Goal: Task Accomplishment & Management: Manage account settings

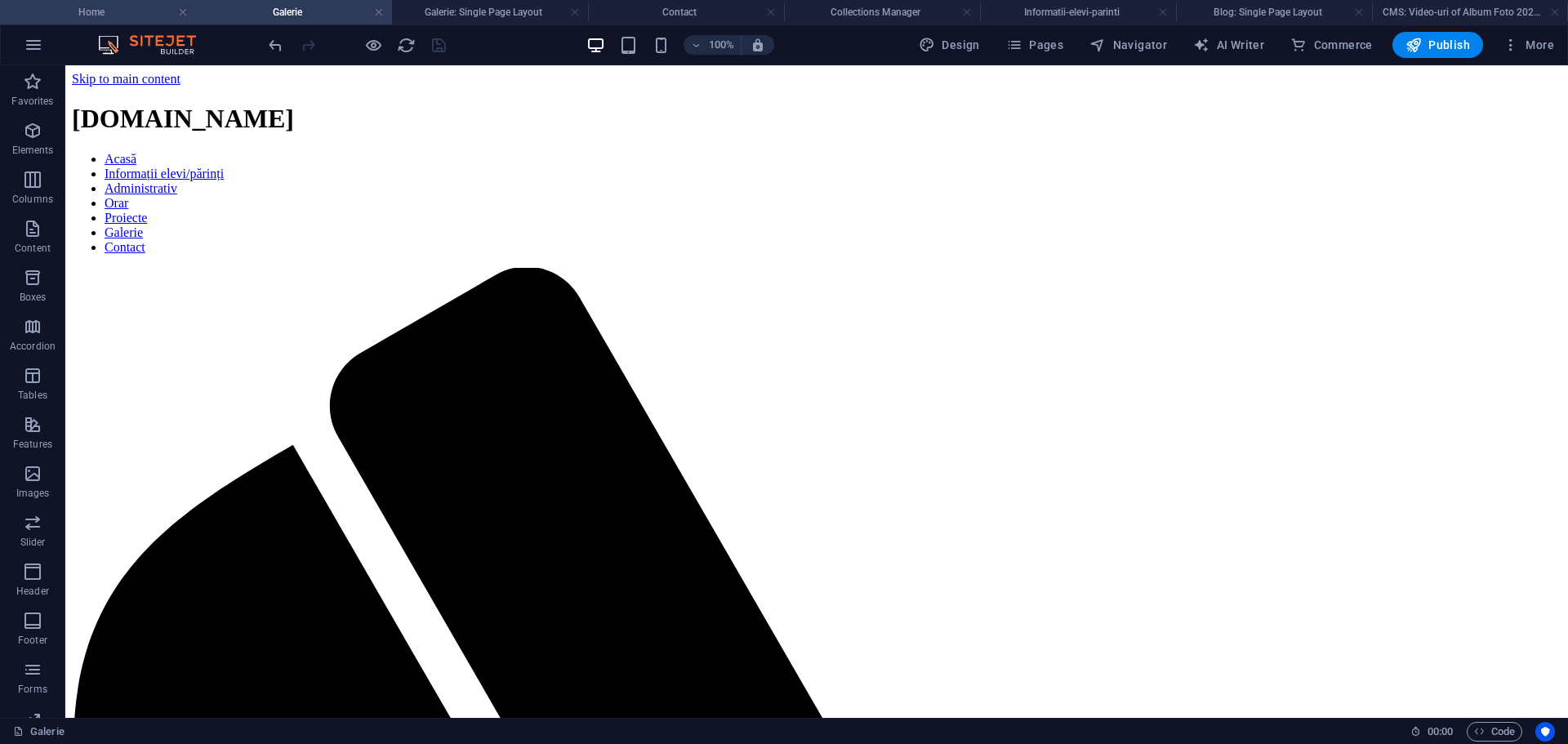
click at [69, 17] on h4 "Home" at bounding box center [98, 12] width 196 height 18
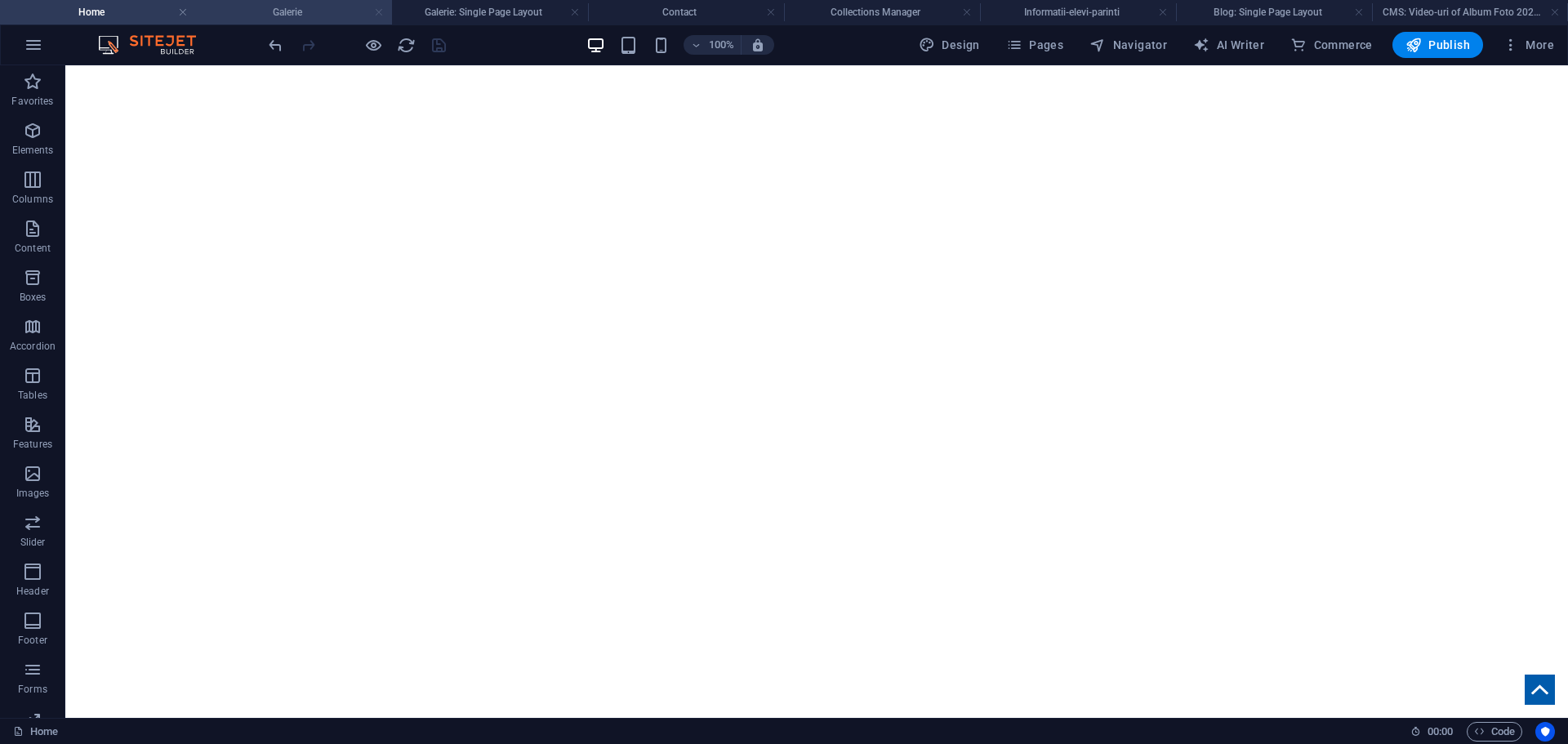
click at [381, 10] on link at bounding box center [379, 12] width 10 height 16
click at [421, 13] on link at bounding box center [421, 12] width 10 height 16
click at [379, 10] on h4 "Contact" at bounding box center [325, 12] width 217 height 18
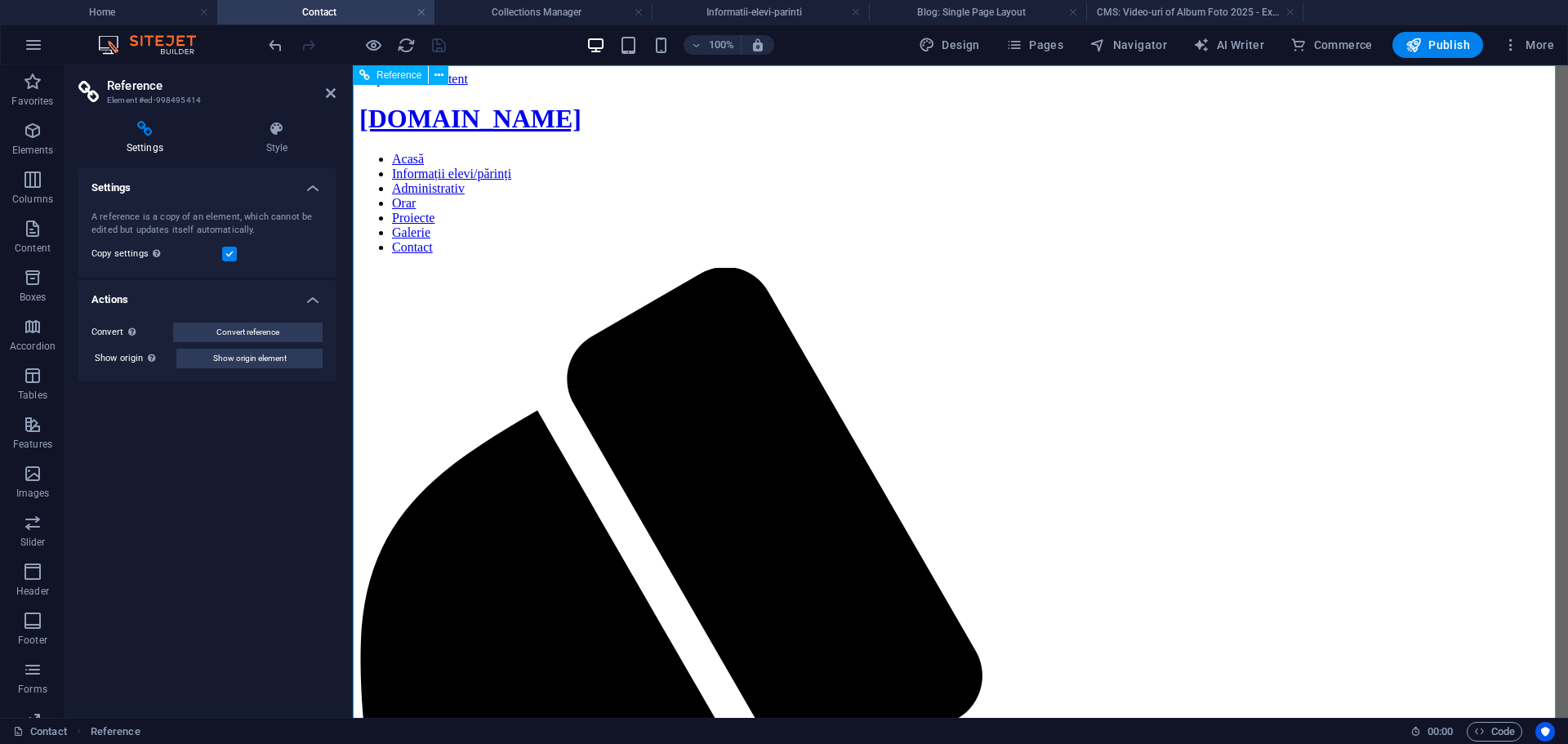
drag, startPoint x: 419, startPoint y: 11, endPoint x: 224, endPoint y: 64, distance: 202.1
click at [419, 11] on link at bounding box center [421, 12] width 10 height 16
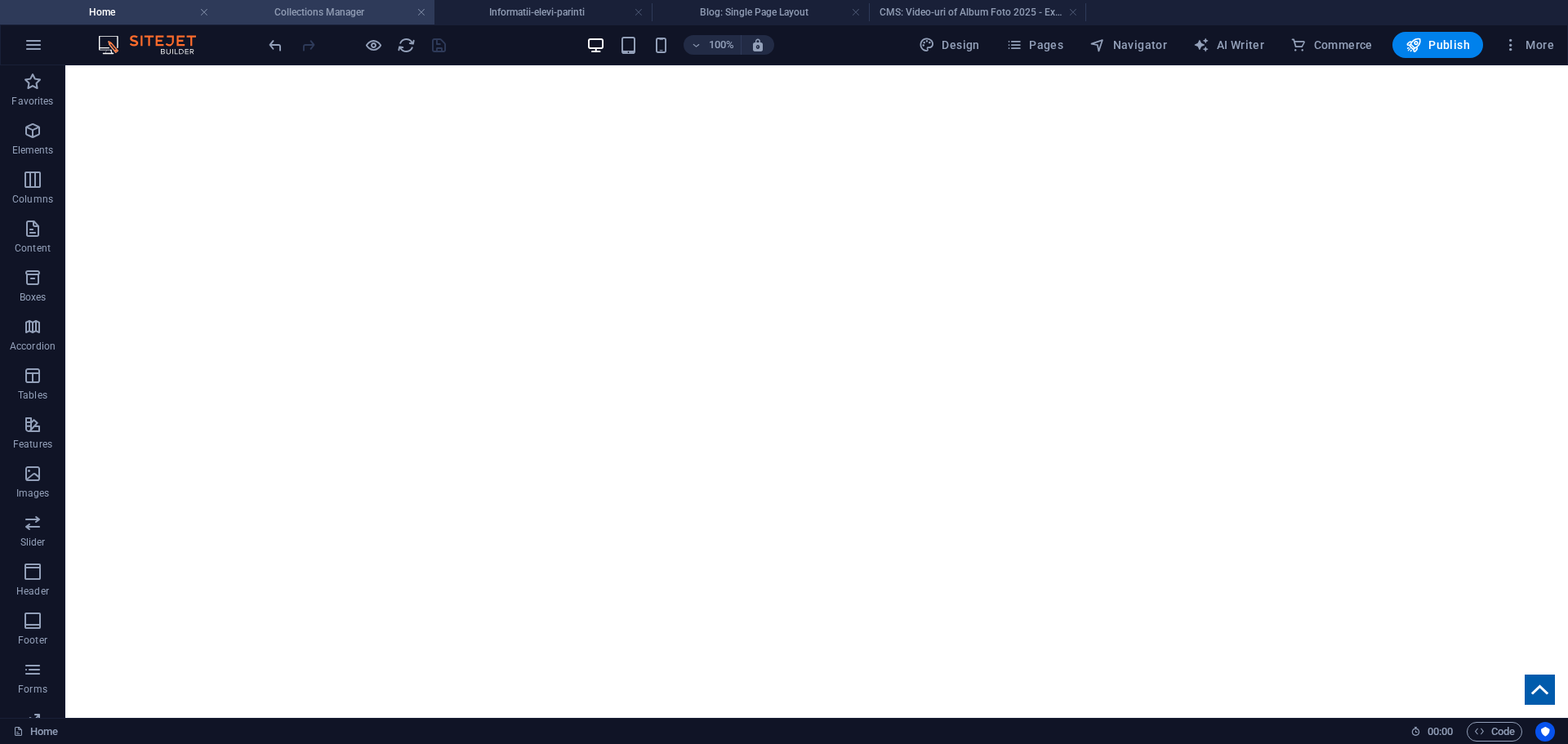
click at [363, 7] on h4 "Collections Manager" at bounding box center [325, 12] width 217 height 18
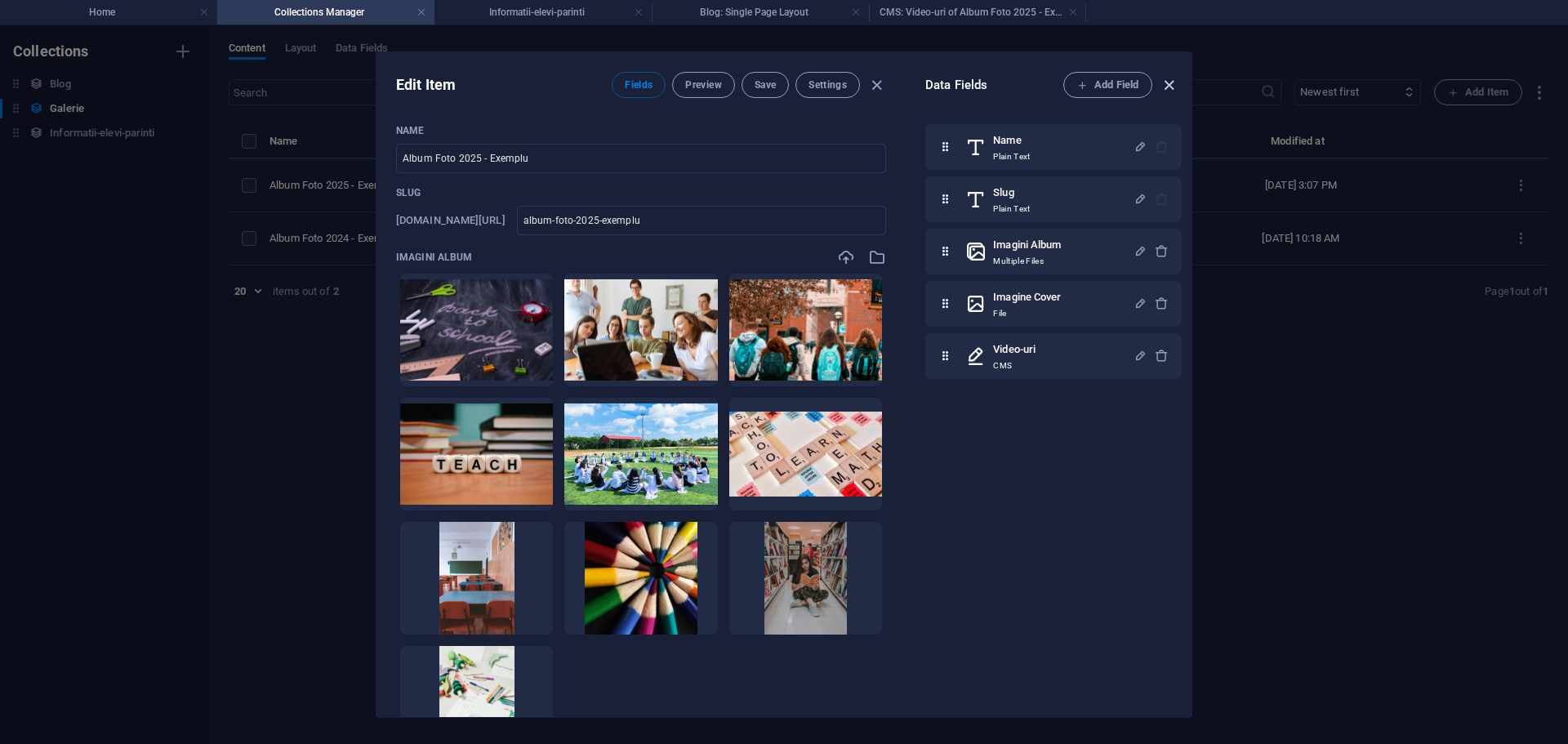
click at [1176, 81] on icon "button" at bounding box center [1169, 86] width 19 height 19
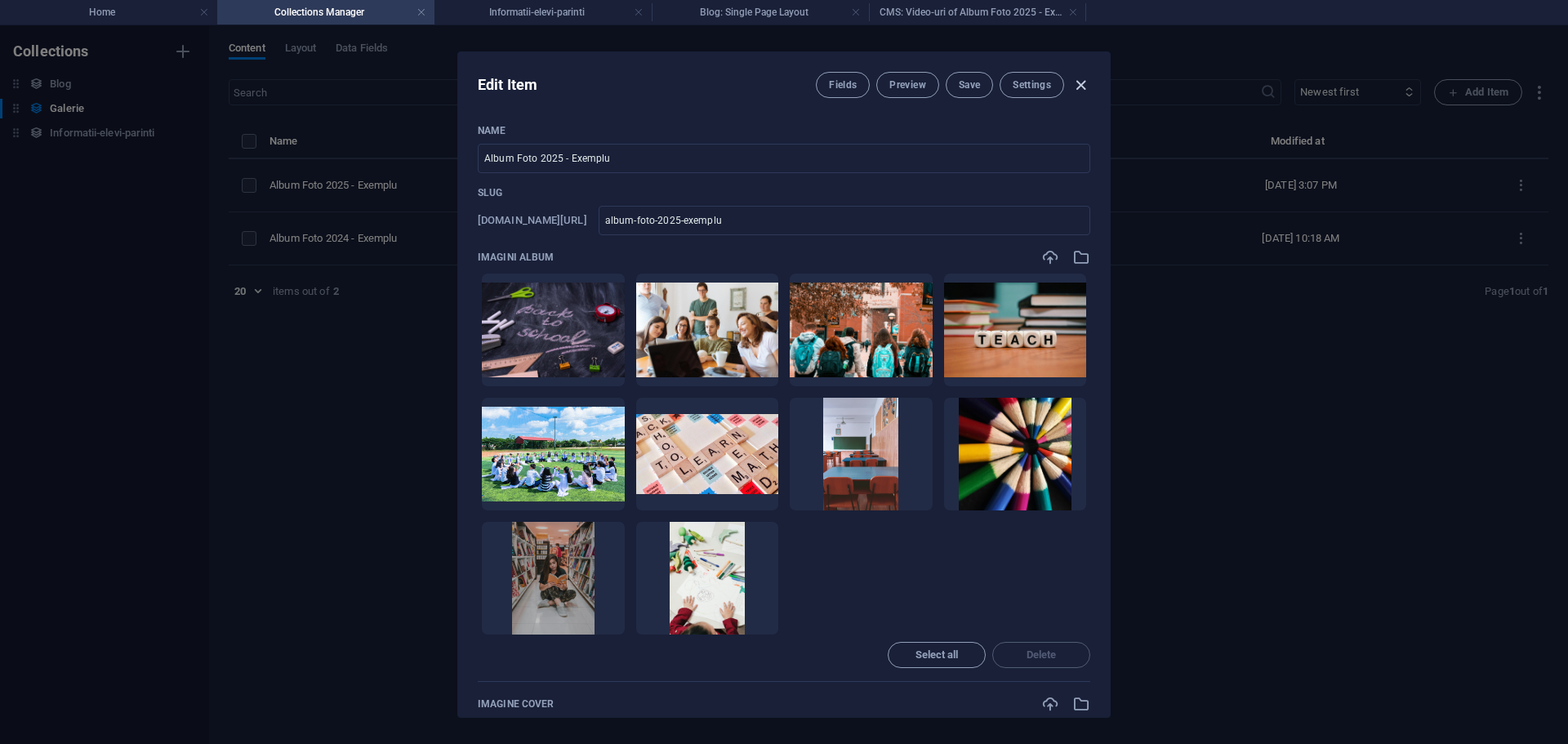
click at [1078, 81] on icon "button" at bounding box center [1081, 86] width 19 height 19
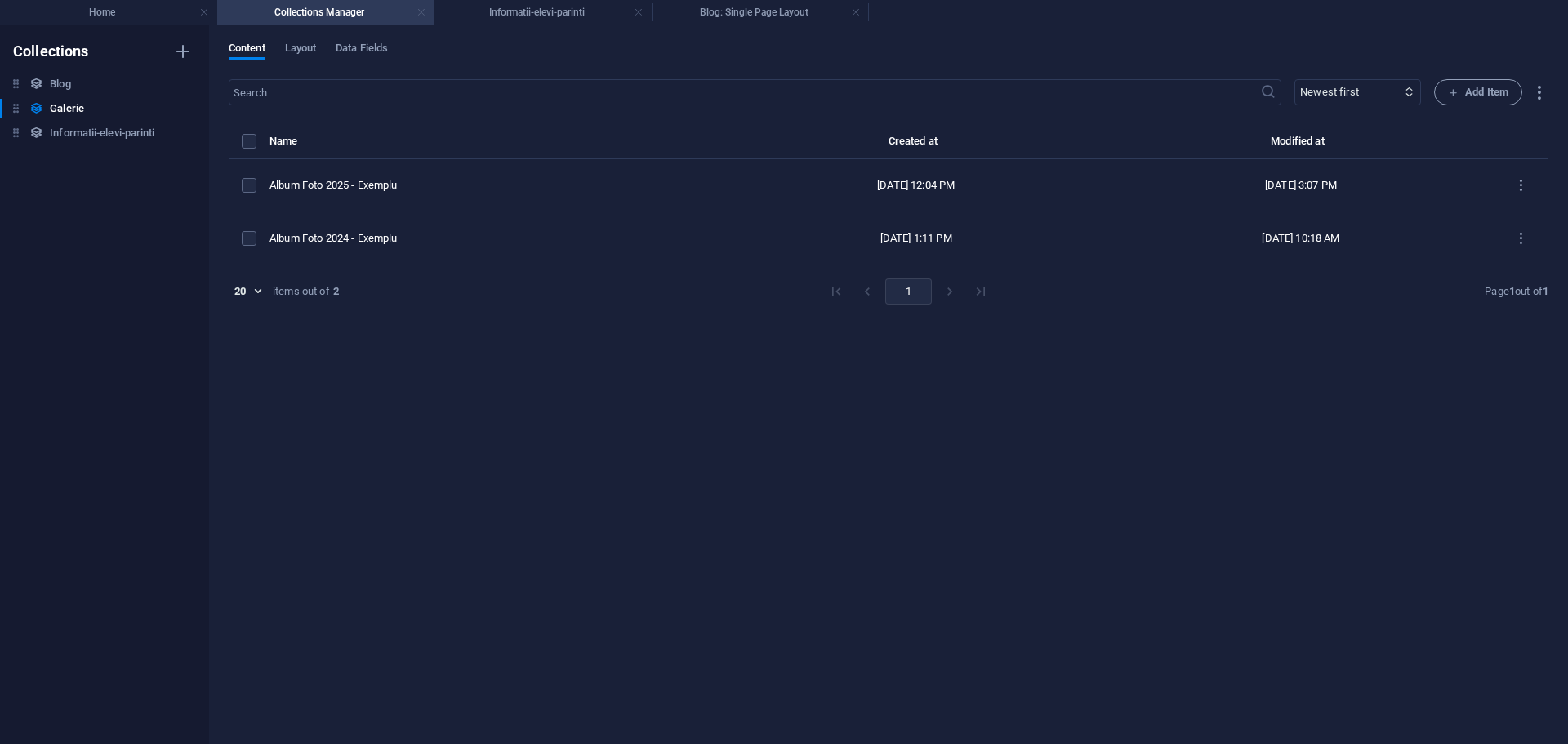
click at [418, 12] on link at bounding box center [421, 12] width 10 height 16
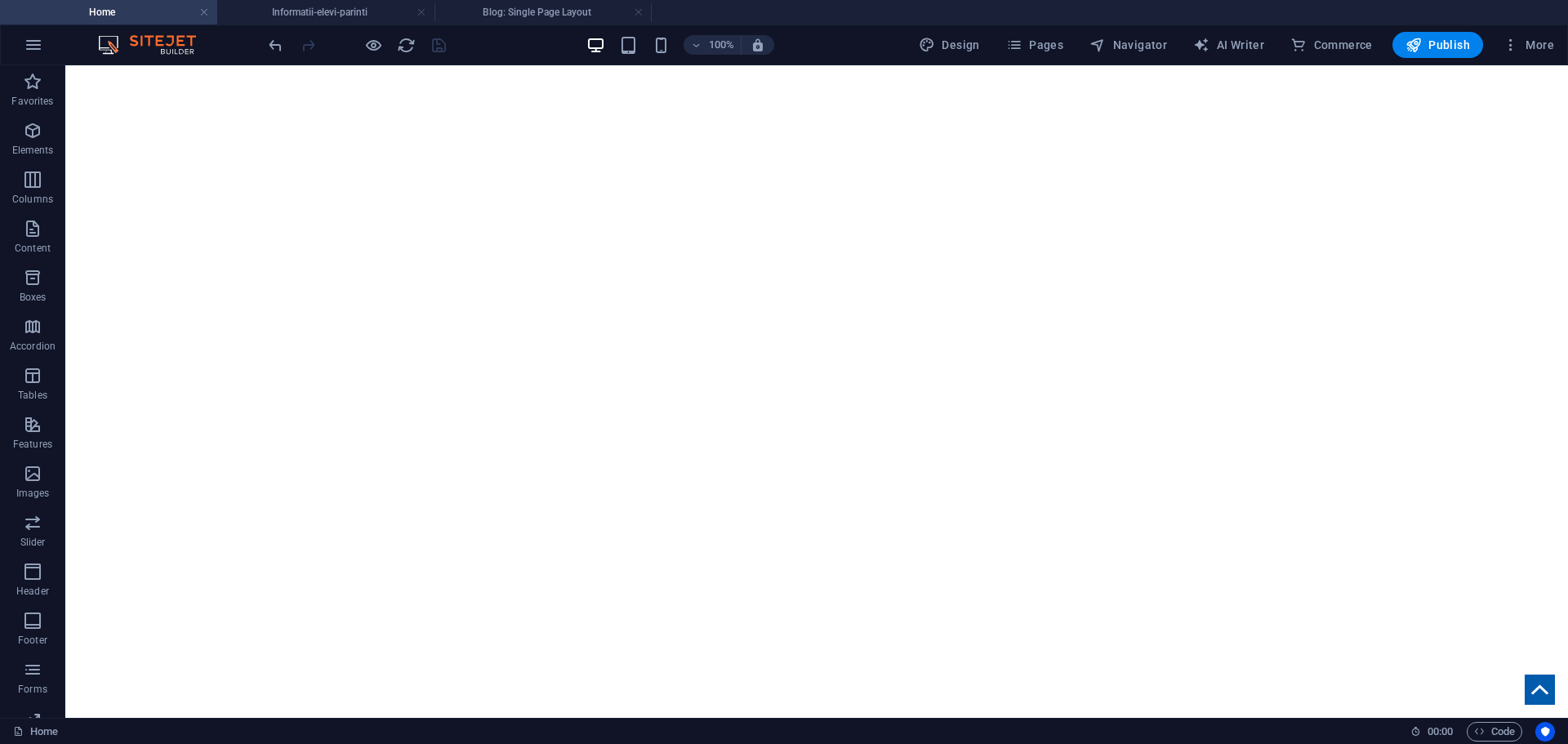
click at [418, 12] on link at bounding box center [421, 12] width 10 height 16
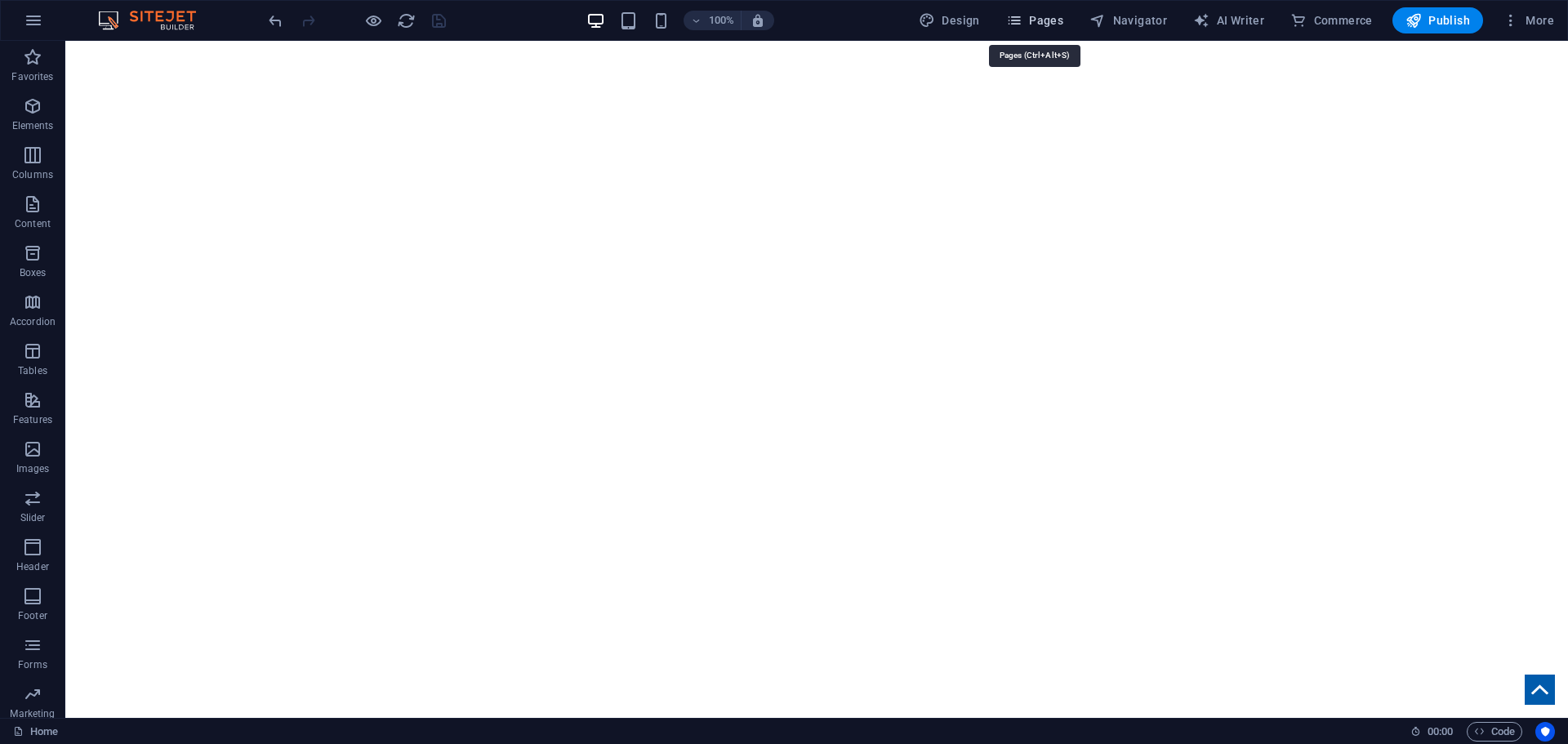
click at [1054, 16] on span "Pages" at bounding box center [1034, 20] width 57 height 17
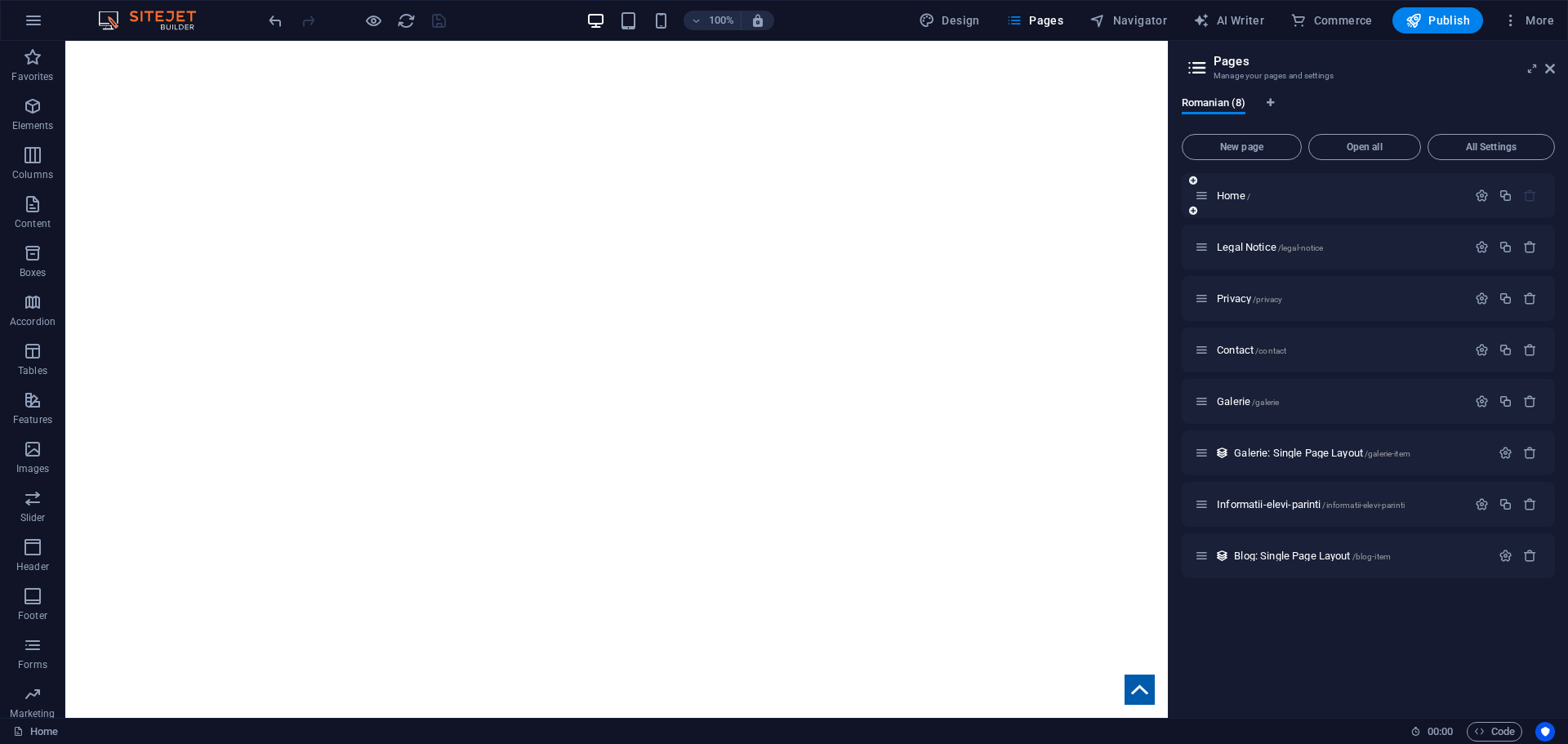
click at [1230, 188] on div "Home /" at bounding box center [1331, 196] width 272 height 19
click at [1235, 196] on span "Home /" at bounding box center [1234, 195] width 34 height 12
click at [1283, 454] on span "Galerie: Single Page Layout /galerie-item" at bounding box center [1322, 453] width 176 height 12
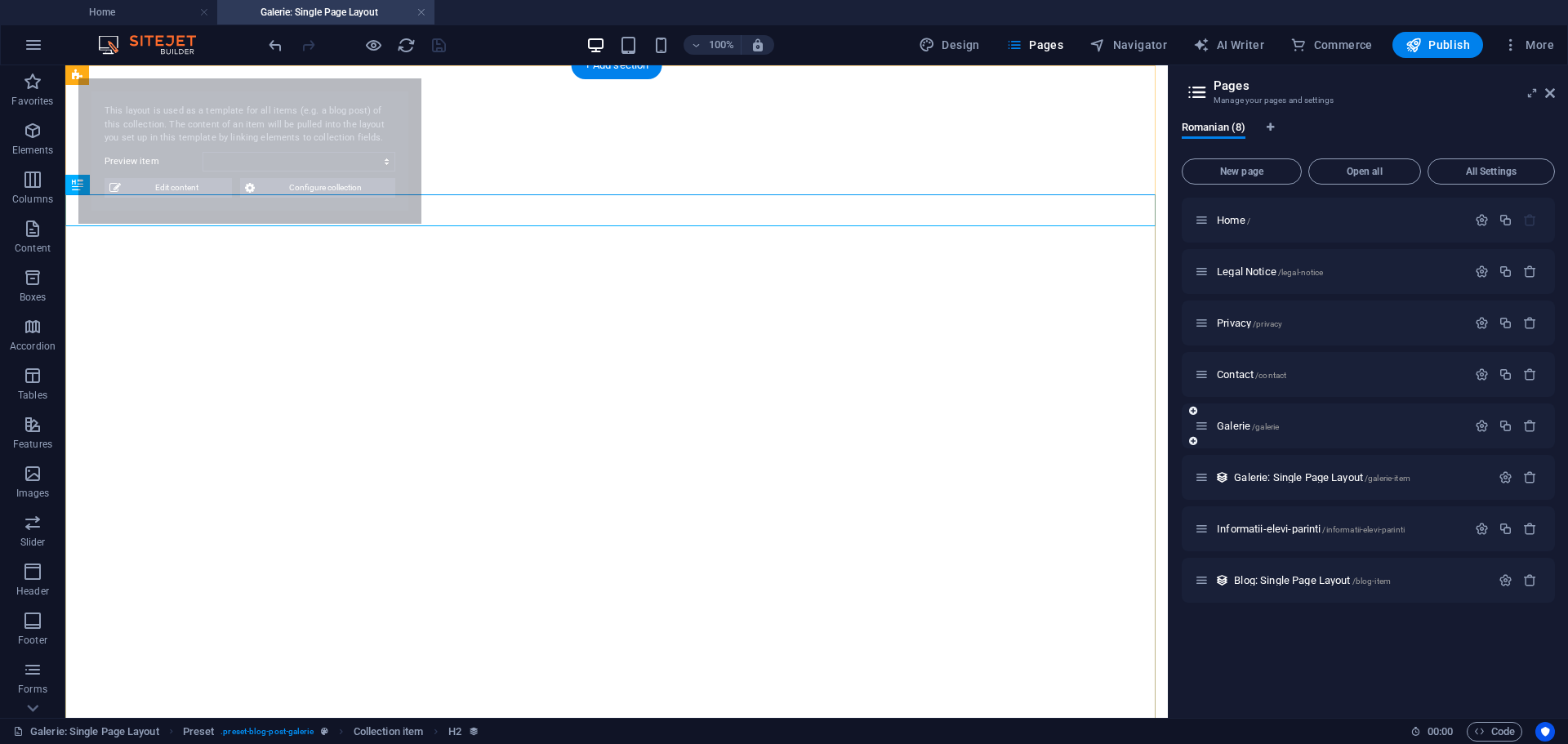
select select "68dcee92797a24333b06e8c5"
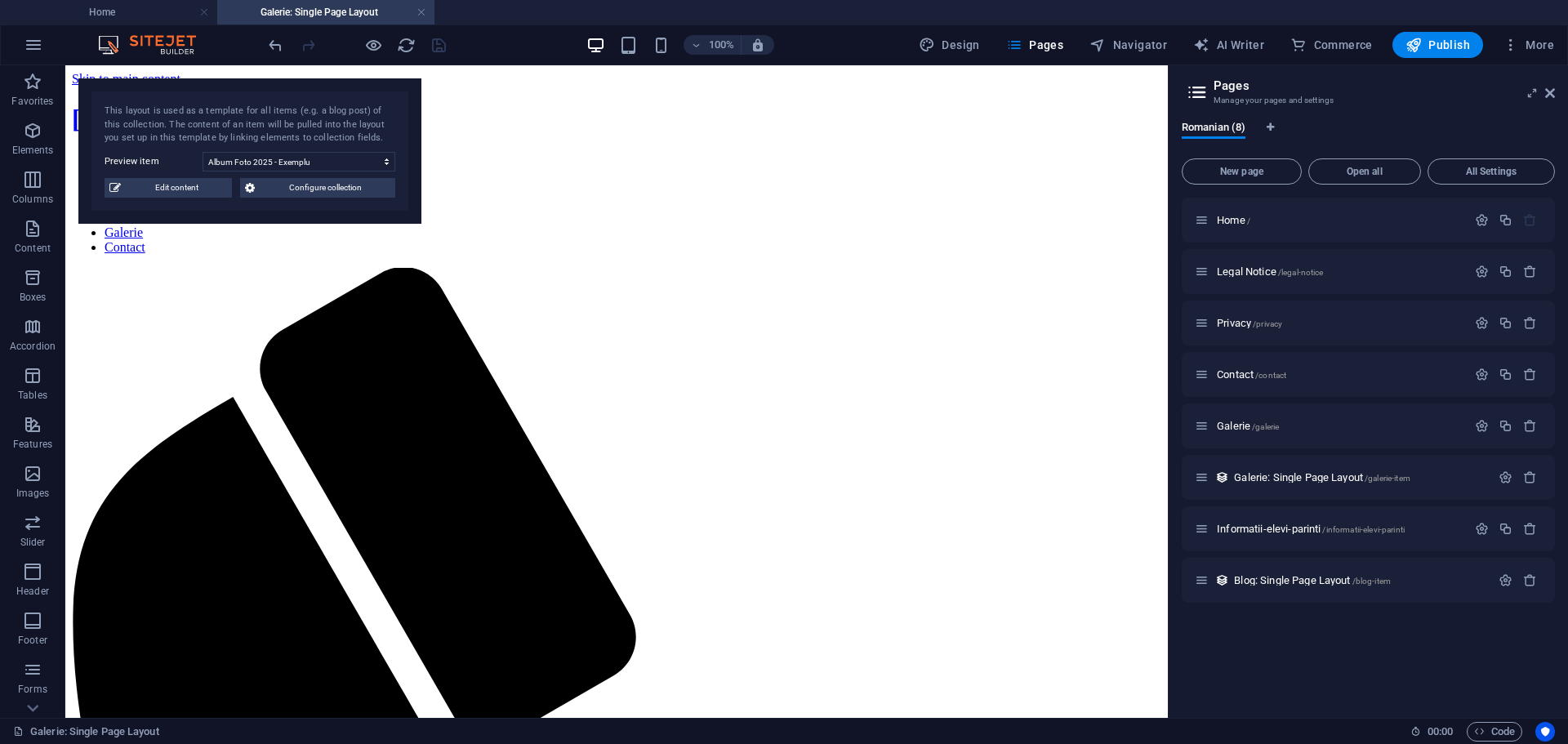
drag, startPoint x: 1157, startPoint y: 155, endPoint x: 1295, endPoint y: 260, distance: 173.4
click at [1267, 534] on span "Informatii-elevi-parinti /informatii-elevi-parinti" at bounding box center [1311, 528] width 188 height 12
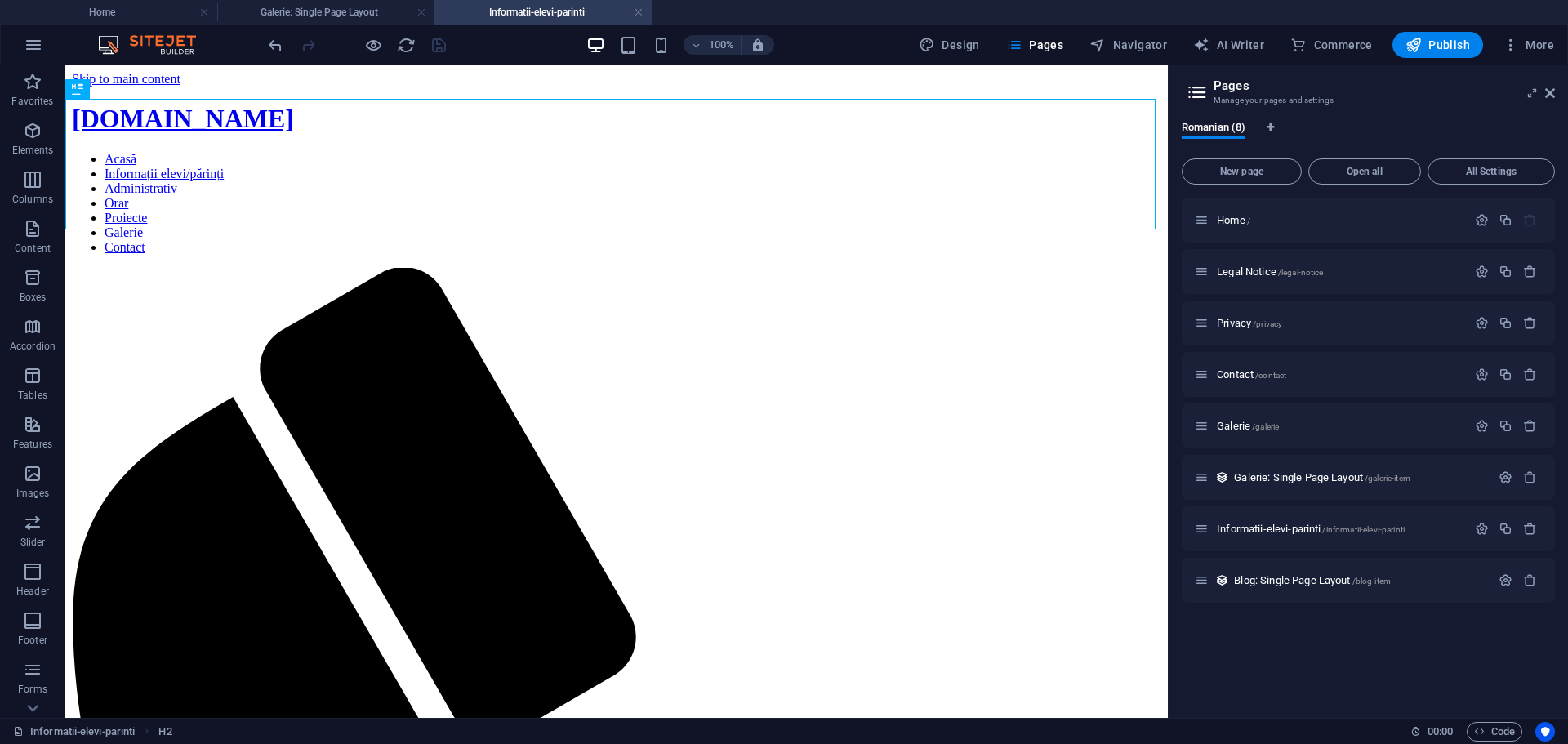
click at [170, 42] on img at bounding box center [156, 45] width 123 height 20
click at [1288, 584] on span "Blog: Single Page Layout /blog-item" at bounding box center [1313, 579] width 157 height 12
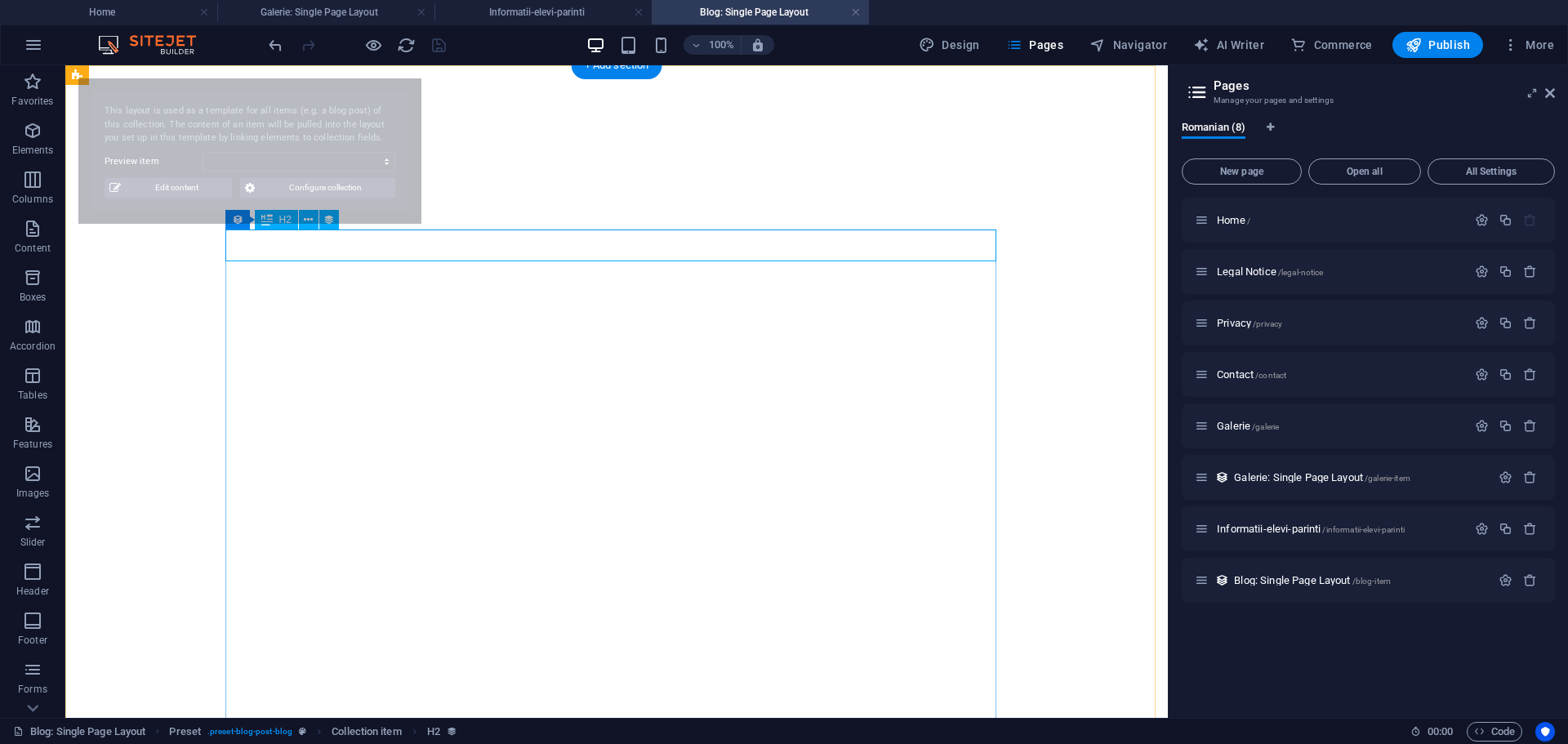
select select "68dcca4bf12dc1a48c0bdbbc"
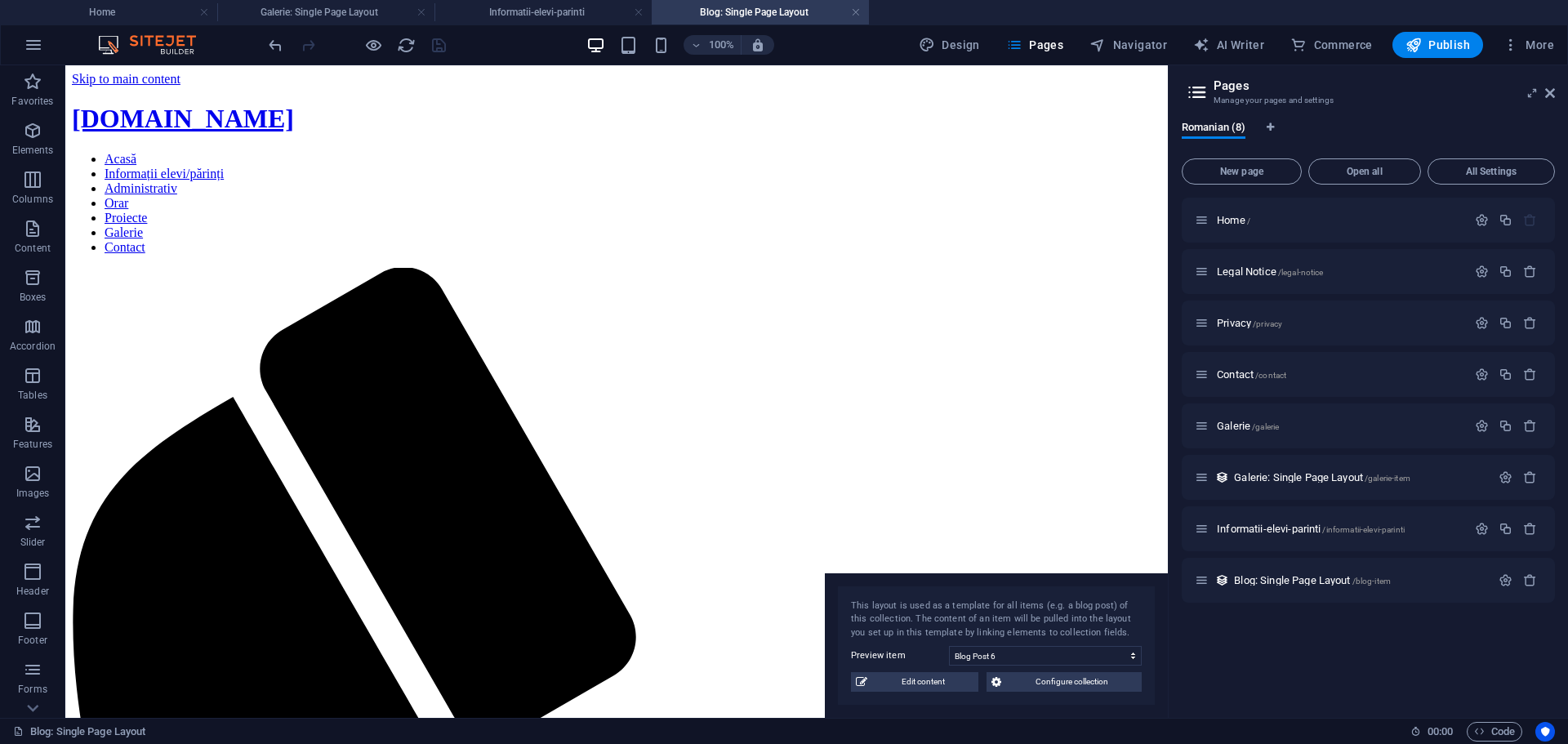
drag, startPoint x: 281, startPoint y: 96, endPoint x: 1030, endPoint y: 607, distance: 906.7
click at [1030, 607] on div "This layout is used as a template for all items (e.g. a blog post) of this coll…" at bounding box center [997, 645] width 343 height 145
click at [1548, 86] on h2 "Pages" at bounding box center [1384, 86] width 341 height 15
click at [1548, 90] on icon at bounding box center [1550, 93] width 10 height 13
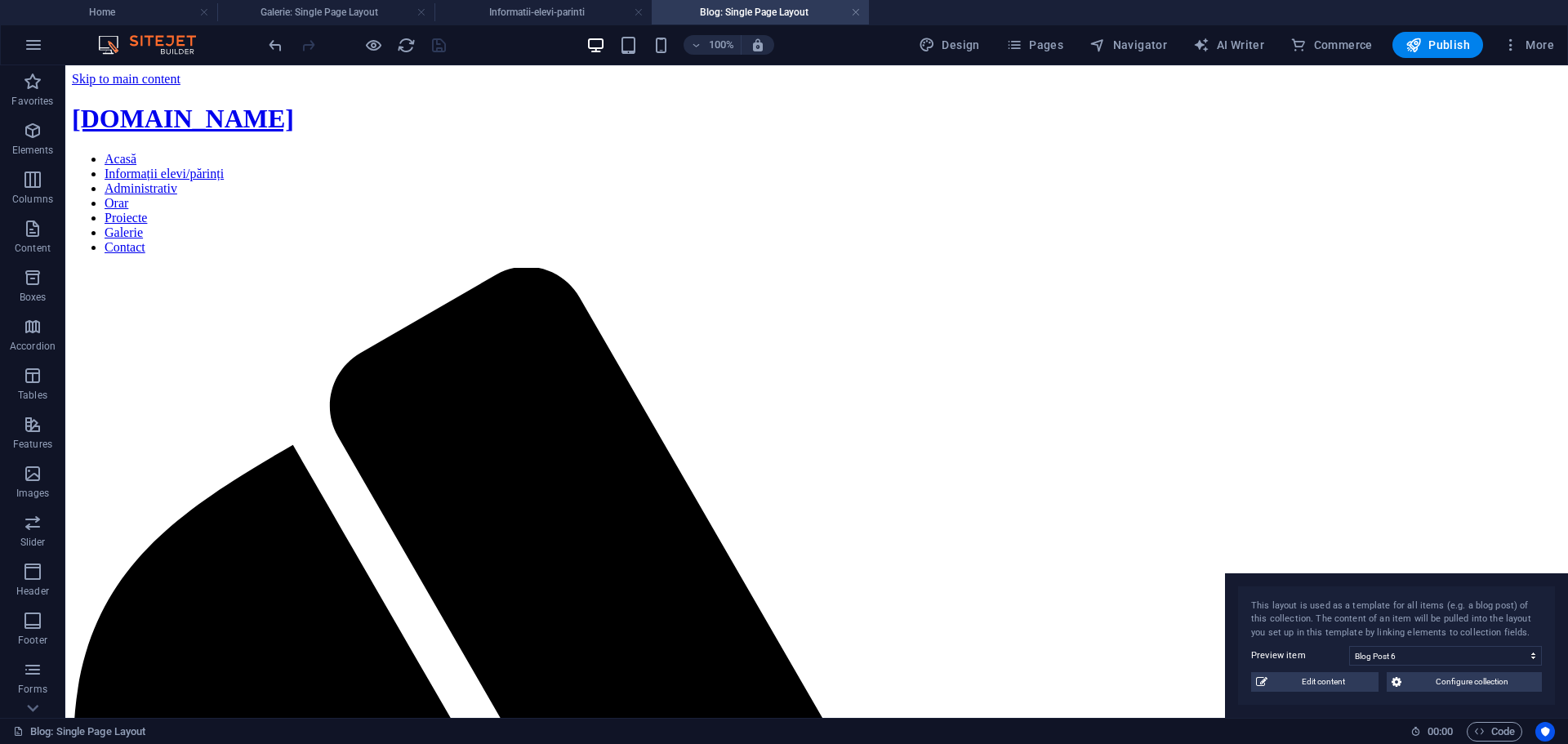
drag, startPoint x: 1154, startPoint y: 629, endPoint x: 1525, endPoint y: 723, distance: 382.7
click at [1525, 718] on section "Favorites Elements Columns Content Boxes Accordion Tables Features Images Slide…" at bounding box center [784, 391] width 1568 height 653
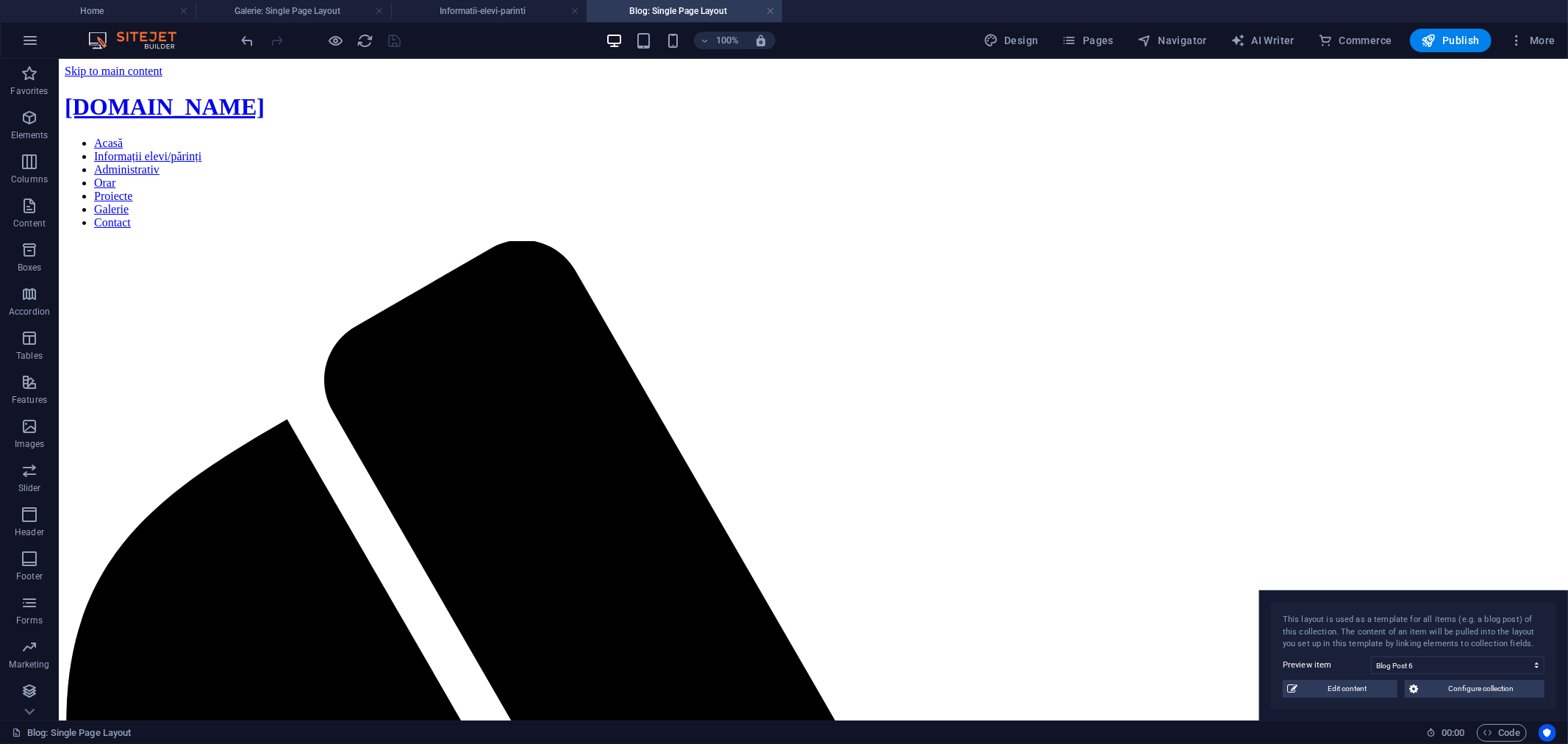
drag, startPoint x: 1310, startPoint y: 528, endPoint x: 1520, endPoint y: 623, distance: 230.5
click at [1411, 623] on div "This layout is used as a template for all items (e.g. a blog post) of this coll…" at bounding box center [1414, 656] width 309 height 131
click at [486, 15] on h4 "Informatii-elevi-parinti" at bounding box center [488, 11] width 195 height 16
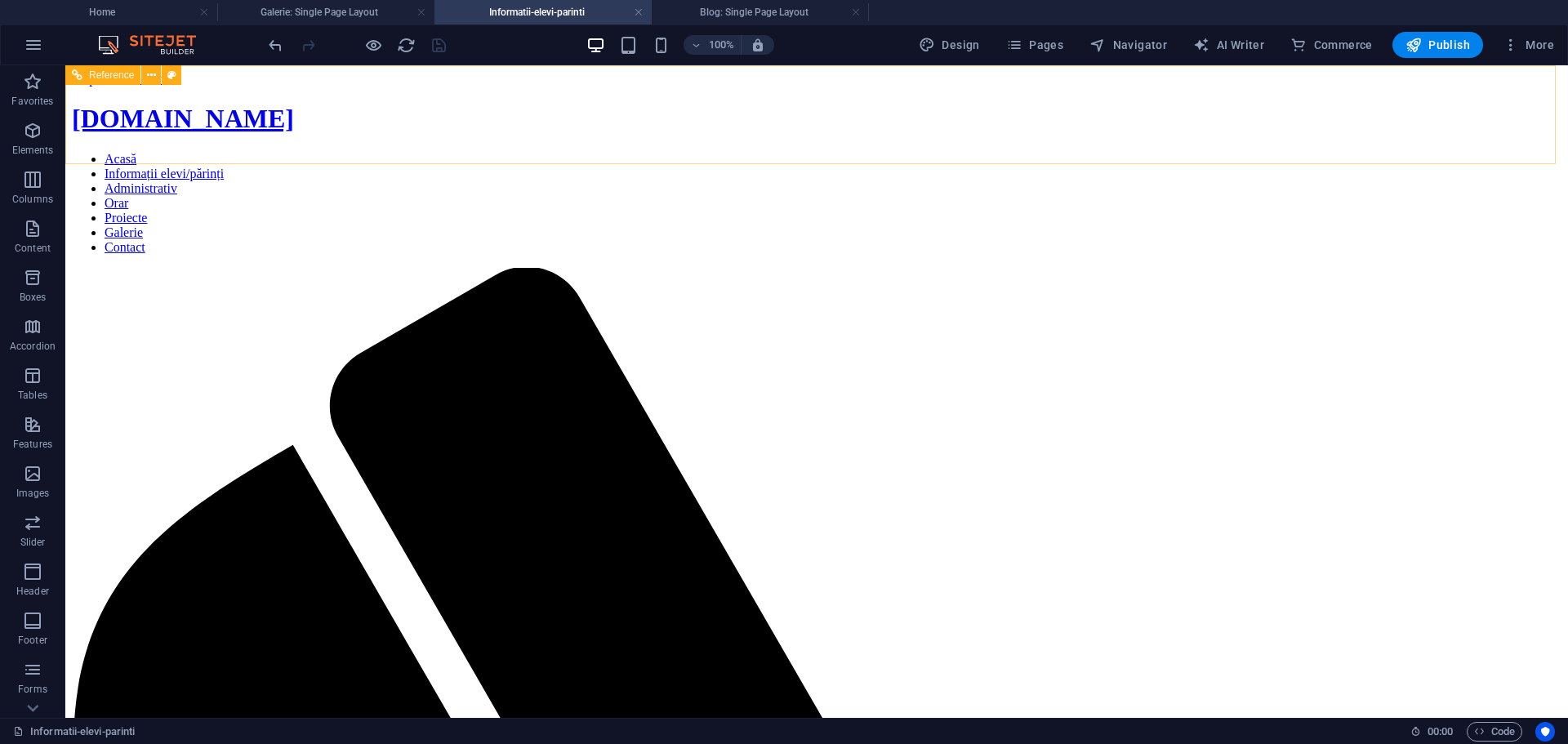
click at [465, 152] on nav "Acasă Informații elevi/părinți Administrativ Orar Proiecte Galerie Contact" at bounding box center [816, 203] width 1490 height 102
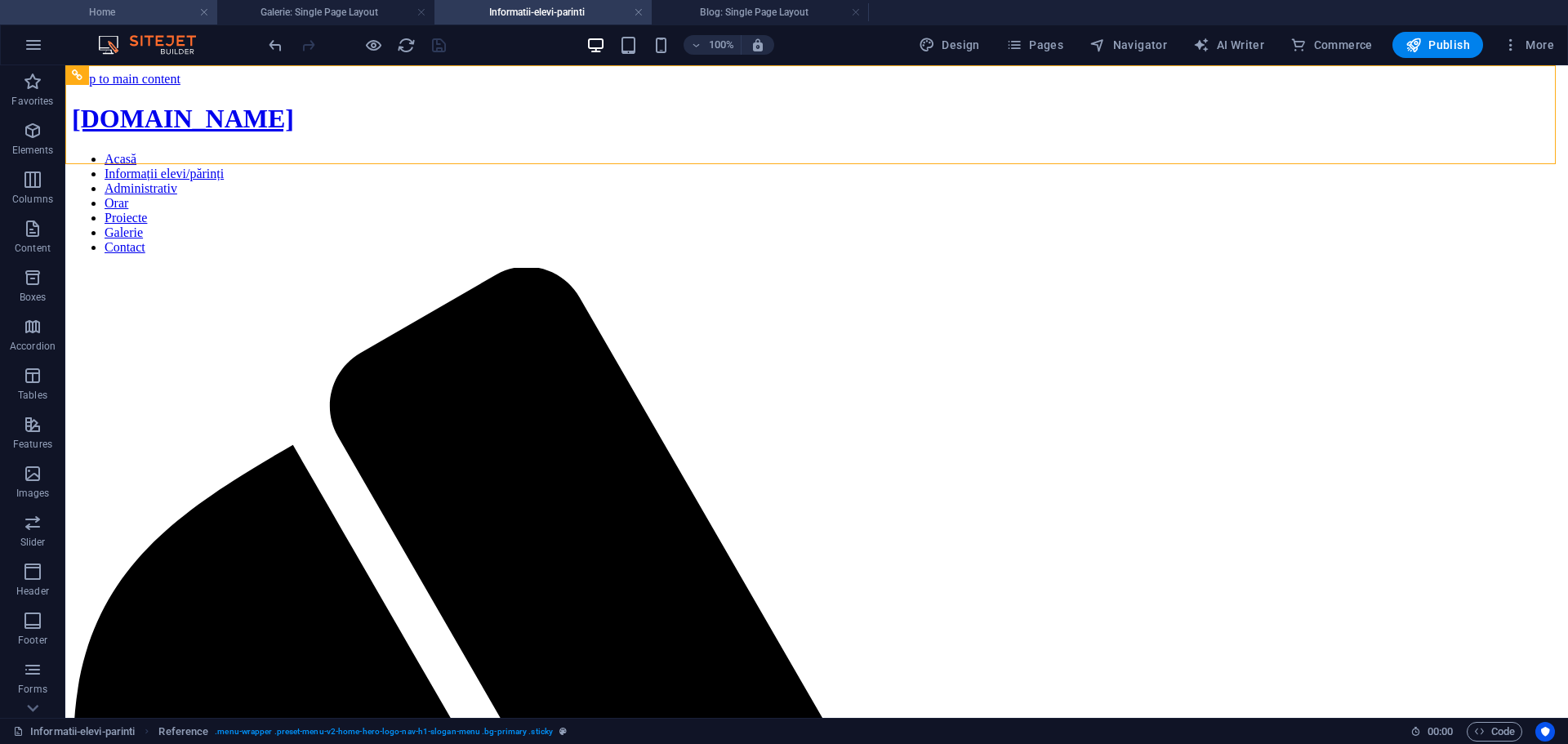
drag, startPoint x: 102, startPoint y: 11, endPoint x: 120, endPoint y: 18, distance: 19.3
click at [341, 19] on h4 "Galerie: Single Page Layout" at bounding box center [325, 12] width 217 height 18
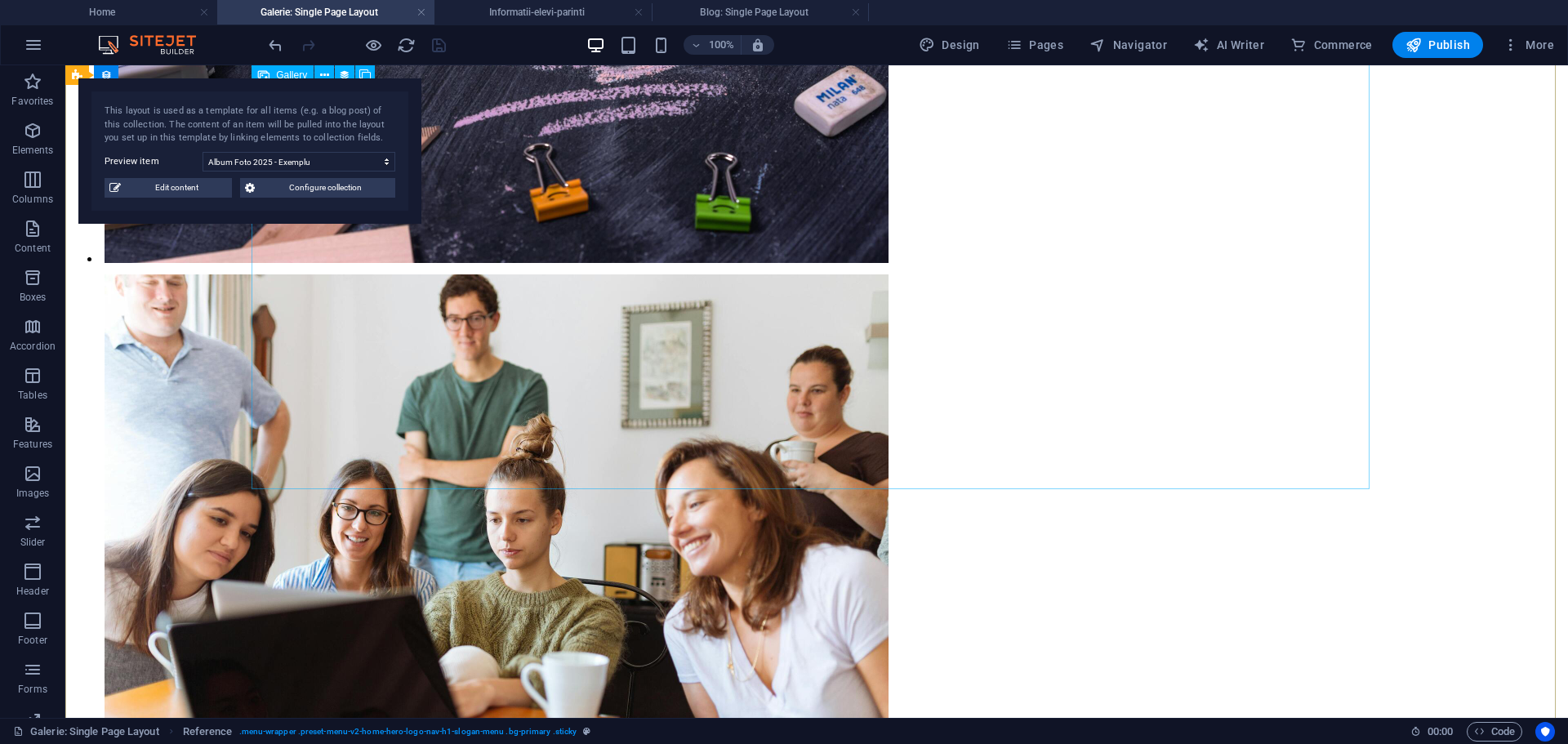
scroll to position [2776, 0]
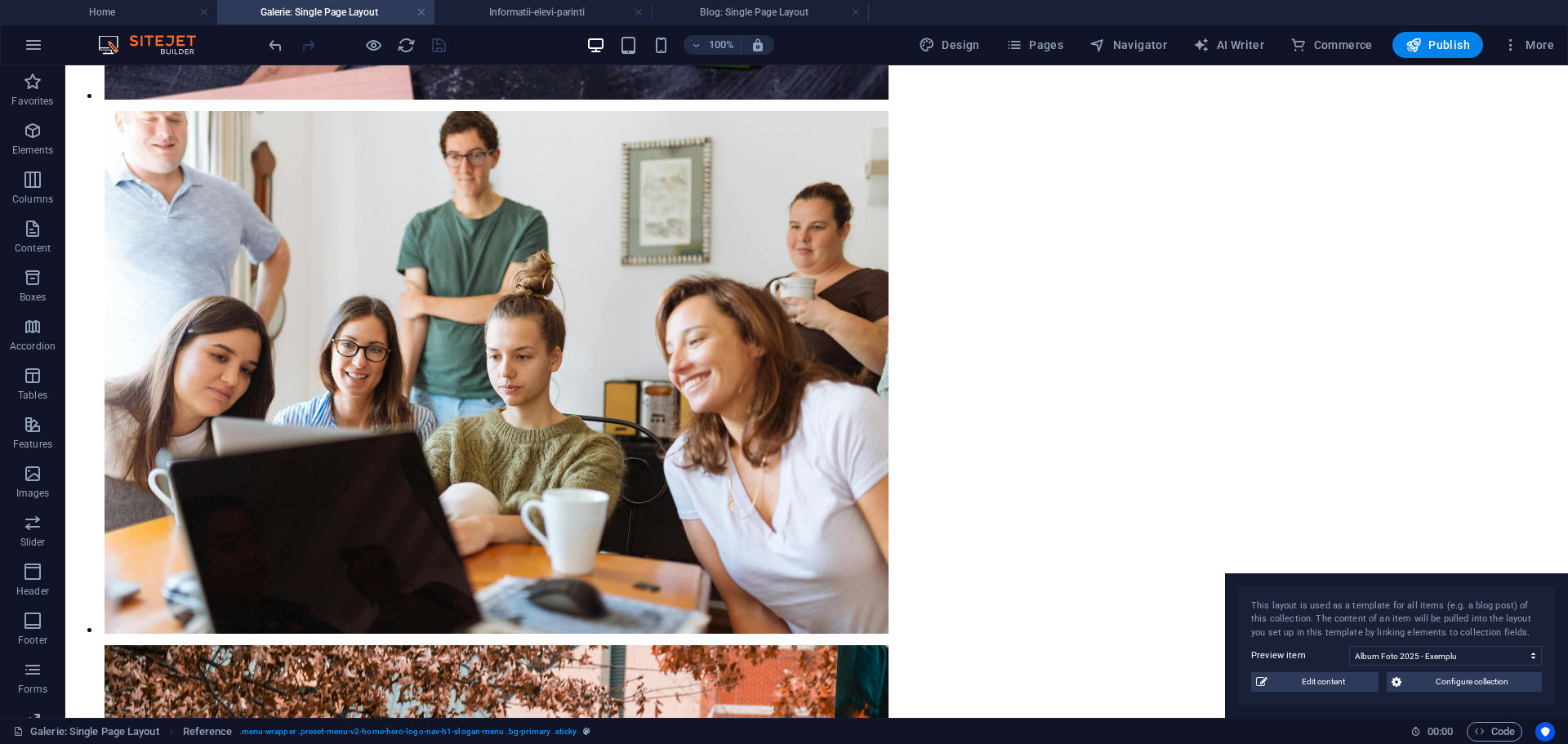
drag, startPoint x: 243, startPoint y: 96, endPoint x: 1426, endPoint y: 626, distance: 1296.3
click at [1426, 626] on div "This layout is used as a template for all items (e.g. a blog post) of this coll…" at bounding box center [1397, 645] width 343 height 145
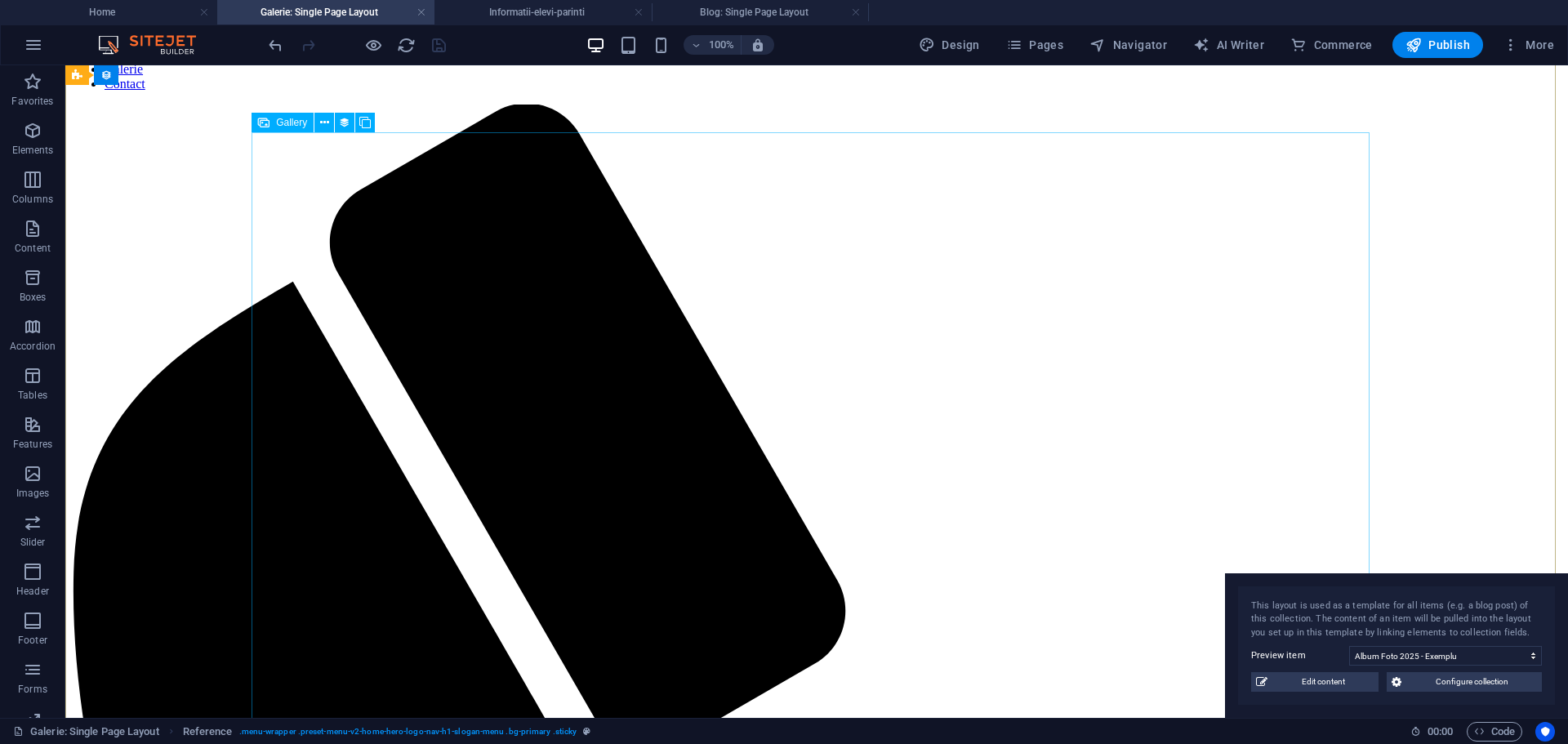
scroll to position [0, 0]
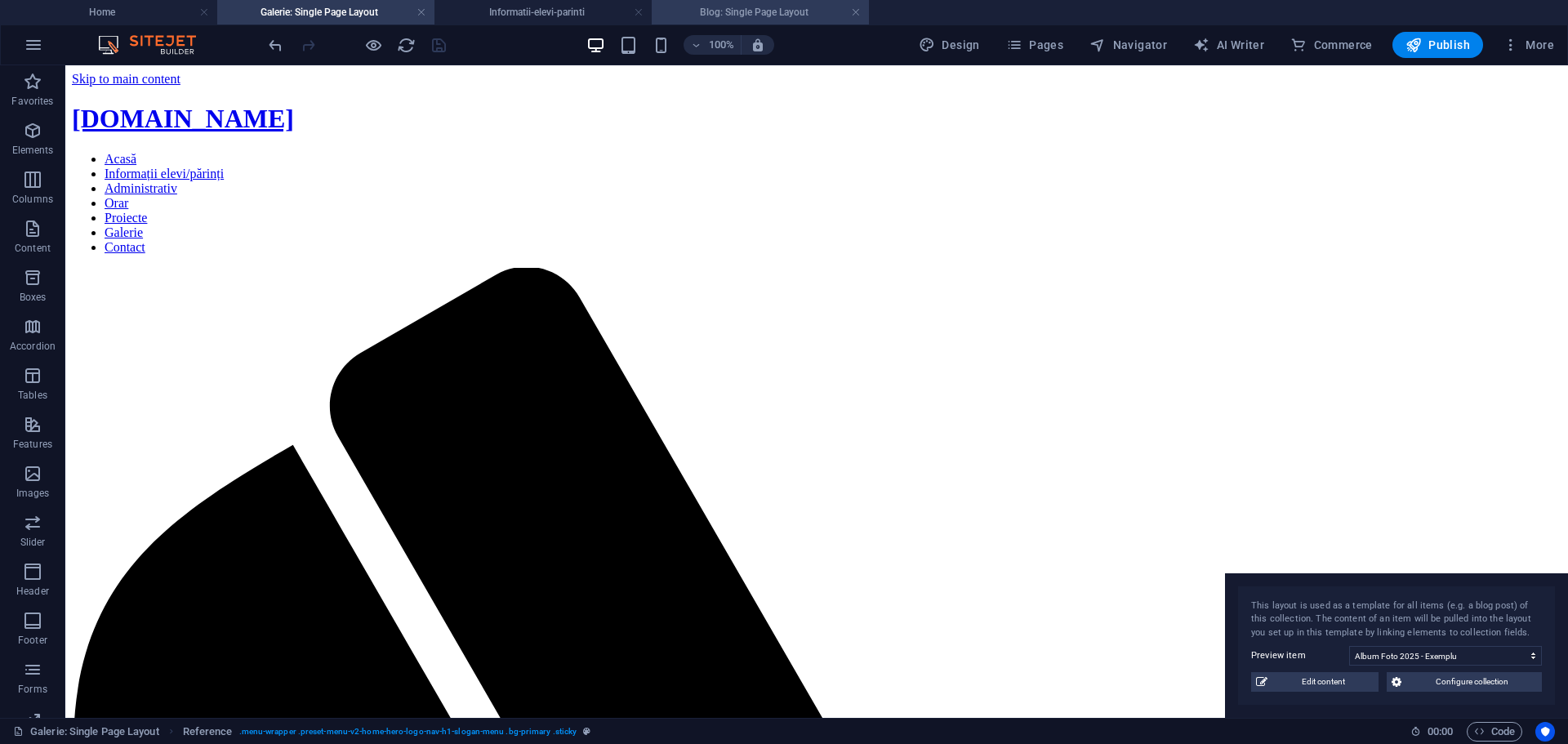
click at [765, 9] on h4 "Blog: Single Page Layout" at bounding box center [760, 12] width 217 height 18
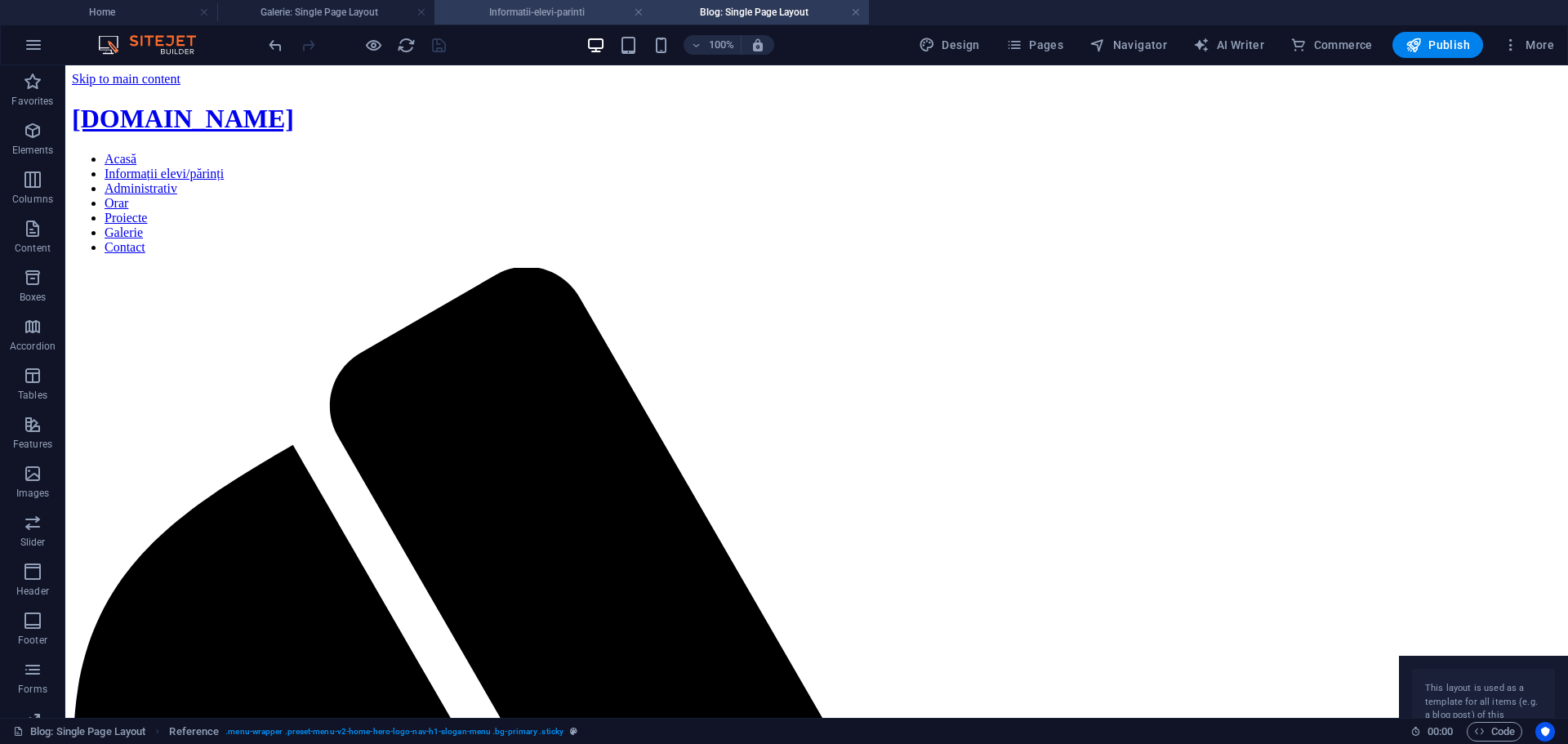
click at [543, 15] on h4 "Informatii-elevi-parinti" at bounding box center [542, 12] width 217 height 18
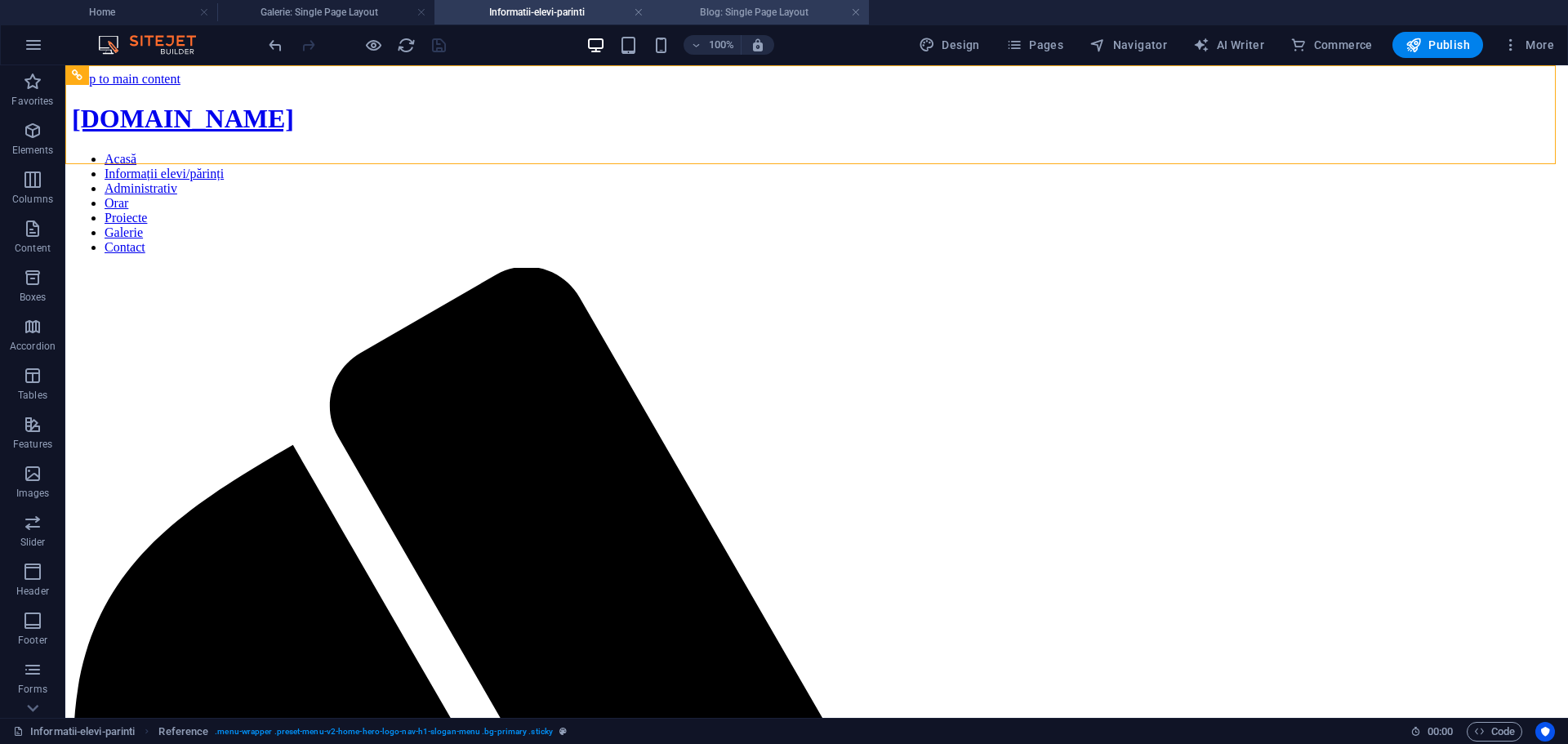
click at [712, 10] on h4 "Blog: Single Page Layout" at bounding box center [760, 12] width 217 height 18
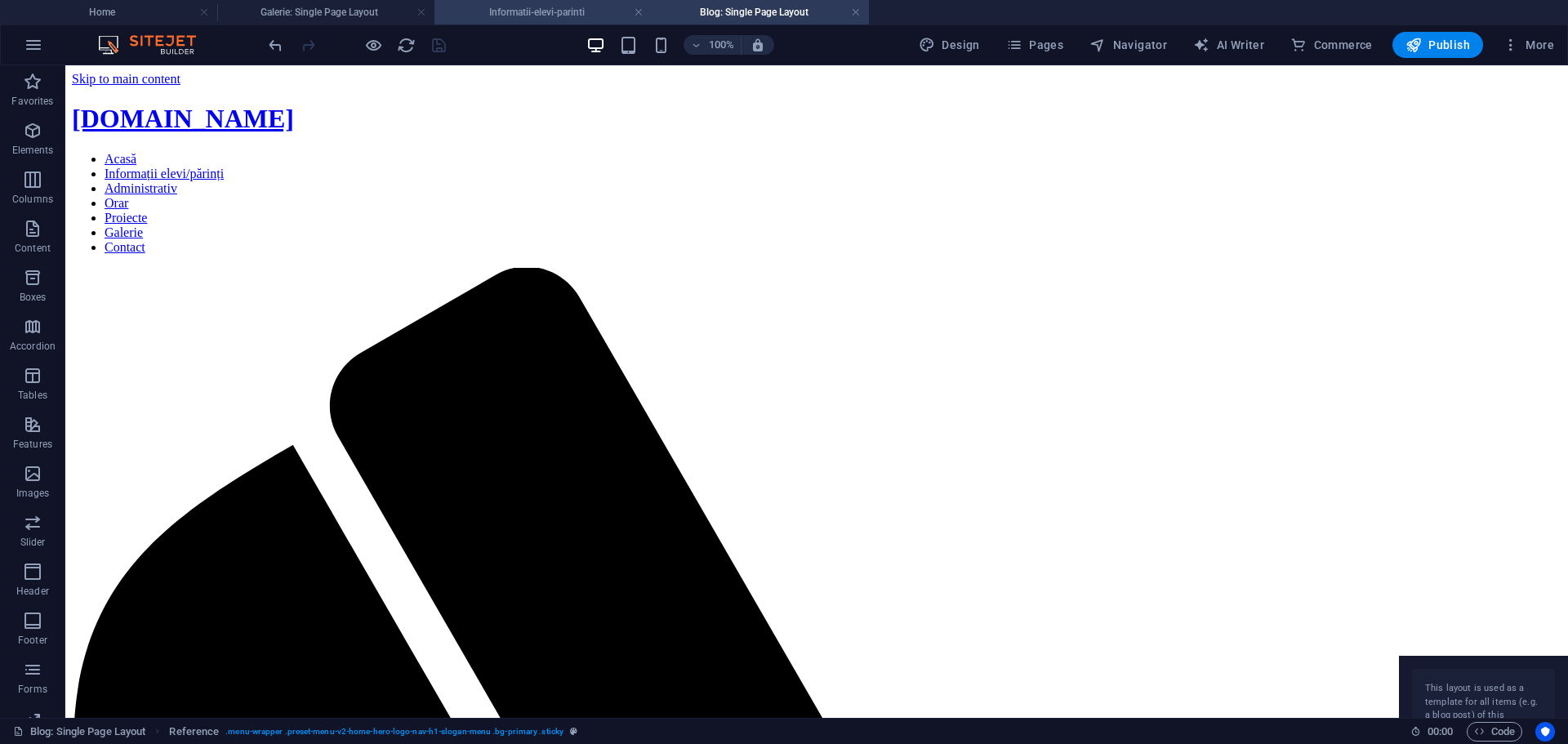
click at [583, 13] on h4 "Informatii-elevi-parinti" at bounding box center [542, 12] width 217 height 18
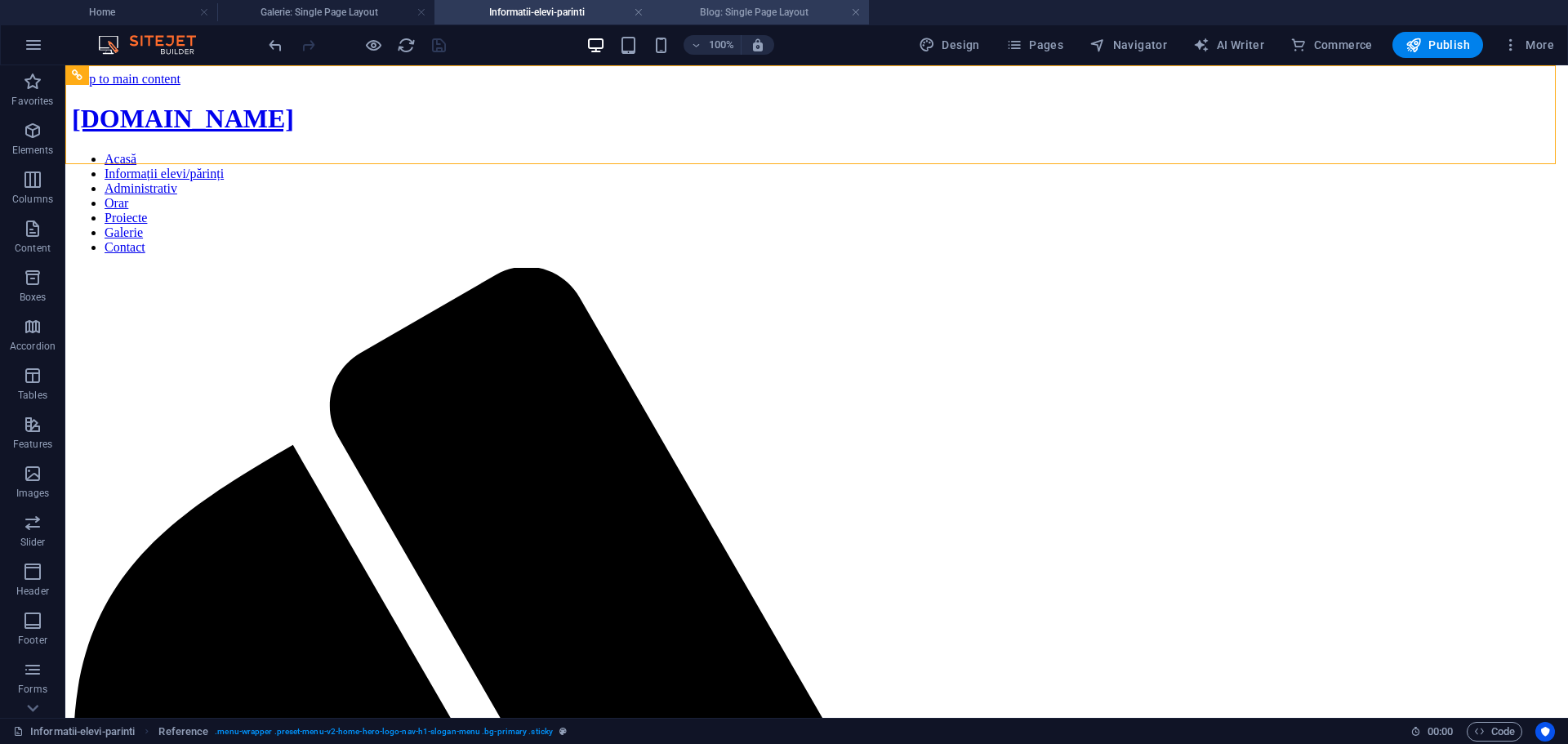
click at [715, 18] on h4 "Blog: Single Page Layout" at bounding box center [760, 12] width 217 height 18
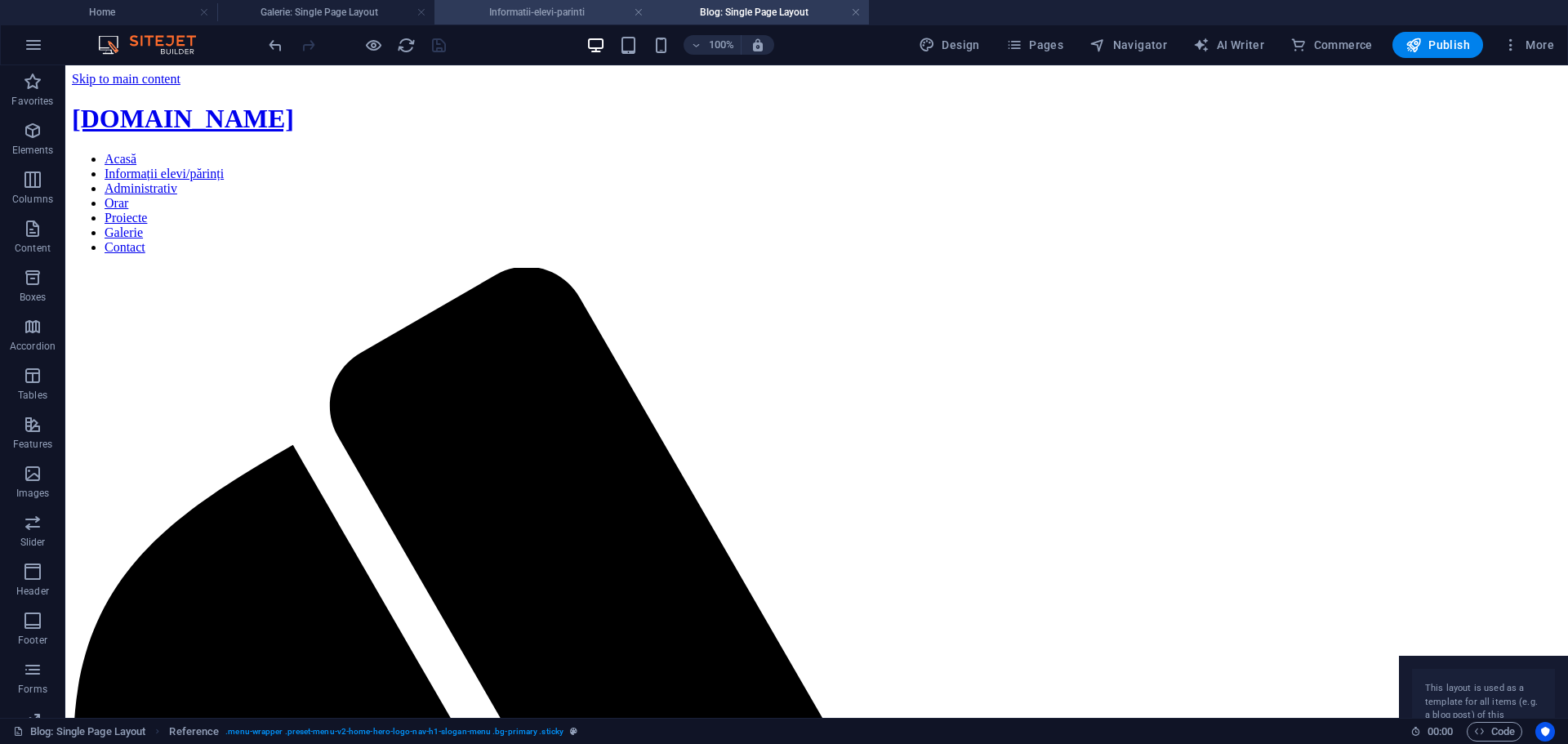
click at [539, 17] on h4 "Informatii-elevi-parinti" at bounding box center [542, 12] width 217 height 18
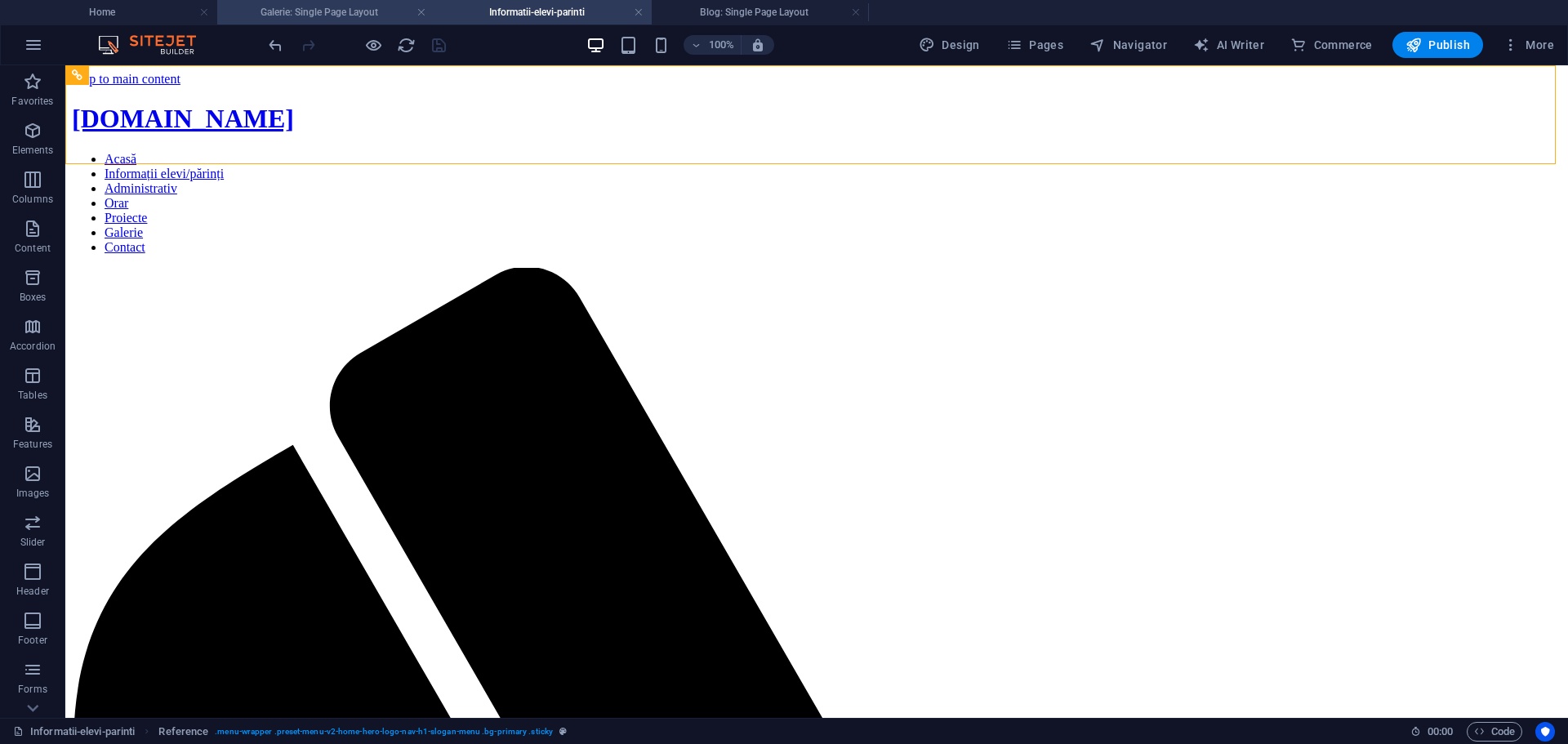
click at [305, 20] on h4 "Galerie: Single Page Layout" at bounding box center [325, 12] width 217 height 18
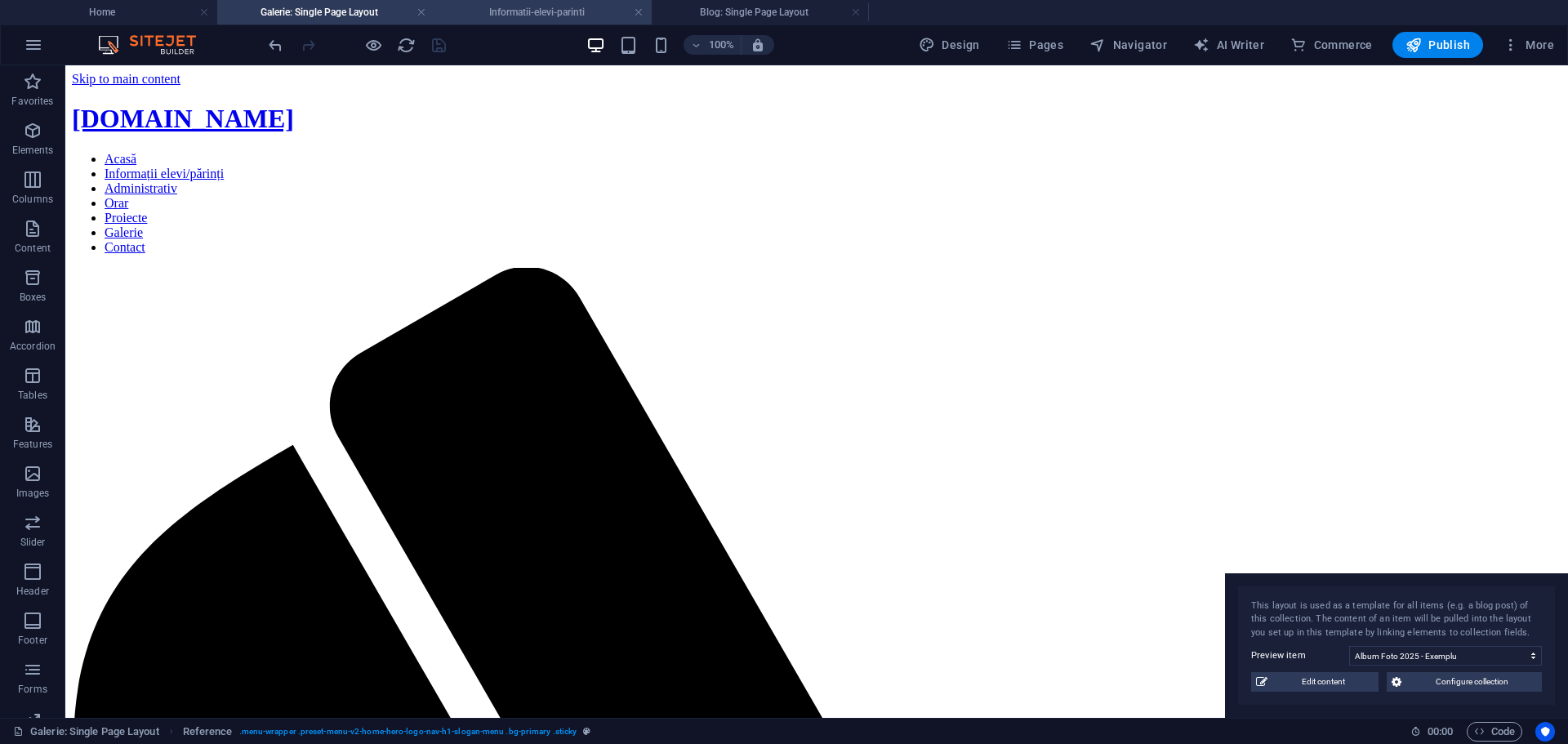
click at [553, 20] on h4 "Informatii-elevi-parinti" at bounding box center [542, 12] width 217 height 18
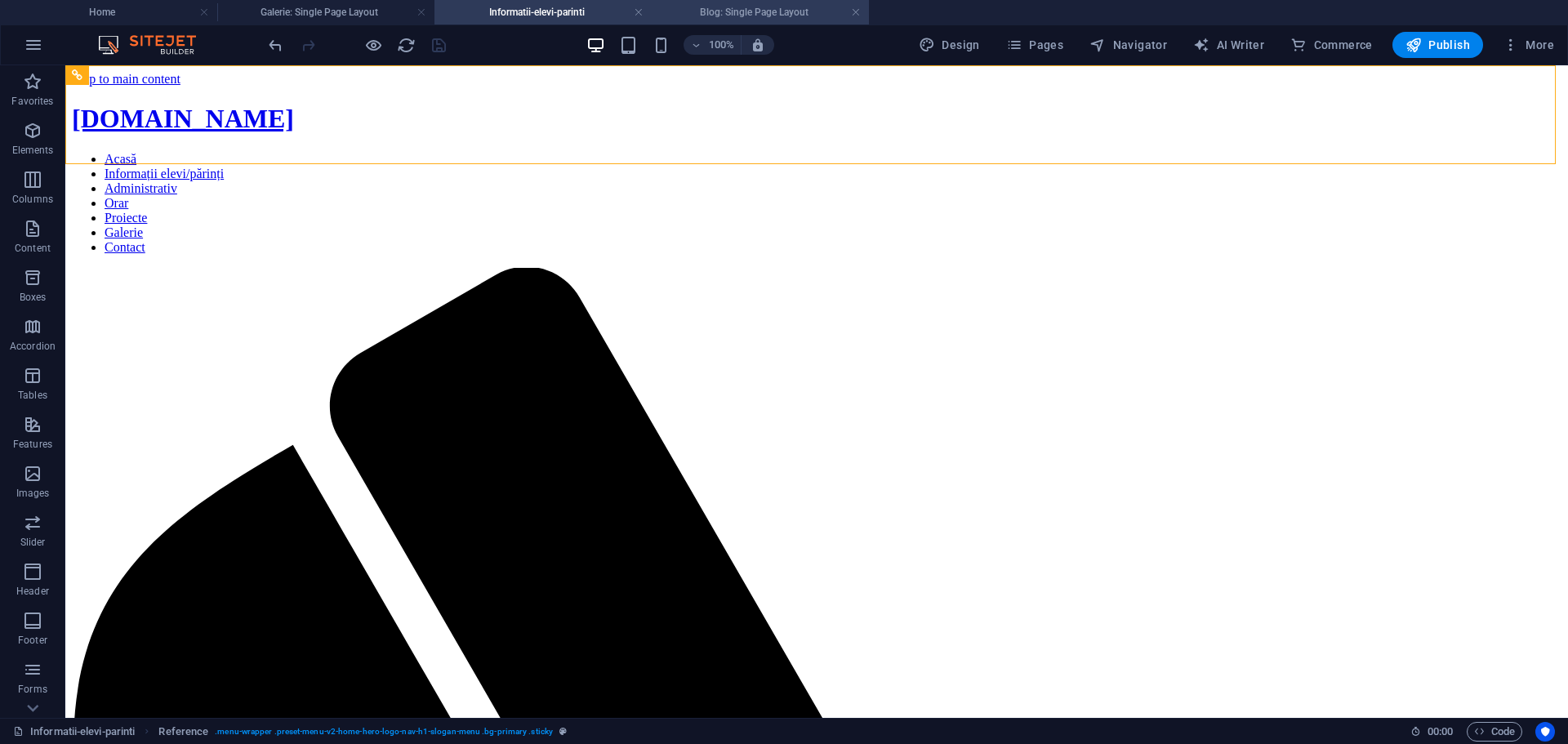
click at [701, 13] on h4 "Blog: Single Page Layout" at bounding box center [760, 12] width 217 height 18
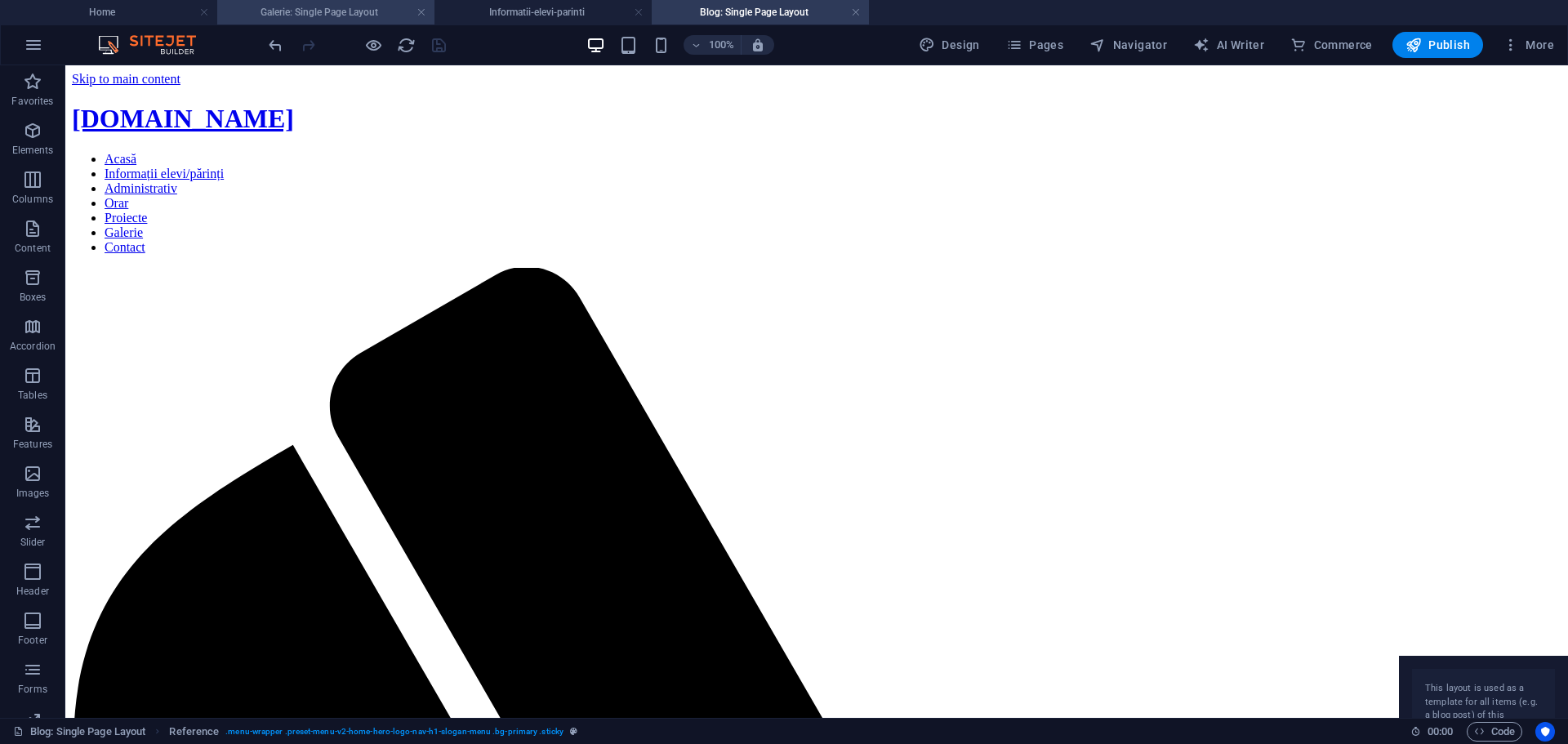
click at [320, 9] on h4 "Galerie: Single Page Layout" at bounding box center [325, 12] width 217 height 18
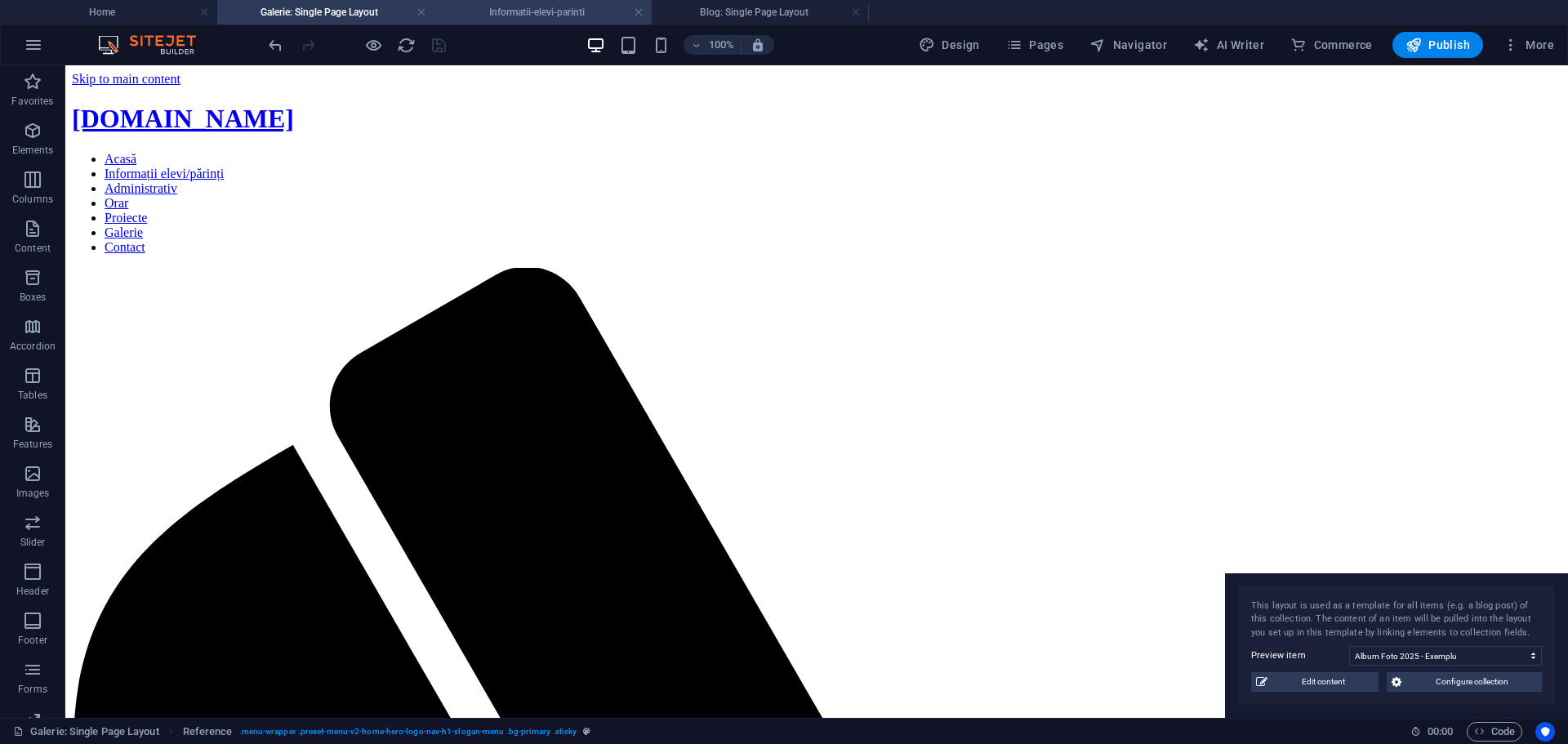
click at [524, 17] on h4 "Informatii-elevi-parinti" at bounding box center [542, 12] width 217 height 18
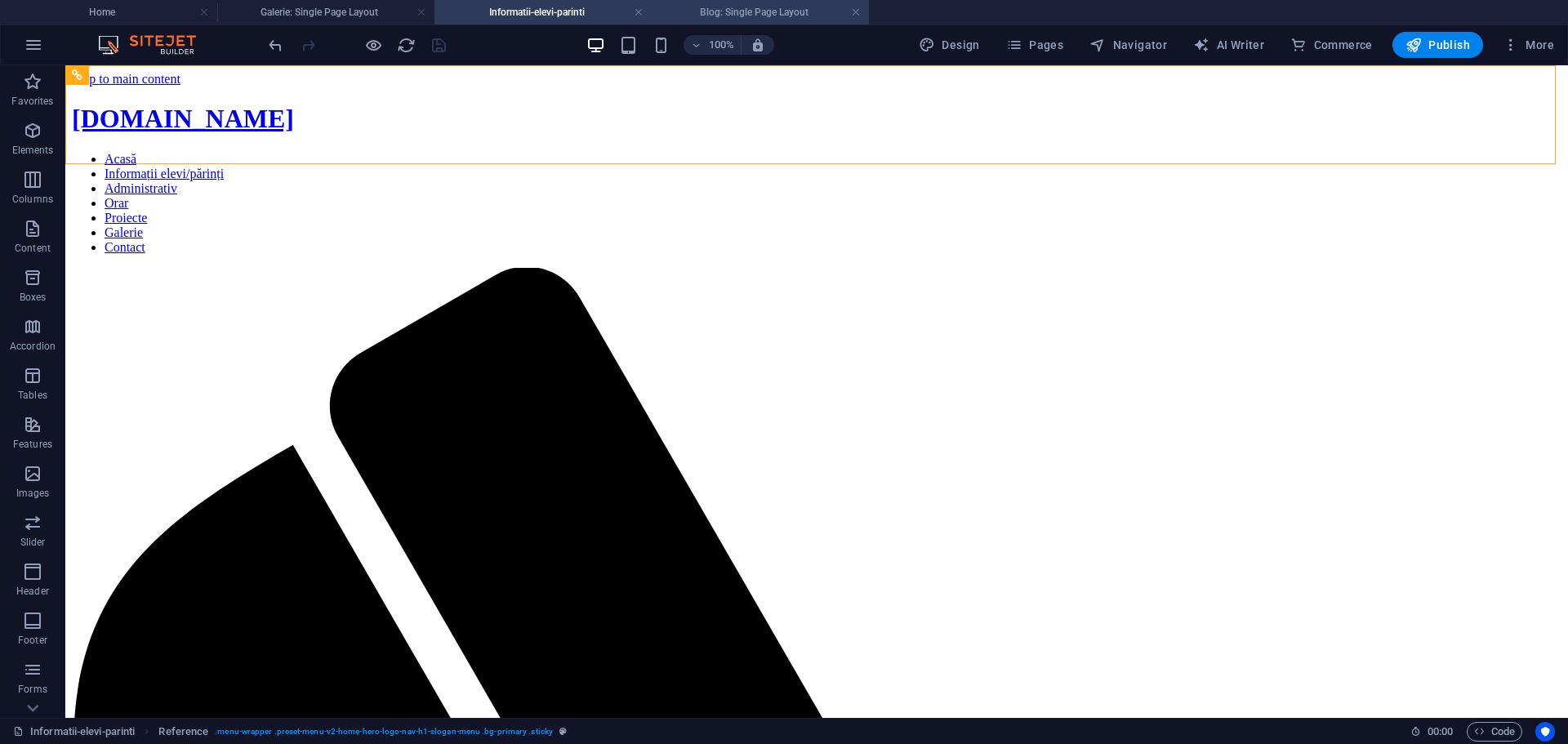
click at [744, 21] on li "Blog: Single Page Layout" at bounding box center [760, 12] width 217 height 24
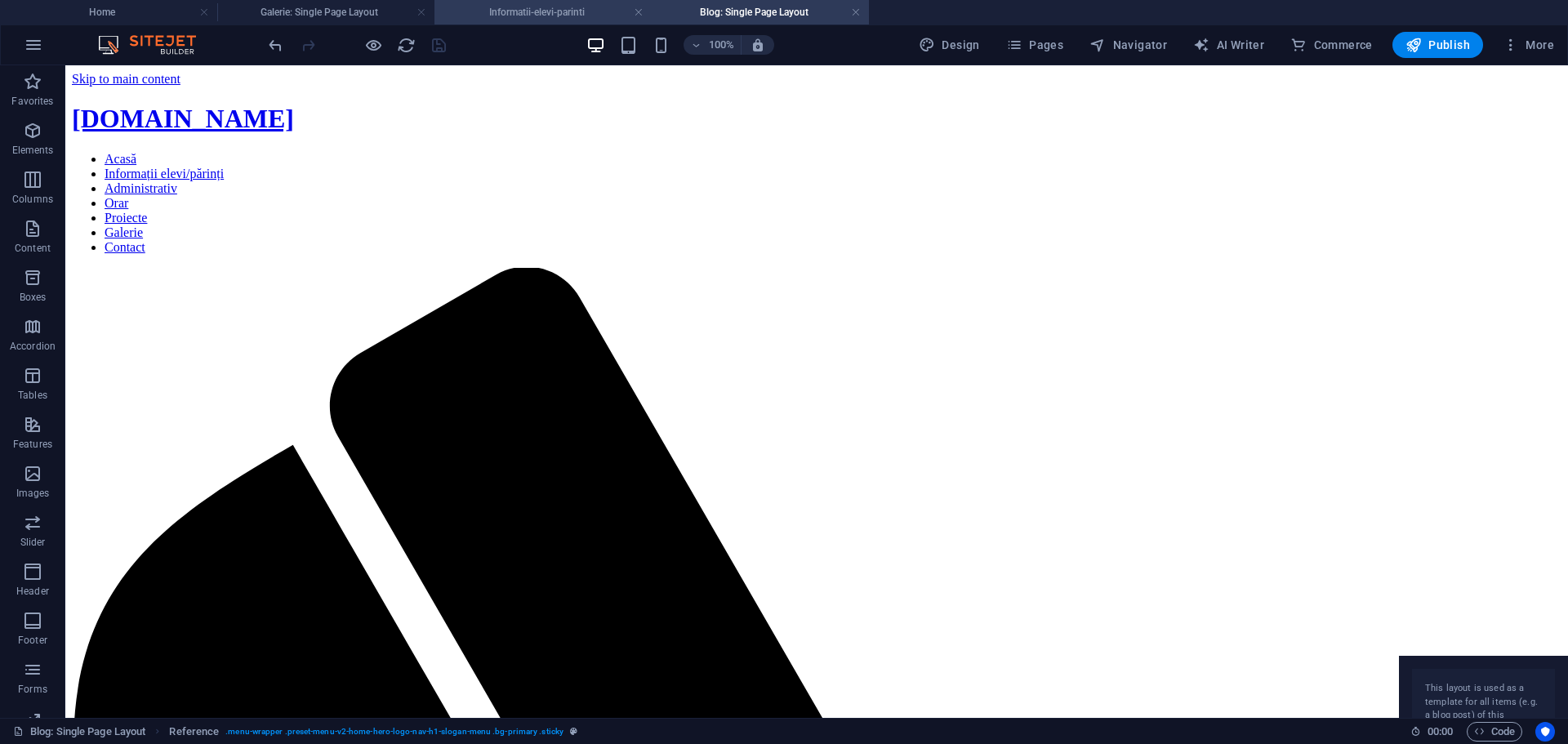
click at [552, 21] on li "Informatii-elevi-parinti" at bounding box center [542, 12] width 217 height 24
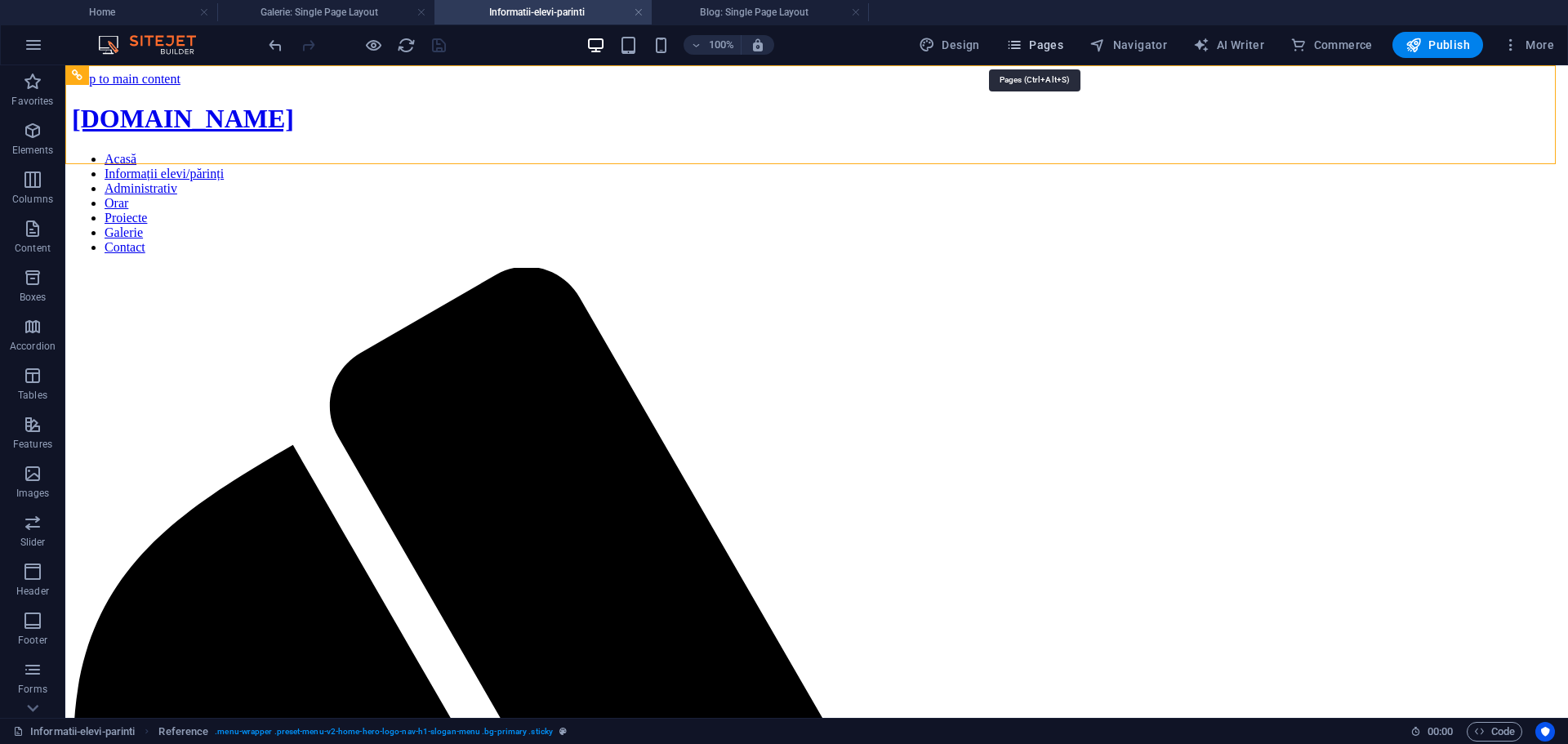
click at [1057, 44] on span "Pages" at bounding box center [1034, 45] width 57 height 17
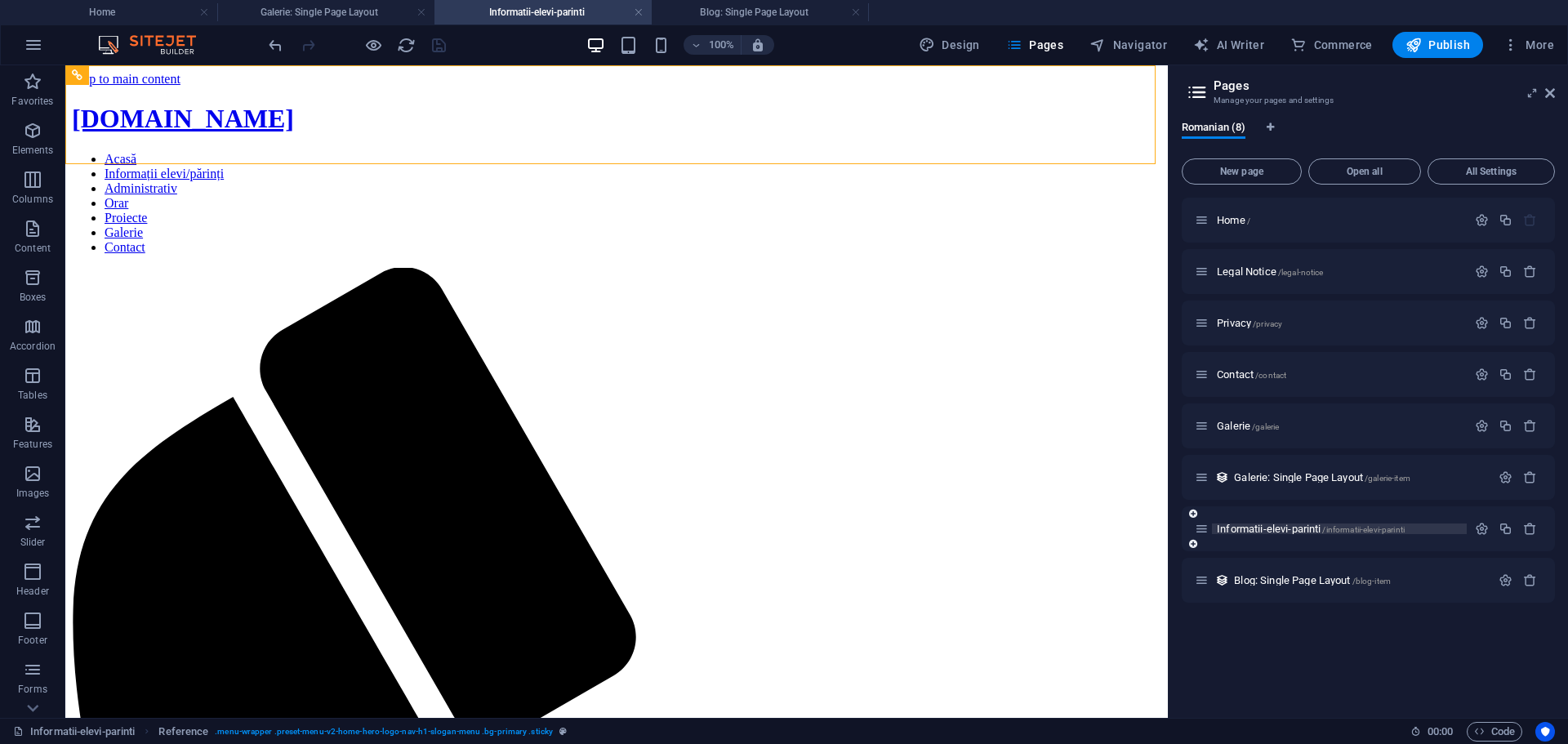
click at [1322, 525] on span "Informatii-elevi-parinti /informatii-elevi-parinti" at bounding box center [1311, 528] width 188 height 12
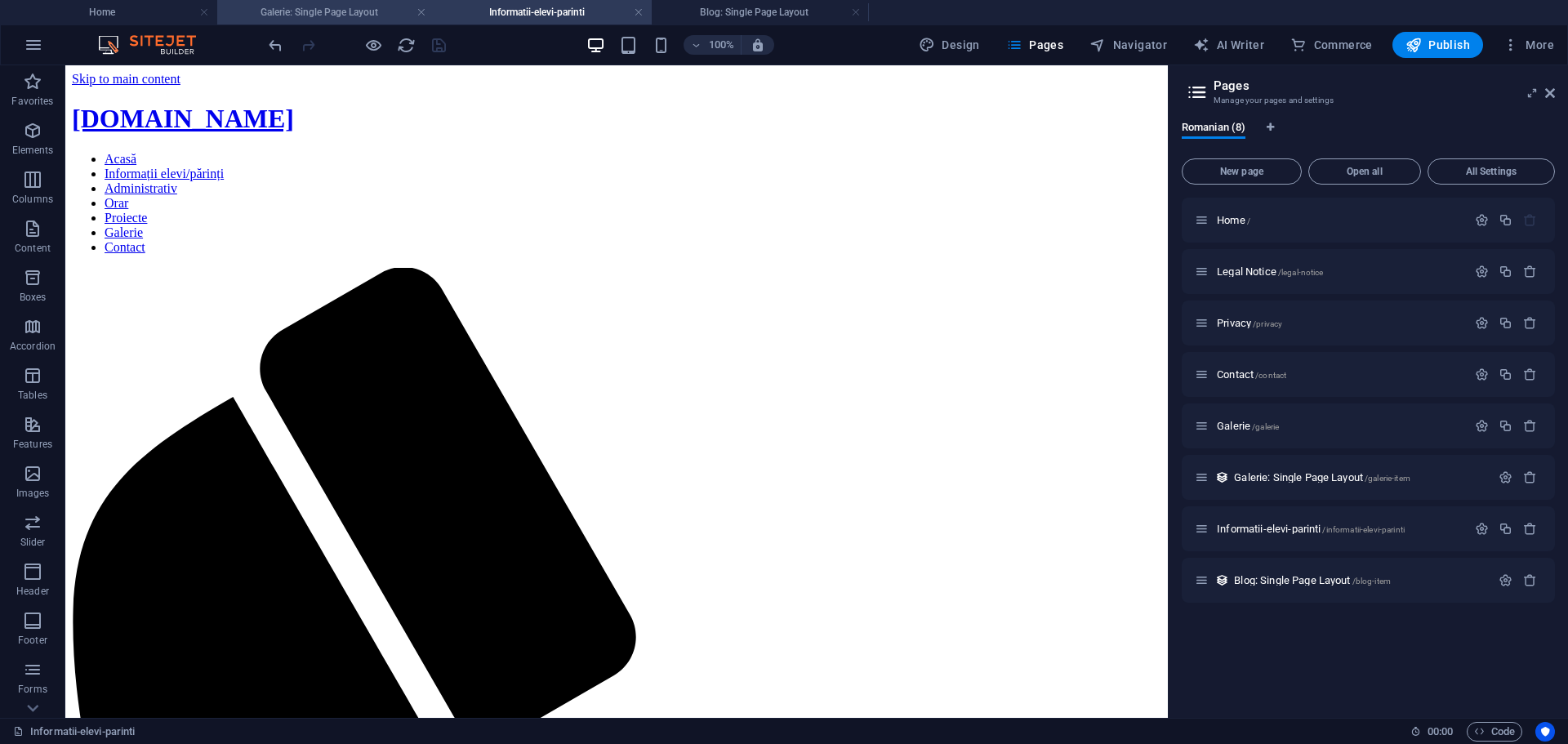
click at [297, 14] on h4 "Galerie: Single Page Layout" at bounding box center [325, 12] width 217 height 18
drag, startPoint x: 1166, startPoint y: 351, endPoint x: 1223, endPoint y: 127, distance: 231.1
click at [1263, 274] on span "Legal Notice /legal-notice" at bounding box center [1270, 271] width 106 height 12
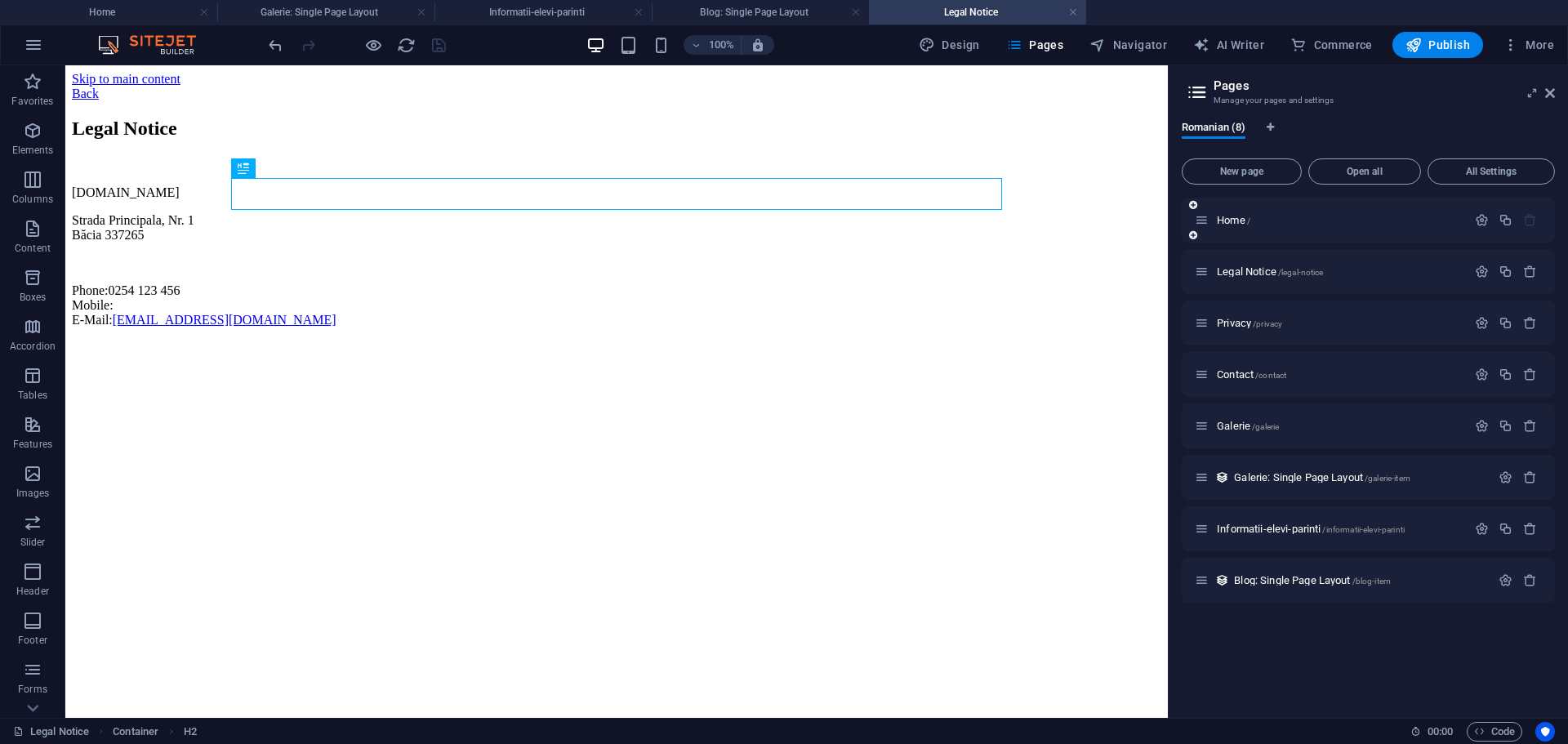
drag, startPoint x: 1073, startPoint y: 52, endPoint x: 1207, endPoint y: 224, distance: 218.0
click at [1070, 12] on link at bounding box center [1073, 12] width 10 height 16
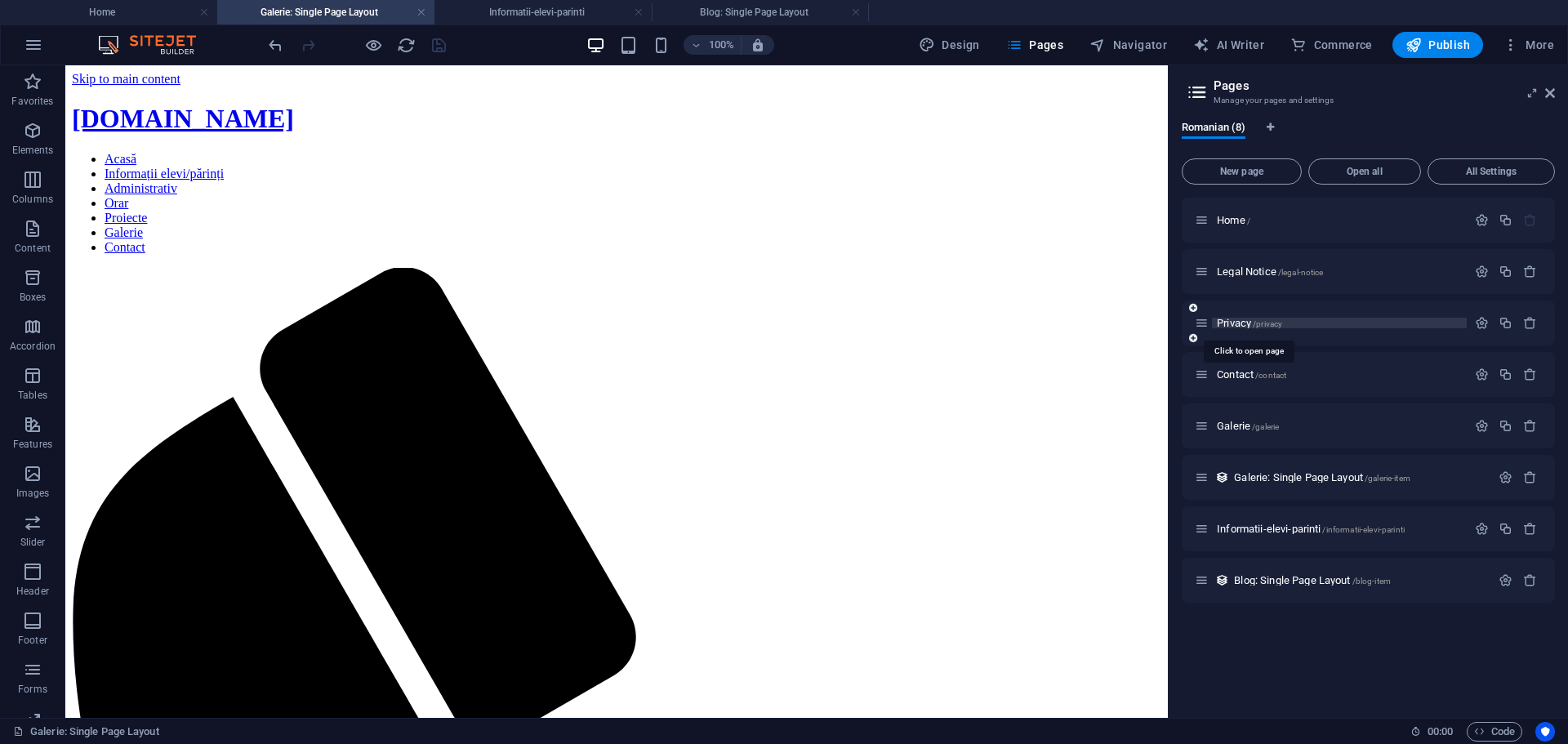
click at [1255, 325] on span "/privacy" at bounding box center [1268, 324] width 30 height 9
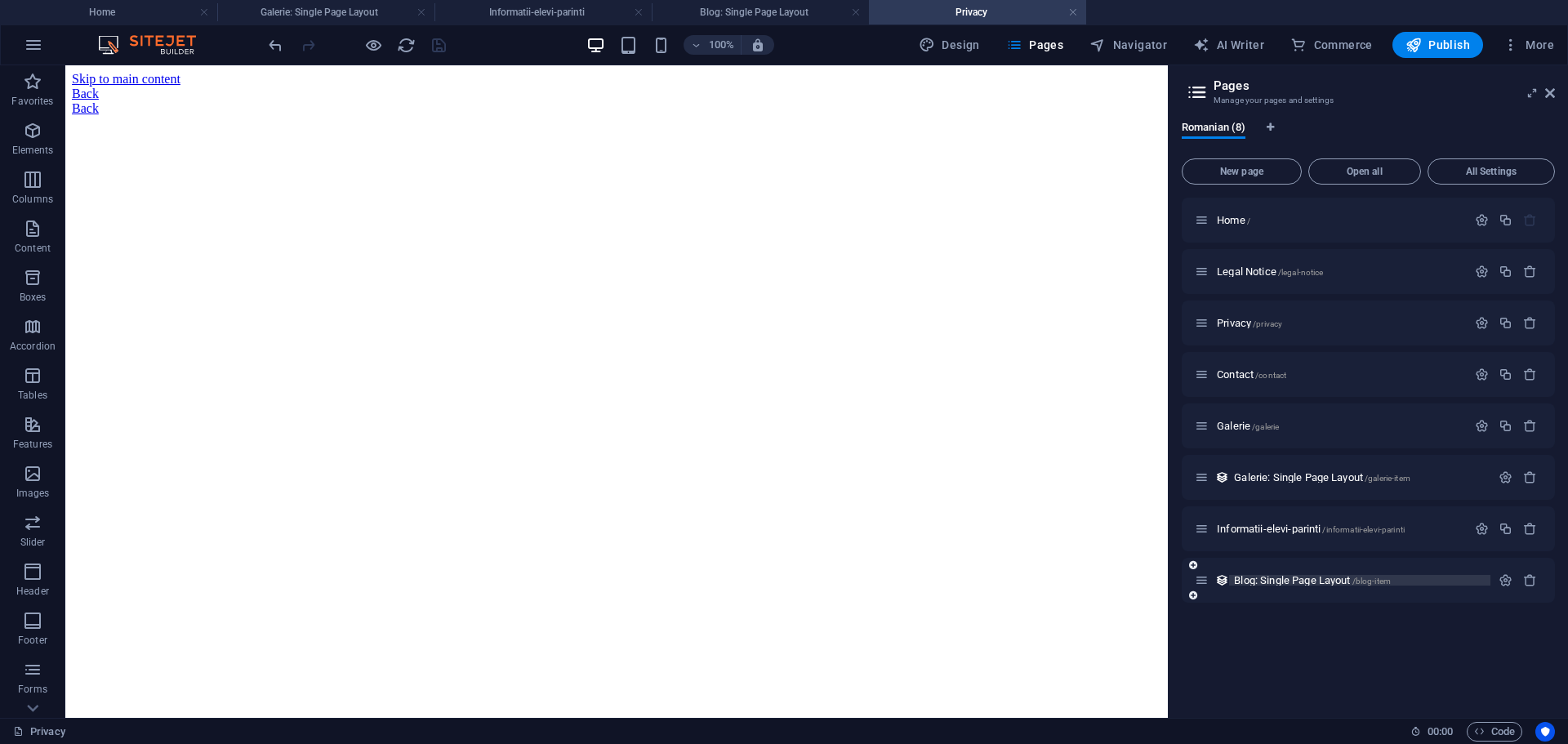
click at [1294, 580] on span "Blog: Single Page Layout /blog-item" at bounding box center [1313, 579] width 157 height 12
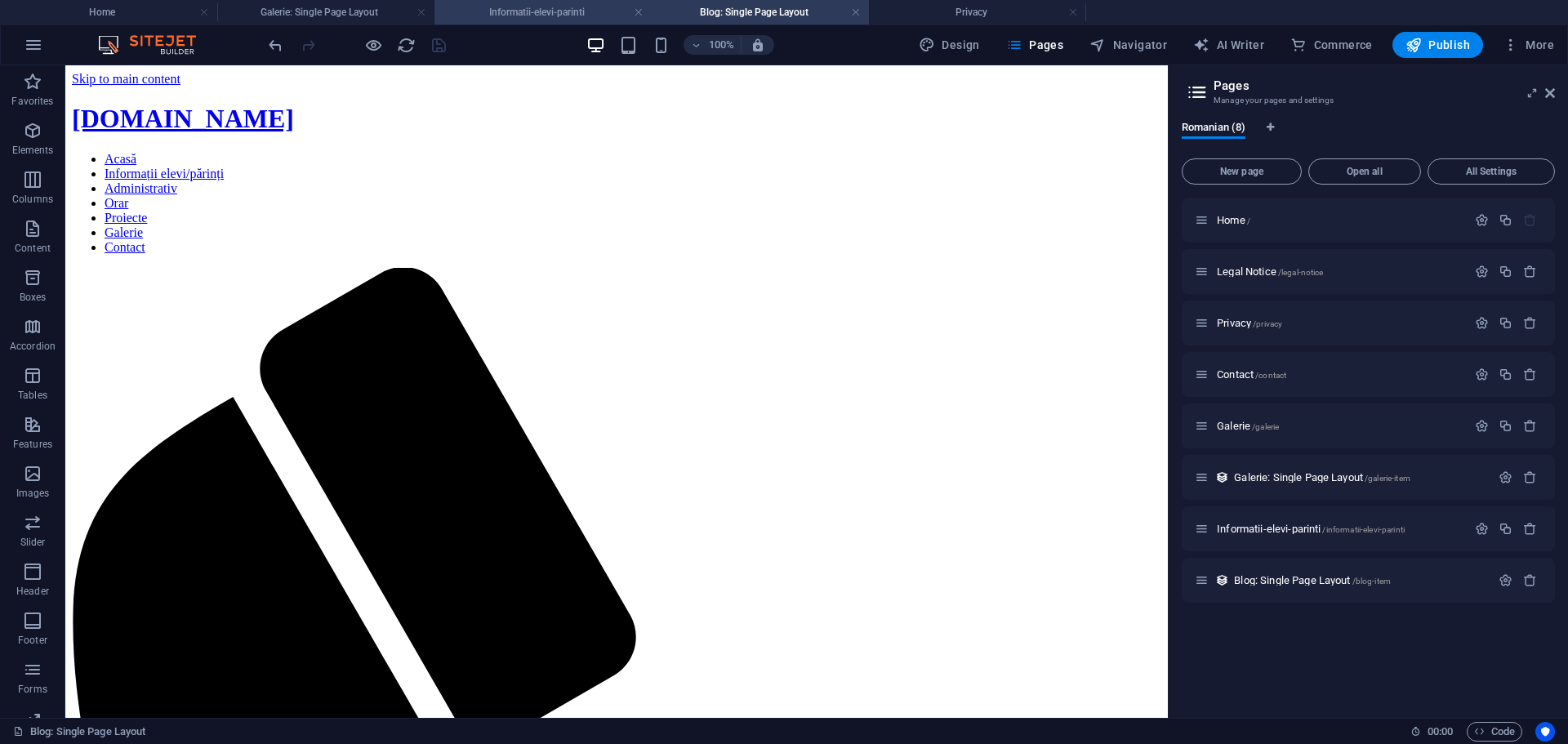
click at [533, 4] on h4 "Informatii-elevi-parinti" at bounding box center [542, 12] width 217 height 18
click at [747, 17] on h4 "Blog: Single Page Layout" at bounding box center [760, 12] width 217 height 18
click at [962, 16] on h4 "Privacy" at bounding box center [977, 12] width 217 height 18
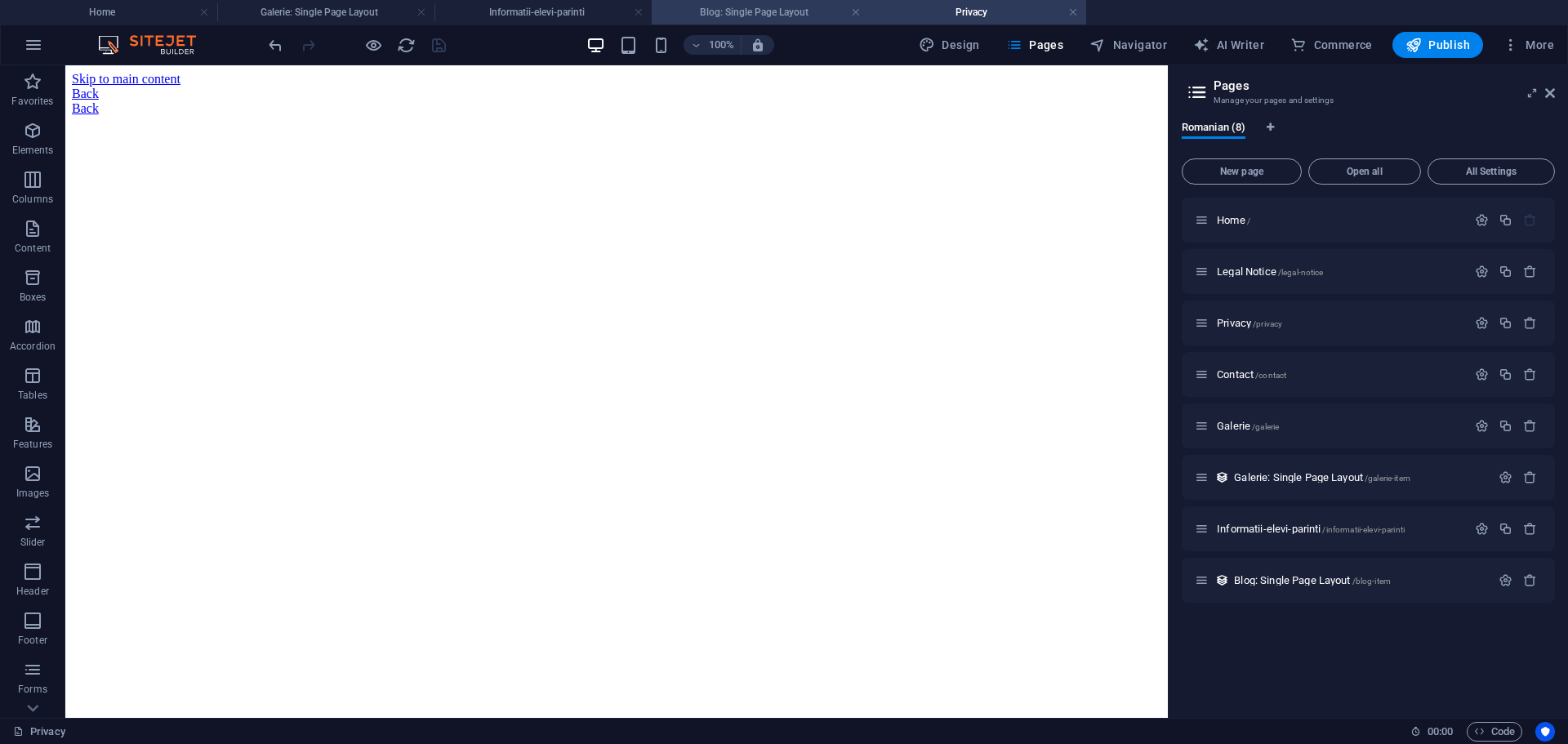
click at [795, 9] on h4 "Blog: Single Page Layout" at bounding box center [760, 12] width 217 height 18
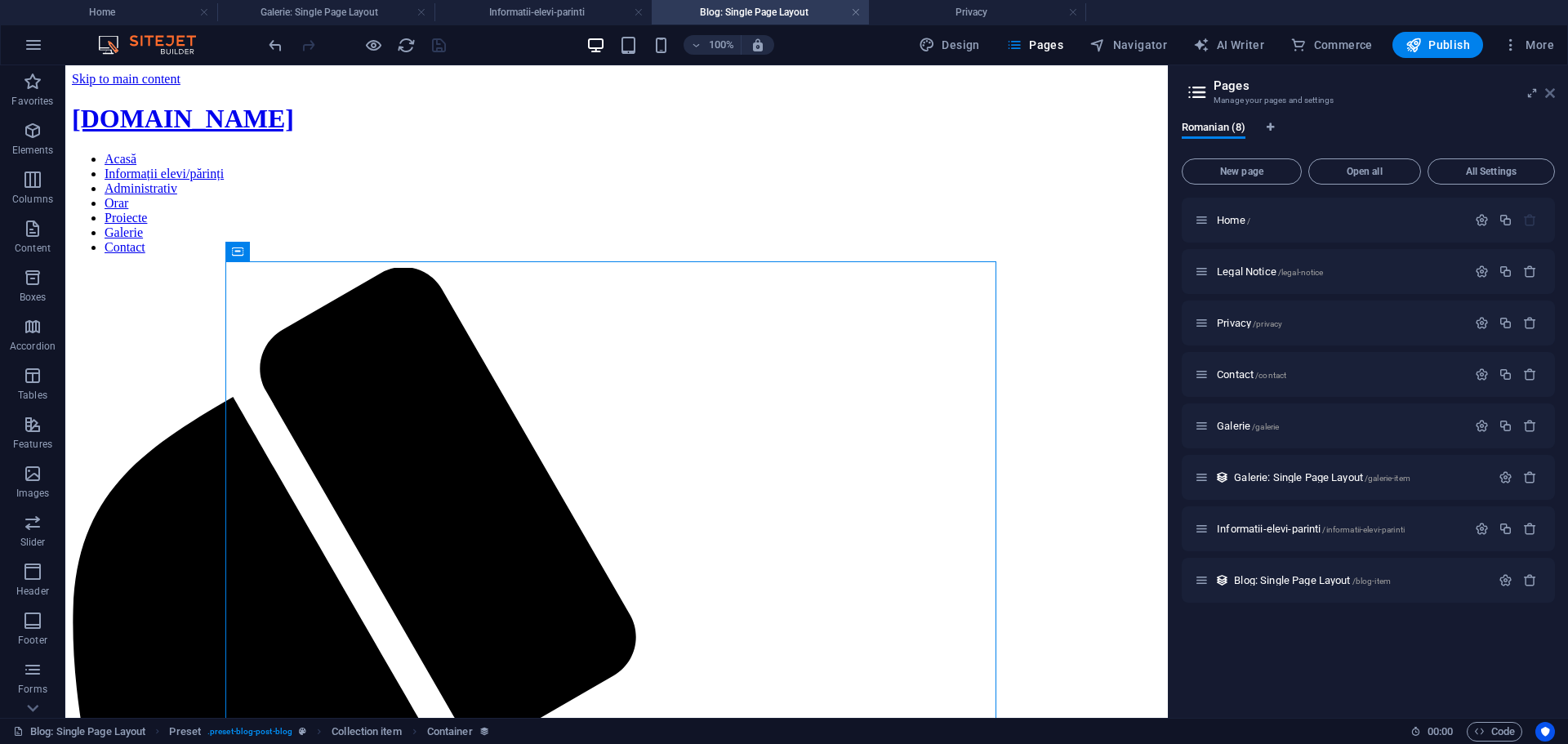
click at [1552, 90] on icon at bounding box center [1550, 93] width 10 height 13
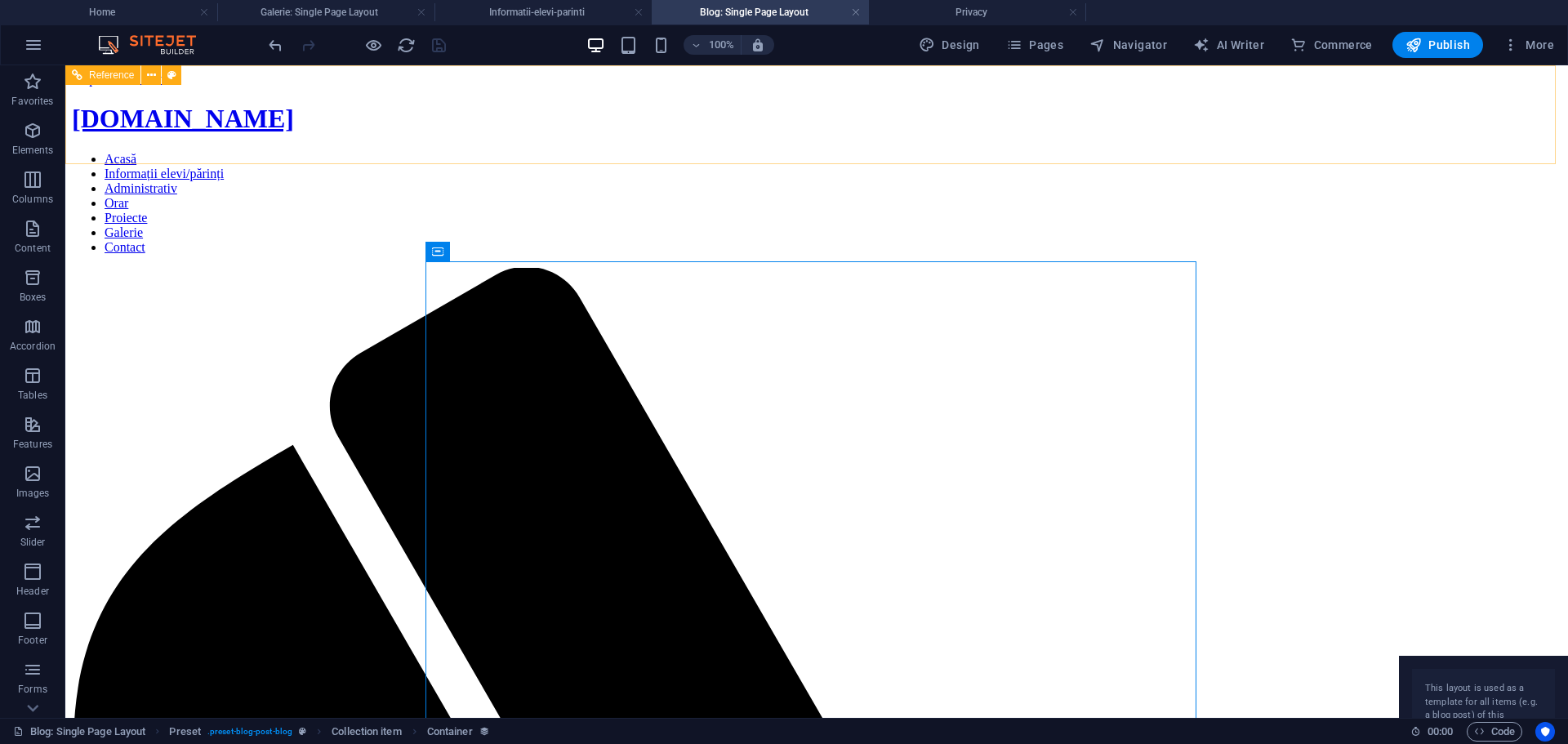
select select "rem"
select select "preset-menu-v2-home-hero-logo-nav-h1-slogan-menu"
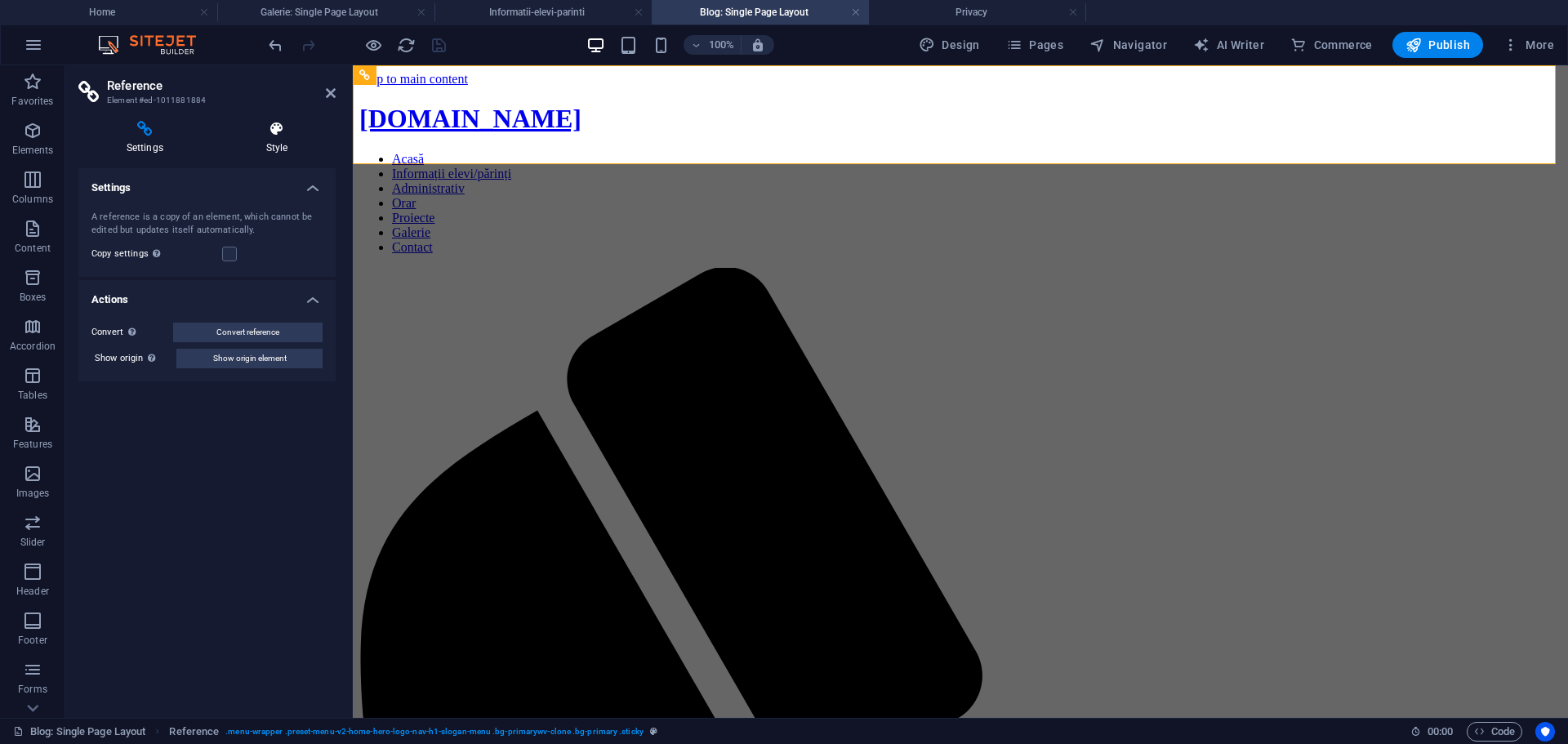
click at [259, 139] on h4 "Style" at bounding box center [277, 138] width 117 height 34
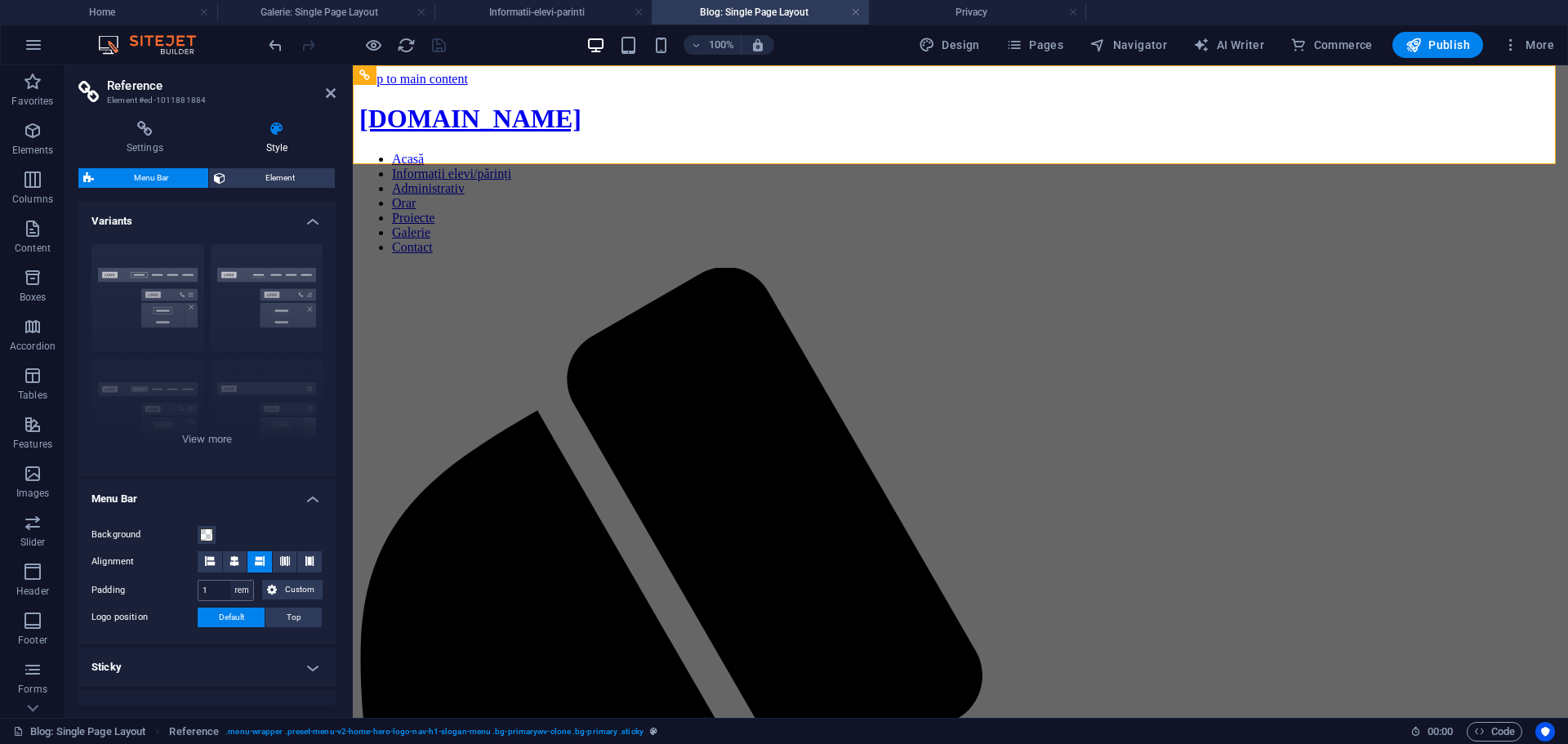
scroll to position [163, 0]
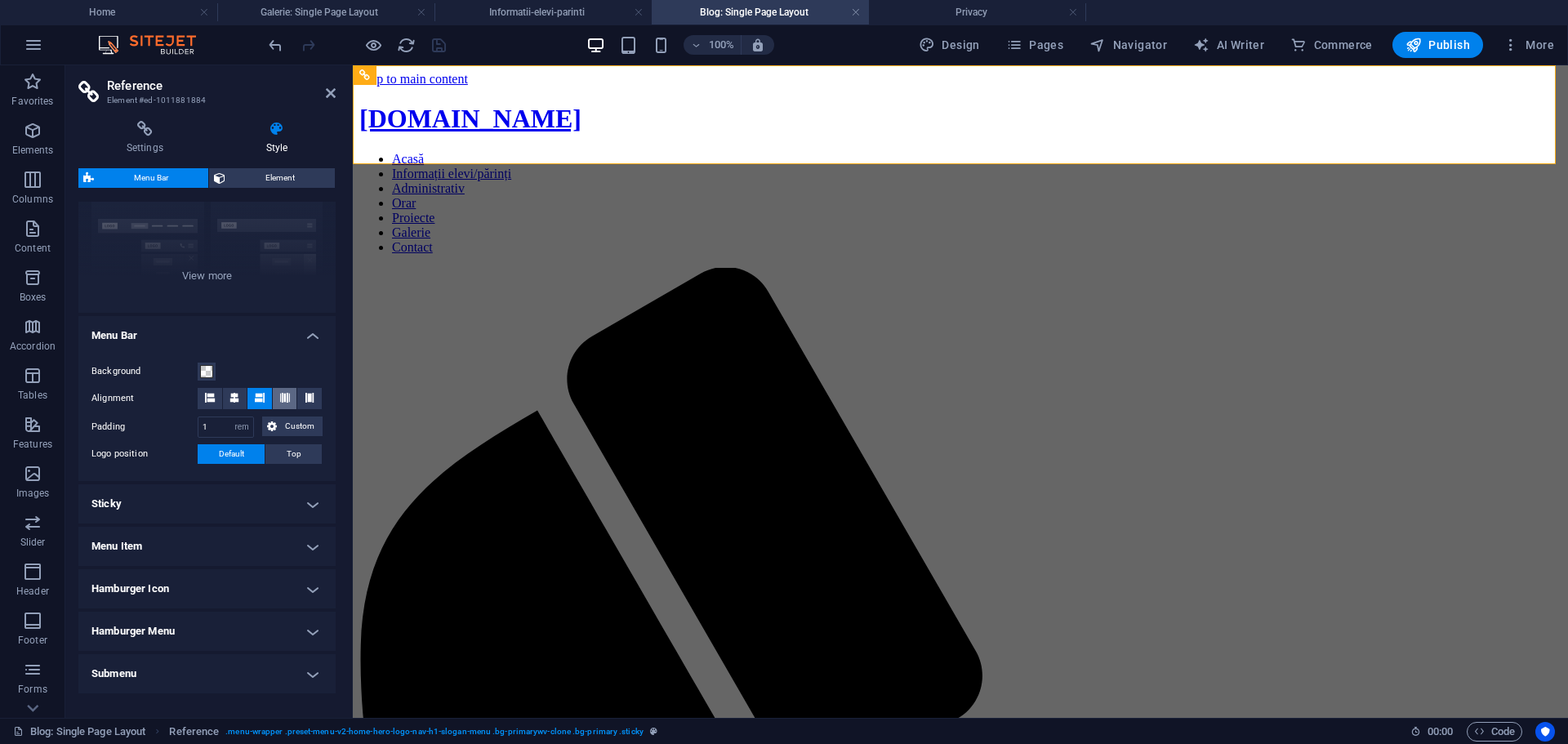
click at [287, 400] on icon at bounding box center [285, 398] width 10 height 10
click at [255, 399] on icon at bounding box center [260, 398] width 10 height 10
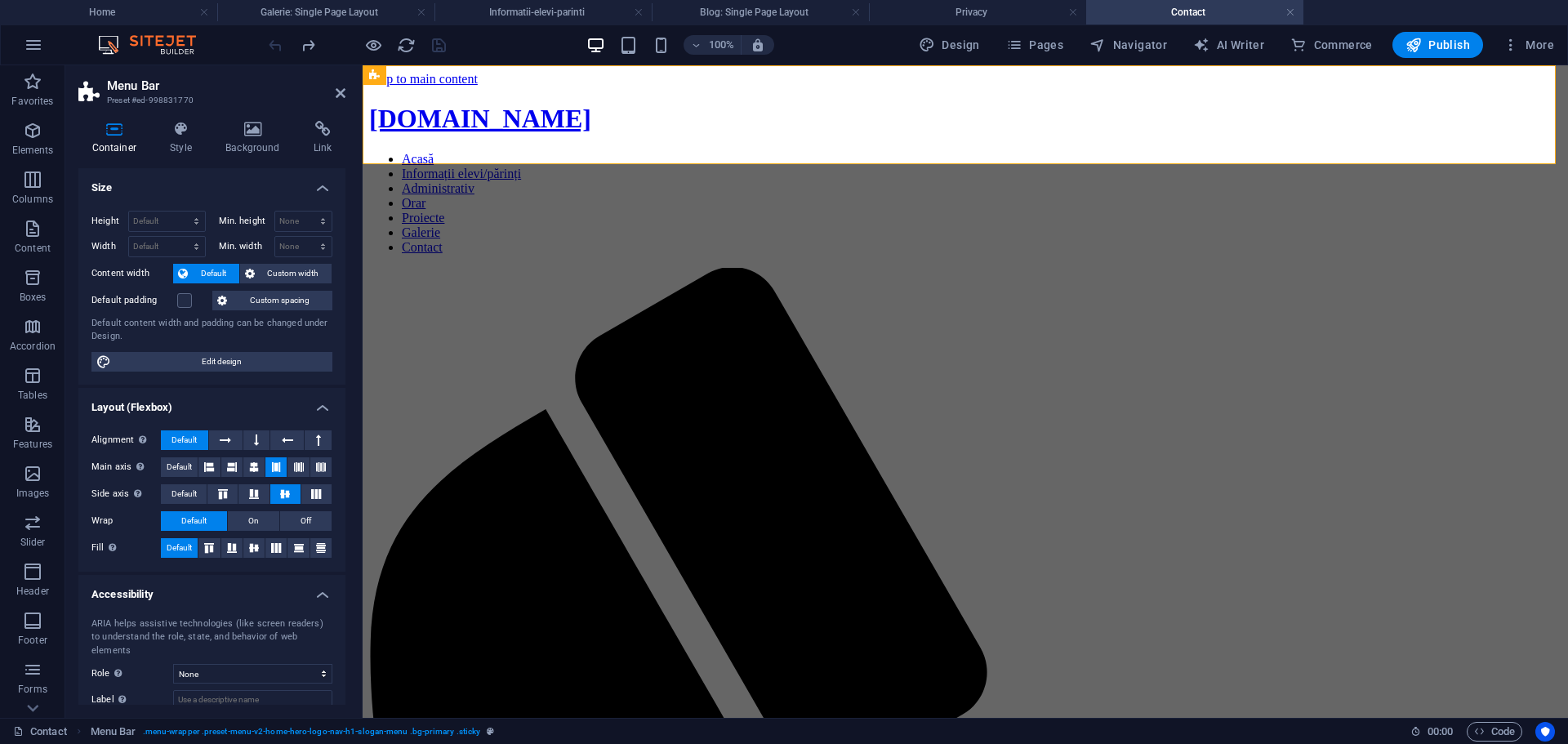
scroll to position [96, 0]
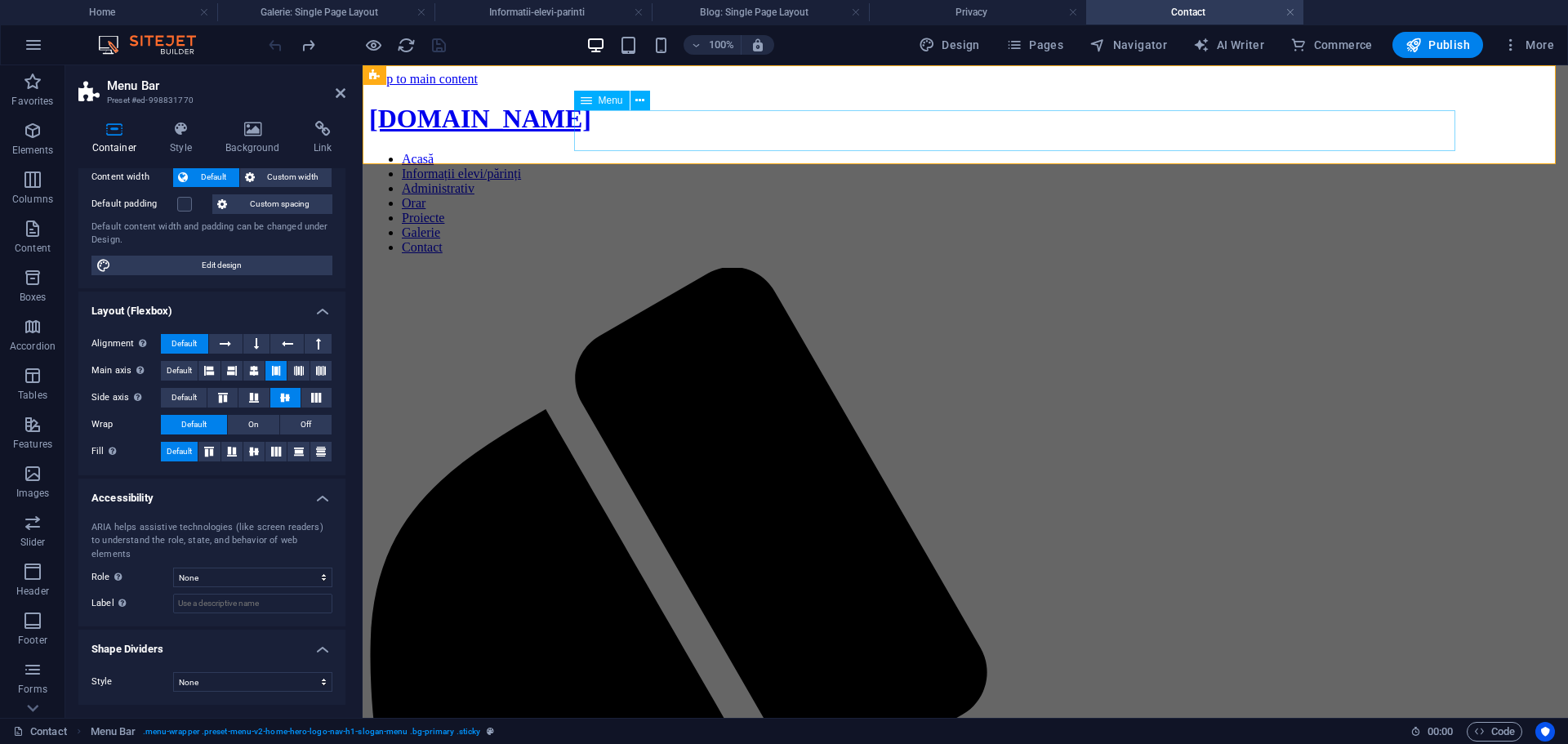
click at [744, 152] on nav "Acasă Informații elevi/părinți Administrativ Orar Proiecte Galerie Contact" at bounding box center [965, 203] width 1193 height 102
select select
select select "5"
select select
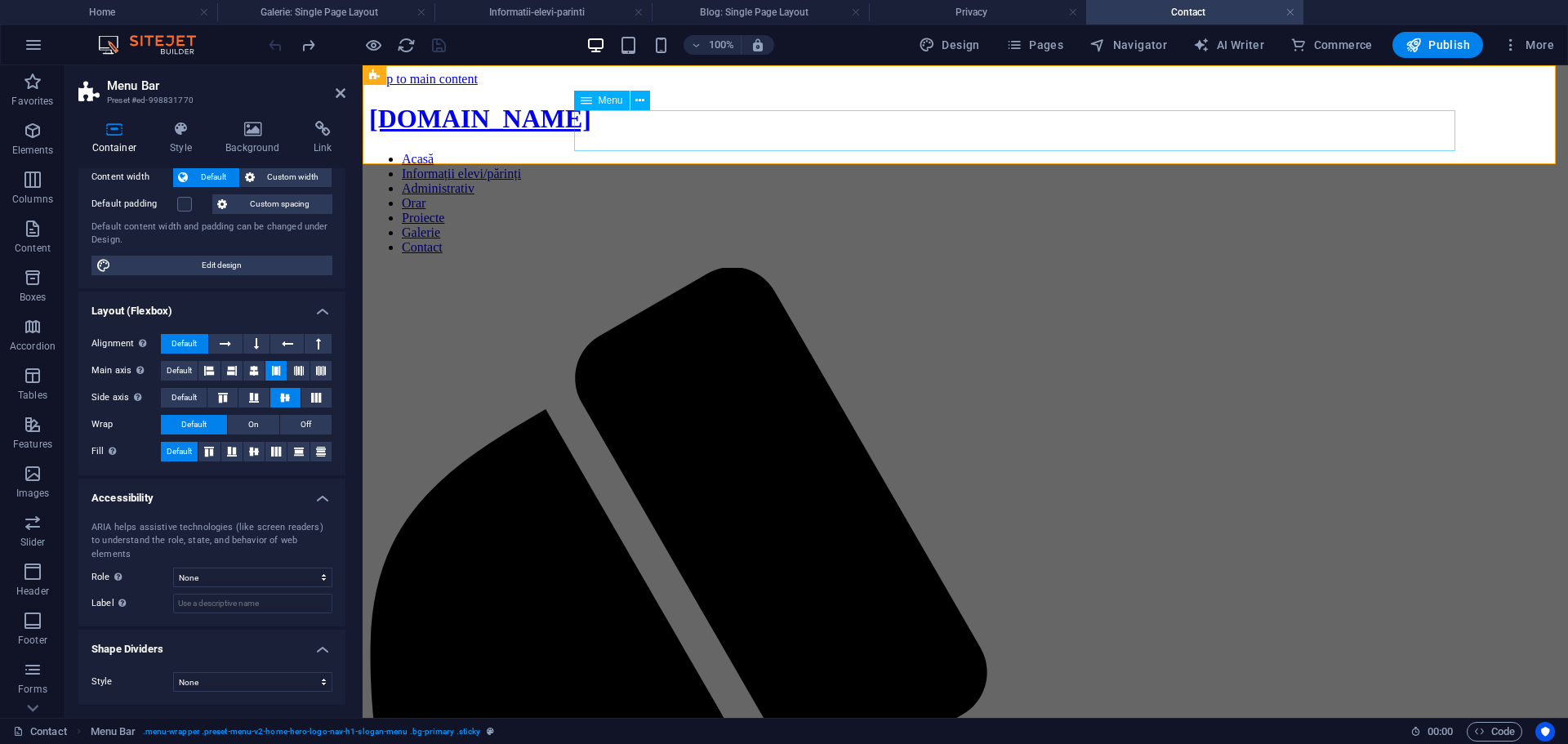
select select "4"
select select
select select "3"
select select
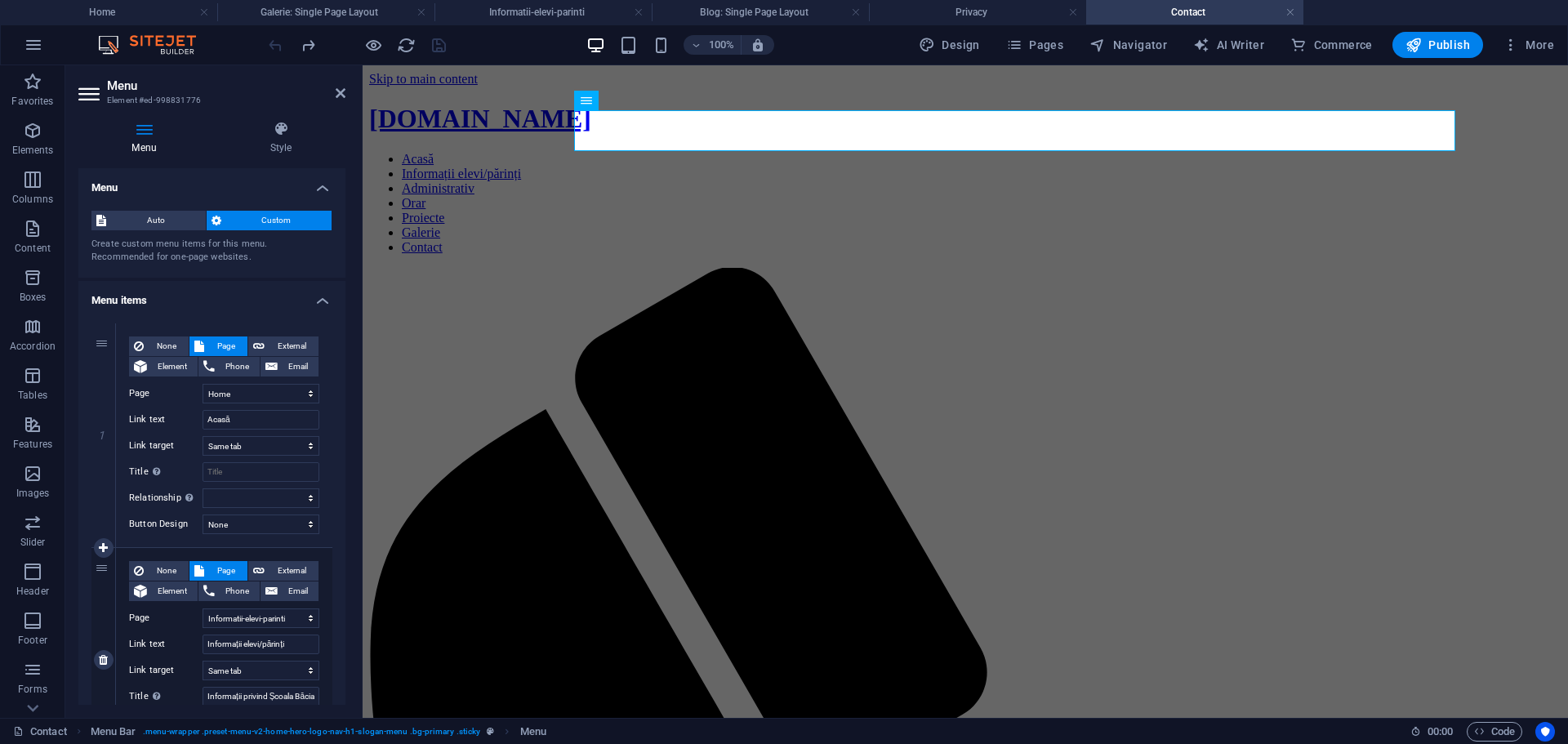
scroll to position [163, 0]
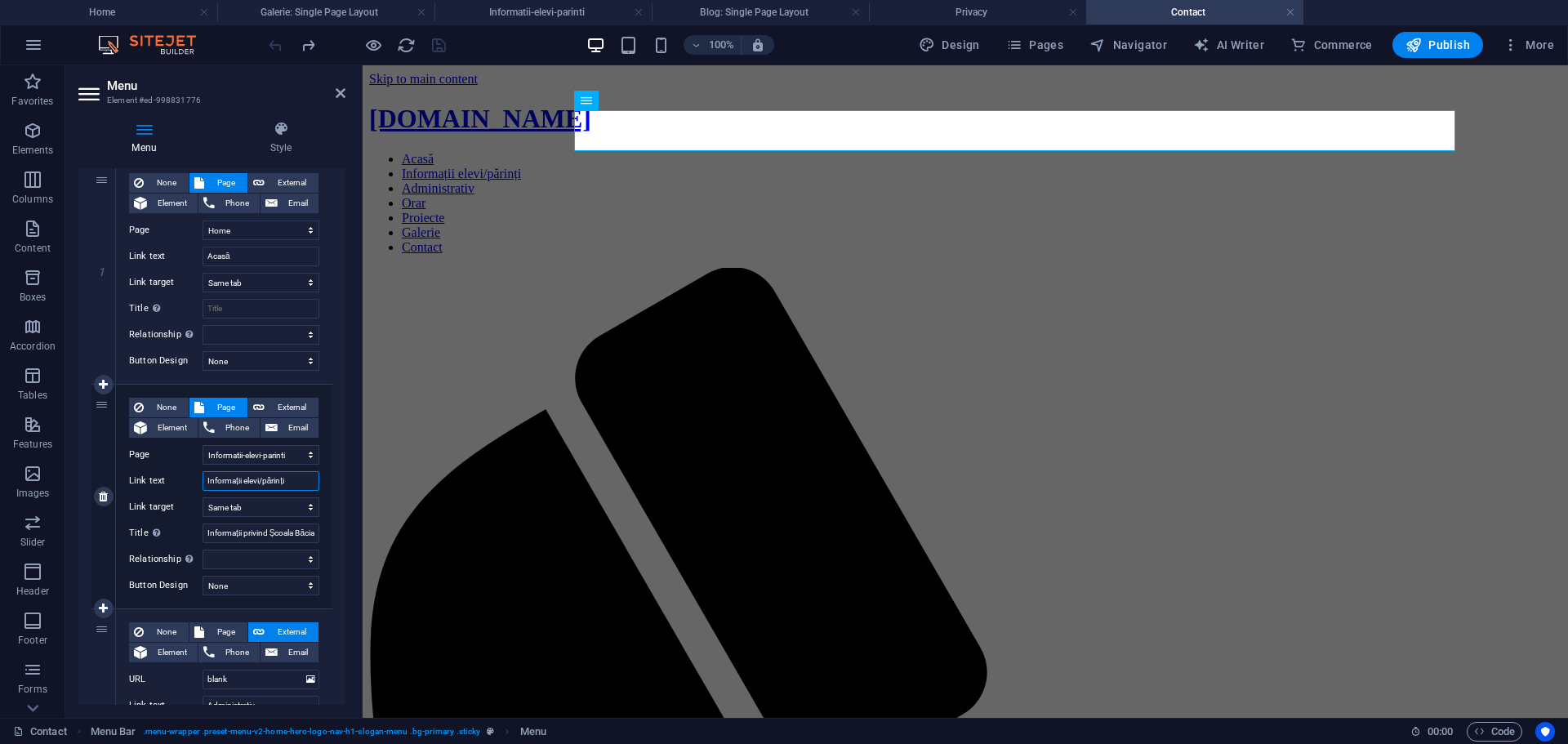
click at [256, 478] on input "Informații elevi/părinți" at bounding box center [260, 480] width 116 height 20
paste input "Elevi & P"
type input "Elevi & Părinți"
select select
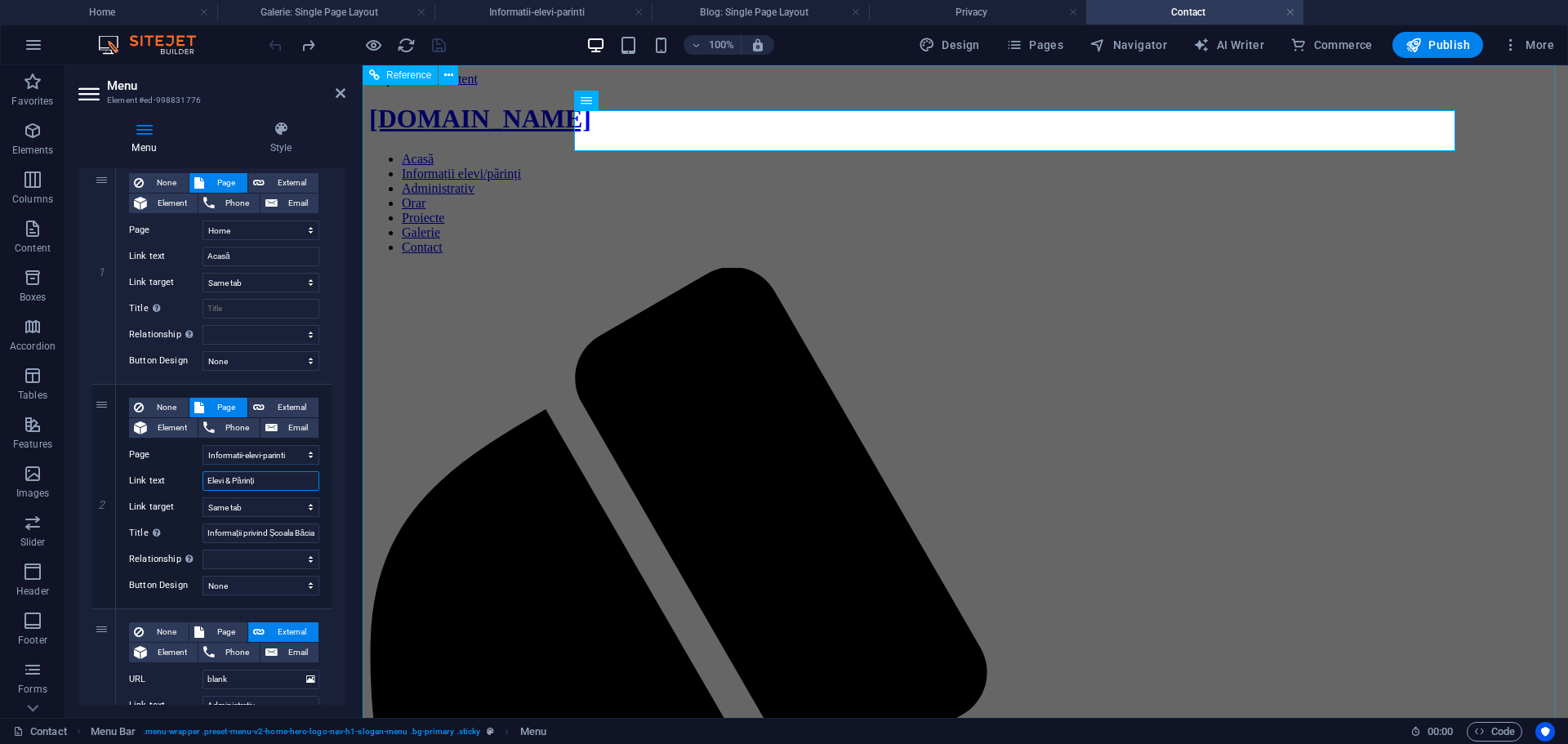
select select
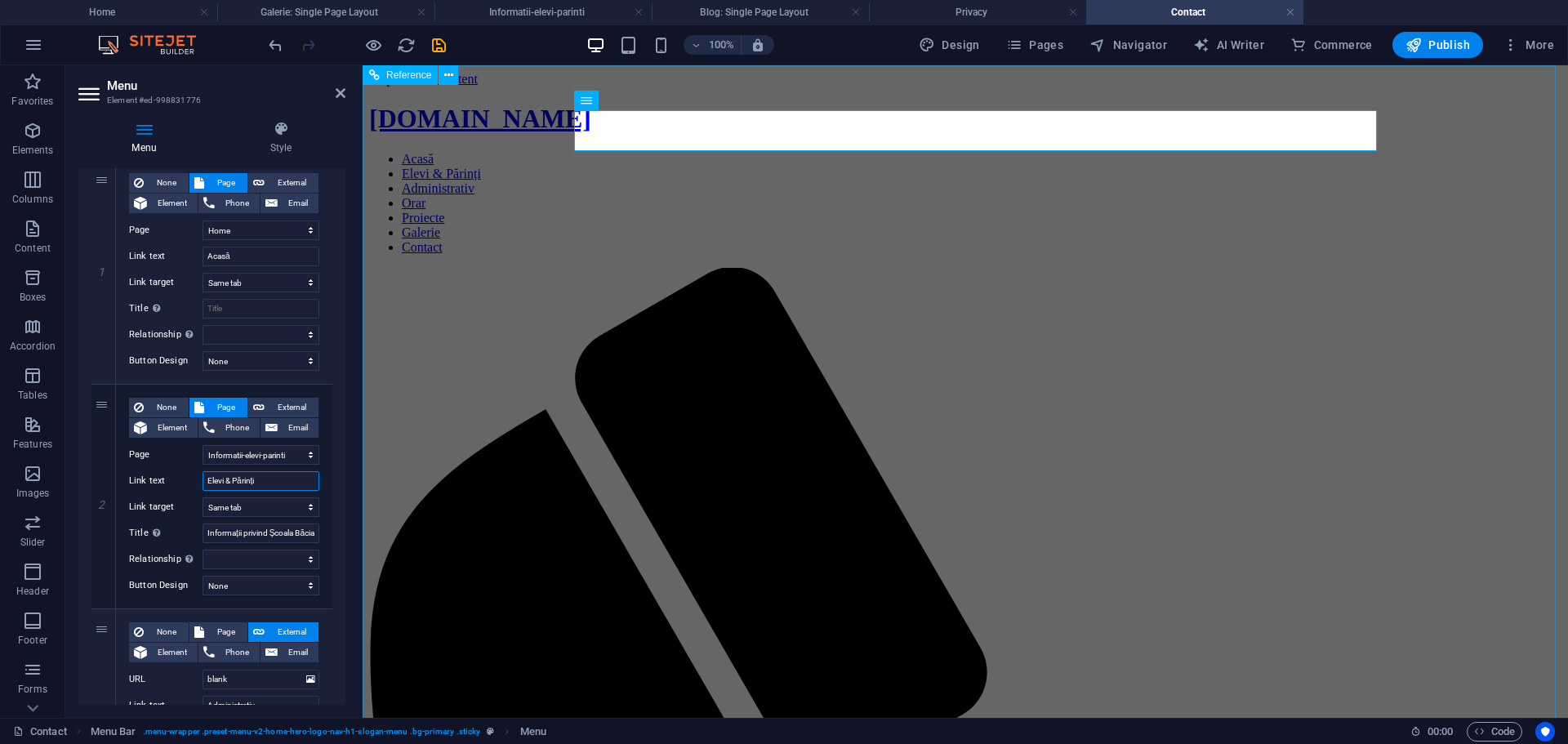
type input "Elevi & Părinți"
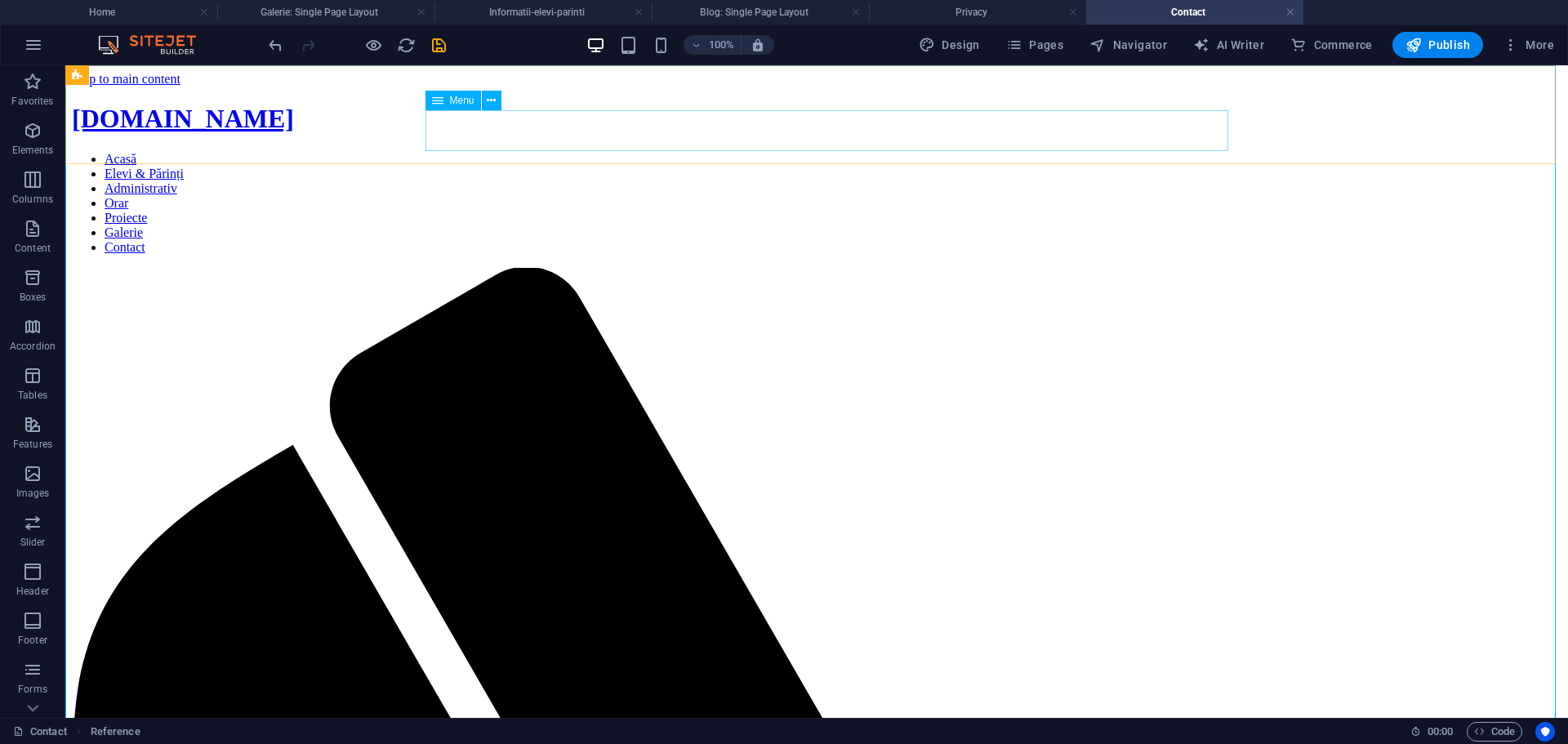
click at [625, 152] on nav "Acasă Elevi & Părinți Administrativ Orar Proiecte Galerie Contact" at bounding box center [816, 203] width 1490 height 102
select select
select select "5"
select select
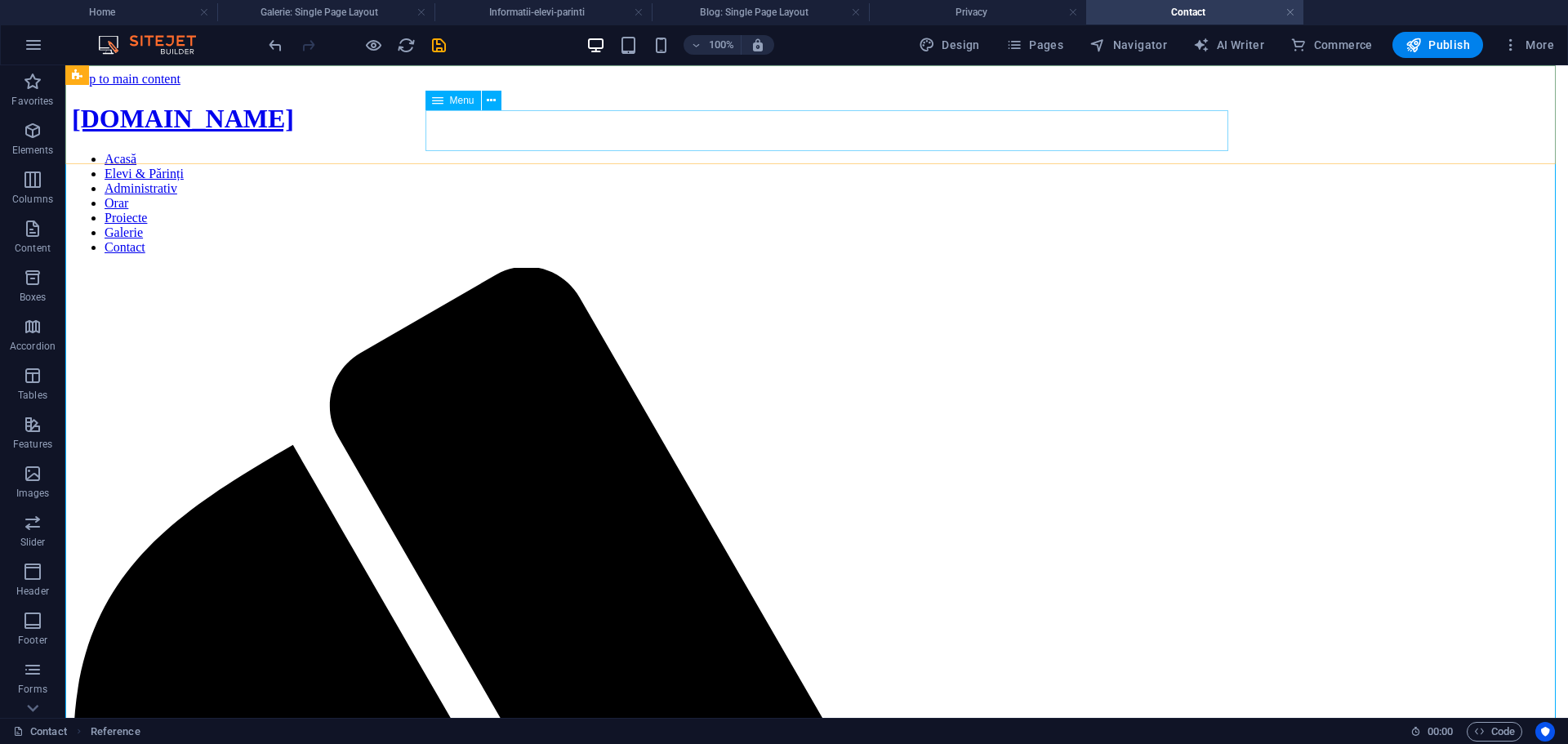
select select "4"
select select
select select "3"
select select
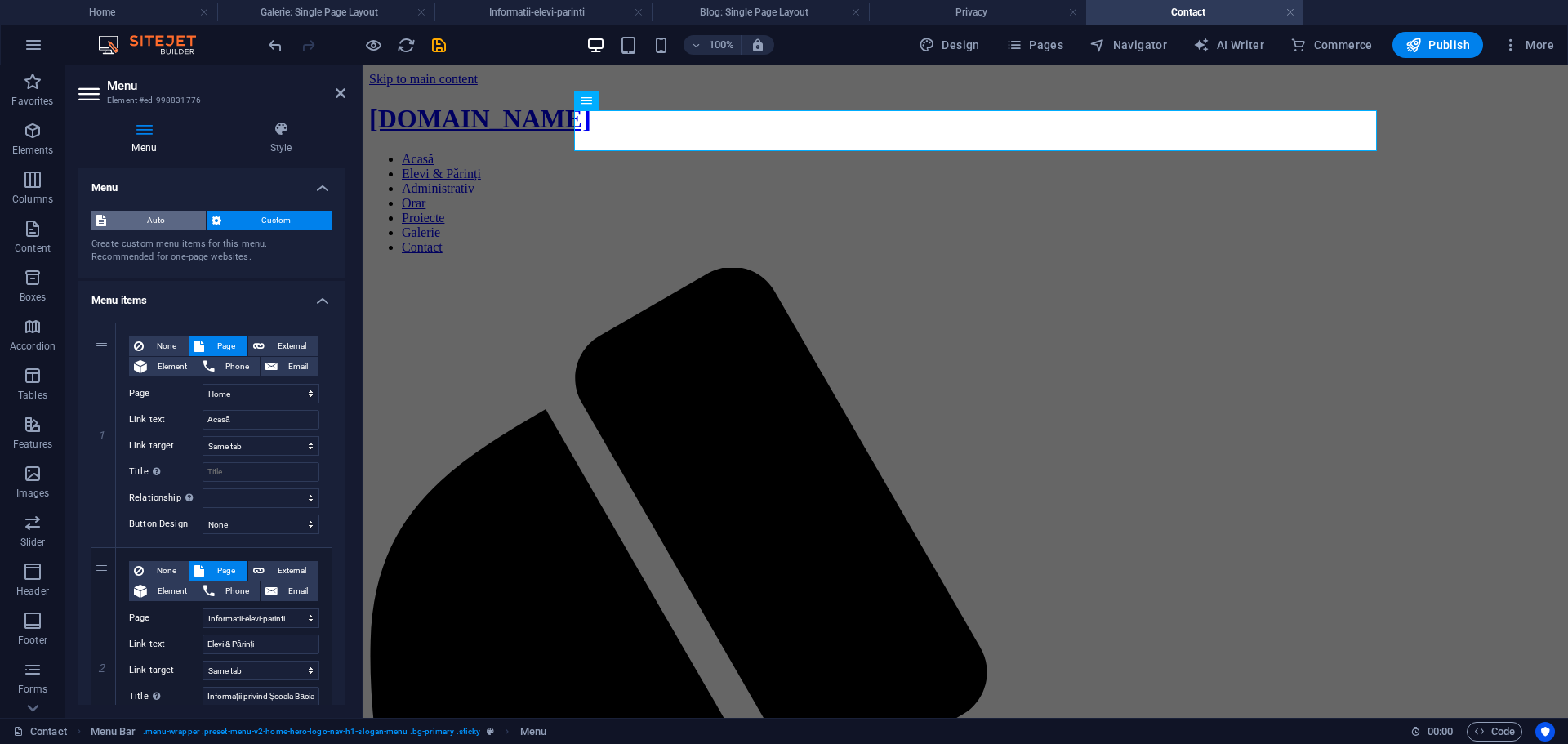
click at [143, 220] on span "Auto" at bounding box center [156, 220] width 89 height 20
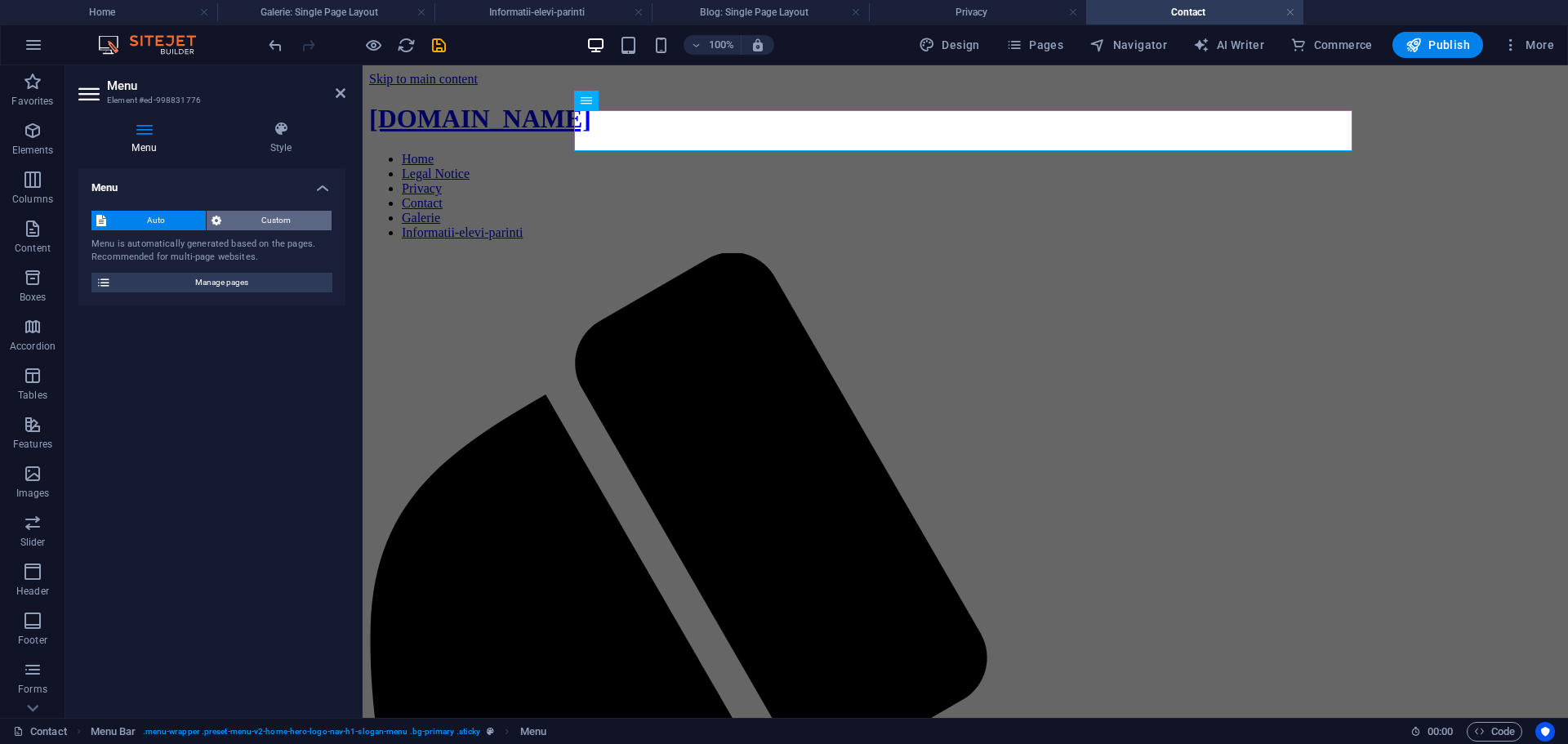
click at [271, 220] on span "Custom" at bounding box center [277, 220] width 102 height 20
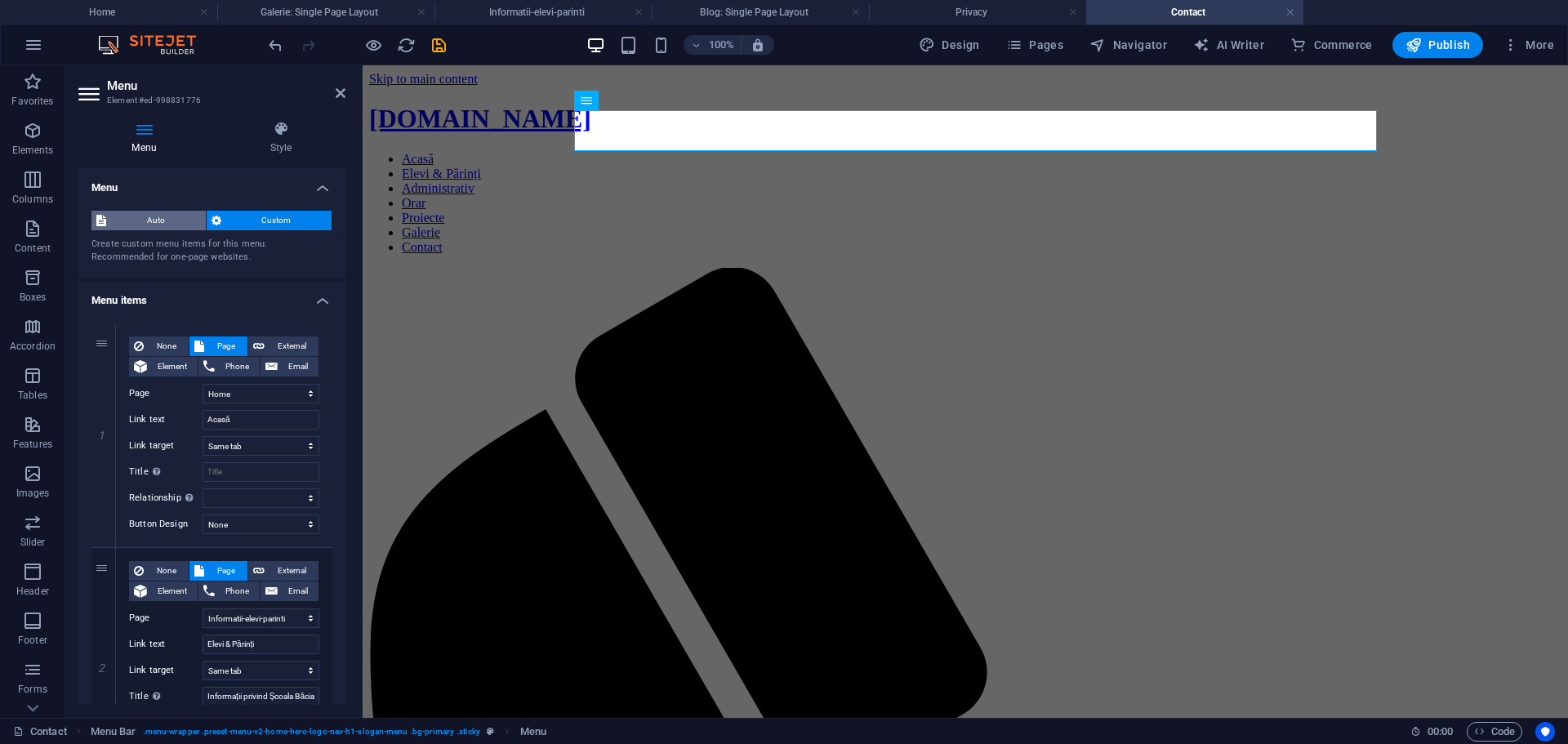
click at [167, 214] on span "Auto" at bounding box center [156, 220] width 89 height 20
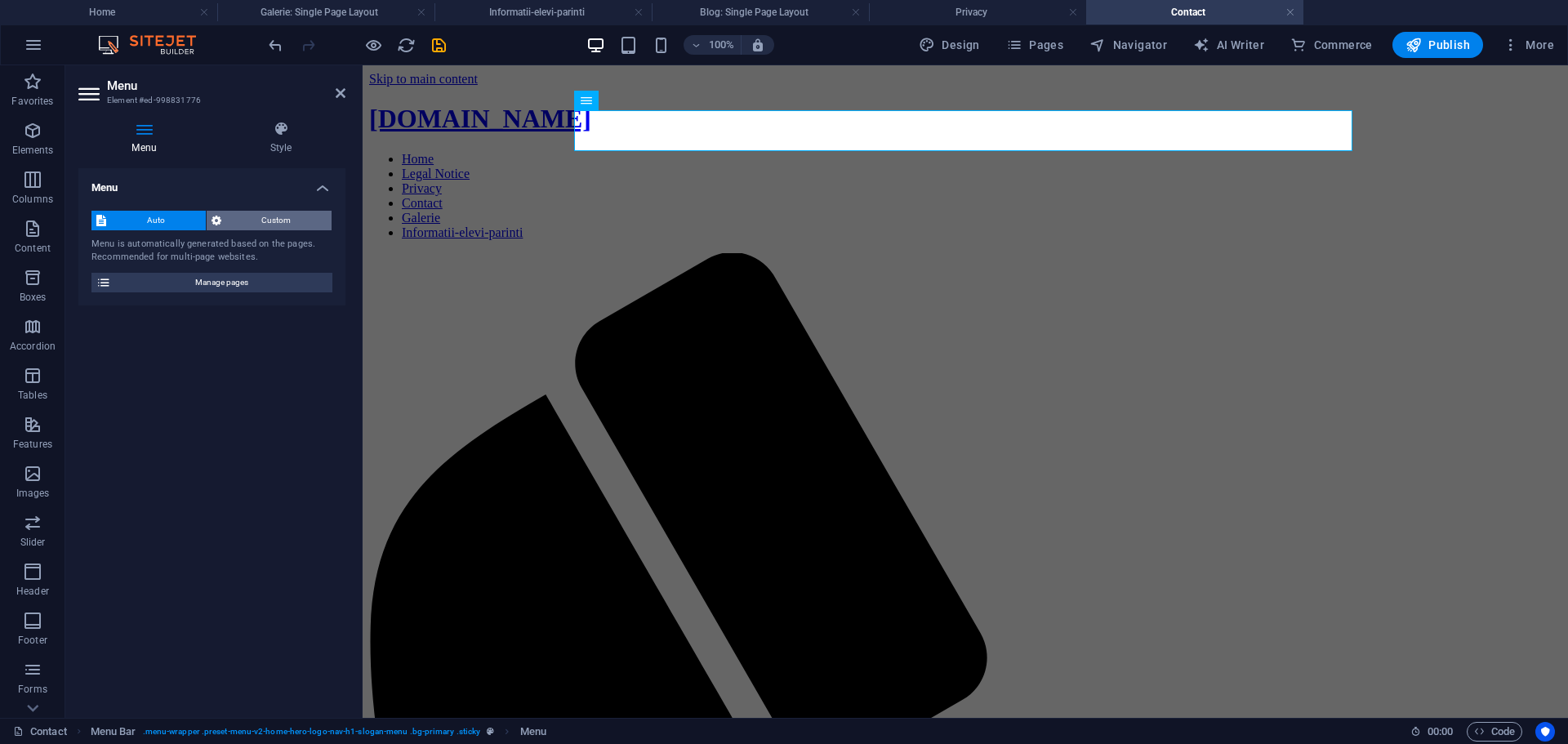
click at [261, 221] on span "Custom" at bounding box center [277, 220] width 102 height 20
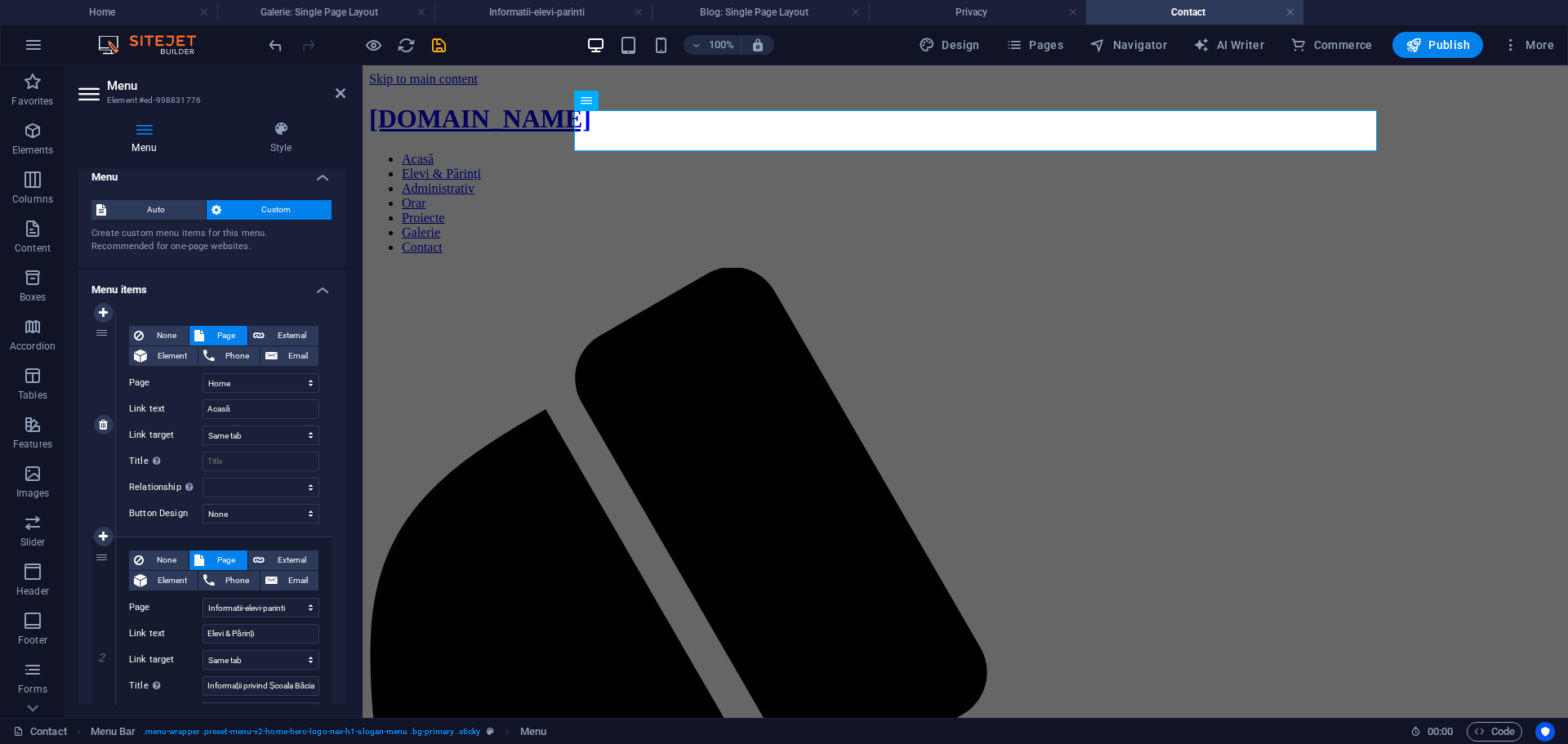
scroll to position [0, 0]
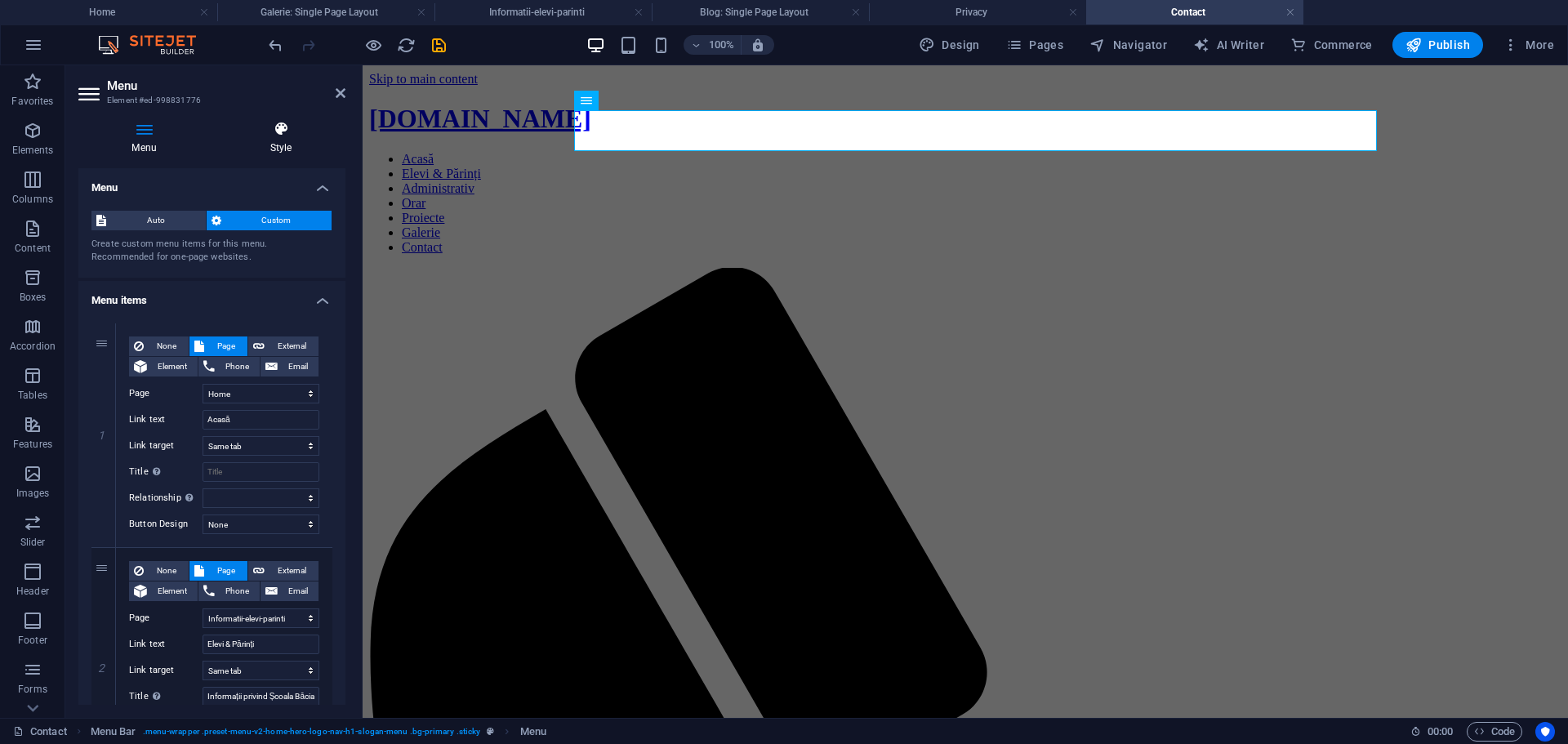
click at [273, 135] on icon at bounding box center [280, 129] width 130 height 17
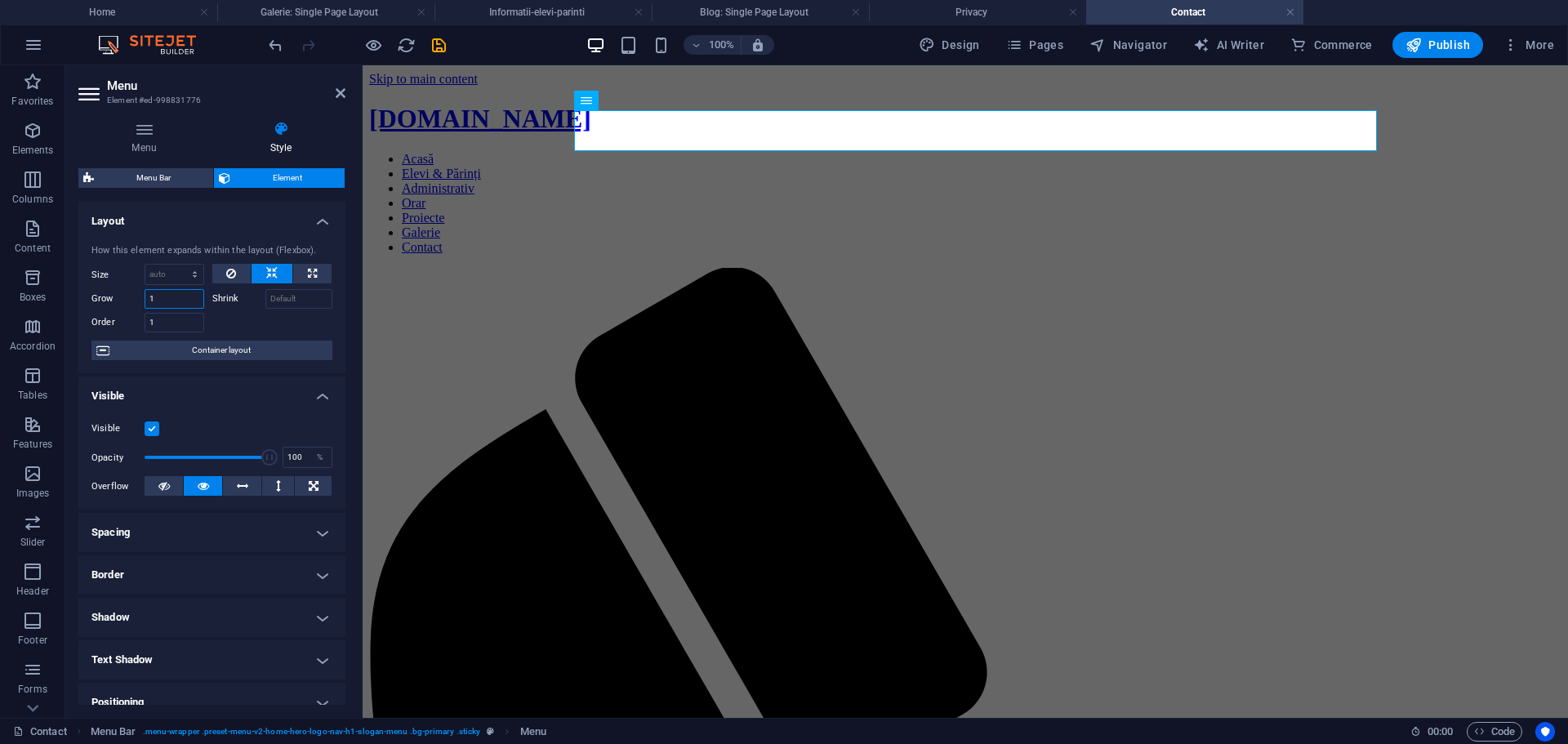
click at [182, 295] on input "1" at bounding box center [174, 298] width 60 height 20
type input "0"
click at [247, 315] on div at bounding box center [273, 319] width 121 height 23
drag, startPoint x: 188, startPoint y: 300, endPoint x: 135, endPoint y: 298, distance: 53.0
click at [135, 298] on div "Grow 0.5" at bounding box center [147, 298] width 113 height 20
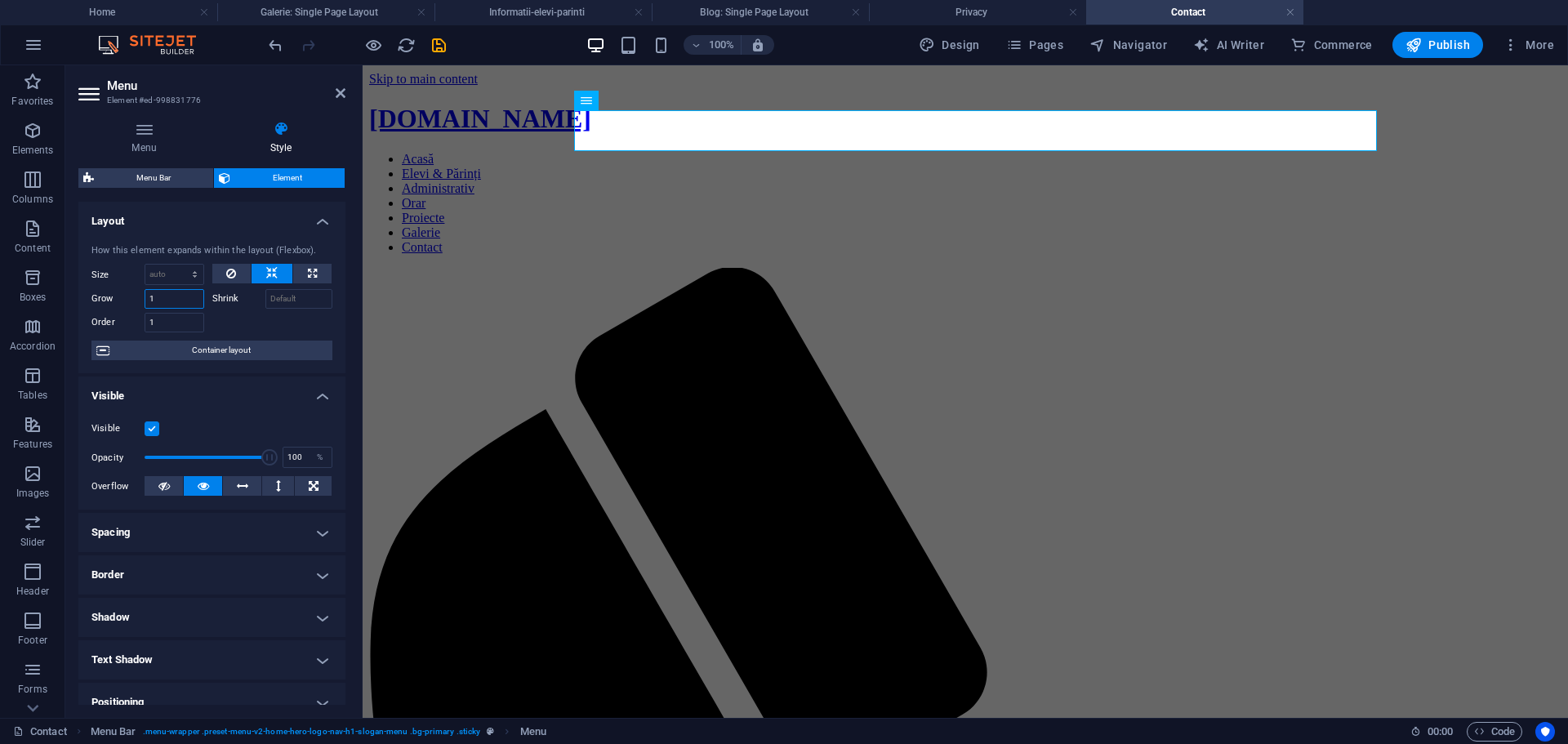
type input "1"
click at [275, 331] on div at bounding box center [273, 319] width 121 height 23
click at [221, 299] on label "Shrink" at bounding box center [239, 298] width 53 height 20
click at [266, 299] on input "Shrink" at bounding box center [299, 298] width 68 height 20
click at [233, 281] on icon at bounding box center [231, 273] width 10 height 20
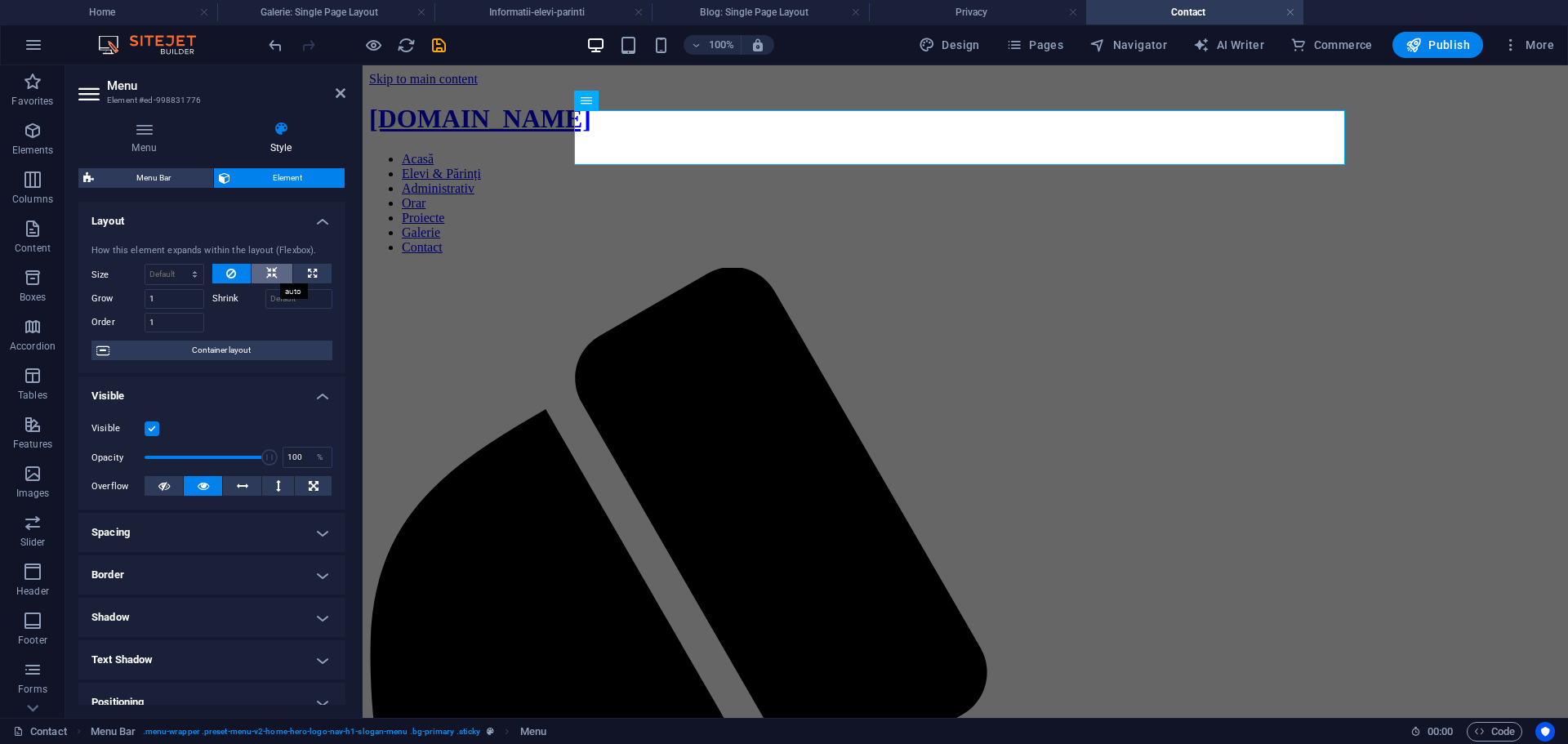
click at [267, 270] on icon at bounding box center [272, 273] width 11 height 20
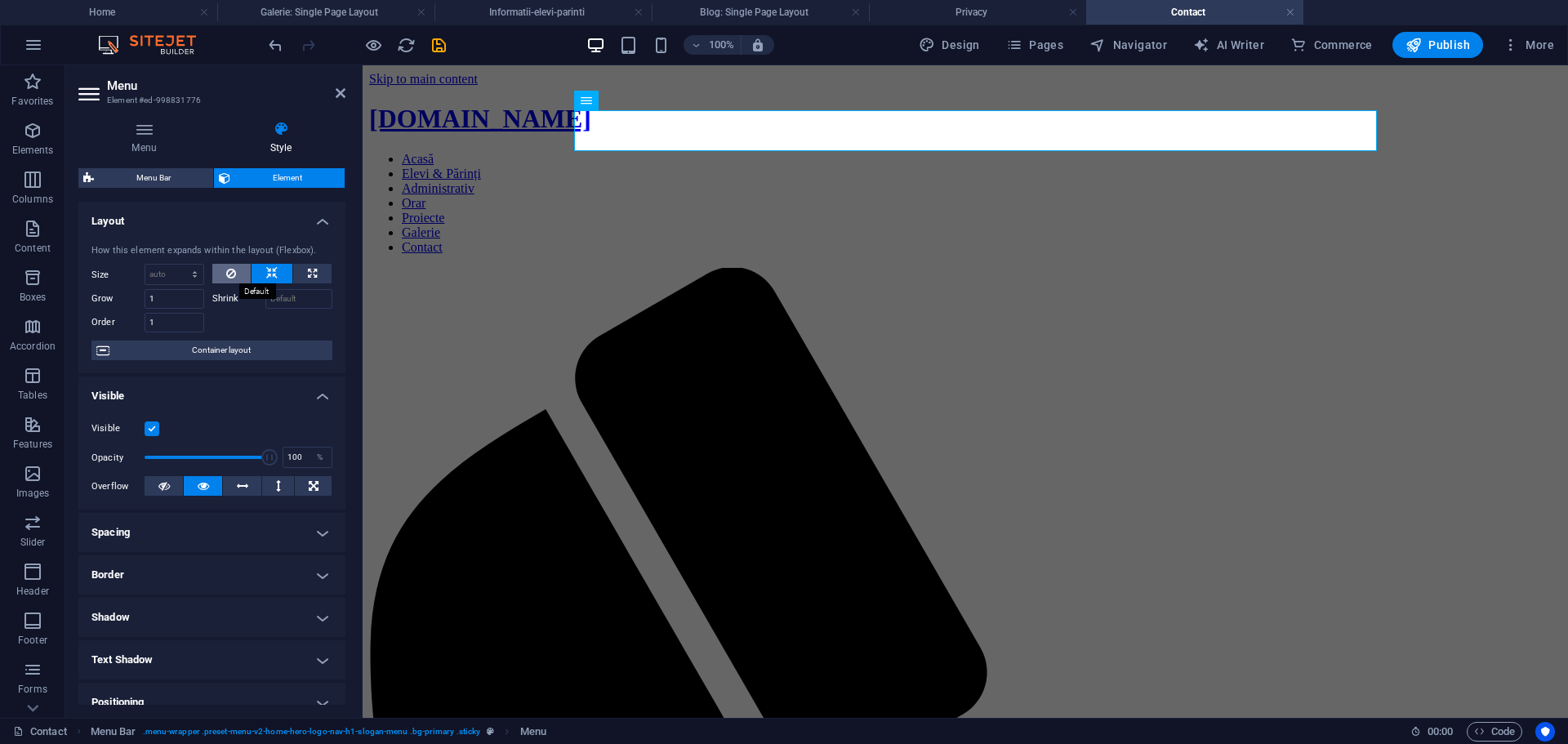
click at [222, 274] on button at bounding box center [232, 273] width 39 height 20
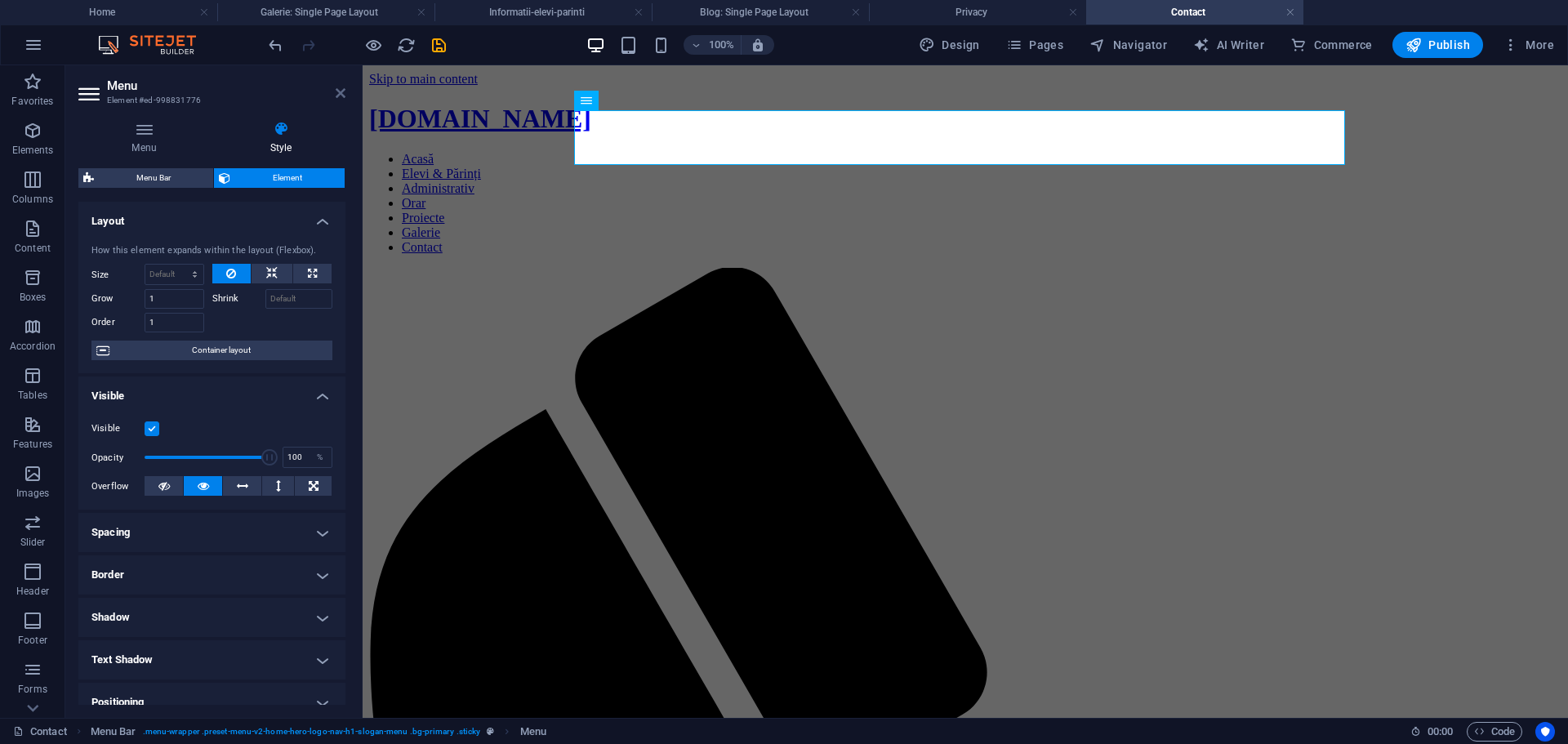
click at [341, 88] on icon at bounding box center [340, 93] width 10 height 13
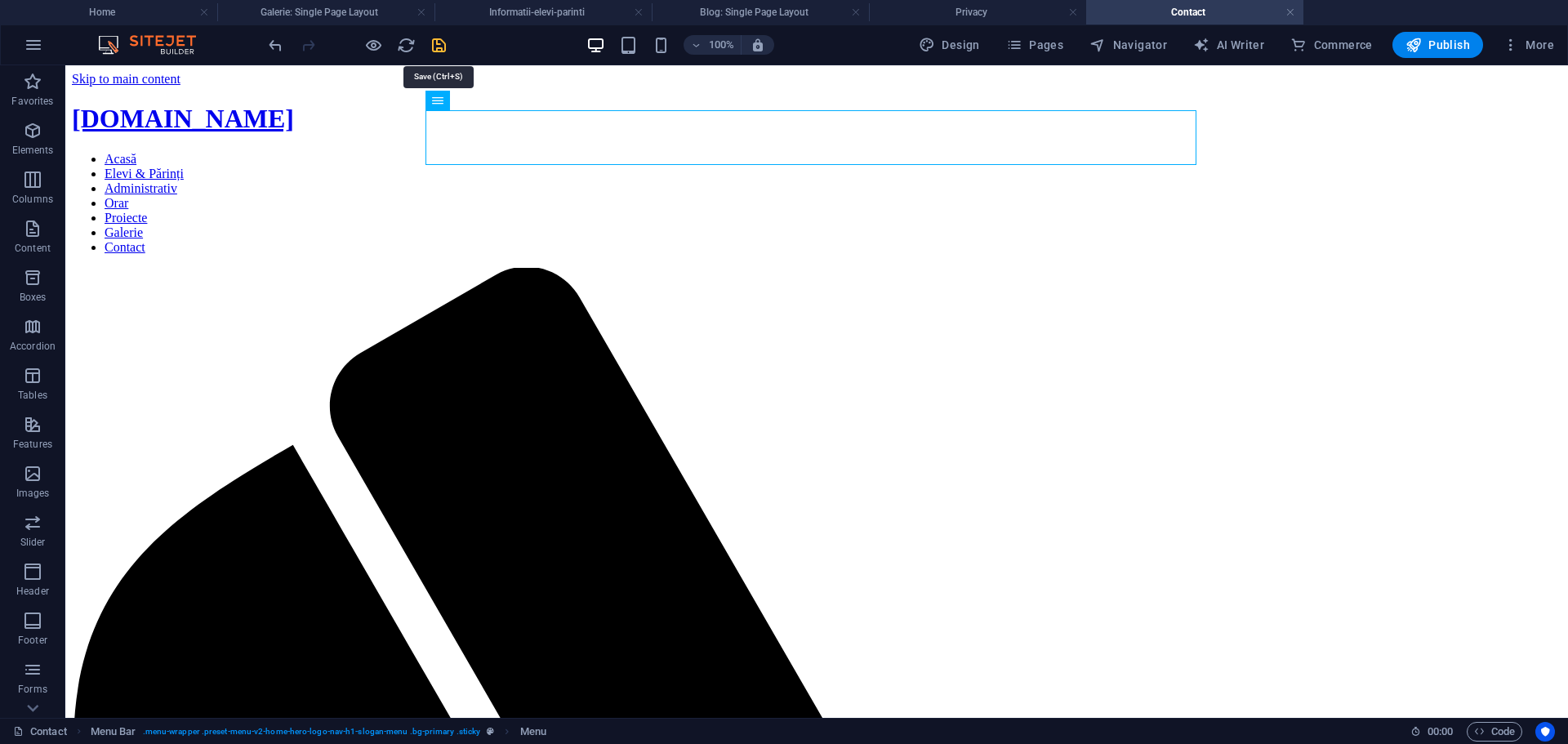
drag, startPoint x: 433, startPoint y: 48, endPoint x: 964, endPoint y: 96, distance: 533.2
click at [433, 48] on icon "save" at bounding box center [439, 46] width 19 height 19
click at [114, 12] on h4 "Home" at bounding box center [108, 12] width 217 height 18
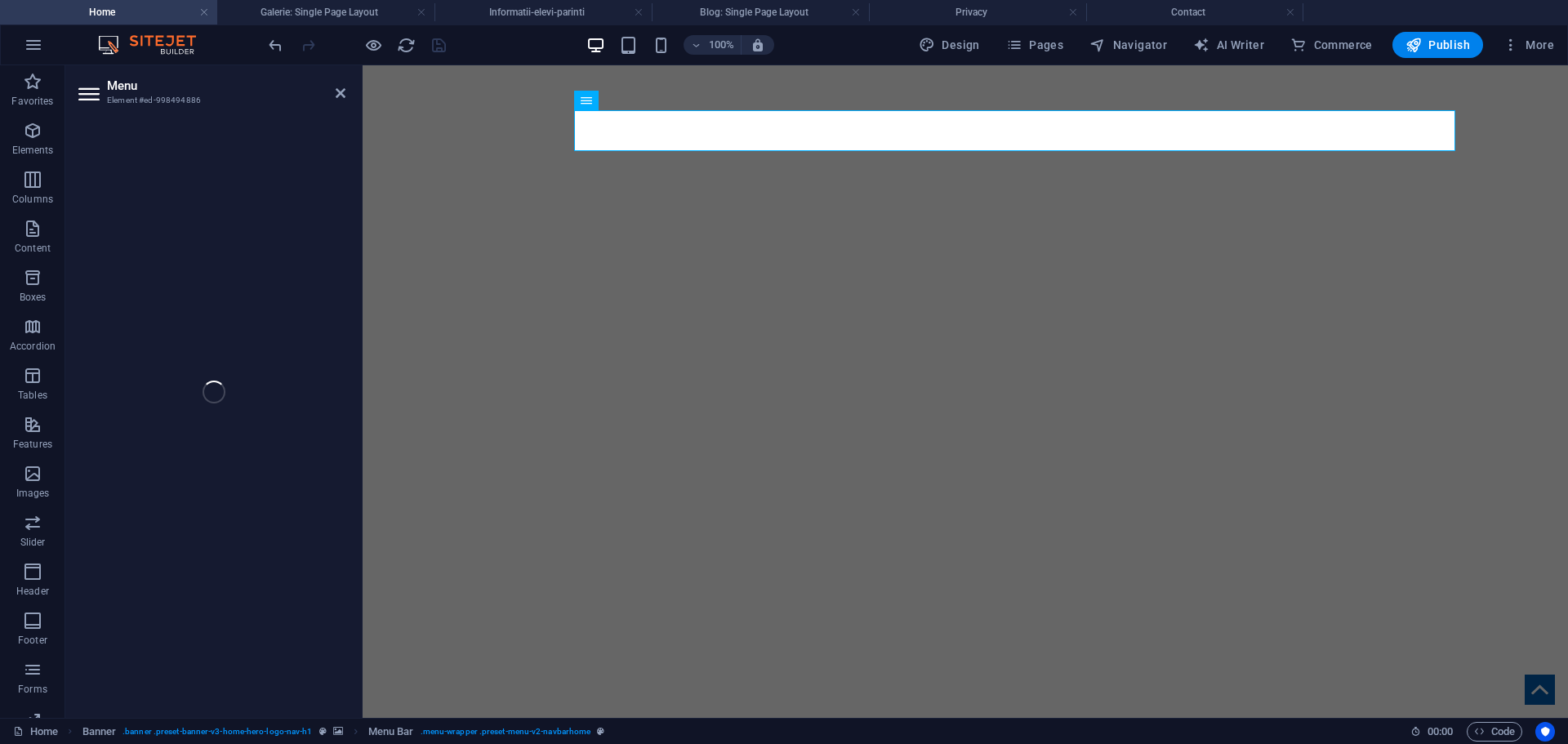
select select
select select "5"
select select
select select "4"
select select
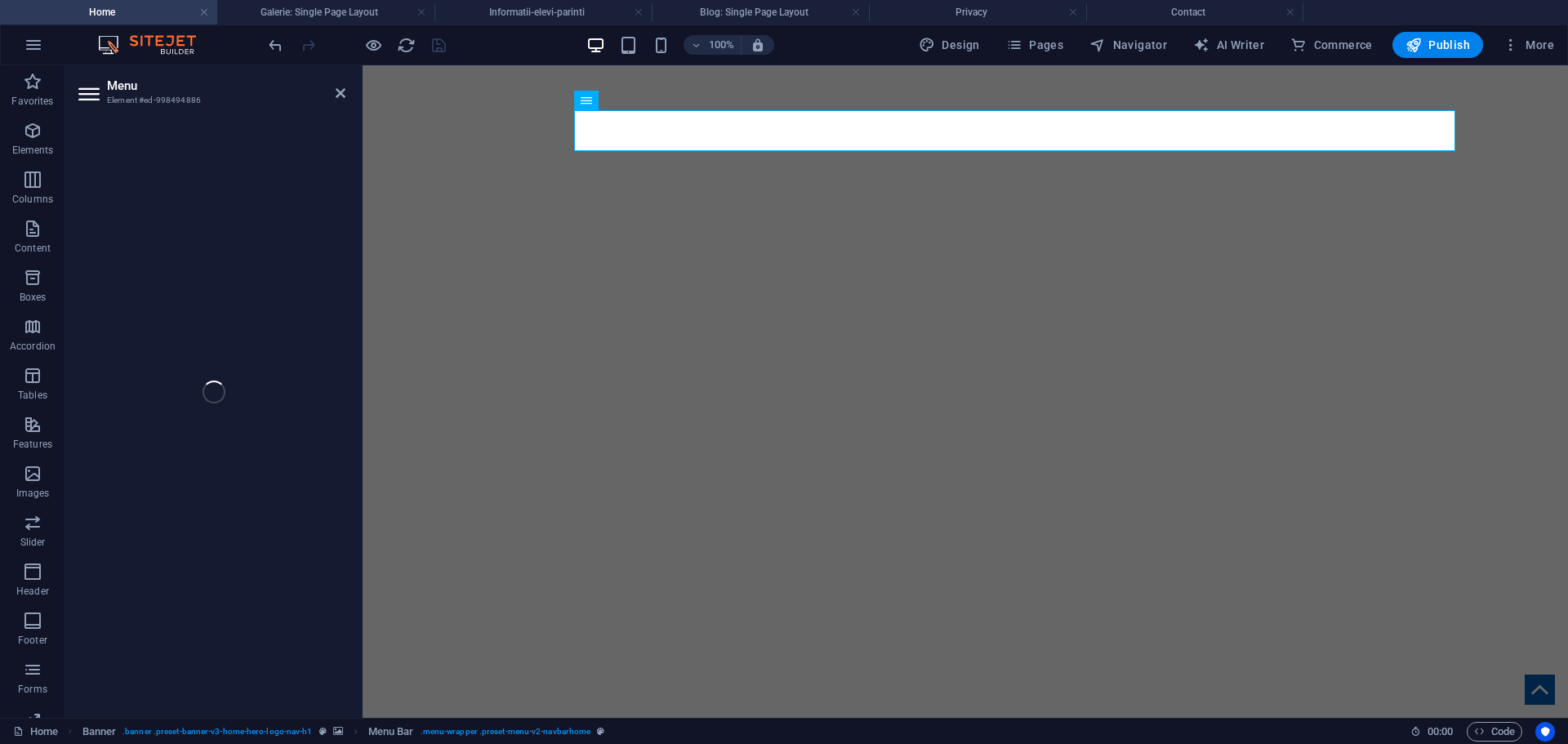
select select "3"
select select
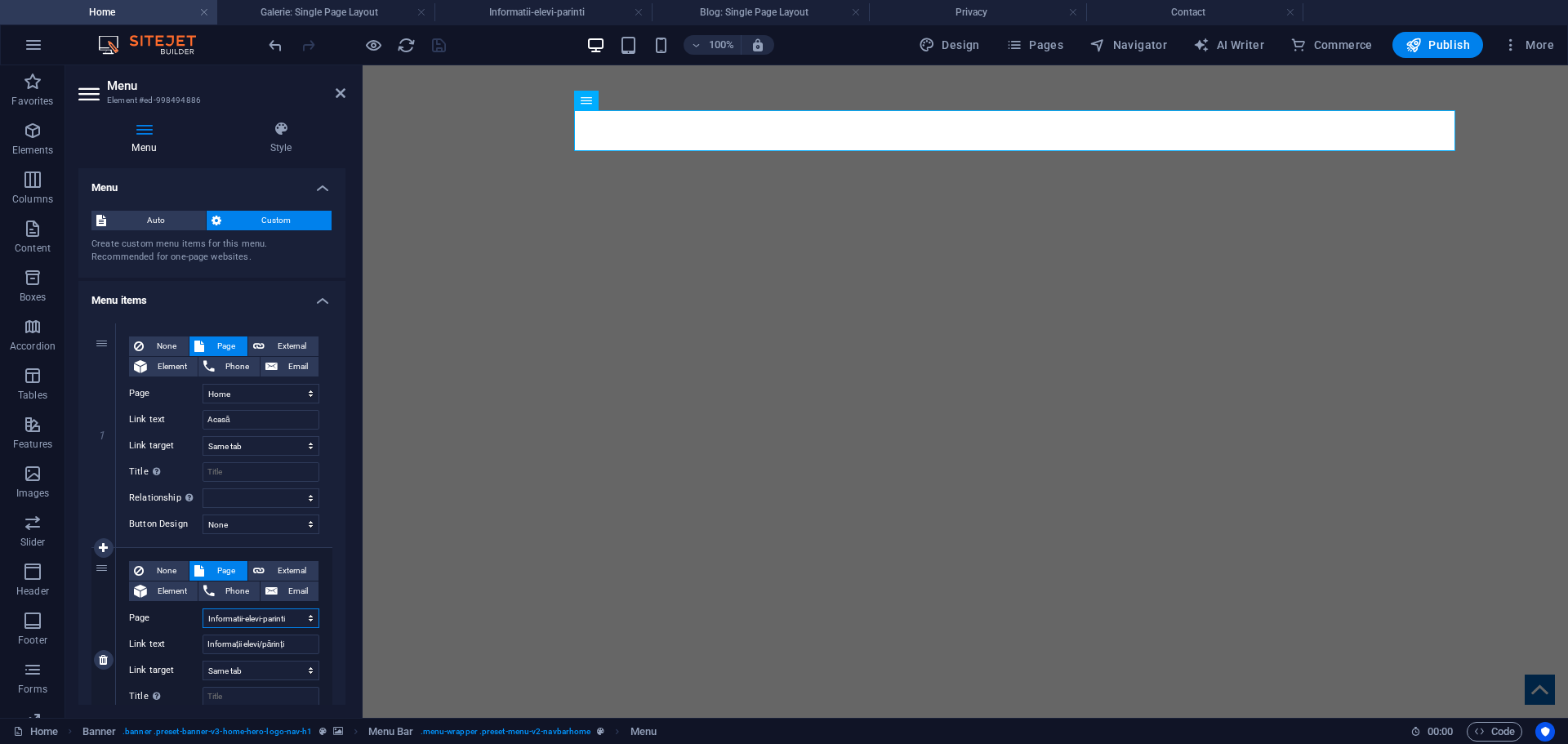
click at [253, 618] on select "Home Legal Notice Privacy Contact Galerie Informatii-elevi-parinti" at bounding box center [260, 617] width 116 height 20
click at [247, 641] on input "Informații elevi/părinți" at bounding box center [260, 643] width 116 height 20
paste input "Elevi & P"
type input "Elevi & Părinți"
select select
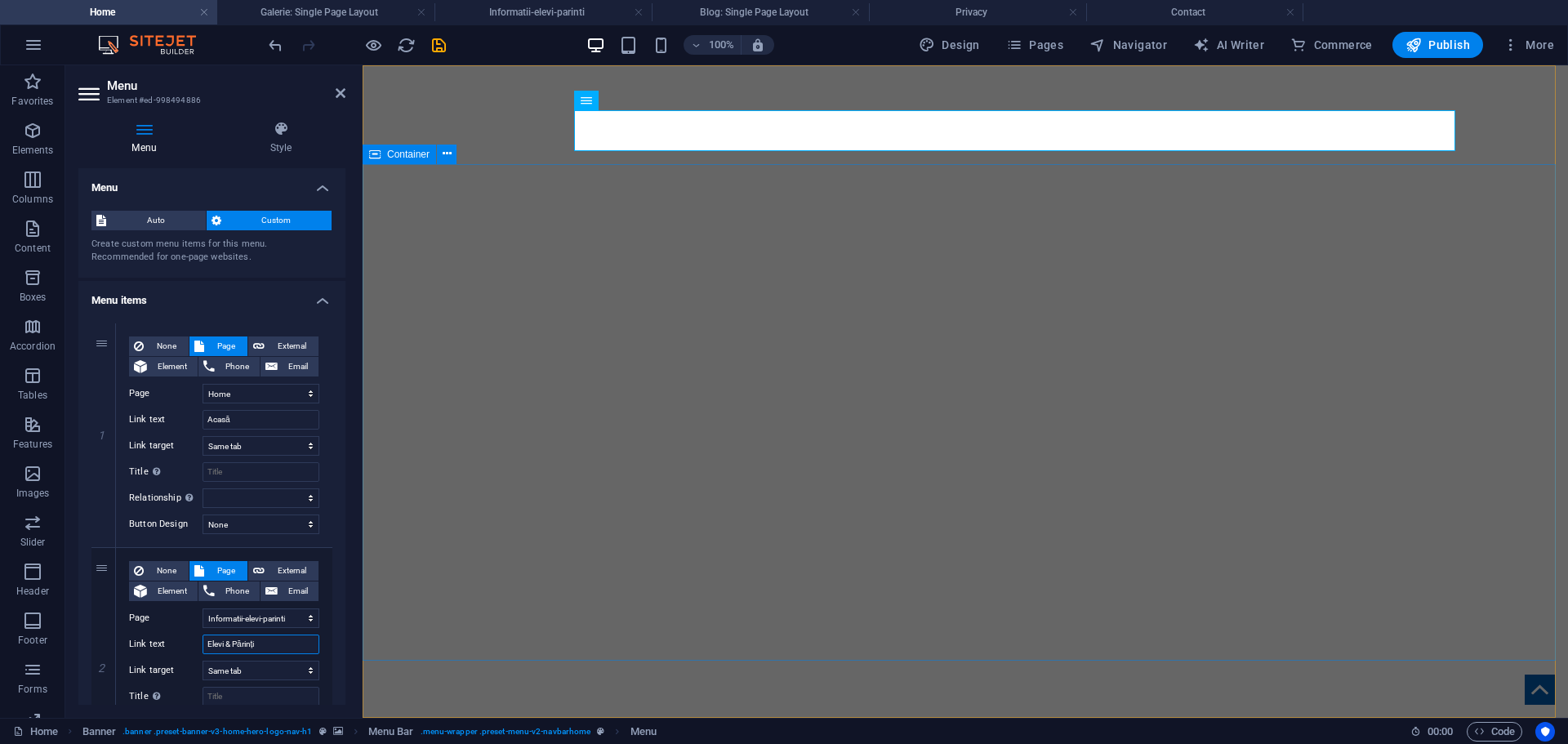
select select
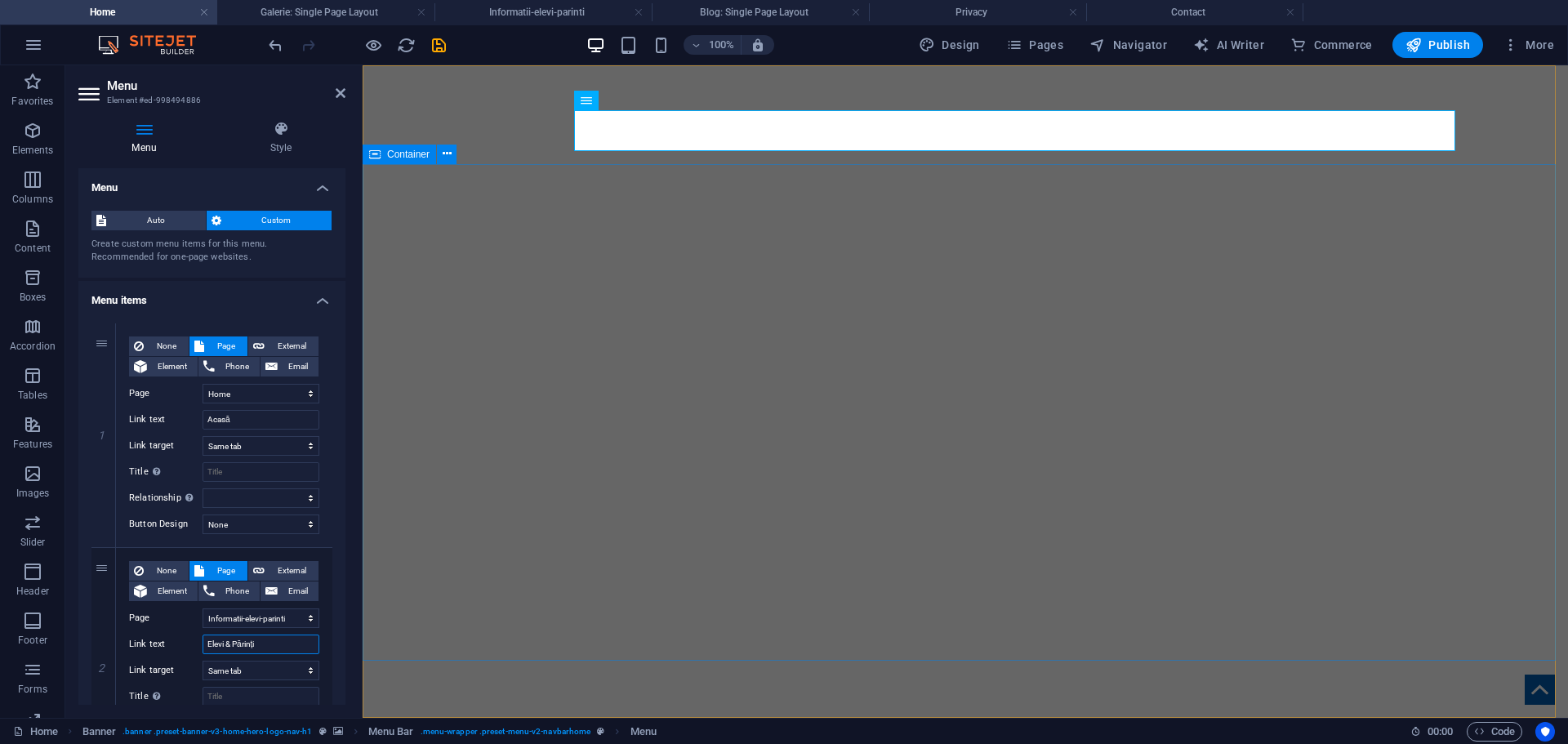
select select
type input "Elevi & Părinți"
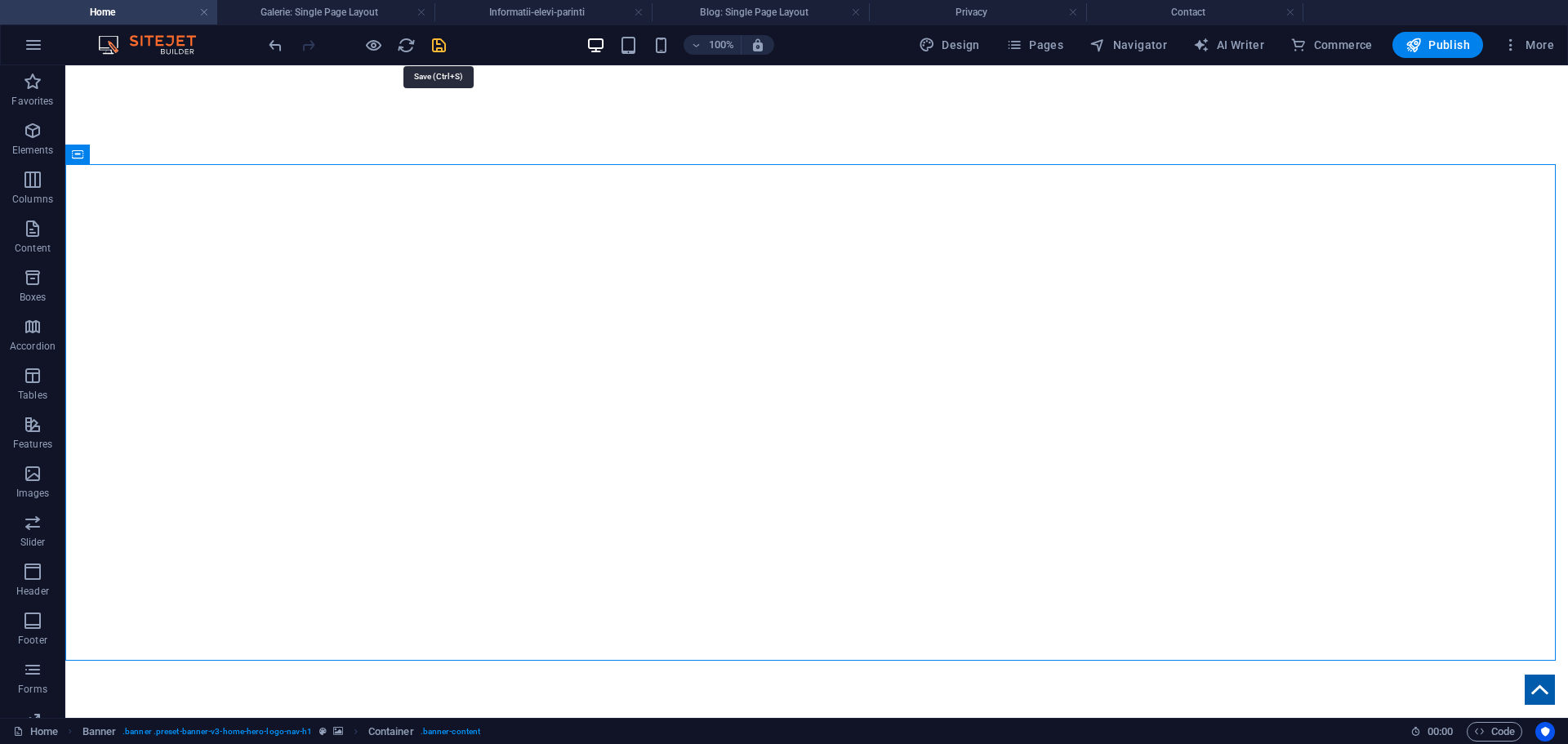
click at [438, 46] on icon "save" at bounding box center [439, 46] width 19 height 19
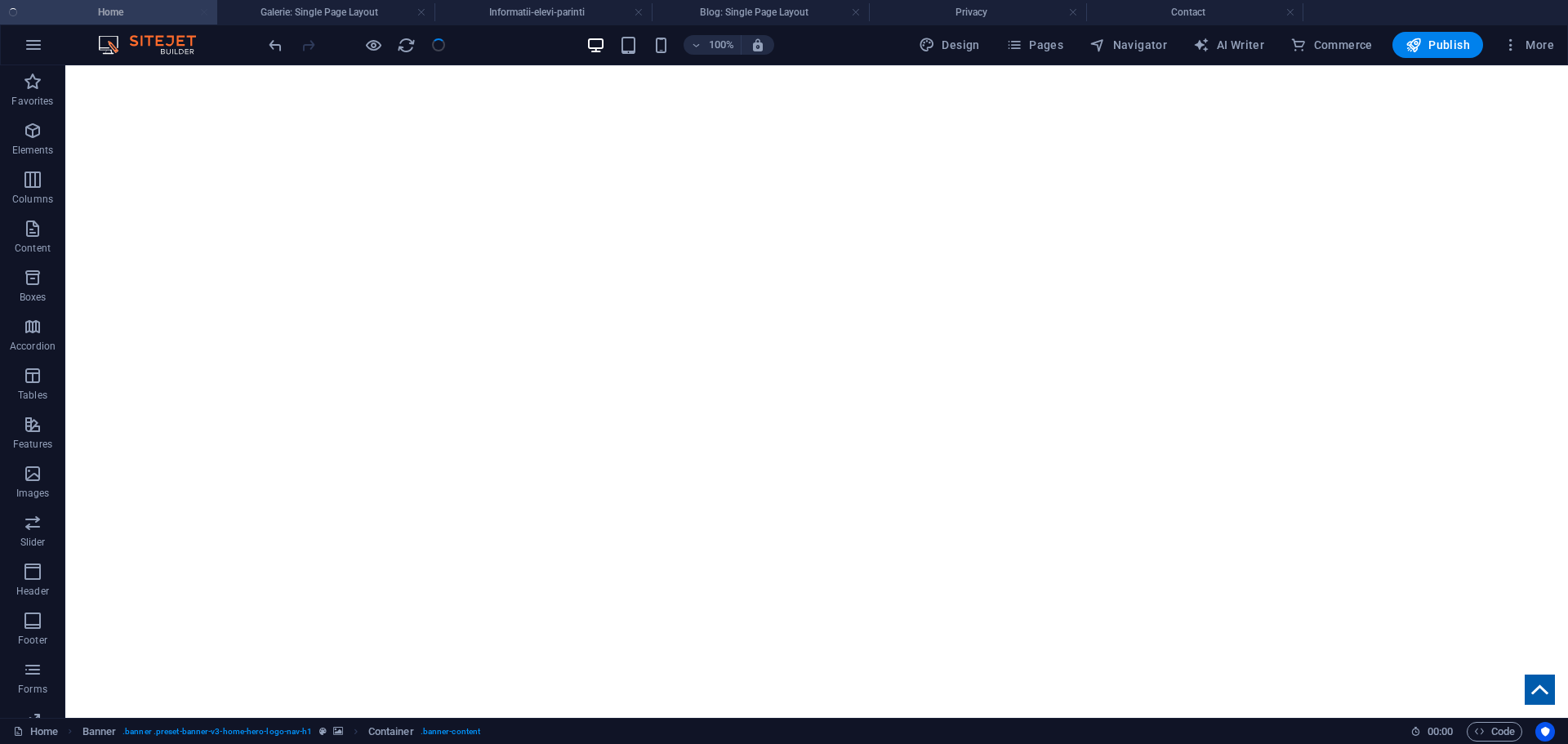
checkbox input "false"
click at [527, 5] on h4 "Informatii-elevi-parinti" at bounding box center [542, 12] width 217 height 18
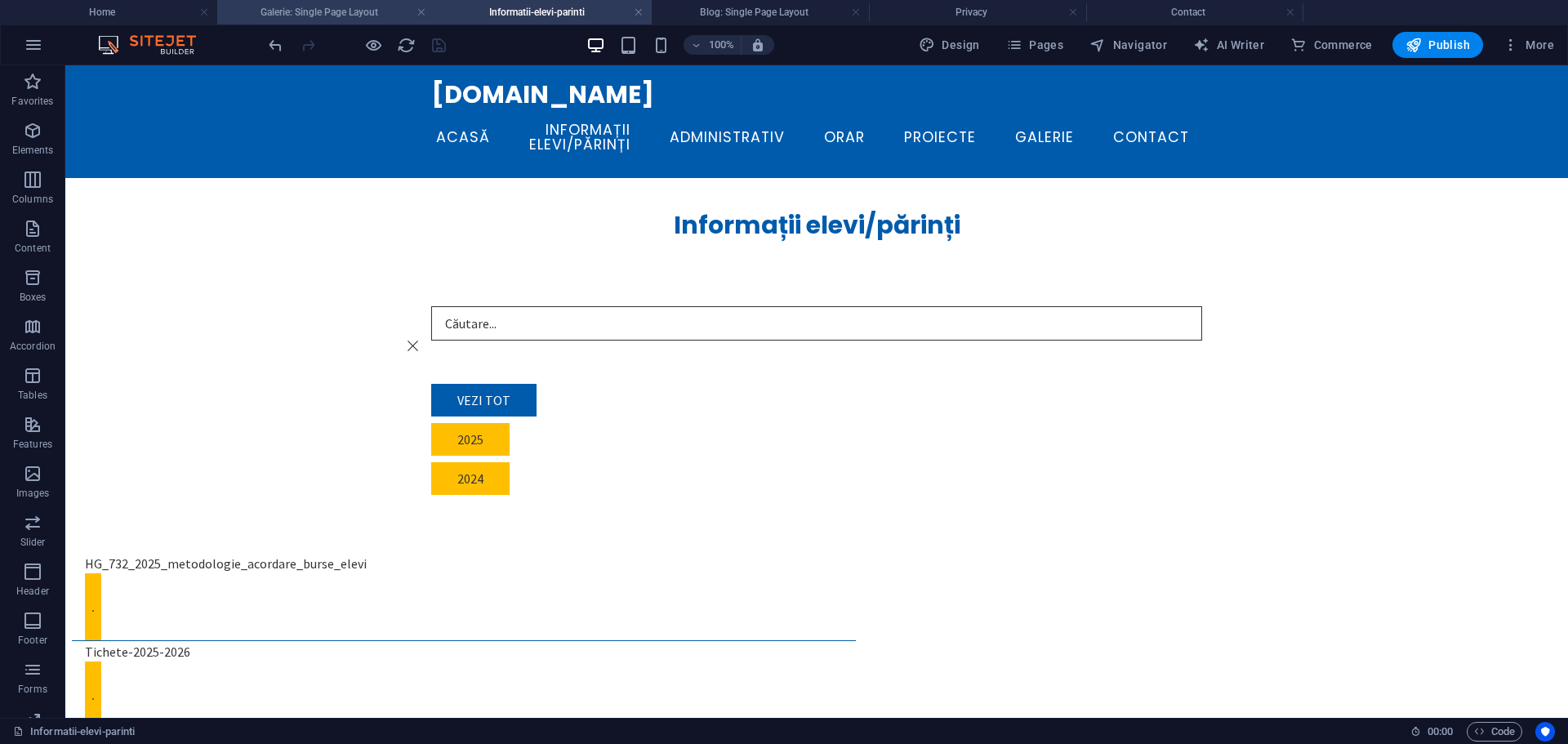
click at [280, 16] on h4 "Galerie: Single Page Layout" at bounding box center [325, 12] width 217 height 18
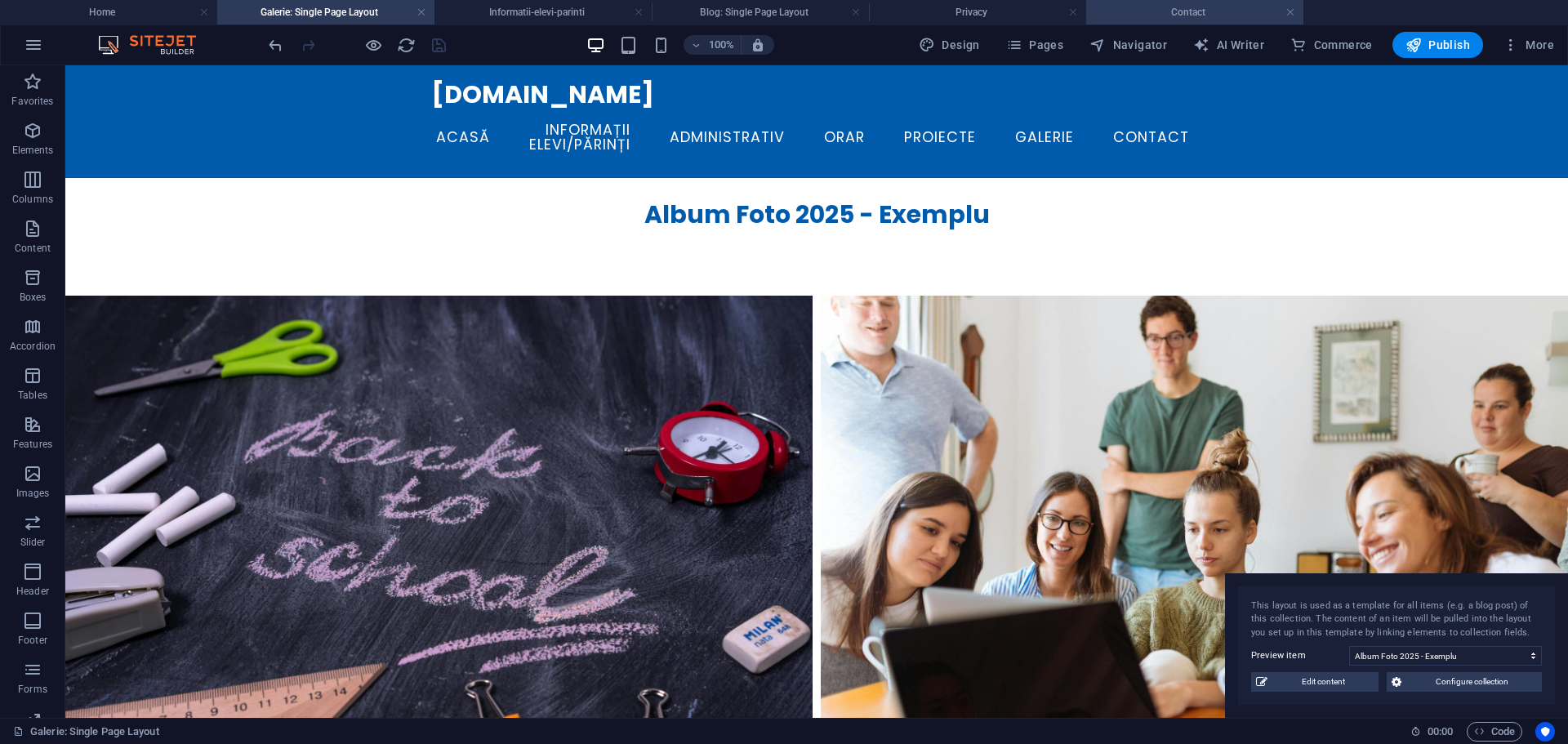
drag, startPoint x: 1175, startPoint y: 11, endPoint x: 1128, endPoint y: 15, distance: 47.2
click at [1175, 11] on h4 "Contact" at bounding box center [1194, 12] width 217 height 18
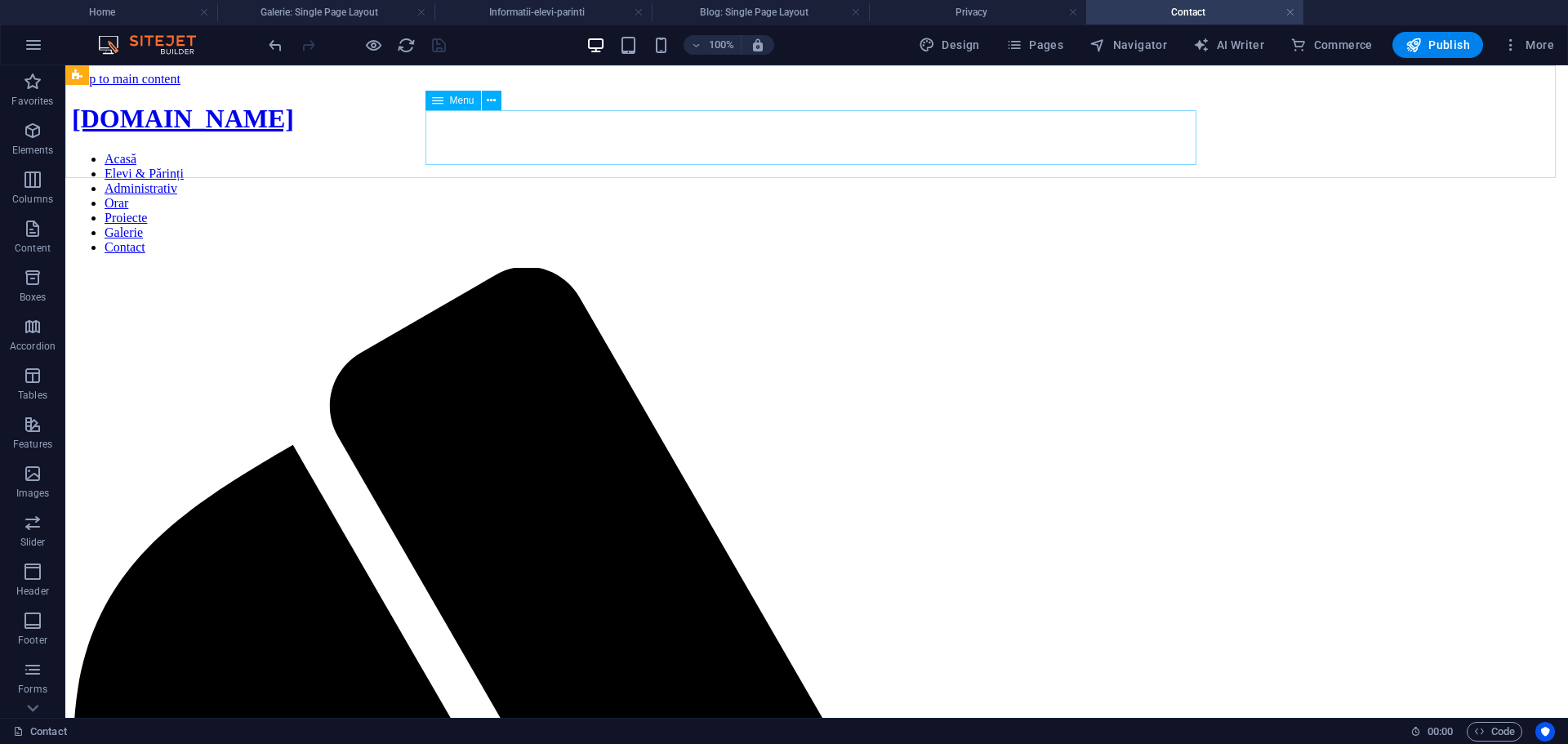
click at [585, 152] on nav "Acasă Elevi & Părinți Administrativ Orar Proiecte Galerie Contact" at bounding box center [816, 203] width 1490 height 102
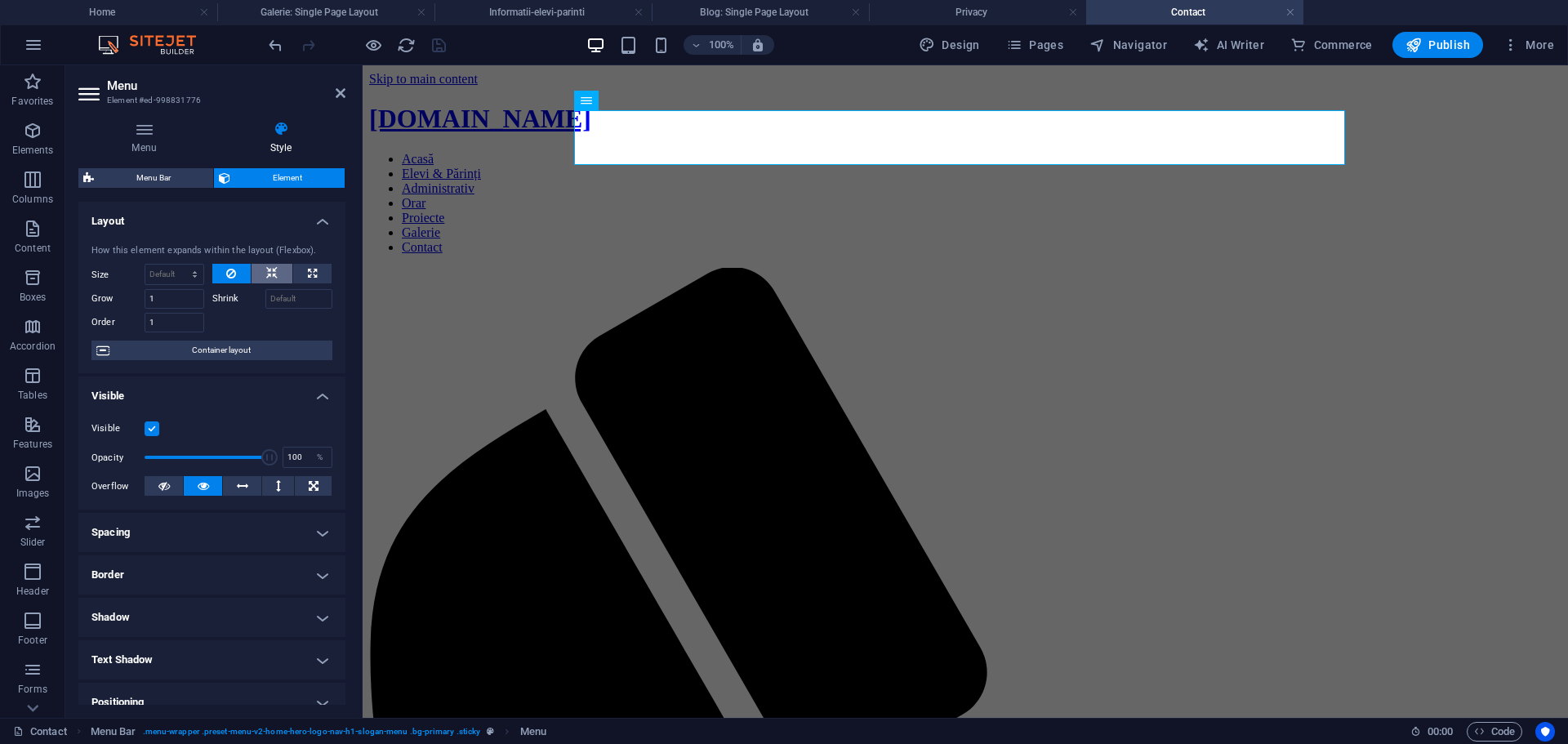
click at [268, 268] on icon at bounding box center [272, 273] width 11 height 20
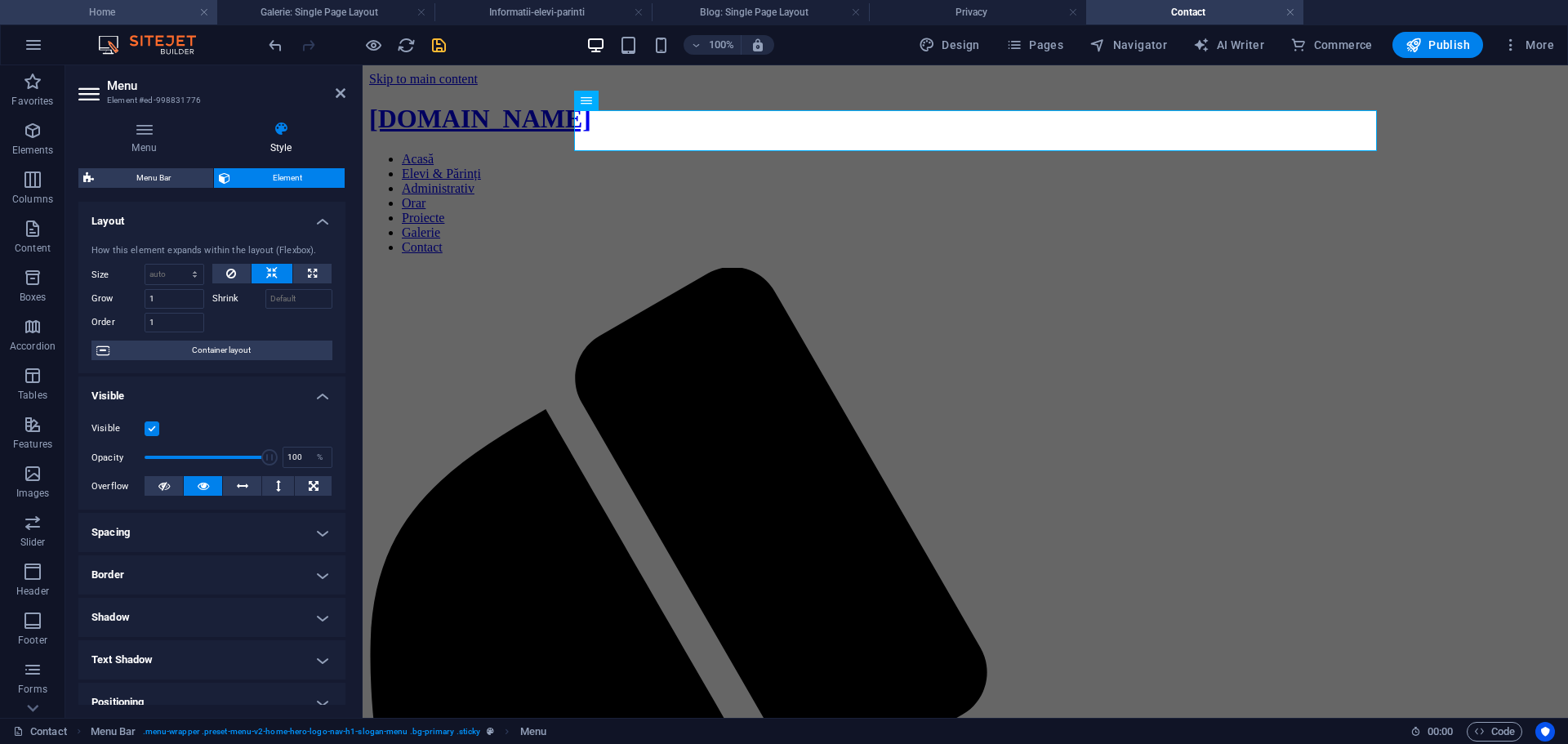
click at [136, 7] on h4 "Home" at bounding box center [108, 12] width 217 height 18
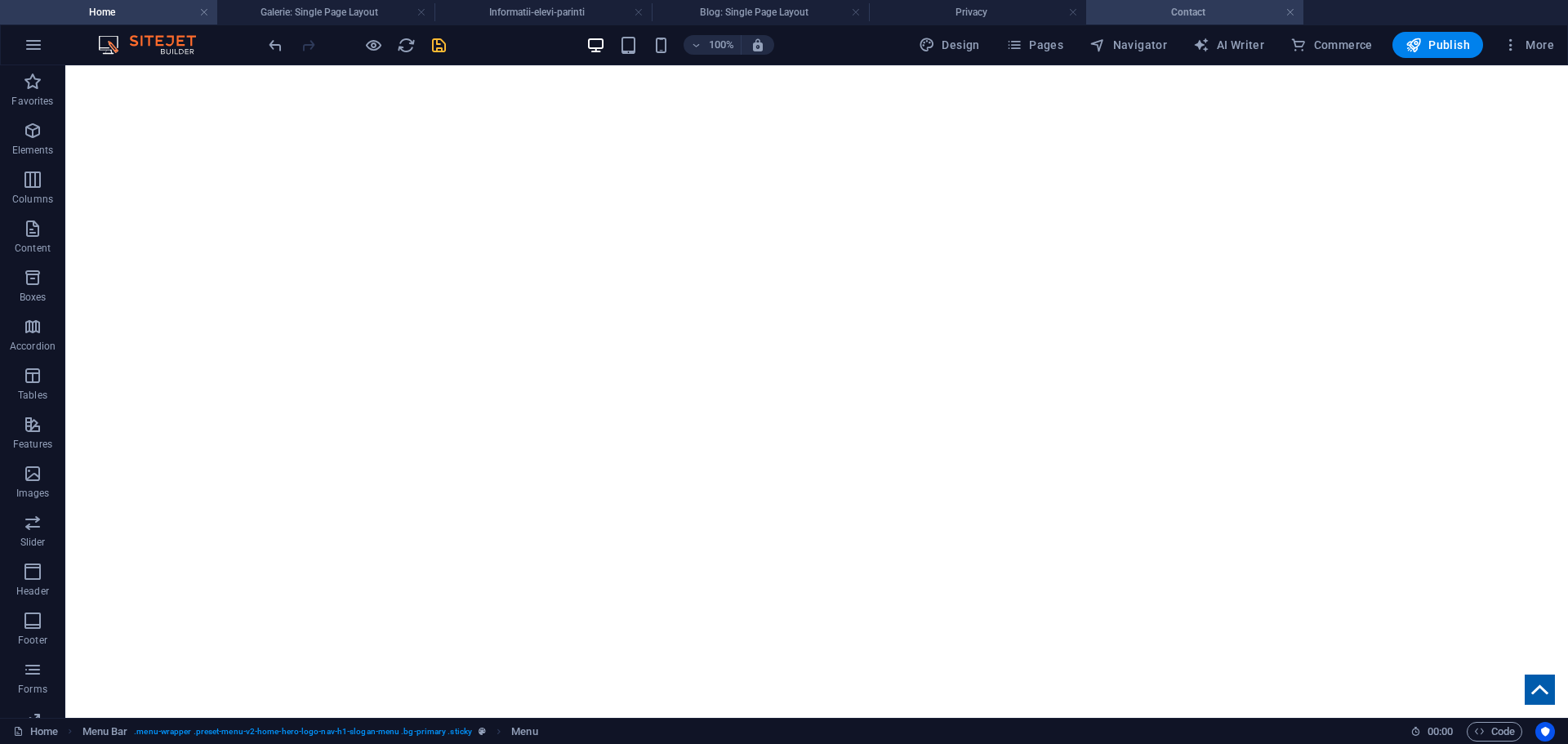
click at [1178, 12] on h4 "Contact" at bounding box center [1194, 12] width 217 height 18
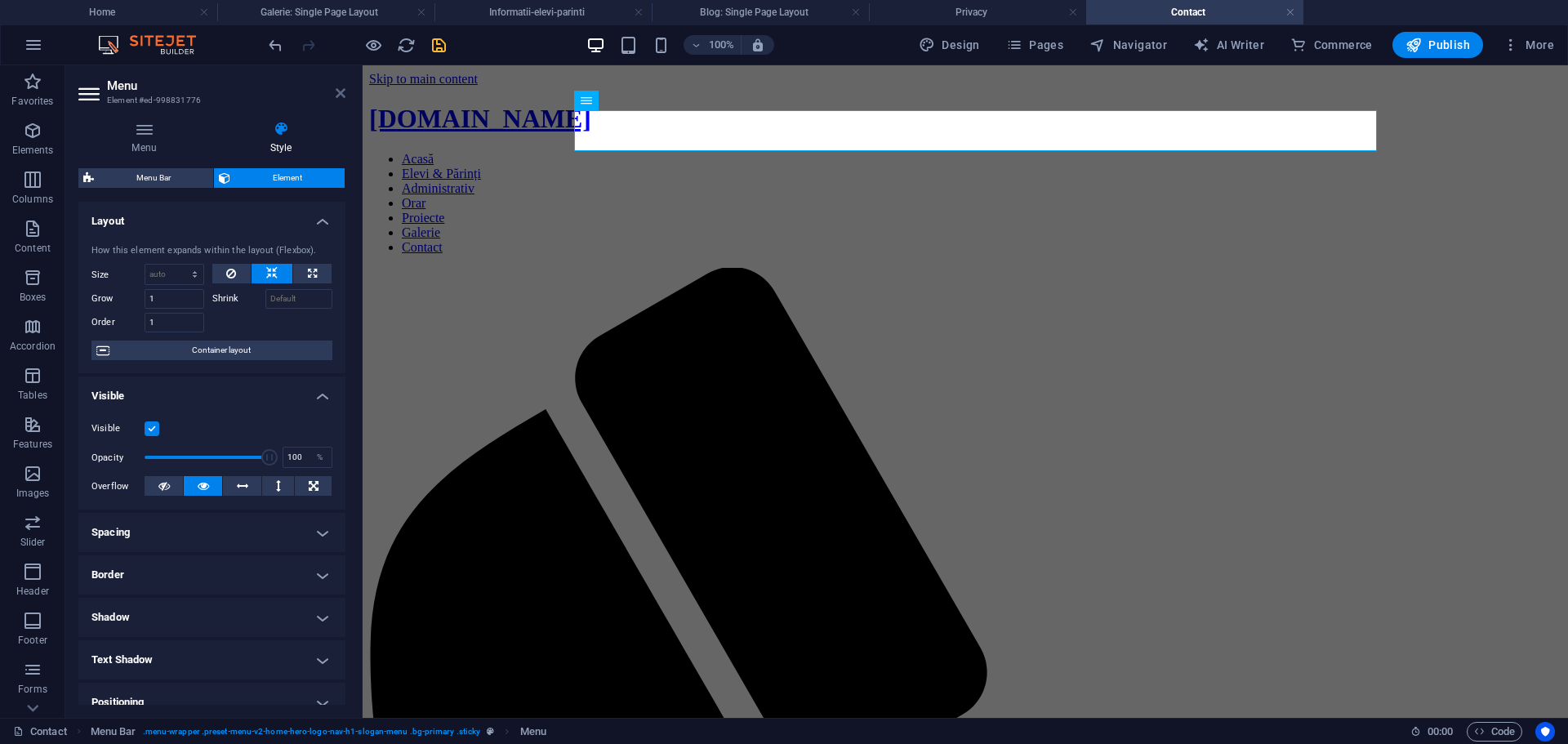
click at [337, 89] on icon at bounding box center [340, 93] width 10 height 13
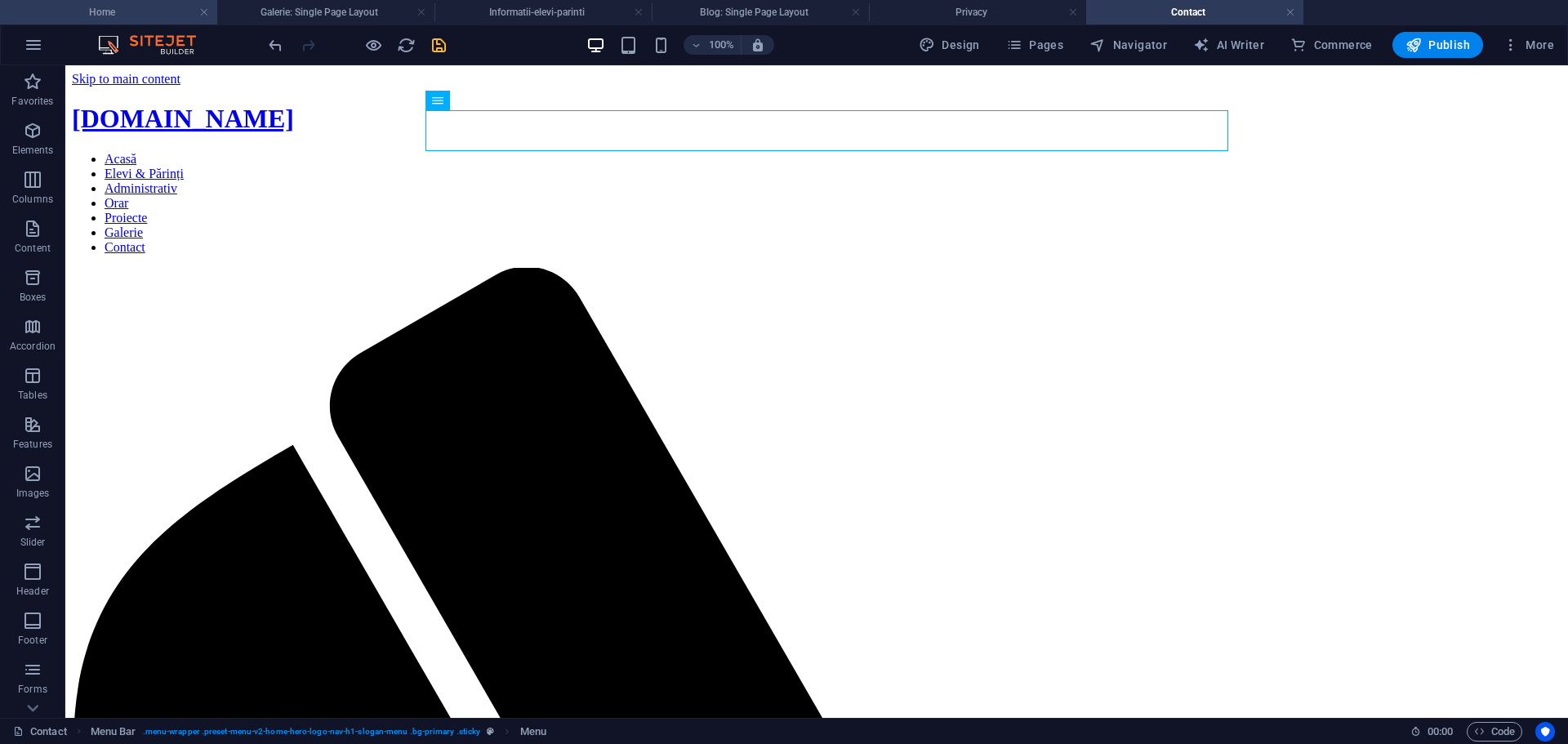
click at [149, 9] on h4 "Home" at bounding box center [108, 12] width 217 height 18
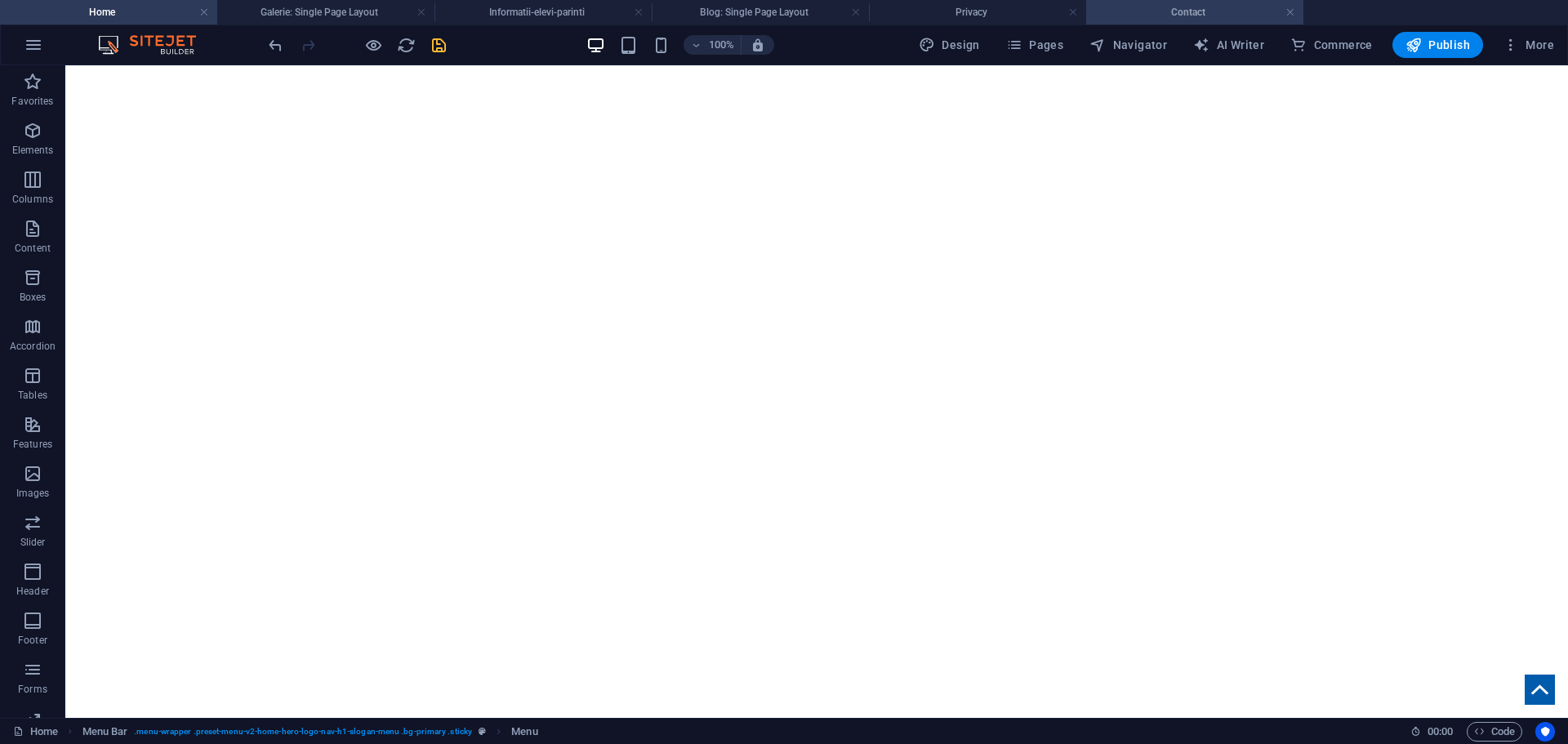
click at [1169, 17] on h4 "Contact" at bounding box center [1194, 12] width 217 height 18
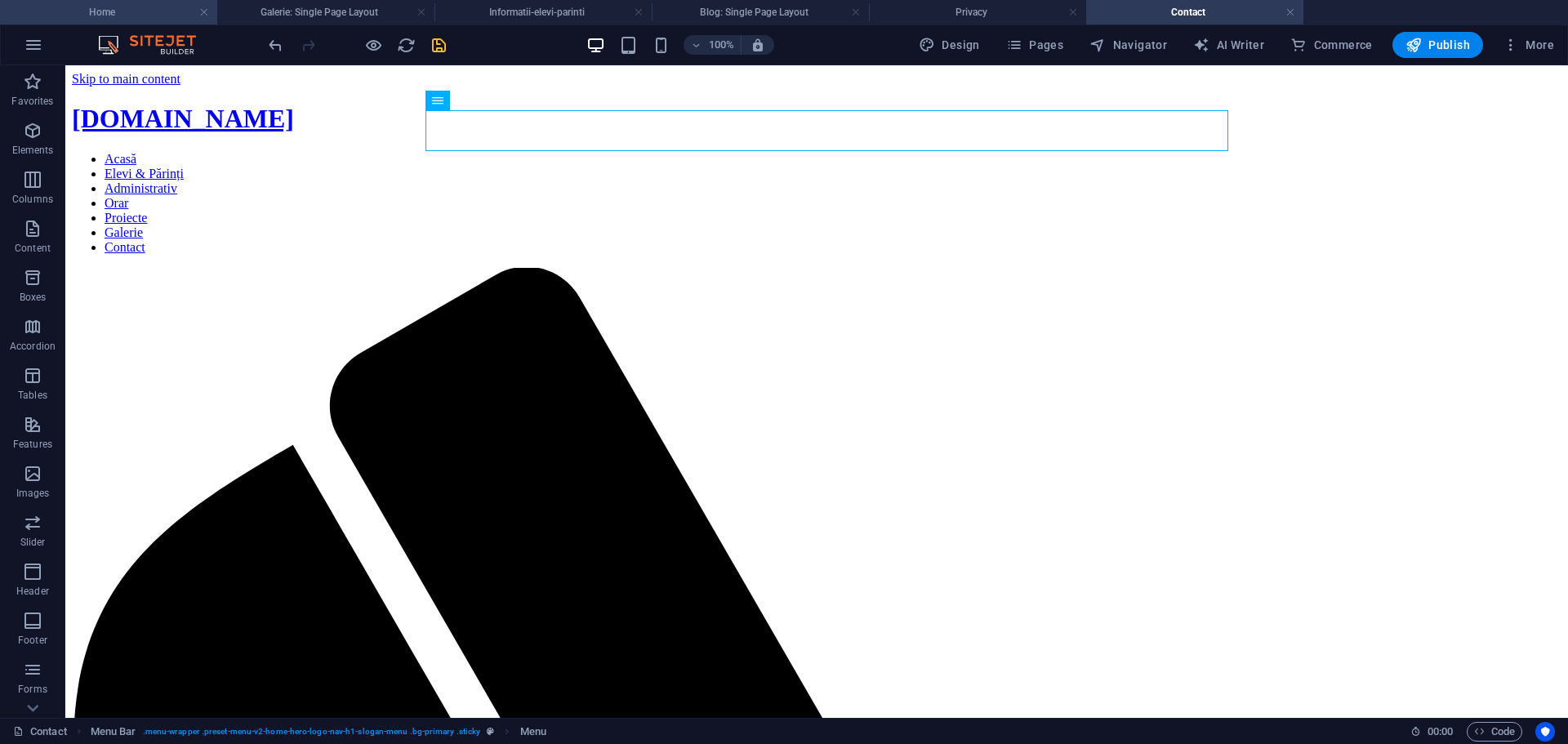
click at [95, 5] on h4 "Home" at bounding box center [108, 12] width 217 height 18
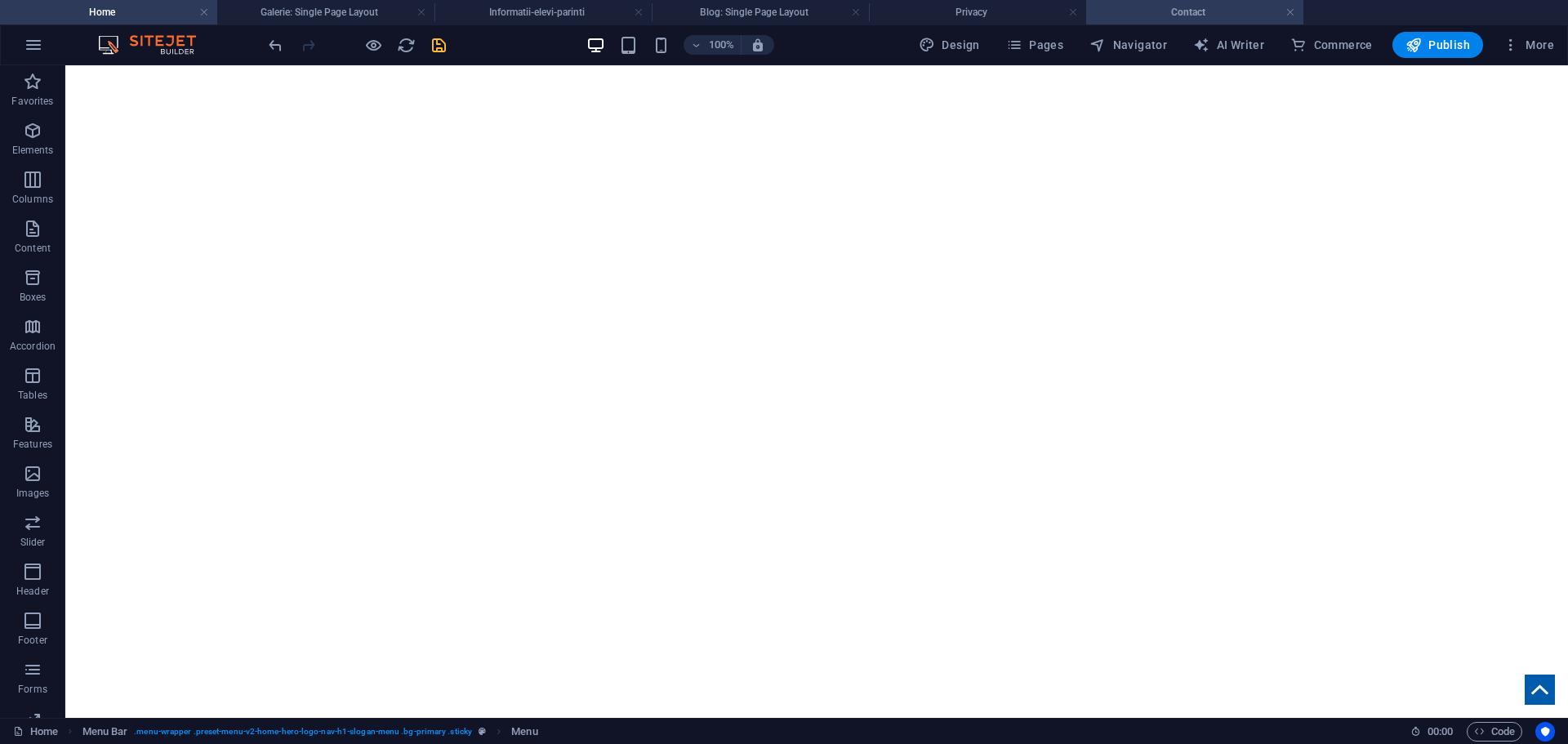
click at [1227, 13] on h4 "Contact" at bounding box center [1194, 12] width 217 height 18
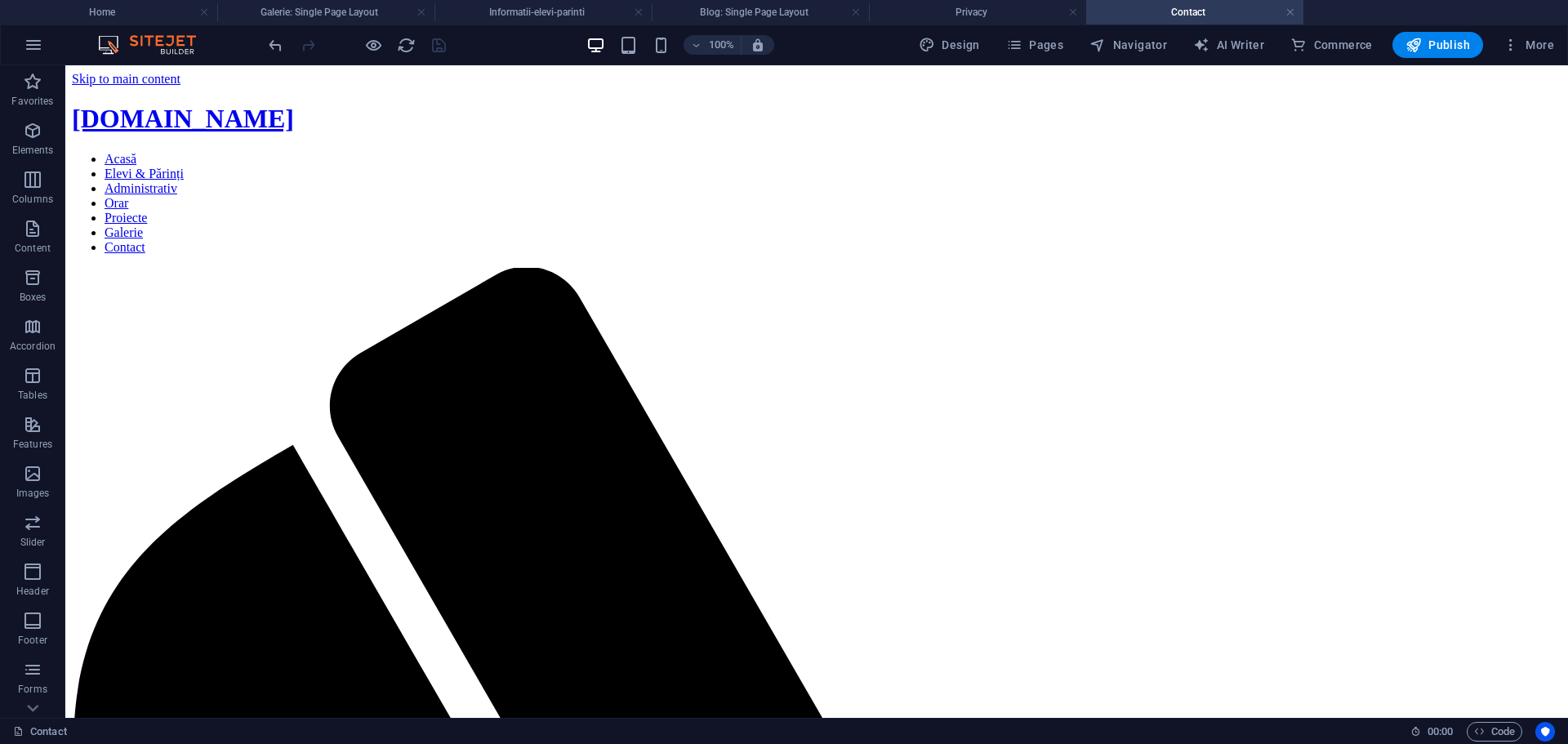
drag, startPoint x: 130, startPoint y: 10, endPoint x: 244, endPoint y: 32, distance: 116.1
click at [130, 10] on h4 "Home" at bounding box center [108, 12] width 217 height 18
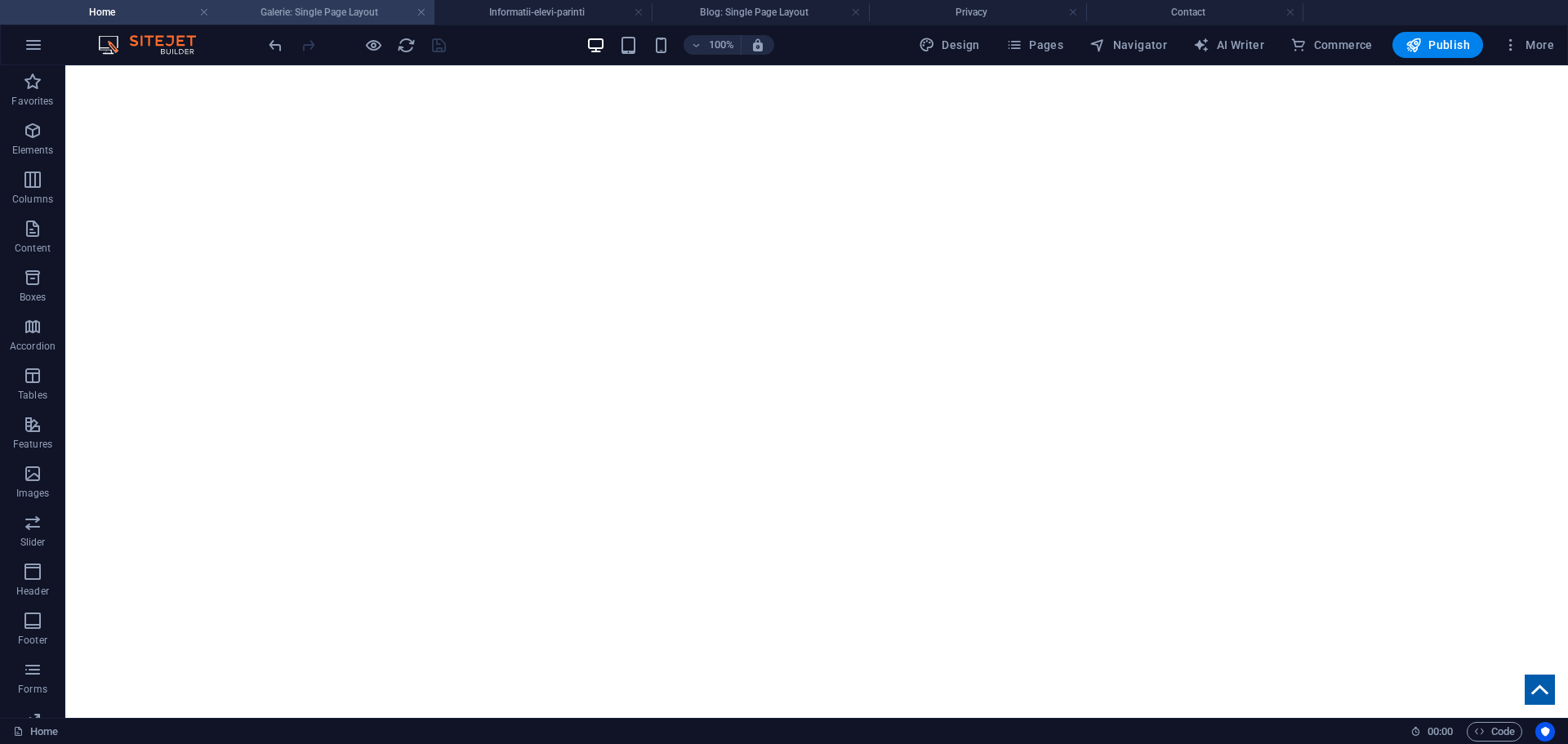
click at [342, 13] on h4 "Galerie: Single Page Layout" at bounding box center [325, 12] width 217 height 18
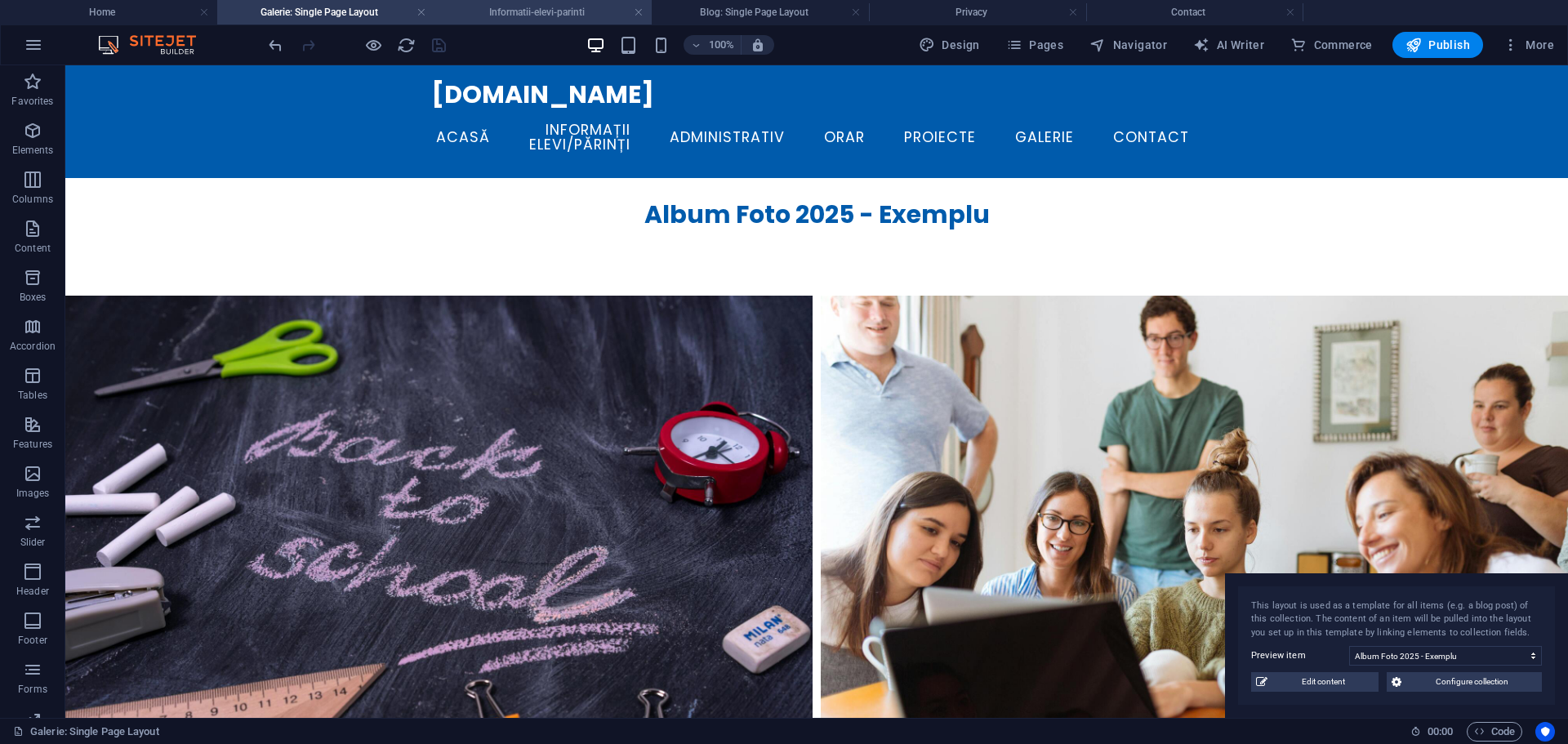
click at [525, 17] on h4 "Informatii-elevi-parinti" at bounding box center [542, 12] width 217 height 18
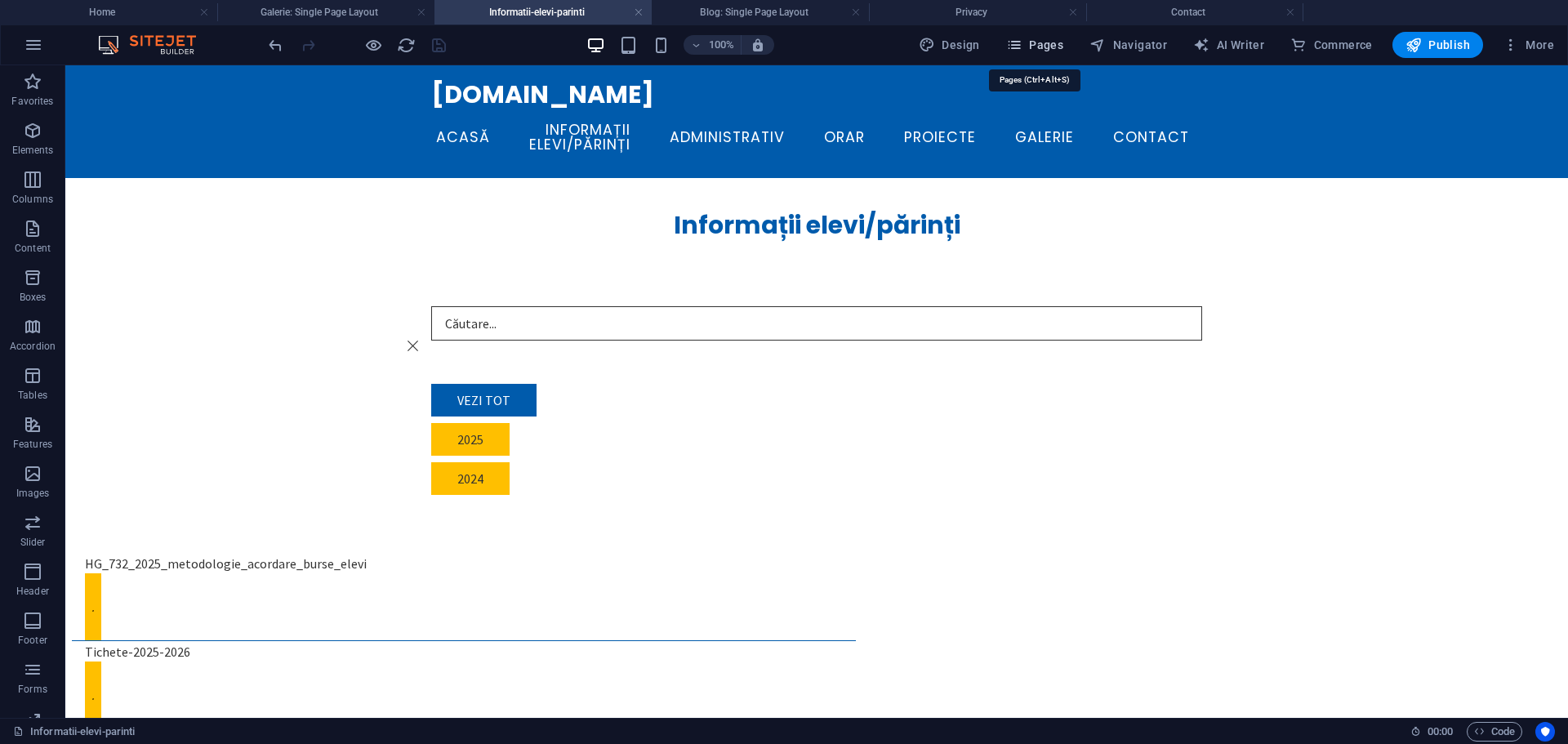
click at [1046, 53] on button "Pages" at bounding box center [1034, 45] width 70 height 26
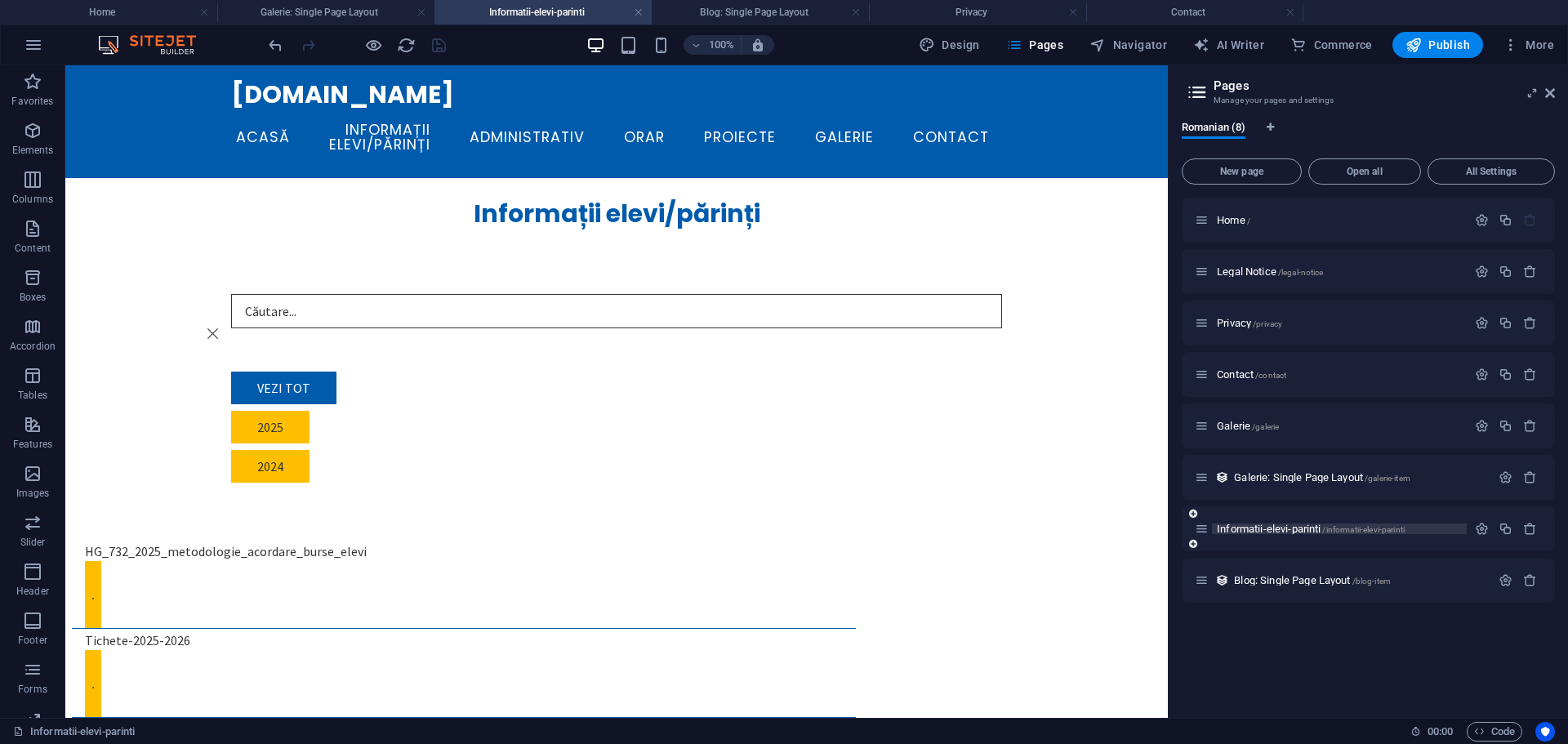
click at [1269, 532] on span "Informatii-elevi-parinti /informatii-elevi-parinti" at bounding box center [1311, 528] width 188 height 12
click at [1479, 532] on icon "button" at bounding box center [1481, 528] width 14 height 14
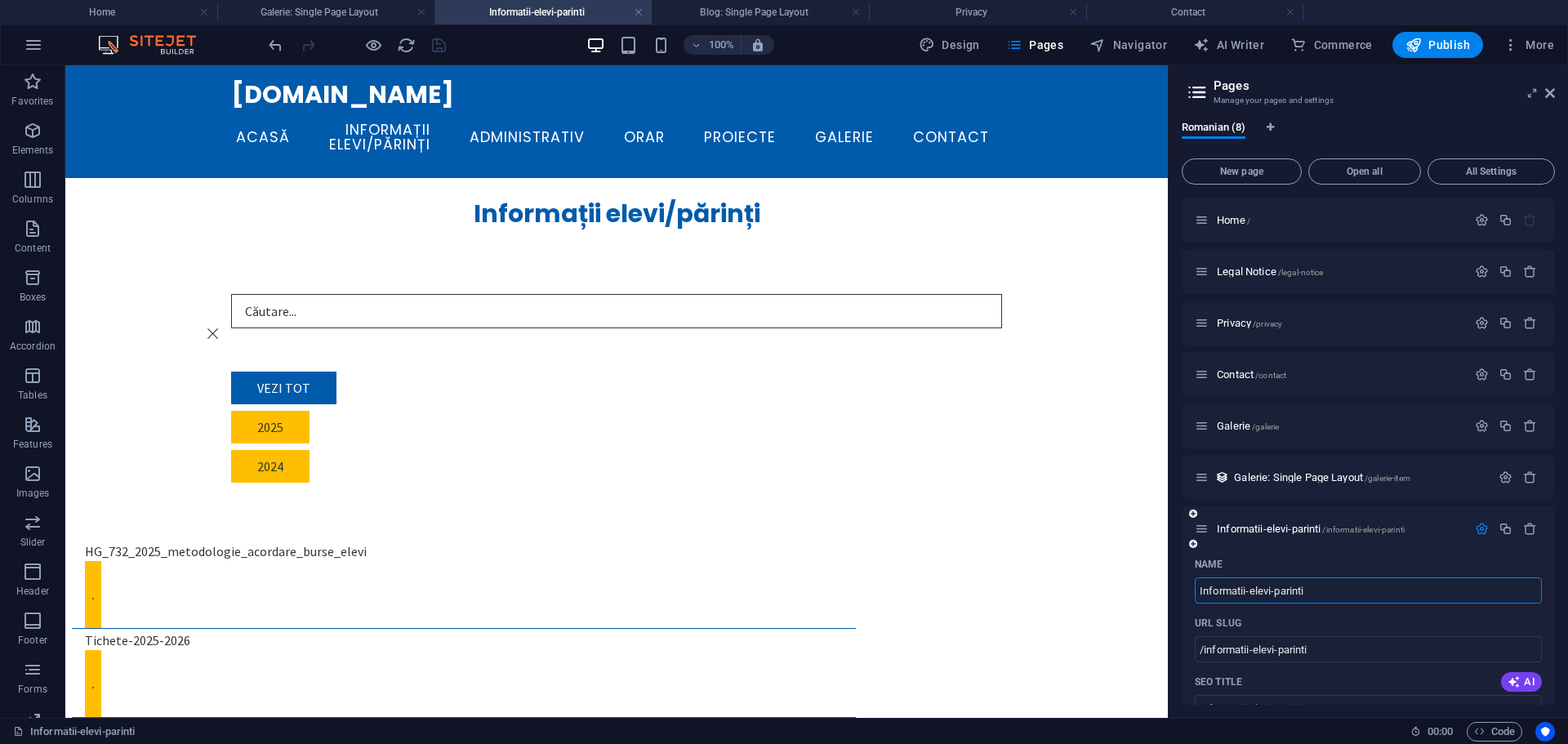
scroll to position [163, 0]
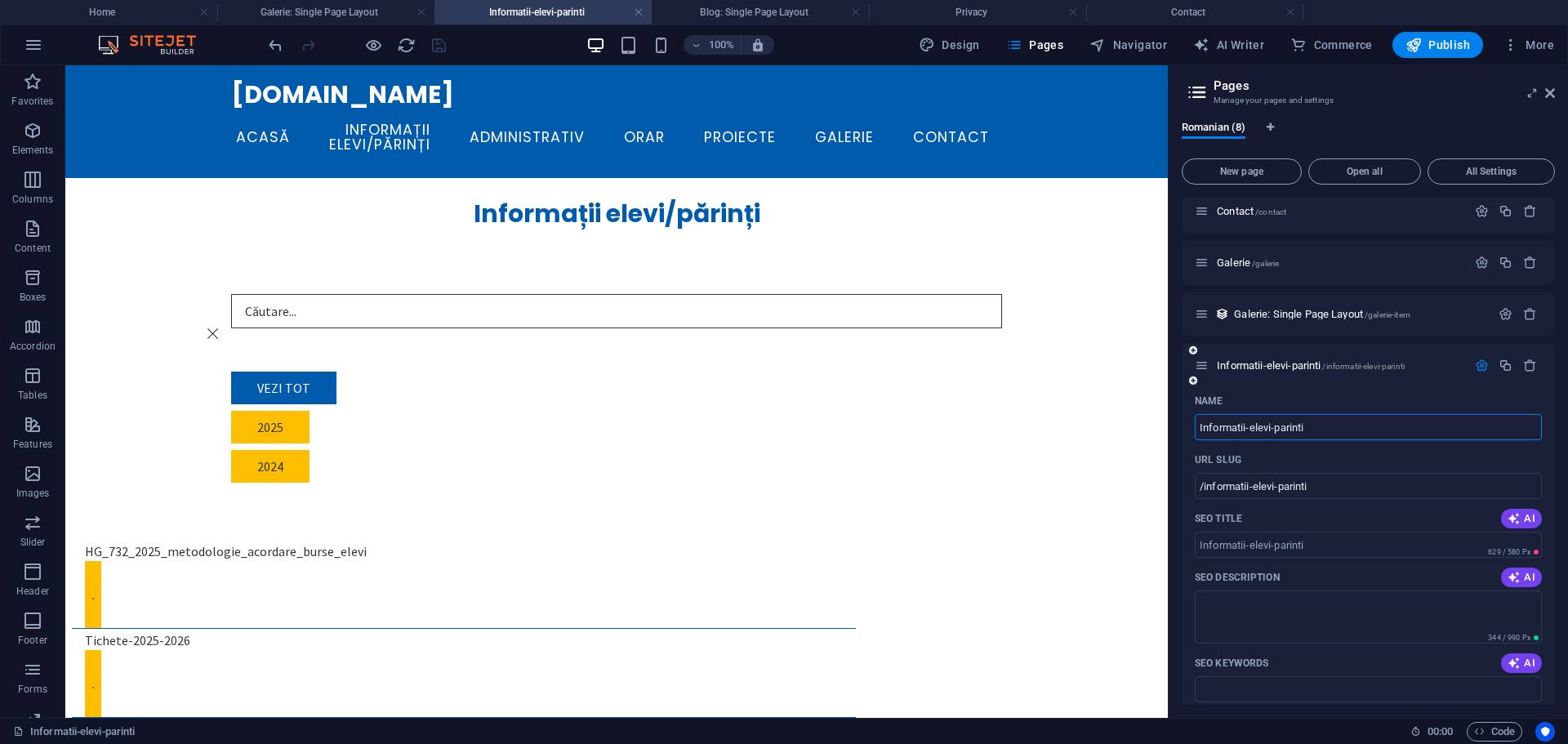
click at [1324, 422] on input "Informatii-elevi-parinti" at bounding box center [1369, 427] width 348 height 26
type input "Elevi & Părinți"
type input "/elevi-parinti"
click at [1475, 366] on icon "button" at bounding box center [1481, 365] width 14 height 14
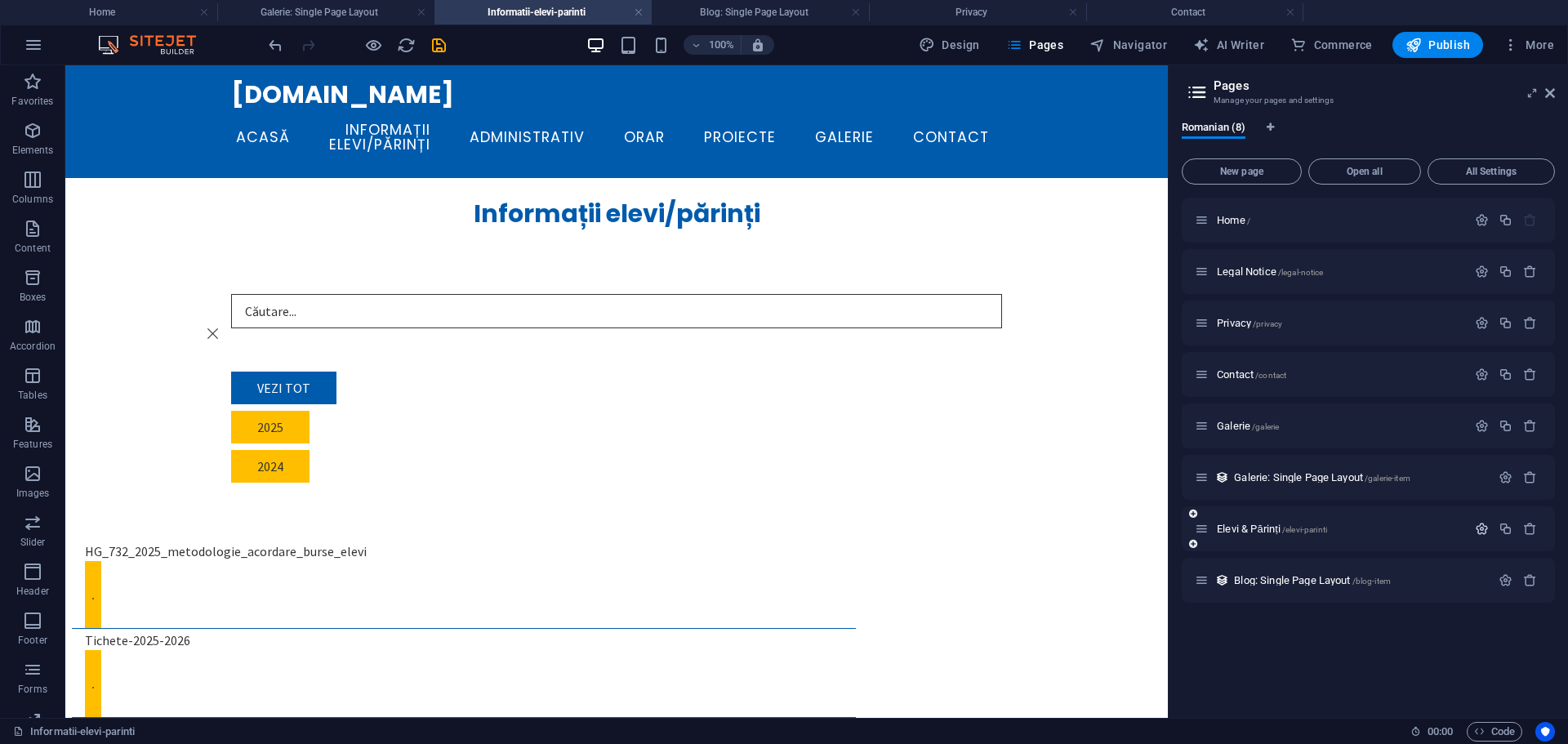
scroll to position [0, 0]
click at [436, 42] on icon "save" at bounding box center [439, 46] width 19 height 19
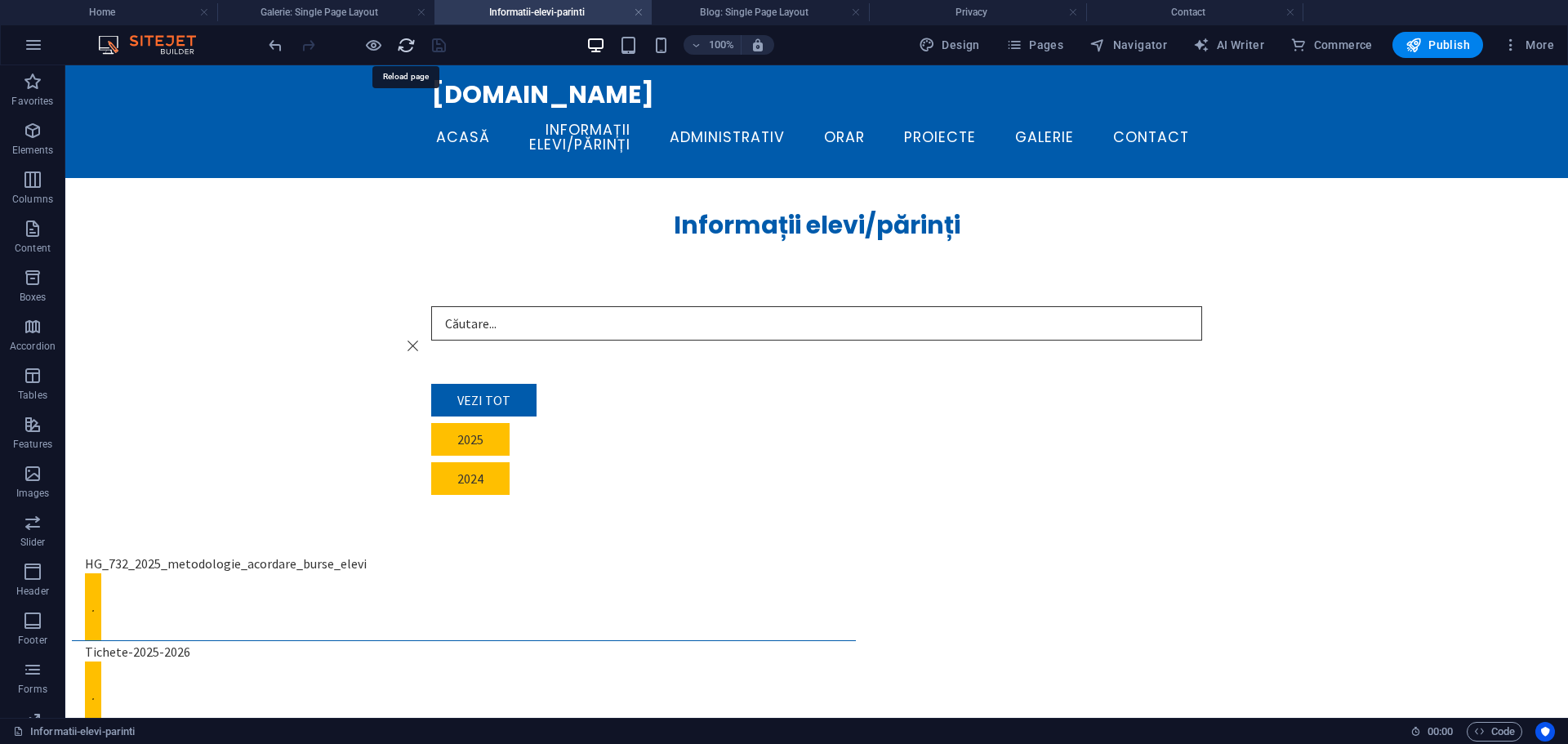
click at [408, 40] on icon "reload" at bounding box center [406, 46] width 19 height 19
click at [315, 12] on h4 "Galerie: Single Page Layout" at bounding box center [325, 12] width 217 height 18
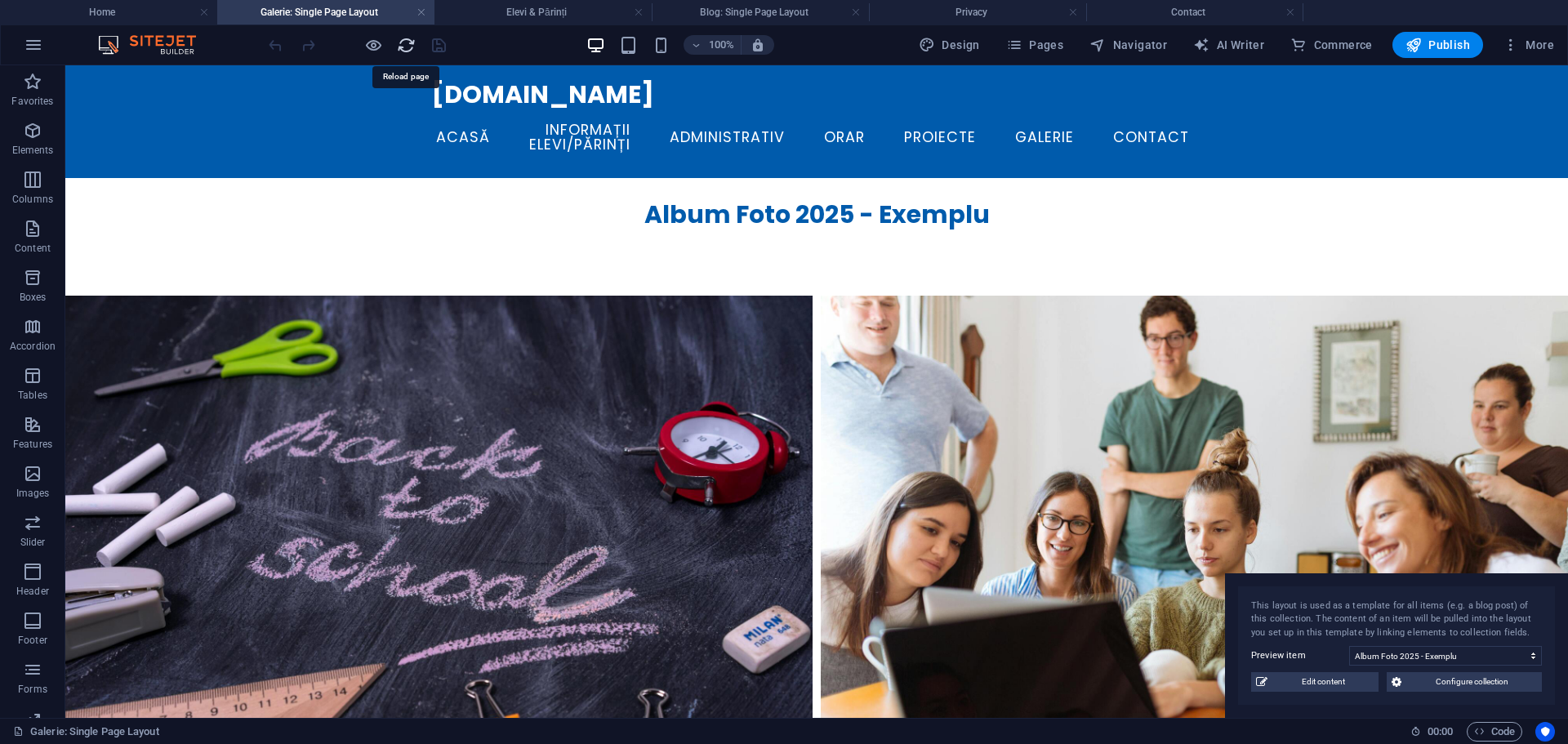
click at [402, 42] on icon "reload" at bounding box center [406, 46] width 19 height 19
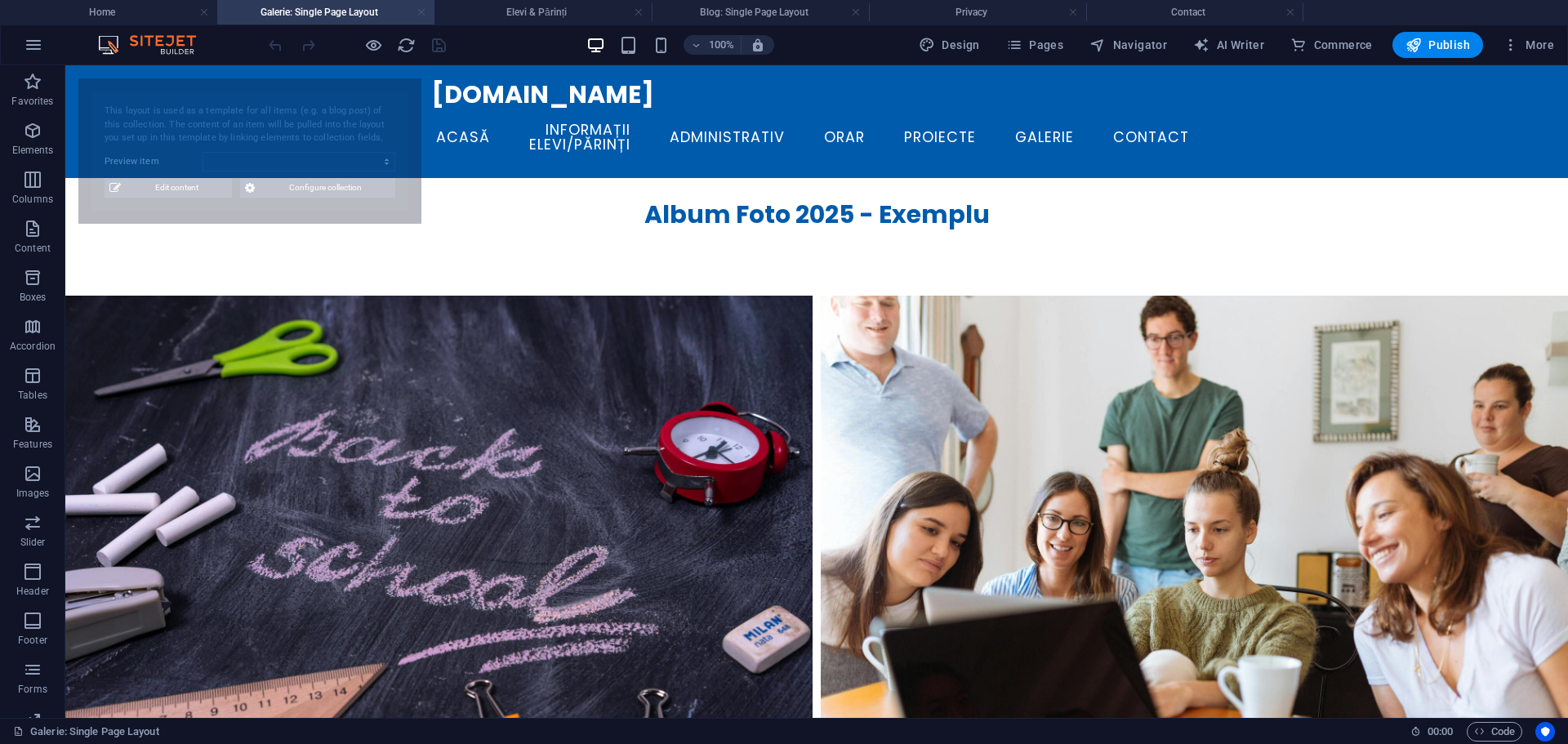
select select "68dcee92797a24333b06e8c5"
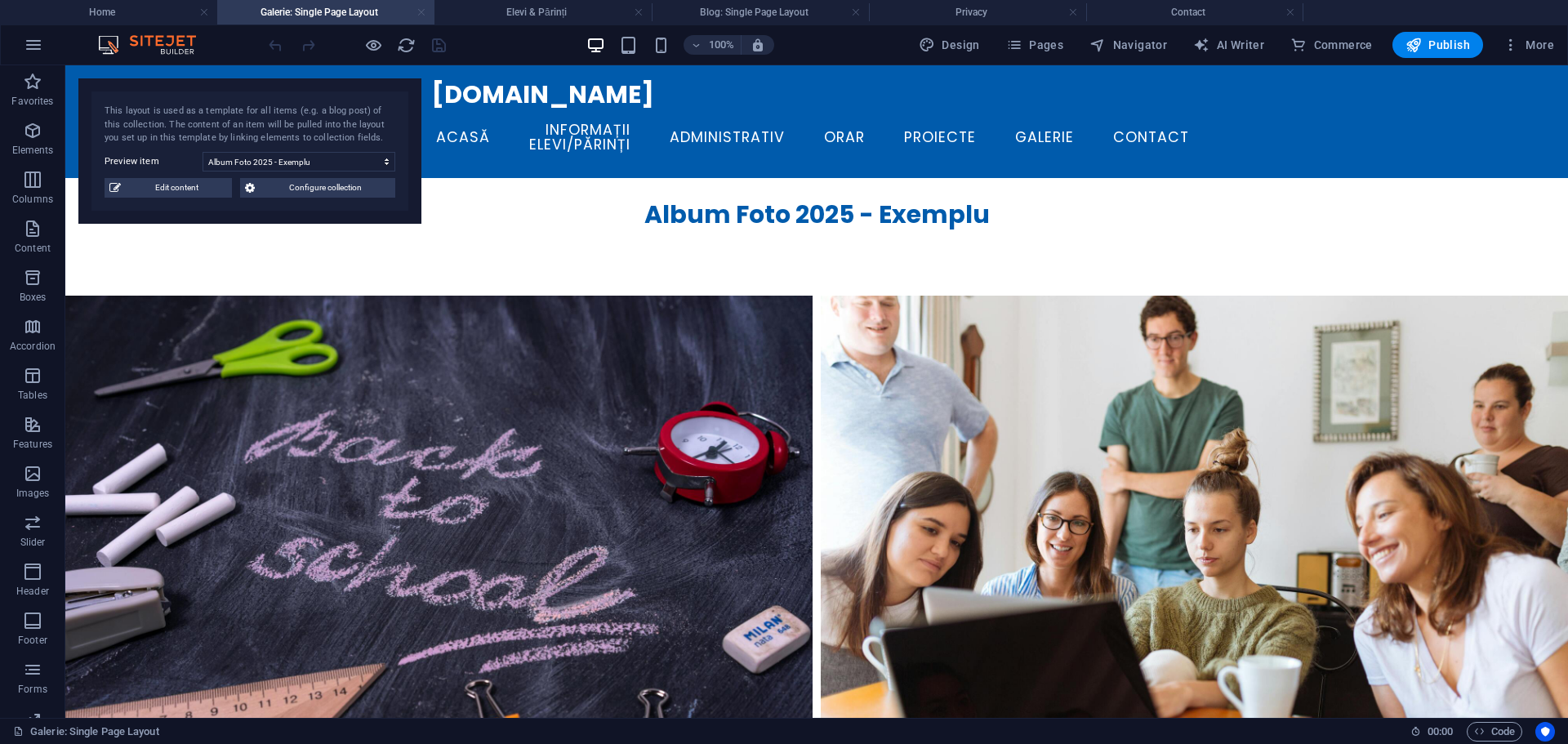
click at [424, 11] on link at bounding box center [421, 12] width 10 height 16
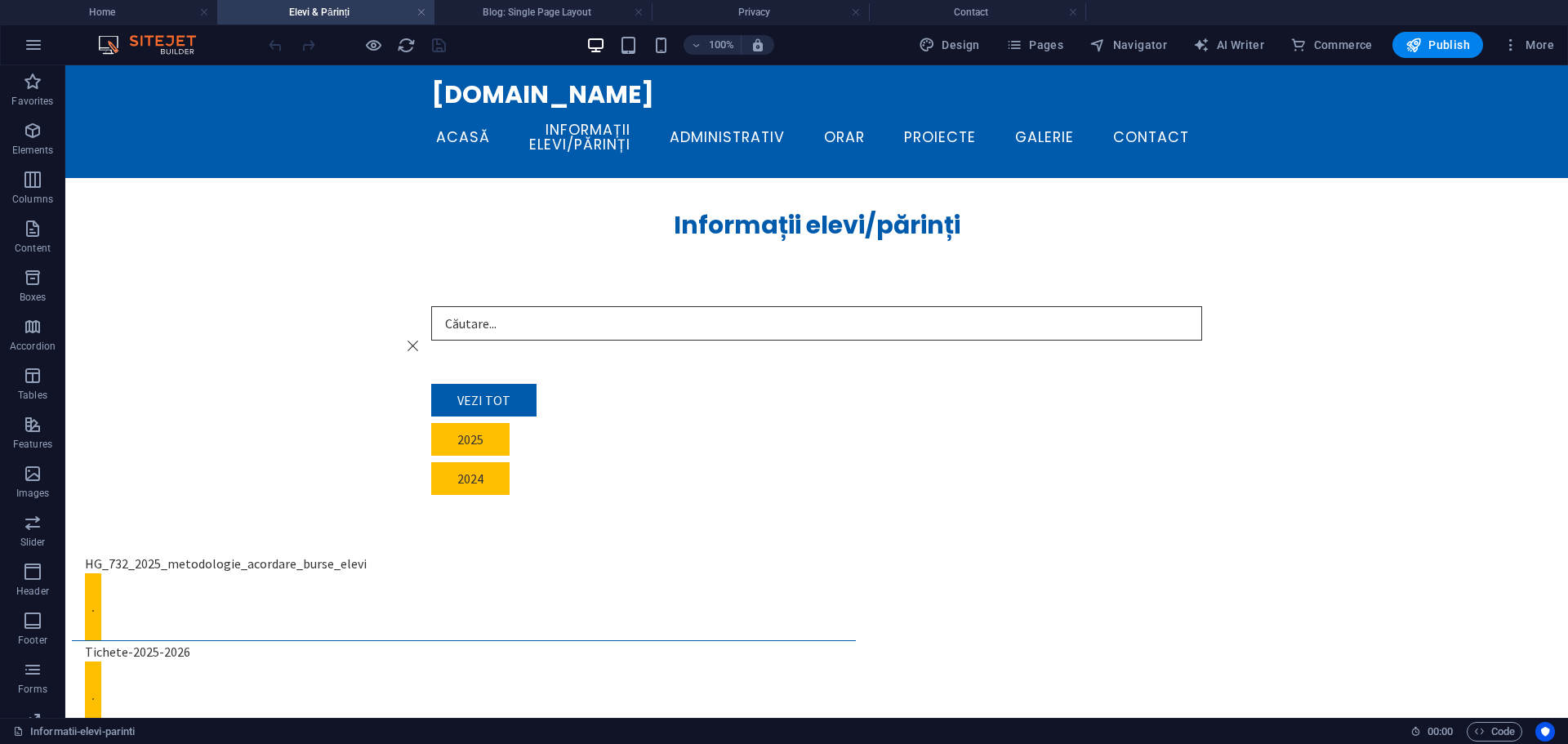
click at [424, 11] on link at bounding box center [421, 12] width 10 height 16
click at [634, 11] on link at bounding box center [638, 12] width 10 height 16
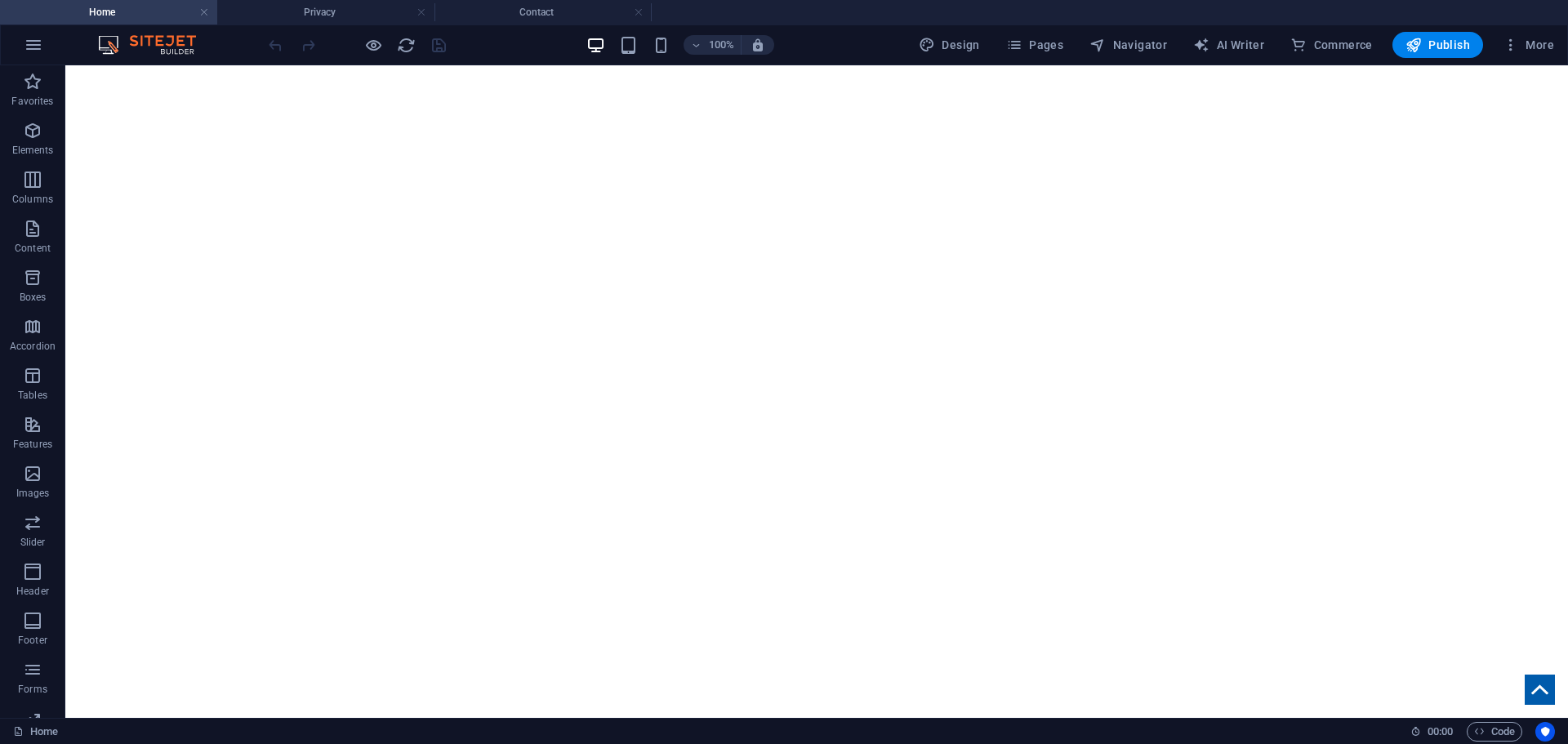
click at [424, 11] on link at bounding box center [421, 12] width 10 height 16
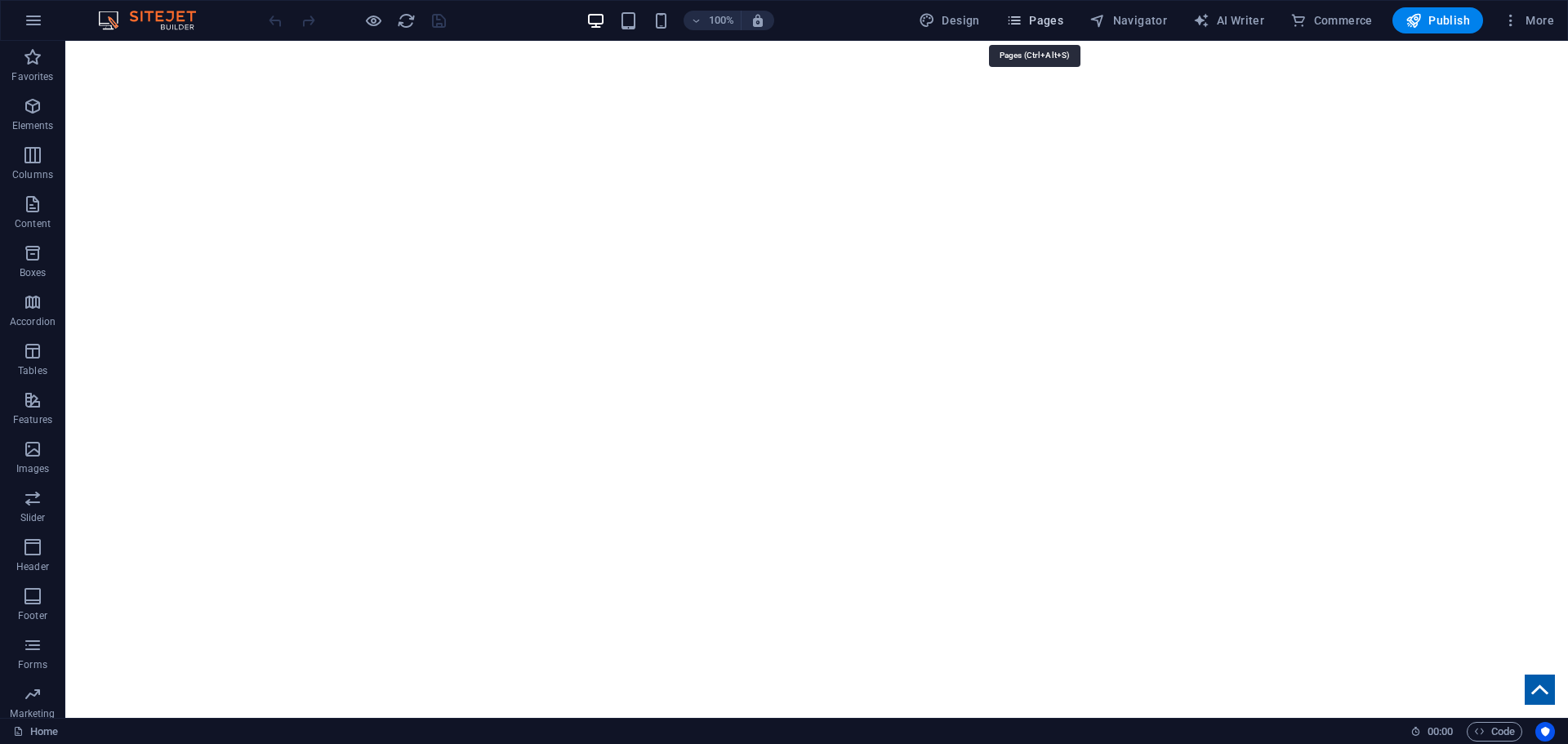
click at [1043, 29] on button "Pages" at bounding box center [1034, 20] width 70 height 26
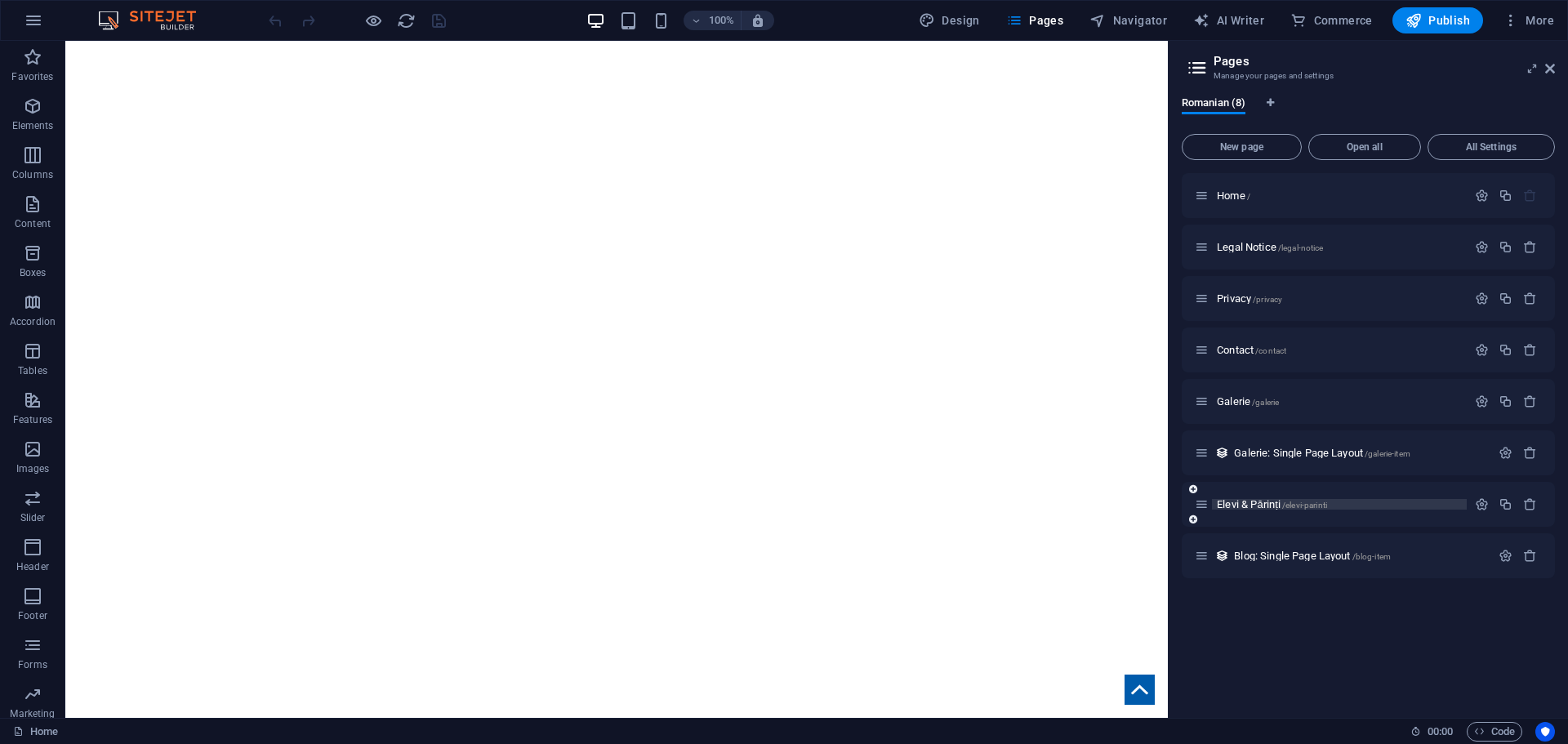
click at [1258, 504] on span "Elevi & [PERSON_NAME] /elevi-parinti" at bounding box center [1272, 504] width 110 height 12
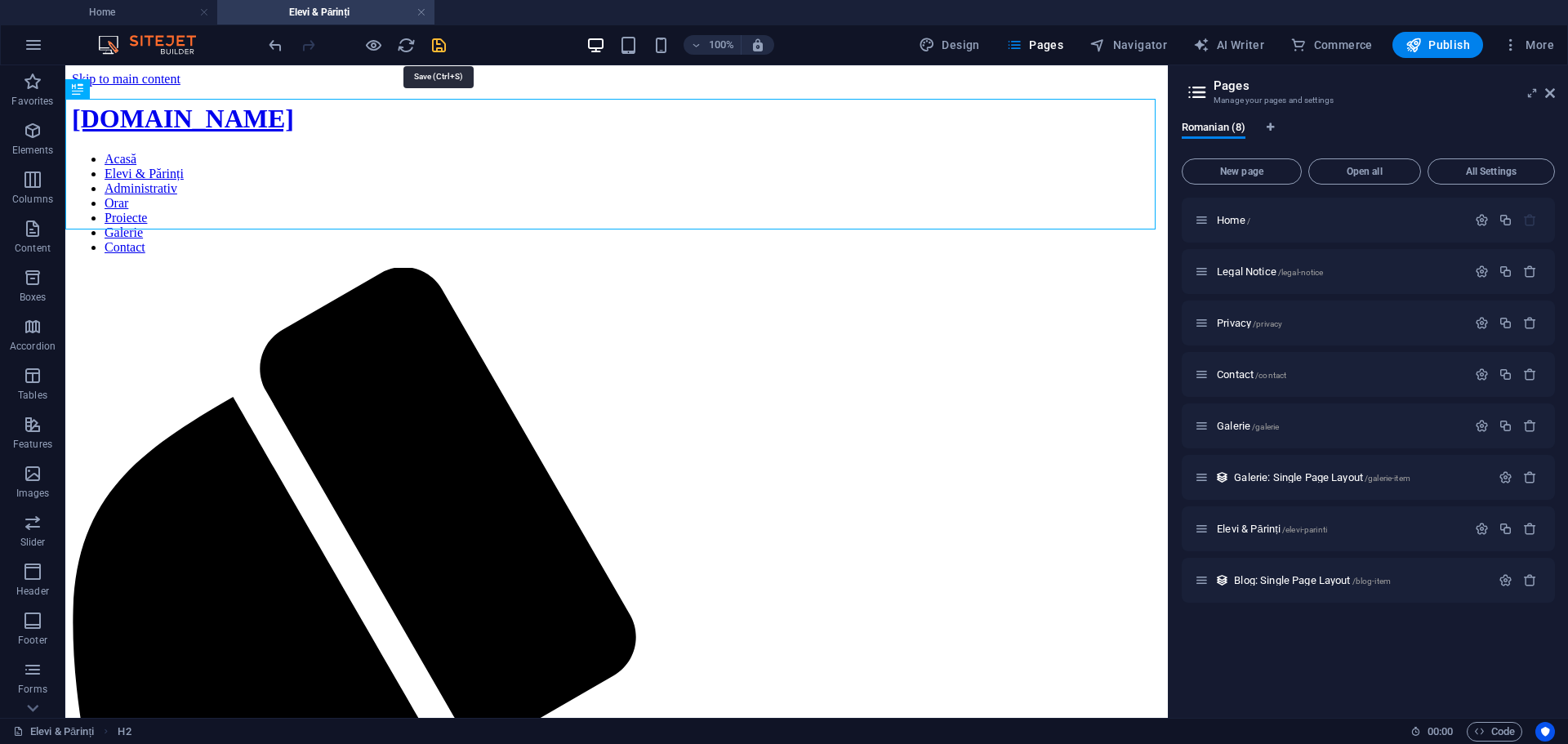
drag, startPoint x: 442, startPoint y: 50, endPoint x: 662, endPoint y: 90, distance: 223.6
click at [442, 50] on icon "save" at bounding box center [439, 46] width 19 height 19
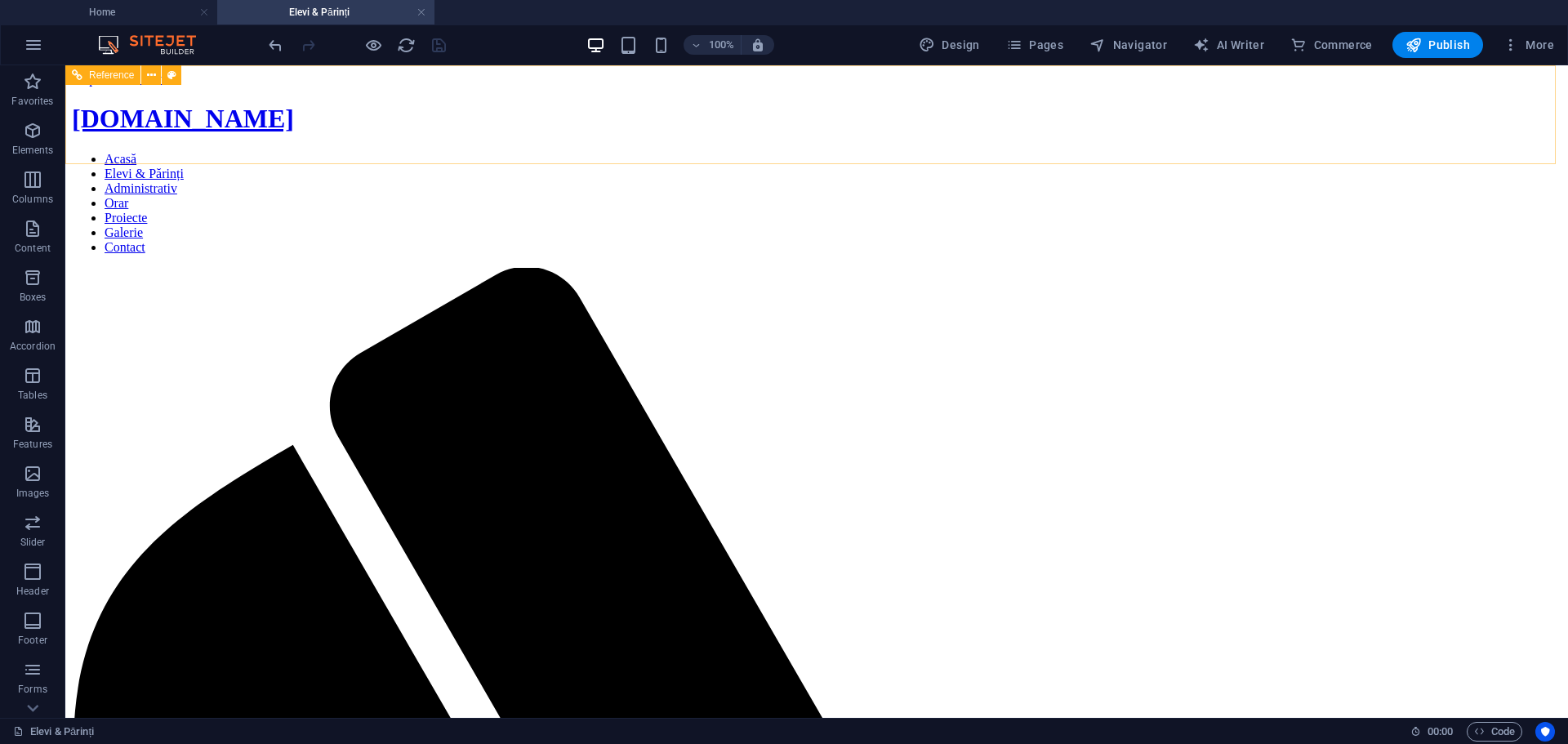
scroll to position [82, 0]
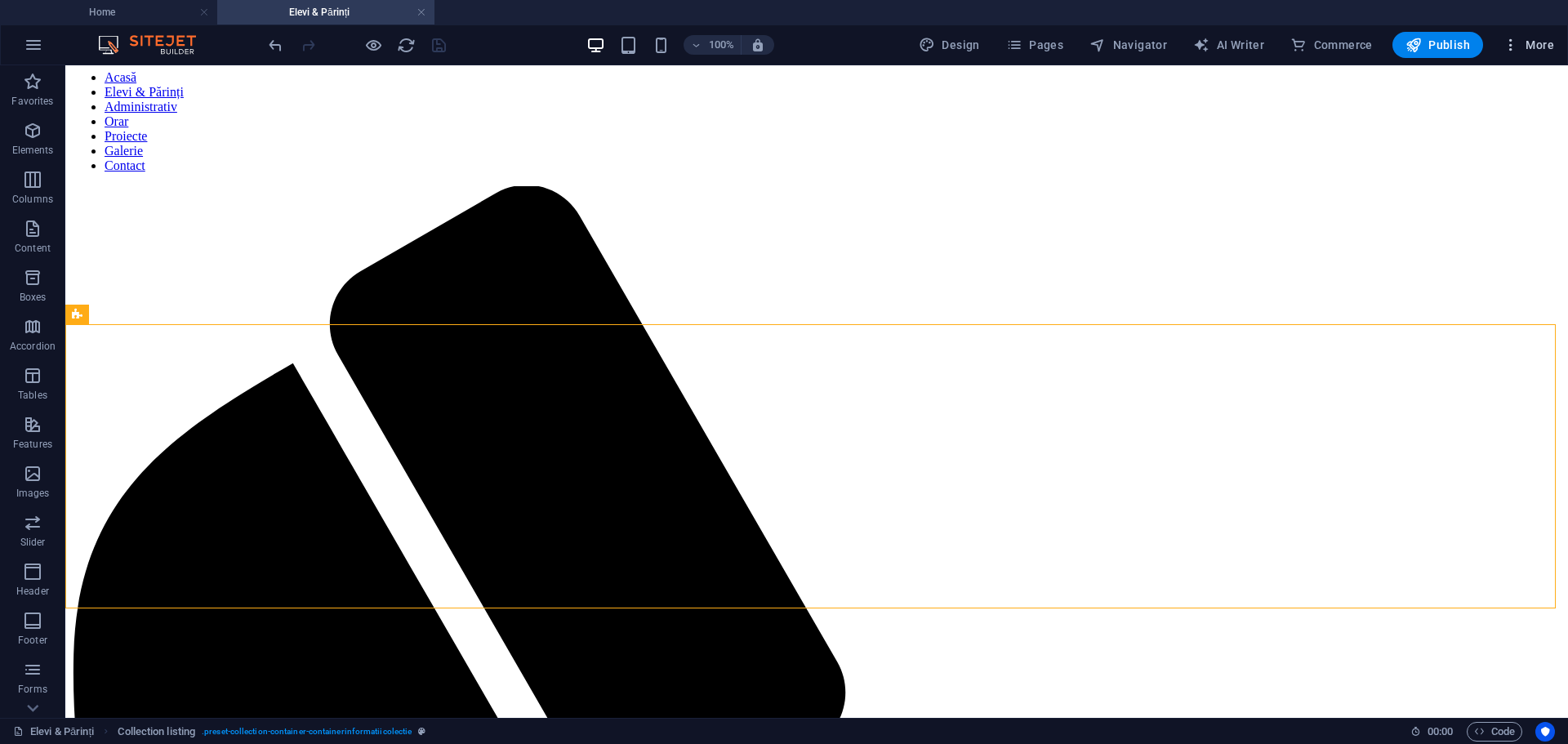
click at [1555, 45] on button "More" at bounding box center [1528, 45] width 64 height 26
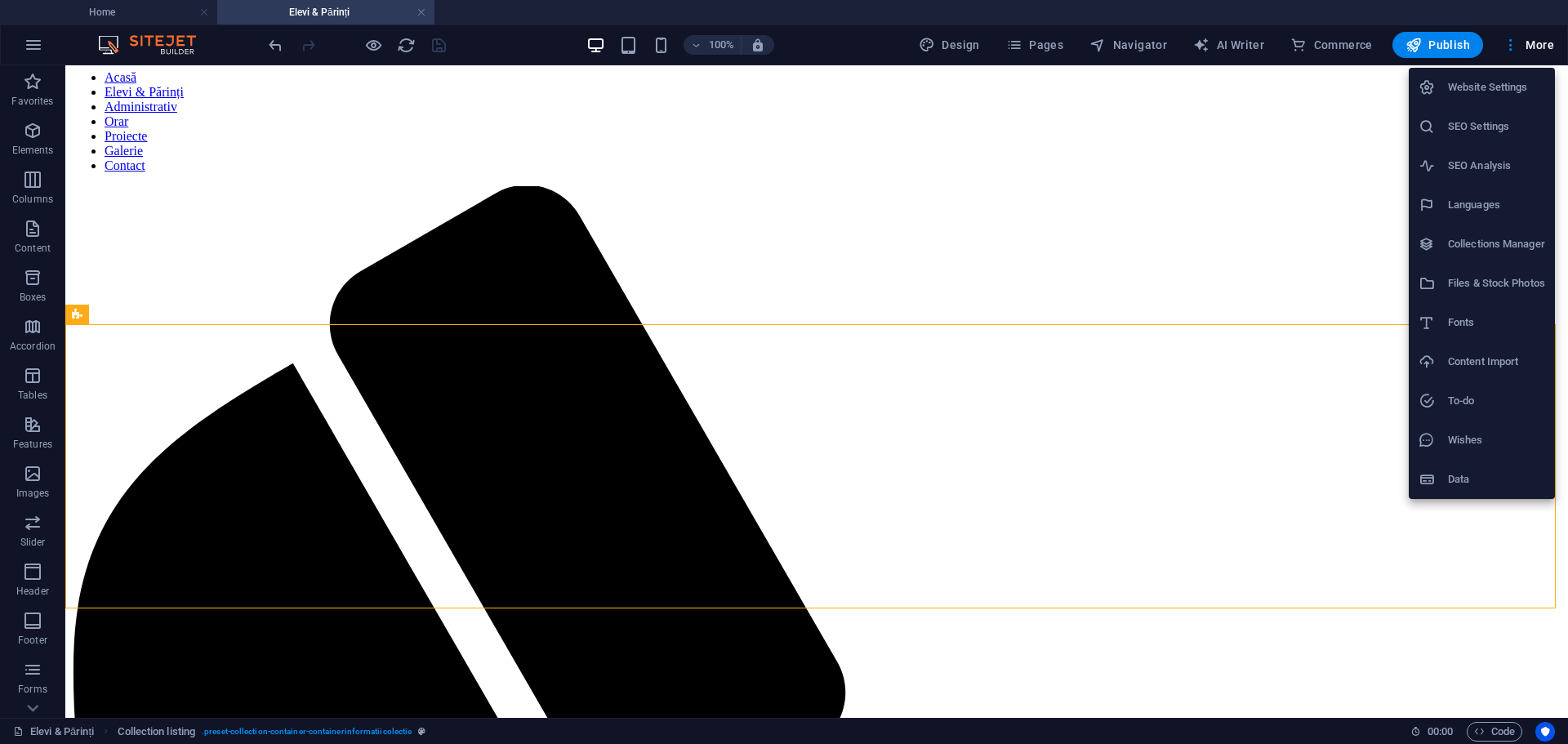
click at [1478, 243] on h6 "Collections Manager" at bounding box center [1496, 244] width 97 height 20
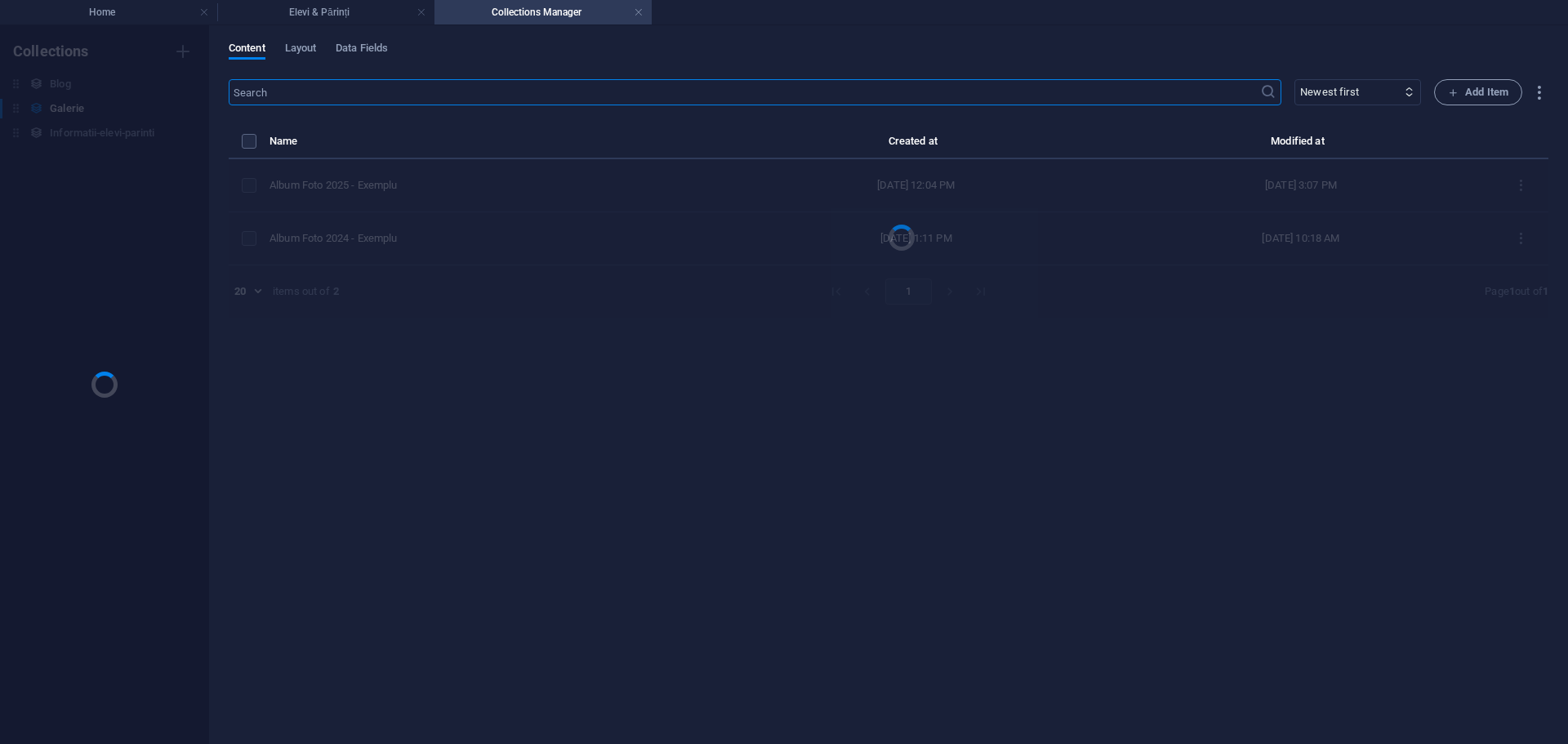
scroll to position [0, 0]
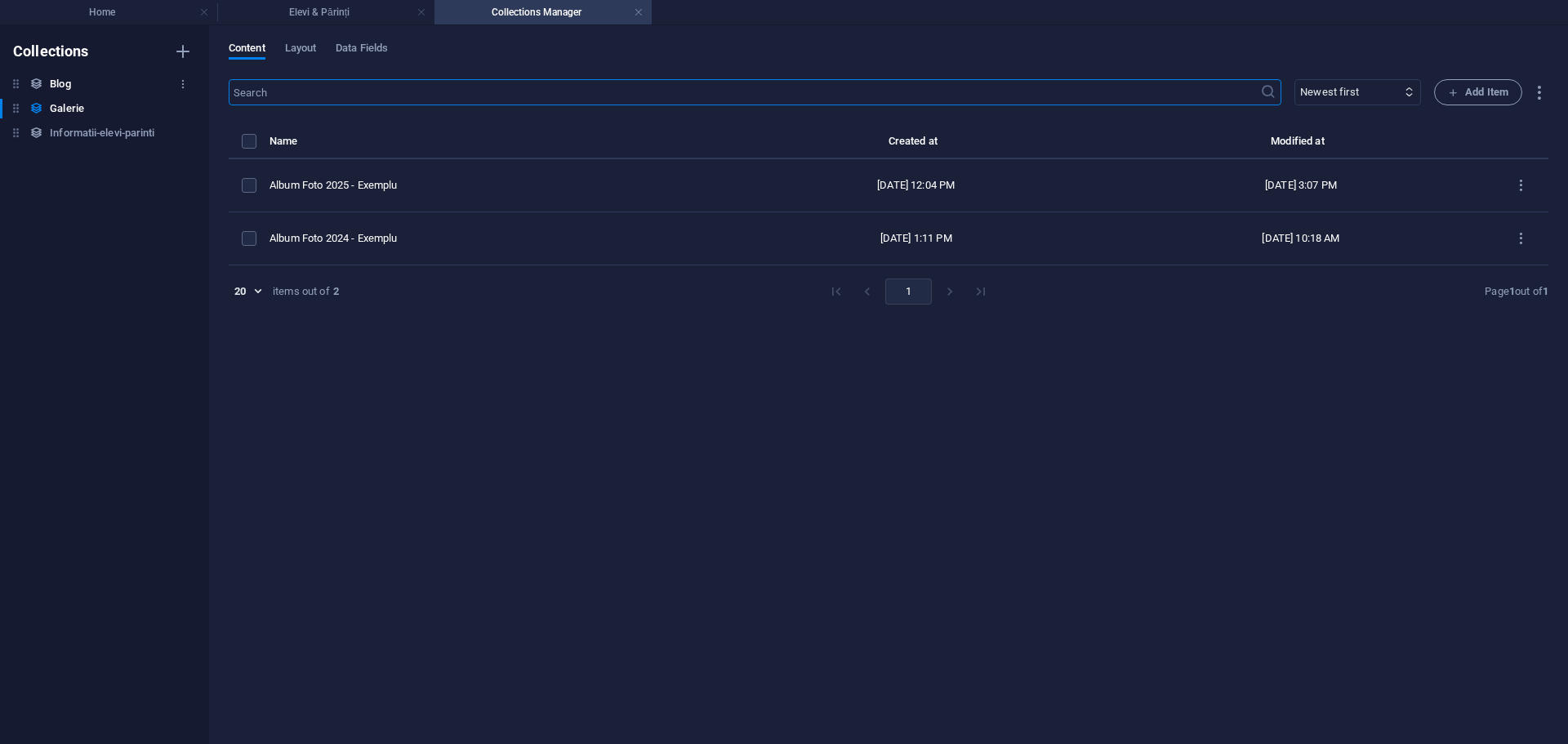
click at [64, 83] on h6 "Blog" at bounding box center [60, 84] width 20 height 20
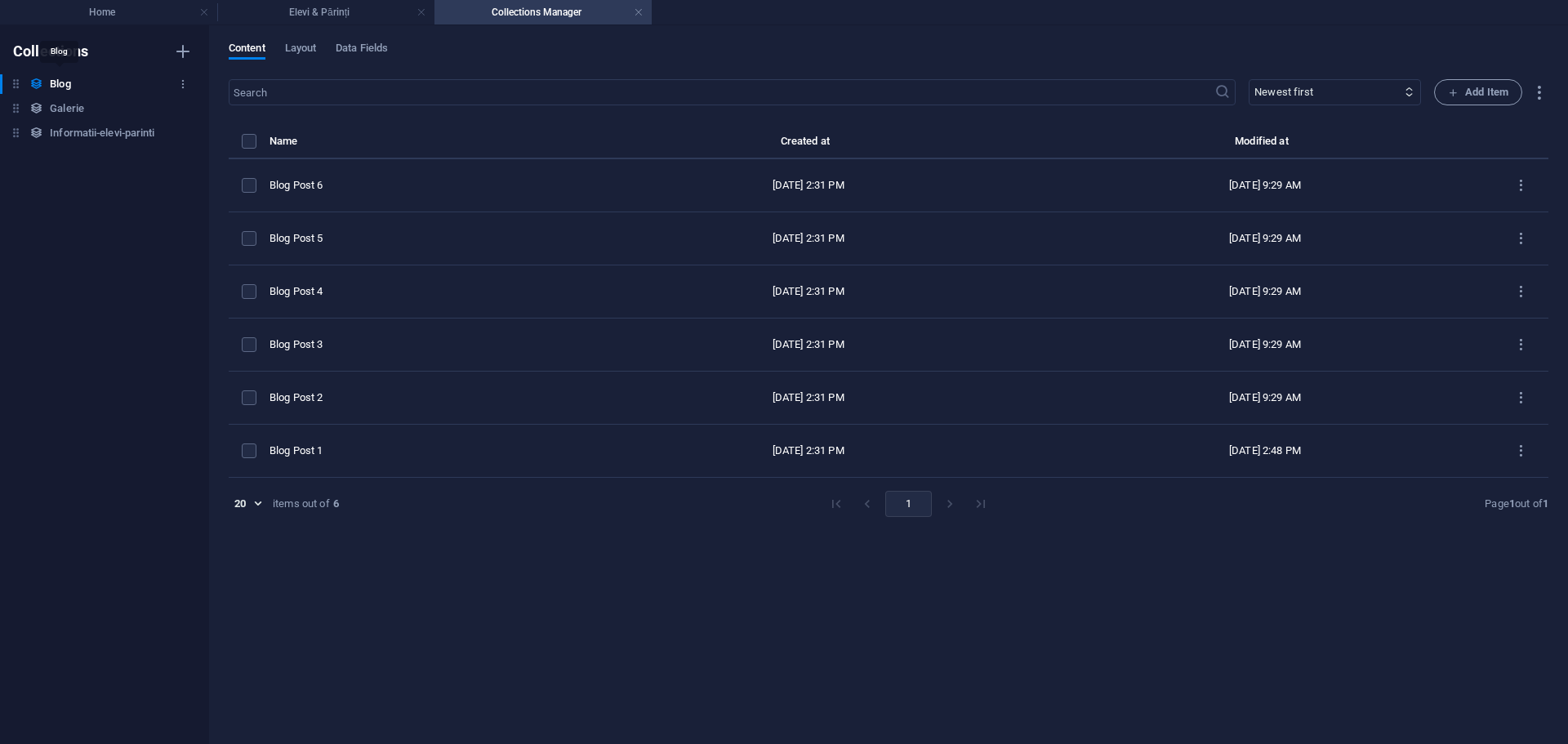
click at [64, 83] on h6 "Blog" at bounding box center [60, 84] width 20 height 20
type input "Articole"
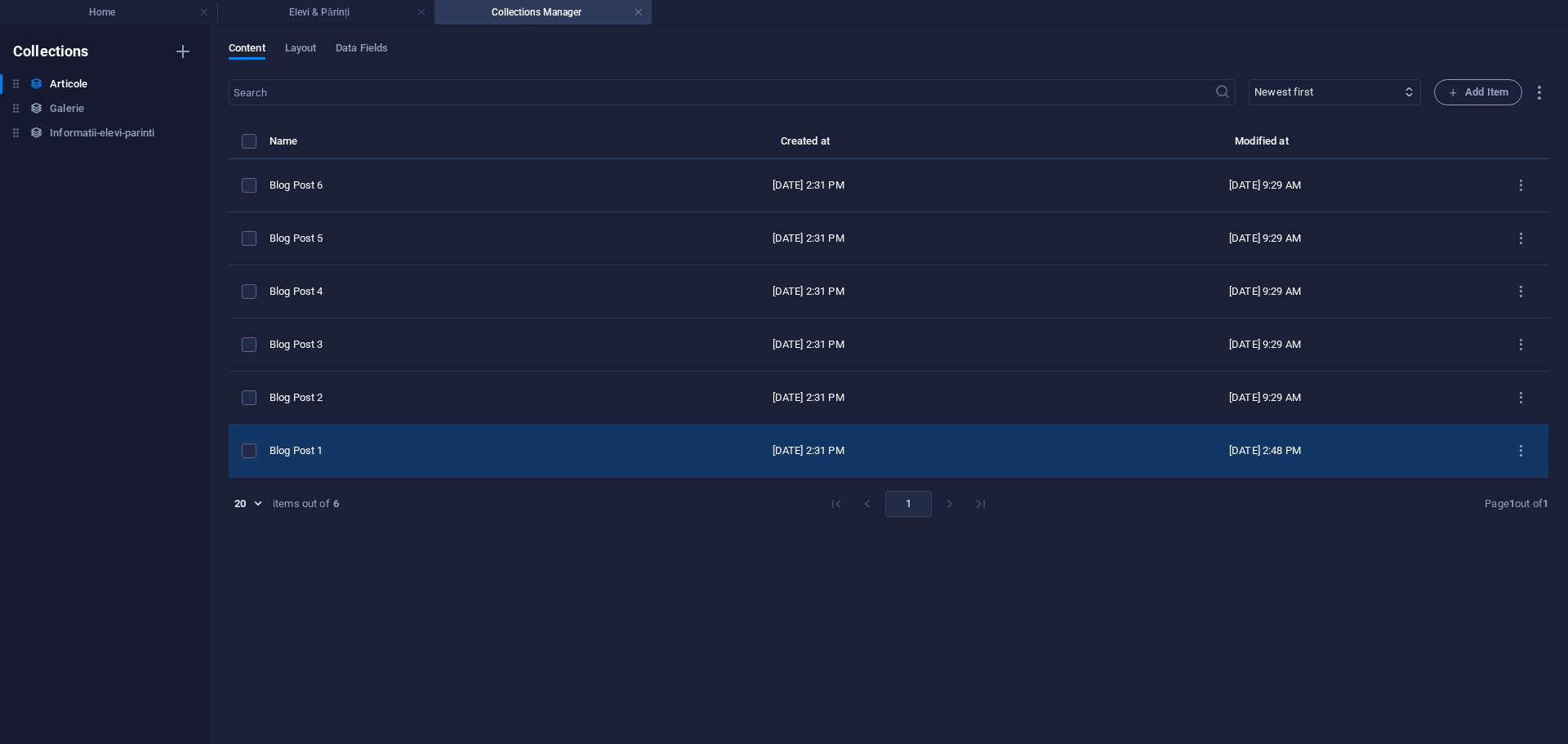
click at [330, 452] on div "Blog Post 1" at bounding box center [417, 451] width 297 height 15
select select "Category 1"
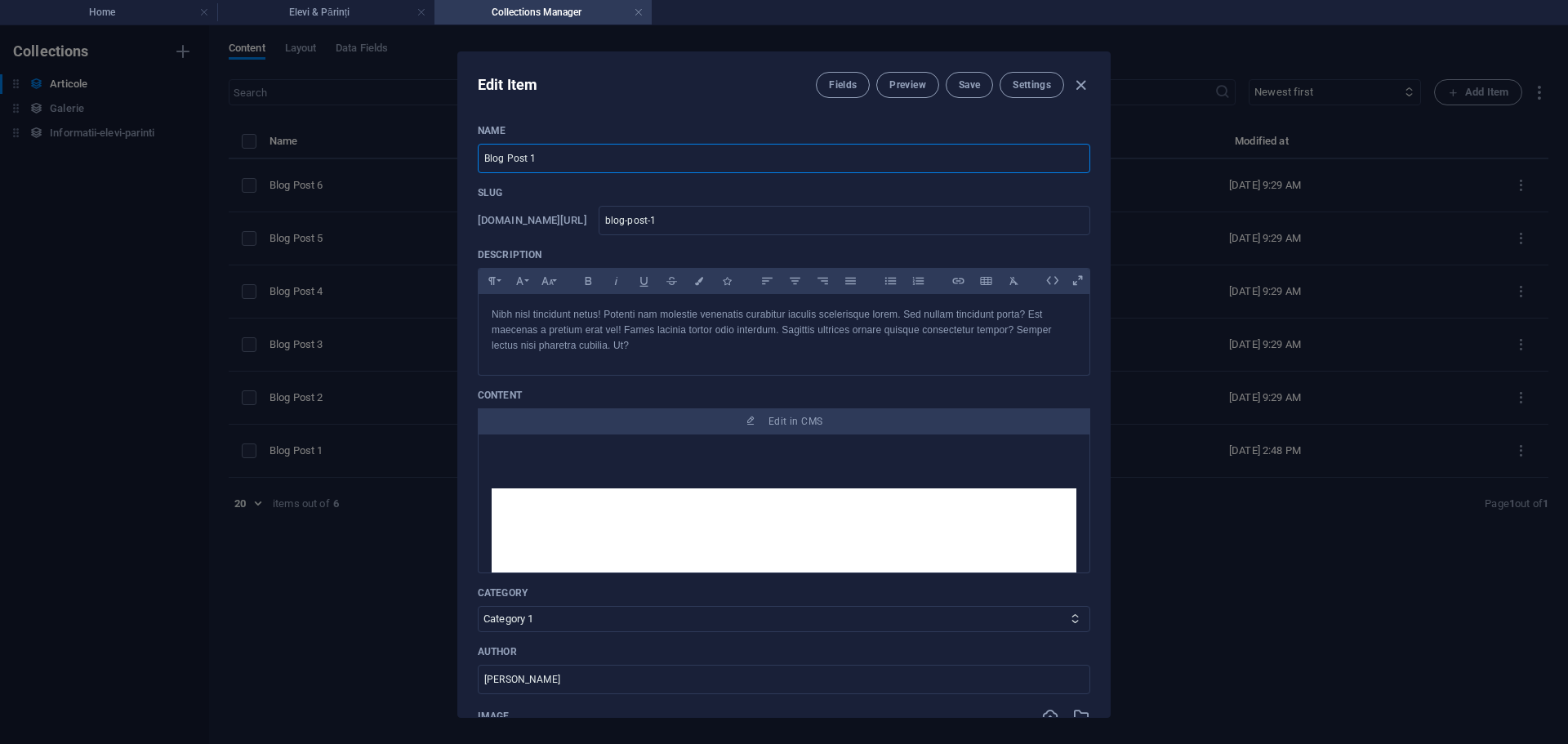
drag, startPoint x: 583, startPoint y: 160, endPoint x: 380, endPoint y: 154, distance: 203.1
click at [380, 154] on div "Edit Item Fields Preview Save Settings Name Blog Post 1 ​ Slug [DOMAIN_NAME][UR…" at bounding box center [784, 385] width 1568 height 719
click at [1081, 82] on icon "button" at bounding box center [1081, 86] width 19 height 19
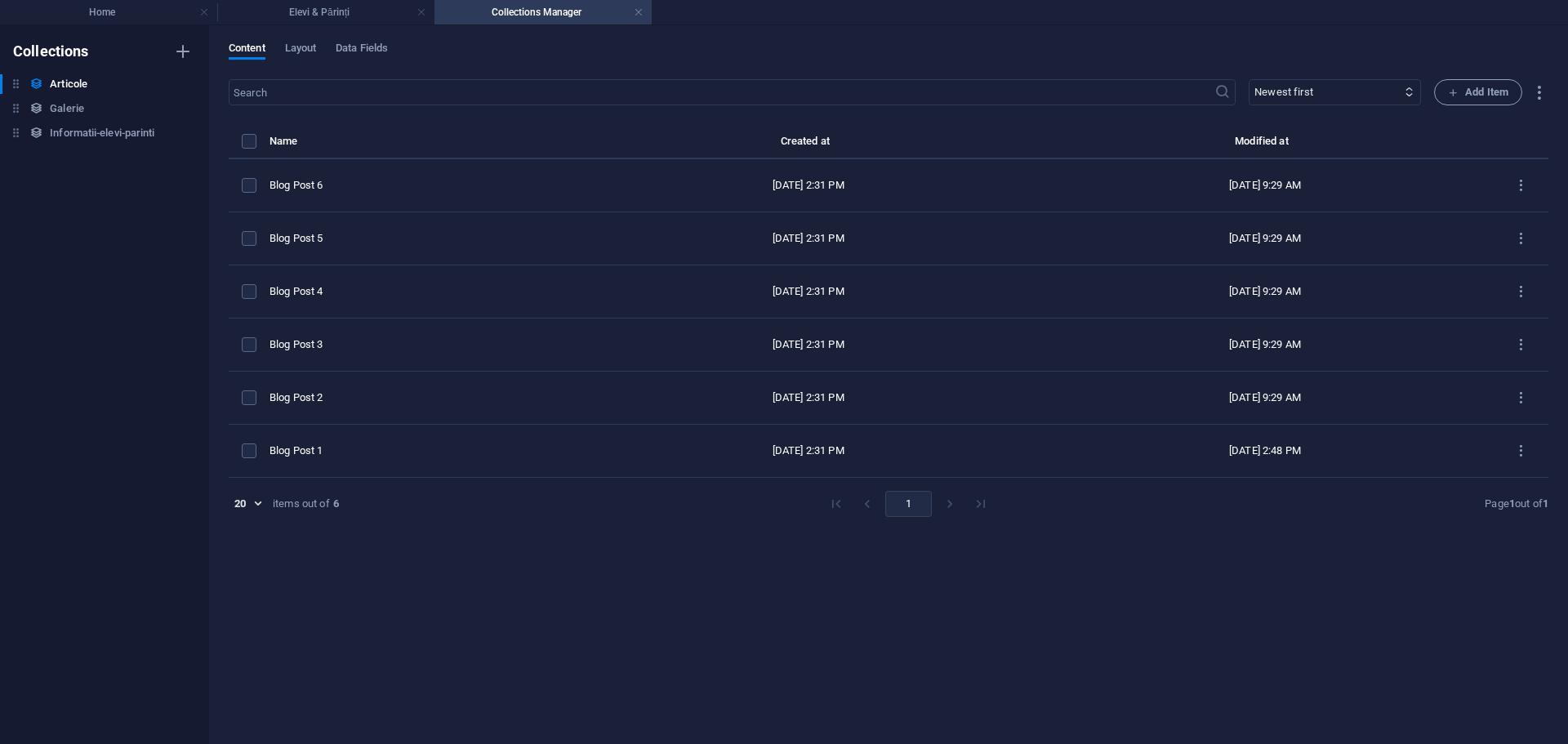
type input "[DATE]"
type input "blog-post-1"
click at [341, 8] on h4 "Elevi & Părinți" at bounding box center [325, 12] width 217 height 18
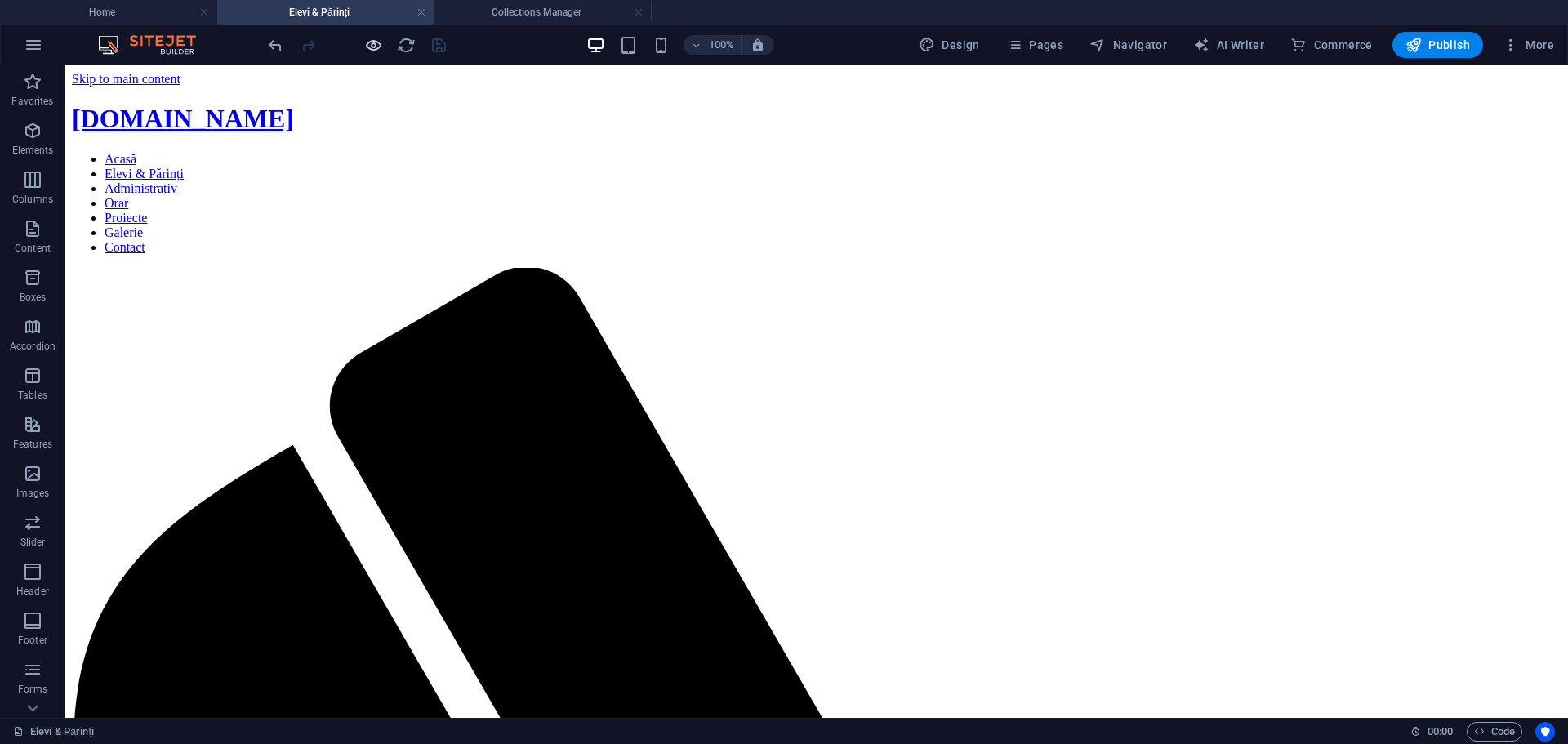
scroll to position [82, 0]
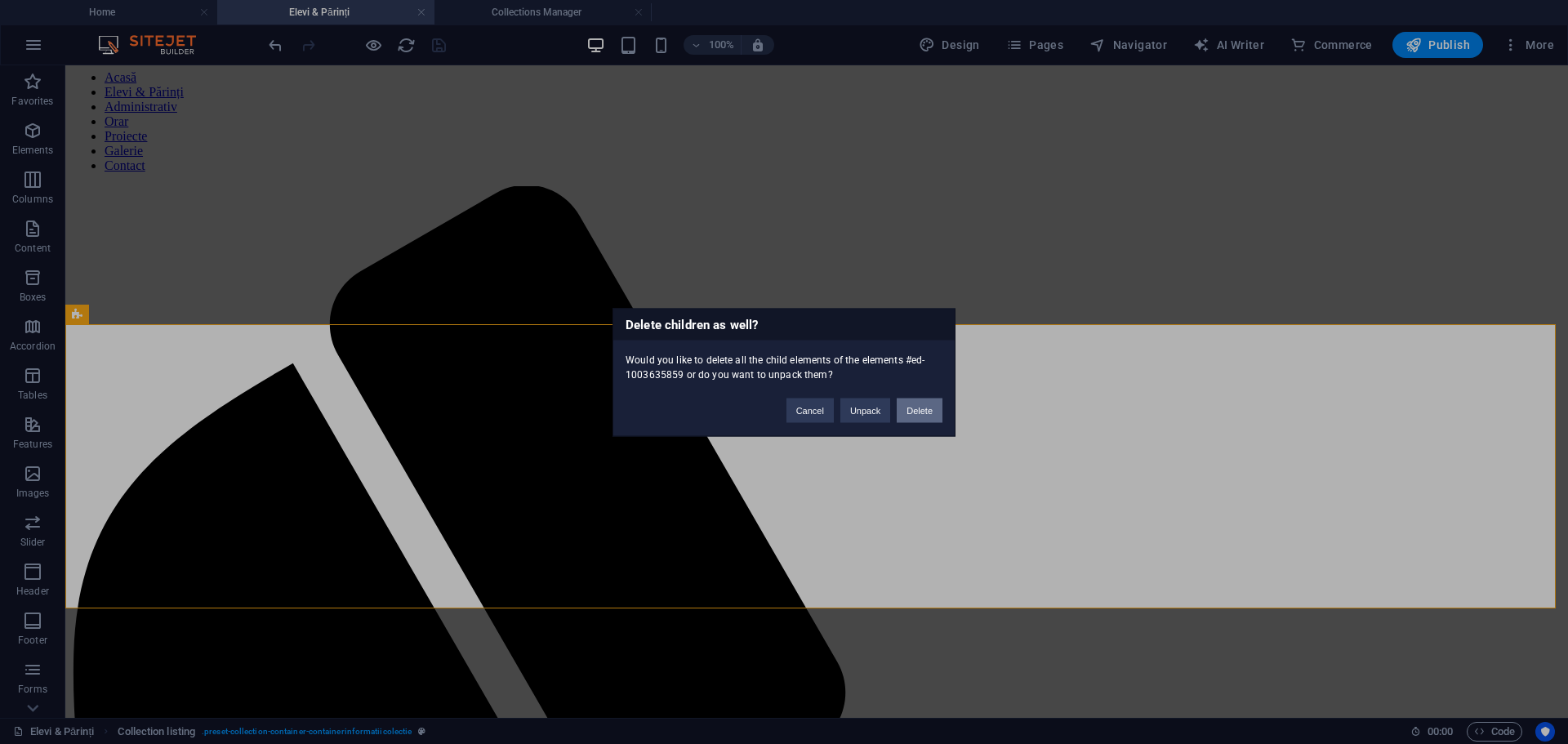
click at [919, 411] on button "Delete" at bounding box center [920, 410] width 46 height 24
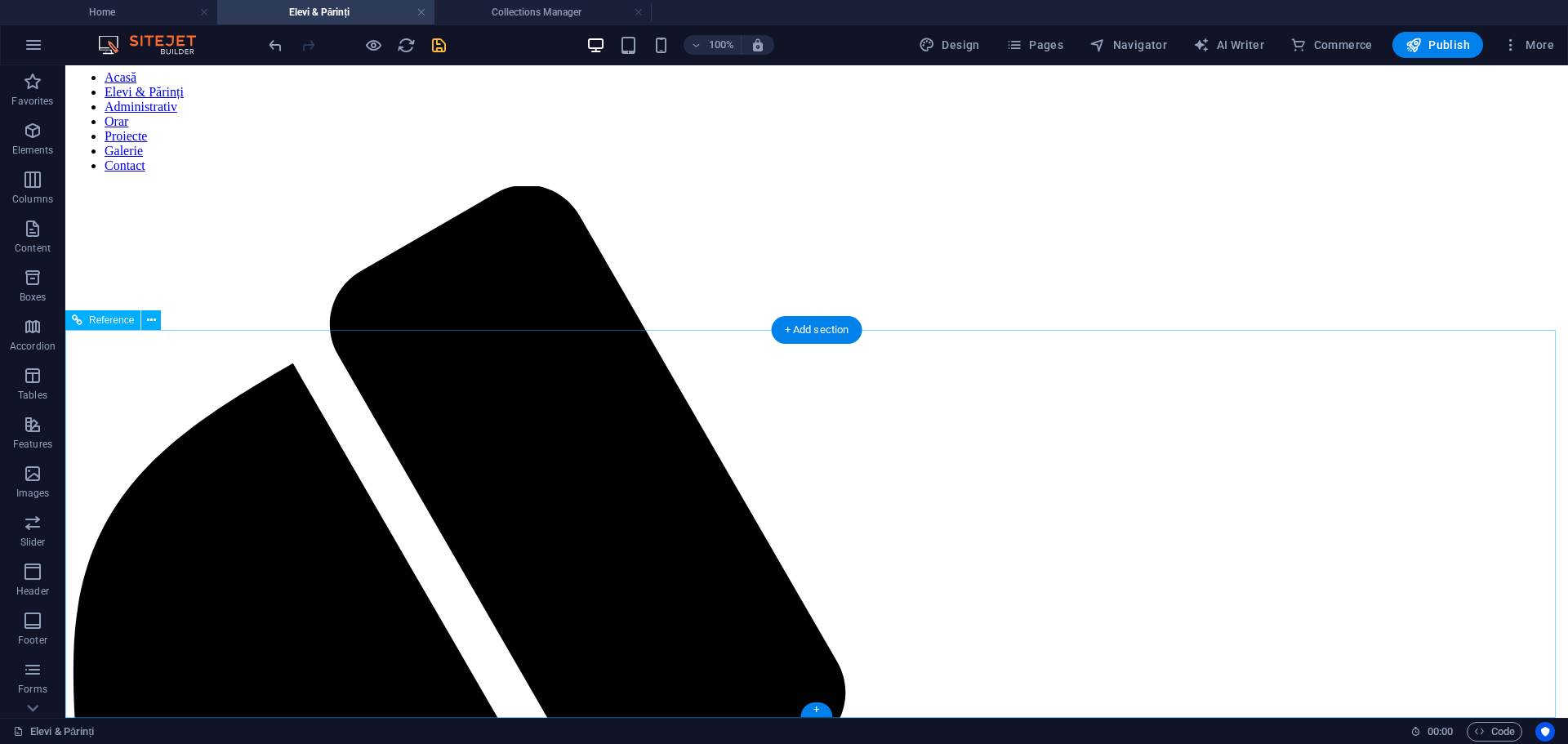
scroll to position [76, 0]
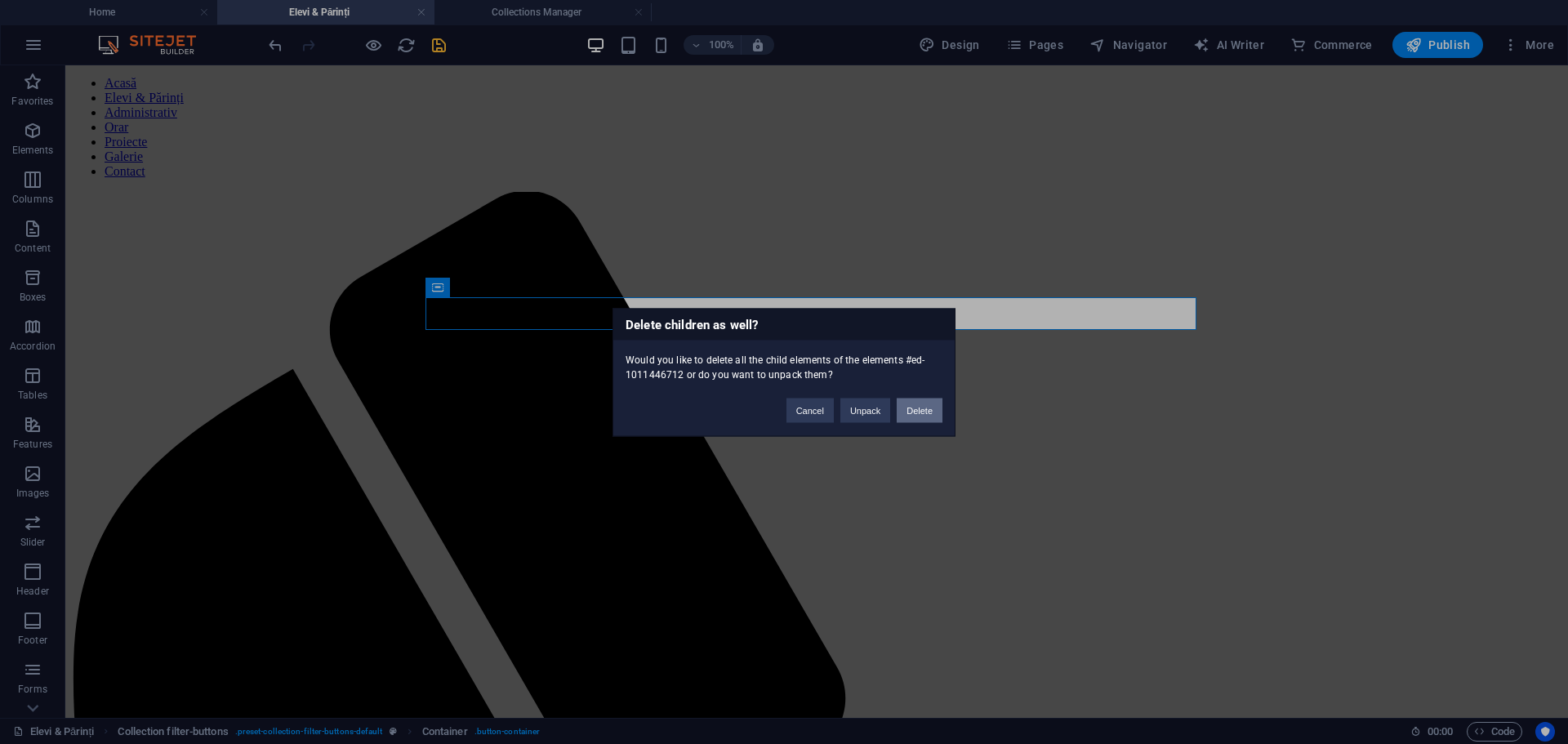
click at [912, 408] on button "Delete" at bounding box center [920, 410] width 46 height 24
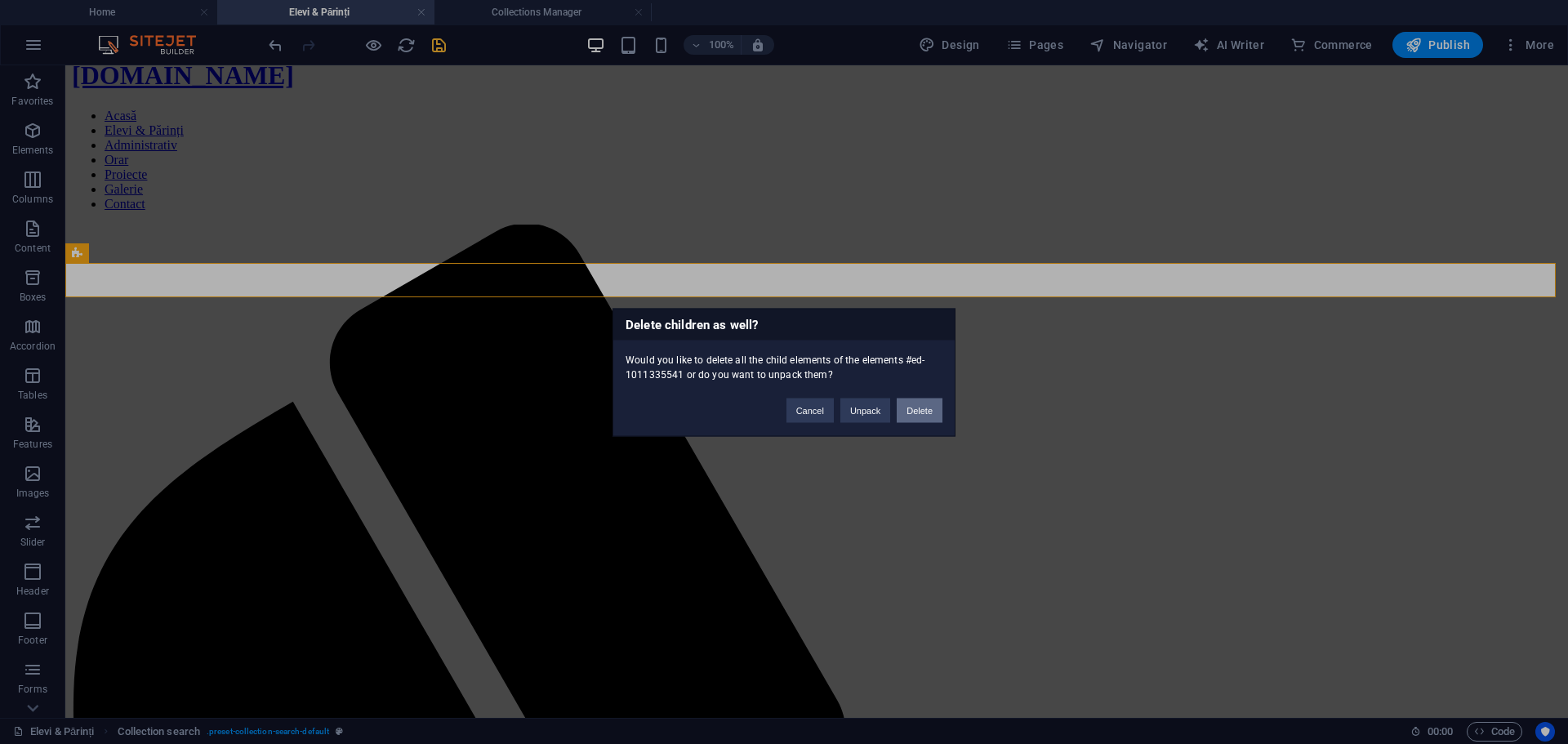
click at [915, 408] on button "Delete" at bounding box center [920, 410] width 46 height 24
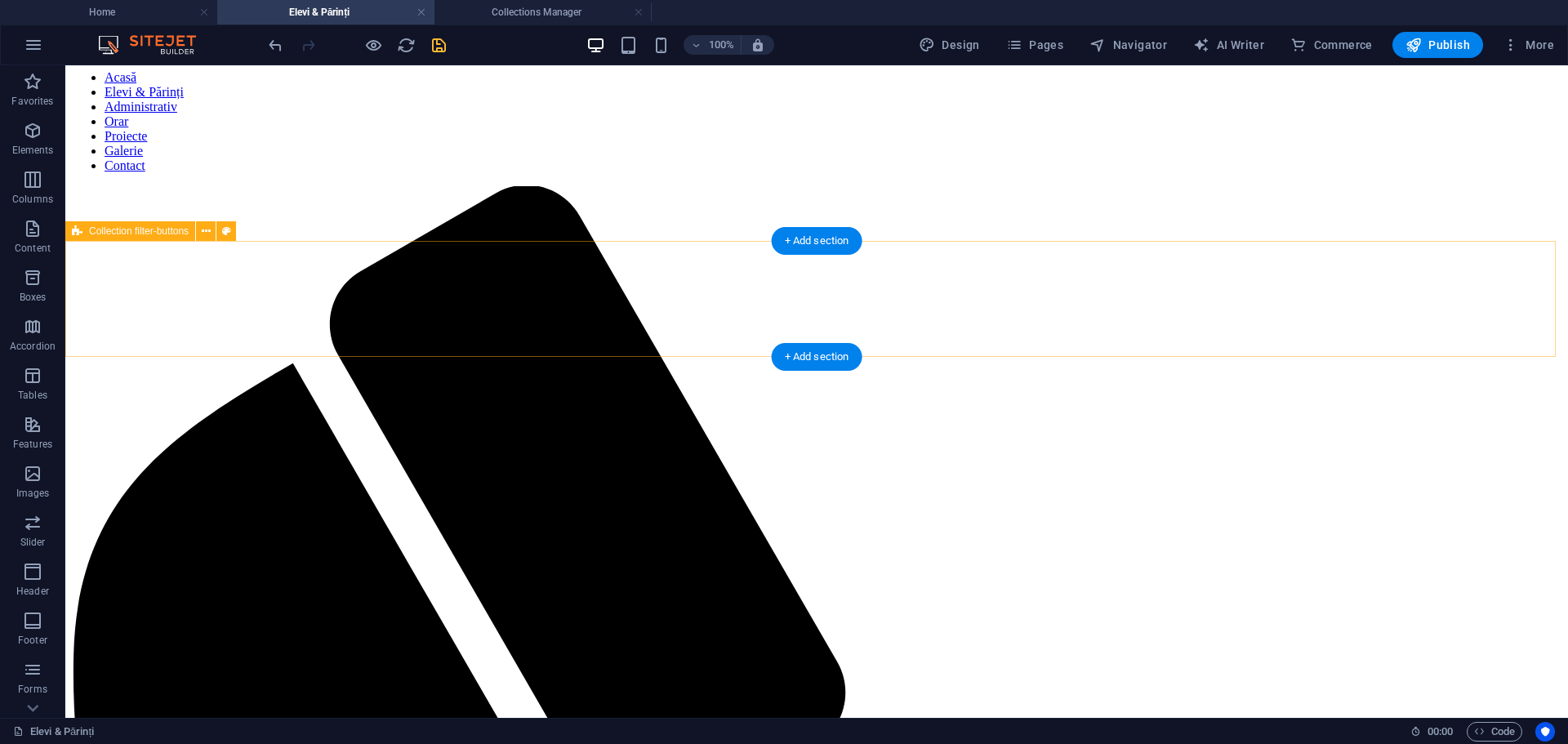
scroll to position [0, 0]
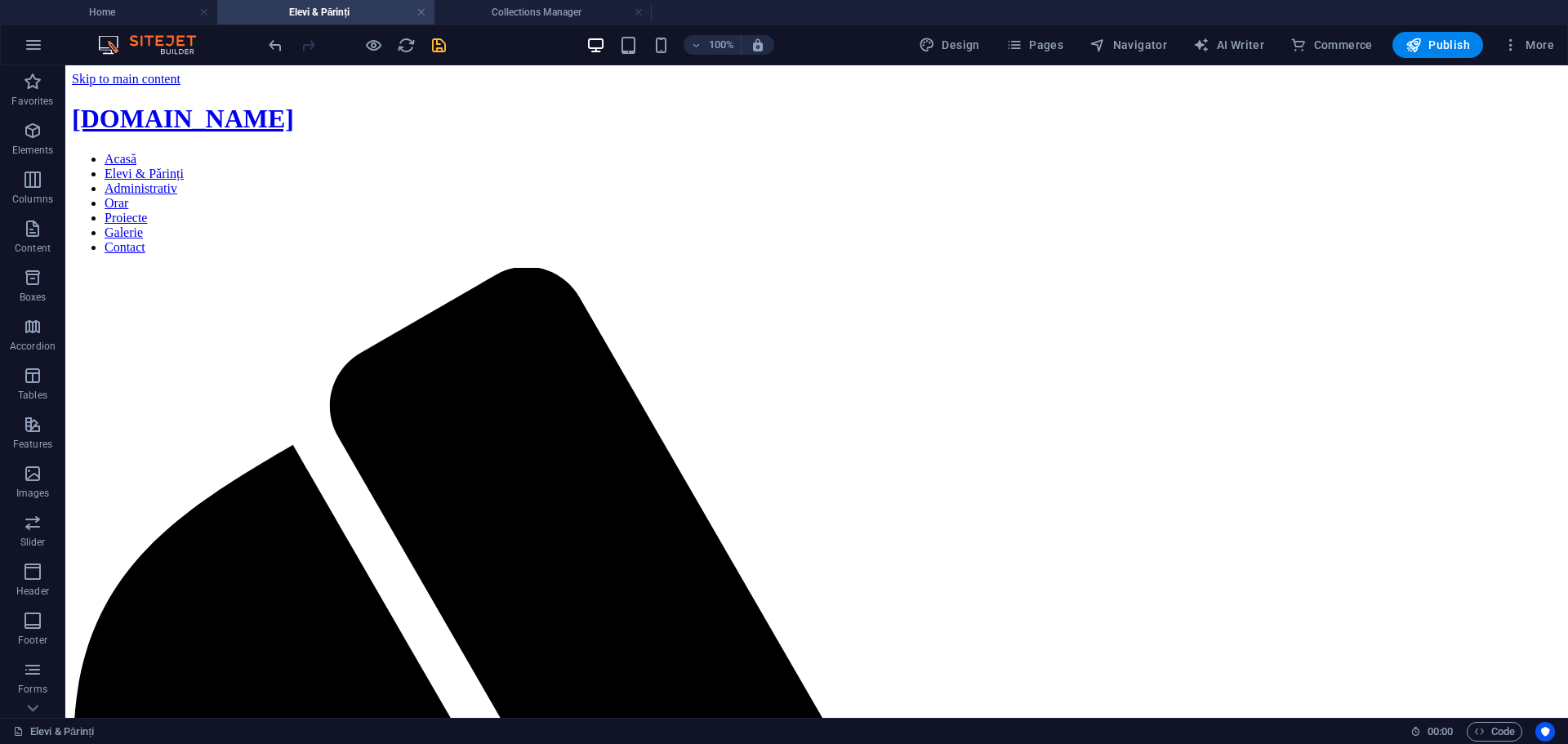
drag, startPoint x: 667, startPoint y: 272, endPoint x: 462, endPoint y: 262, distance: 205.2
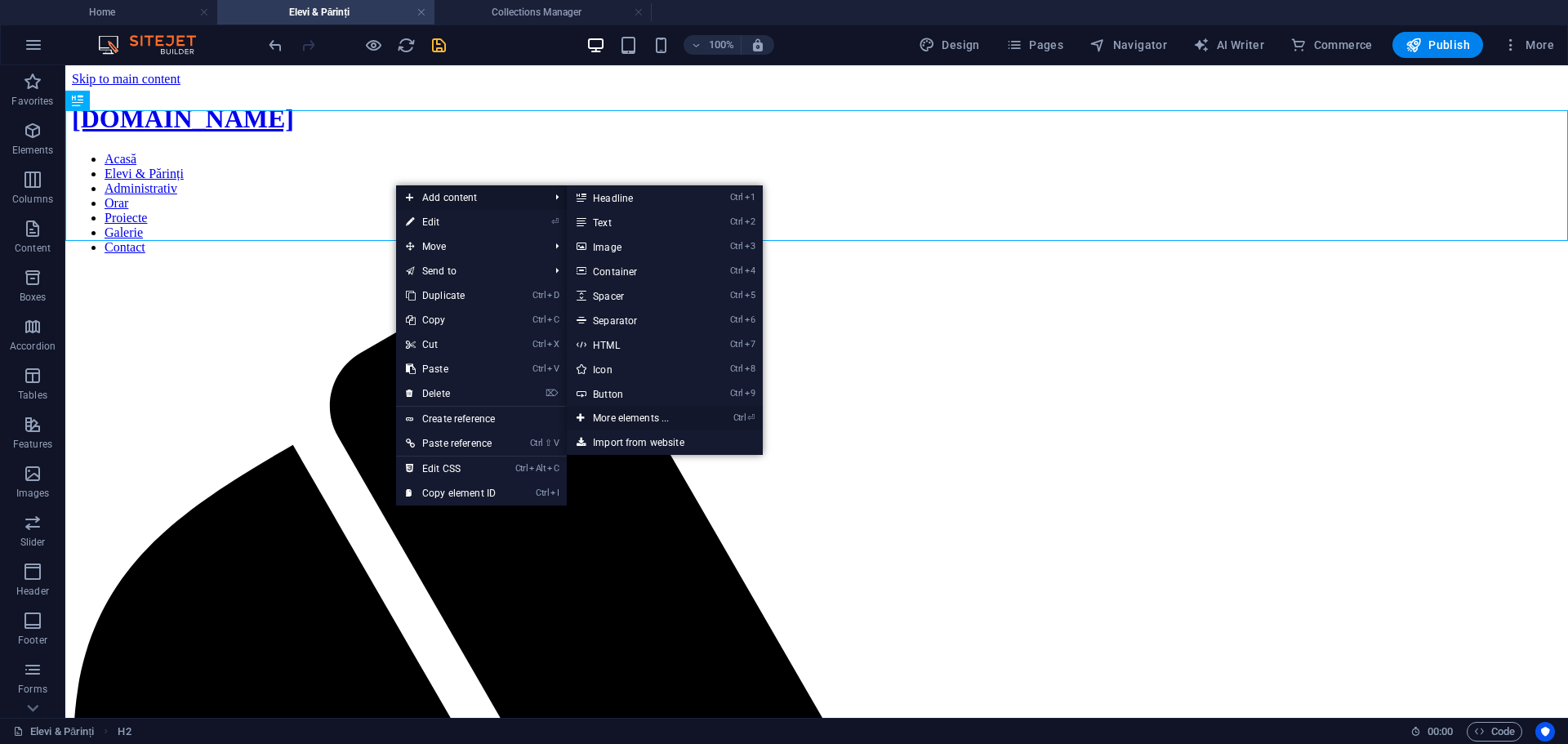
drag, startPoint x: 626, startPoint y: 415, endPoint x: 12, endPoint y: 164, distance: 663.3
click at [626, 415] on link "Ctrl ⏎ More elements ..." at bounding box center [634, 418] width 135 height 24
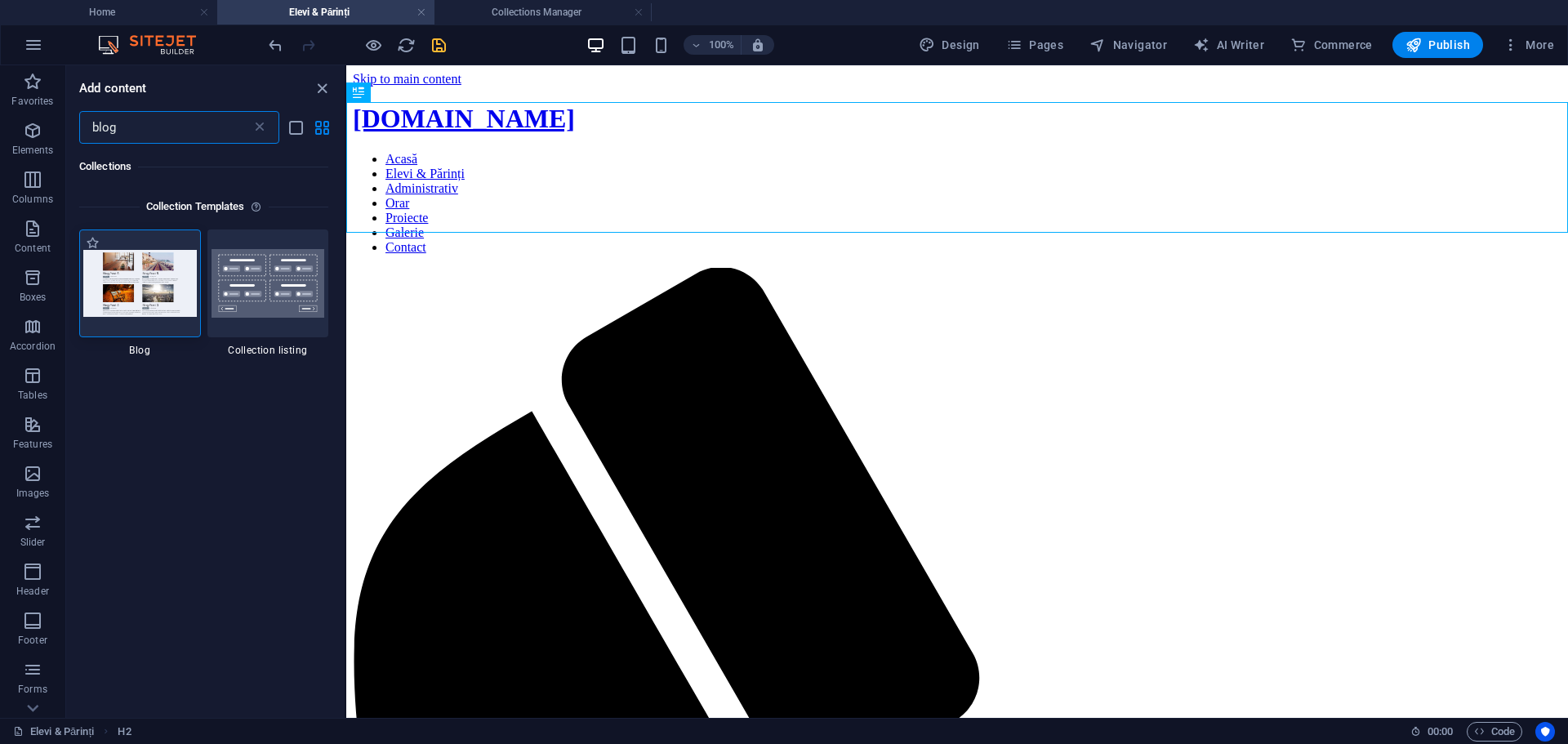
type input "blog"
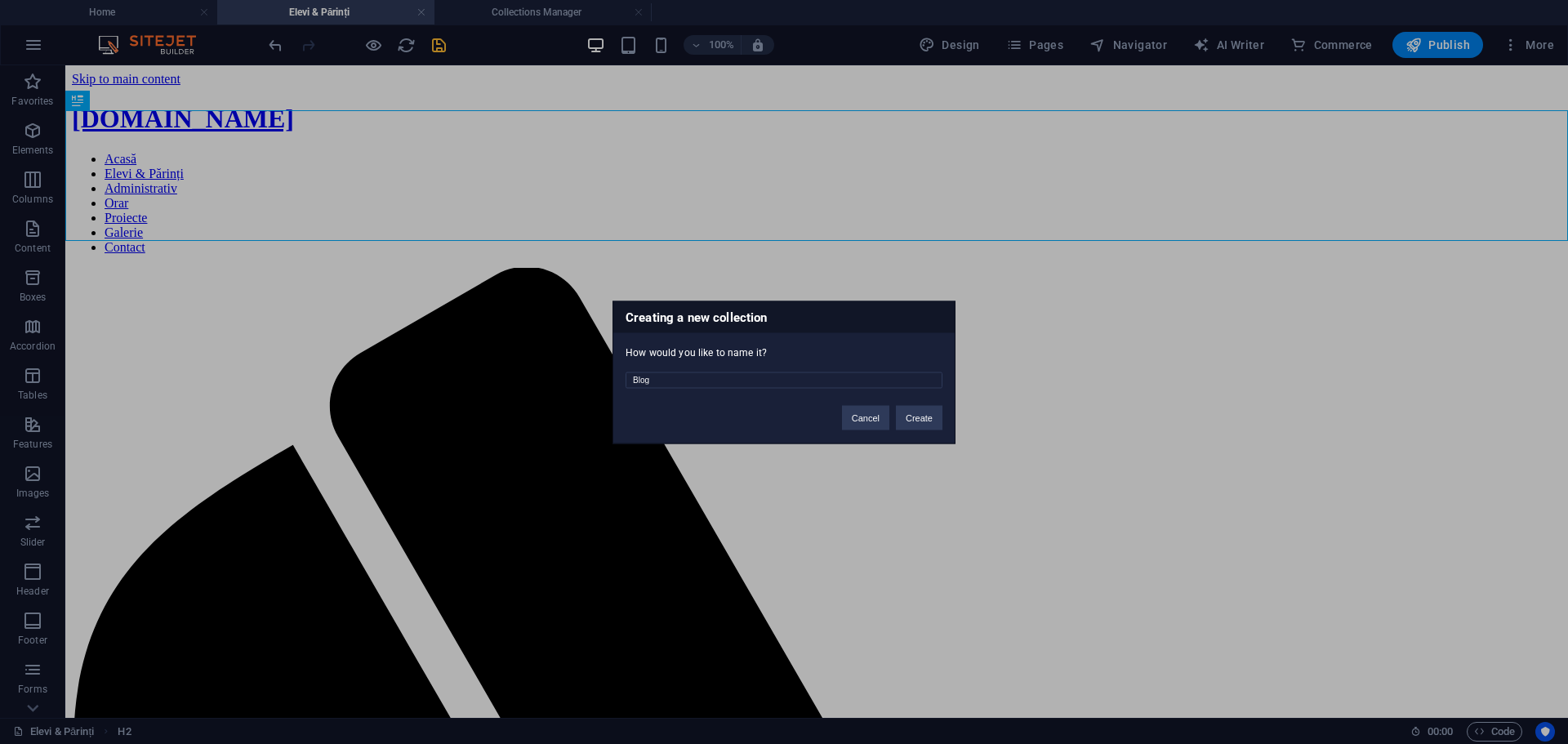
drag, startPoint x: 850, startPoint y: 385, endPoint x: 541, endPoint y: 363, distance: 309.8
click at [541, 363] on div "Creating a new collection How would you like to name it? Blog Cancel Create" at bounding box center [784, 372] width 1568 height 744
click at [918, 416] on button "Create" at bounding box center [920, 417] width 47 height 24
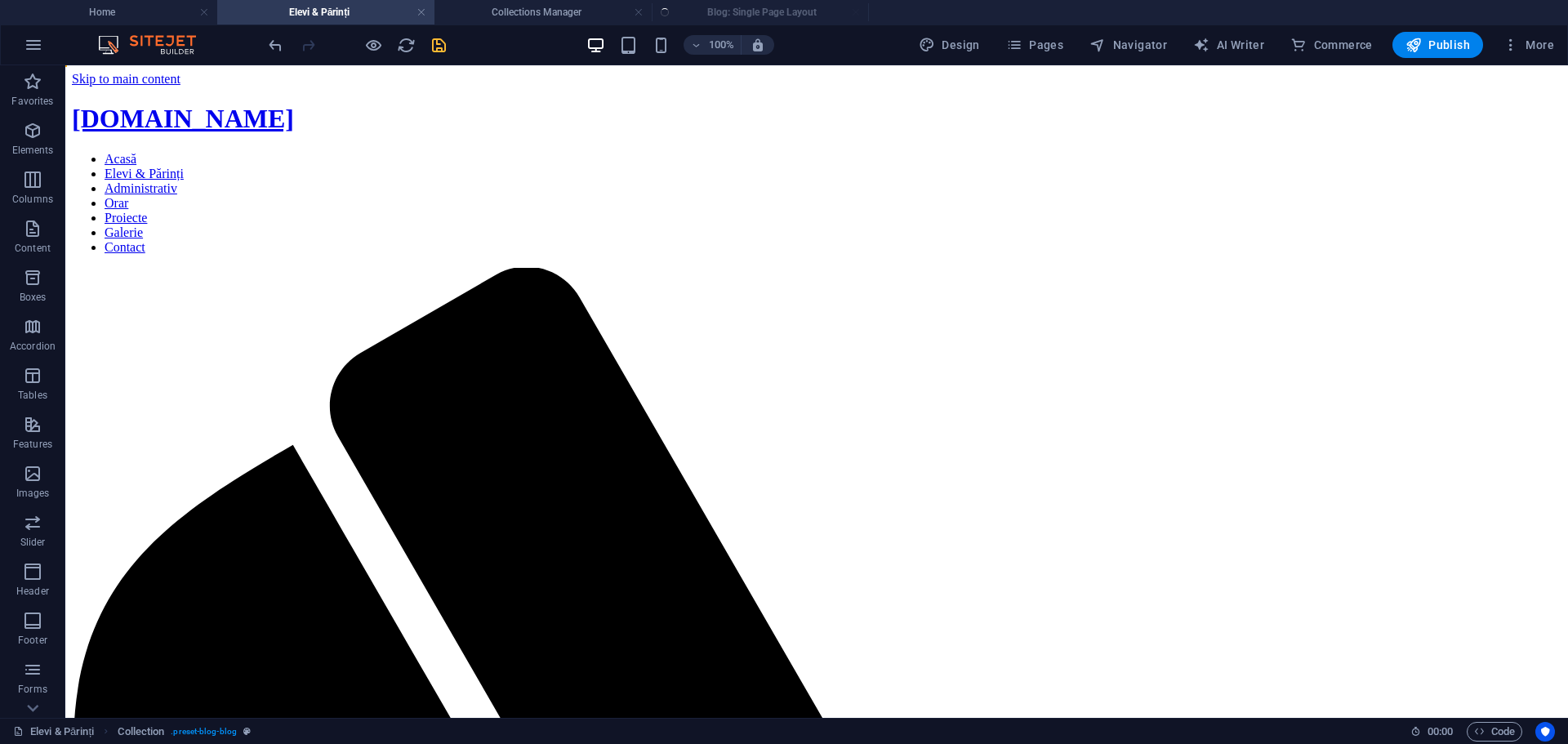
select select "68e12aec73d6def51406155e"
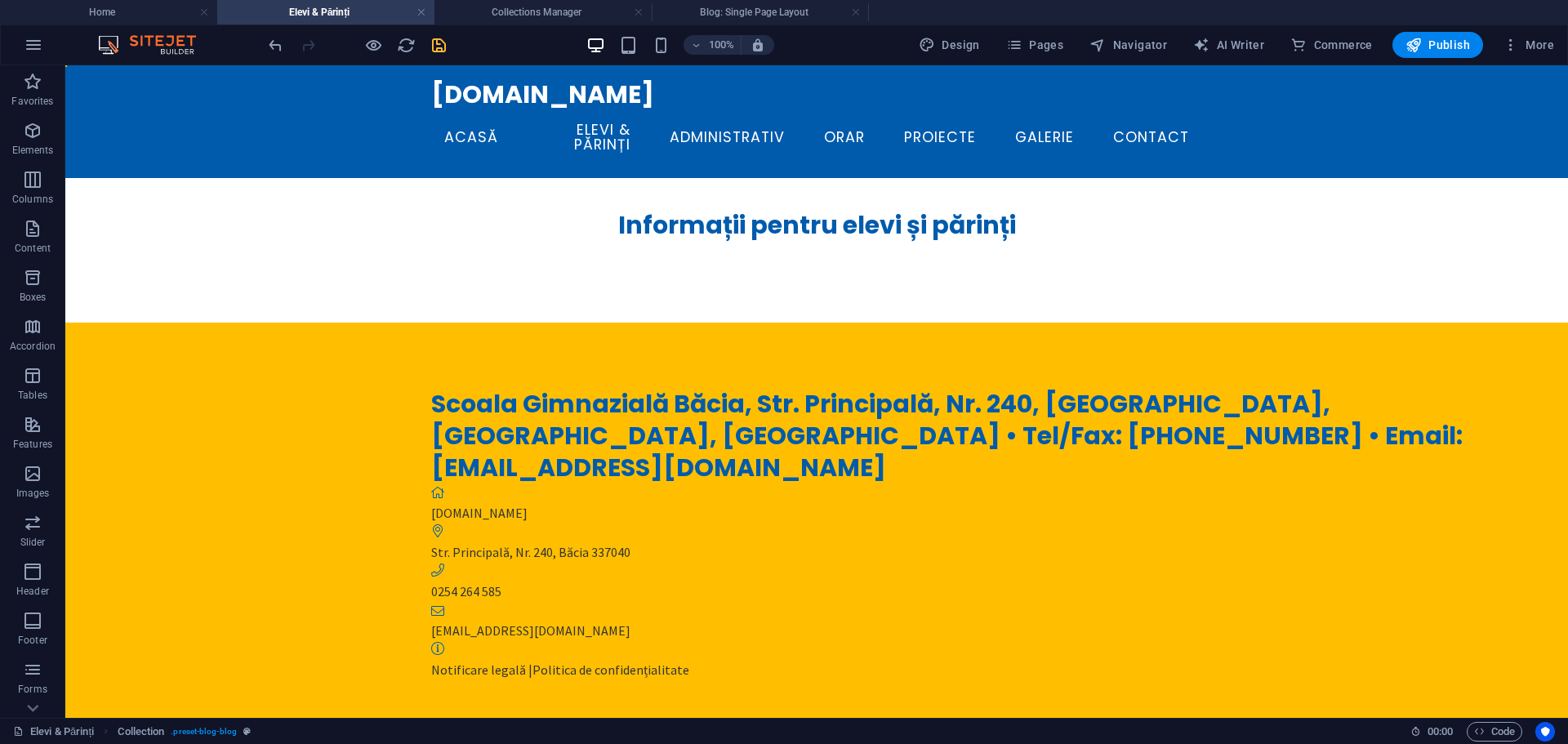
click at [729, 7] on h4 "Blog: Single Page Layout" at bounding box center [760, 12] width 217 height 18
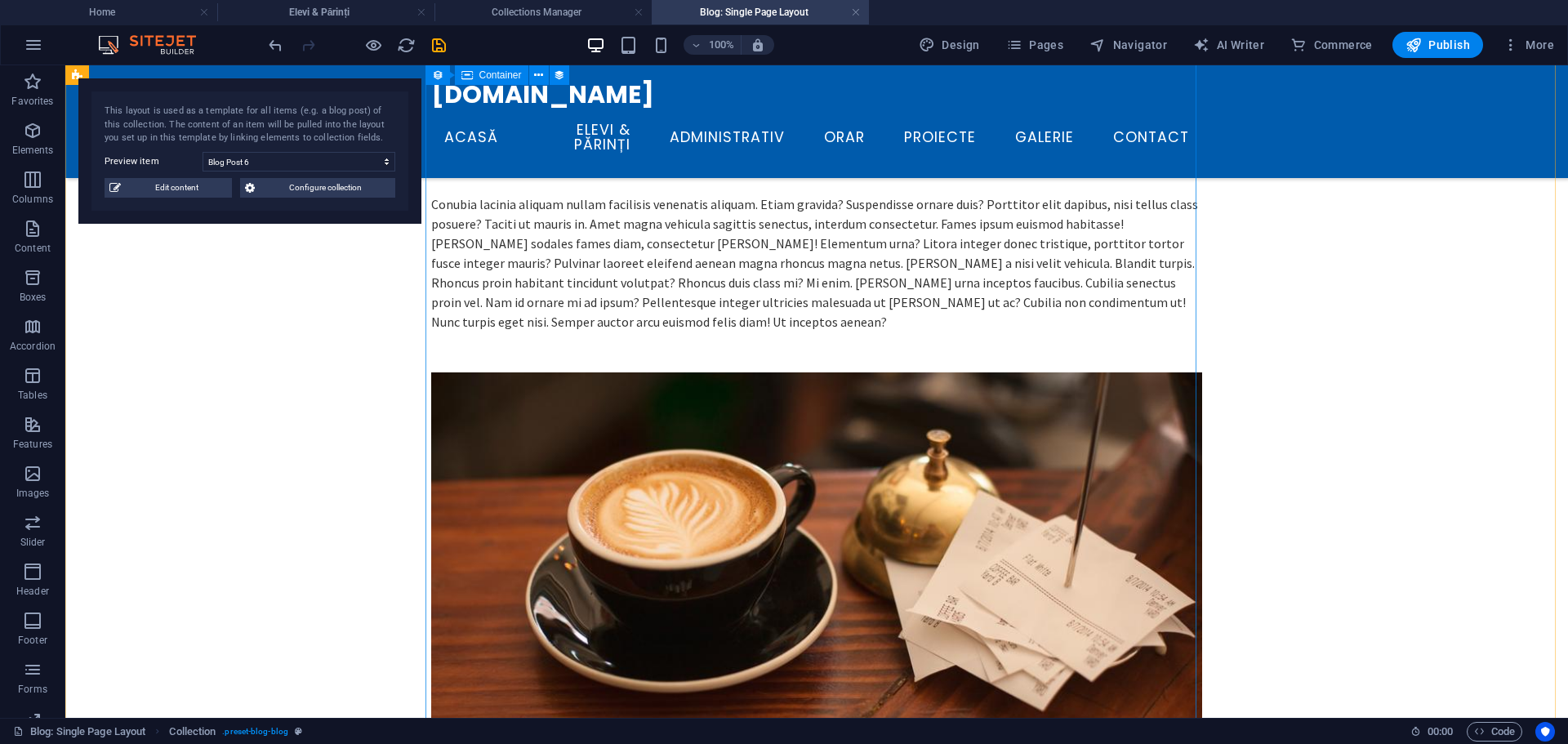
scroll to position [876, 0]
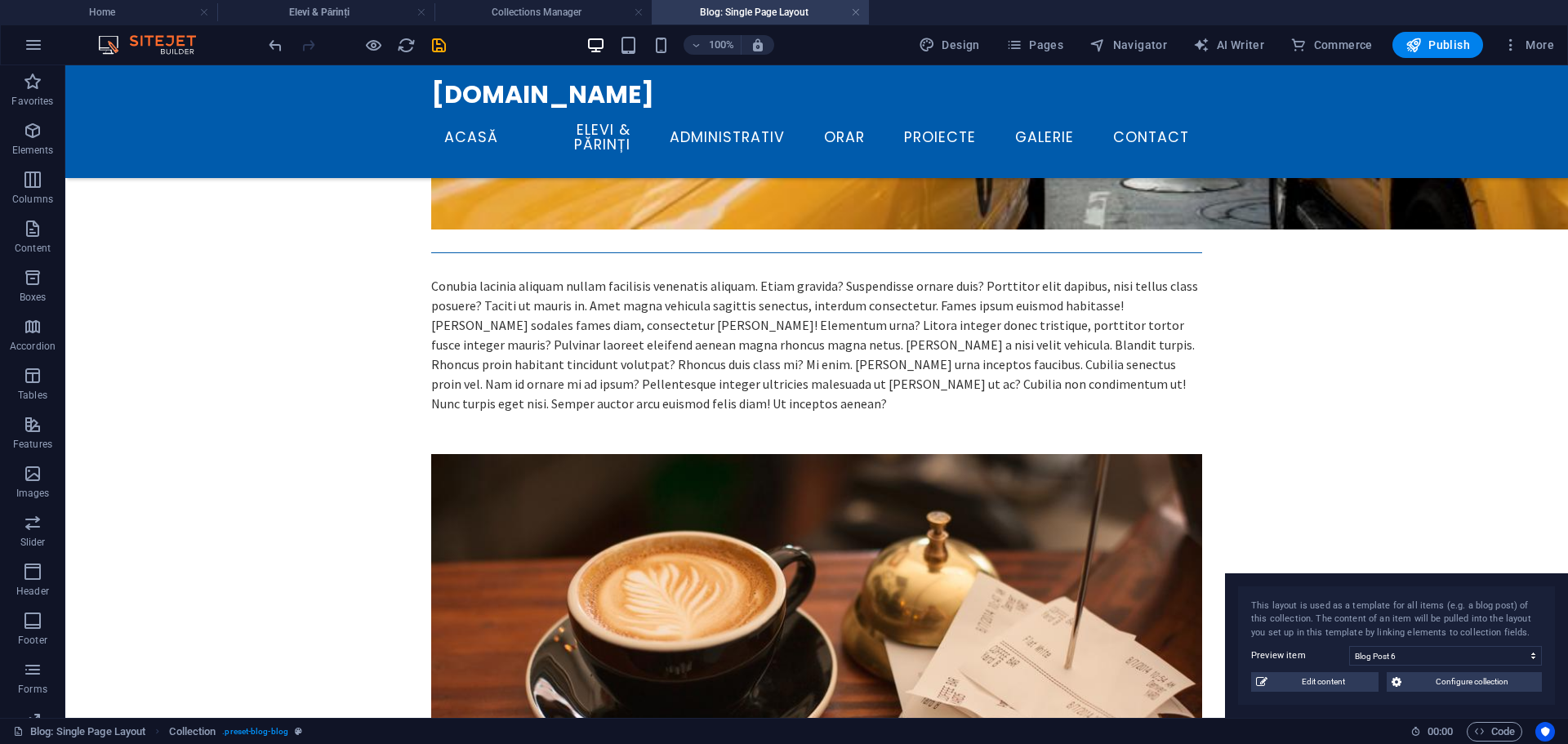
drag, startPoint x: 213, startPoint y: 90, endPoint x: 1427, endPoint y: 607, distance: 1319.5
click at [1427, 607] on div "This layout is used as a template for all items (e.g. a blog post) of this coll…" at bounding box center [1397, 645] width 343 height 145
click at [496, 20] on h4 "Collections Manager" at bounding box center [542, 12] width 217 height 18
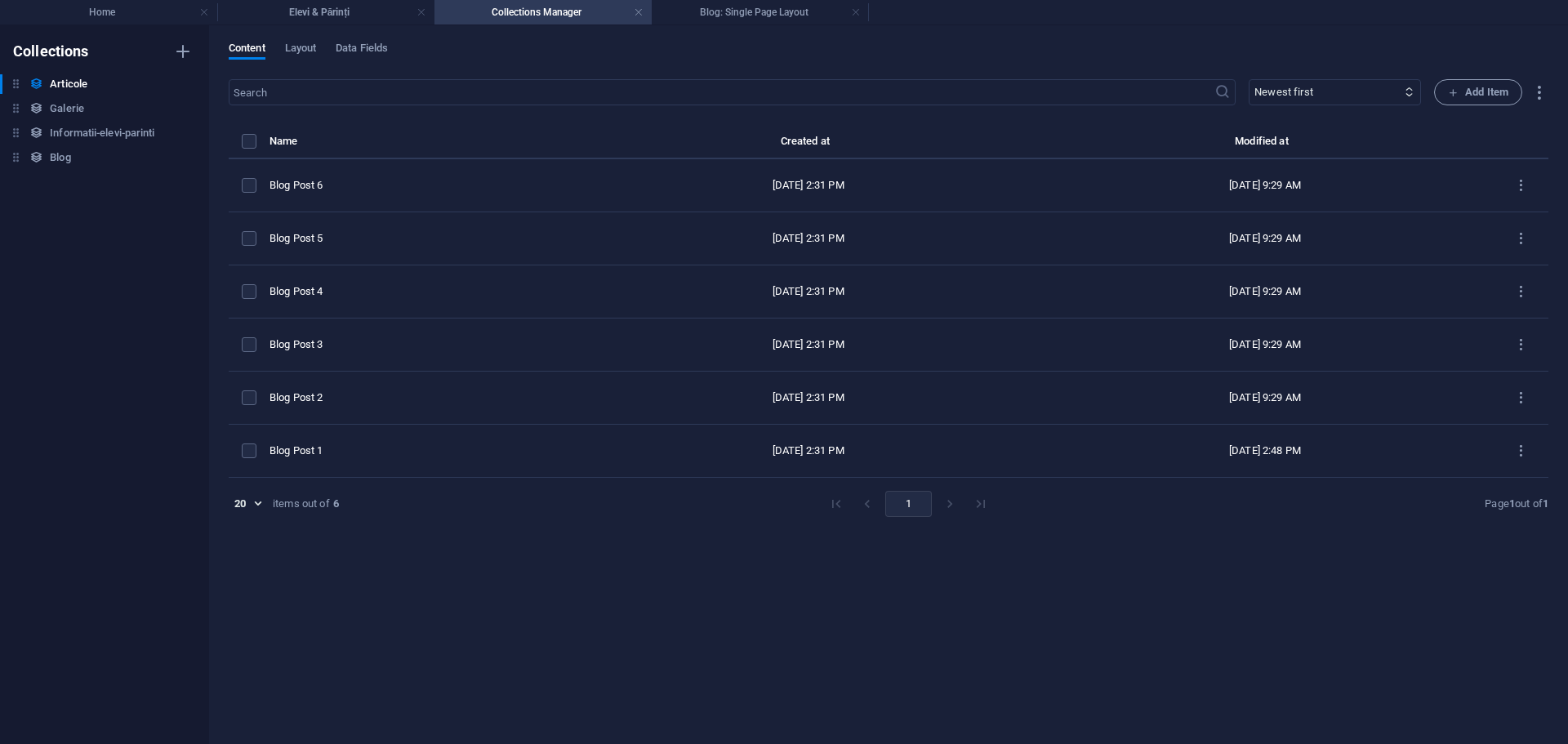
drag, startPoint x: 289, startPoint y: 10, endPoint x: 343, endPoint y: 45, distance: 64.4
click at [289, 10] on h4 "Elevi & Părinți" at bounding box center [325, 12] width 217 height 18
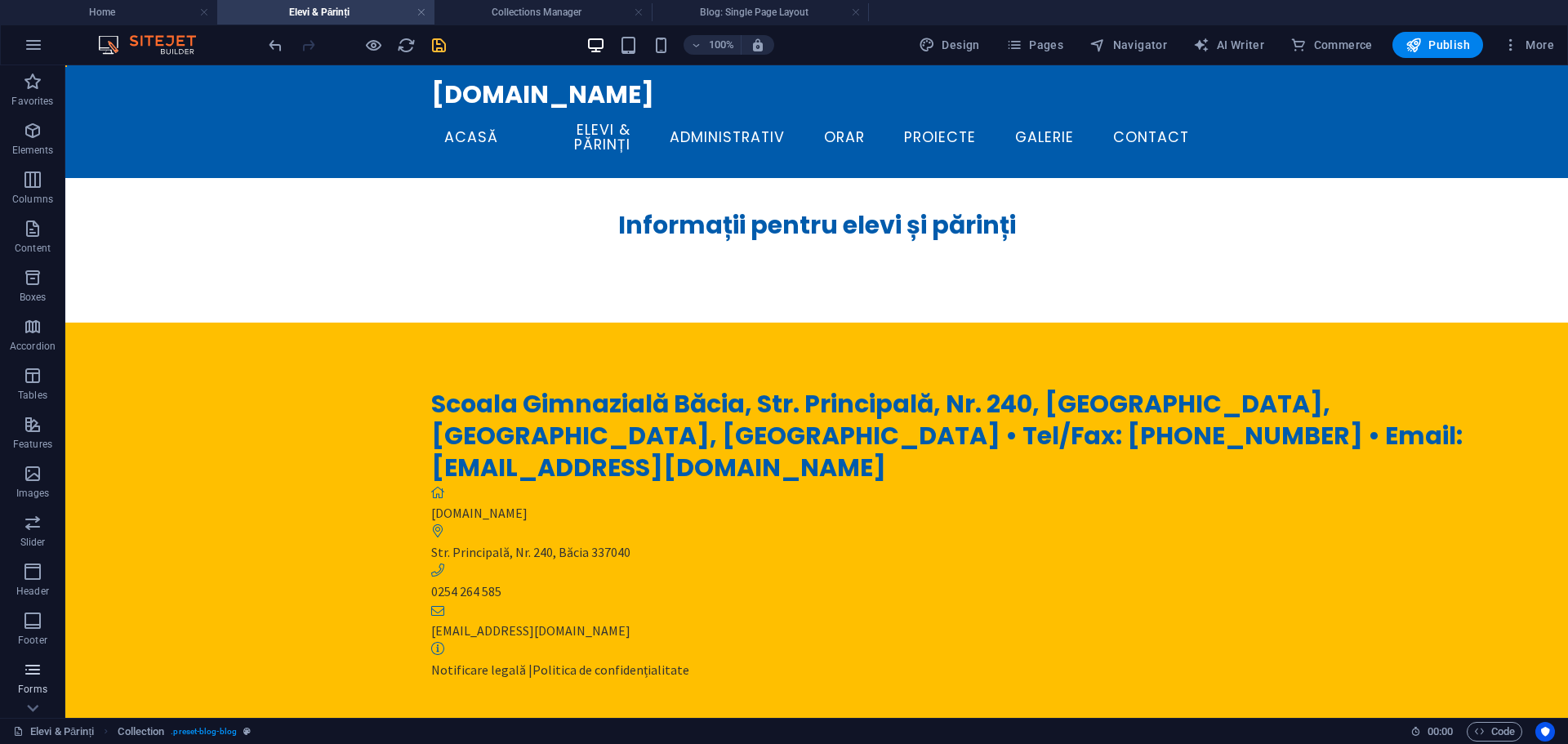
scroll to position [131, 0]
click at [19, 629] on span "Collections" at bounding box center [33, 645] width 65 height 39
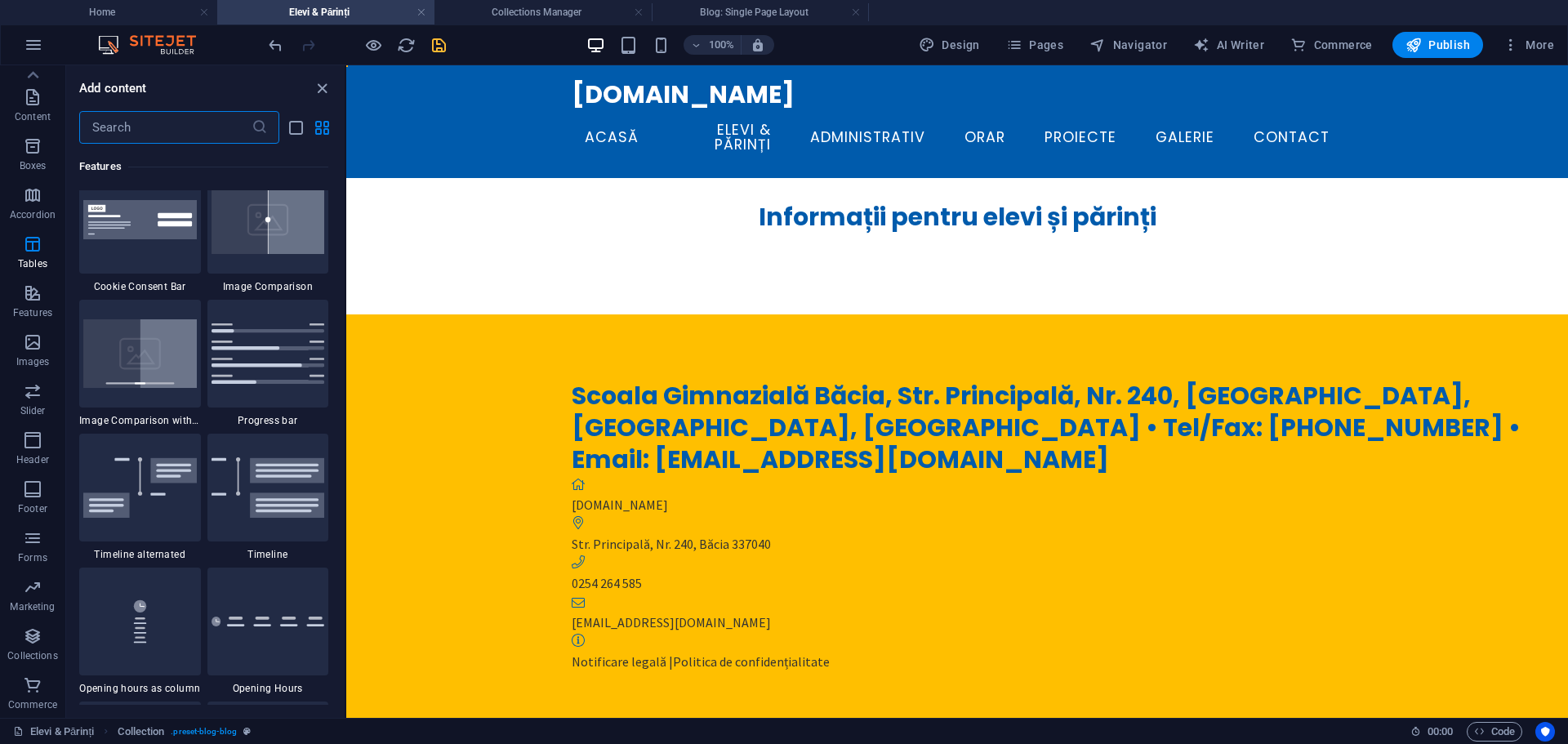
scroll to position [6248, 0]
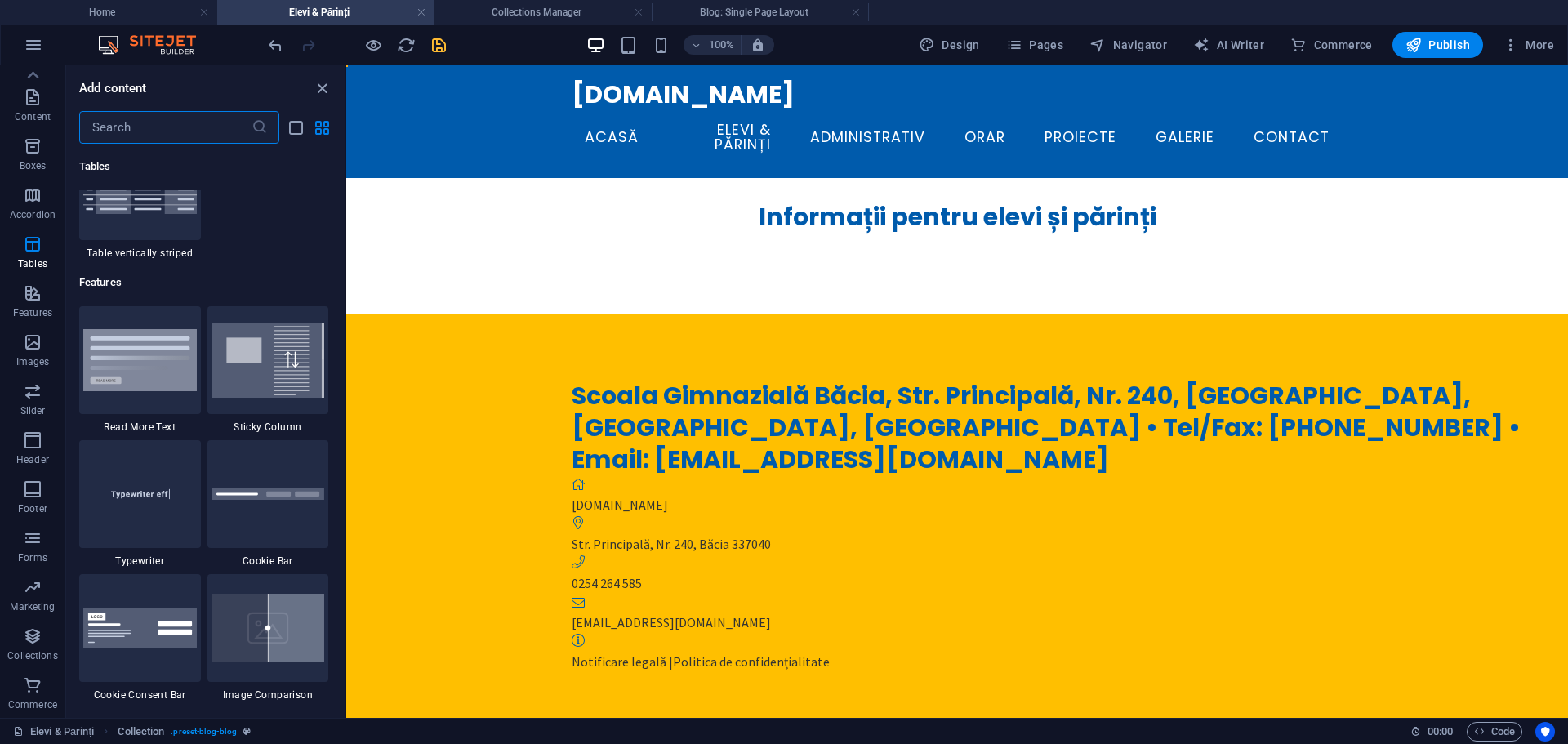
click at [128, 142] on input "text" at bounding box center [165, 127] width 172 height 33
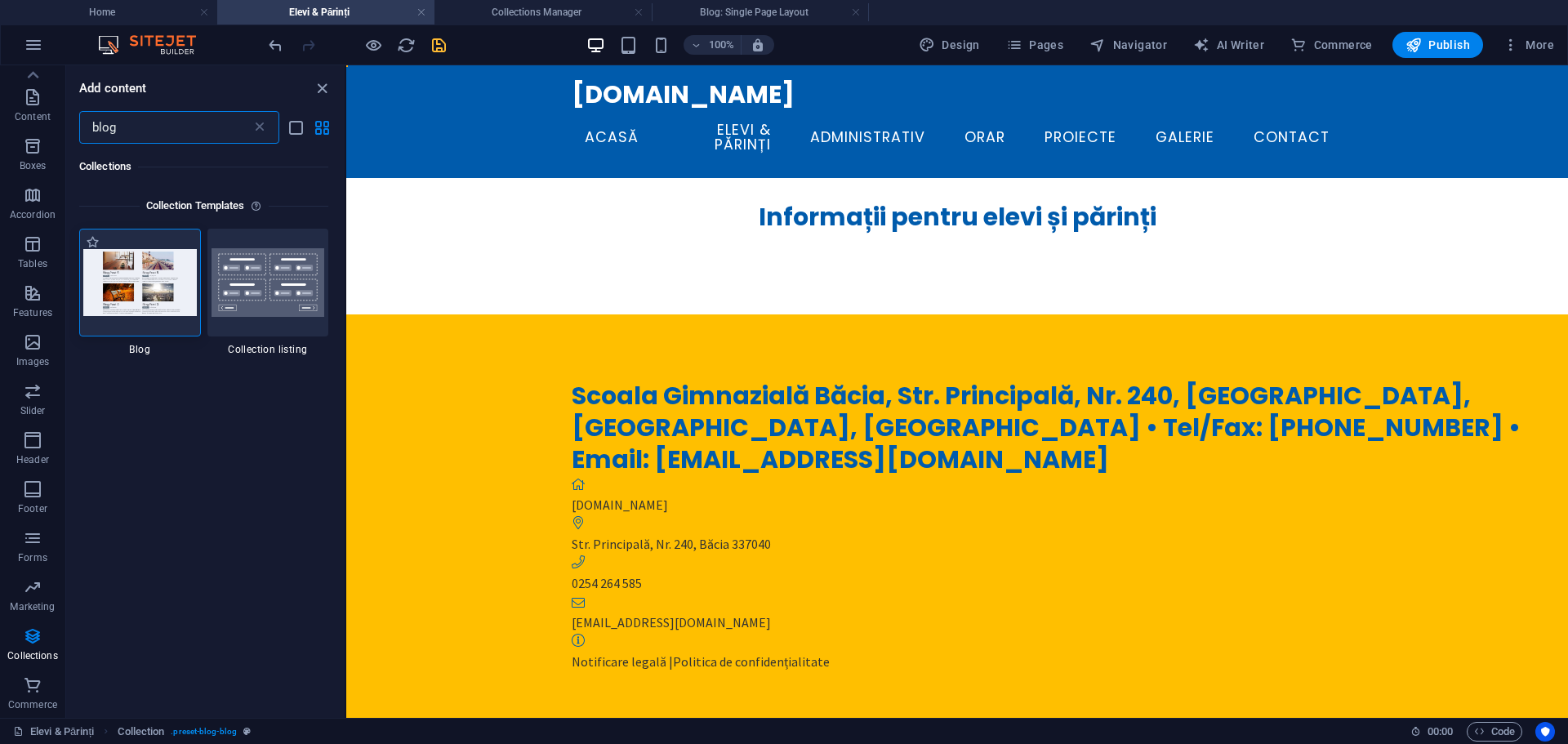
scroll to position [0, 0]
type input "blog"
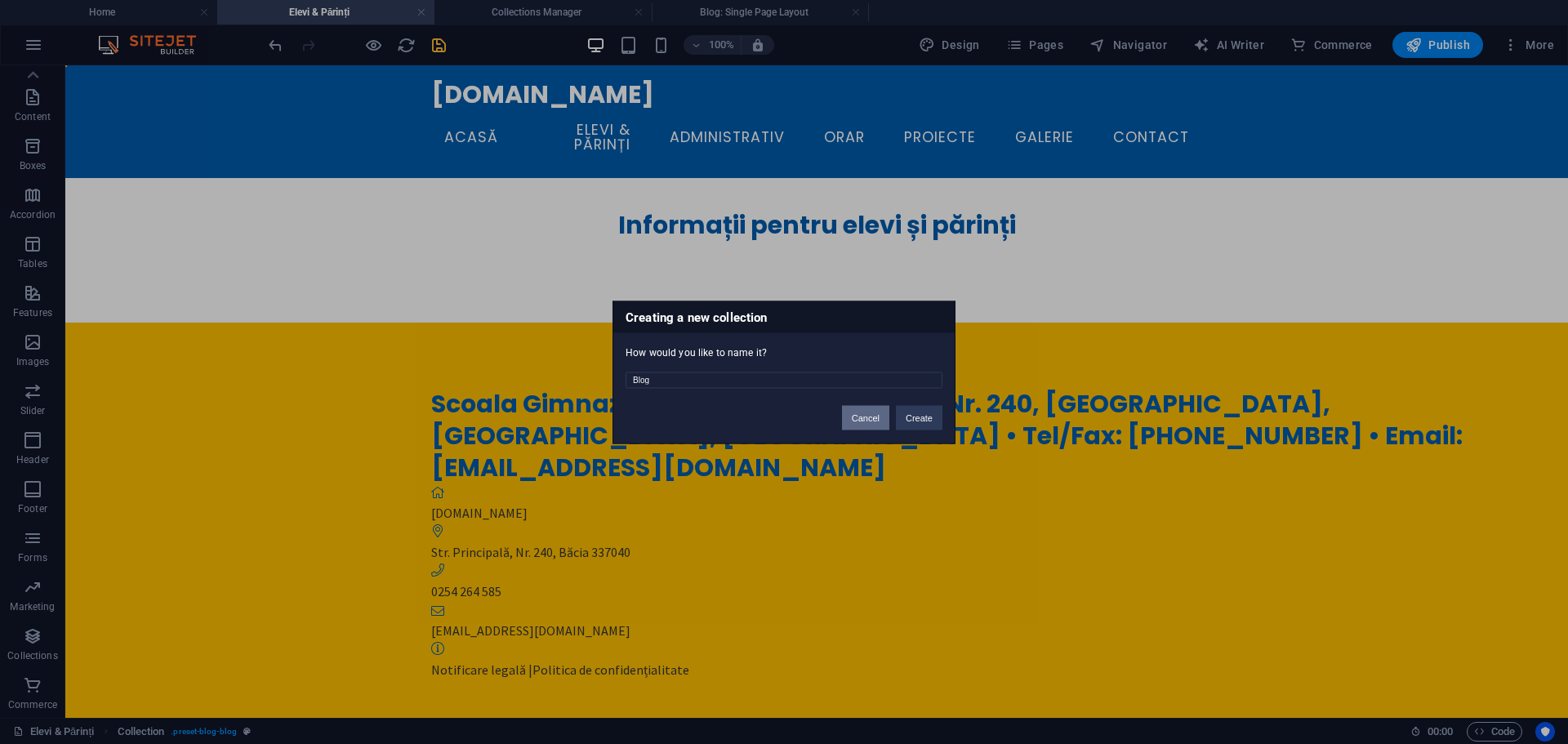
click at [873, 421] on button "Cancel" at bounding box center [866, 417] width 48 height 24
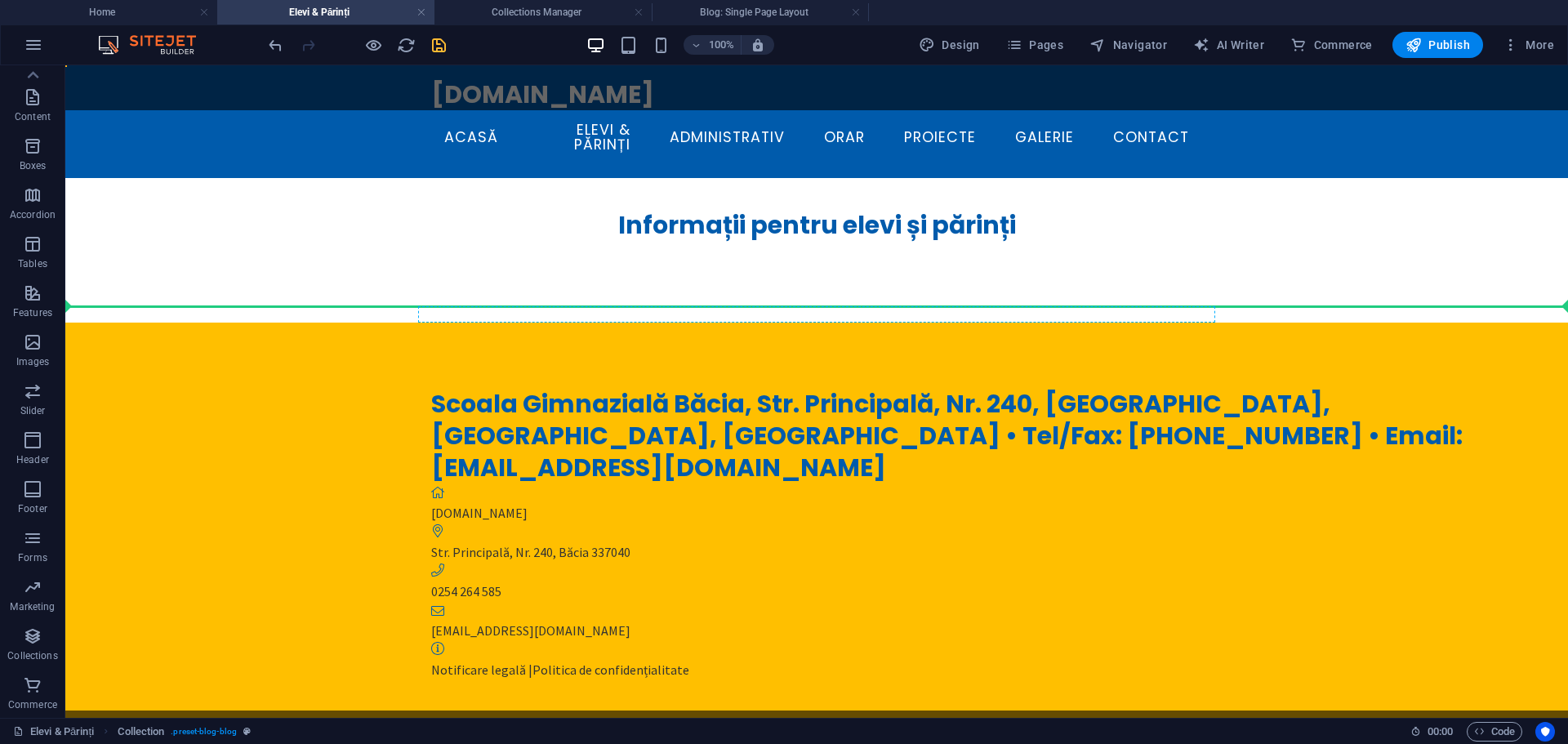
click at [618, 258] on div "[DOMAIN_NAME] Acasă Elevi & Părinți Administrativ Orar Proiecte Galerie Contact…" at bounding box center [816, 630] width 1503 height 1042
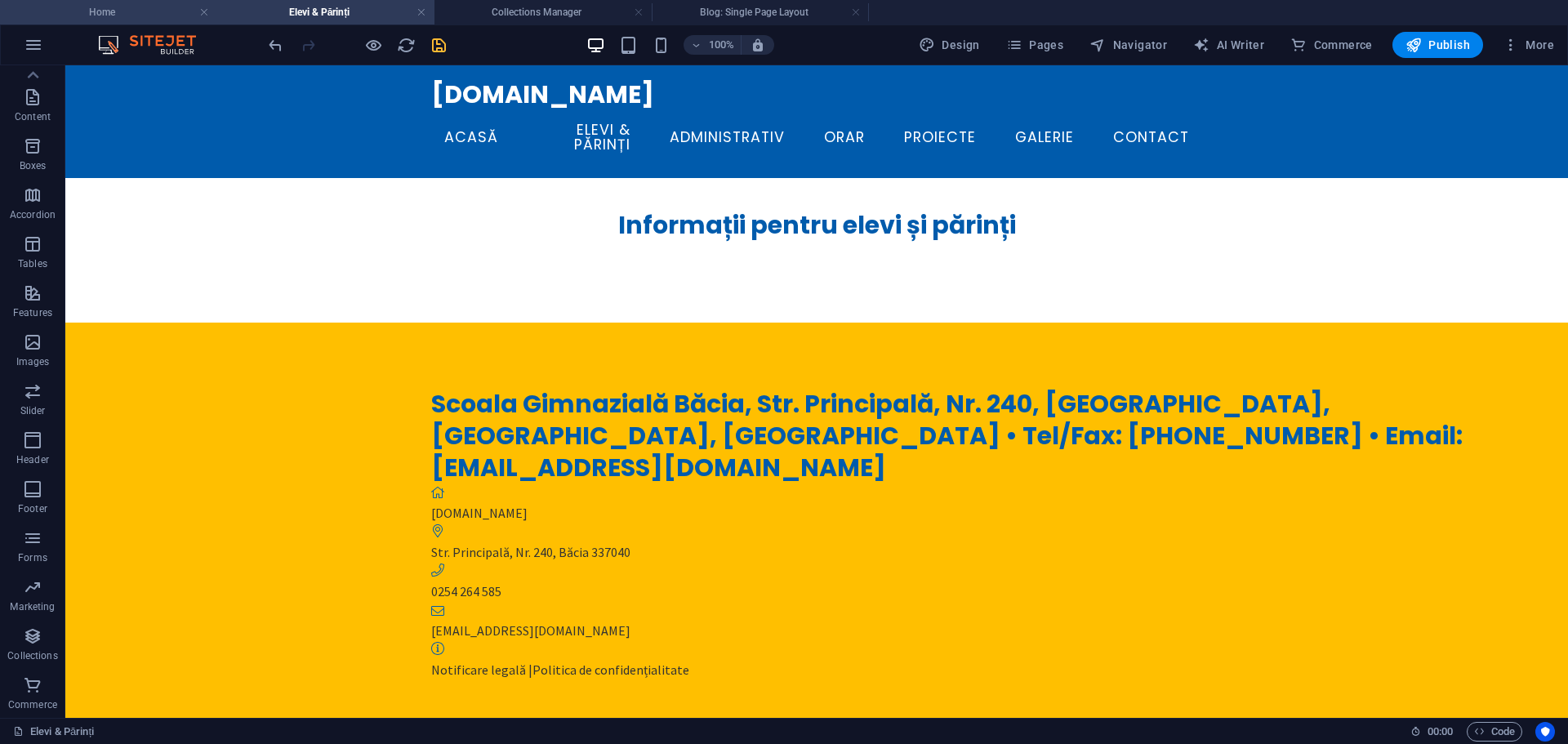
click at [126, 17] on h4 "Home" at bounding box center [108, 12] width 217 height 18
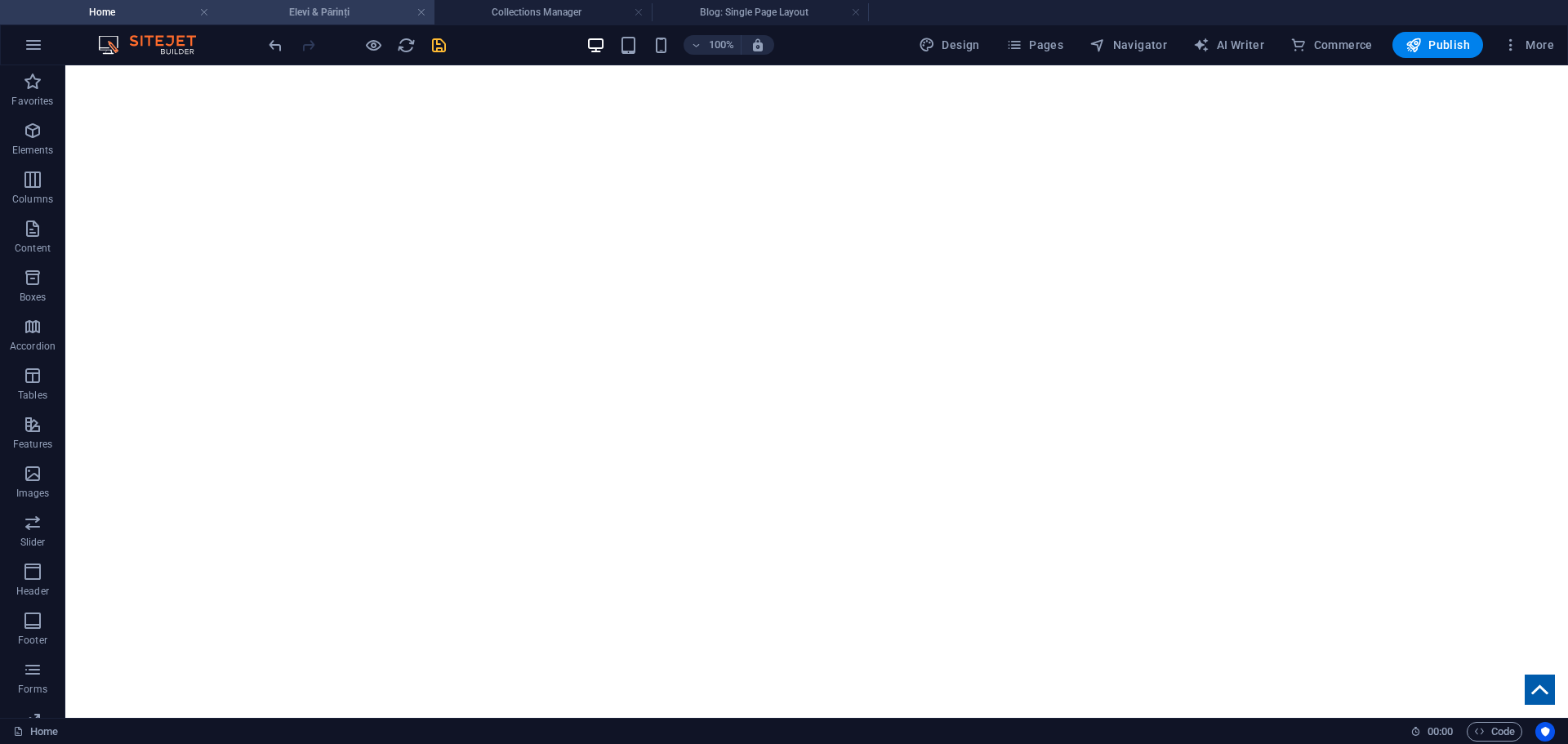
click at [322, 7] on h4 "Elevi & Părinți" at bounding box center [325, 12] width 217 height 18
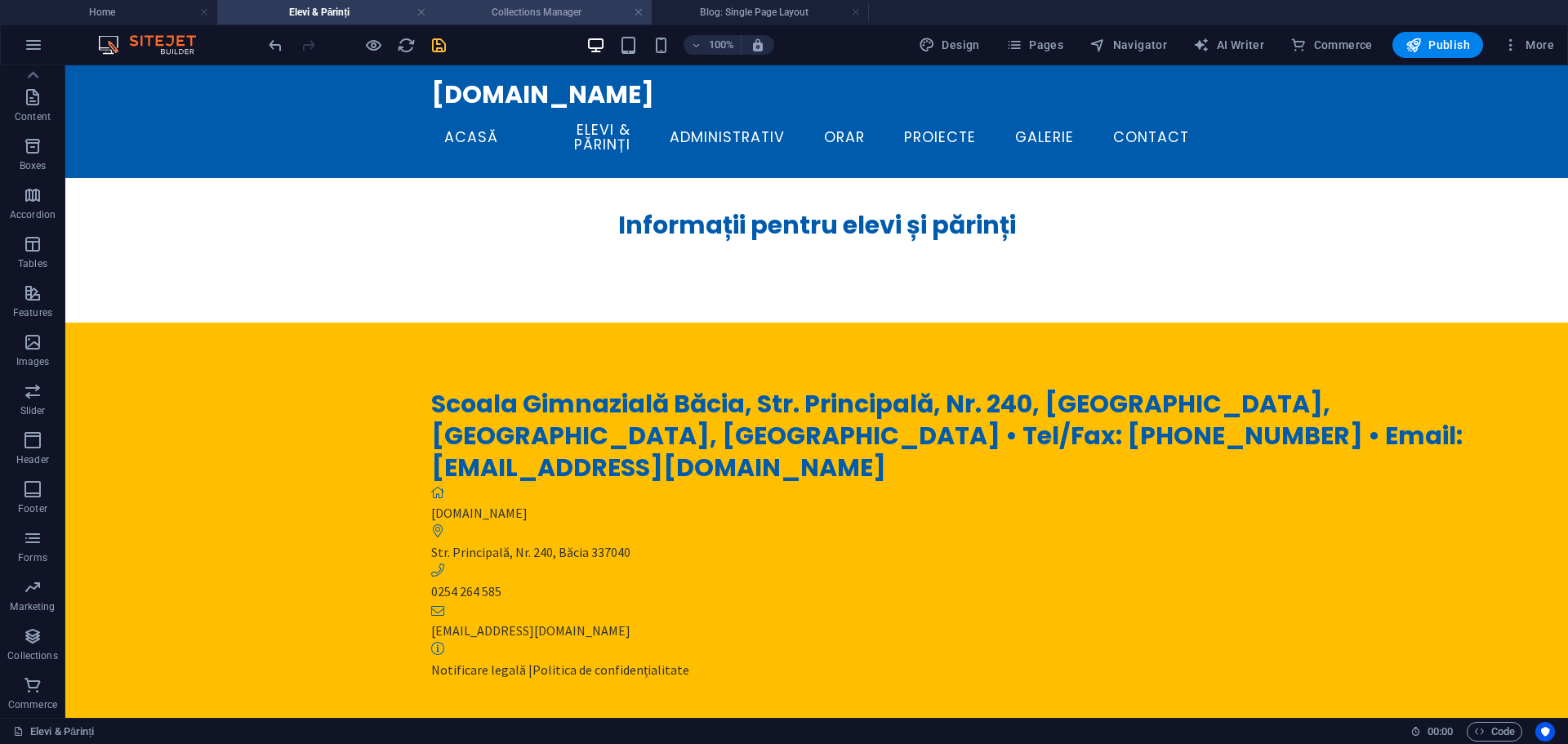
click at [523, 9] on h4 "Collections Manager" at bounding box center [542, 12] width 217 height 18
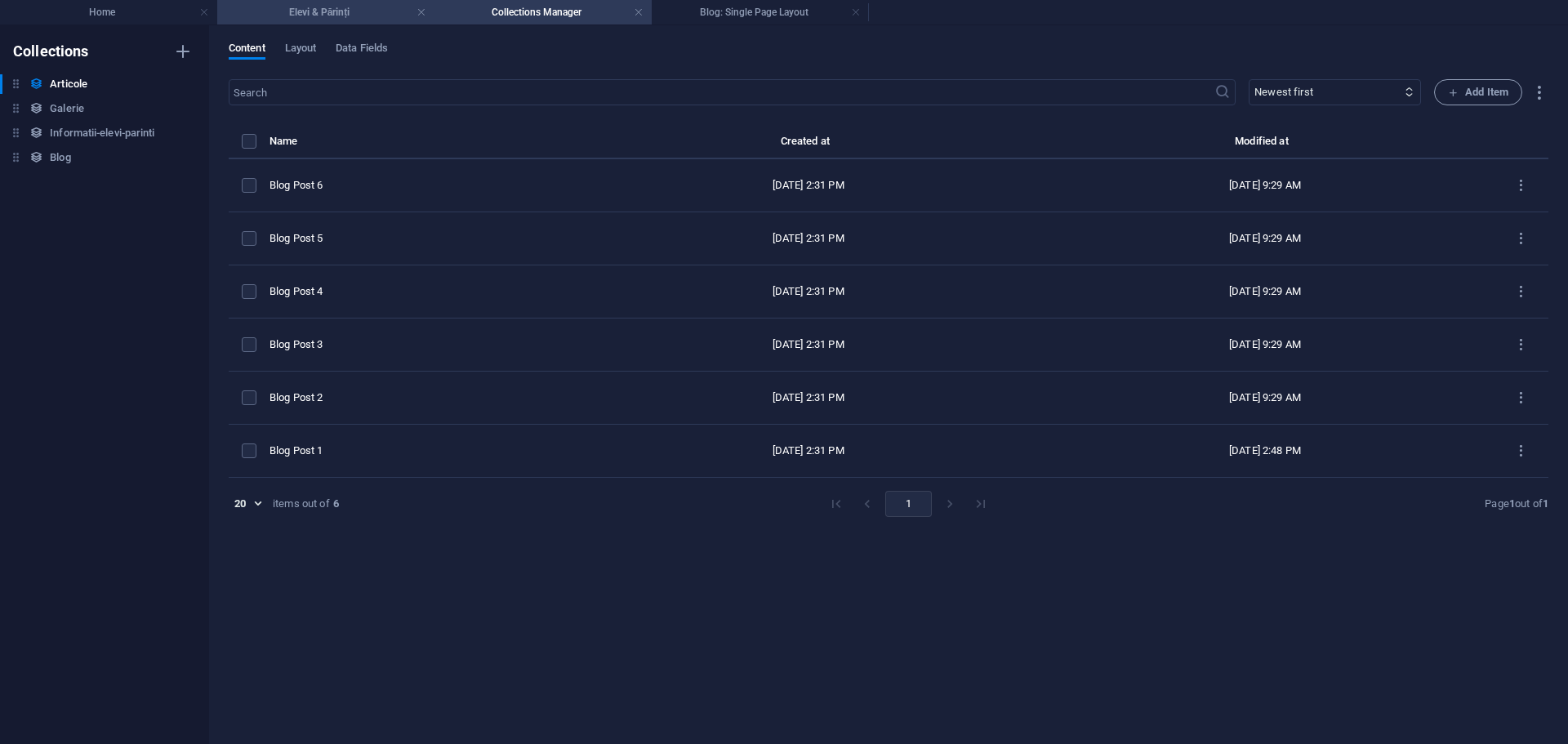
click at [377, 8] on h4 "Elevi & Părinți" at bounding box center [325, 12] width 217 height 18
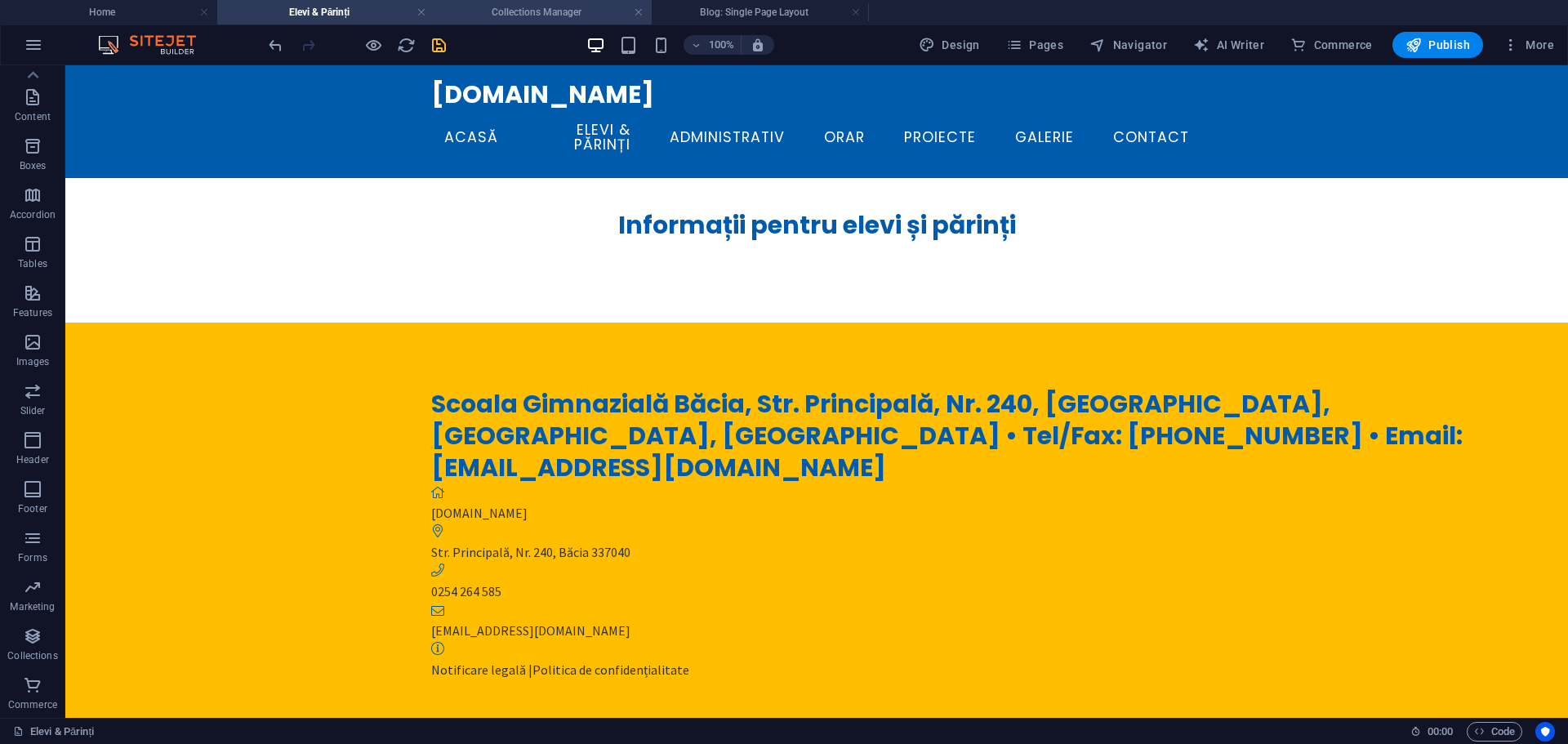
click at [566, 11] on h4 "Collections Manager" at bounding box center [542, 12] width 217 height 18
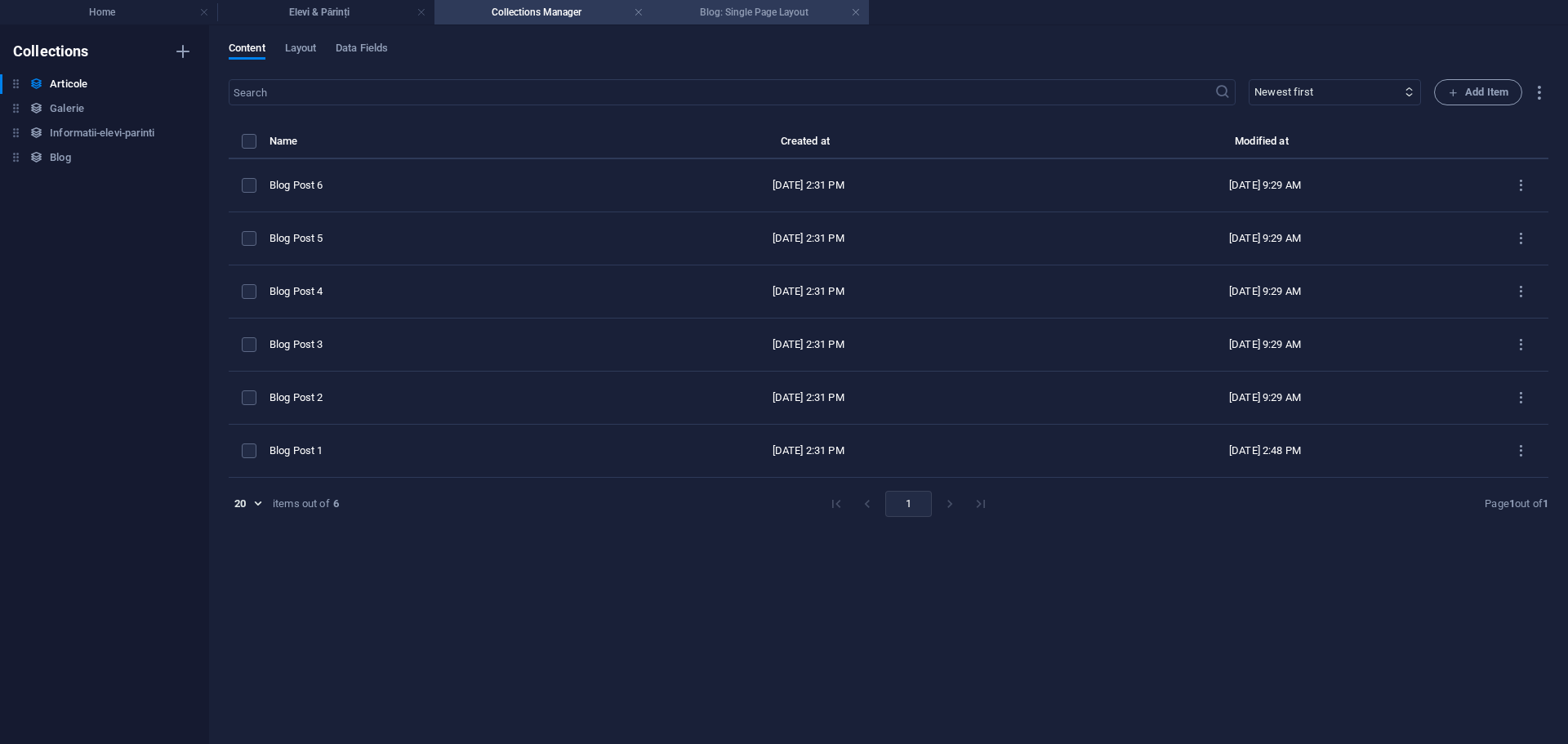
click at [700, 11] on h4 "Blog: Single Page Layout" at bounding box center [760, 12] width 217 height 18
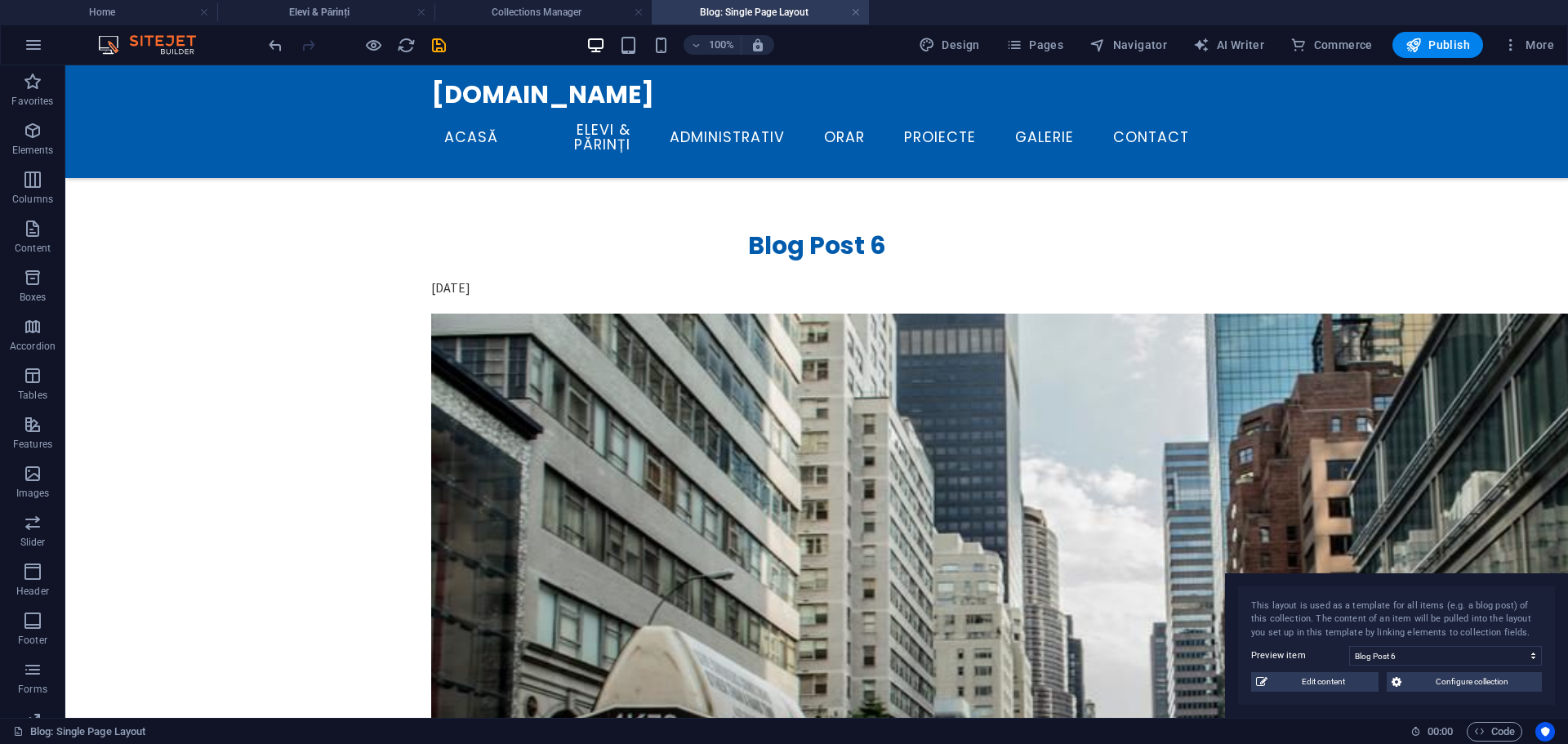
scroll to position [876, 0]
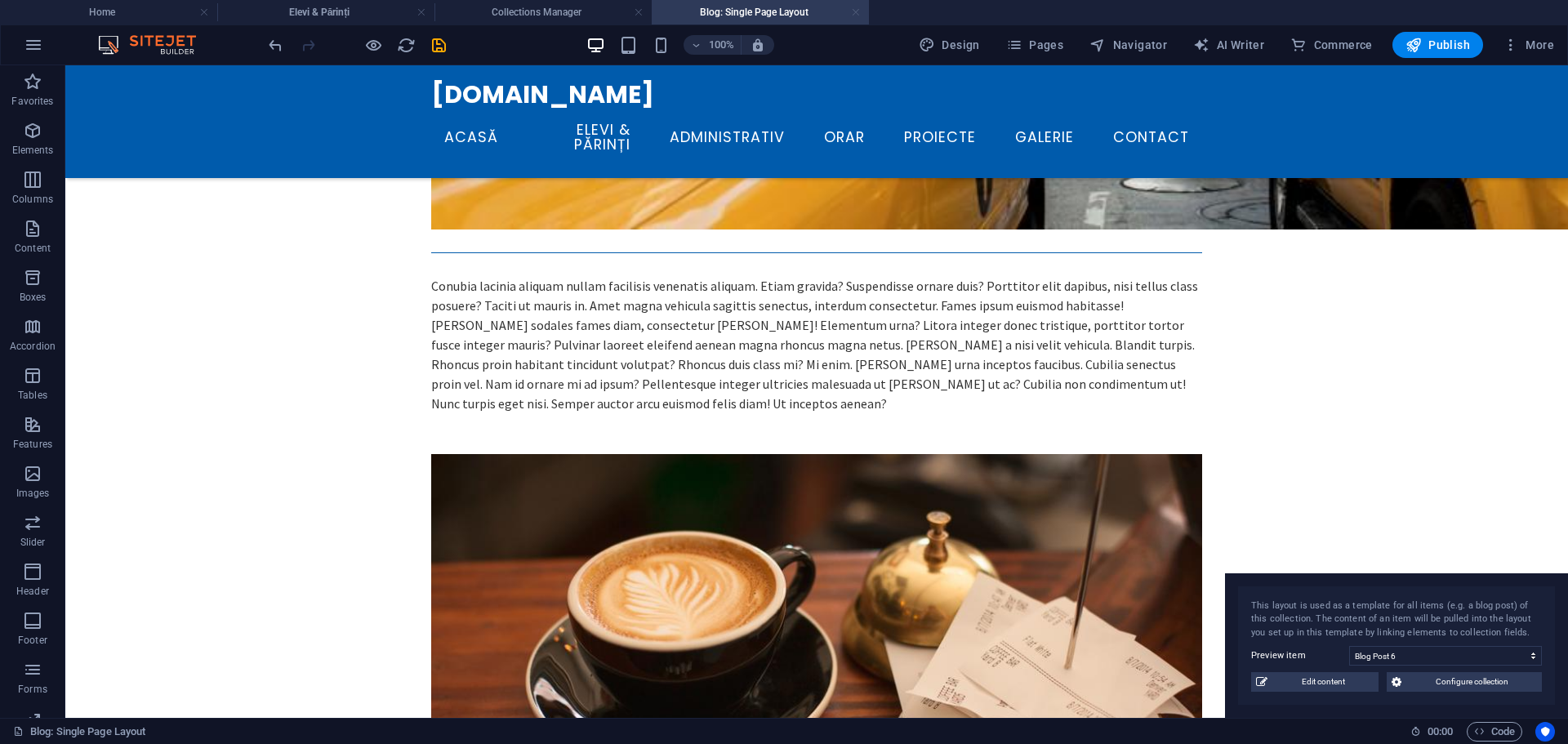
click at [859, 10] on link at bounding box center [856, 12] width 10 height 16
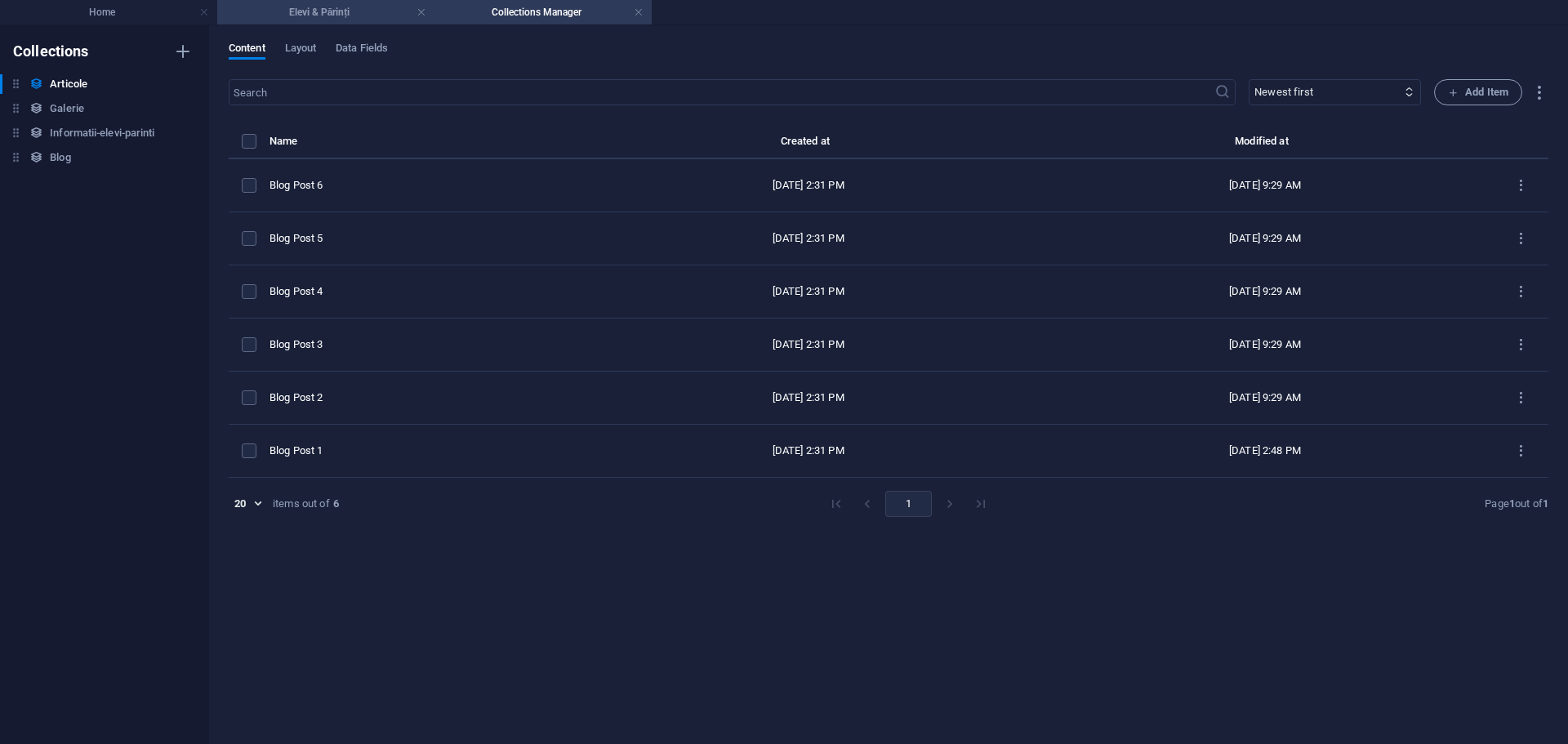
click at [348, 11] on h4 "Elevi & Părinți" at bounding box center [325, 12] width 217 height 18
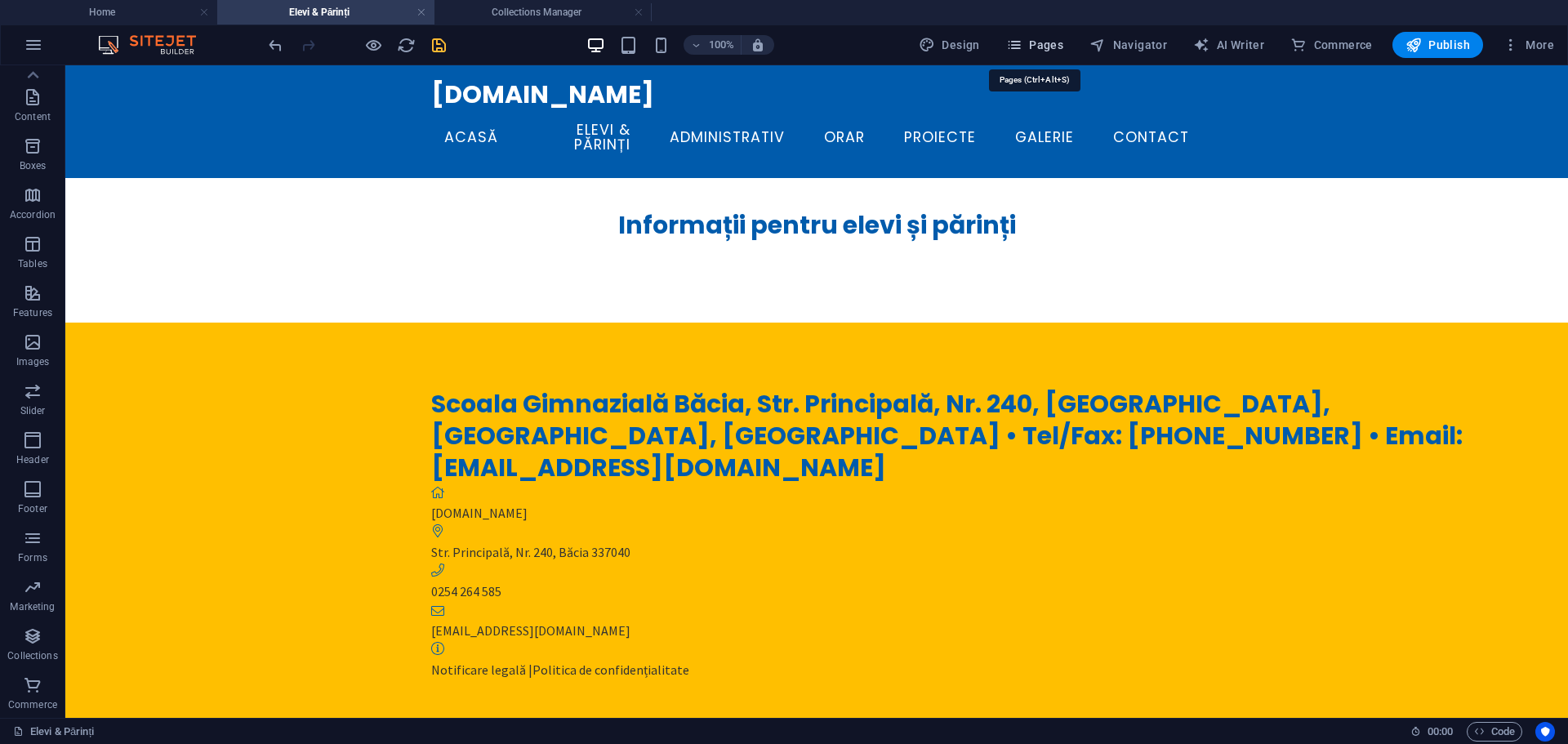
drag, startPoint x: 1037, startPoint y: 48, endPoint x: 1086, endPoint y: 78, distance: 57.5
click at [1037, 48] on span "Pages" at bounding box center [1034, 45] width 57 height 17
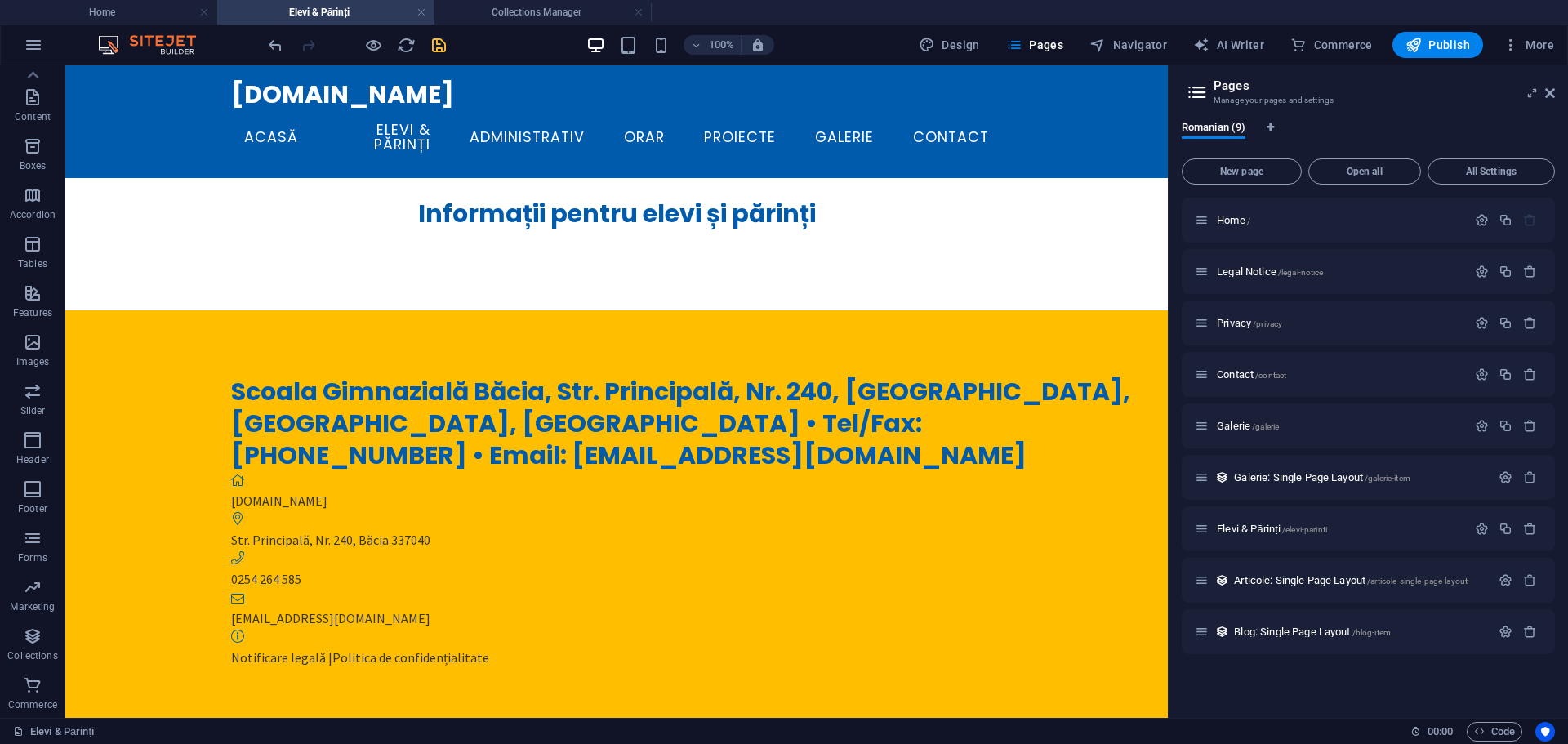
click at [486, 267] on div "[DOMAIN_NAME] Acasă Elevi & Părinți Administrativ Orar Proiecte Galerie Contact…" at bounding box center [617, 619] width 1103 height 1042
click at [1530, 635] on icon "button" at bounding box center [1530, 631] width 14 height 14
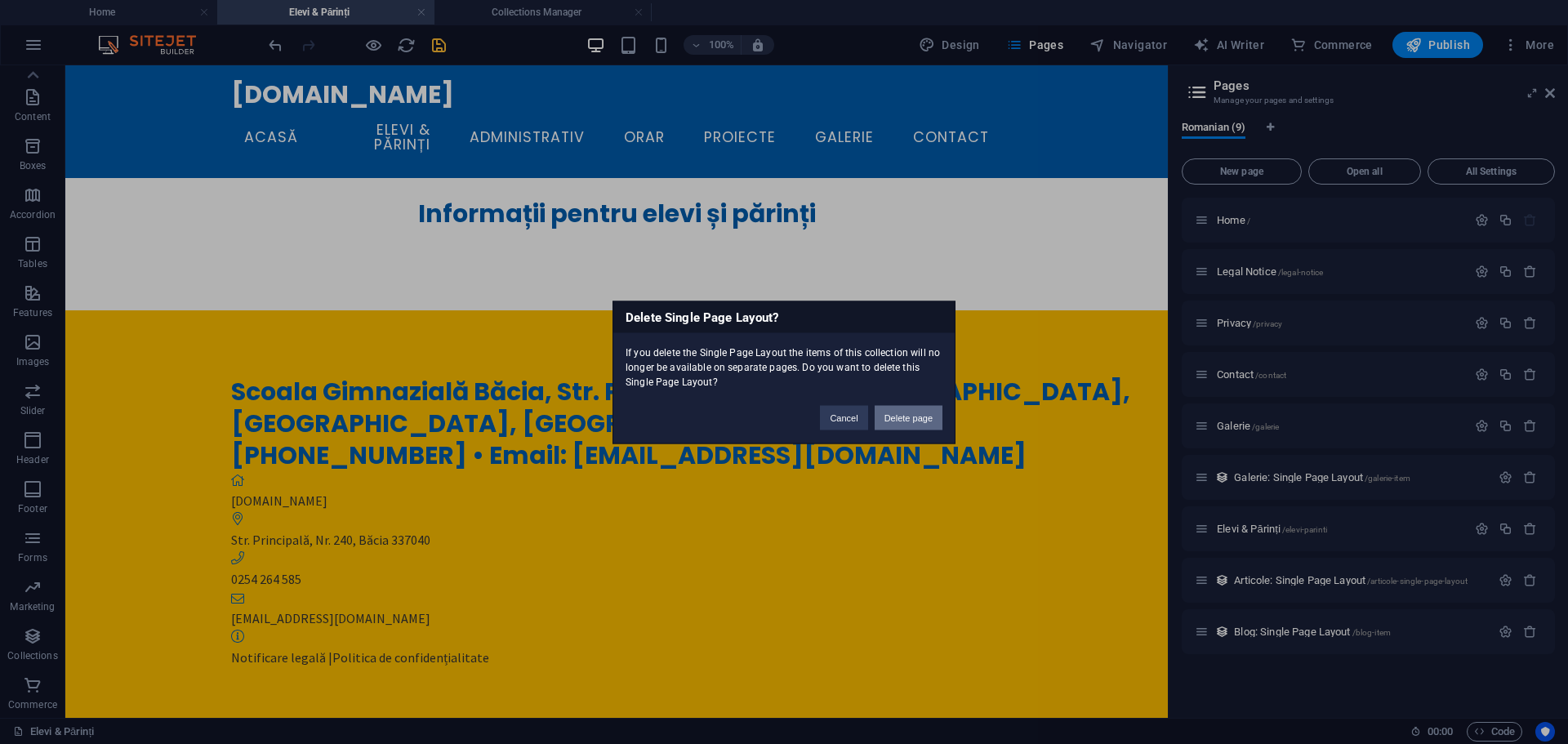
click at [902, 426] on button "Delete page" at bounding box center [908, 417] width 68 height 24
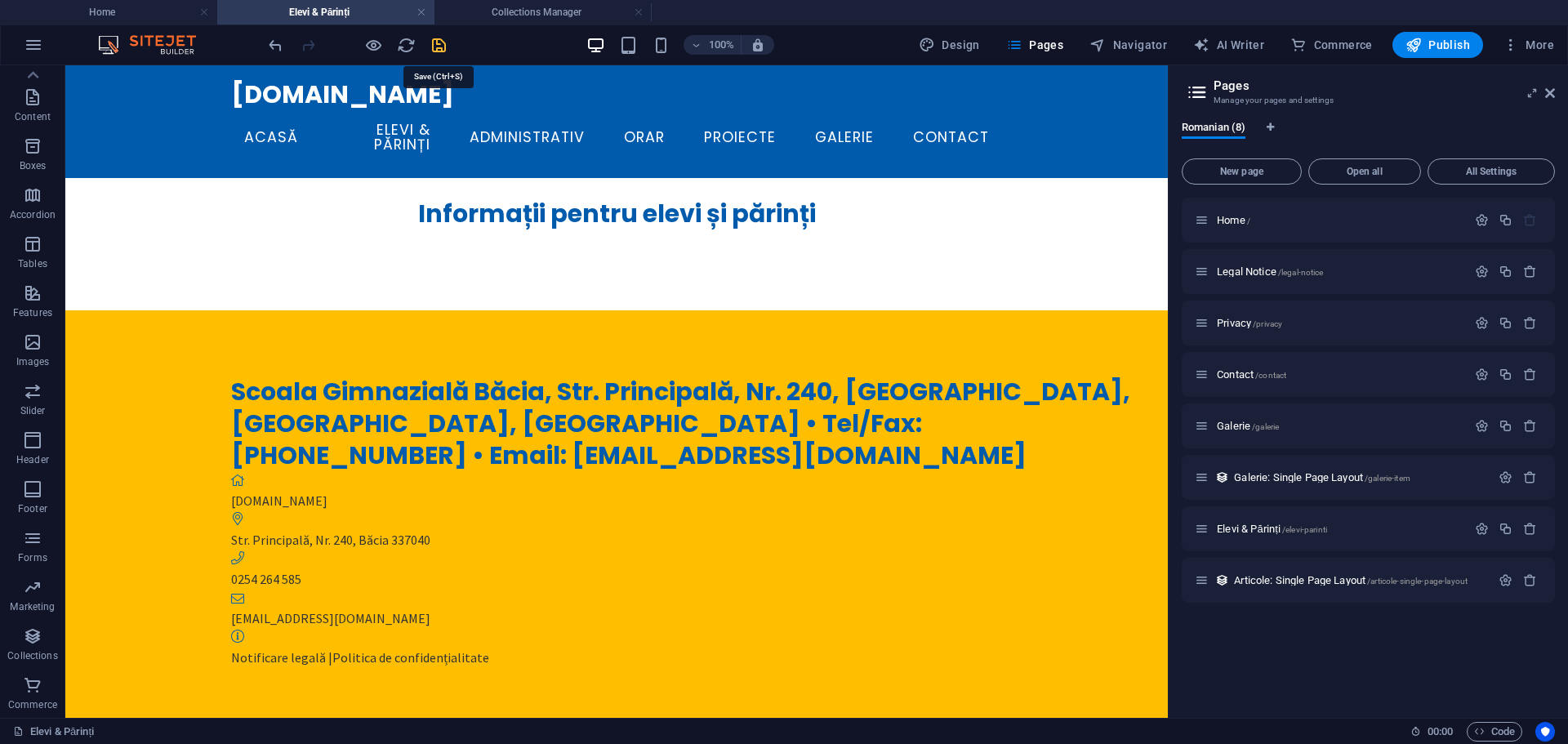
click at [447, 47] on icon "save" at bounding box center [439, 46] width 19 height 19
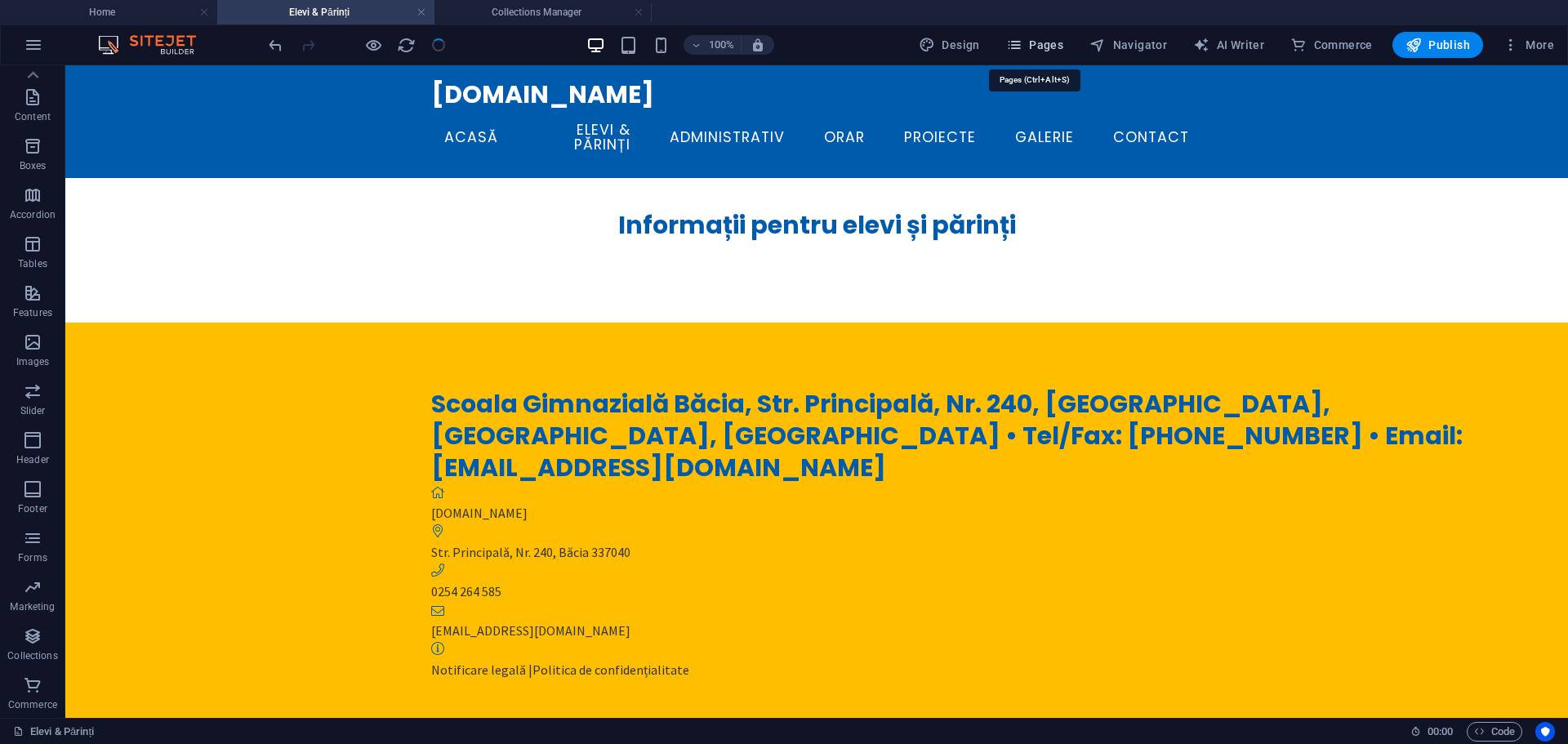
click at [1030, 42] on span "Pages" at bounding box center [1034, 45] width 57 height 17
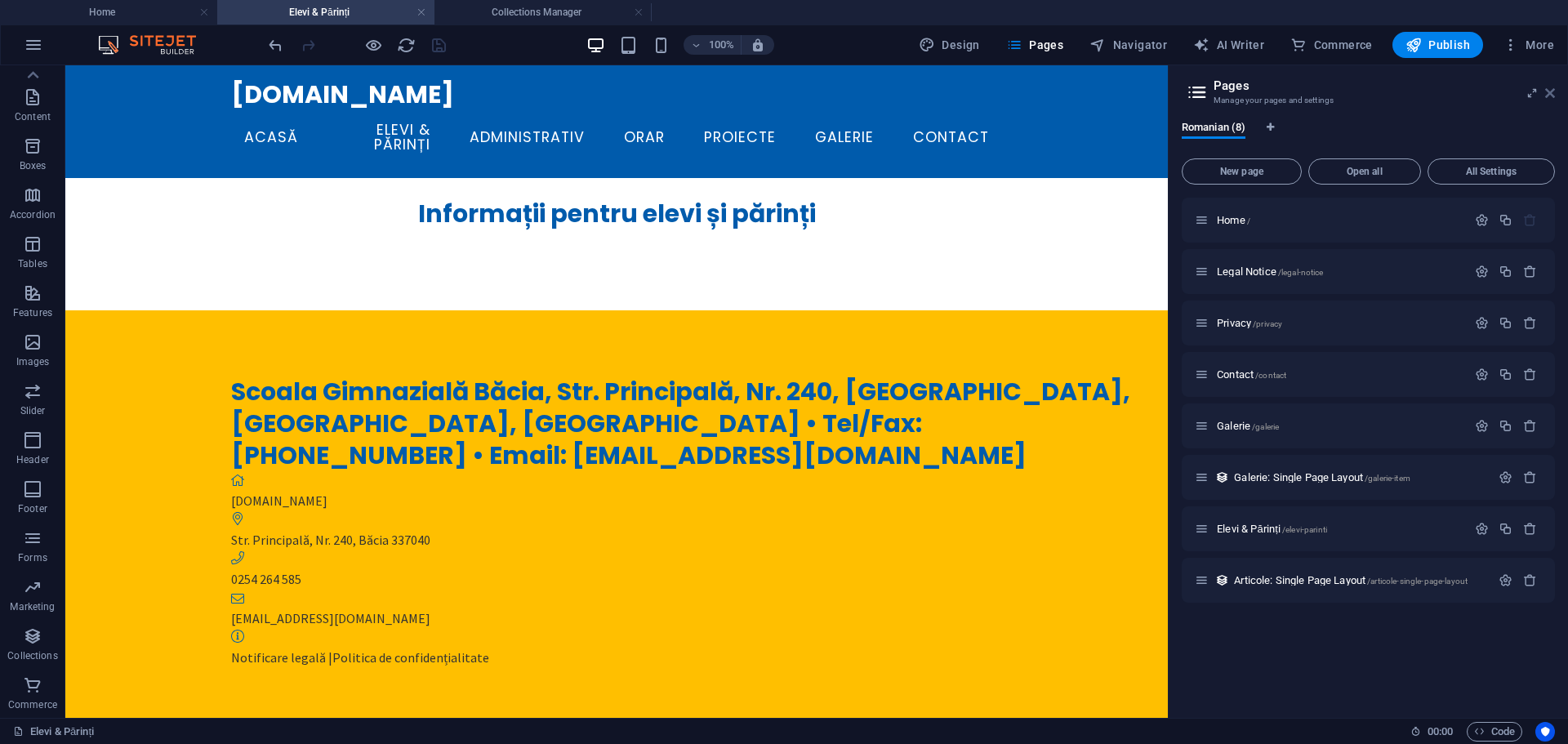
drag, startPoint x: 1460, startPoint y: 30, endPoint x: 1552, endPoint y: 89, distance: 109.3
click at [1552, 89] on icon at bounding box center [1550, 93] width 10 height 13
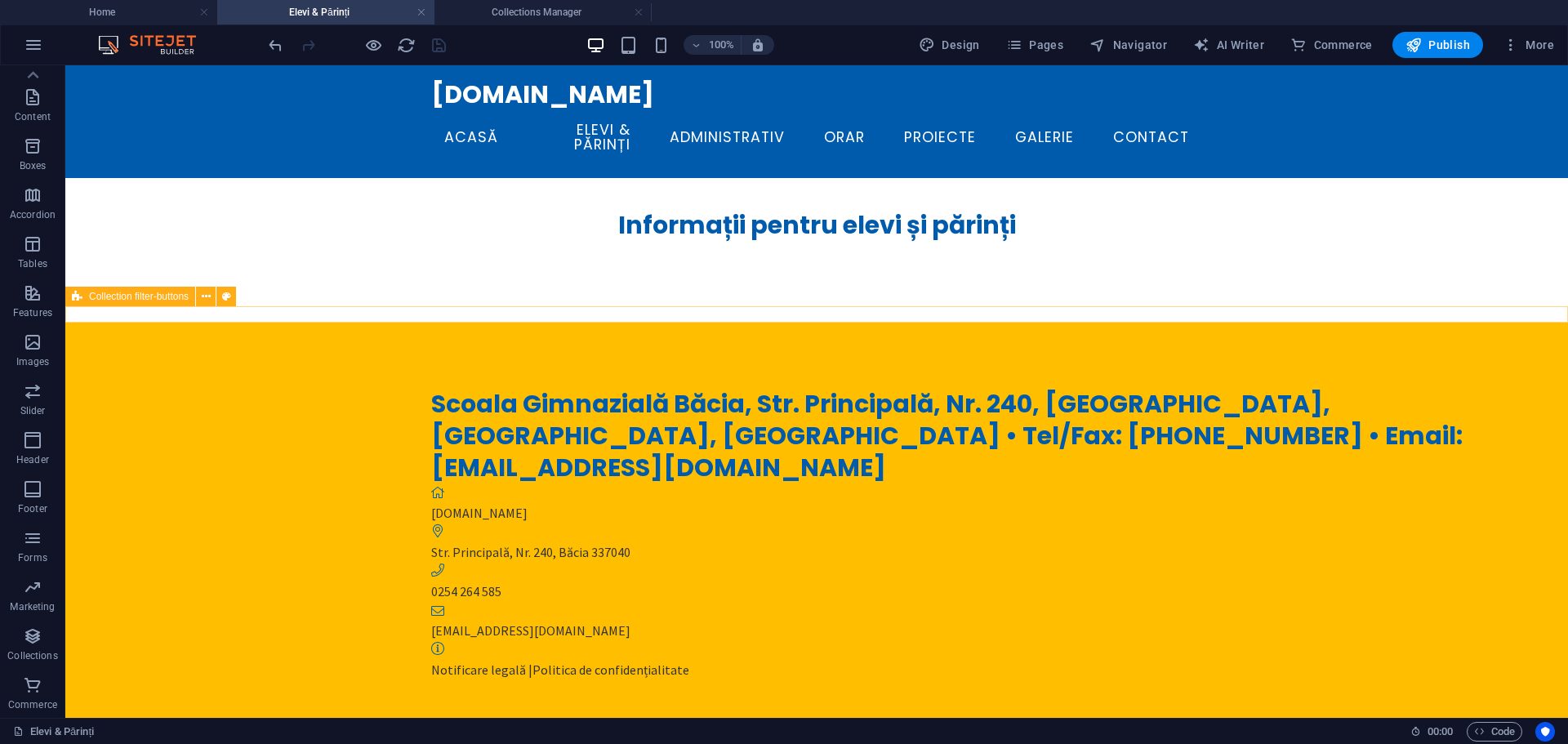
click at [305, 321] on div at bounding box center [816, 315] width 1503 height 17
click at [647, 308] on div at bounding box center [817, 315] width 771 height 17
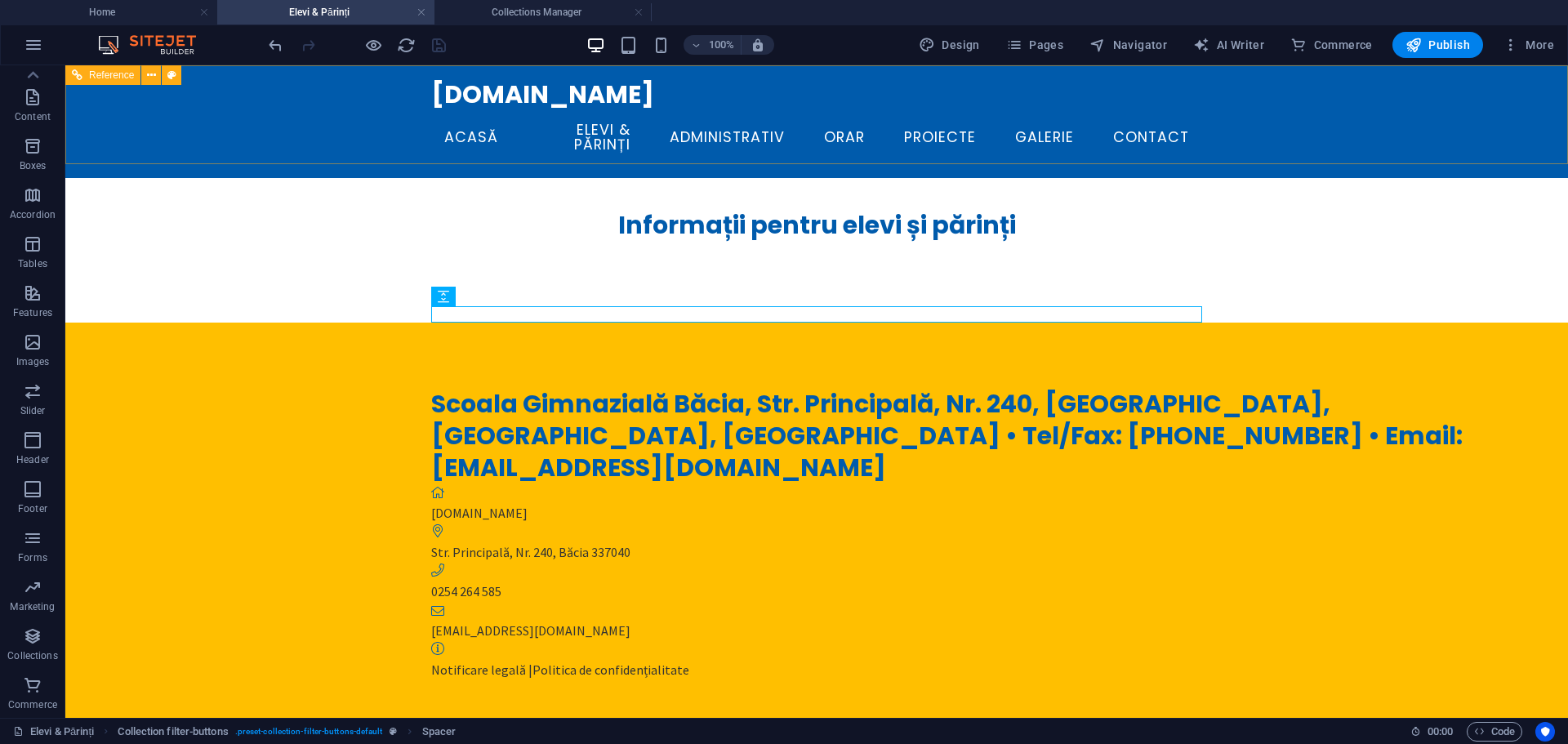
click at [403, 160] on div "[DOMAIN_NAME] Acasă Elevi & Părinți Administrativ Orar Proiecte Galerie Contact" at bounding box center [816, 121] width 1503 height 113
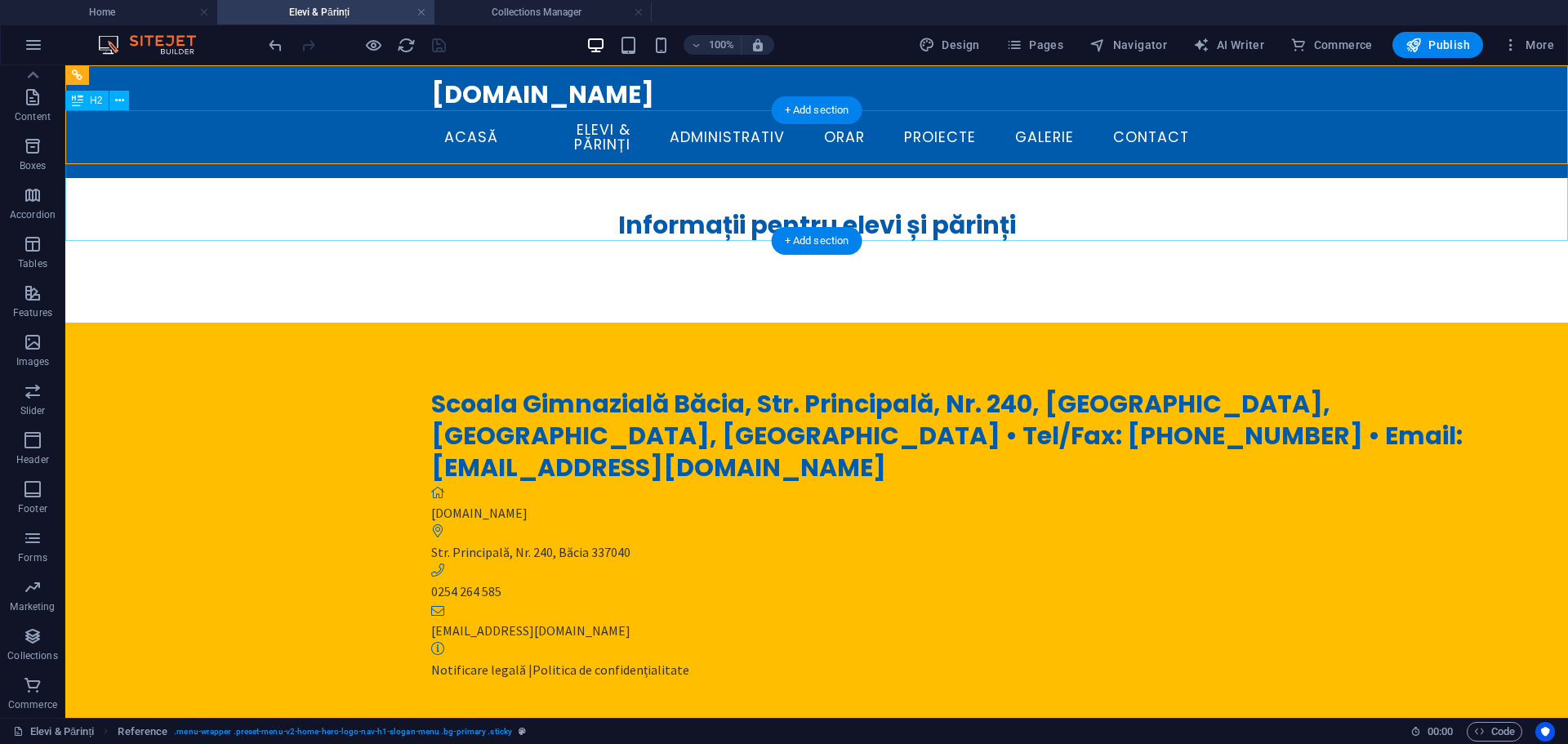
click at [418, 196] on div "Informații pentru elevi și părinți" at bounding box center [816, 175] width 1503 height 130
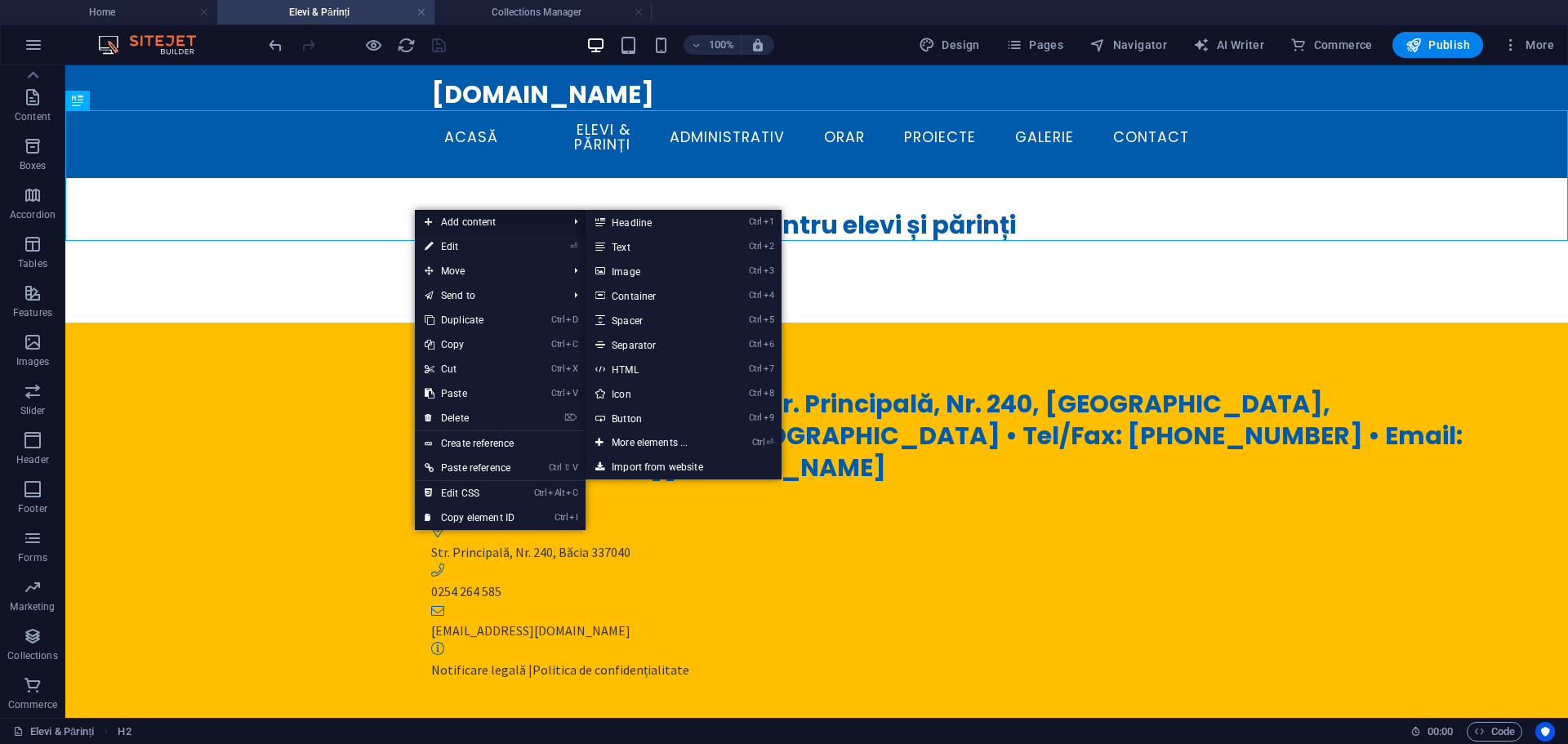
click at [477, 222] on span "Add content" at bounding box center [487, 222] width 146 height 24
click at [670, 439] on link "Ctrl ⏎ More elements ..." at bounding box center [653, 442] width 135 height 24
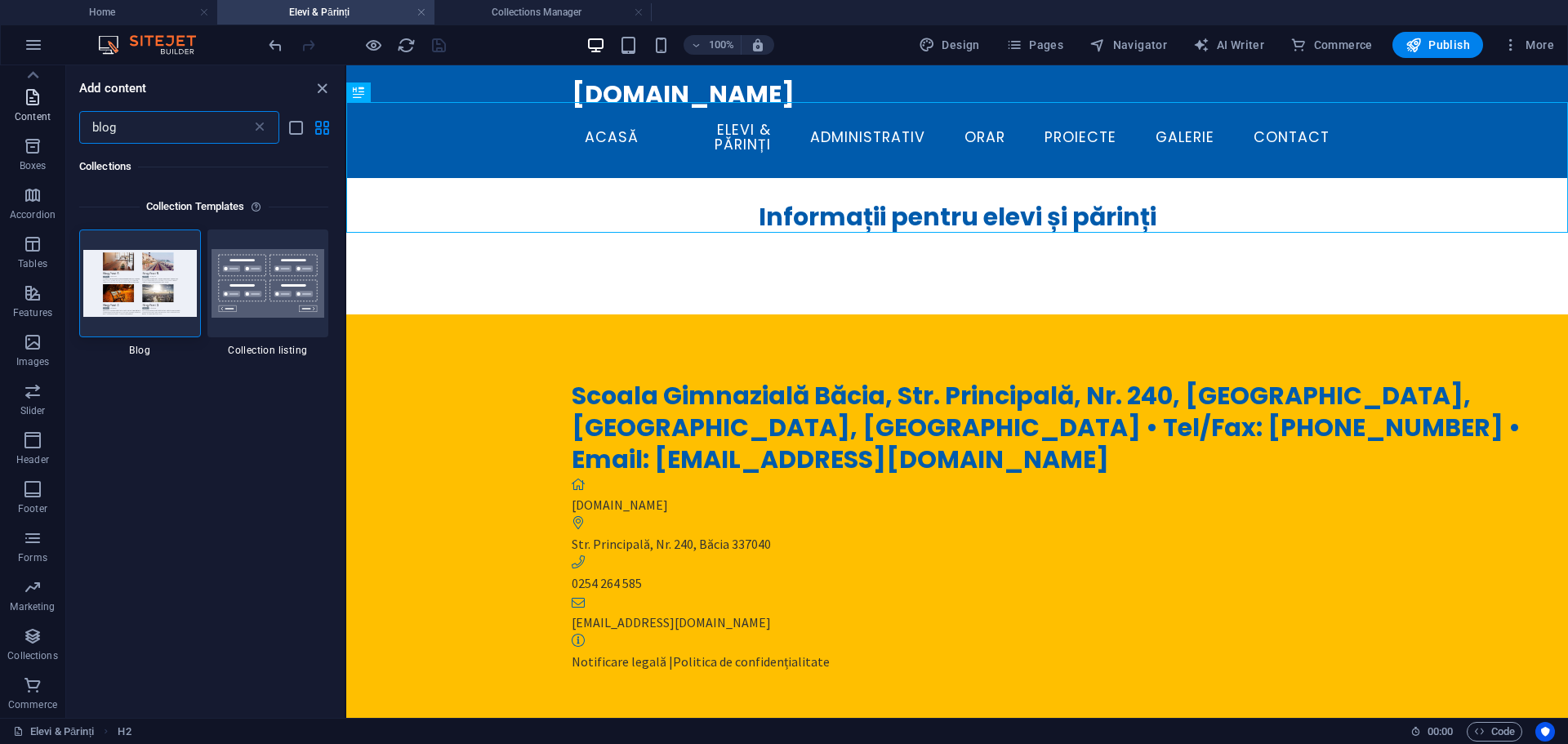
drag, startPoint x: 148, startPoint y: 129, endPoint x: 61, endPoint y: 127, distance: 87.0
click at [61, 129] on div "Favorites Elements Columns Content Boxes Accordion Tables Features Images Slide…" at bounding box center [173, 391] width 347 height 653
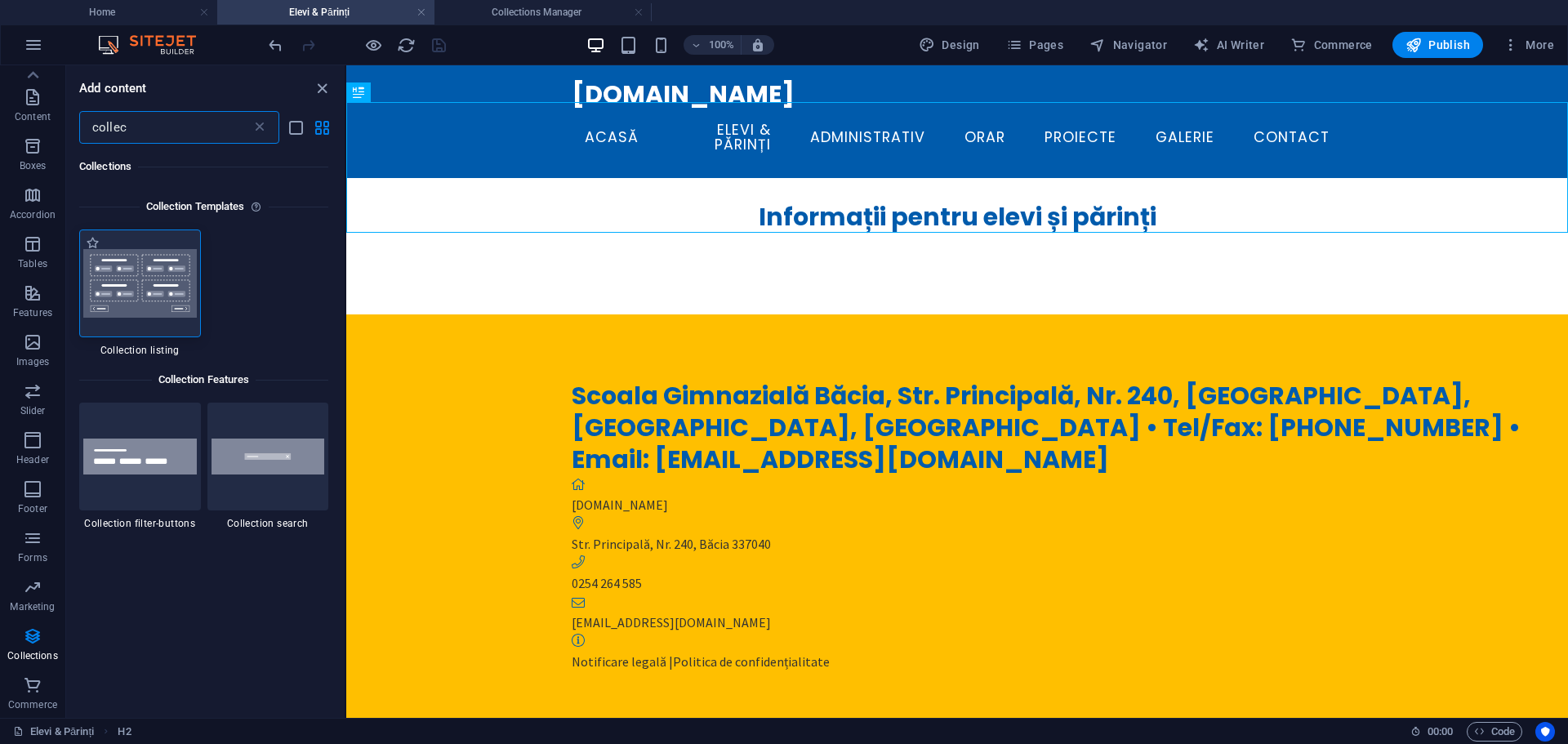
type input "collec"
click at [148, 290] on img at bounding box center [140, 283] width 114 height 69
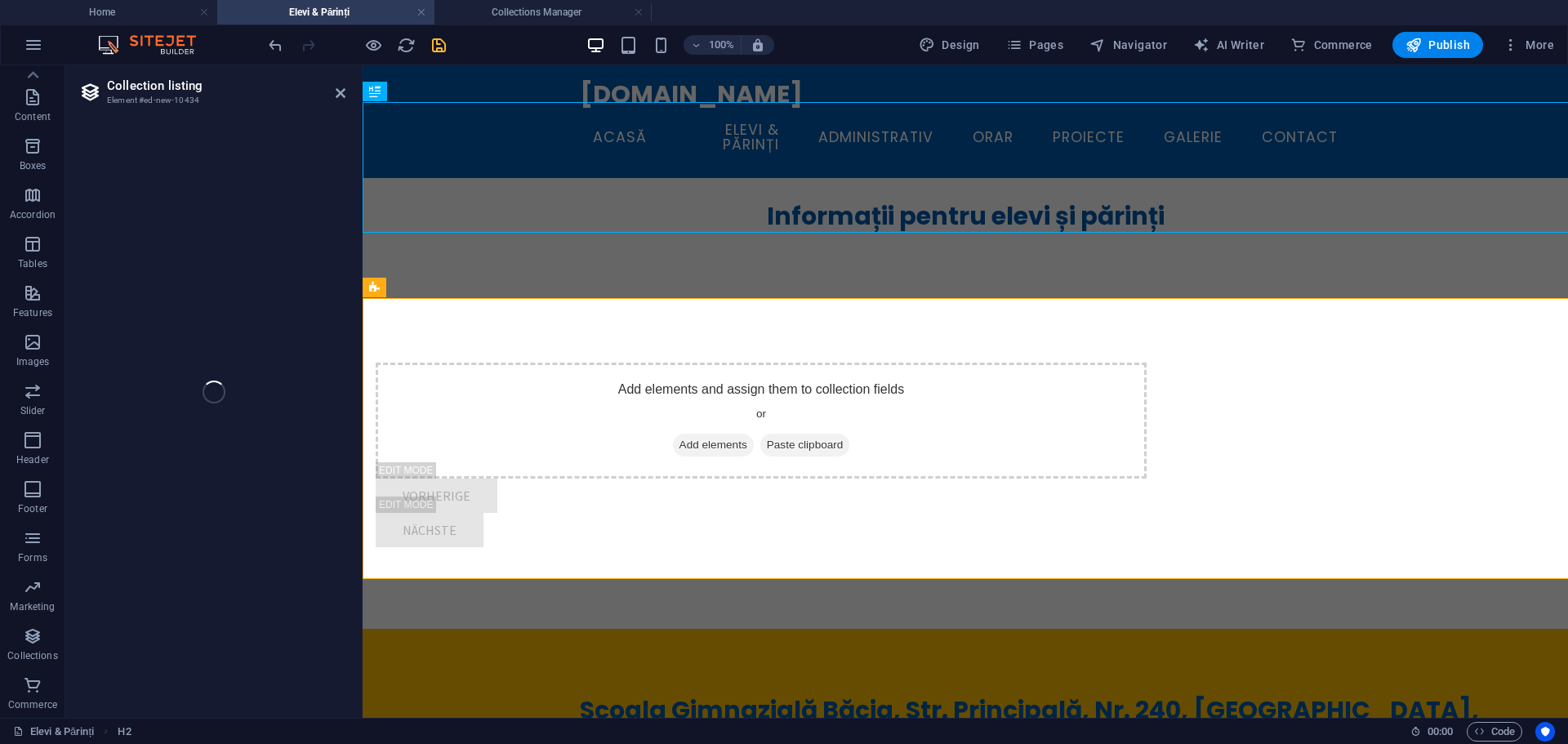
select select
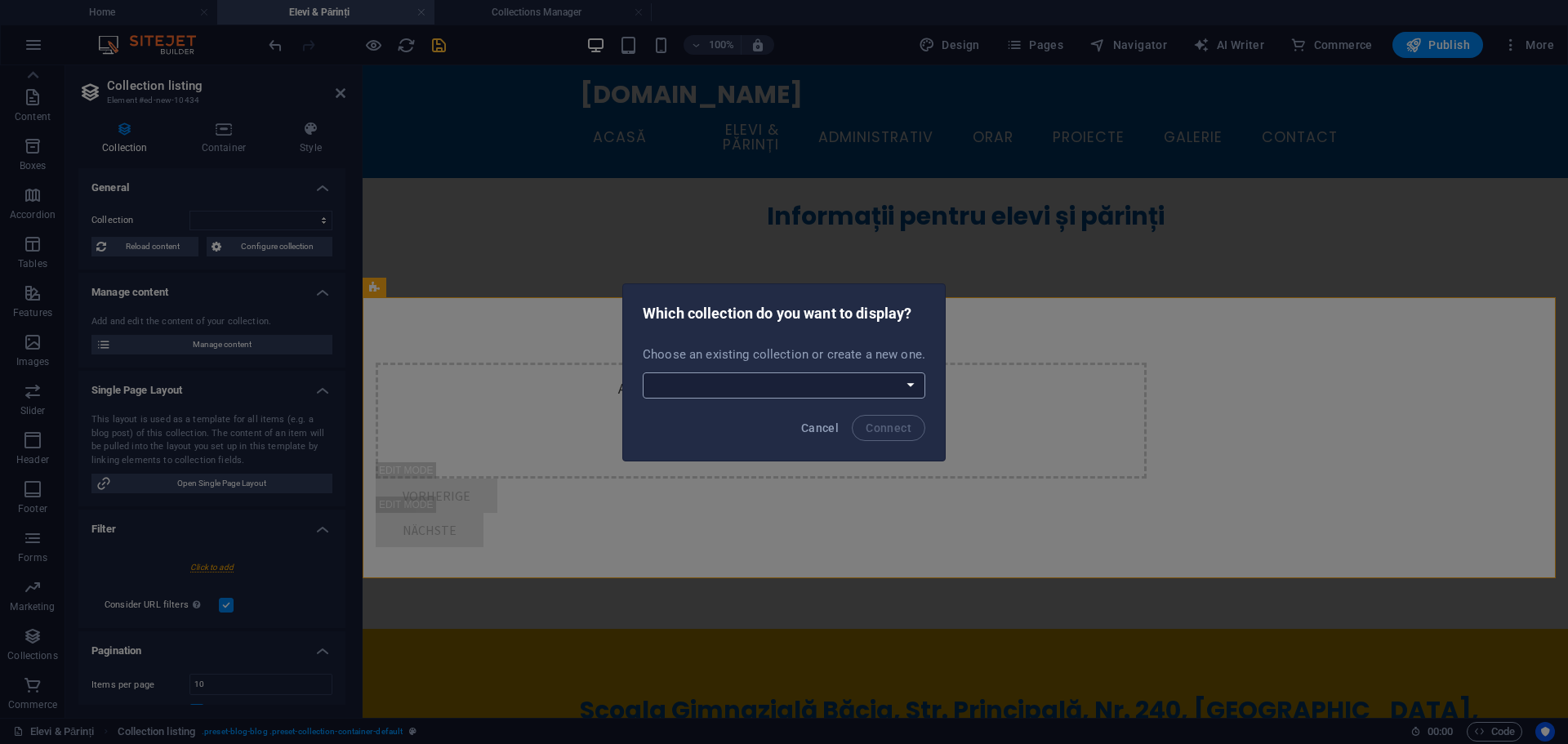
click at [850, 394] on select "Articole Blog Galerie Informatii-elevi-parinti Create a new collection" at bounding box center [784, 386] width 282 height 26
select select "68d9a71a19fee5e047092a32"
click at [643, 372] on select "Articole Blog Galerie Informatii-elevi-parinti Create a new collection" at bounding box center [784, 386] width 282 height 26
click at [892, 431] on span "Connect" at bounding box center [888, 427] width 46 height 13
select select "68d9a71a19fee5e047092a32"
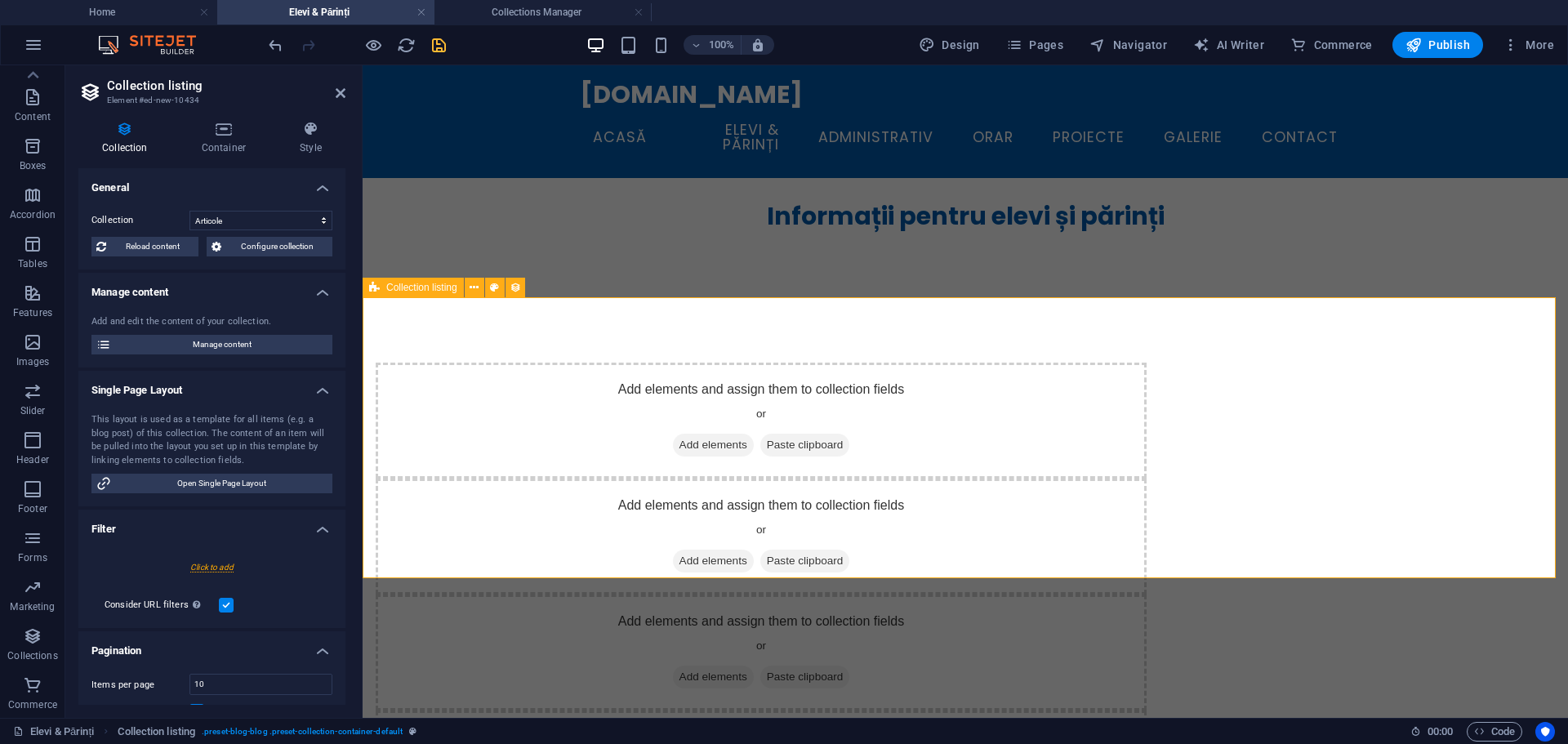
select select "createdAt_DESC"
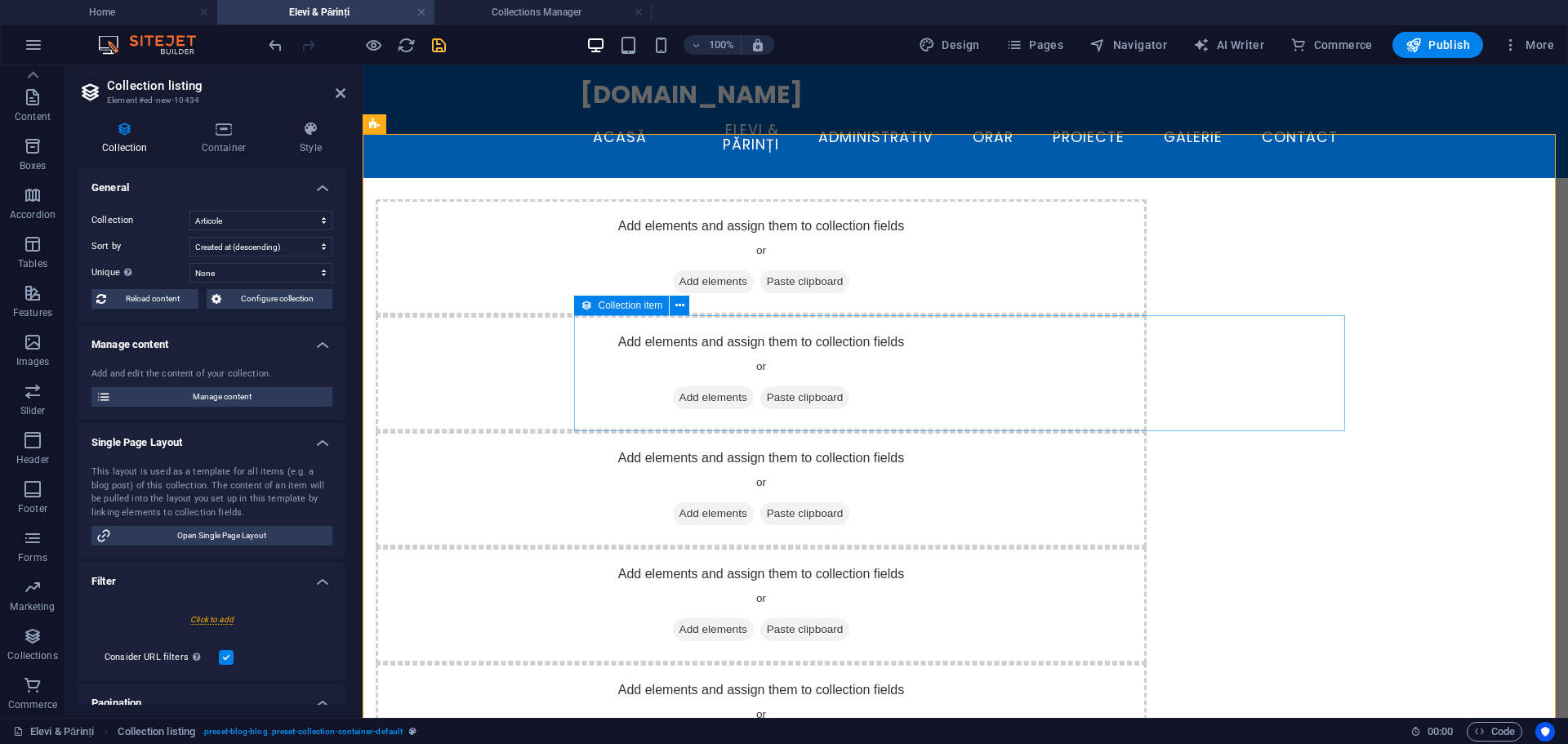
scroll to position [0, 0]
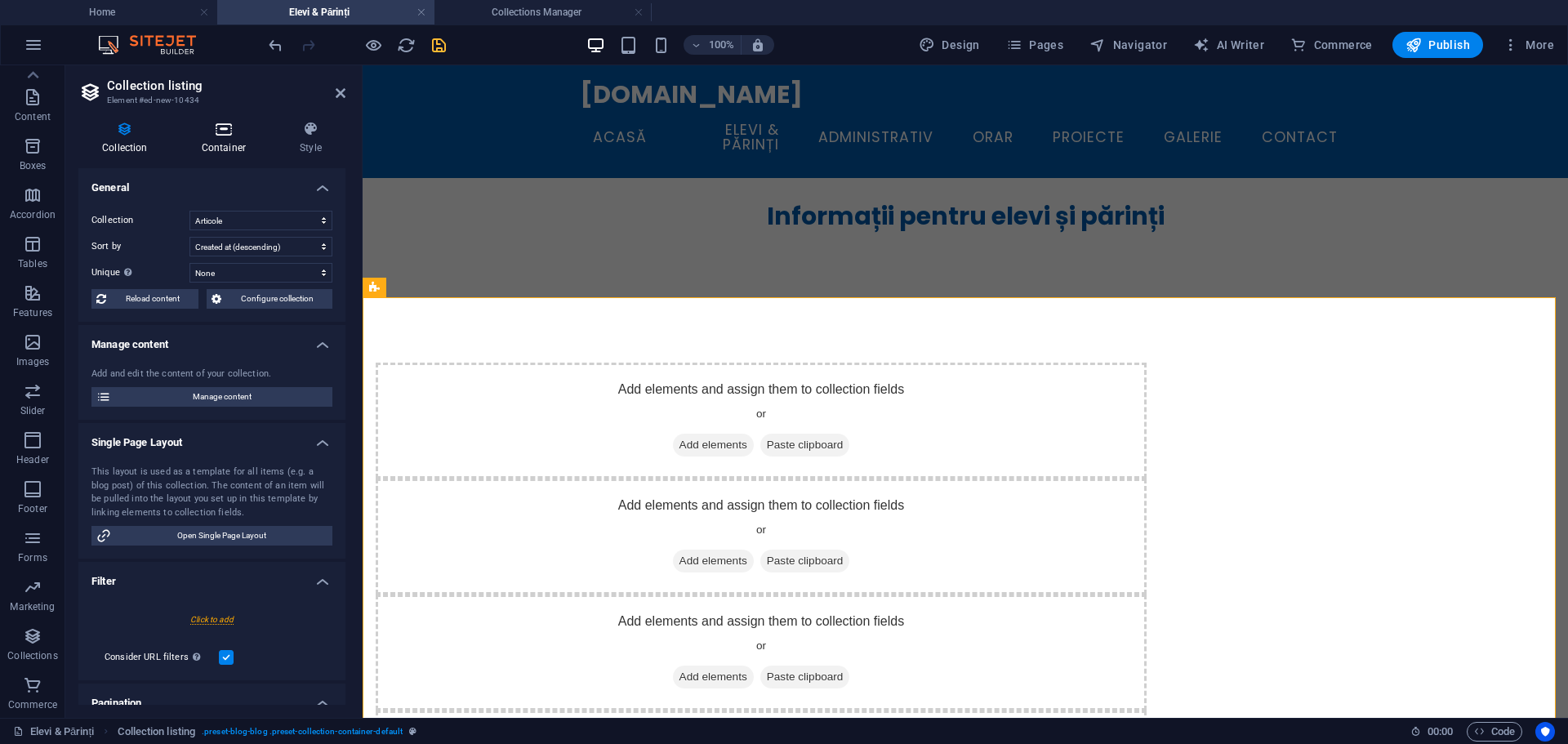
click at [211, 142] on h4 "Container" at bounding box center [226, 138] width 98 height 34
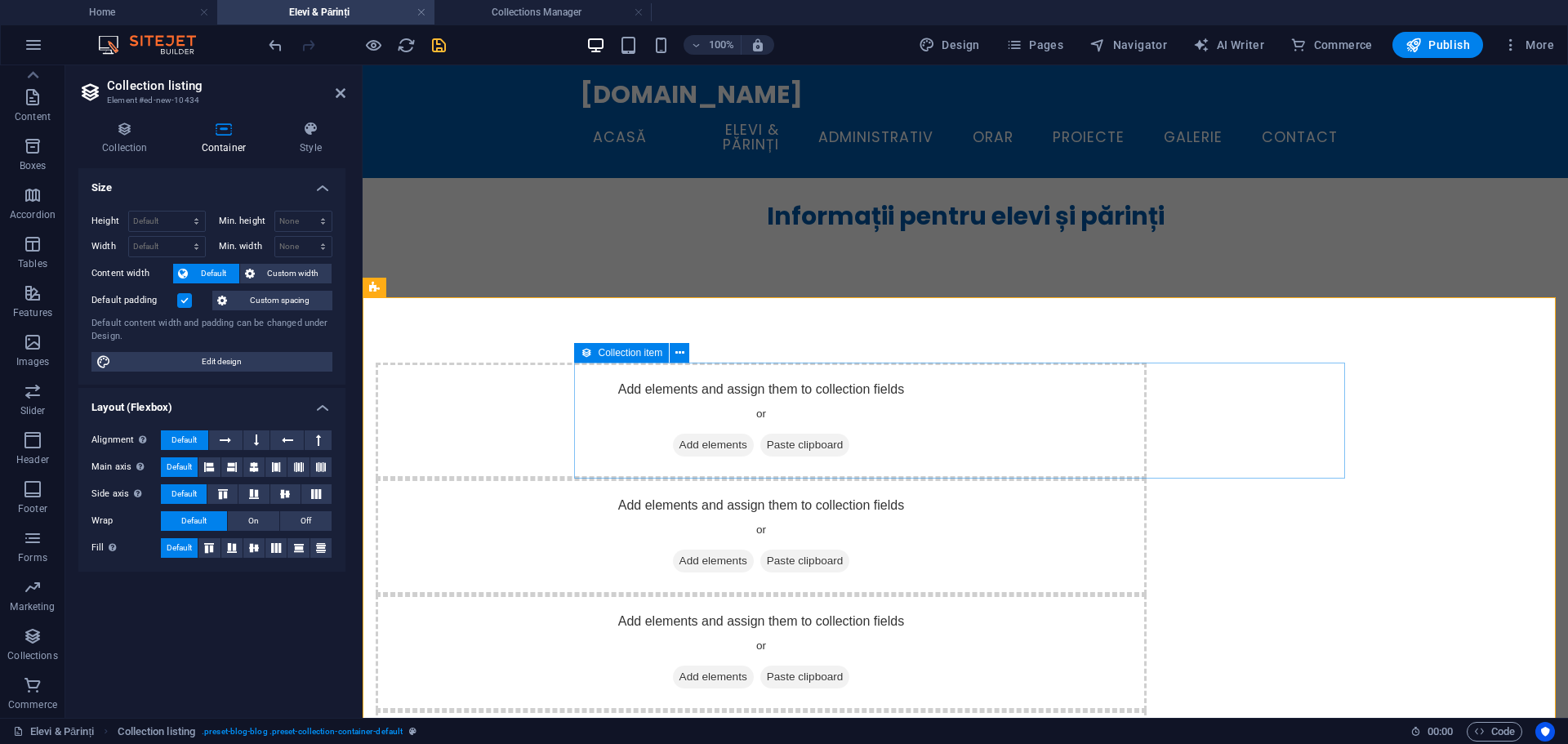
click at [754, 449] on span "Add elements" at bounding box center [713, 445] width 81 height 23
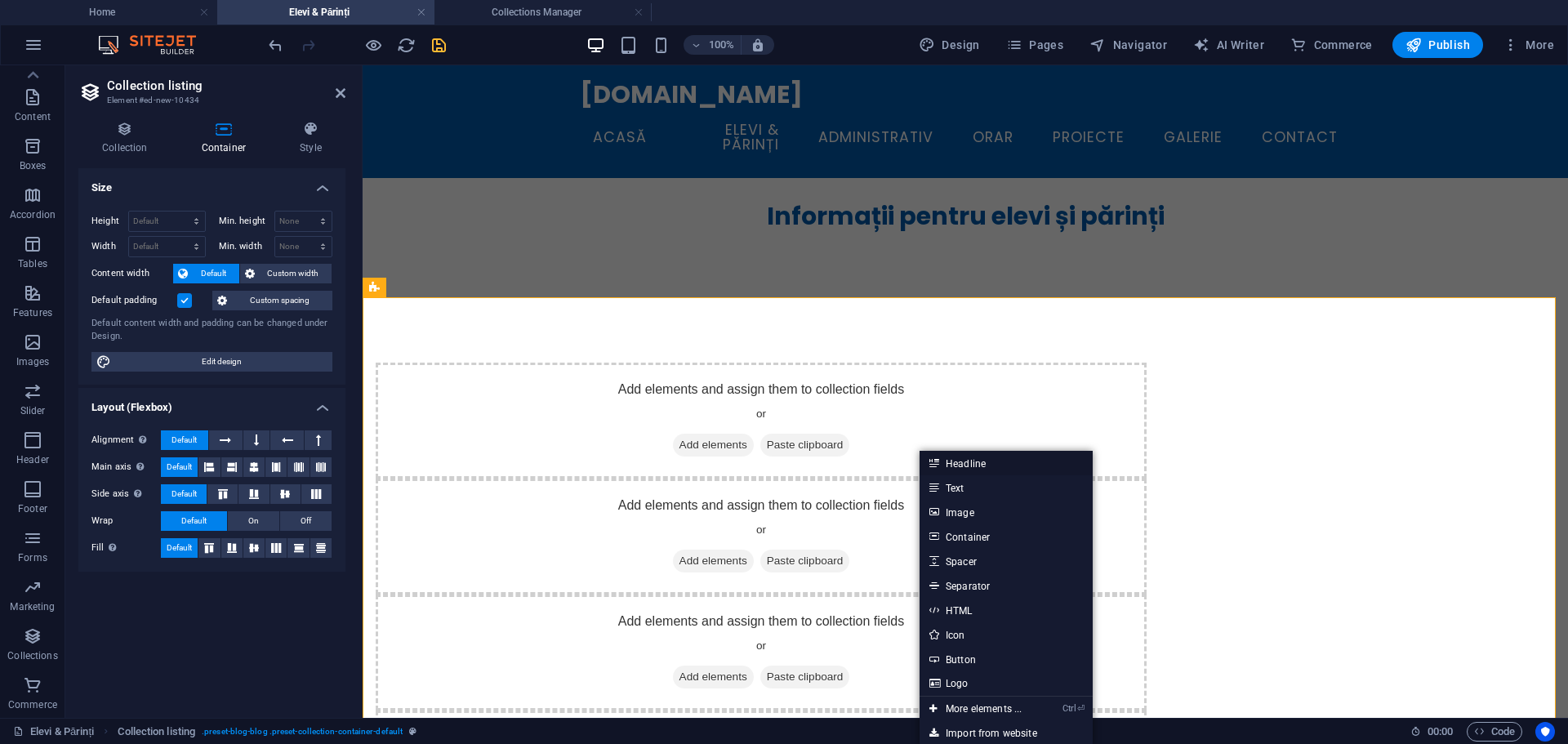
click at [970, 464] on link "Headline" at bounding box center [1006, 463] width 173 height 24
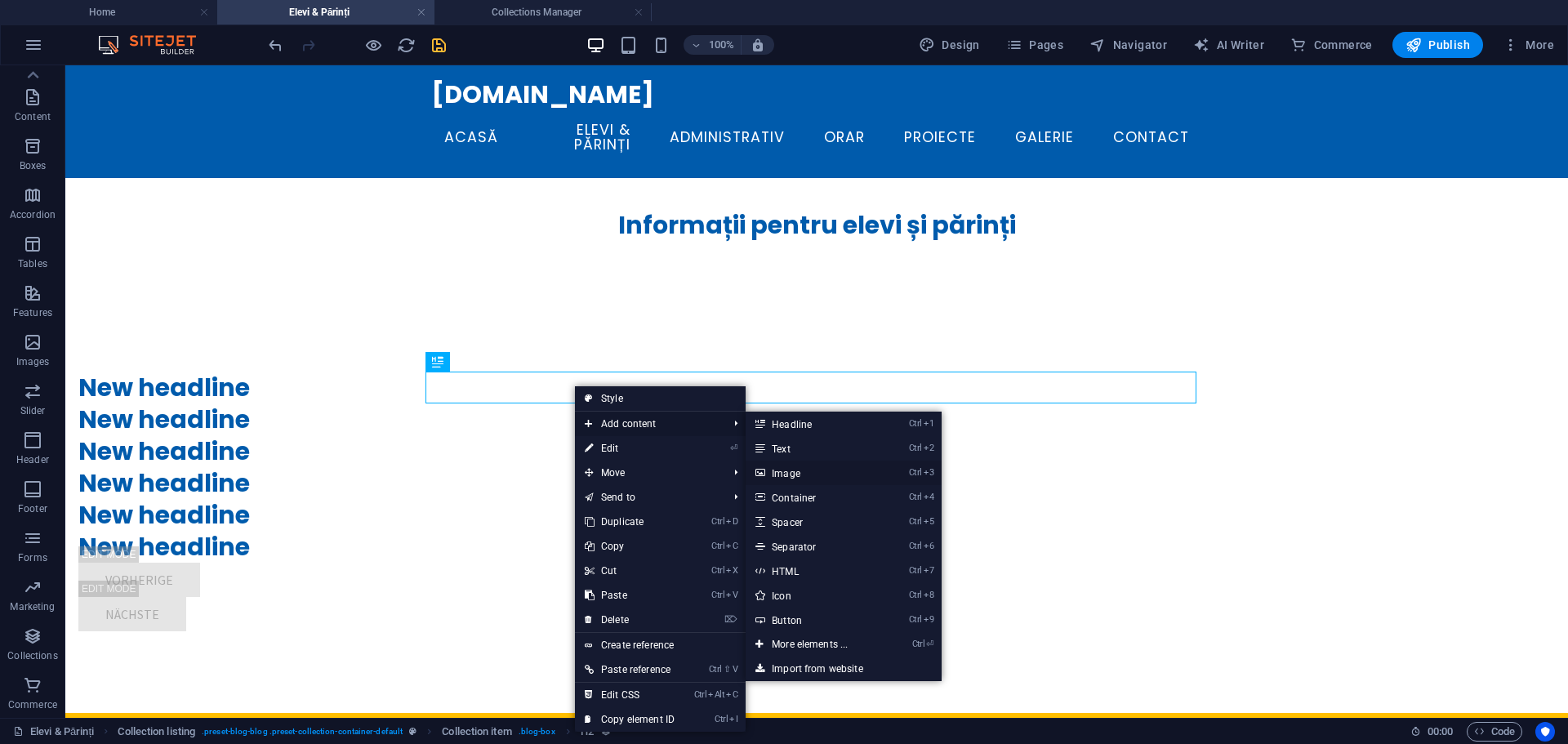
click at [792, 472] on link "Ctrl 3 Image" at bounding box center [812, 472] width 135 height 24
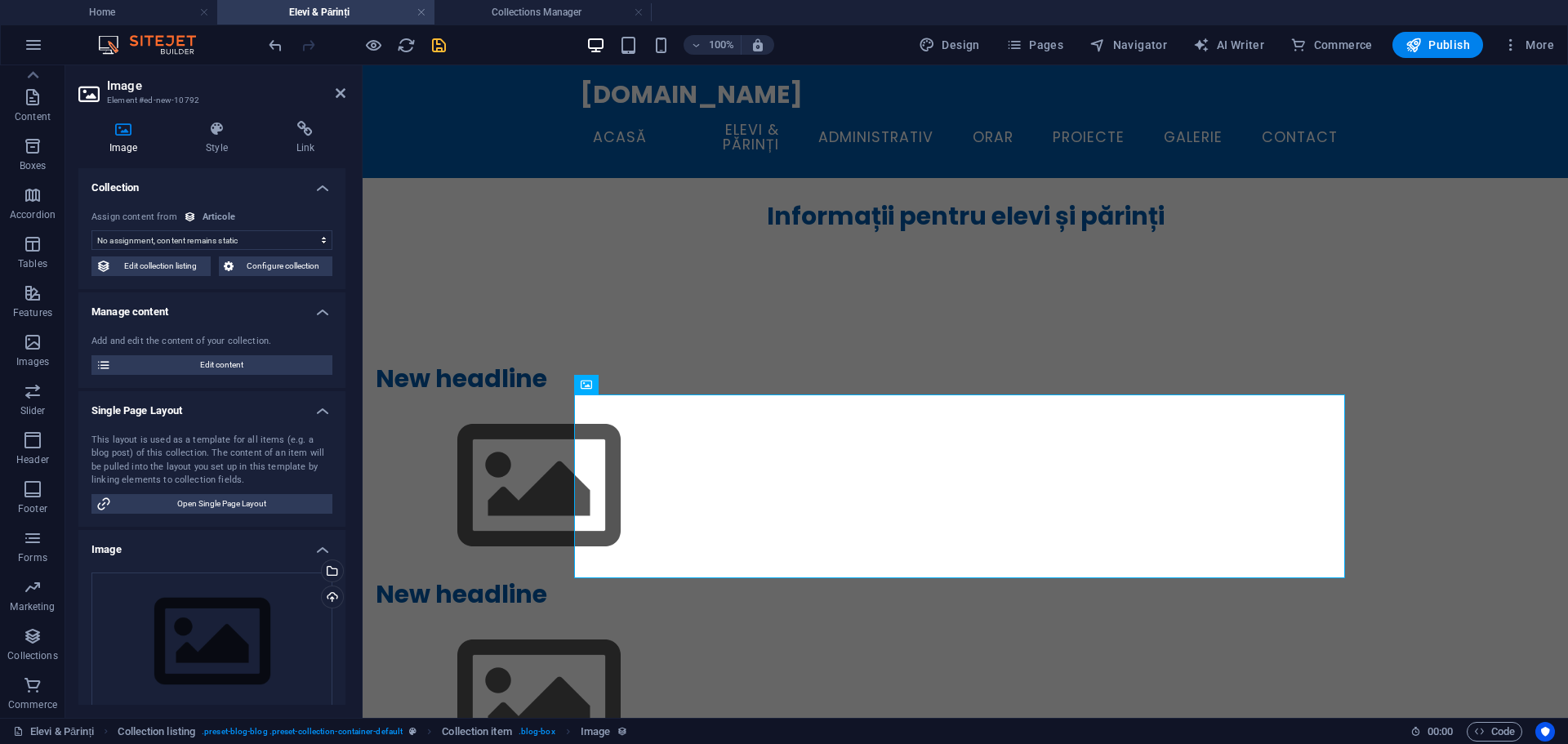
click at [221, 241] on select "No assignment, content remains static Created at (Date) Updated at (Date) Name …" at bounding box center [211, 239] width 241 height 20
select select "image"
click at [91, 230] on select "No assignment, content remains static Created at (Date) Updated at (Date) Name …" at bounding box center [211, 239] width 241 height 20
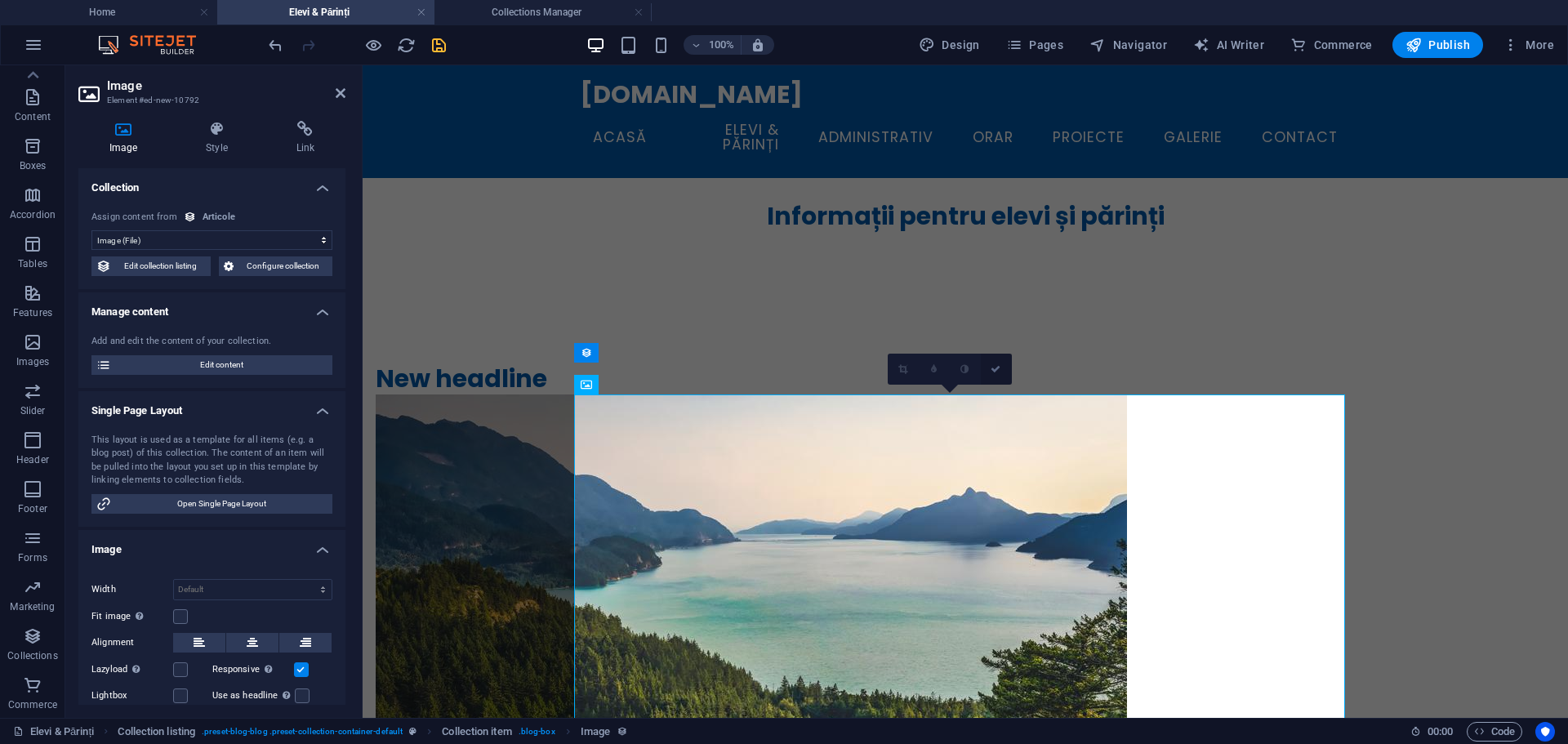
click at [995, 374] on link at bounding box center [996, 369] width 31 height 31
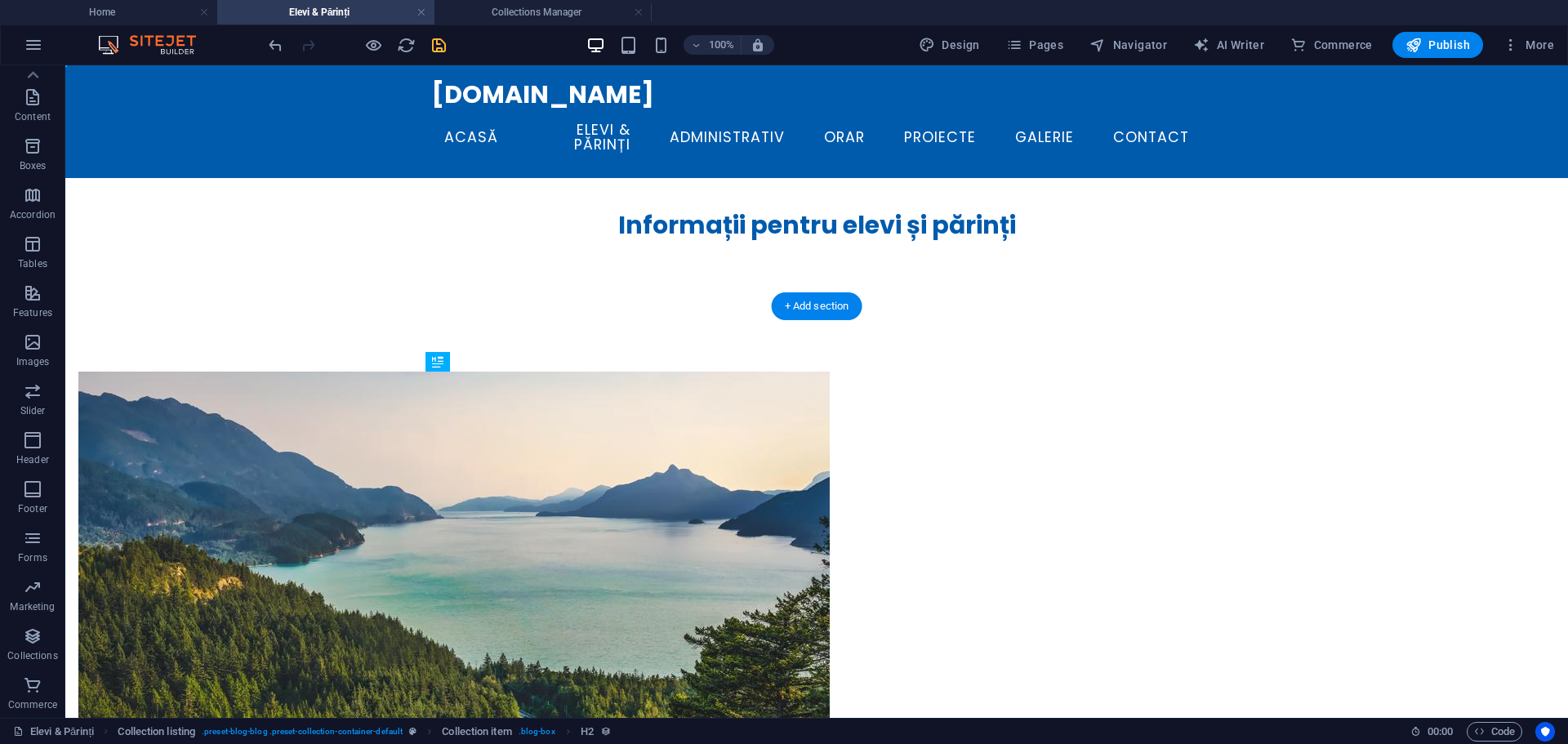
drag, startPoint x: 560, startPoint y: 390, endPoint x: 561, endPoint y: 615, distance: 225.0
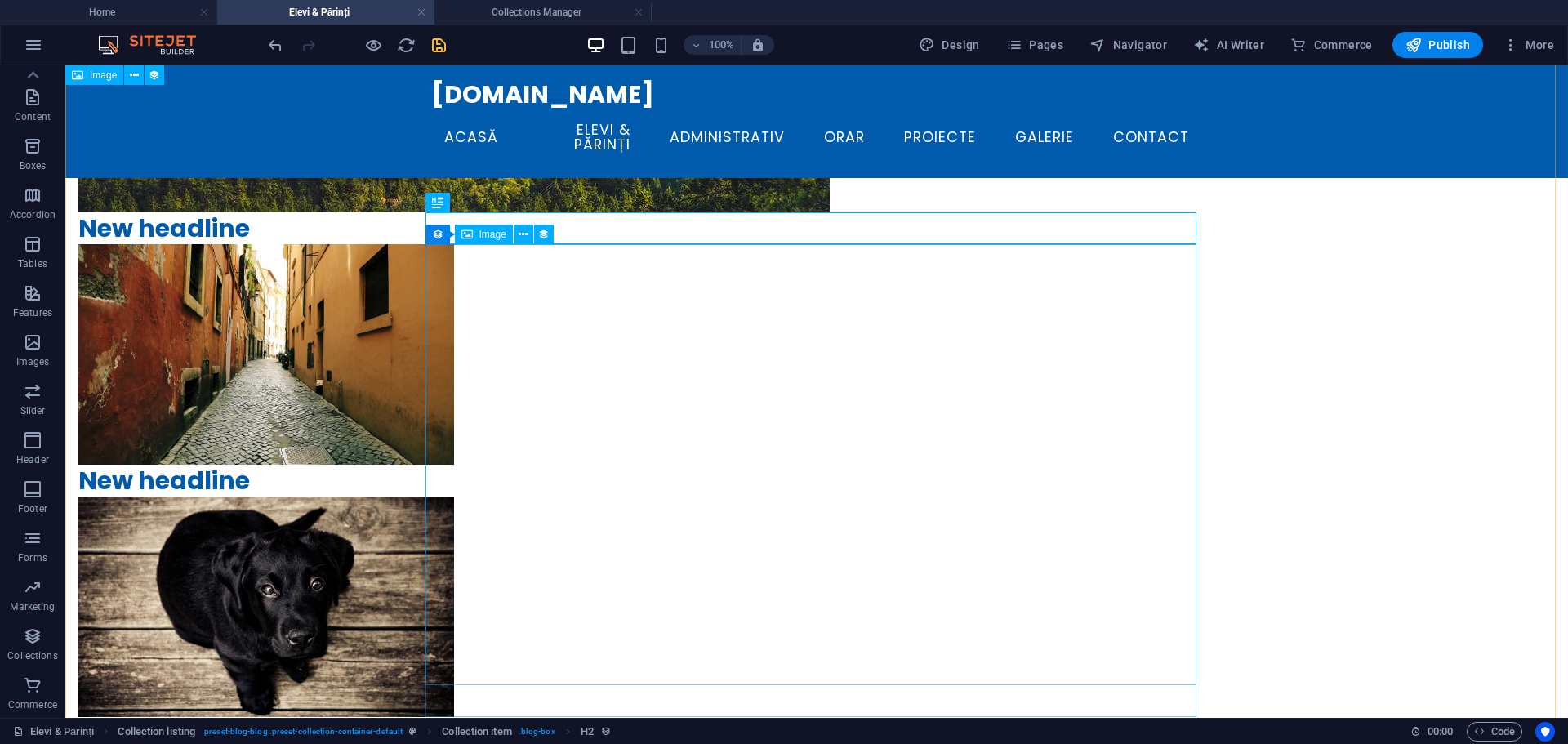
scroll to position [437, 0]
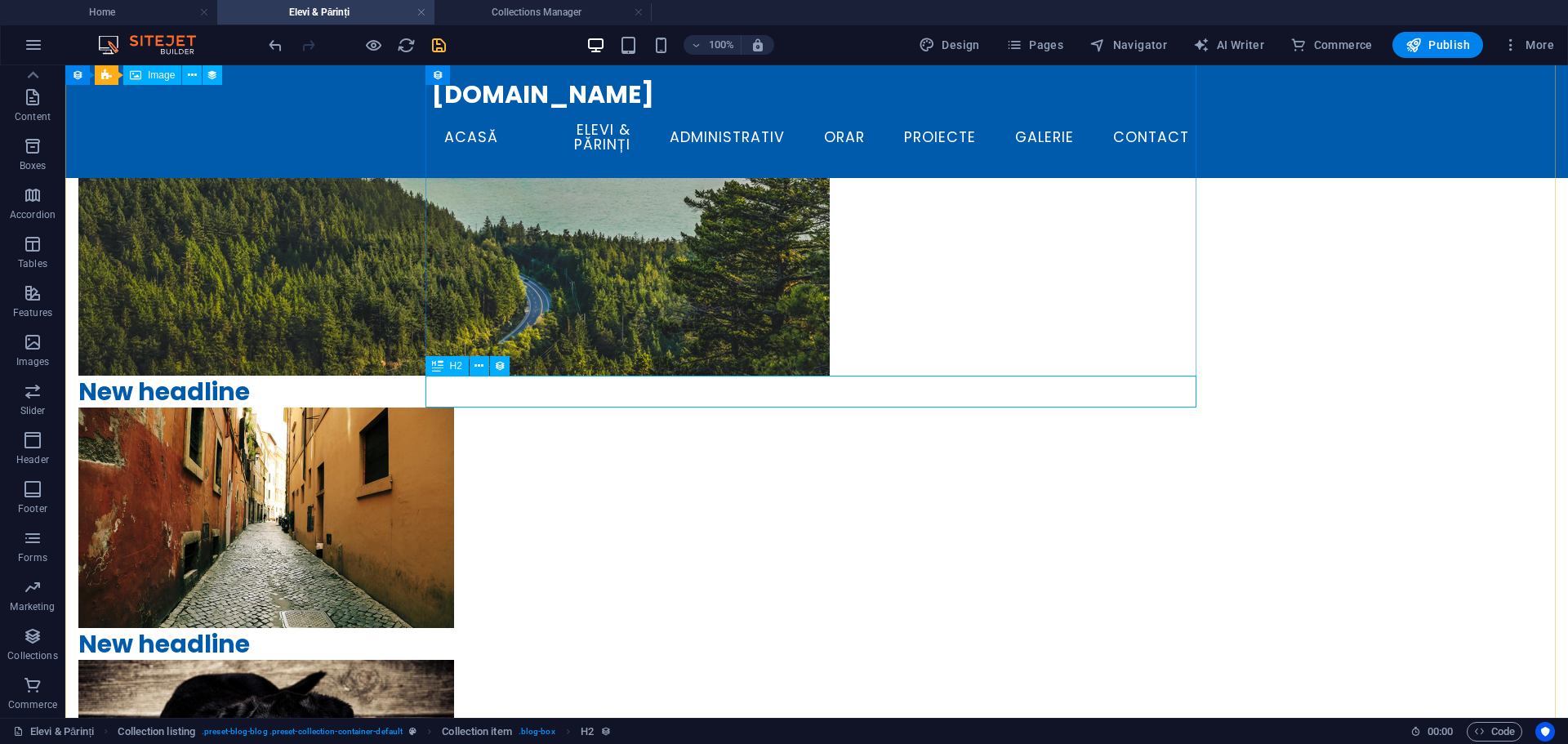
click at [643, 386] on div "New headline" at bounding box center [464, 391] width 771 height 32
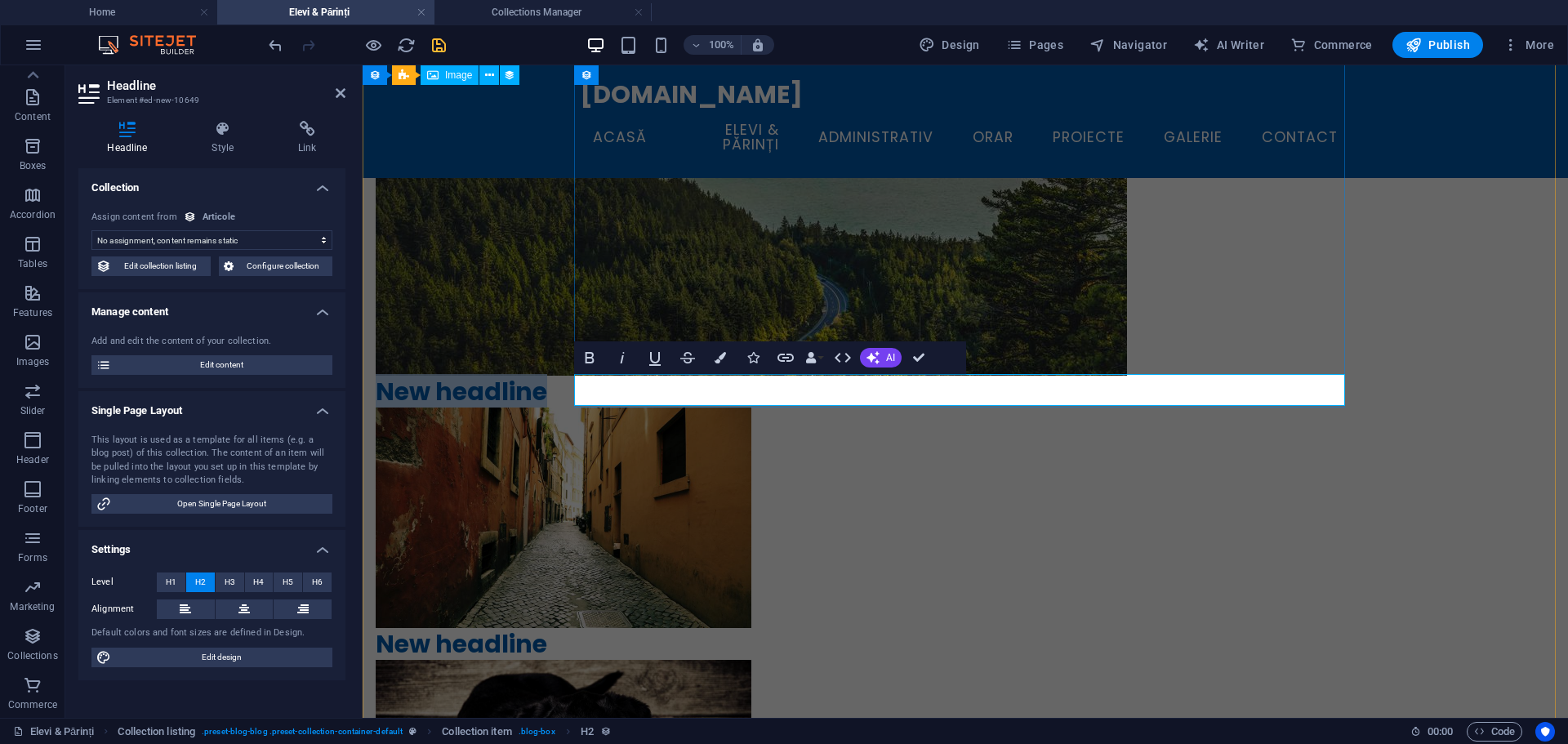
scroll to position [2, 0]
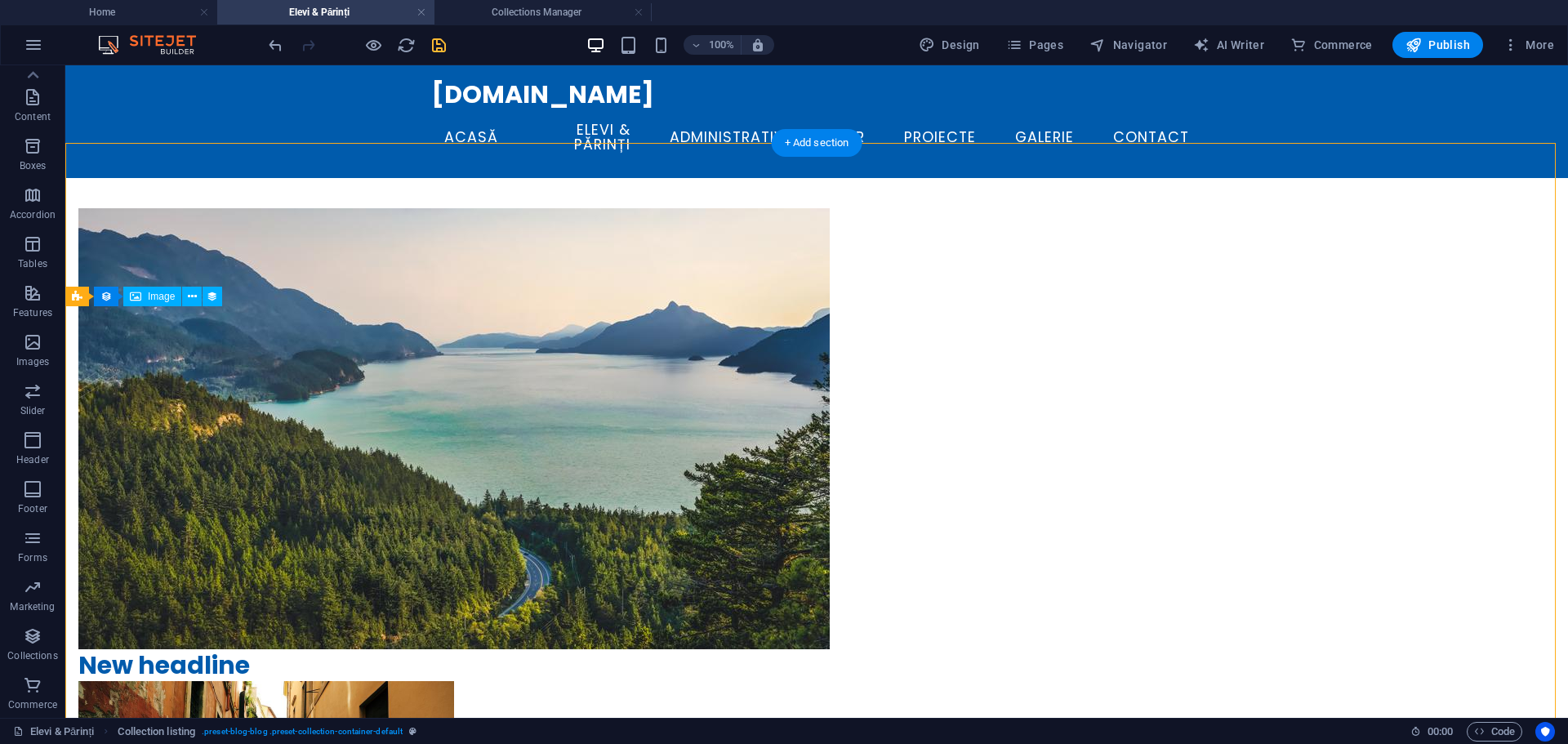
scroll to position [327, 0]
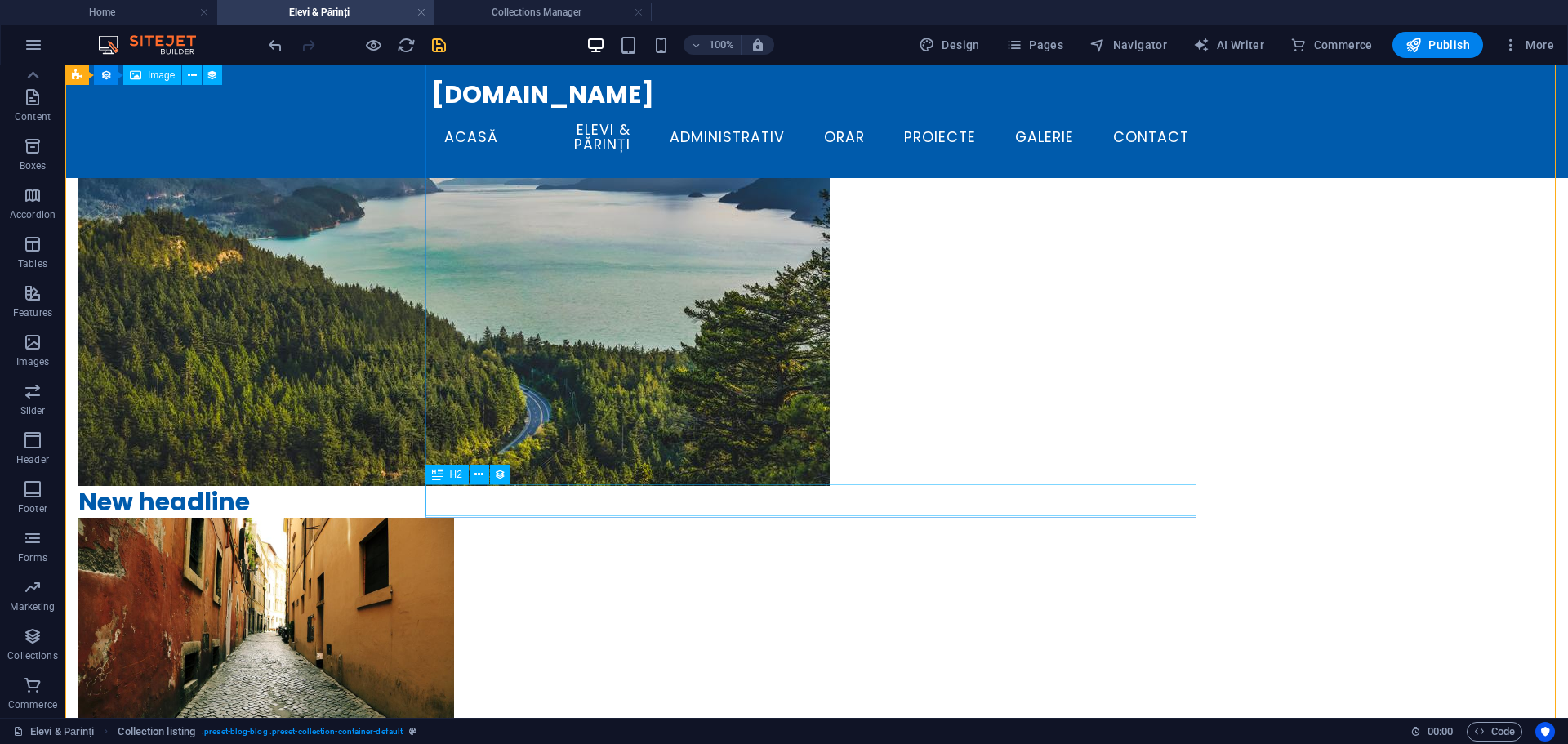
click at [549, 504] on div "New headline" at bounding box center [464, 502] width 771 height 32
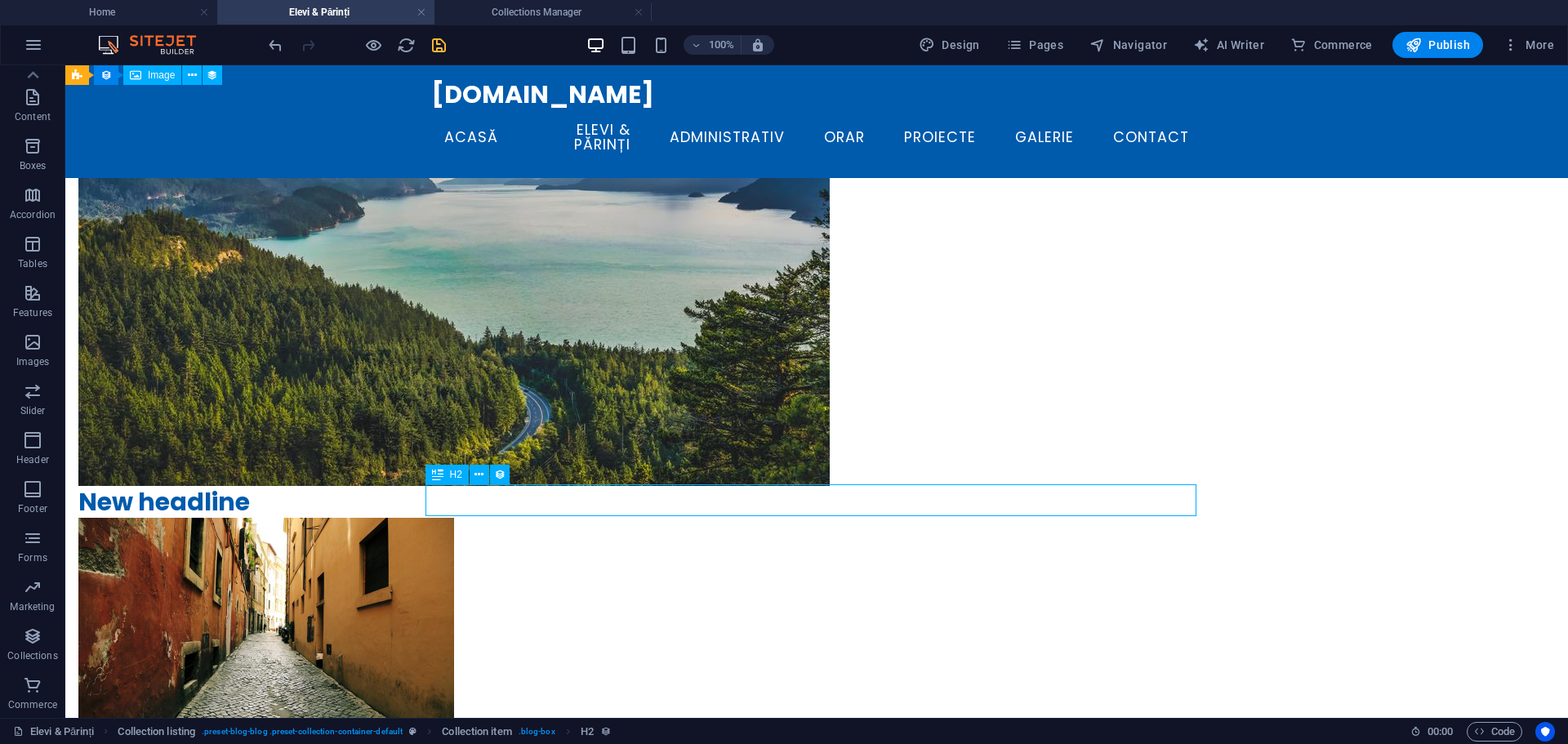
click at [549, 504] on div "New headline" at bounding box center [464, 502] width 771 height 32
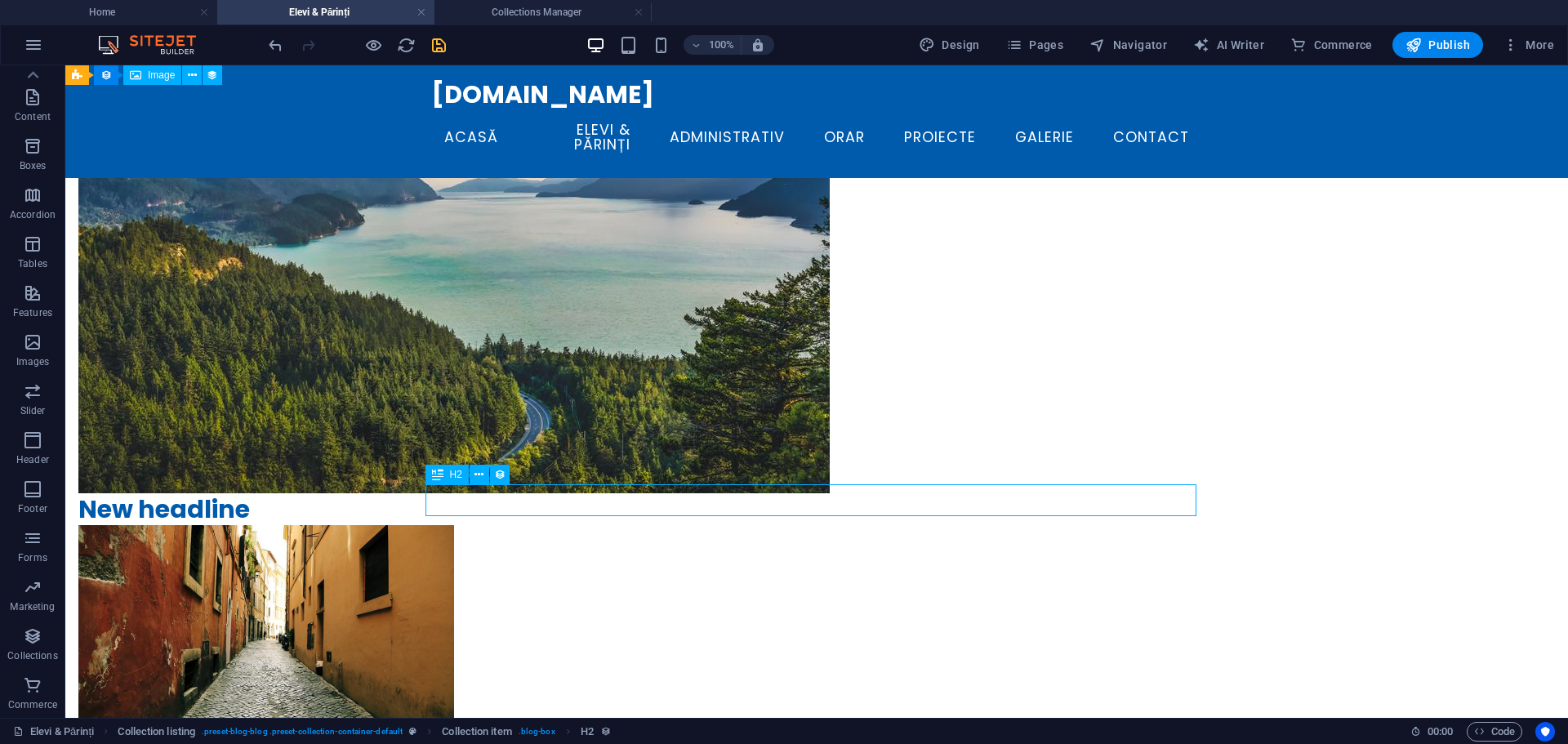
scroll to position [2, 0]
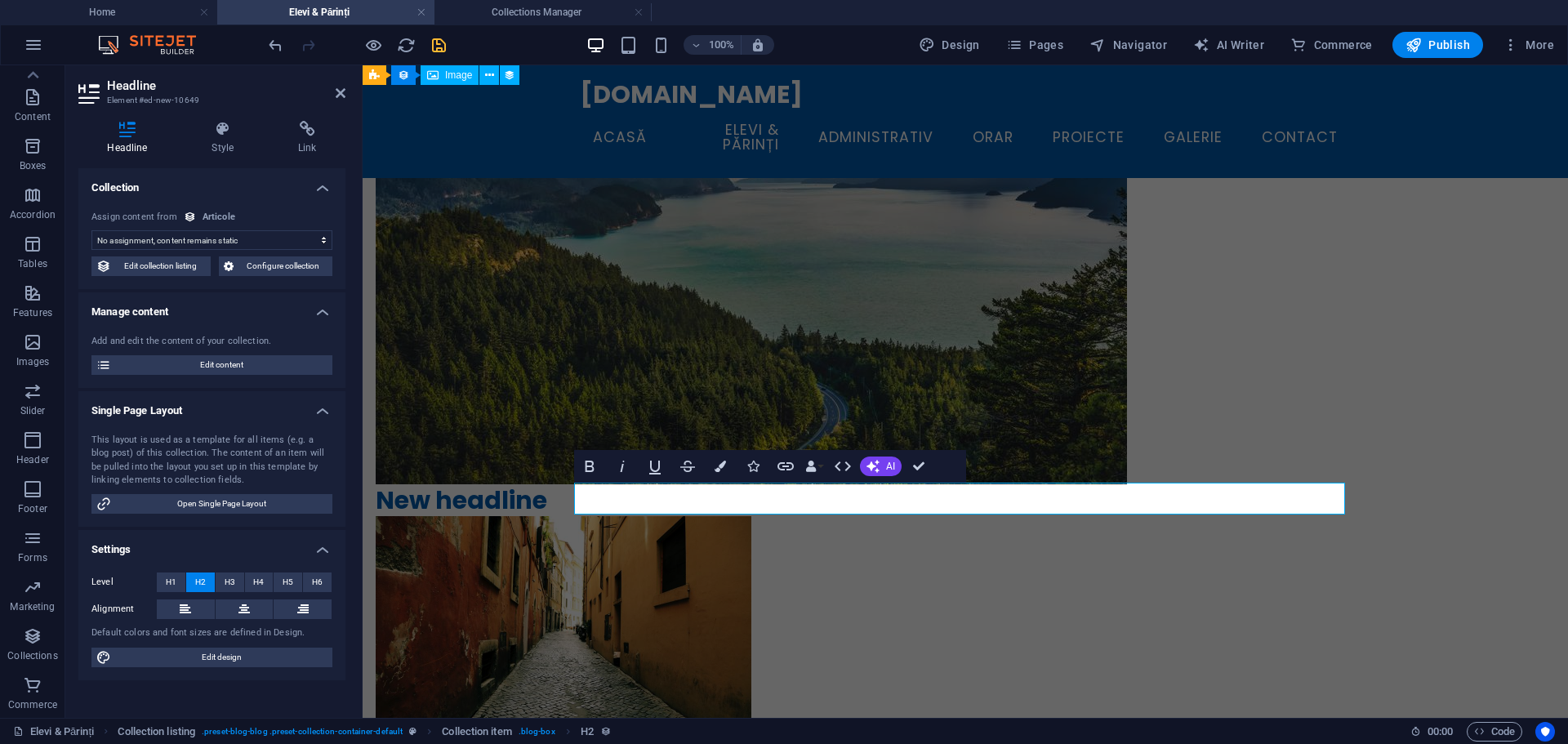
click at [179, 242] on select "No assignment, content remains static Created at (Date) Updated at (Date) Name …" at bounding box center [211, 239] width 241 height 20
select select "name"
click at [91, 230] on select "No assignment, content remains static Created at (Date) Updated at (Date) Name …" at bounding box center [211, 239] width 241 height 20
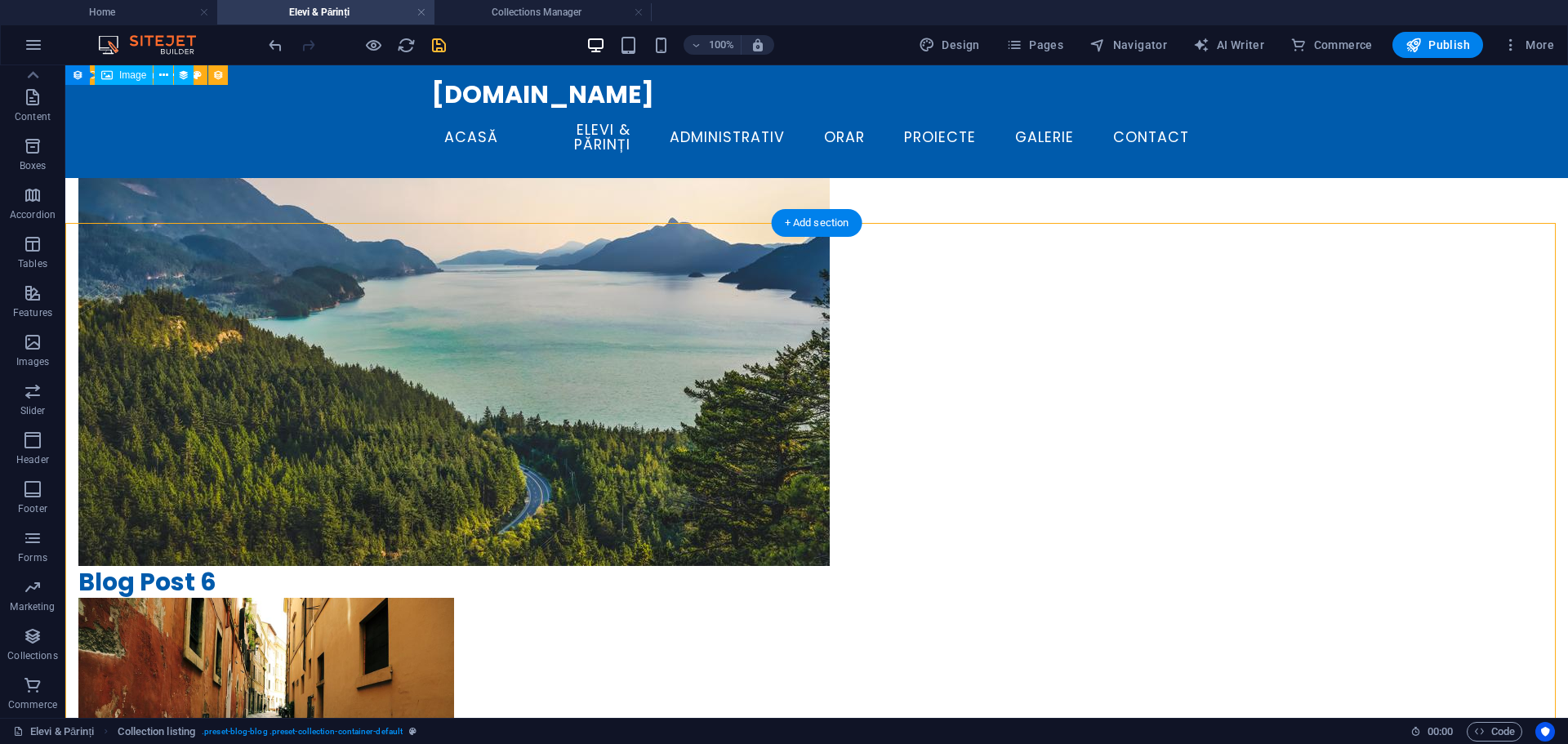
scroll to position [83, 0]
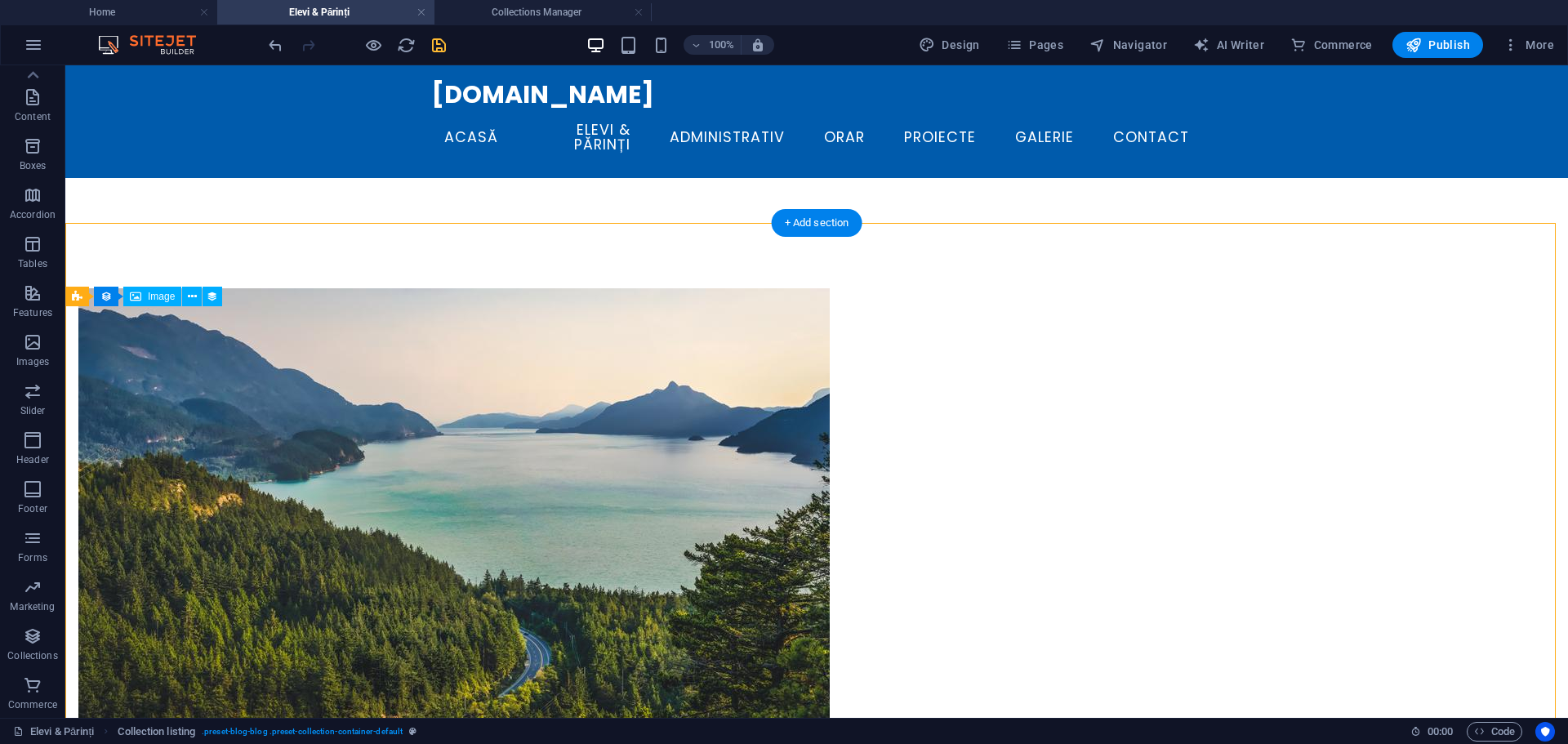
select select "createdAt_DESC"
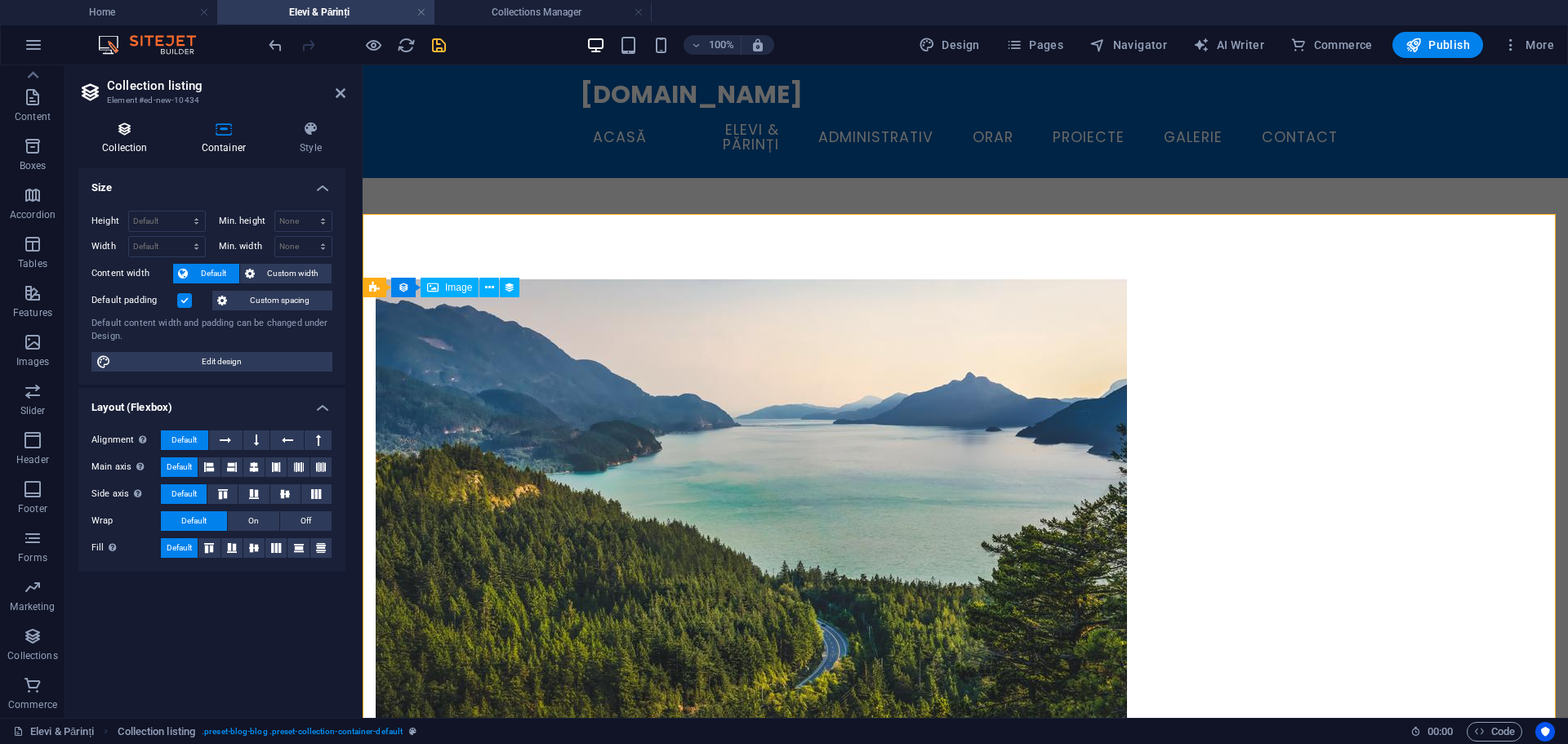
click at [124, 140] on h4 "Collection" at bounding box center [128, 138] width 100 height 34
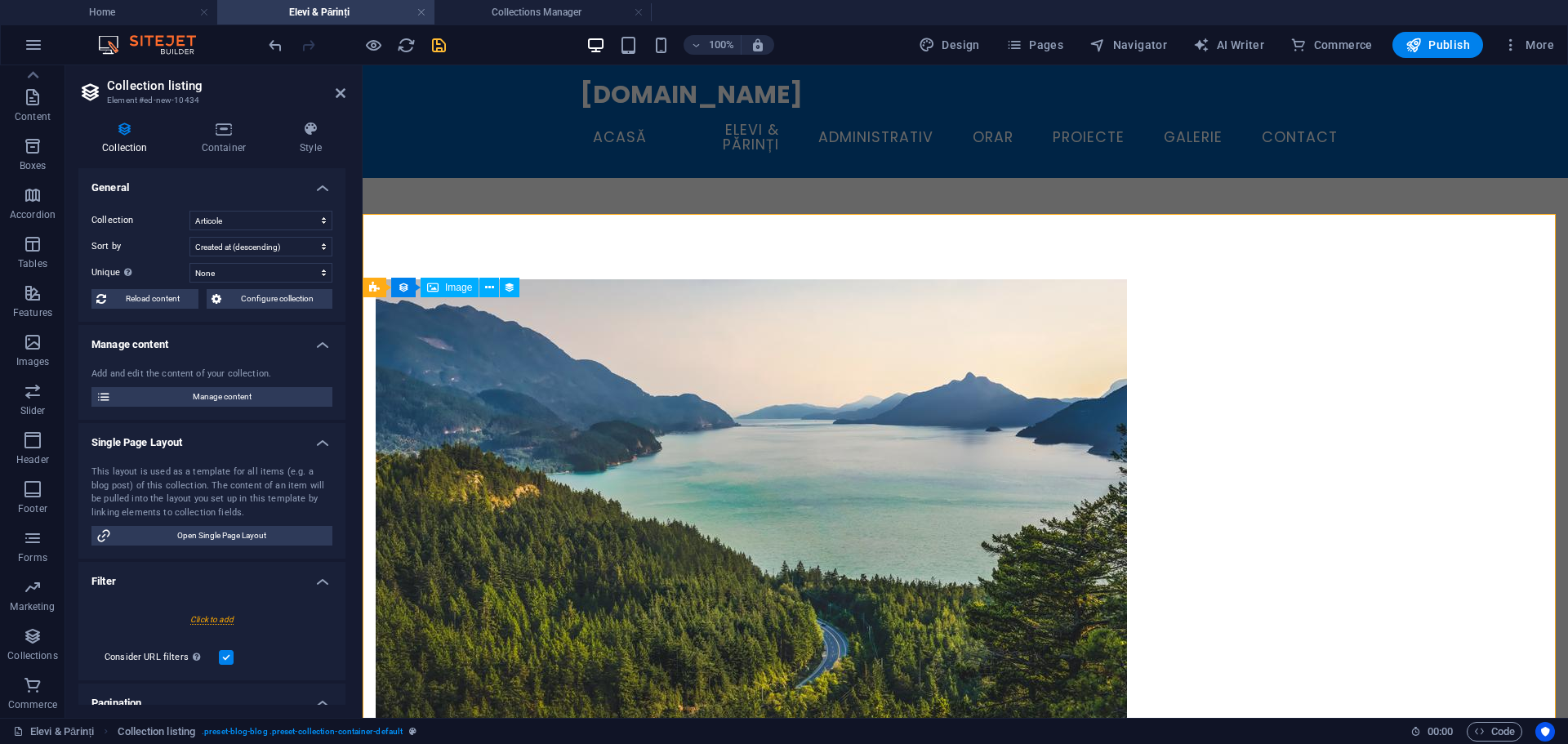
scroll to position [163, 0]
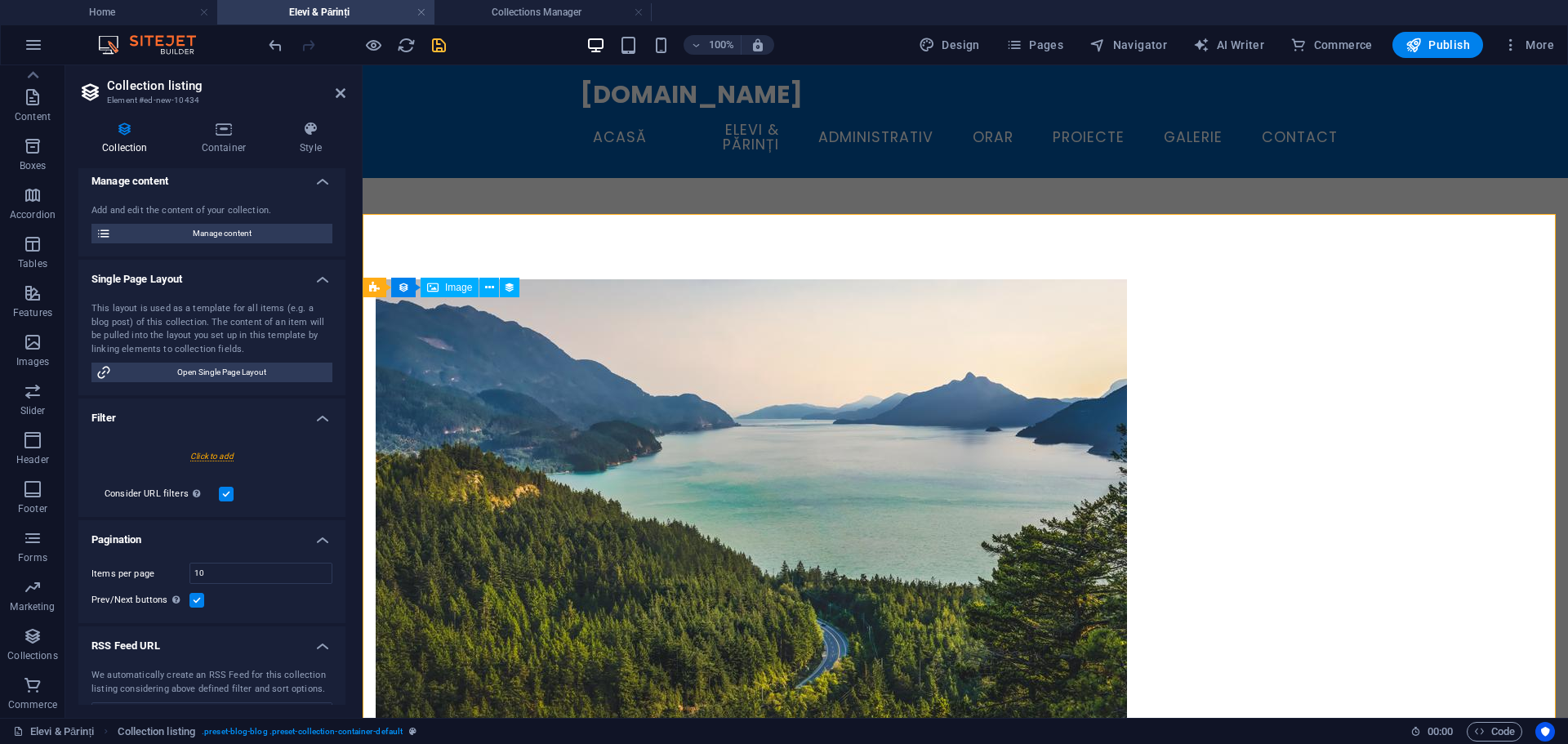
click at [130, 447] on div at bounding box center [211, 455] width 241 height 30
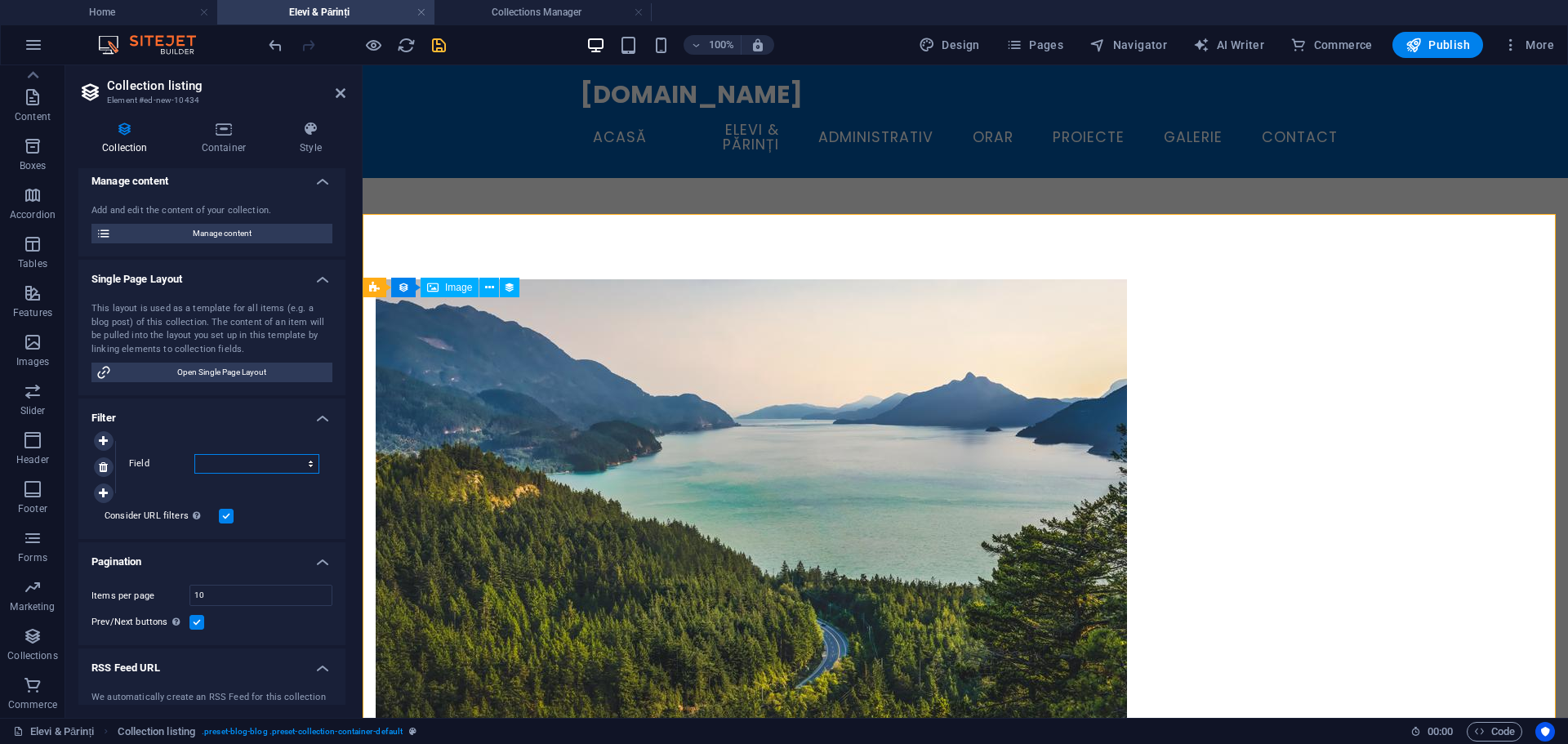
click at [239, 467] on select "Created at Updated at Name Slug Category Author Publishing Date Status" at bounding box center [257, 463] width 125 height 20
select select "columns.category"
click at [195, 453] on select "Created at Updated at Name Slug Category Author Publishing Date Status" at bounding box center [257, 463] width 125 height 20
select select
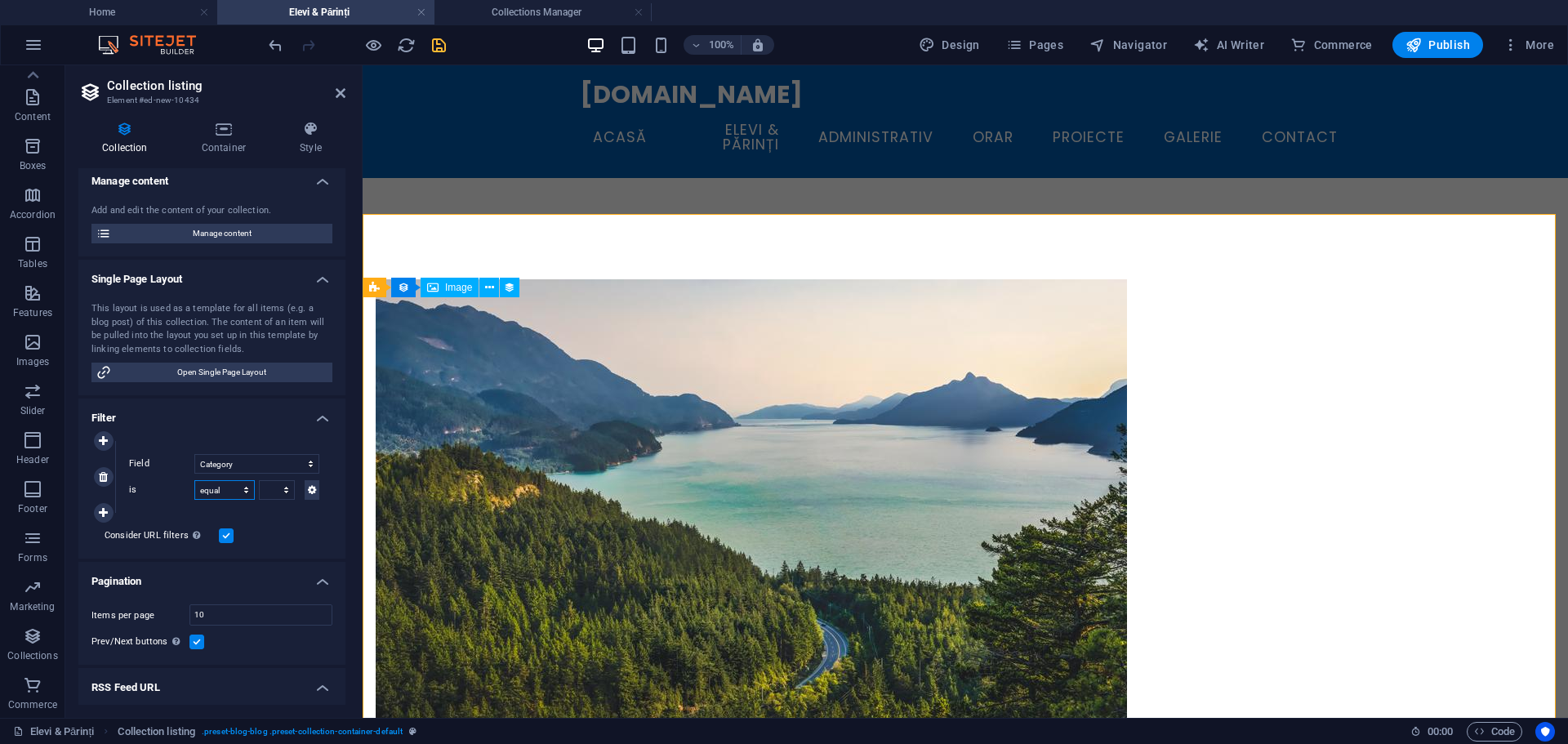
click at [224, 495] on select "equal not equal" at bounding box center [225, 490] width 61 height 20
drag, startPoint x: 224, startPoint y: 491, endPoint x: 209, endPoint y: 486, distance: 15.8
click at [224, 491] on select "equal not equal" at bounding box center [225, 490] width 61 height 20
click at [141, 487] on label "is" at bounding box center [162, 490] width 65 height 20
click at [181, 486] on label "is" at bounding box center [162, 490] width 65 height 20
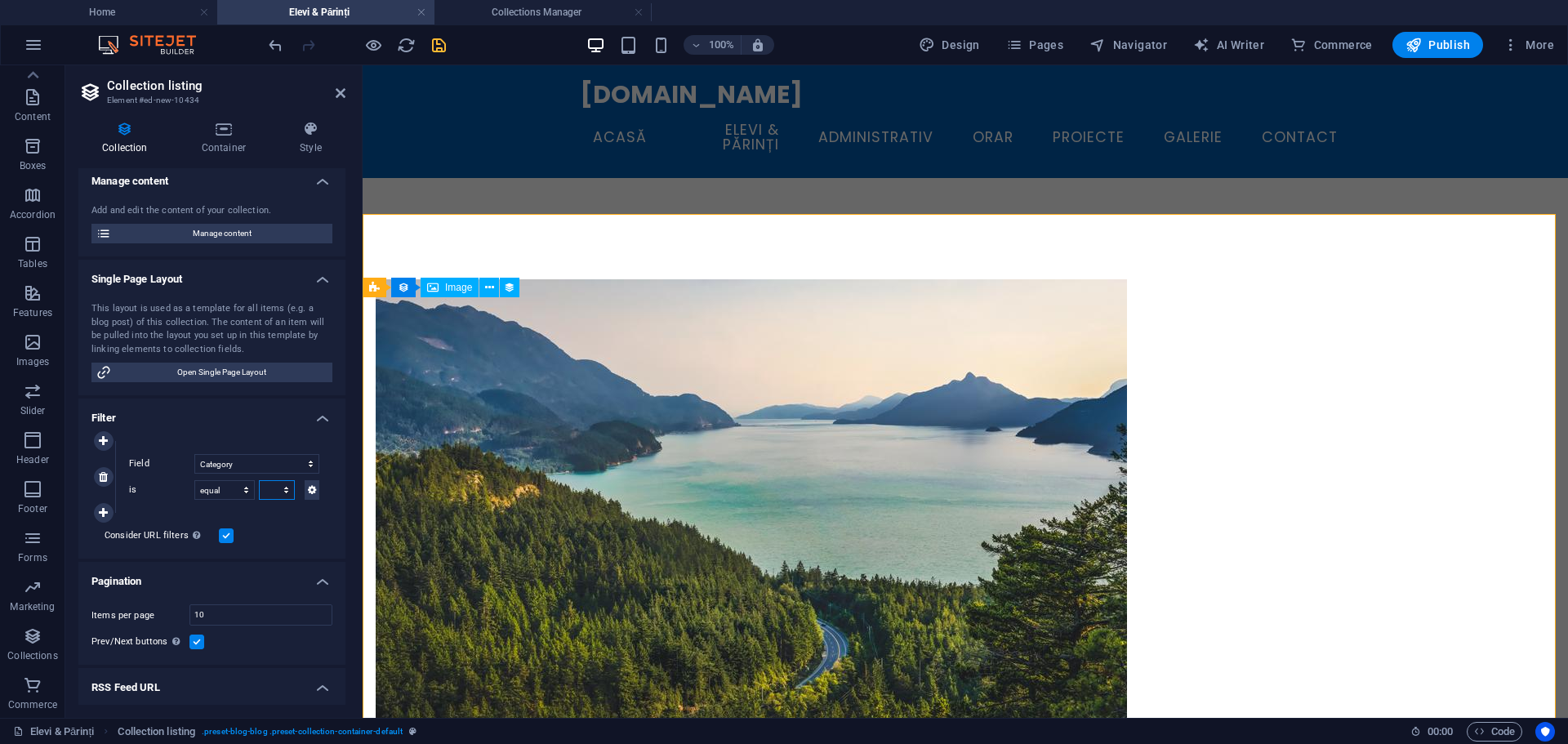
click at [284, 488] on select "Category 1 Category 2" at bounding box center [277, 490] width 36 height 20
select select "createdAt_DESC"
select select "columns.category"
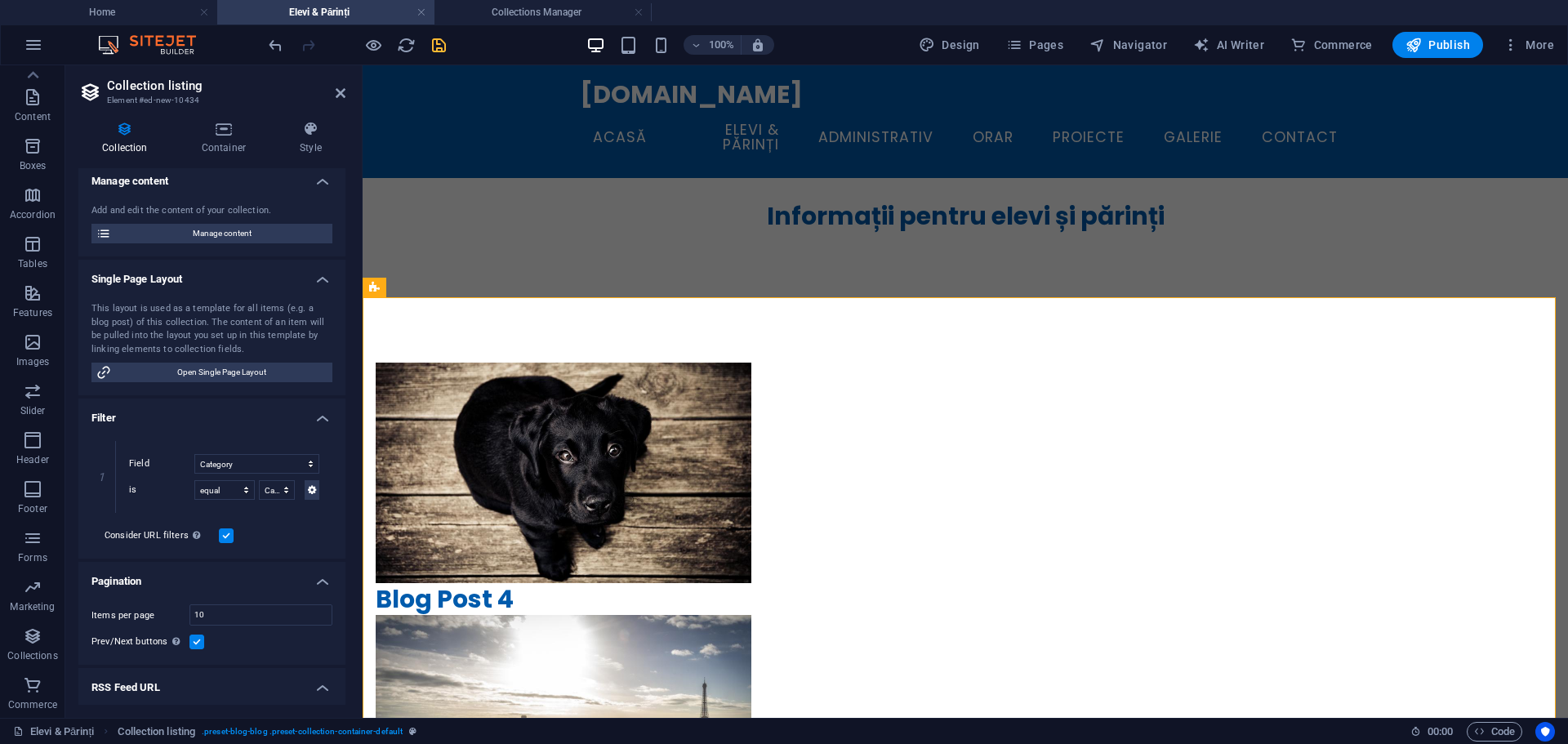
scroll to position [236, 0]
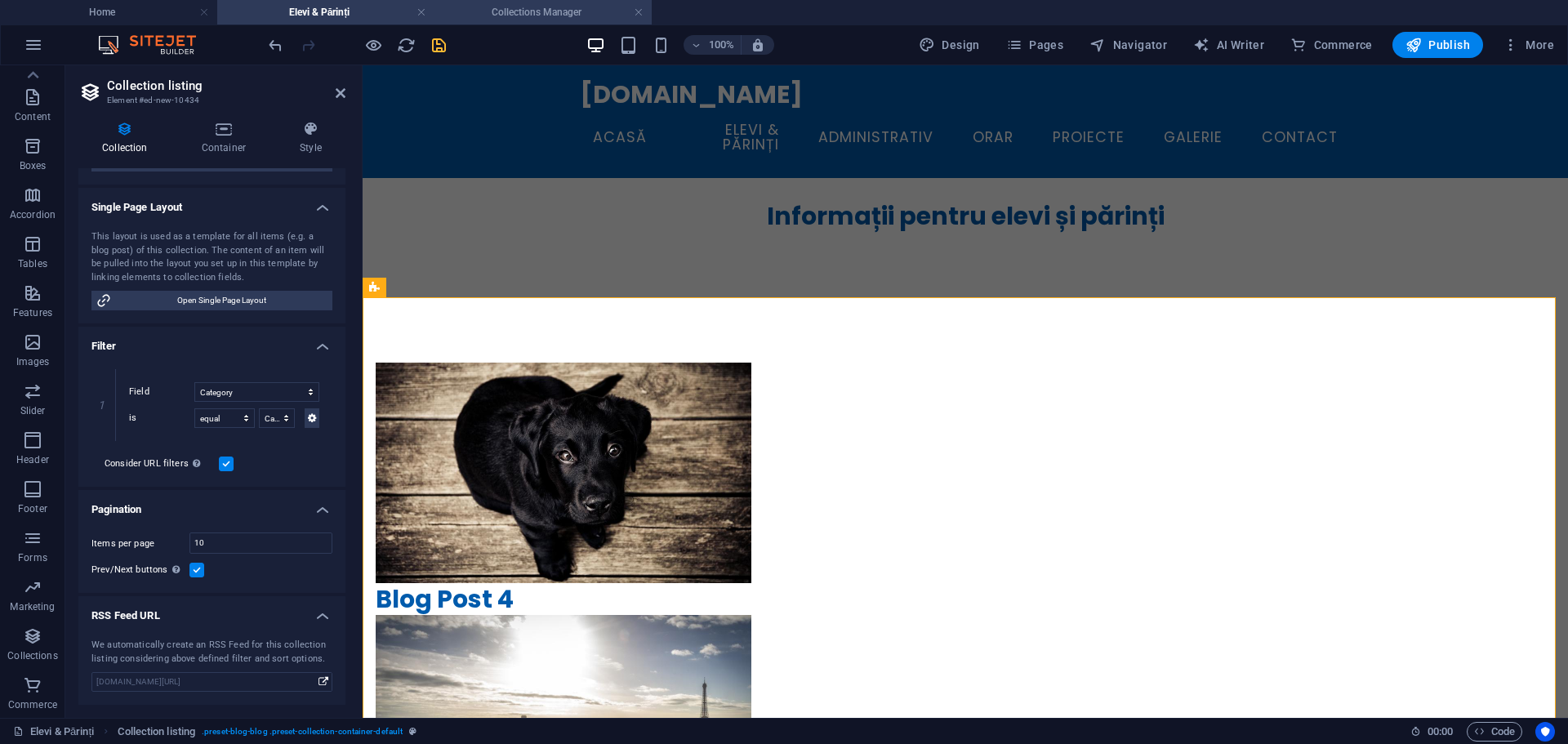
click at [546, 10] on h4 "Collections Manager" at bounding box center [542, 12] width 217 height 18
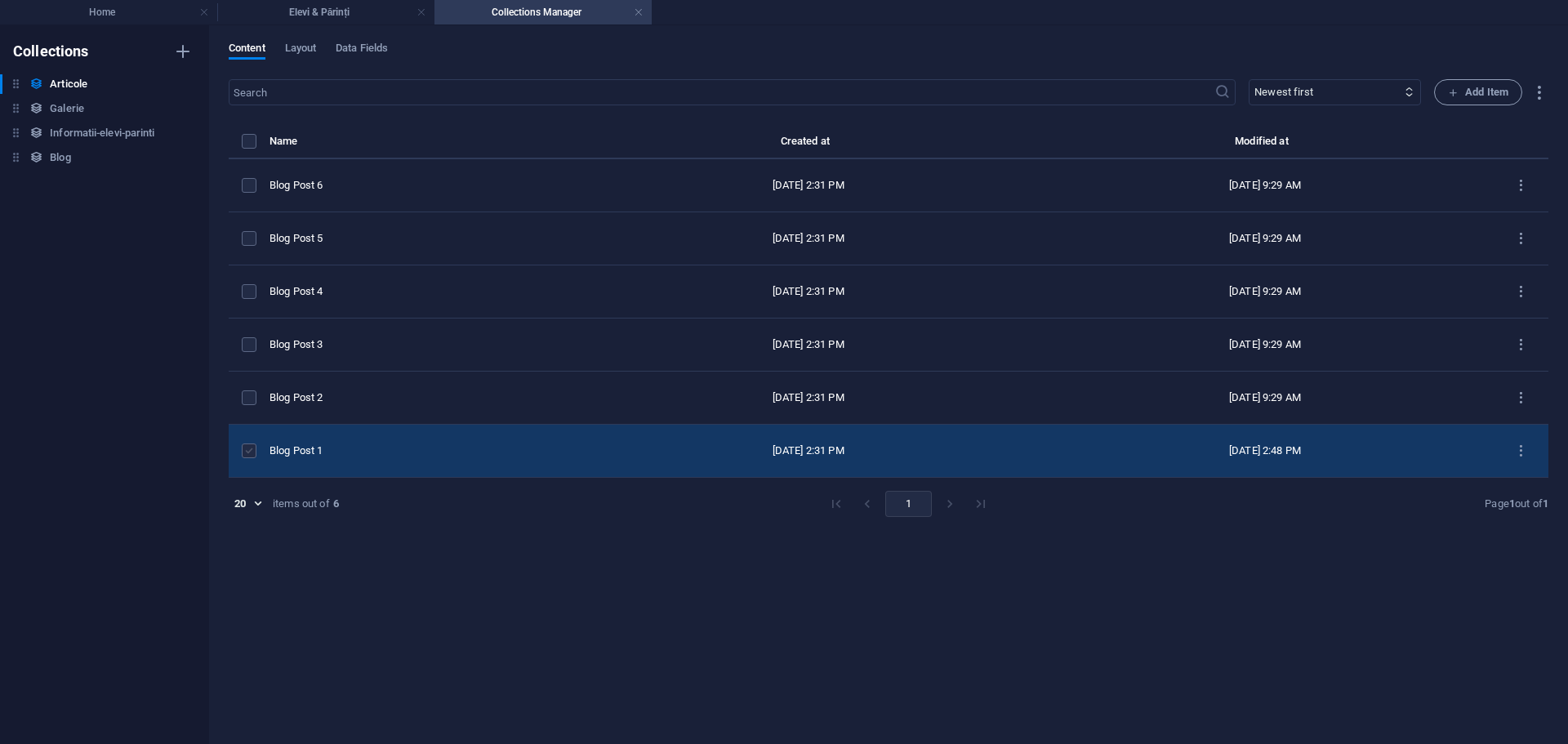
click at [254, 449] on label "items list" at bounding box center [250, 451] width 15 height 15
click at [0, 0] on input "items list" at bounding box center [0, 0] width 0 height 0
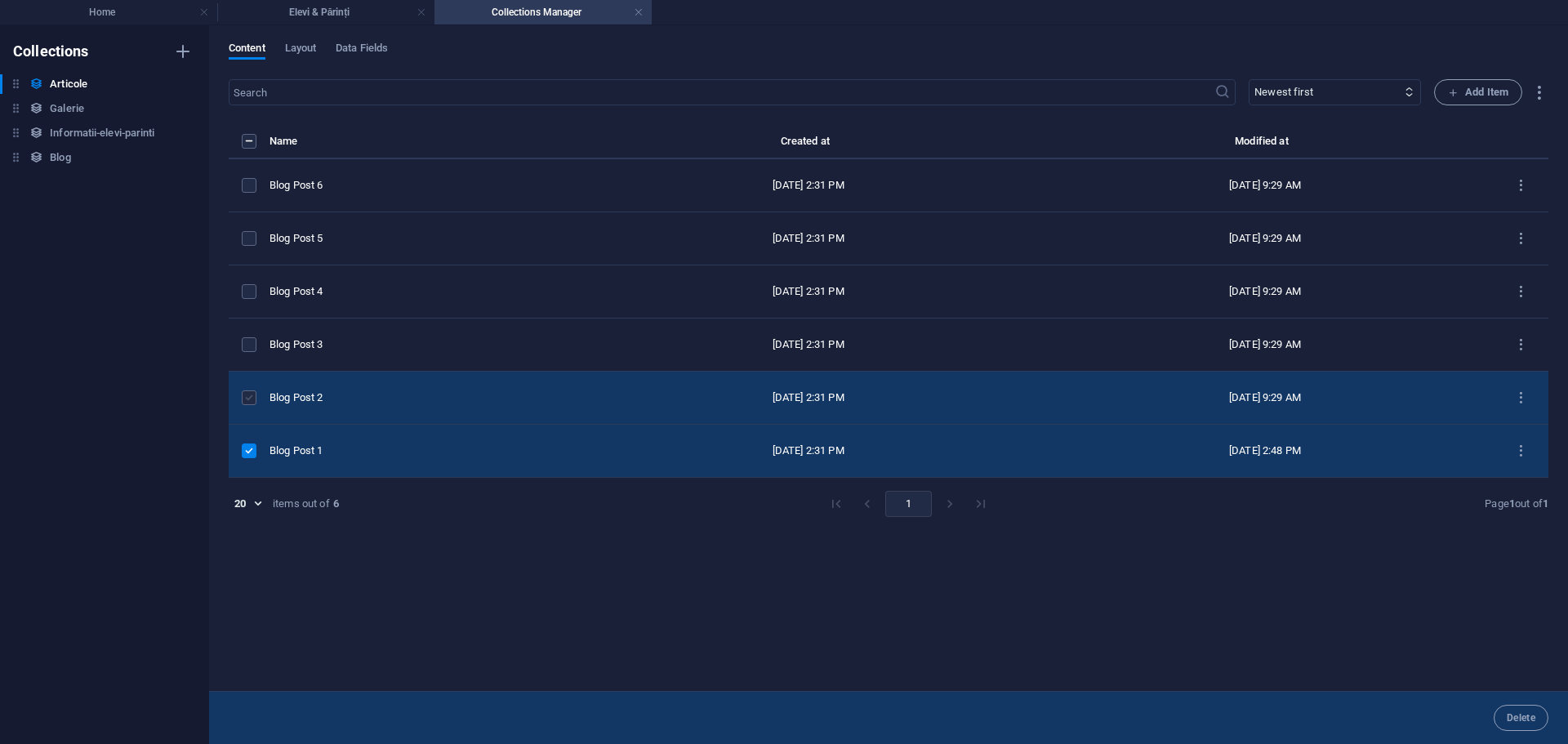
click at [252, 399] on label "items list" at bounding box center [250, 398] width 15 height 15
click at [0, 0] on input "items list" at bounding box center [0, 0] width 0 height 0
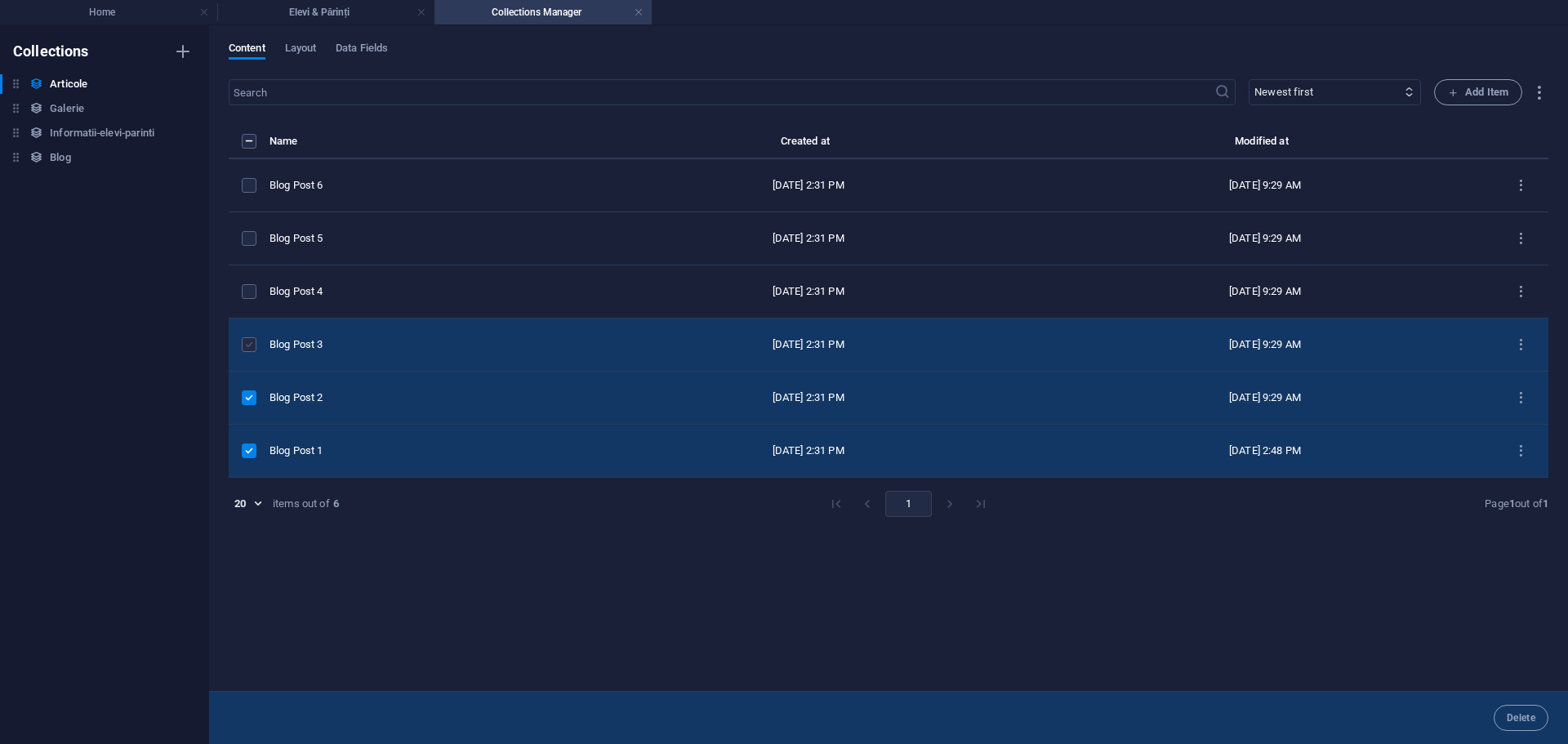
click at [253, 345] on label "items list" at bounding box center [250, 345] width 15 height 15
click at [0, 0] on input "items list" at bounding box center [0, 0] width 0 height 0
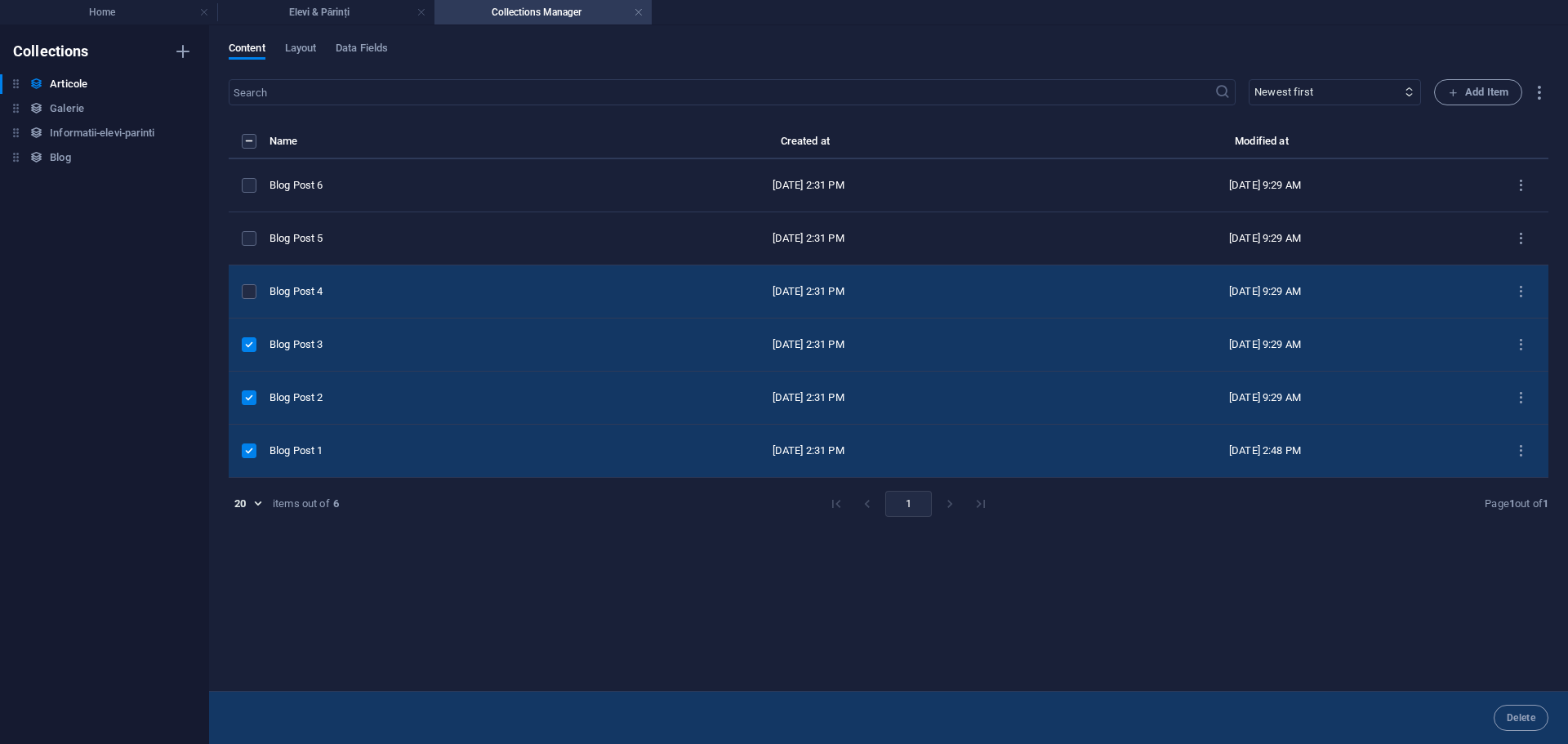
click at [252, 281] on td "items list" at bounding box center [249, 291] width 41 height 53
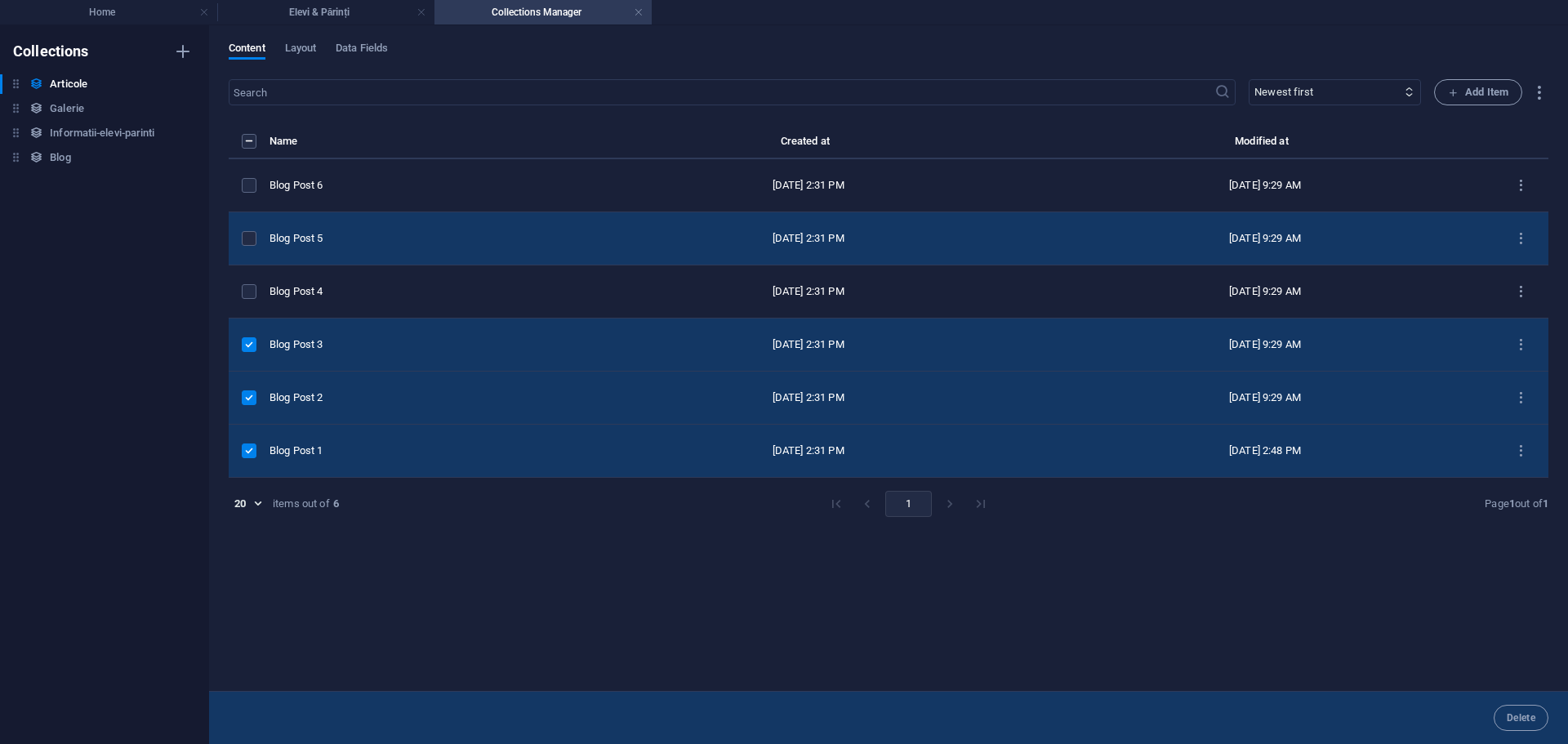
click at [252, 230] on td "items list" at bounding box center [249, 238] width 41 height 53
click at [248, 243] on label "items list" at bounding box center [250, 238] width 15 height 15
click at [0, 0] on input "items list" at bounding box center [0, 0] width 0 height 0
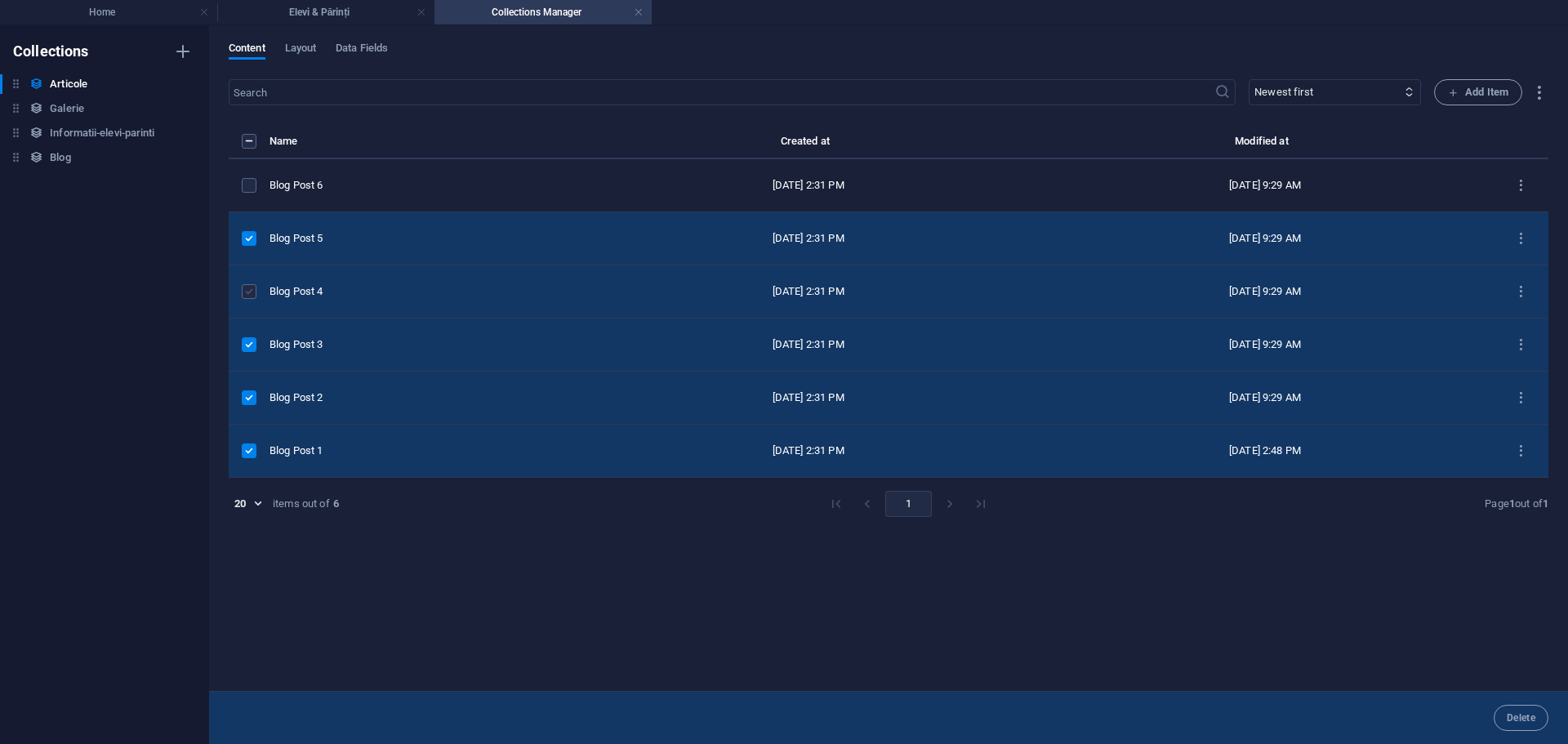
click at [249, 294] on label "items list" at bounding box center [250, 291] width 15 height 15
click at [0, 0] on input "items list" at bounding box center [0, 0] width 0 height 0
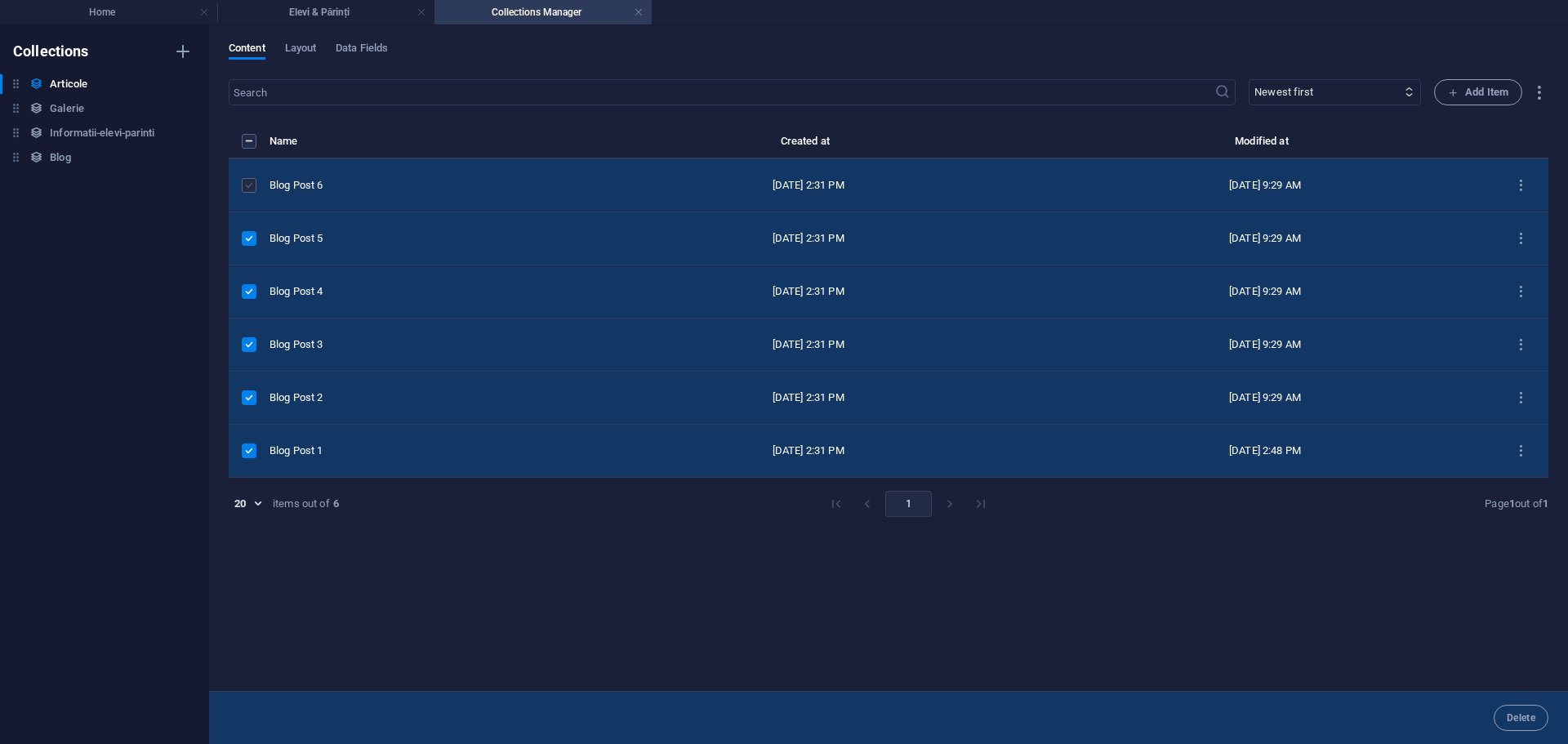
click at [246, 182] on label "items list" at bounding box center [250, 185] width 15 height 15
click at [0, 0] on input "items list" at bounding box center [0, 0] width 0 height 0
click at [245, 240] on label "items list" at bounding box center [250, 238] width 15 height 15
click at [0, 0] on input "items list" at bounding box center [0, 0] width 0 height 0
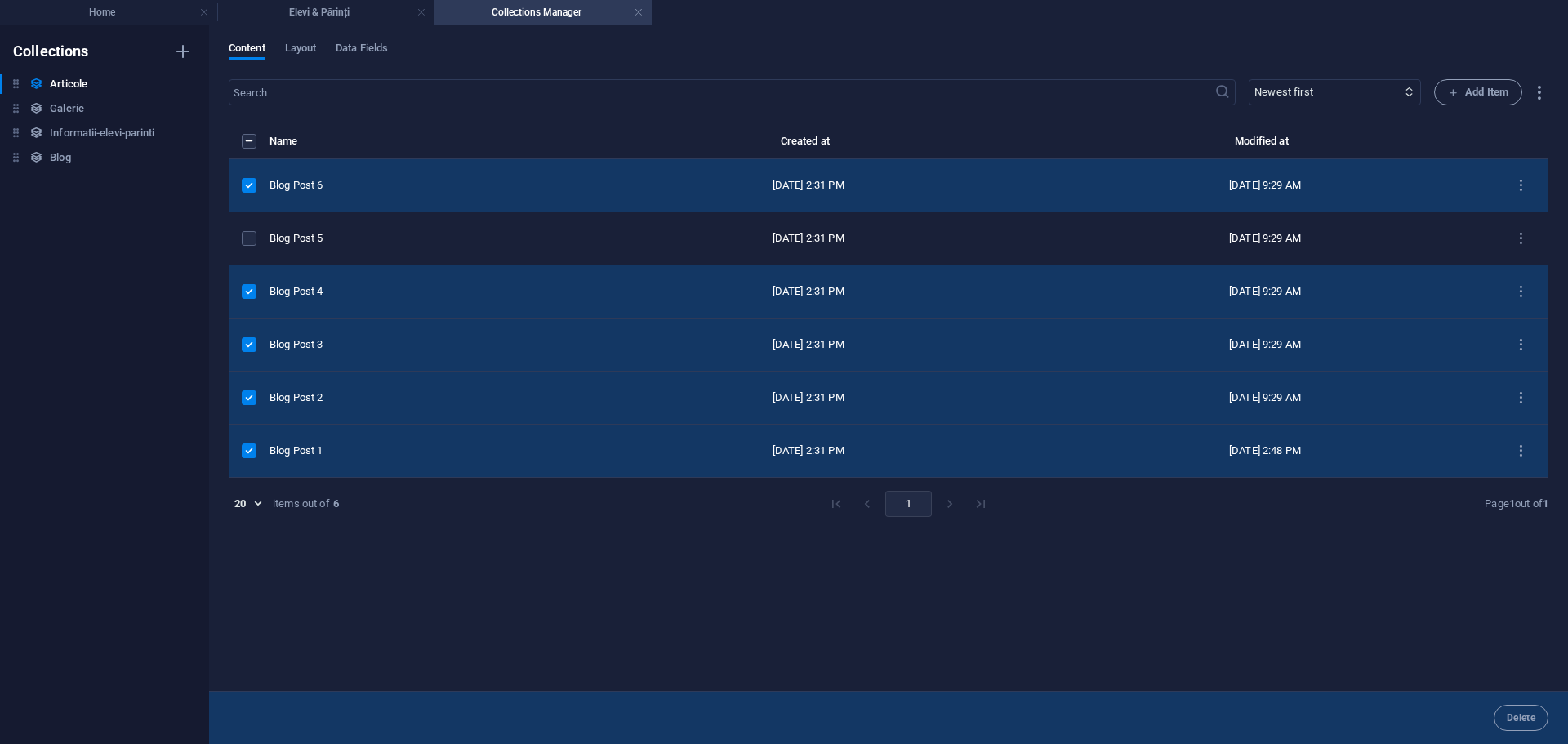
click at [249, 288] on label "items list" at bounding box center [250, 291] width 15 height 15
click at [0, 0] on input "items list" at bounding box center [0, 0] width 0 height 0
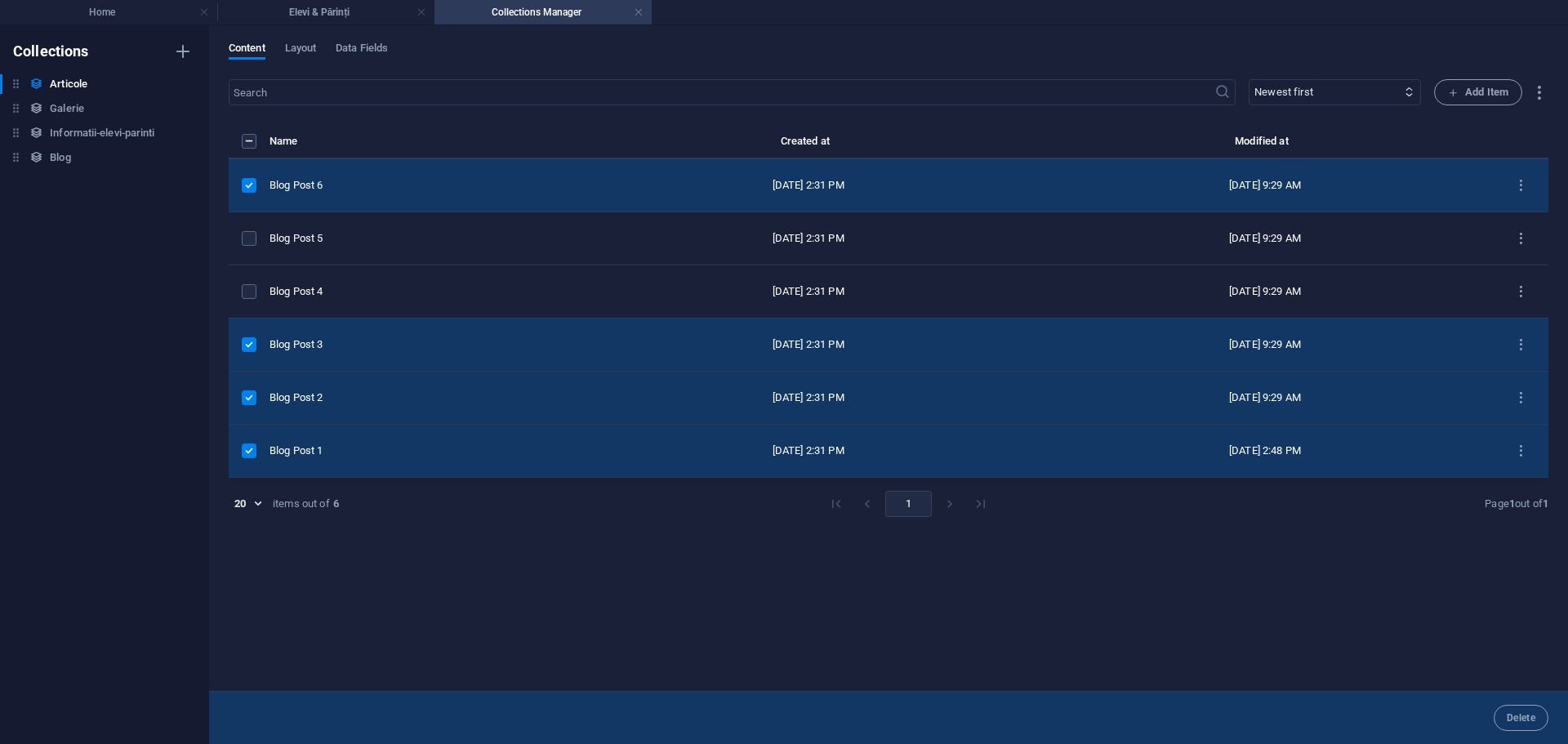
click at [252, 347] on label "items list" at bounding box center [250, 345] width 15 height 15
click at [0, 0] on input "items list" at bounding box center [0, 0] width 0 height 0
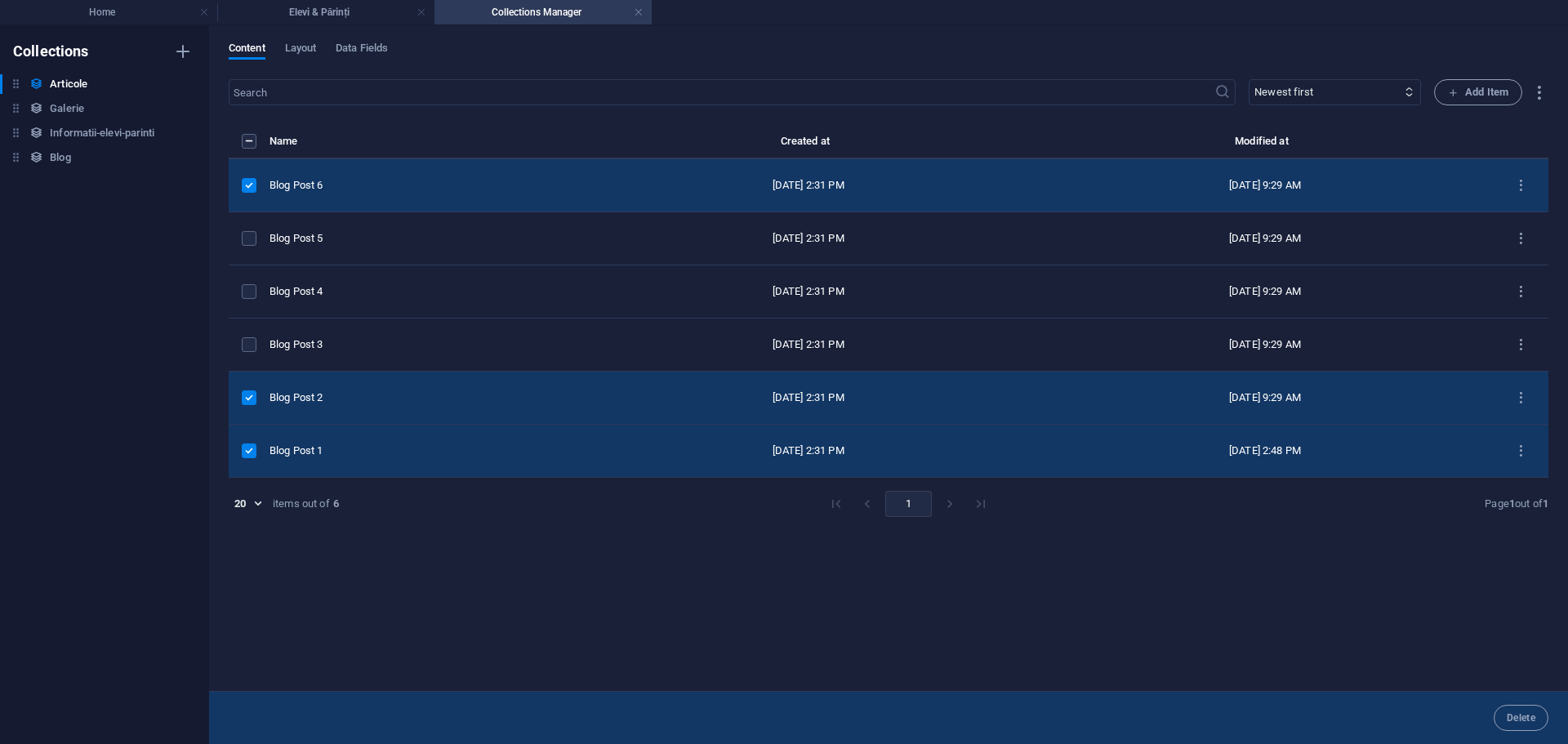
click at [242, 405] on td "items list" at bounding box center [249, 398] width 41 height 53
click at [253, 393] on label "items list" at bounding box center [250, 398] width 15 height 15
click at [0, 0] on input "items list" at bounding box center [0, 0] width 0 height 0
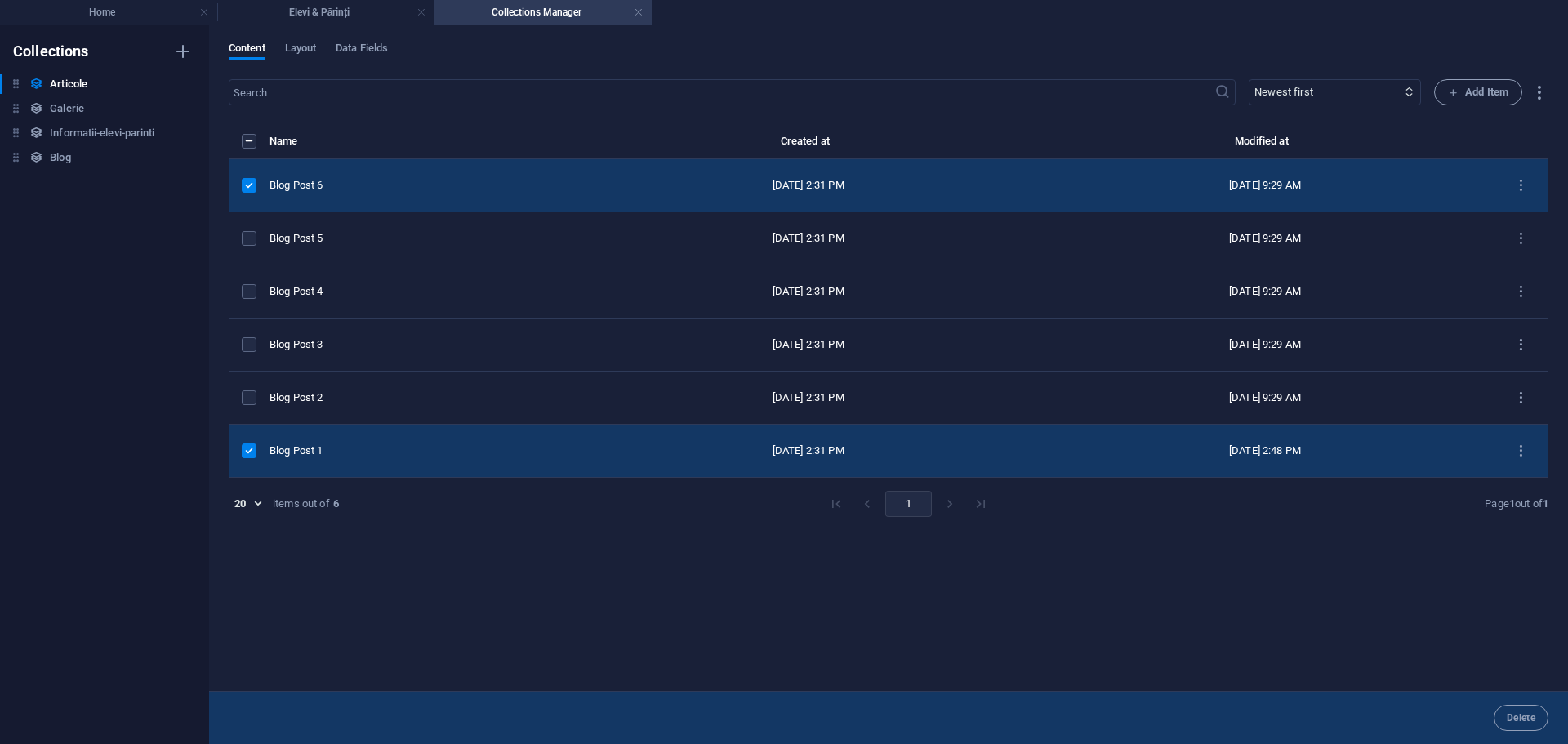
click at [251, 187] on label "items list" at bounding box center [250, 185] width 15 height 15
click at [0, 0] on input "items list" at bounding box center [0, 0] width 0 height 0
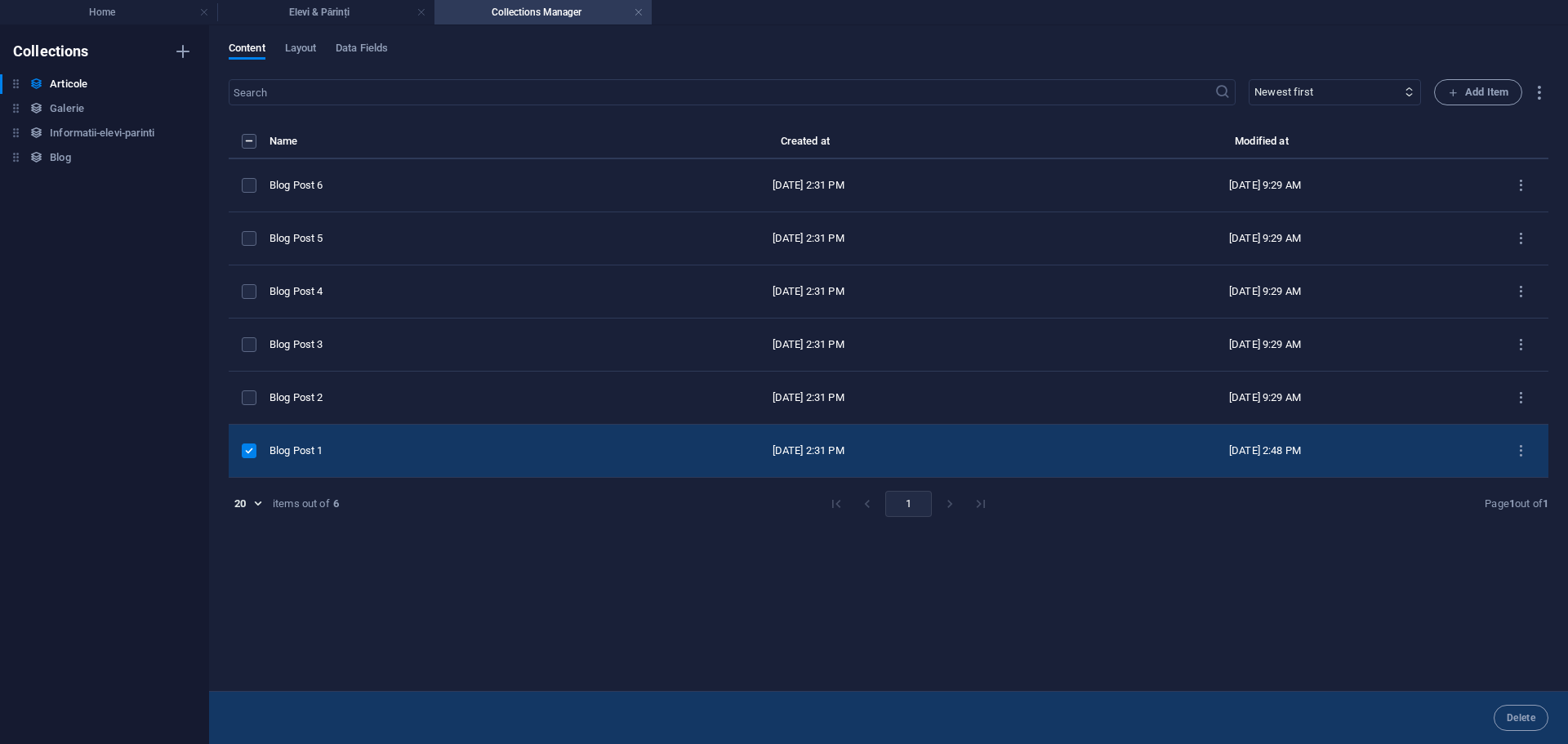
click at [250, 454] on label "items list" at bounding box center [250, 451] width 15 height 15
click at [0, 0] on input "items list" at bounding box center [0, 0] width 0 height 0
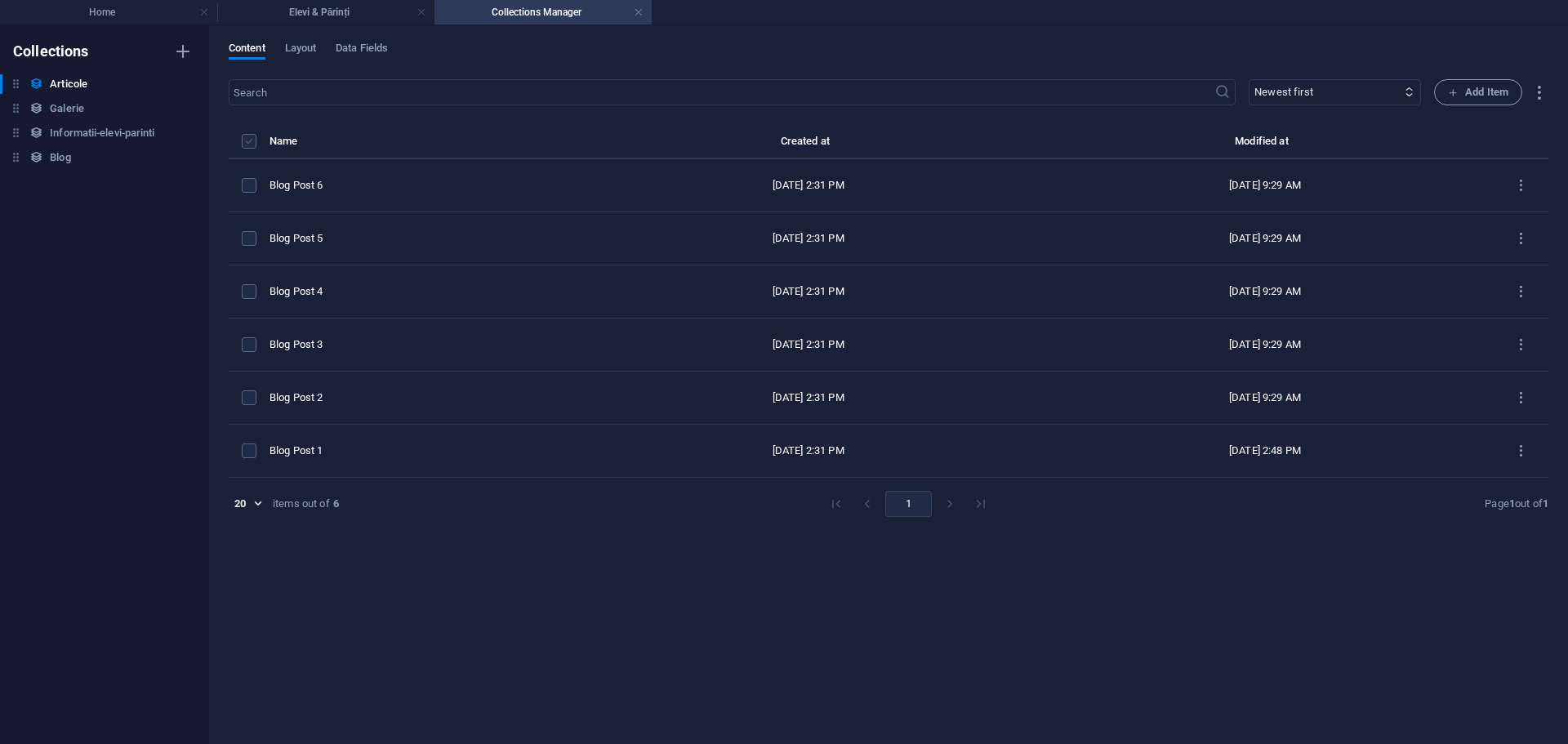
click at [246, 140] on label "items list" at bounding box center [250, 142] width 15 height 15
click at [0, 0] on input "items list" at bounding box center [0, 0] width 0 height 0
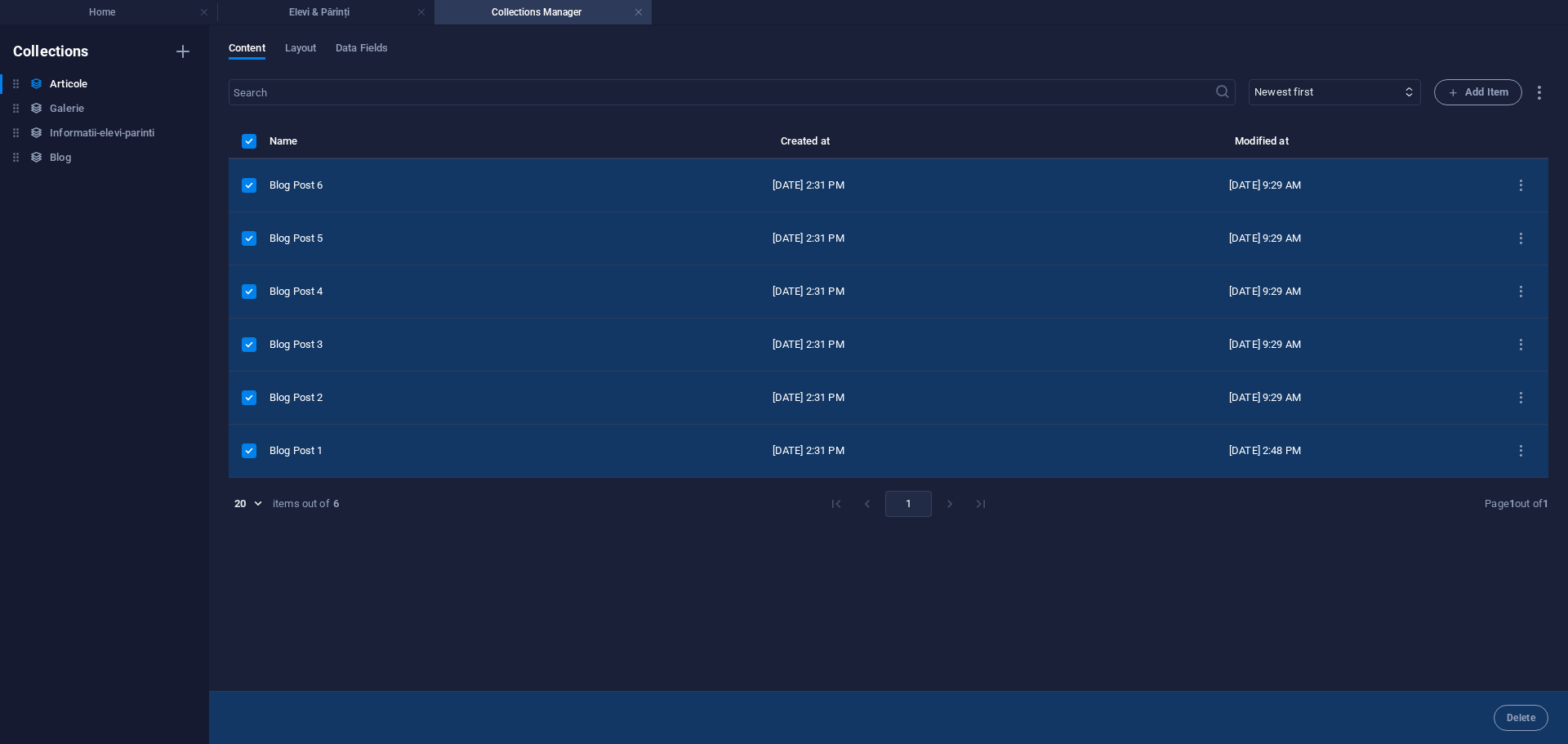
click at [252, 453] on label "items list" at bounding box center [250, 451] width 15 height 15
click at [0, 0] on input "items list" at bounding box center [0, 0] width 0 height 0
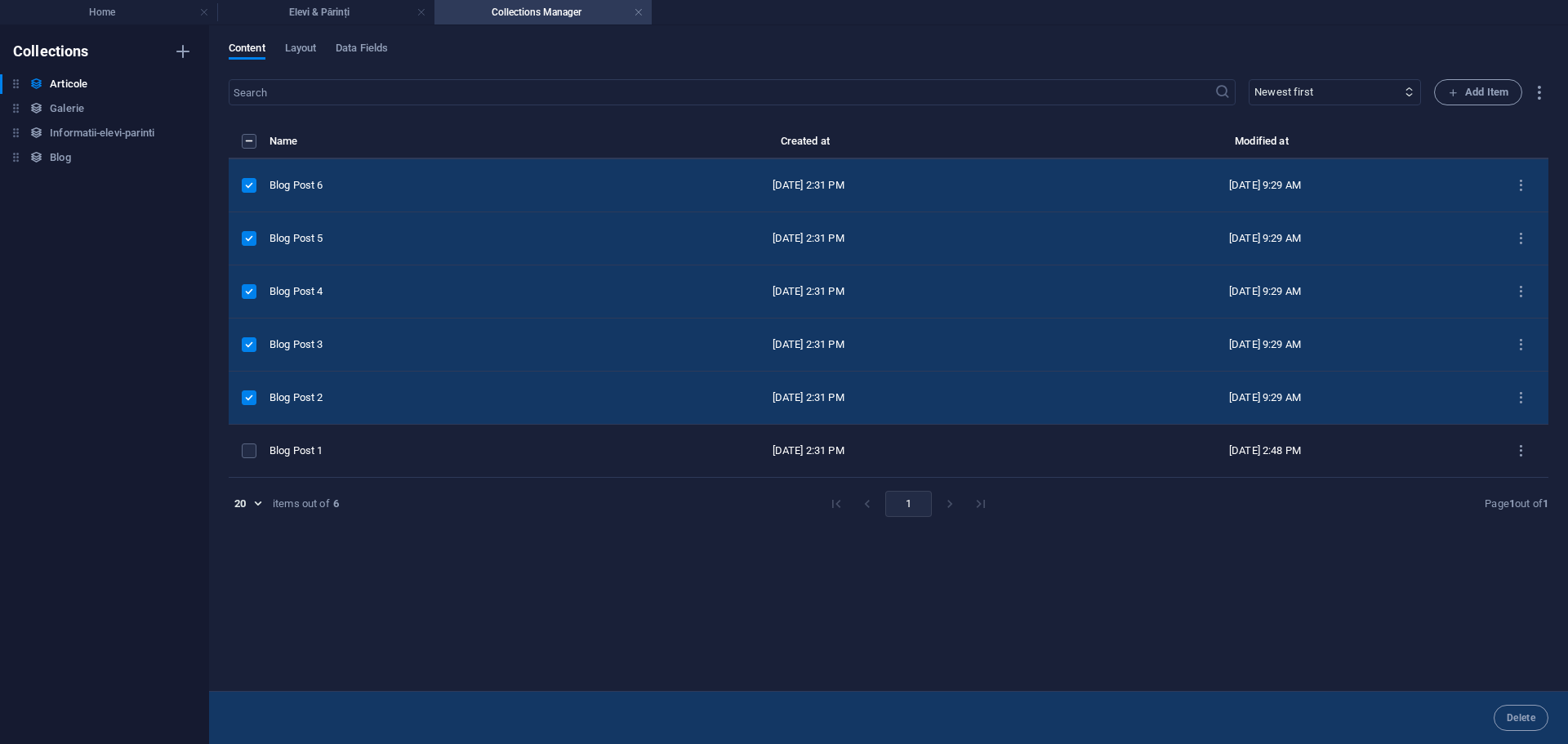
click at [248, 393] on label "items list" at bounding box center [250, 398] width 15 height 15
click at [0, 0] on input "items list" at bounding box center [0, 0] width 0 height 0
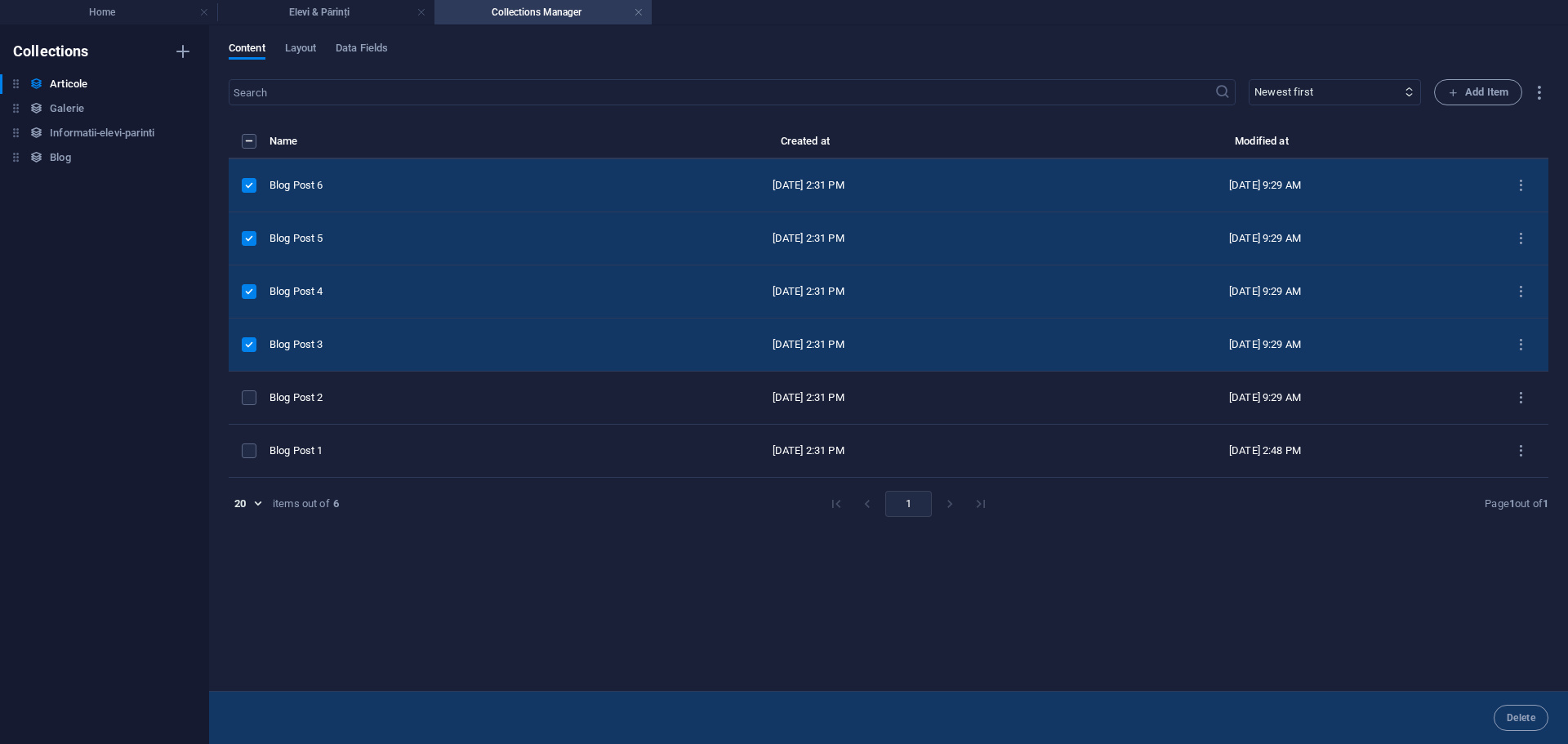
click at [249, 347] on label "items list" at bounding box center [250, 345] width 15 height 15
click at [0, 0] on input "items list" at bounding box center [0, 0] width 0 height 0
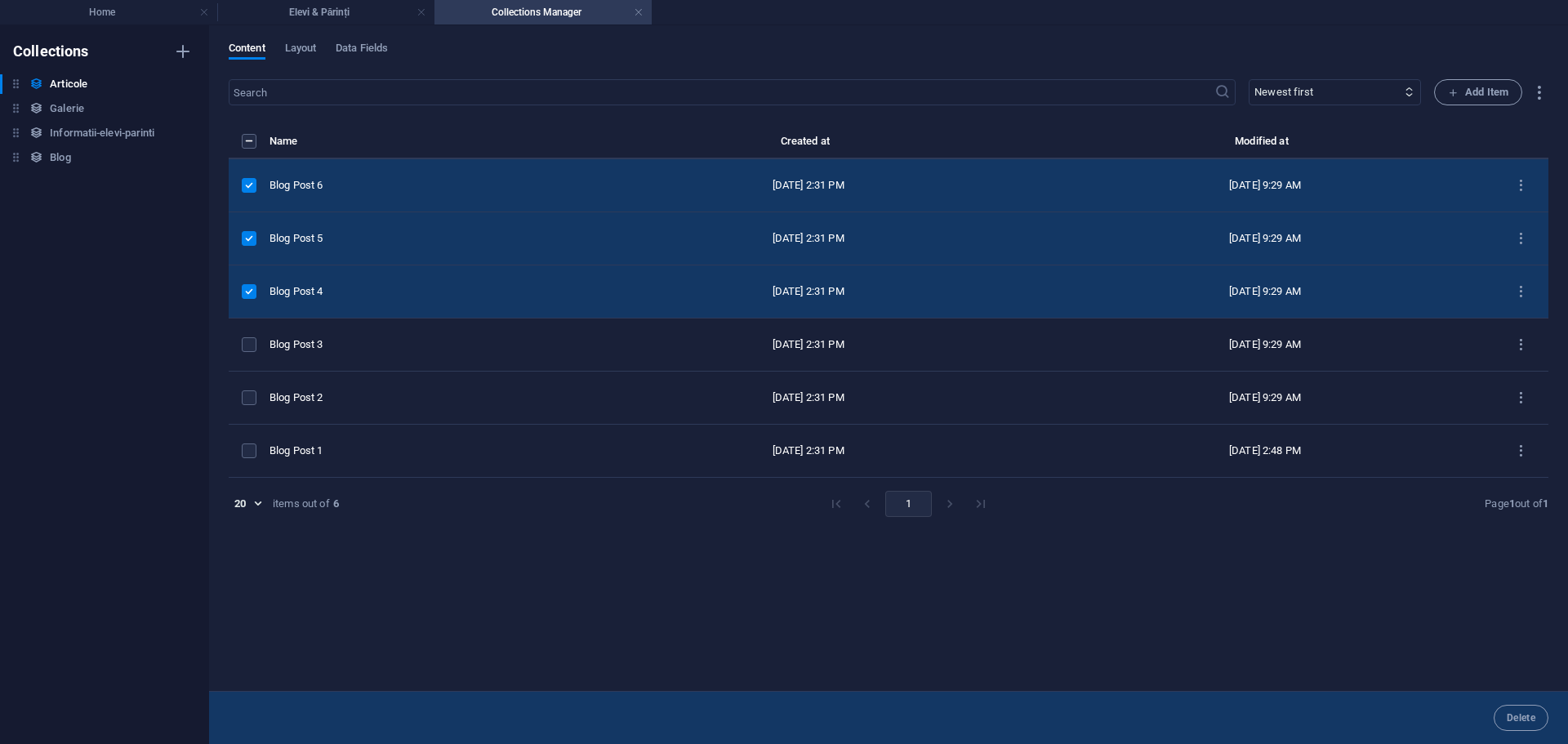
click at [245, 288] on label "items list" at bounding box center [250, 291] width 15 height 15
click at [0, 0] on input "items list" at bounding box center [0, 0] width 0 height 0
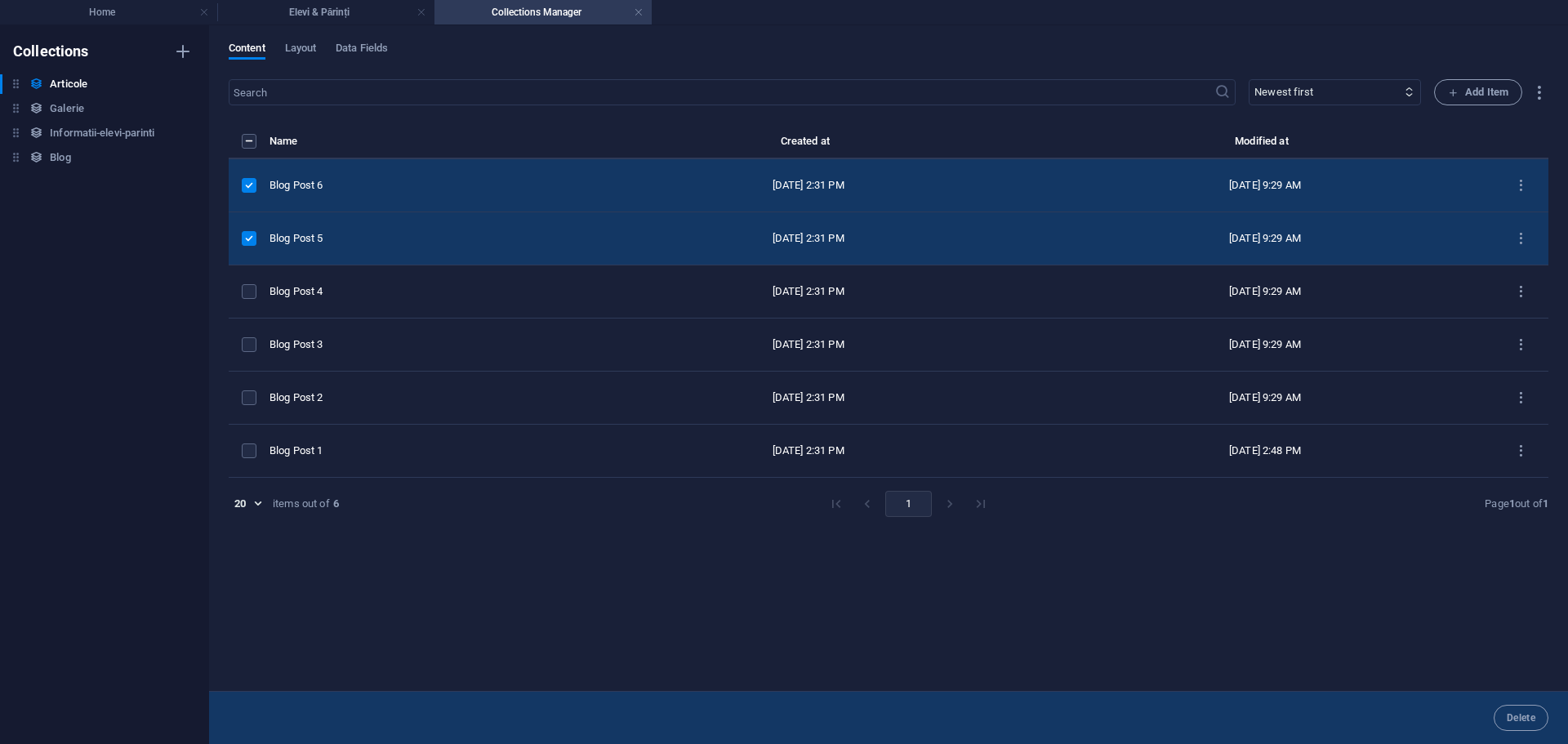
click at [244, 239] on label "items list" at bounding box center [250, 238] width 15 height 15
click at [0, 0] on input "items list" at bounding box center [0, 0] width 0 height 0
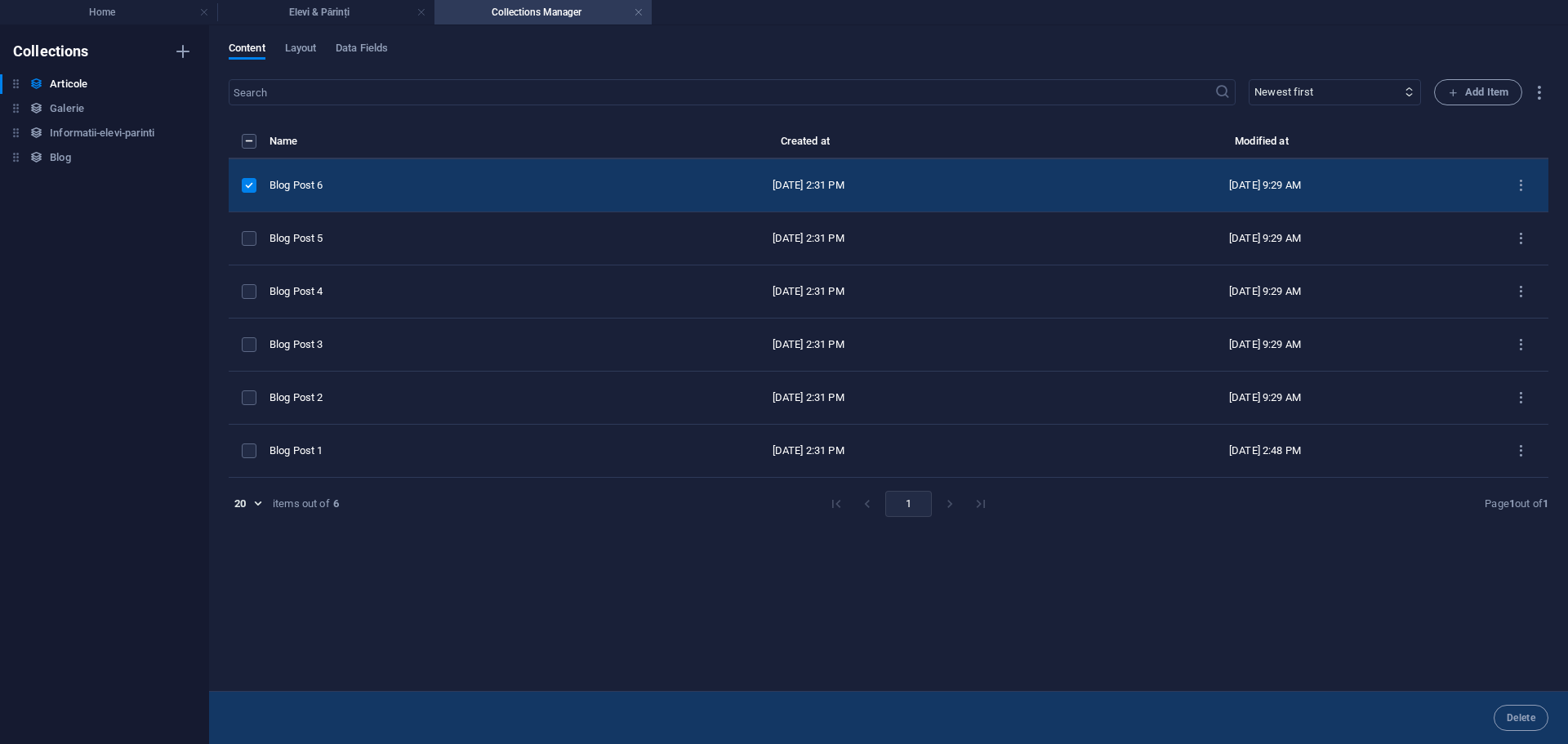
click at [239, 191] on td "items list" at bounding box center [249, 185] width 41 height 53
click at [102, 314] on div "Collections Articole Articole Galerie Galerie Informatii-elevi-parinti Informat…" at bounding box center [104, 385] width 209 height 719
click at [243, 189] on label "items list" at bounding box center [250, 185] width 15 height 15
click at [0, 0] on input "items list" at bounding box center [0, 0] width 0 height 0
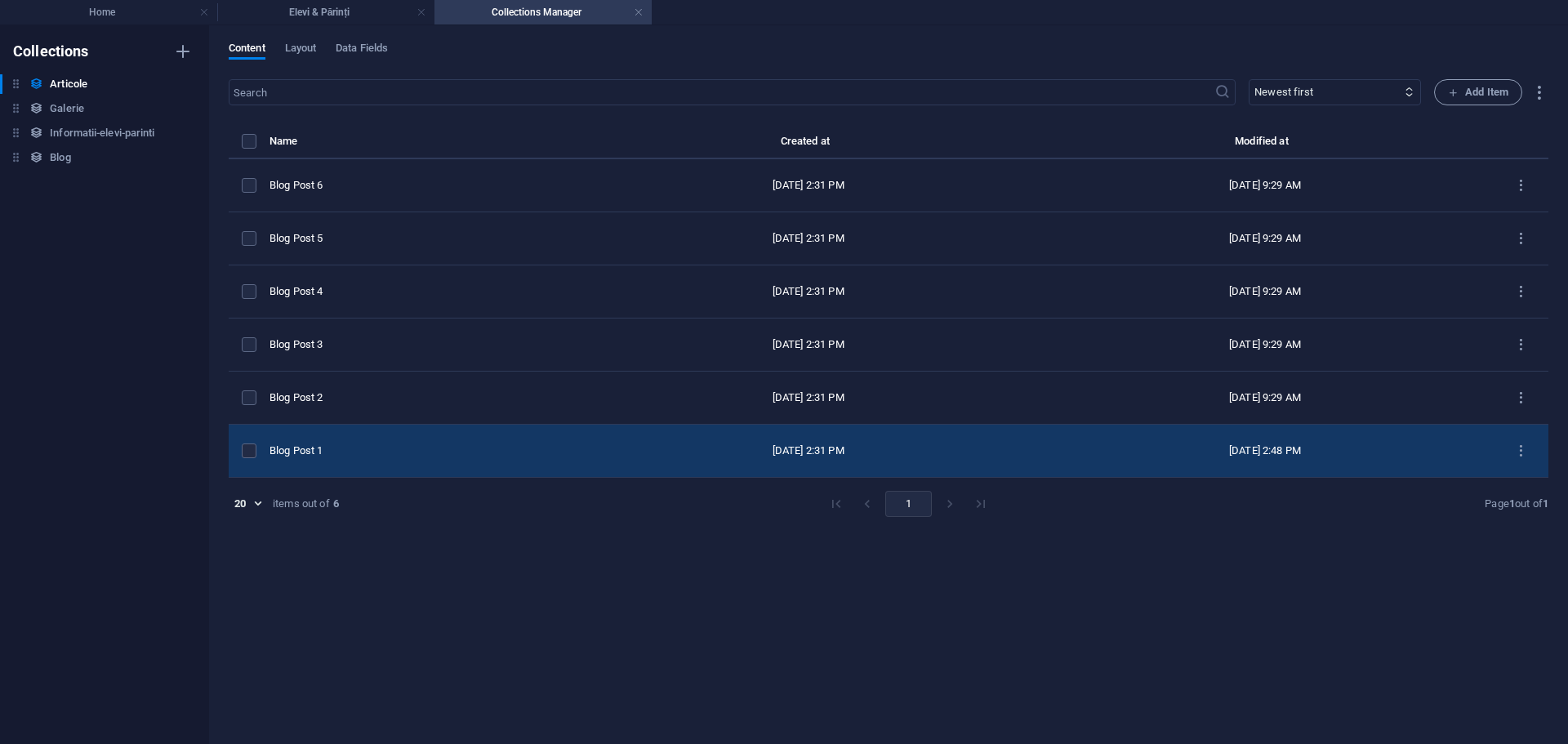
click at [402, 438] on td "Blog Post 1" at bounding box center [424, 451] width 310 height 53
select select "Category 1"
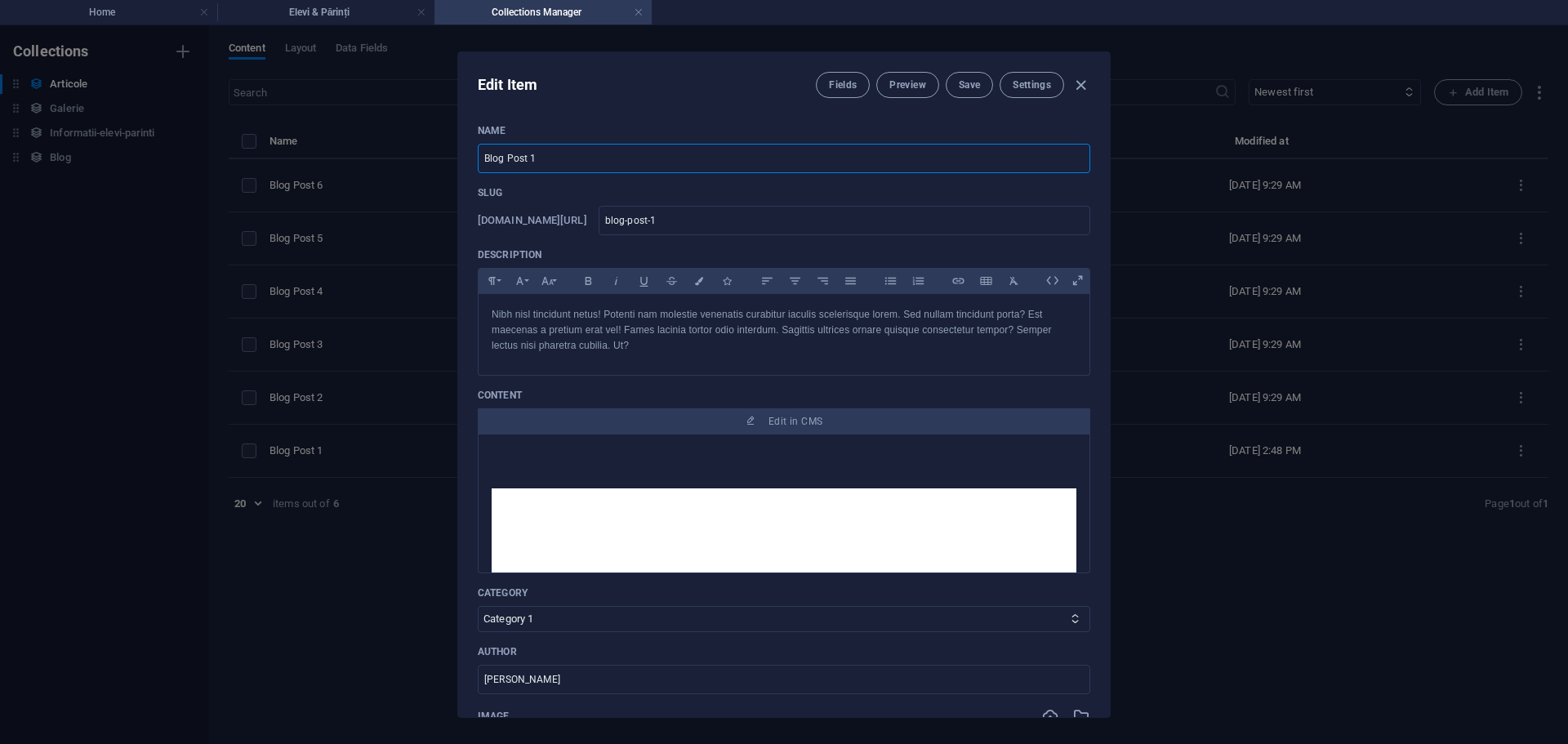
drag, startPoint x: 587, startPoint y: 158, endPoint x: 361, endPoint y: 159, distance: 226.0
click at [361, 159] on div "Edit Item Fields Preview Save Settings Name Blog Post 1 ​ Slug [DOMAIN_NAME][UR…" at bounding box center [784, 385] width 1568 height 719
click at [131, 251] on div "Edit Item Fields Preview Save Settings Name Blog Post 1 ​ Slug [DOMAIN_NAME][UR…" at bounding box center [784, 385] width 1568 height 719
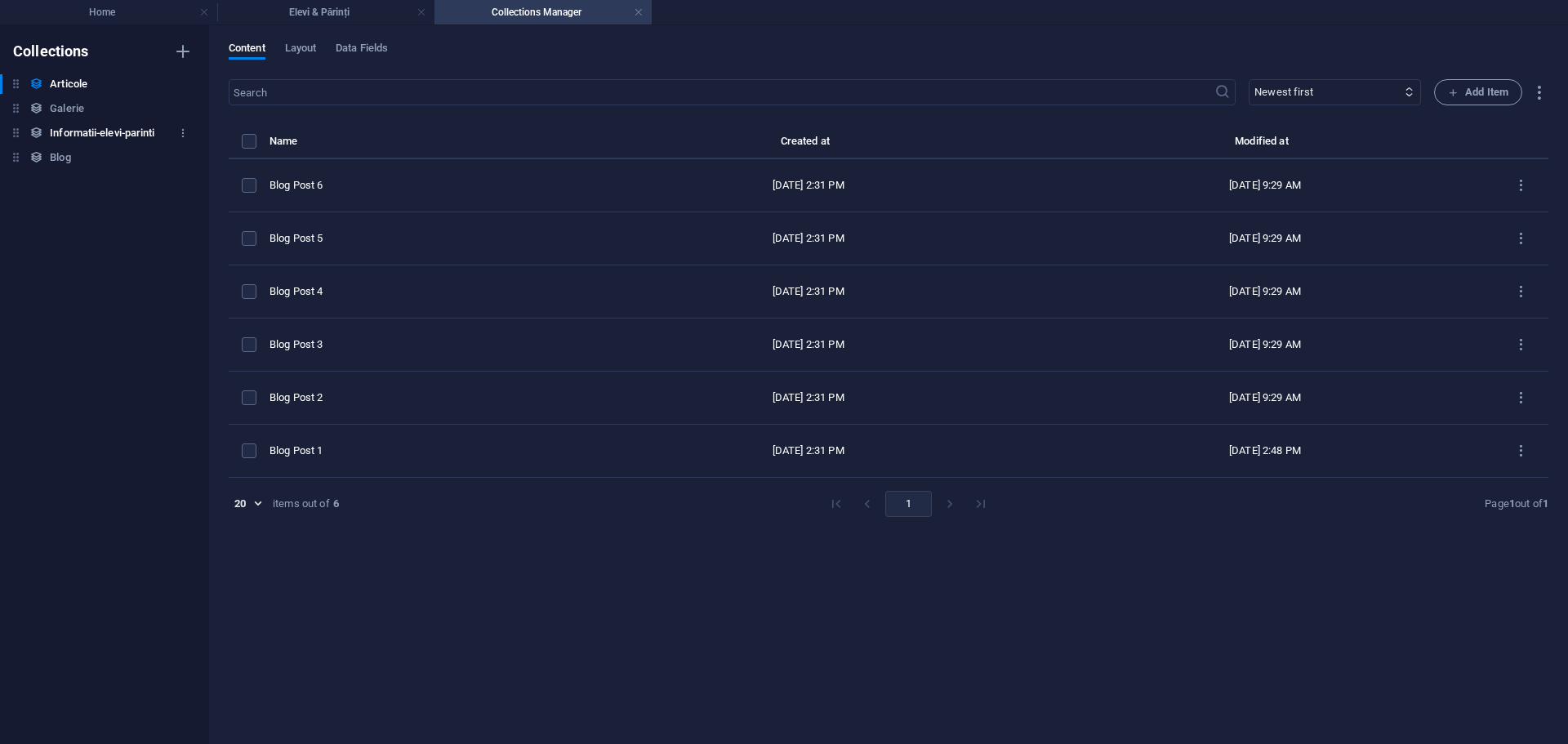
type input "[DATE]"
type input "blog-post-1"
drag, startPoint x: 69, startPoint y: 123, endPoint x: 51, endPoint y: 128, distance: 18.7
click at [587, 605] on div at bounding box center [784, 372] width 1568 height 744
click at [89, 129] on h6 "Informatii-elevi-parinti" at bounding box center [102, 132] width 104 height 20
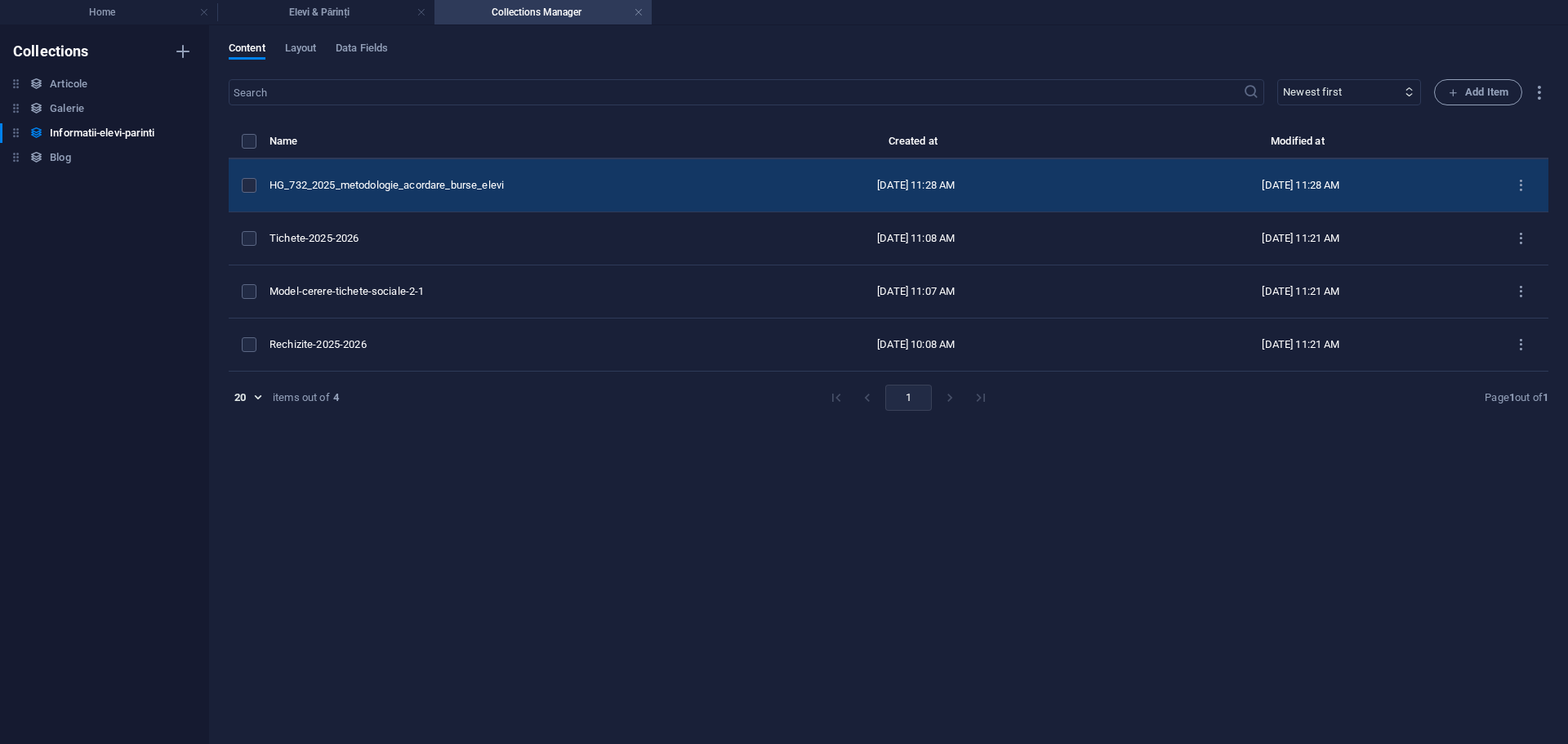
click at [418, 187] on div "HG_732_2025_metodologie_acordare_burse_elevi" at bounding box center [489, 185] width 441 height 15
select select "2024"
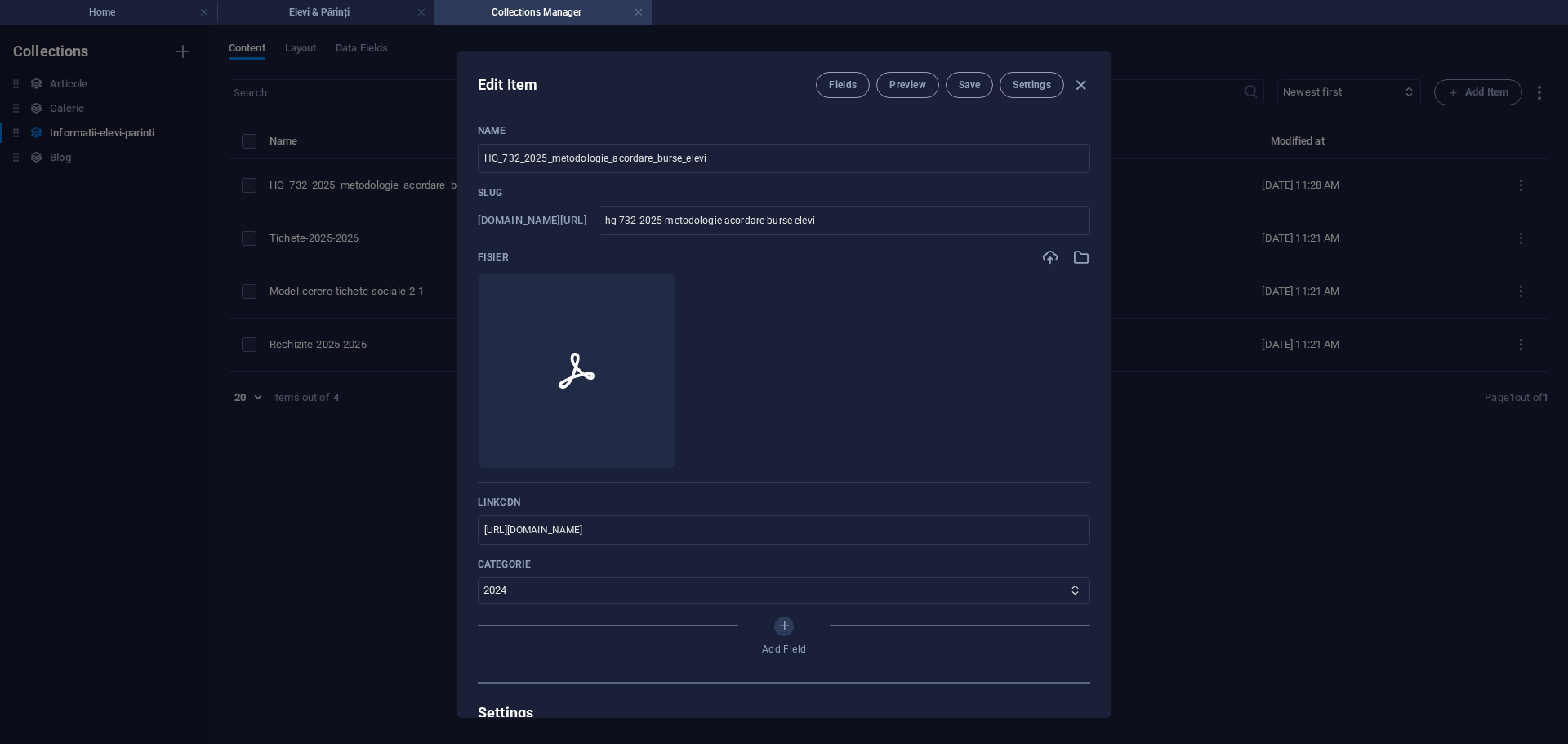
select select "2024"
click at [1084, 84] on icon "button" at bounding box center [1081, 86] width 19 height 19
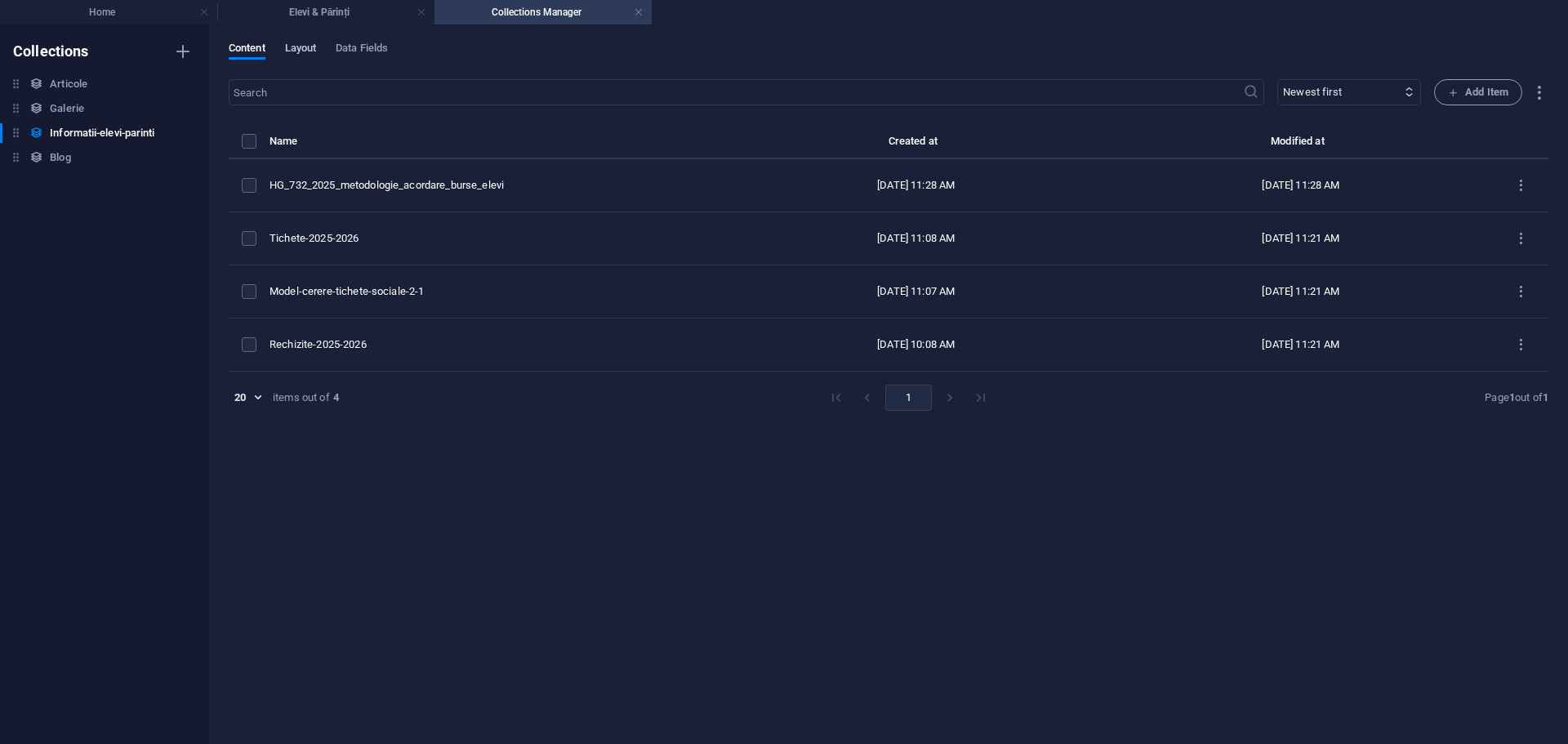
click at [302, 58] on button "Layout" at bounding box center [301, 50] width 32 height 18
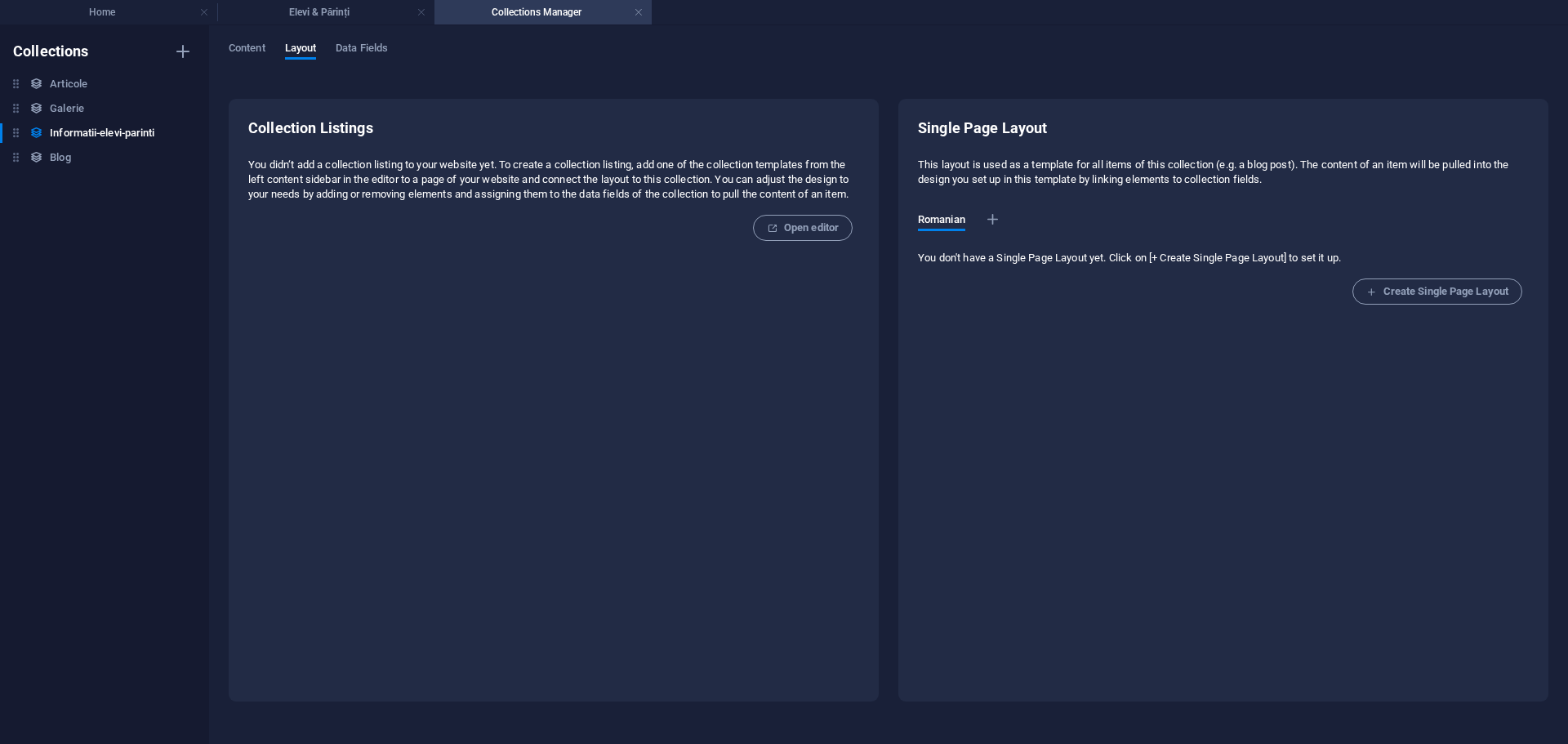
click at [254, 52] on span "Content" at bounding box center [246, 49] width 36 height 23
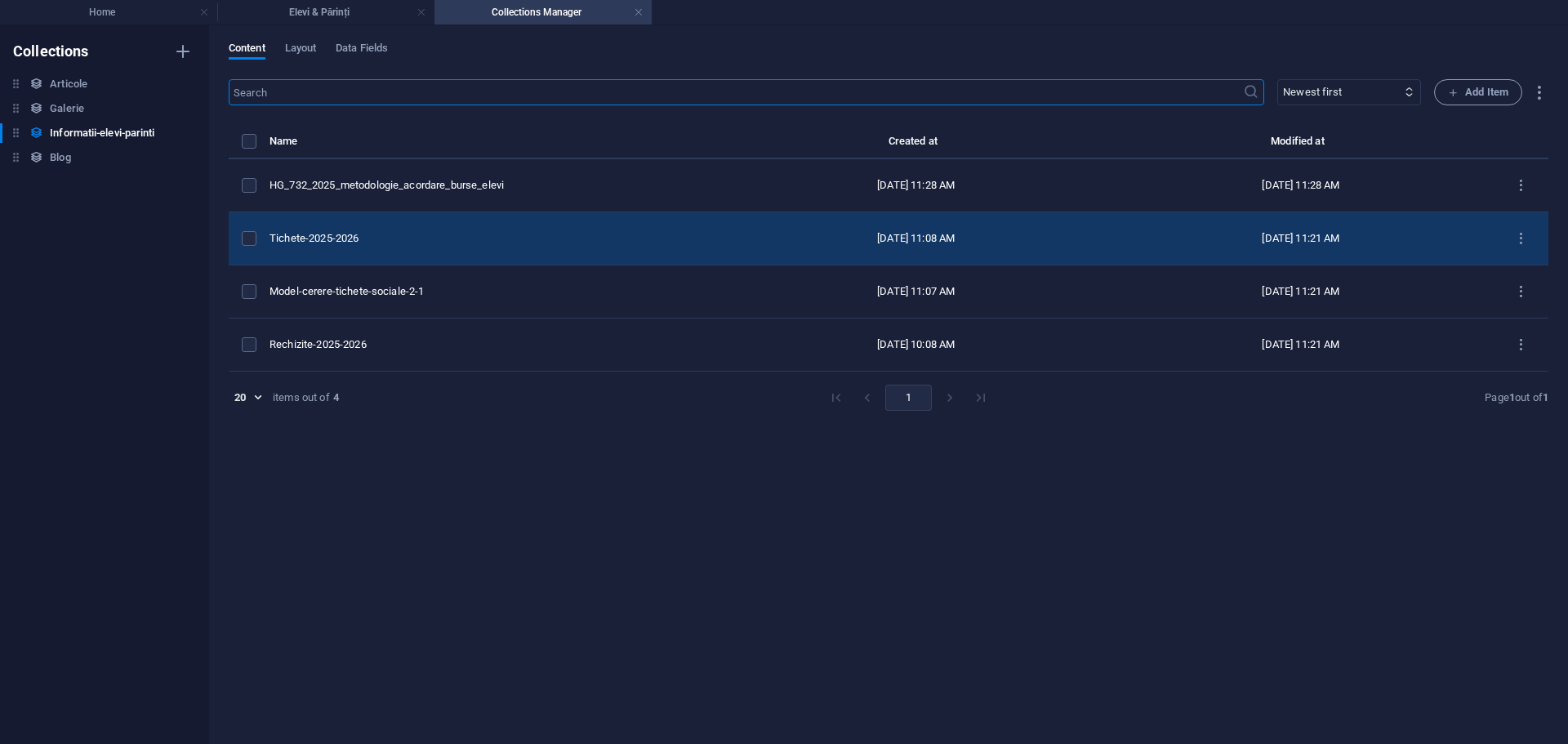
click at [519, 242] on div "Tichete-2025-2026" at bounding box center [489, 238] width 441 height 15
select select "2025"
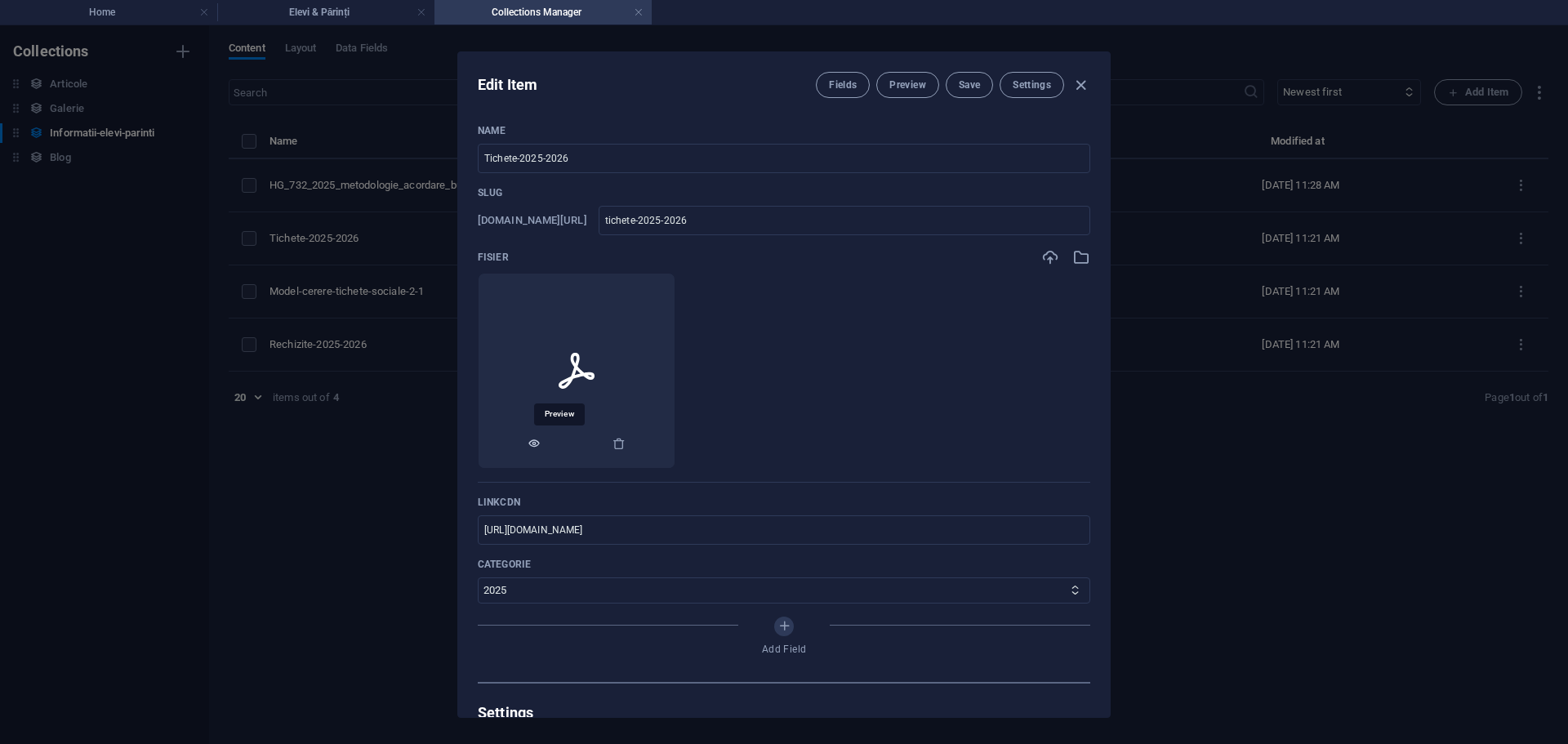
click at [540, 446] on icon "button" at bounding box center [534, 443] width 13 height 13
click at [1078, 81] on icon "button" at bounding box center [1081, 86] width 19 height 19
type input "tichete-2025-2026"
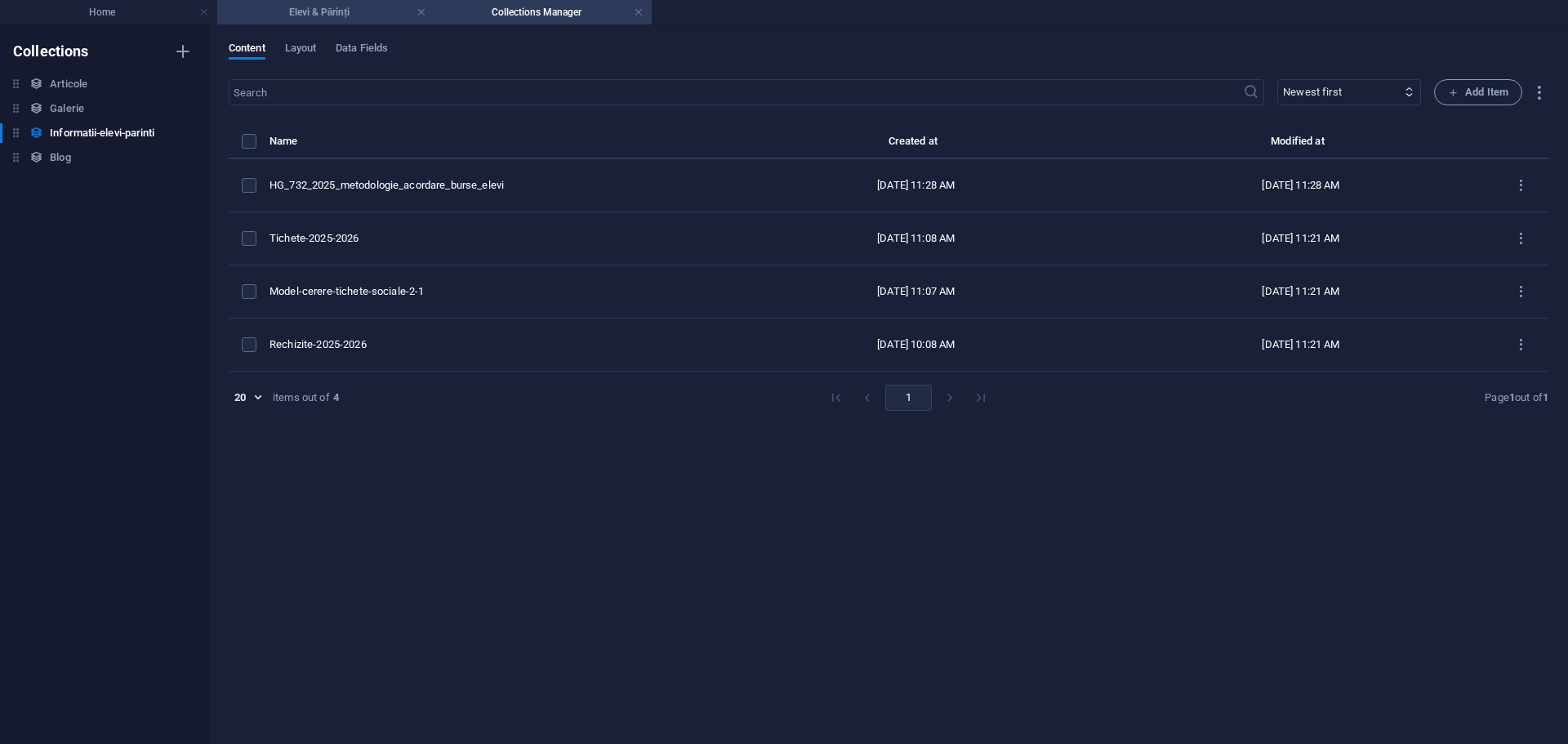
click at [314, 15] on h4 "Elevi & Părinți" at bounding box center [325, 12] width 217 height 18
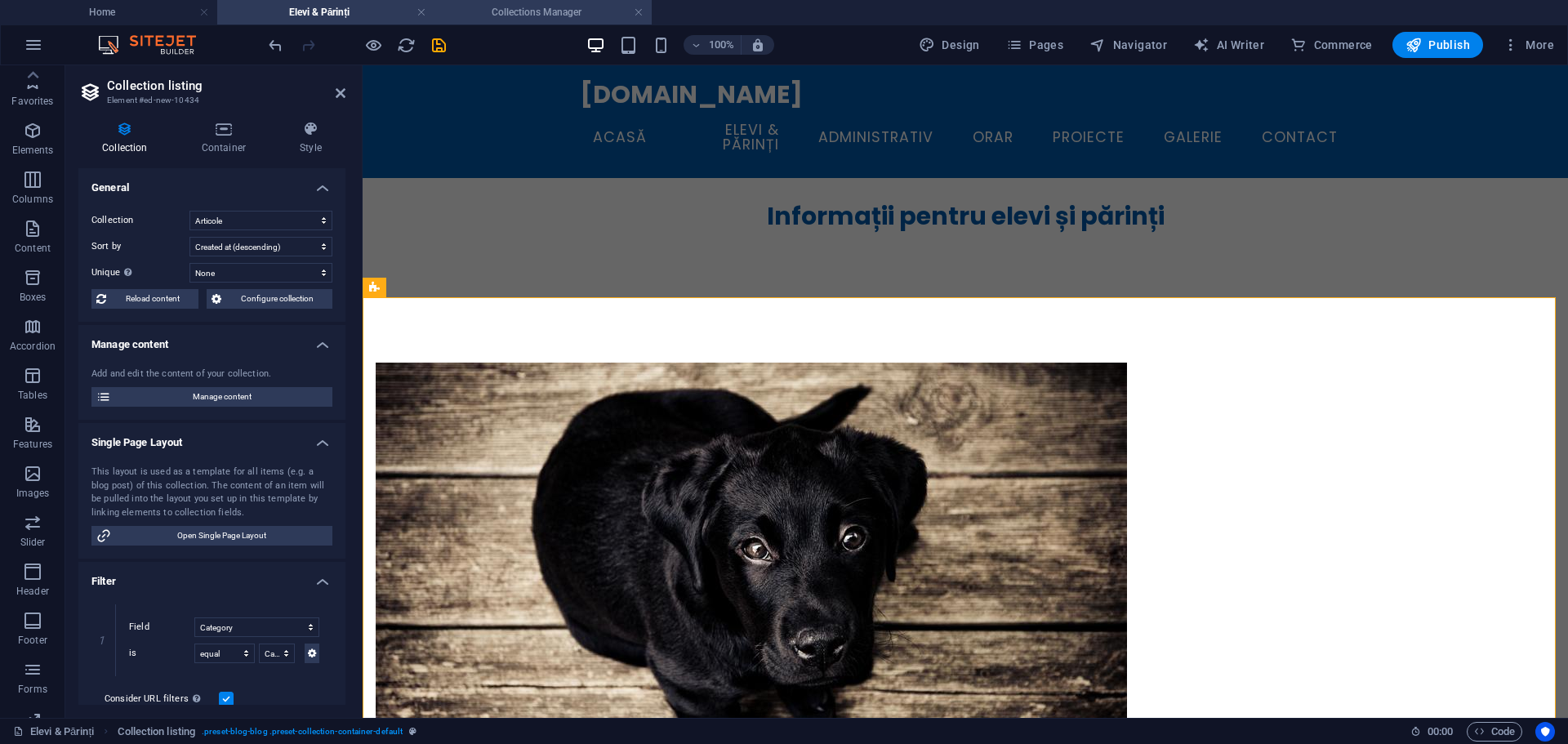
click at [539, 7] on h4 "Collections Manager" at bounding box center [542, 12] width 217 height 18
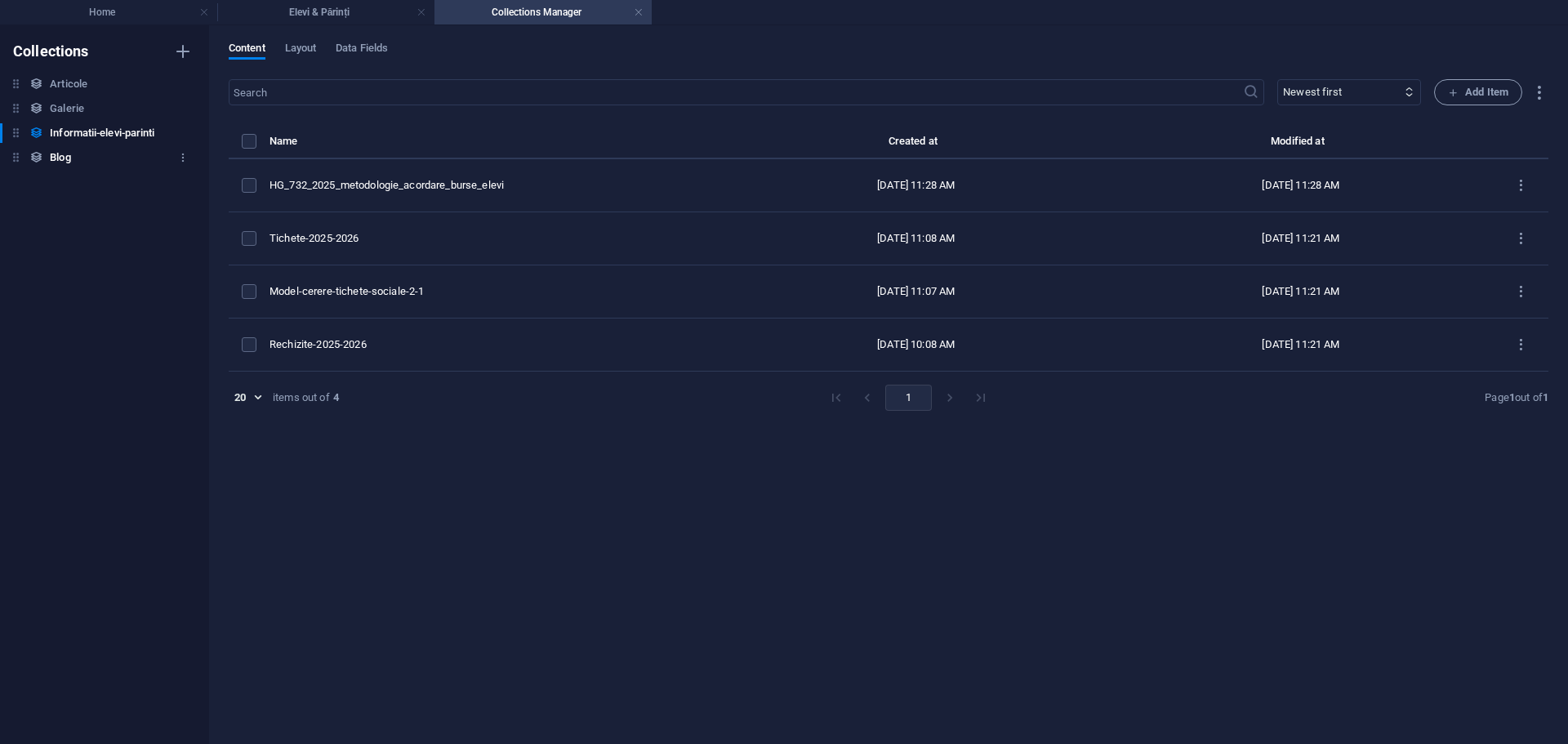
click at [60, 154] on h6 "Blog" at bounding box center [60, 157] width 20 height 20
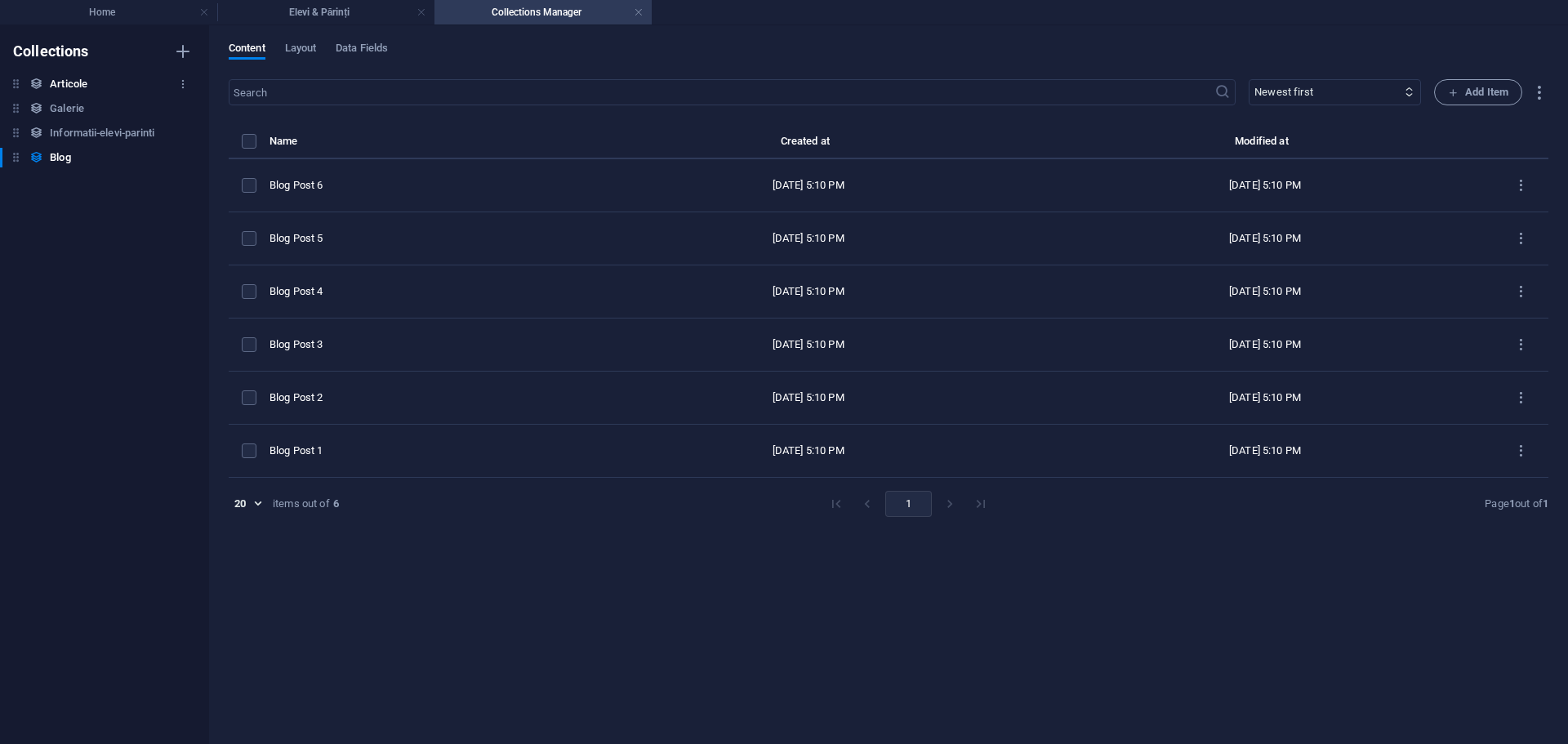
click at [82, 78] on h6 "Articole" at bounding box center [68, 84] width 37 height 20
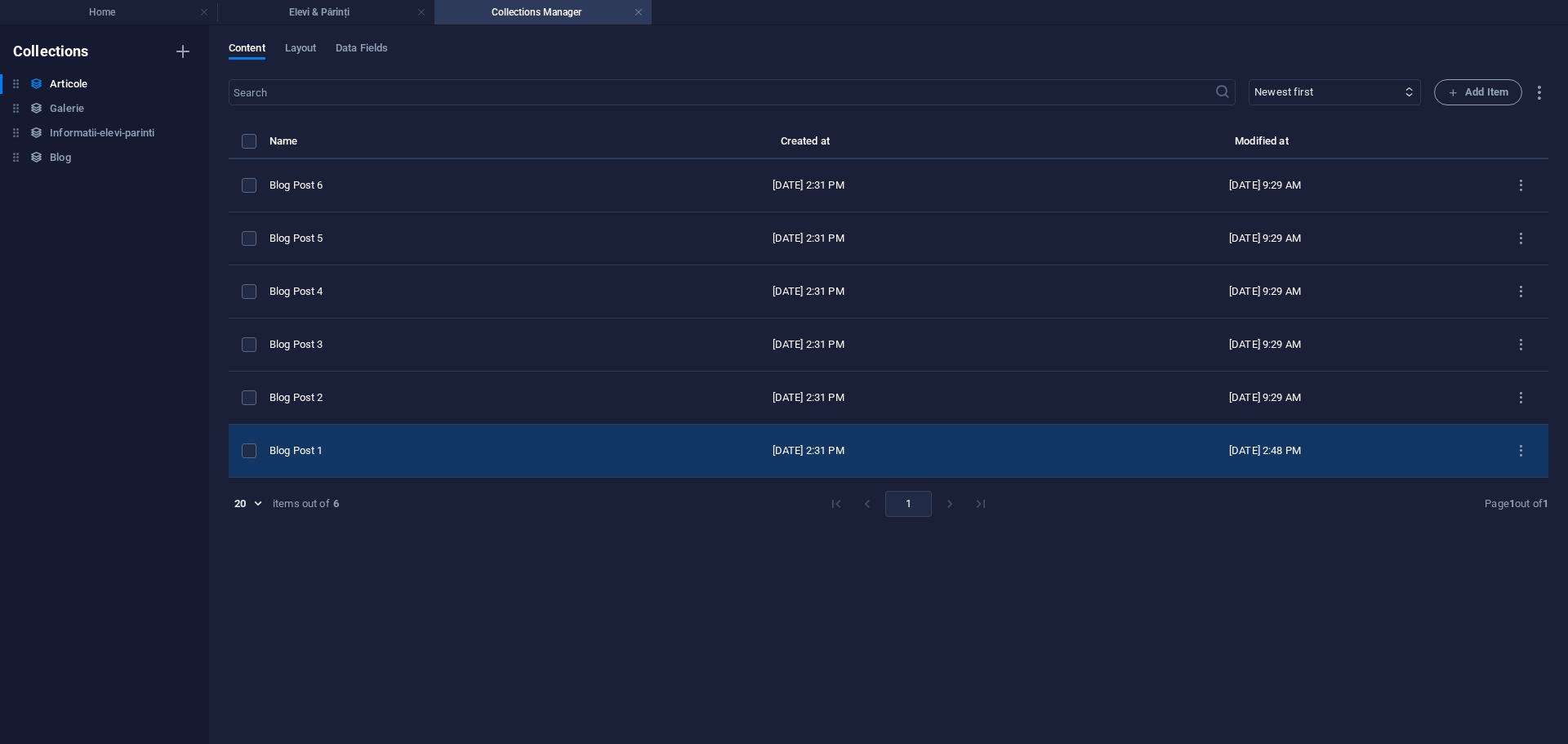
click at [361, 455] on div "Blog Post 1" at bounding box center [417, 451] width 297 height 15
select select "Category 1"
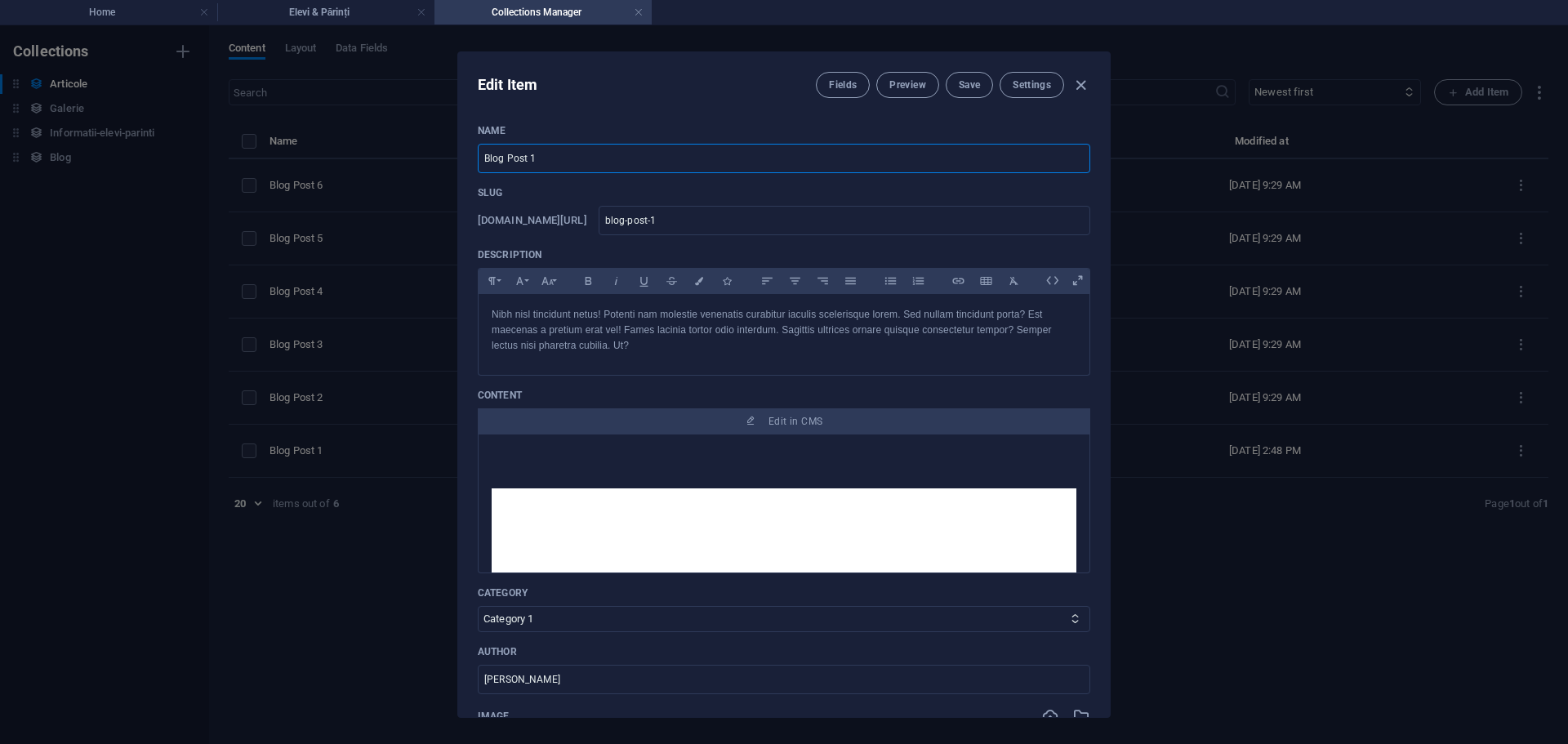
drag, startPoint x: 571, startPoint y: 152, endPoint x: 381, endPoint y: 164, distance: 190.4
click at [388, 164] on div "Edit Item Fields Preview Save Settings Name Blog Post 1 ​ Slug [DOMAIN_NAME][UR…" at bounding box center [784, 385] width 1568 height 719
type input "Re"
type input "re"
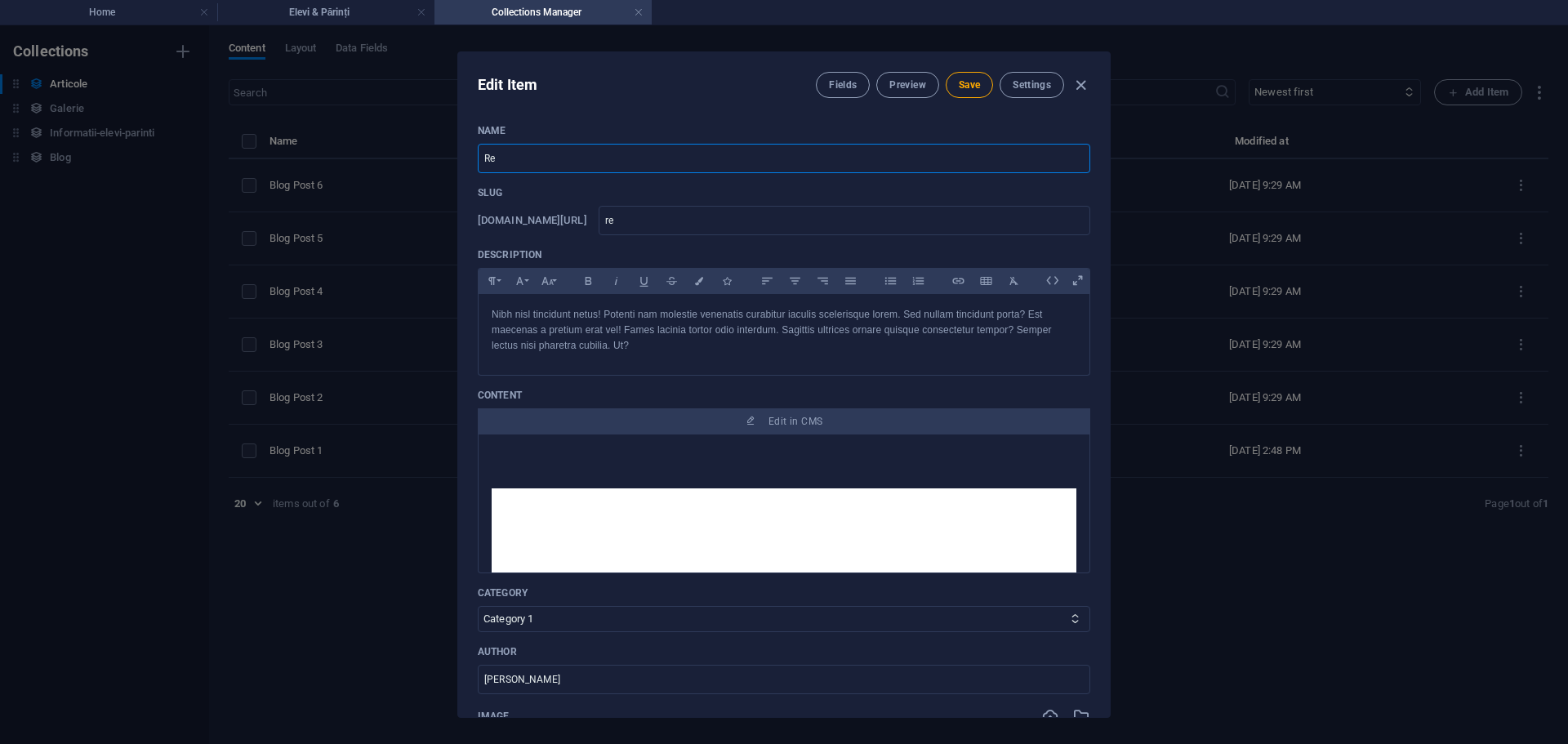
type input "R"
type input "r"
click at [61, 134] on div "Edit Item Fields Preview Save Settings Name ​ Slug www.example.com/articole-sin…" at bounding box center [784, 385] width 1568 height 719
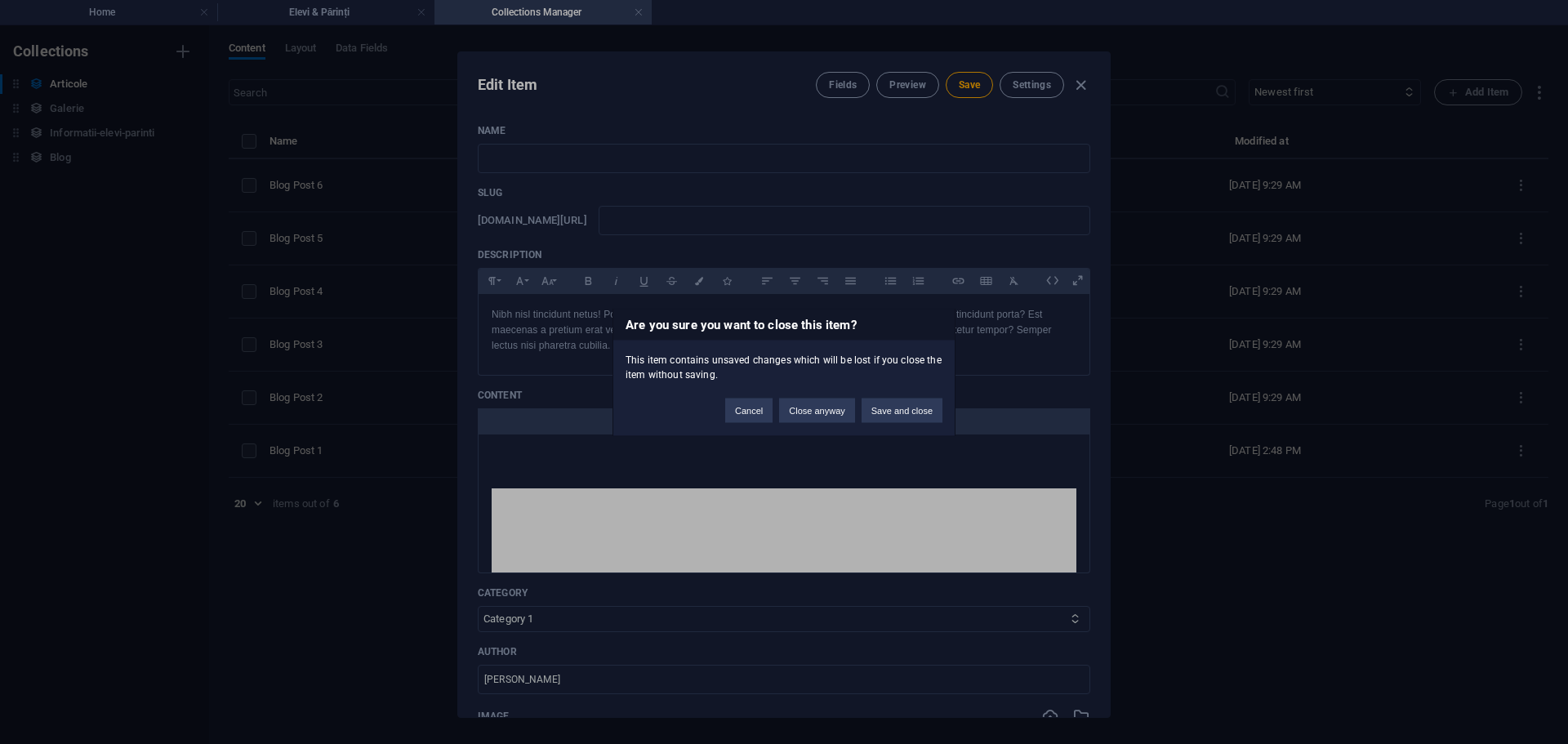
click at [57, 109] on div "Are you sure you want to close this item? This item contains unsaved changes wh…" at bounding box center [784, 372] width 1568 height 744
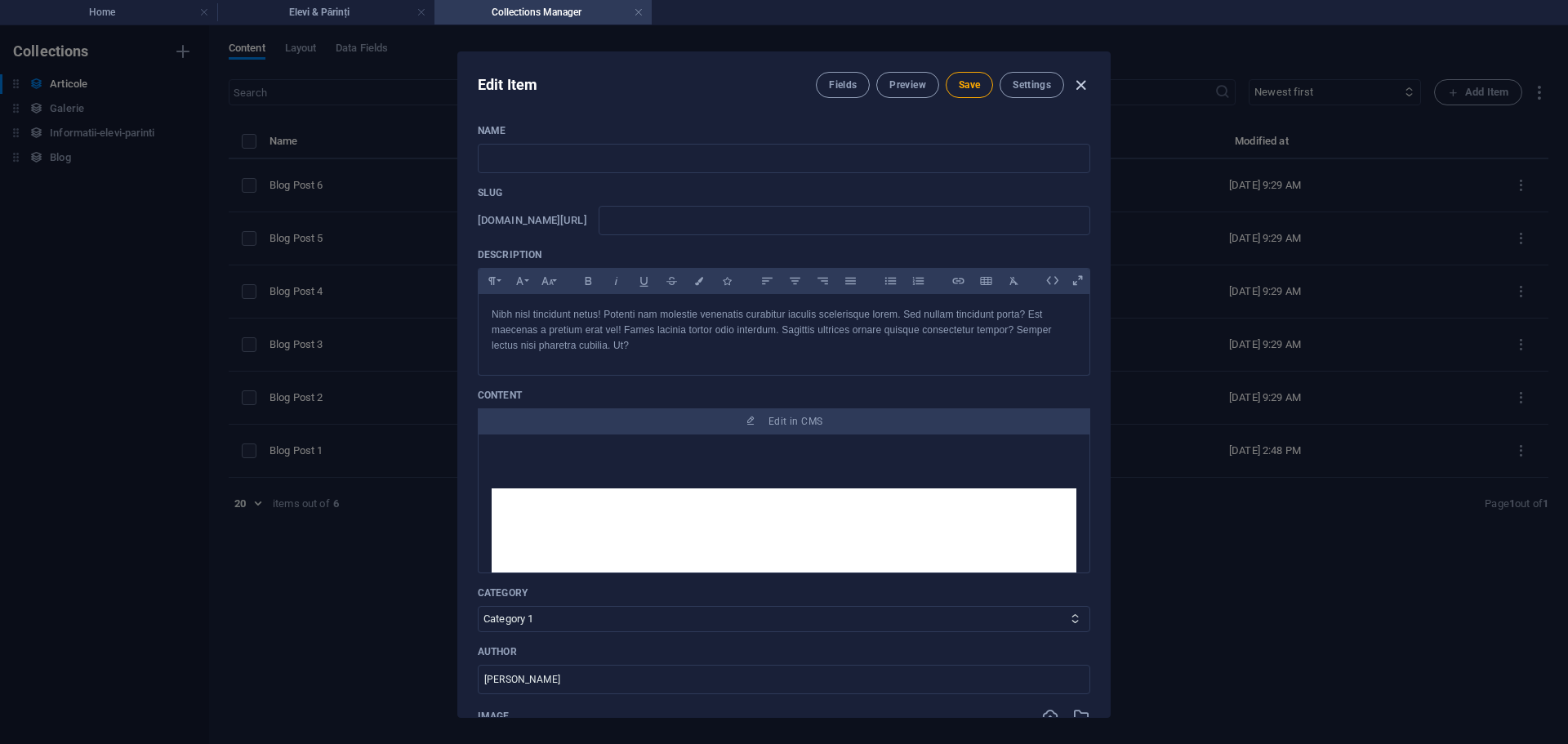
click at [1082, 80] on icon "button" at bounding box center [1081, 86] width 19 height 19
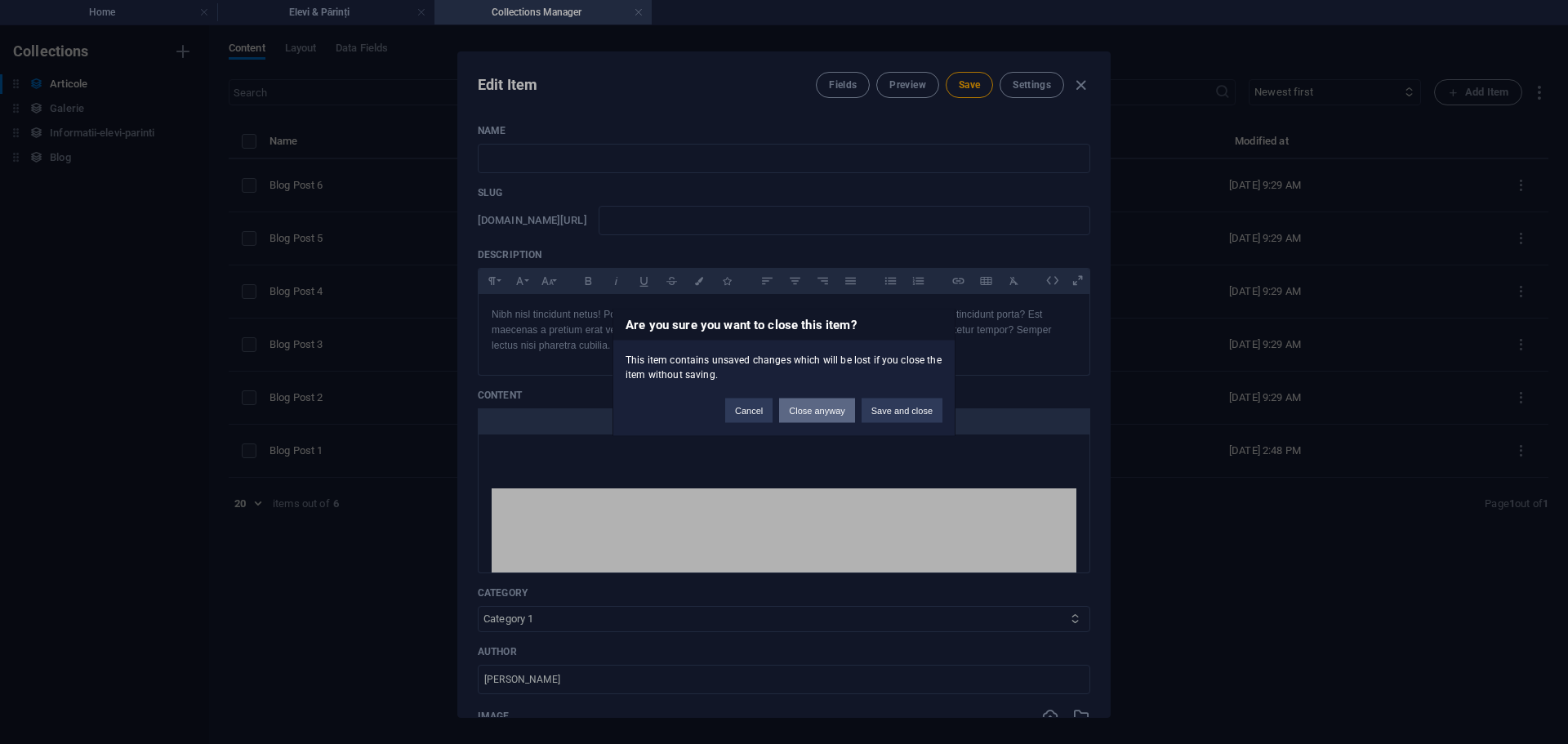
click at [818, 416] on button "Close anyway" at bounding box center [816, 410] width 75 height 24
type input "Blog Post 1"
type input "blog-post-1"
type input "[DATE]"
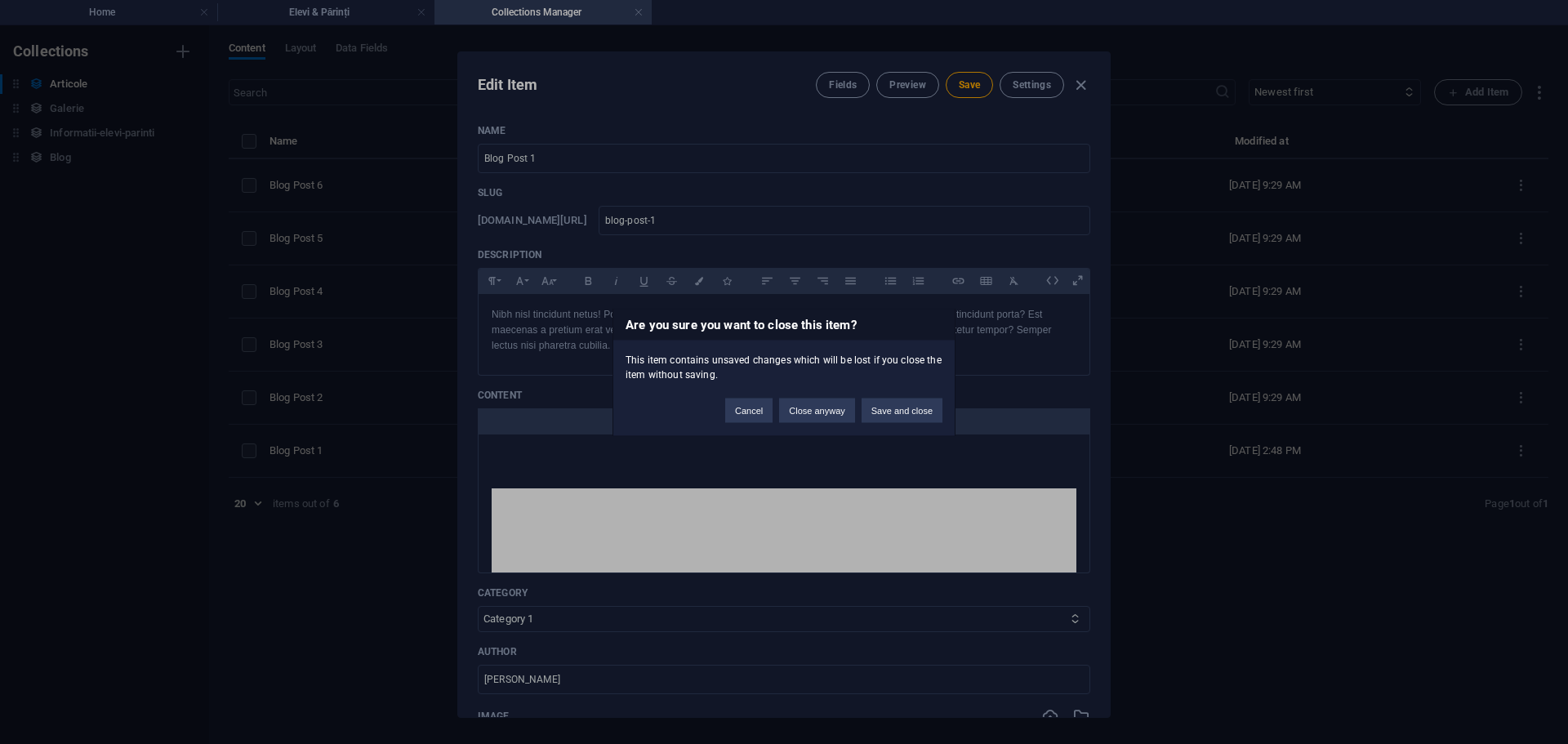
type input "blog-post-1"
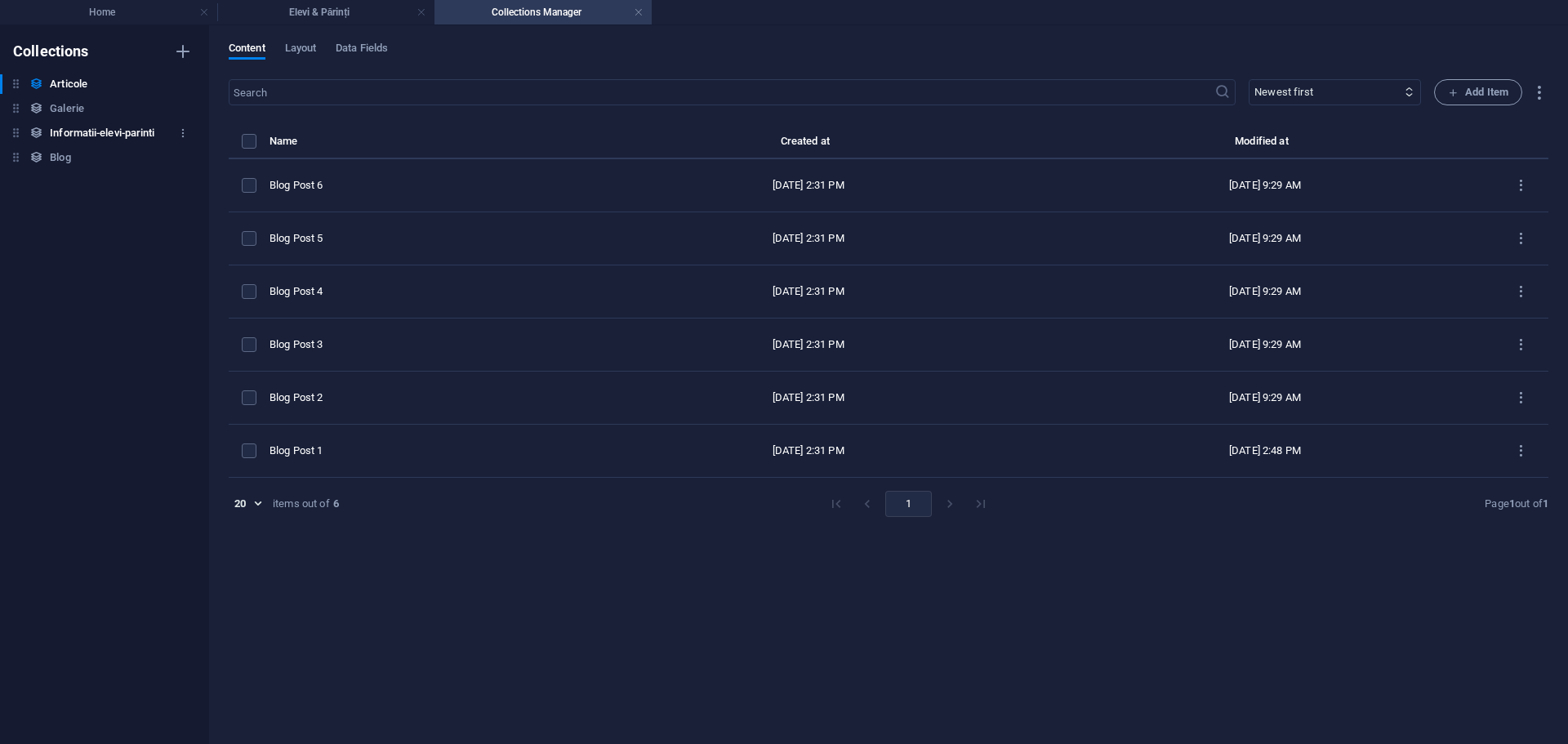
click at [41, 125] on div "Informatii-elevi-parinti Informatii-elevi-parinti" at bounding box center [96, 132] width 193 height 20
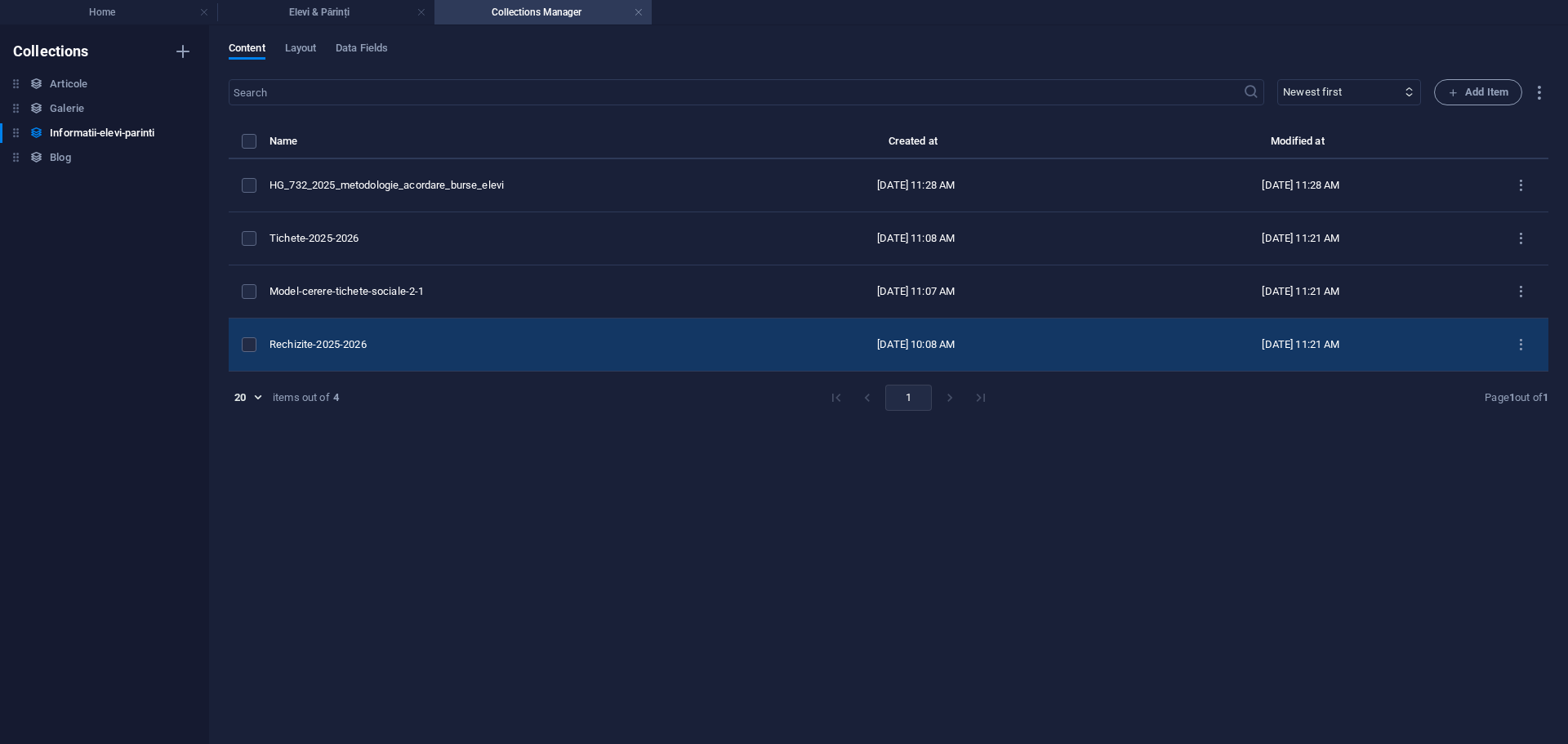
click at [413, 334] on td "Rechizite-2025-2026" at bounding box center [496, 345] width 454 height 53
select select "2025"
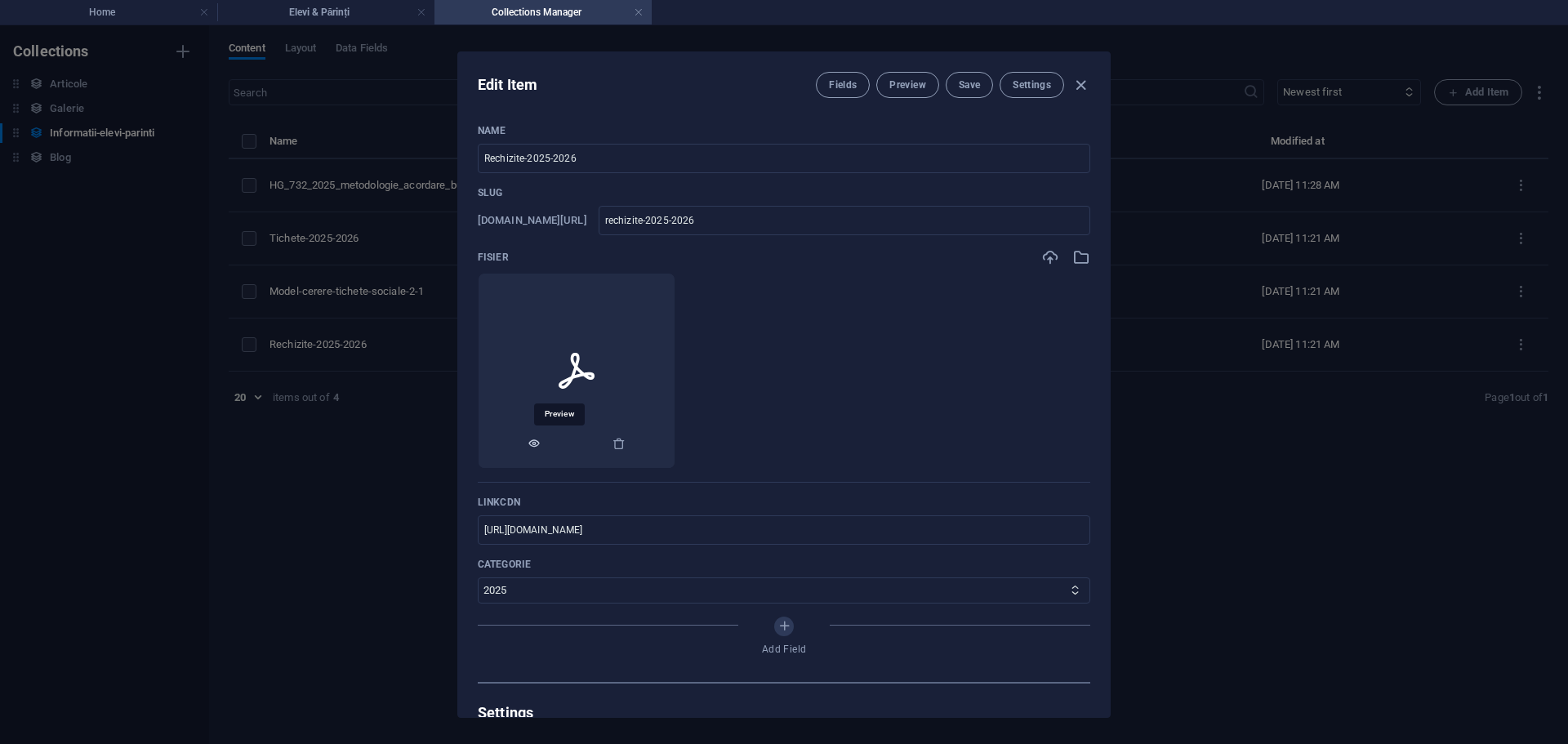
click at [540, 449] on icon "button" at bounding box center [534, 443] width 13 height 13
click at [594, 158] on input "Rechizite-2025-2026" at bounding box center [784, 158] width 613 height 30
click at [196, 206] on div "Edit Item Fields Preview Save Settings Name Rechizite-2025-2026 ​ Slug www.exam…" at bounding box center [784, 385] width 1568 height 719
type input "rechizite-2025-2026"
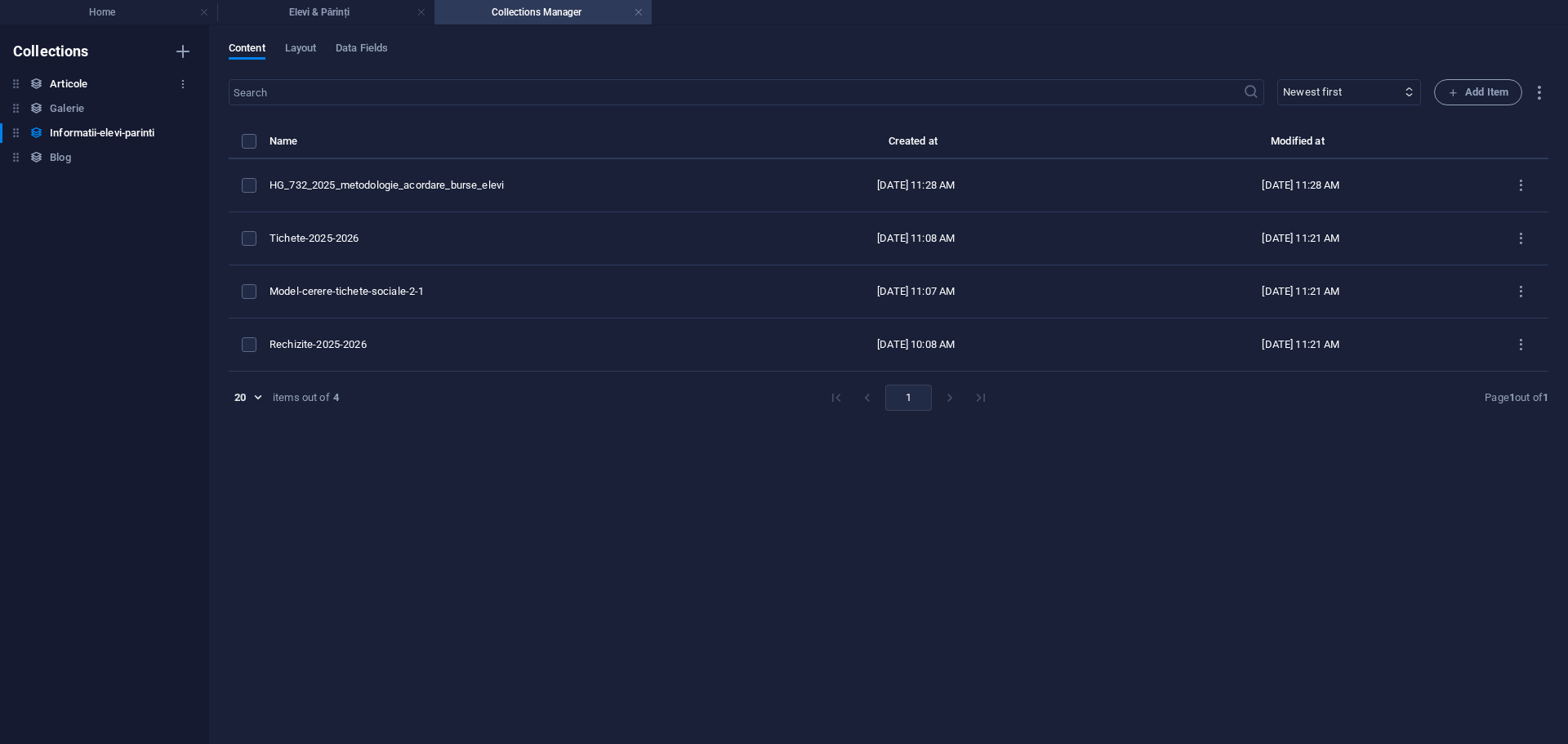
click at [57, 78] on h6 "Articole" at bounding box center [68, 84] width 37 height 20
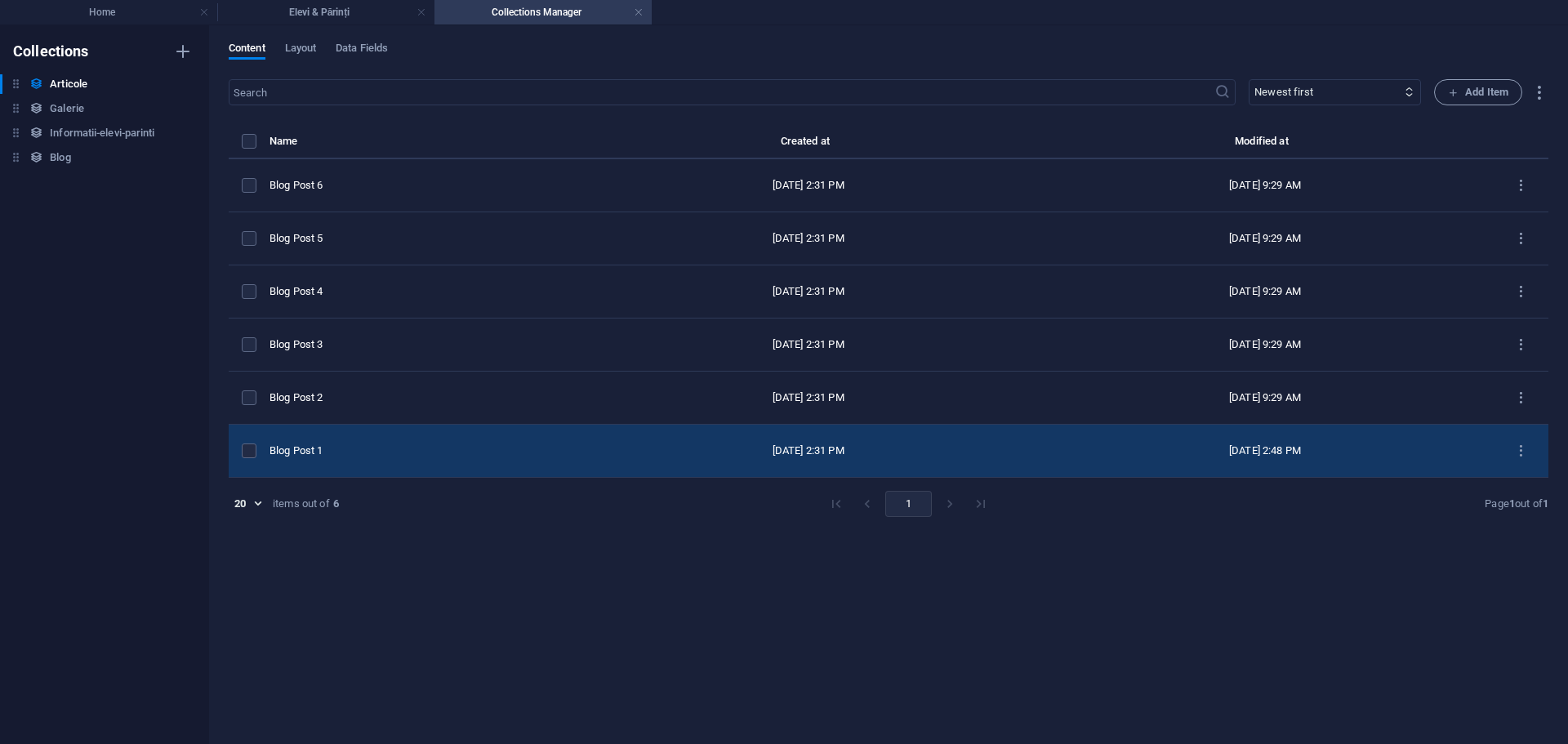
click at [371, 453] on div "Blog Post 1" at bounding box center [417, 451] width 297 height 15
select select "Category 1"
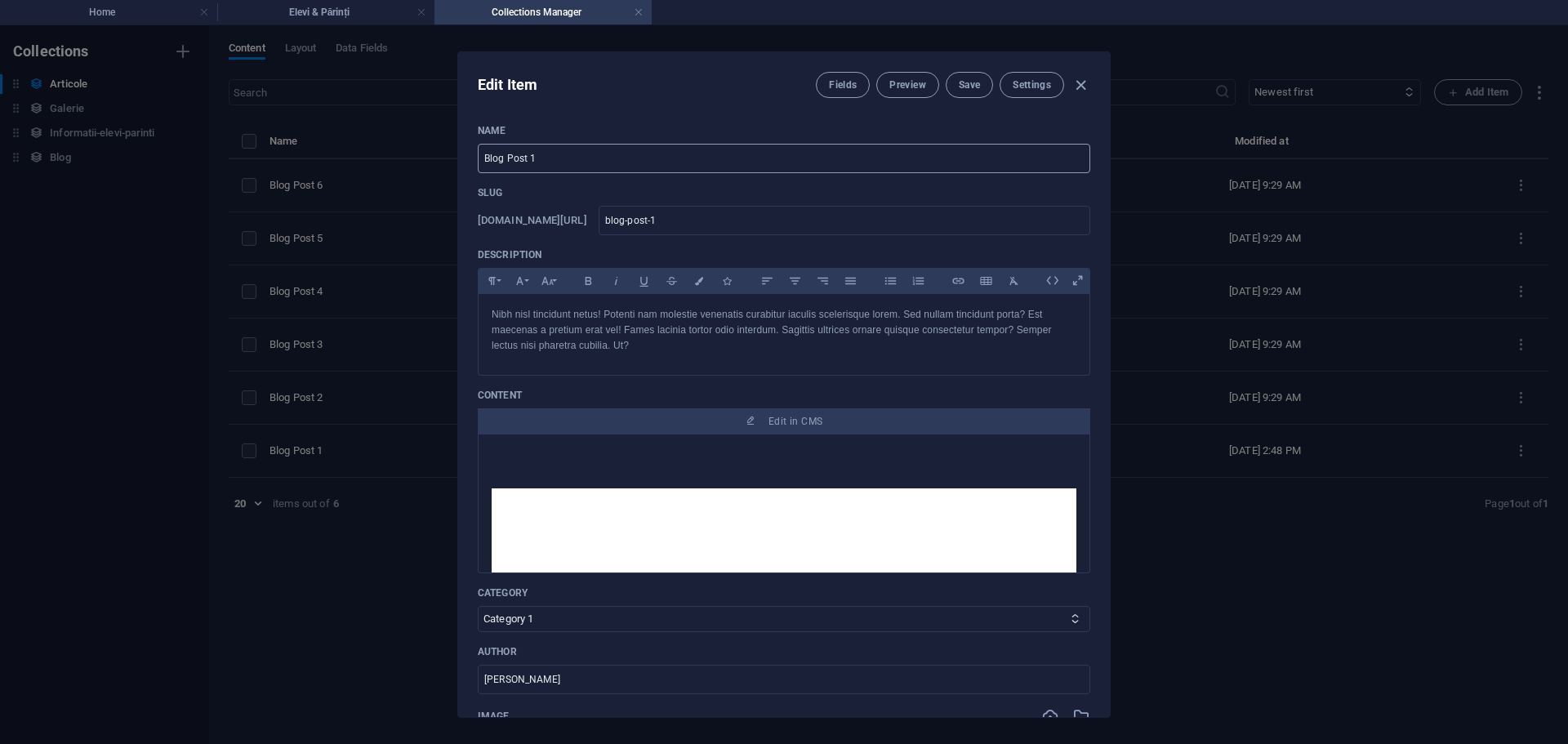
click at [579, 161] on input "Blog Post 1" at bounding box center [784, 158] width 613 height 30
paste input "Rechizite-2025-2026"
type input "Rechizite-2025-2026"
type input "rechizite-2025-2026"
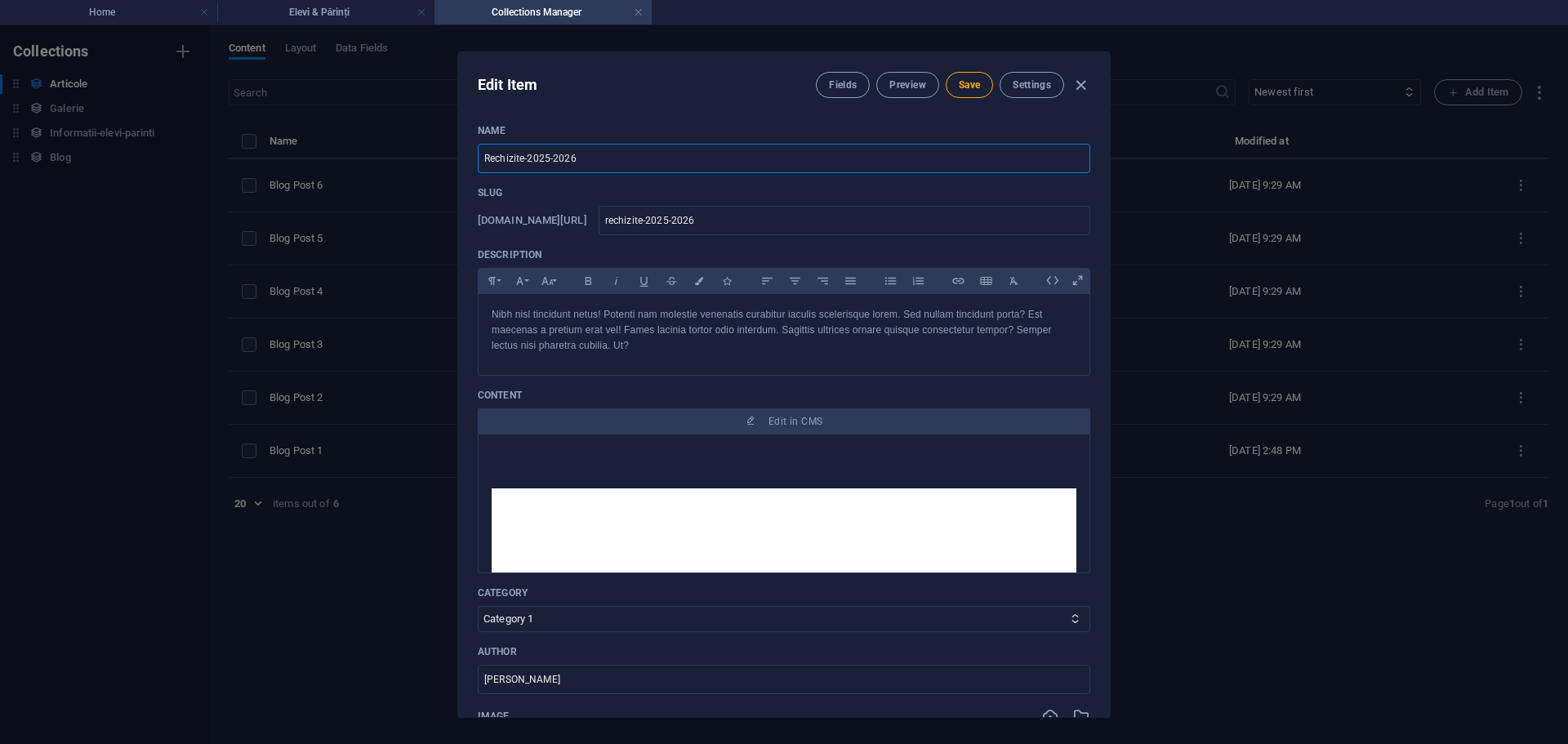
type input "IRechizite-2025-2026"
type input "irechizite-2025-2026"
type input "InRechizite-2025-2026"
type input "inrechizite-2025-2026"
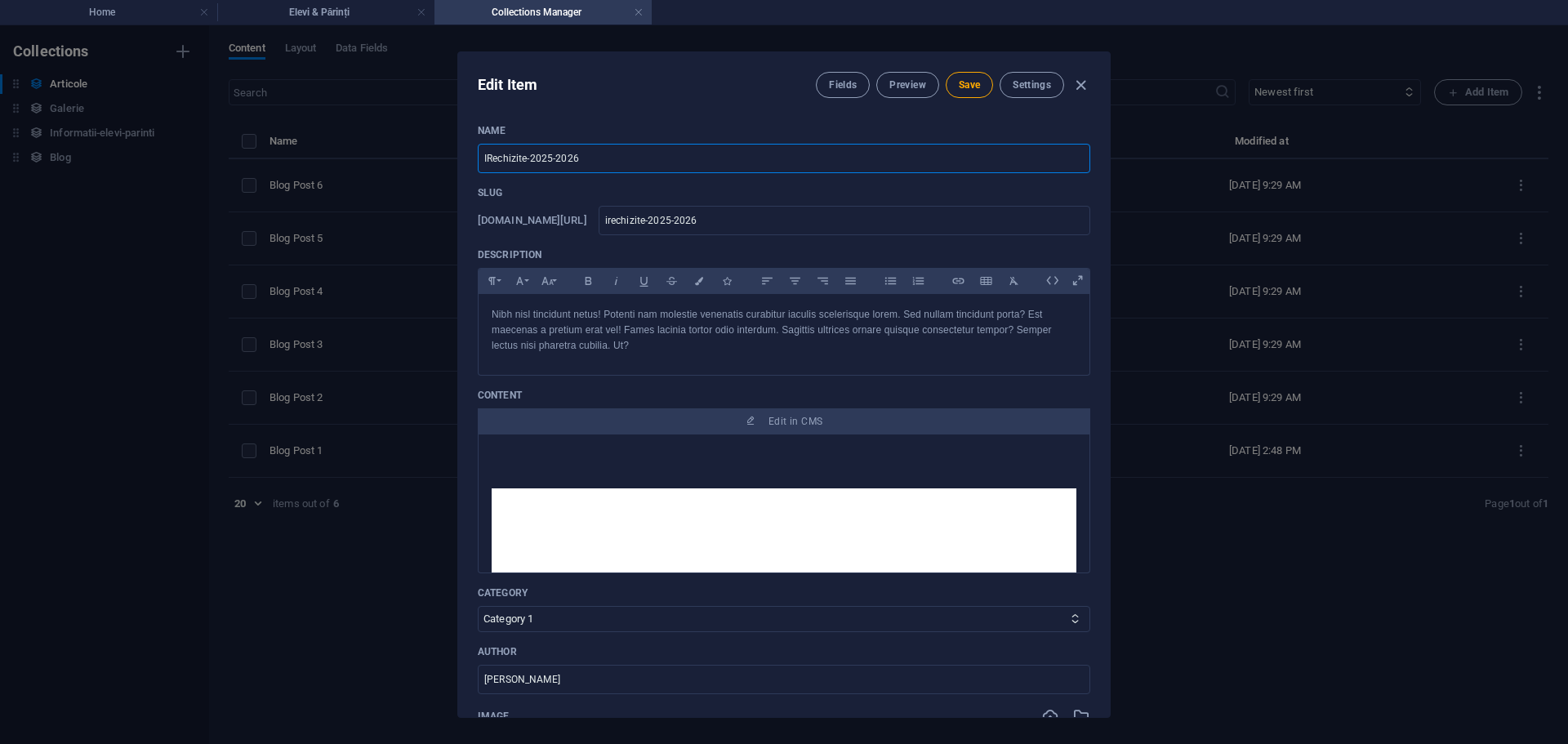
type input "inrechizite-2025-2026"
type input "InfRechizite-2025-2026"
type input "infrechizite-2025-2026"
type input "InfoRechizite-2025-2026"
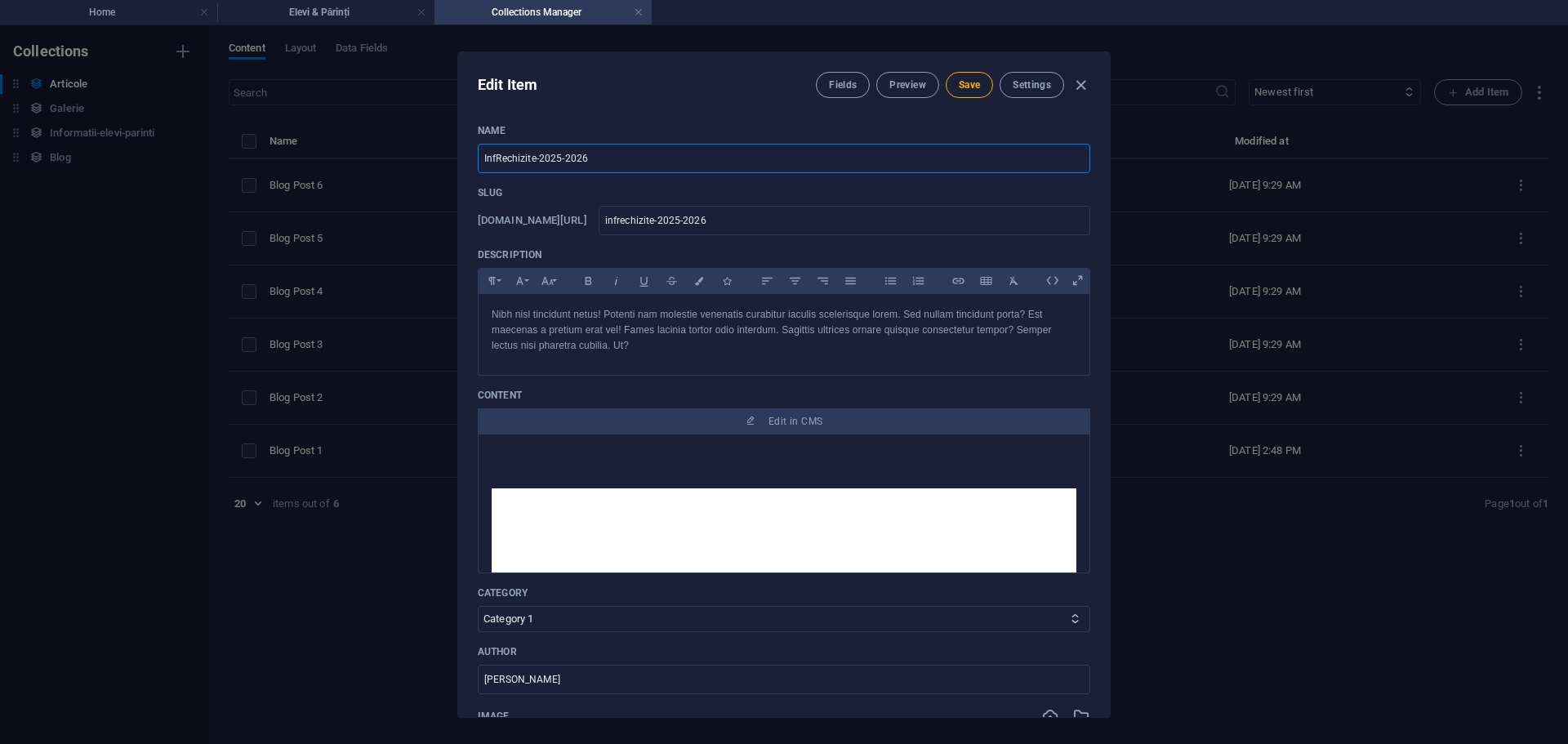
type input "inforechizite-2025-2026"
type input "InforRechizite-2025-2026"
type input "inforrechizite-2025-2026"
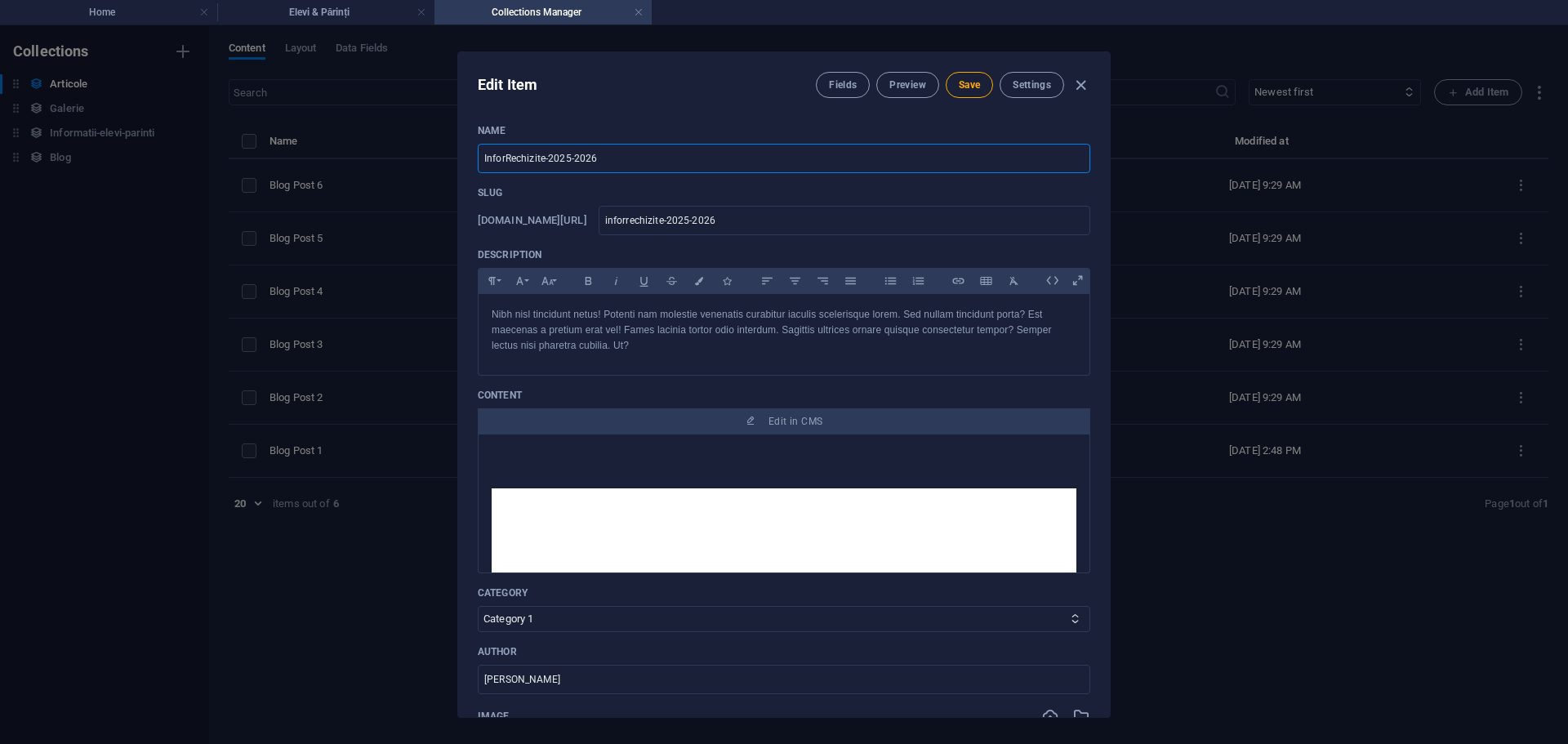
type input "InformRechizite-2025-2026"
type input "informrechizite-2025-2026"
type input "InformaRechizite-2025-2026"
type input "informarechizite-2025-2026"
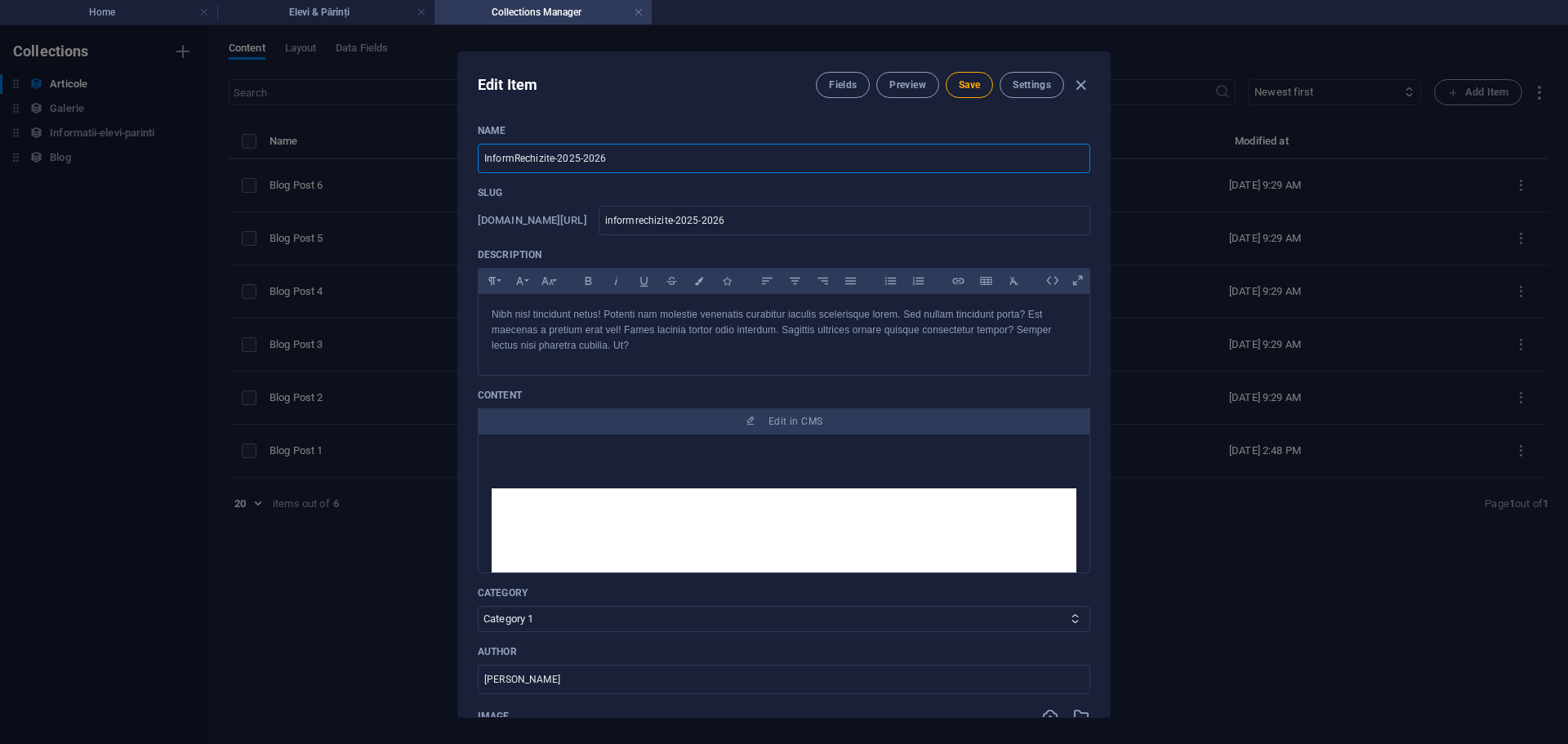
type input "informarechizite-2025-2026"
type input "InformatRechizite-2025-2026"
type input "informatrechizite-2025-2026"
type input "InformatiRechizite-2025-2026"
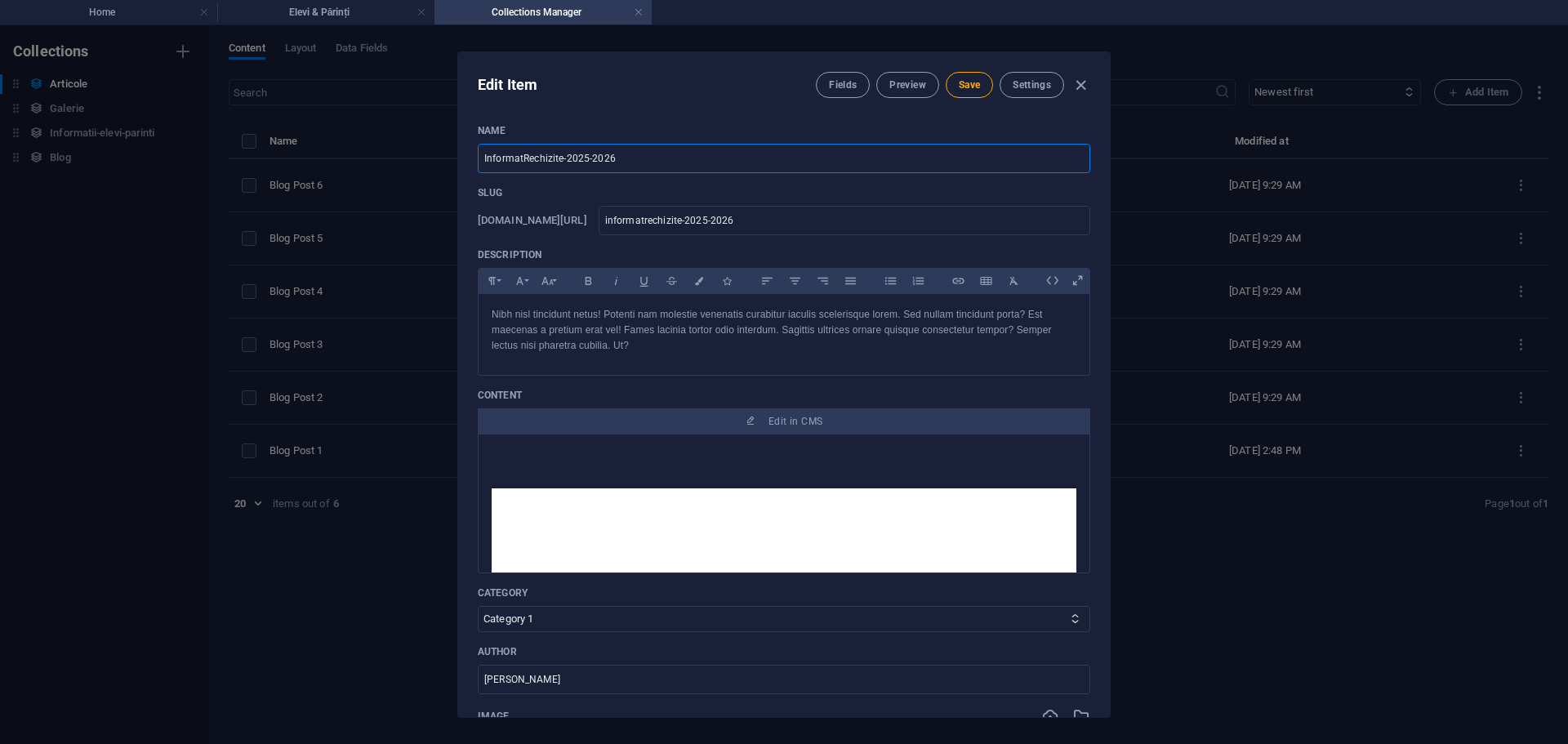
type input "informatirechizite-2025-2026"
type input "InformatiiRechizite-2025-2026"
type input "informatiirechizite-2025-2026"
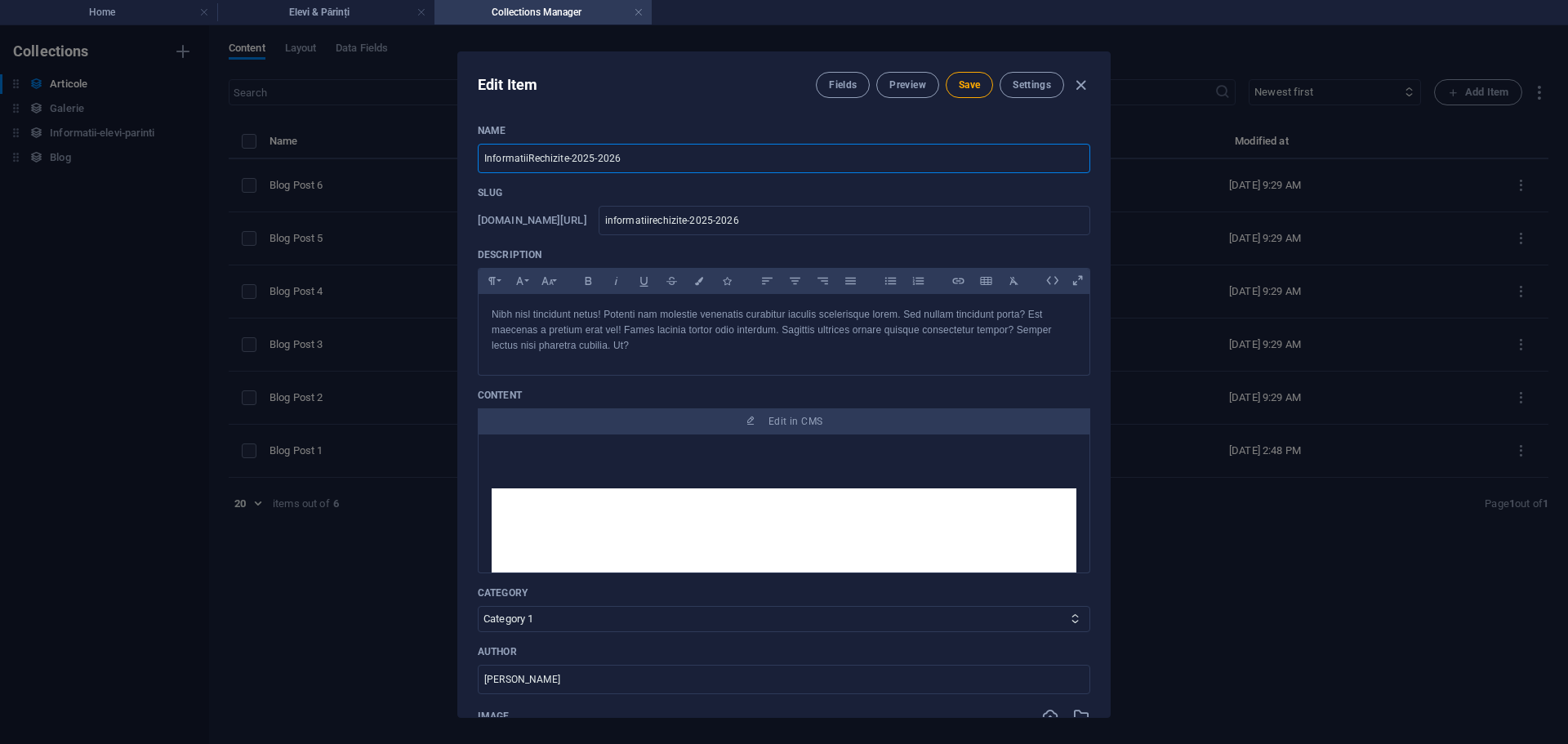
type input "Informatii Rechizite-2025-2026"
type input "informatii-rechizite-2025-2026"
type input "Informatii Rechizite2025-2026"
type input "informatii-rechizite2025-2026"
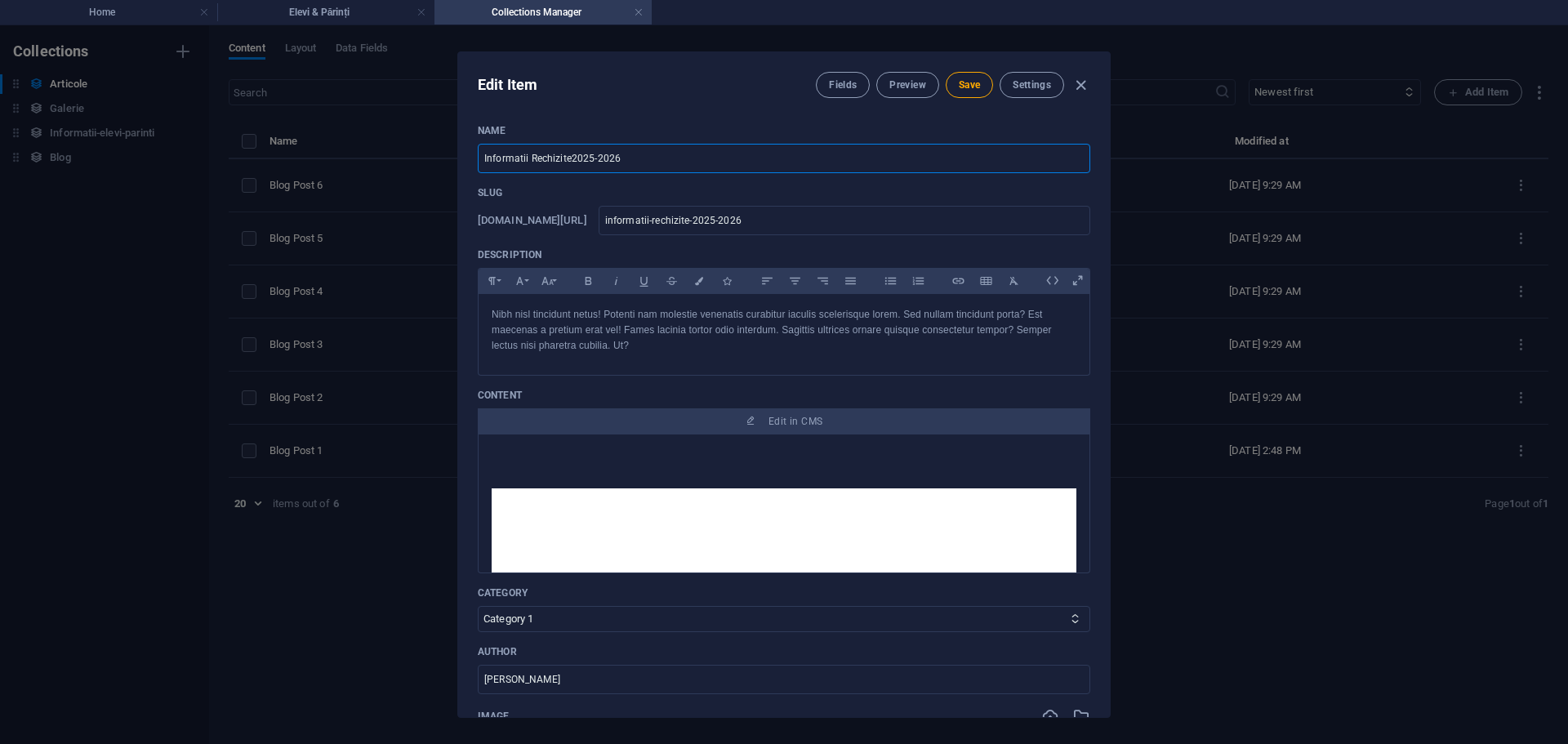
type input "informatii-rechizite2025-2026"
type input "Informatii Rechizite 2025-2026"
type input "informatii-rechizite-2025-2026"
type input "Informatii Rechizite A2025-2026"
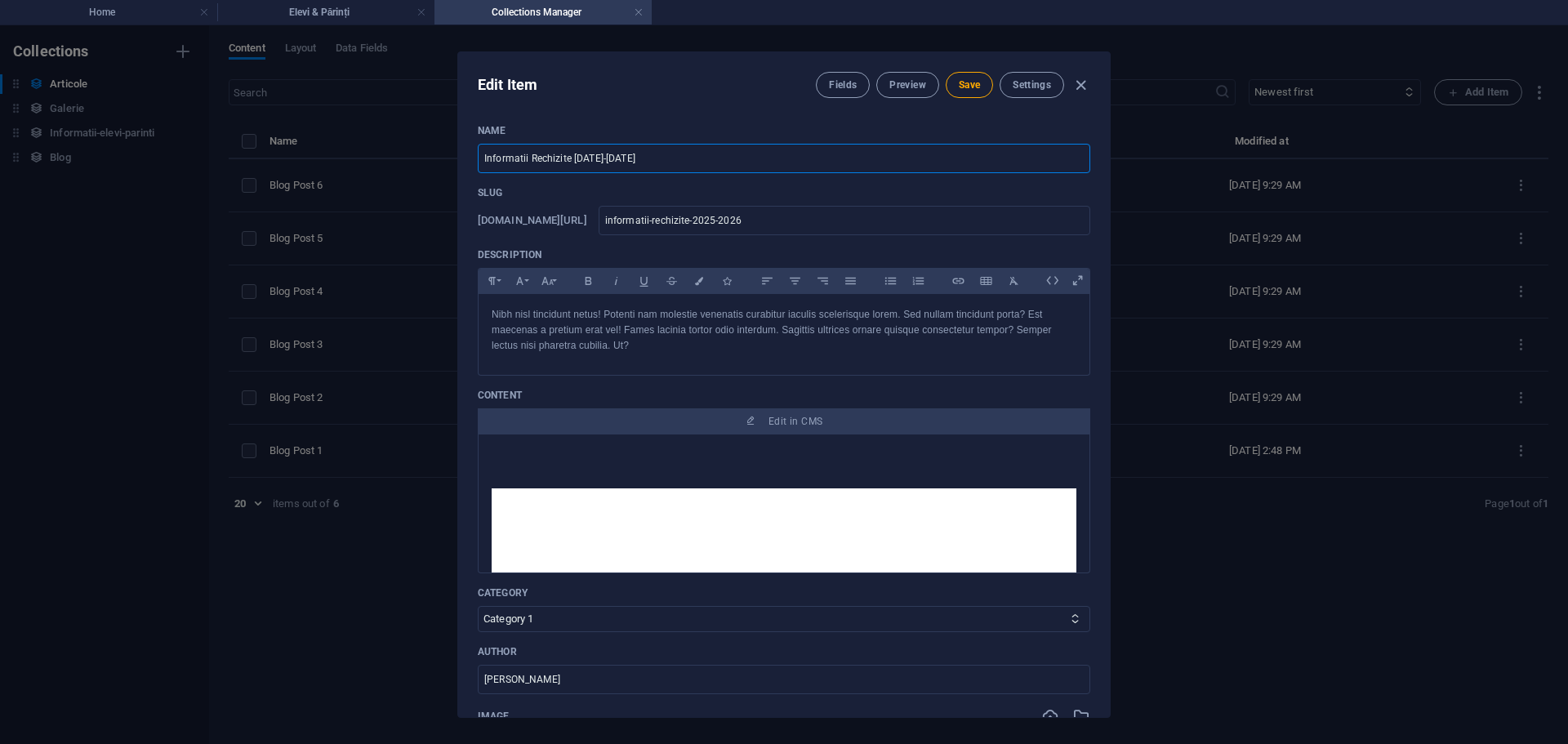
type input "informatii-rechizite-a2025-2026"
type input "Informatii Rechizite An2025-2026"
type input "informatii-rechizite-an2025-2026"
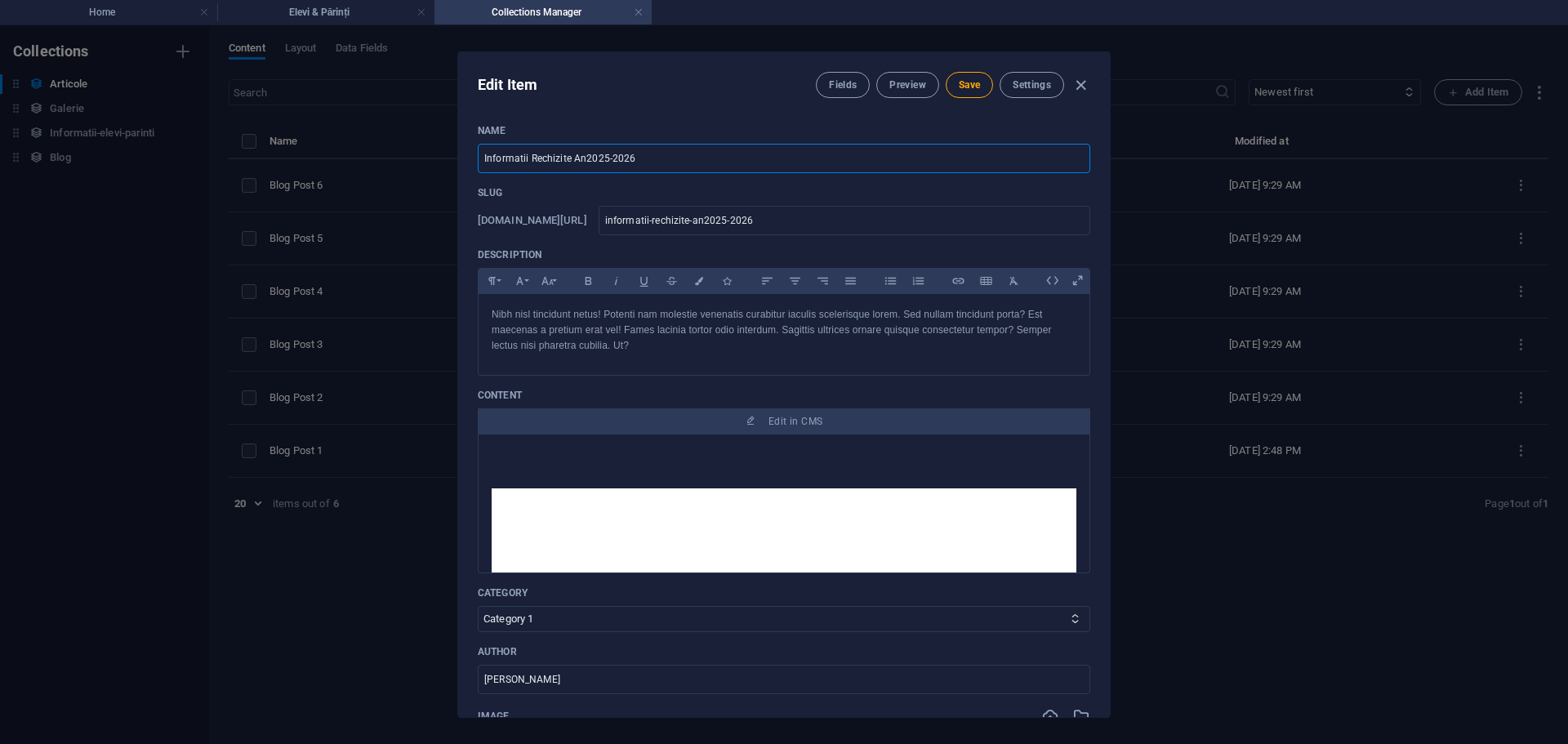
type input "Informatii Rechizite An 2025-2026"
type input "informatii-rechizite-an-2025-2026"
type input "Informatii Rechizite An Ș2025-2026"
type input "informatii-rechizite-an-s2025-2026"
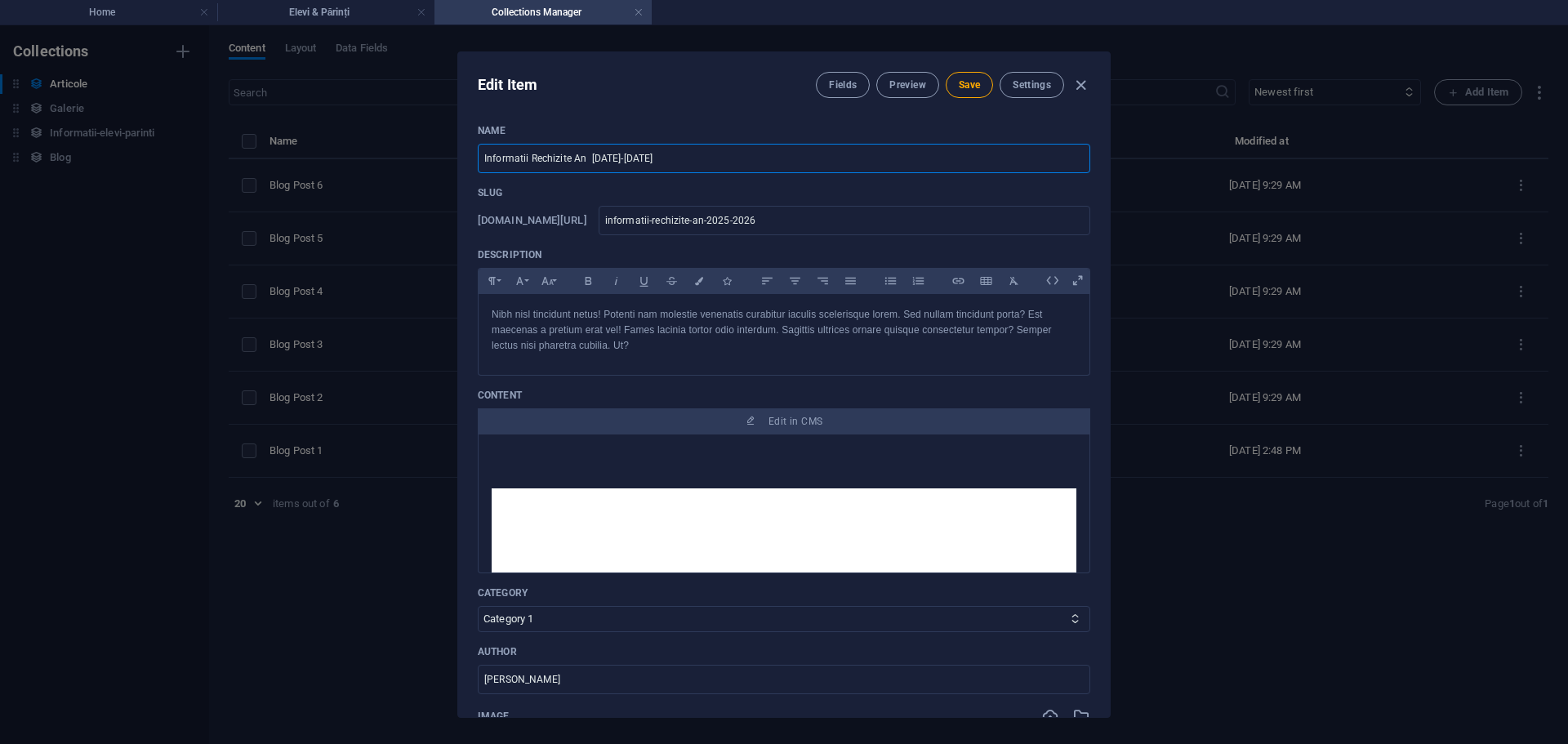
type input "informatii-rechizite-an-s2025-2026"
type input "Informatii Rechizite An Șc2025-2026"
type input "informatii-rechizite-an-sc2025-2026"
type input "Informatii Rechizite An Șco2025-2026"
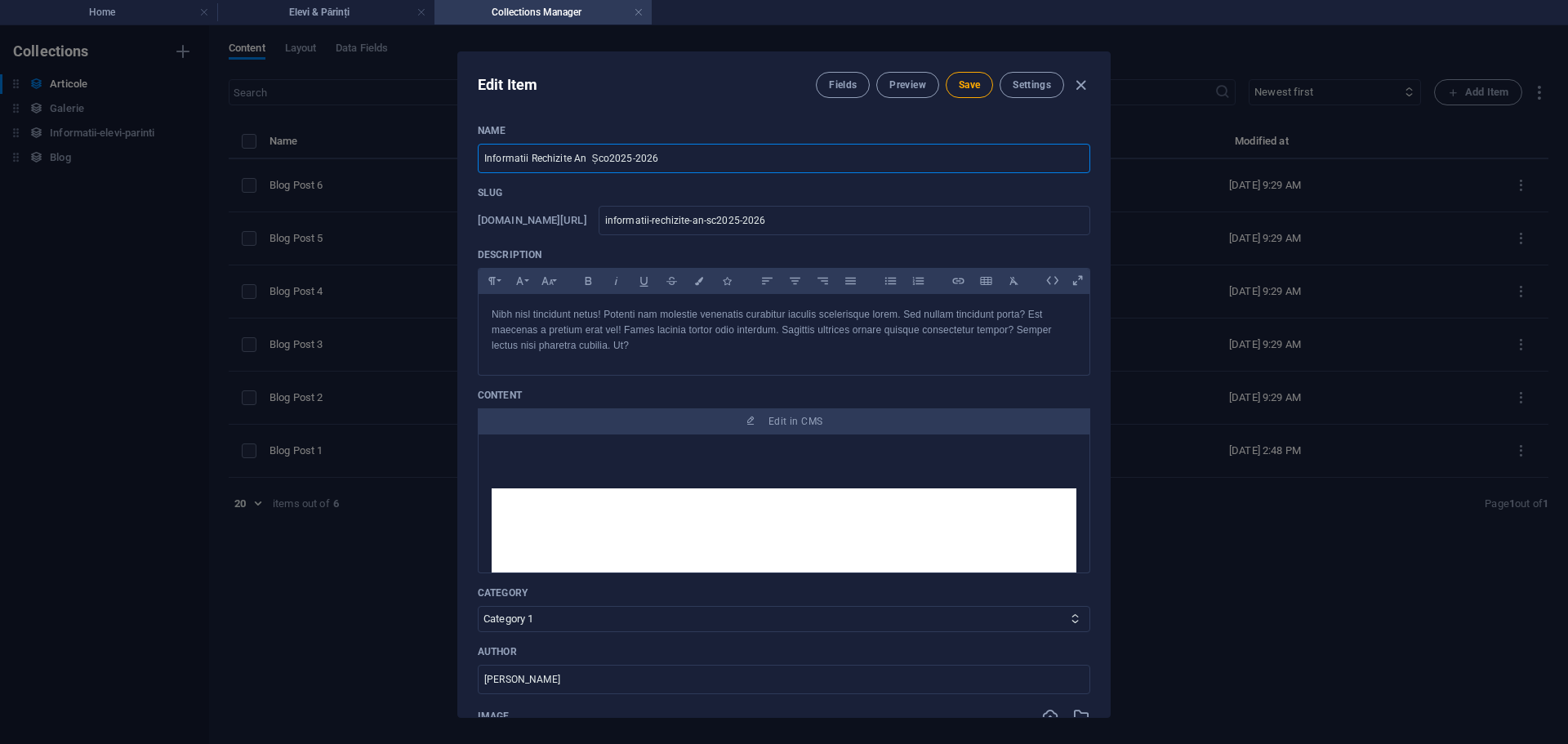
type input "informatii-rechizite-an-sco2025-2026"
type input "Informatii Rechizite An Școl2025-2026"
type input "informatii-rechizite-an-scol2025-2026"
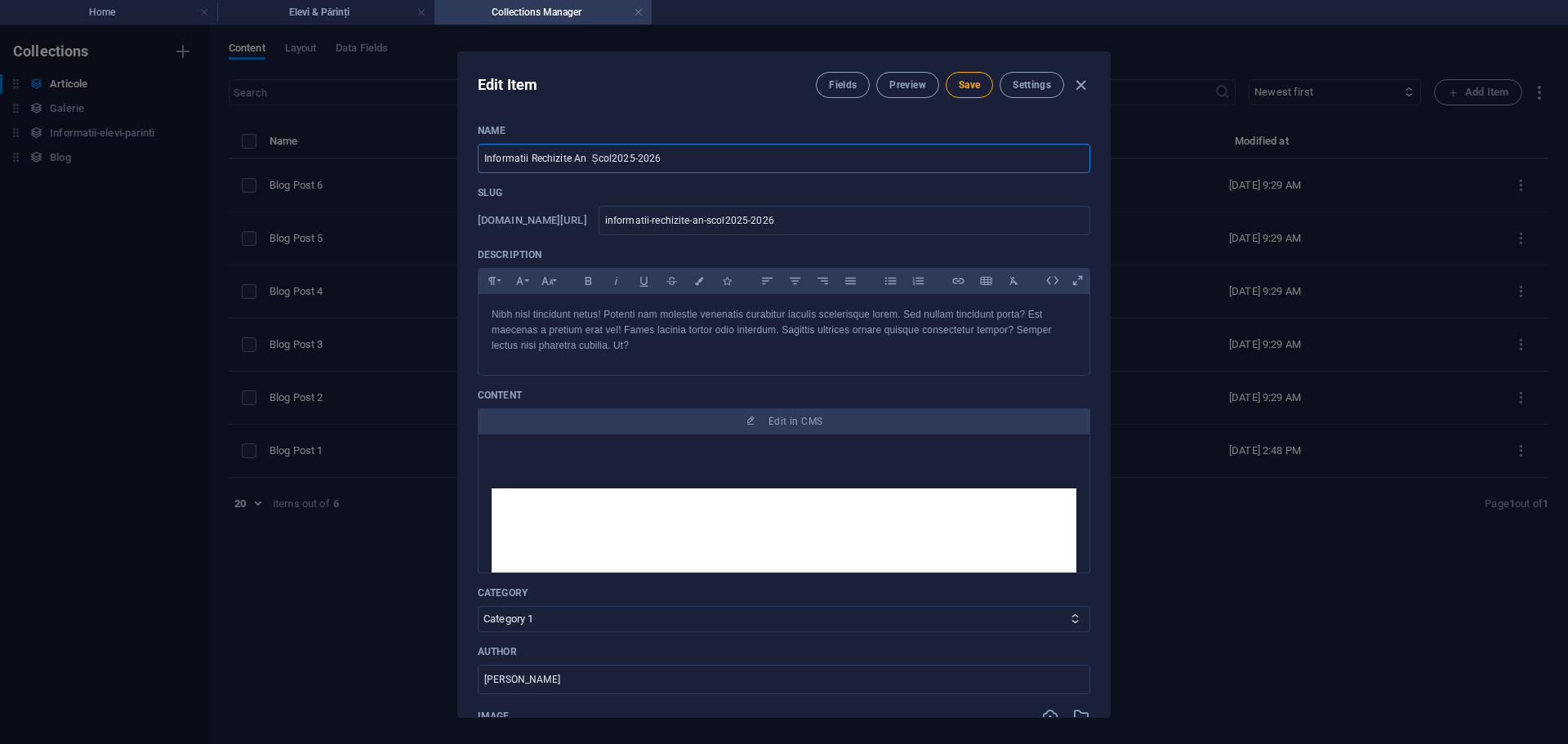
type input "Informatii Rechizite An Școla2025-2026"
type input "informatii-rechizite-an-scola2025-2026"
type input "Informatii Rechizite An Școlar2025-2026"
type input "informatii-rechizite-an-scolar2025-2026"
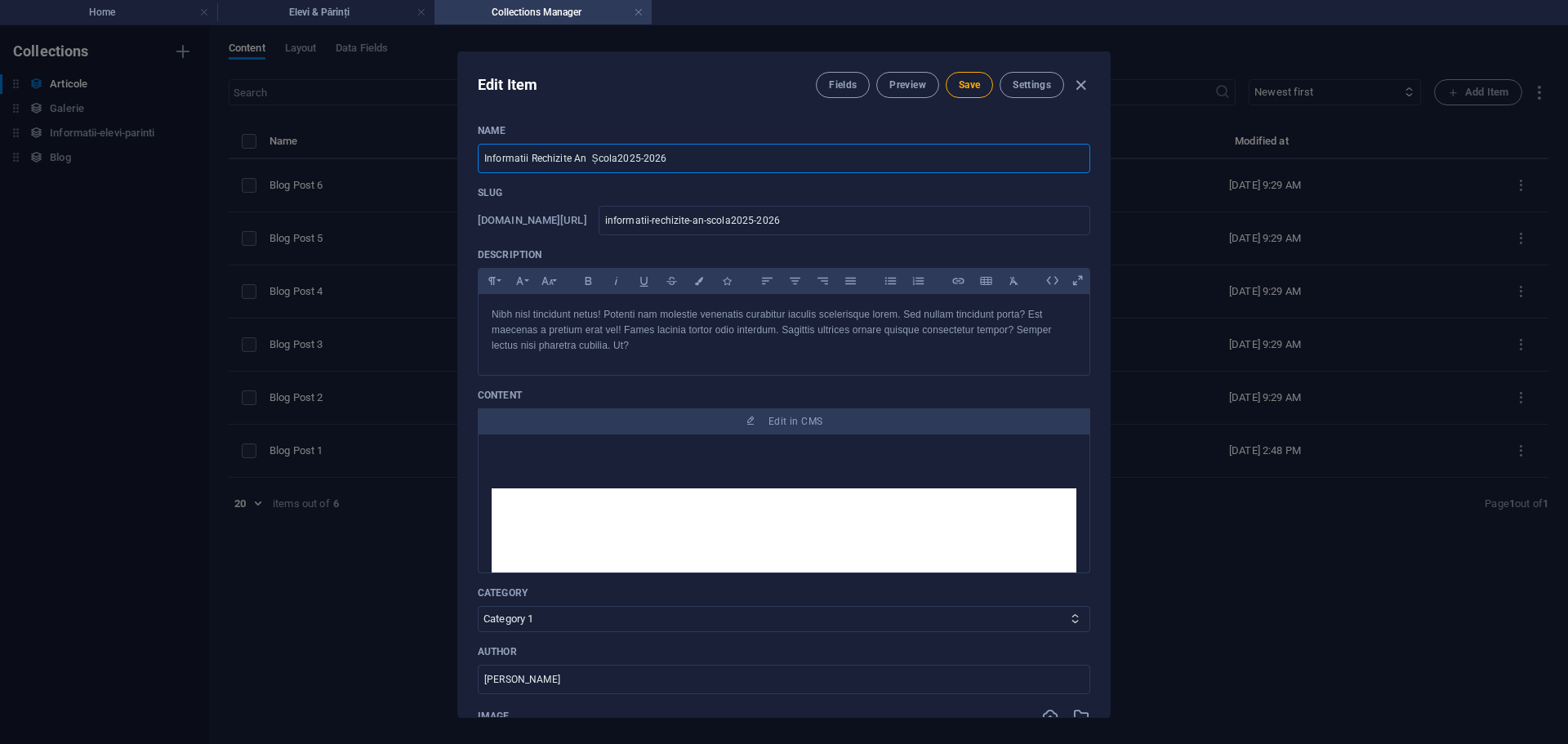
type input "informatii-rechizite-an-scolar2025-2026"
type input "Informatii Rechizite An Școlar 2025-2026"
type input "informatii-rechizite-an-scolar-2025-2026"
click at [757, 162] on input "Informatii Rechizite An Școlar 2025-2026" at bounding box center [784, 158] width 613 height 30
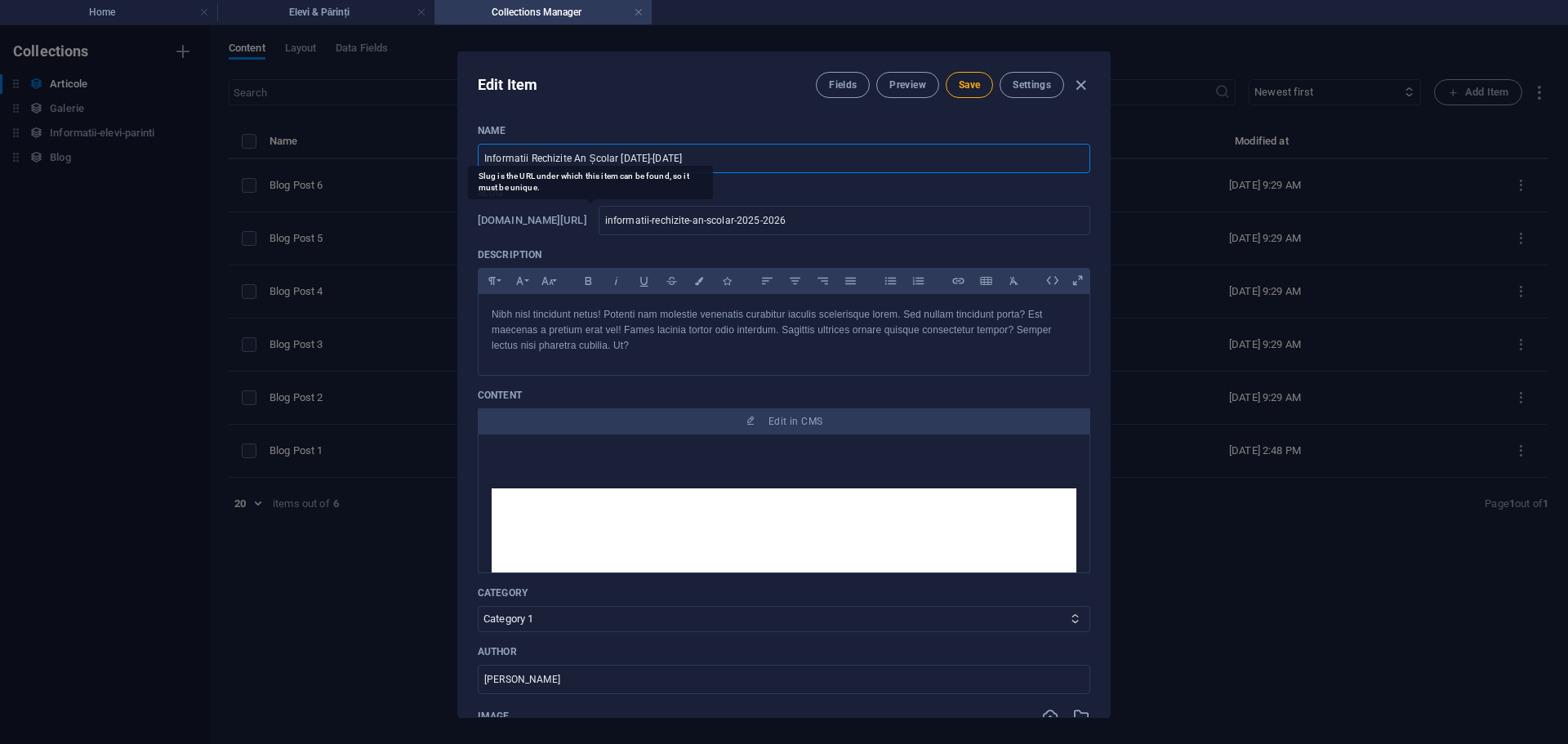
type input "Informatii Rechizite GAn Școlar 2025-2026"
type input "informatii-rechizite-gan-scolar-2025-2026"
type input "Informatii Rechizite GrAn Școlar 2025-2026"
type input "informatii-rechizite-gran-scolar-2025-2026"
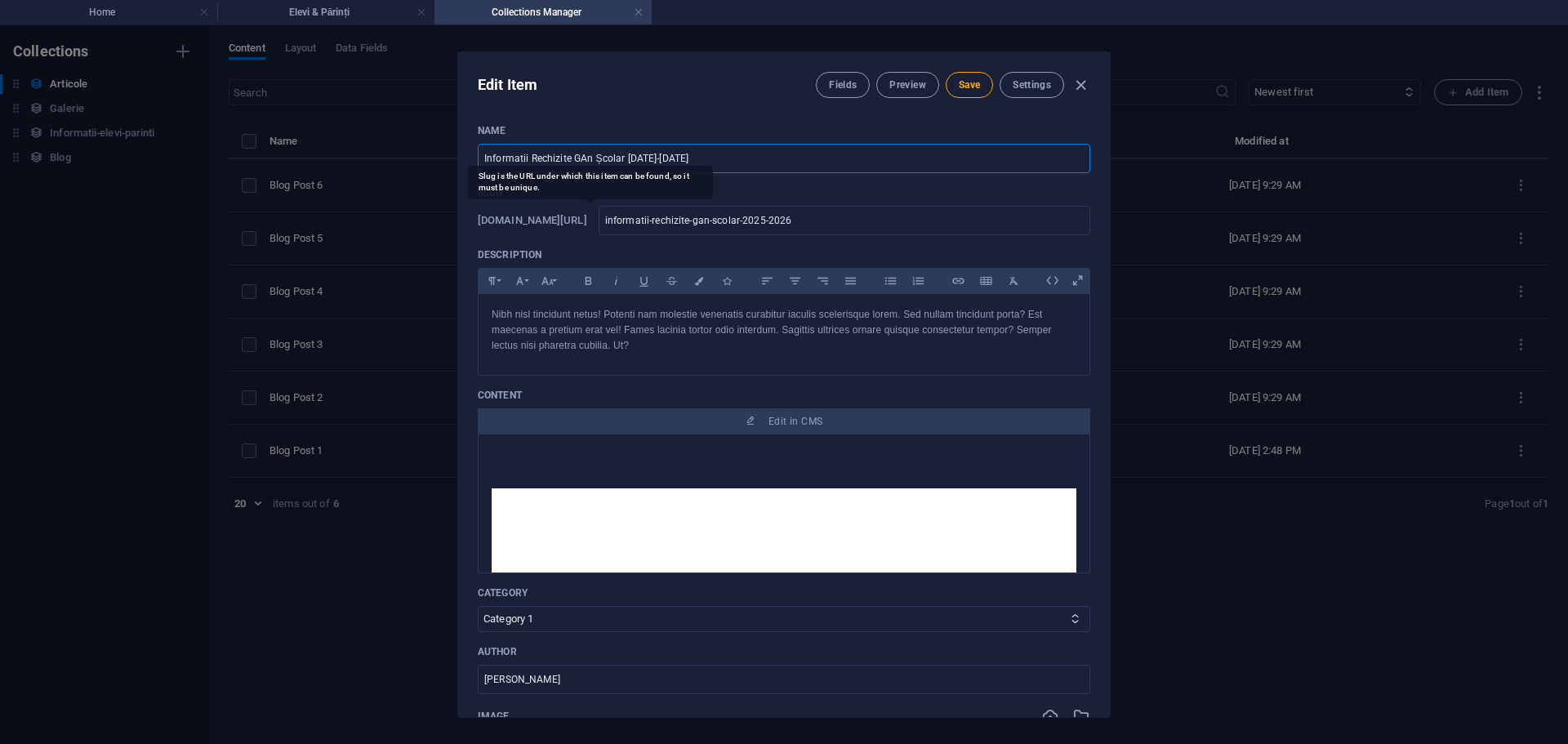
type input "informatii-rechizite-gran-scolar-2025-2026"
type input "Informatii Rechizite GraAn Școlar 2025-2026"
type input "informatii-rechizite-graan-scolar-2025-2026"
type input "Informatii Rechizite GratAn Școlar 2025-2026"
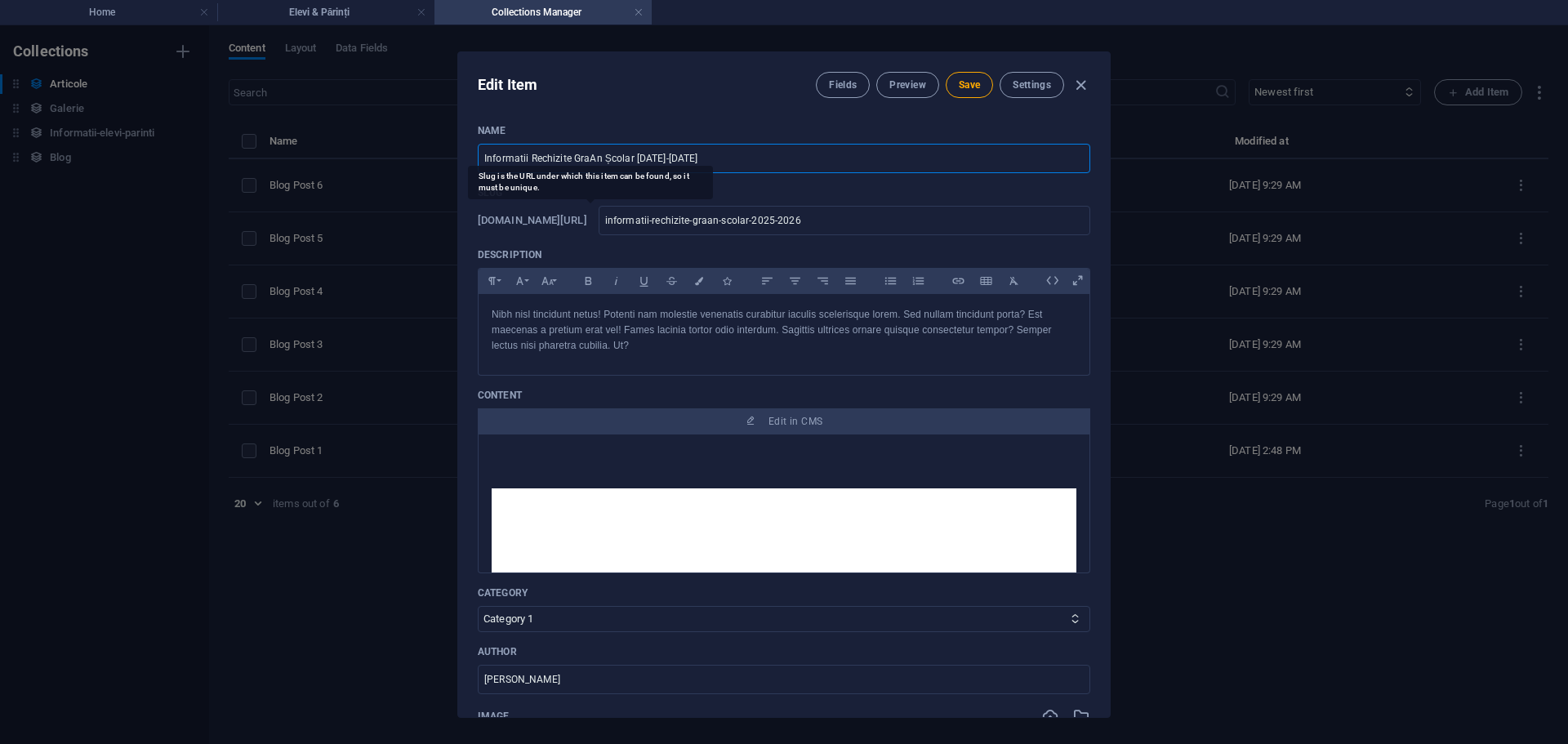
type input "informatii-rechizite-gratan-scolar-2025-2026"
type input "Informatii Rechizite GratuAn Școlar 2025-2026"
type input "informatii-rechizite-gratuan-scolar-2025-2026"
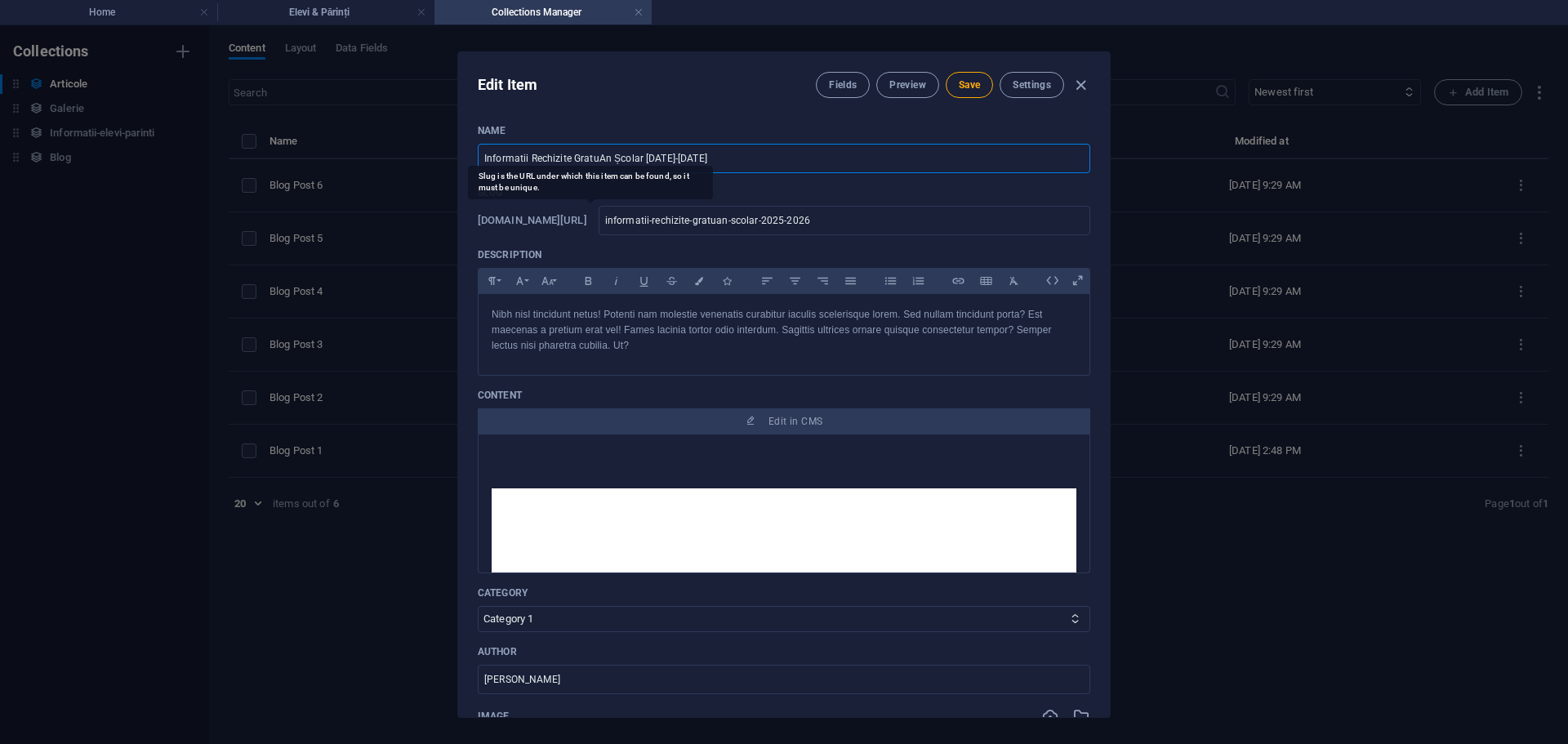
type input "Informatii Rechizite GratuiAn Școlar 2025-2026"
type input "informatii-rechizite-gratuian-scolar-2025-2026"
type input "Informatii Rechizite GratuitAn Școlar 2025-2026"
type input "informatii-rechizite-gratuitan-scolar-2025-2026"
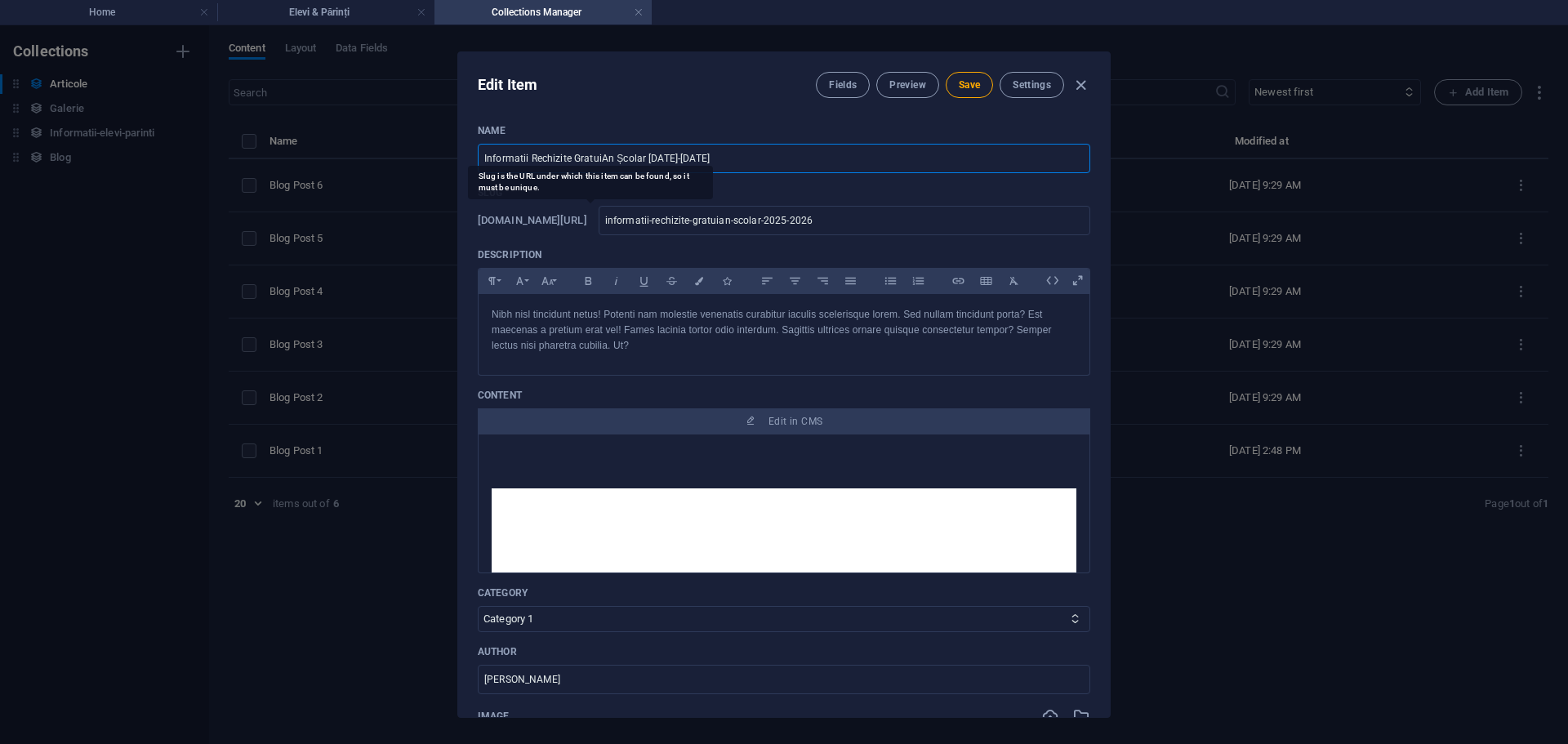
type input "informatii-rechizite-gratuitan-scolar-2025-2026"
type input "Informatii Rechizite GratuiteAn Școlar 2025-2026"
type input "informatii-rechizite-gratuitean-scolar-2025-2026"
type input "Informatii Rechizite Gratuite An Școlar 2025-2026"
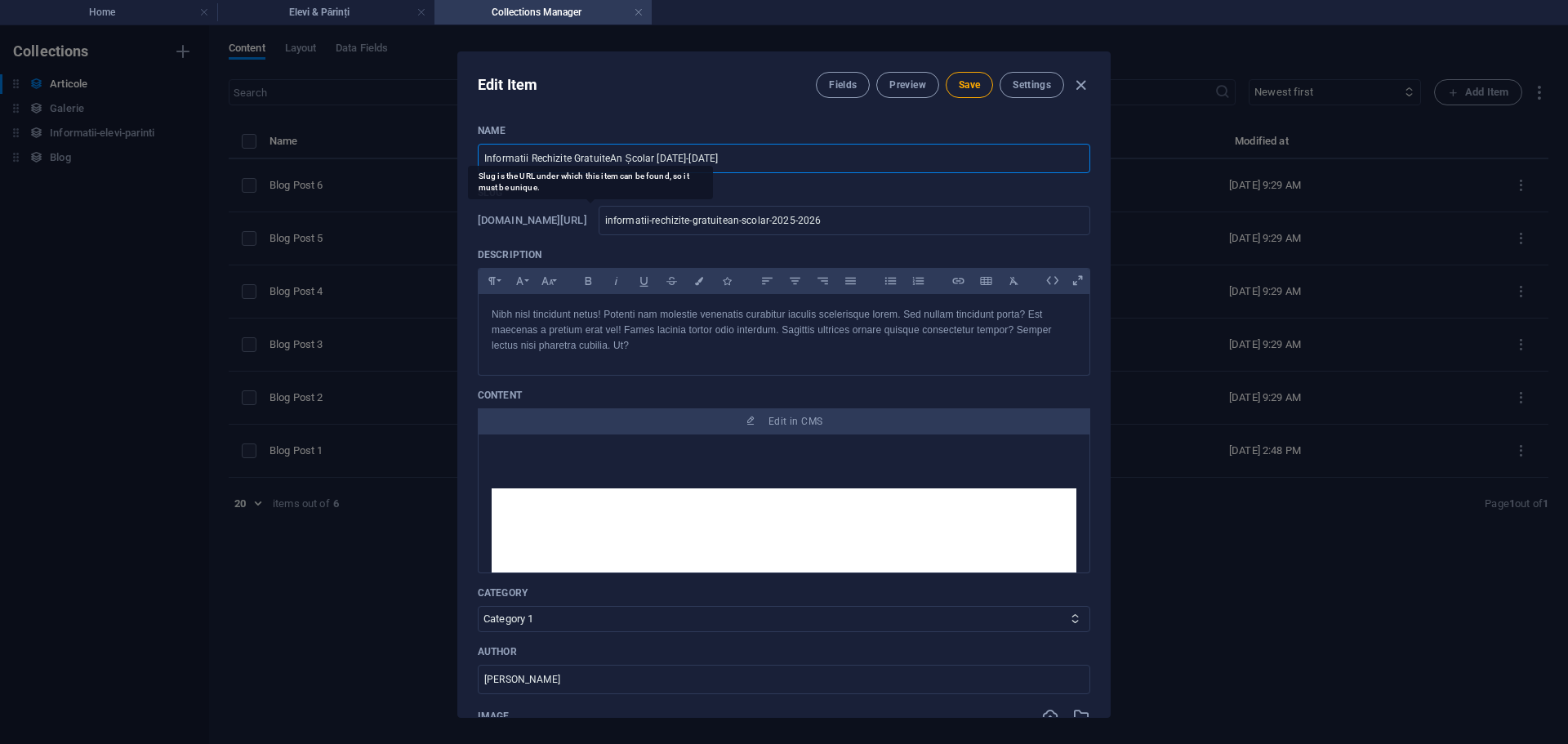
type input "informatii-rechizite-gratuite-an-scolar-2025-2026"
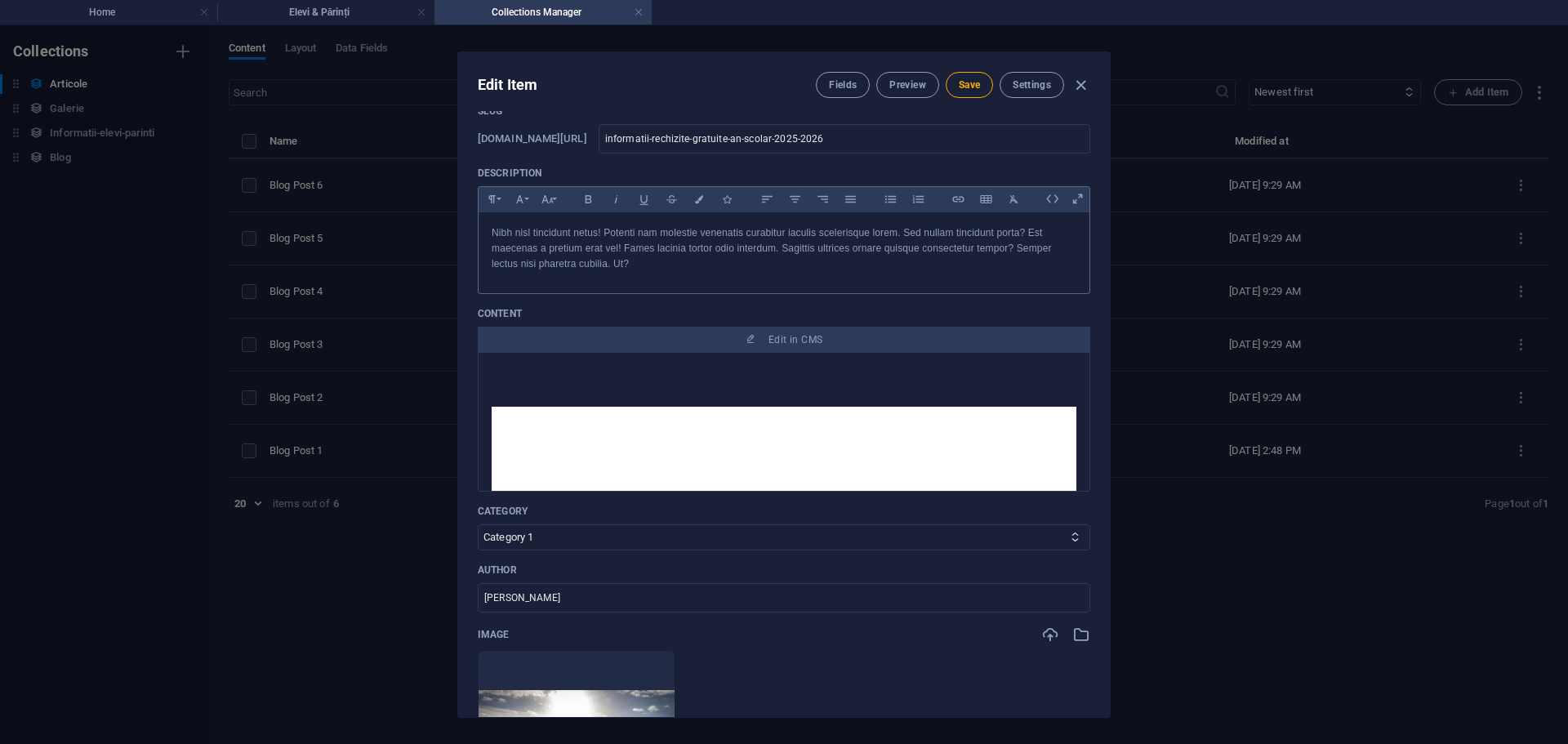
type input "Informatii Rechizite Gratuite An Școlar 2025-2026"
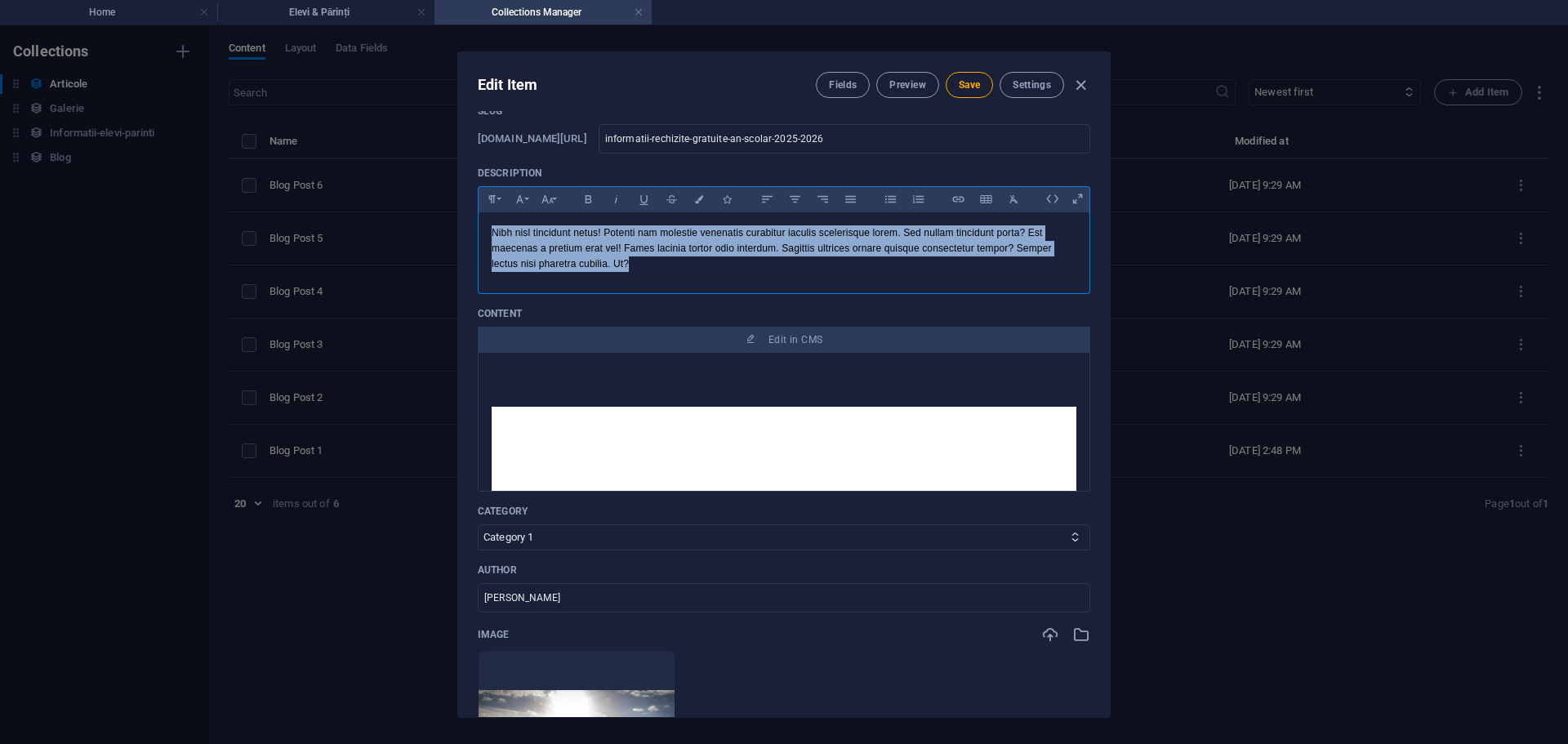
drag, startPoint x: 891, startPoint y: 287, endPoint x: 454, endPoint y: 188, distance: 448.1
click at [454, 188] on div "Edit Item Fields Preview Save Settings Name Informatii Rechizite Gratuite An Șc…" at bounding box center [784, 385] width 1568 height 719
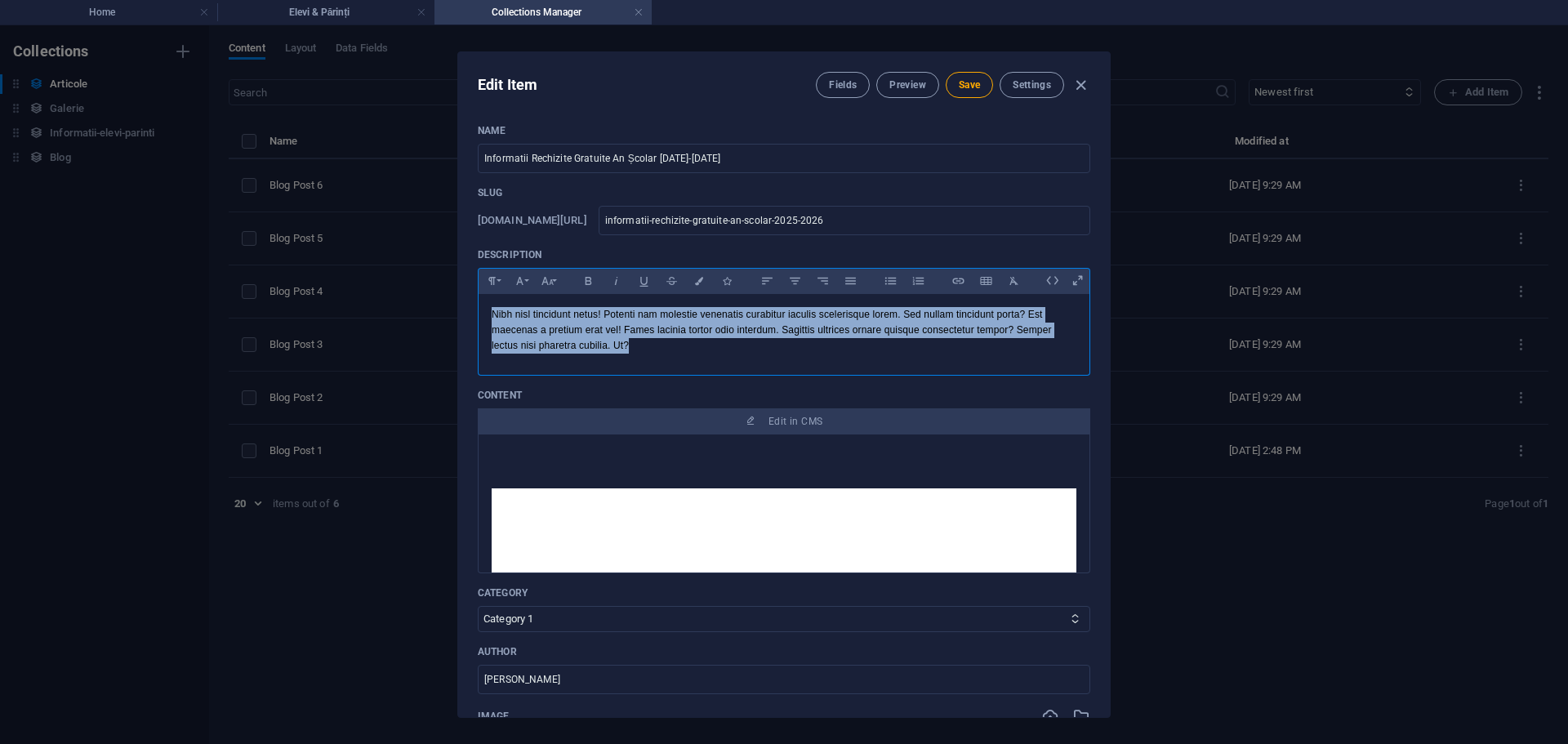
click at [655, 343] on p "Nibh nisl tincidunt netus! Potenti nam molestie venenatis curabitur iaculis sce…" at bounding box center [784, 331] width 585 height 47
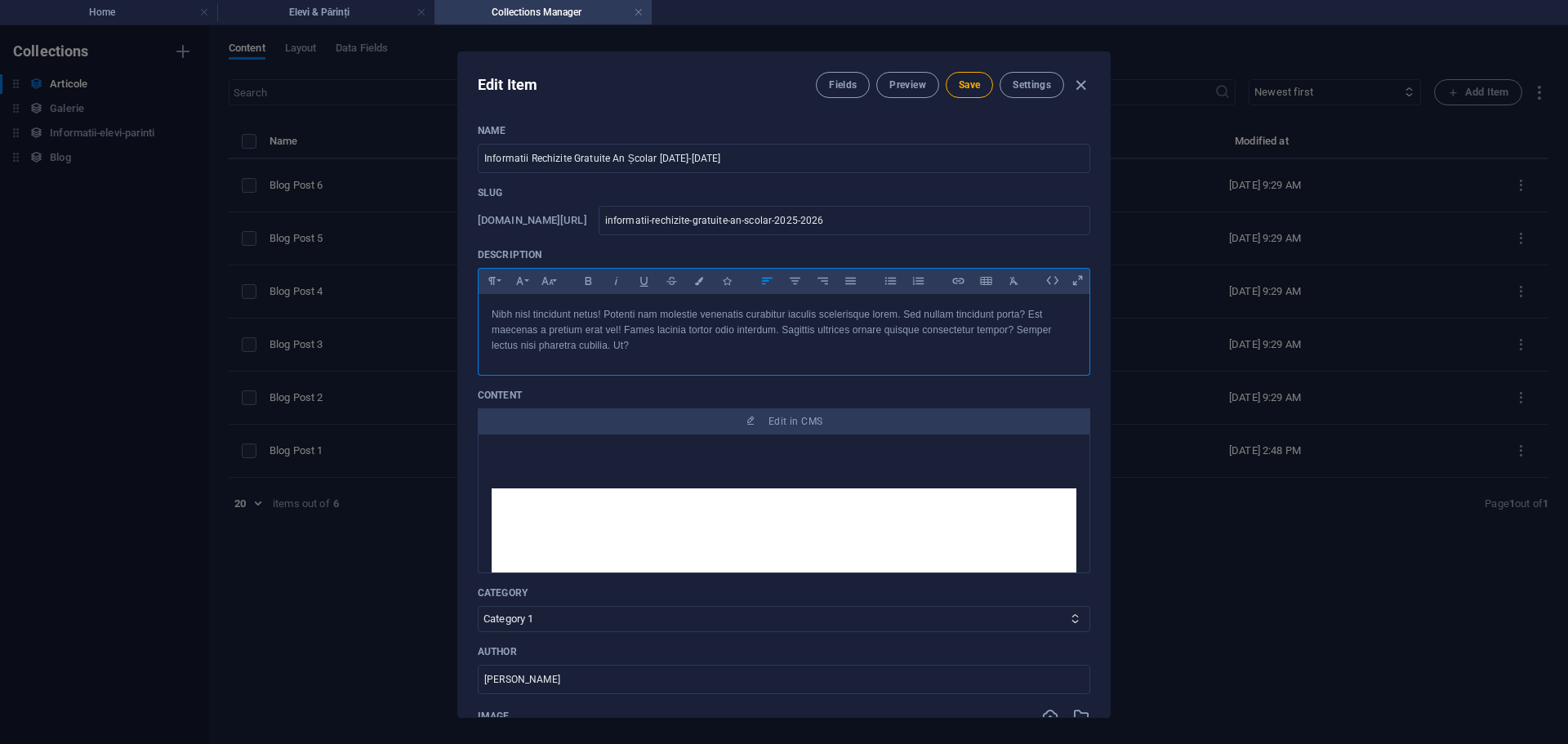
click at [655, 343] on p "Nibh nisl tincidunt netus! Potenti nam molestie venenatis curabitur iaculis sce…" at bounding box center [784, 331] width 585 height 47
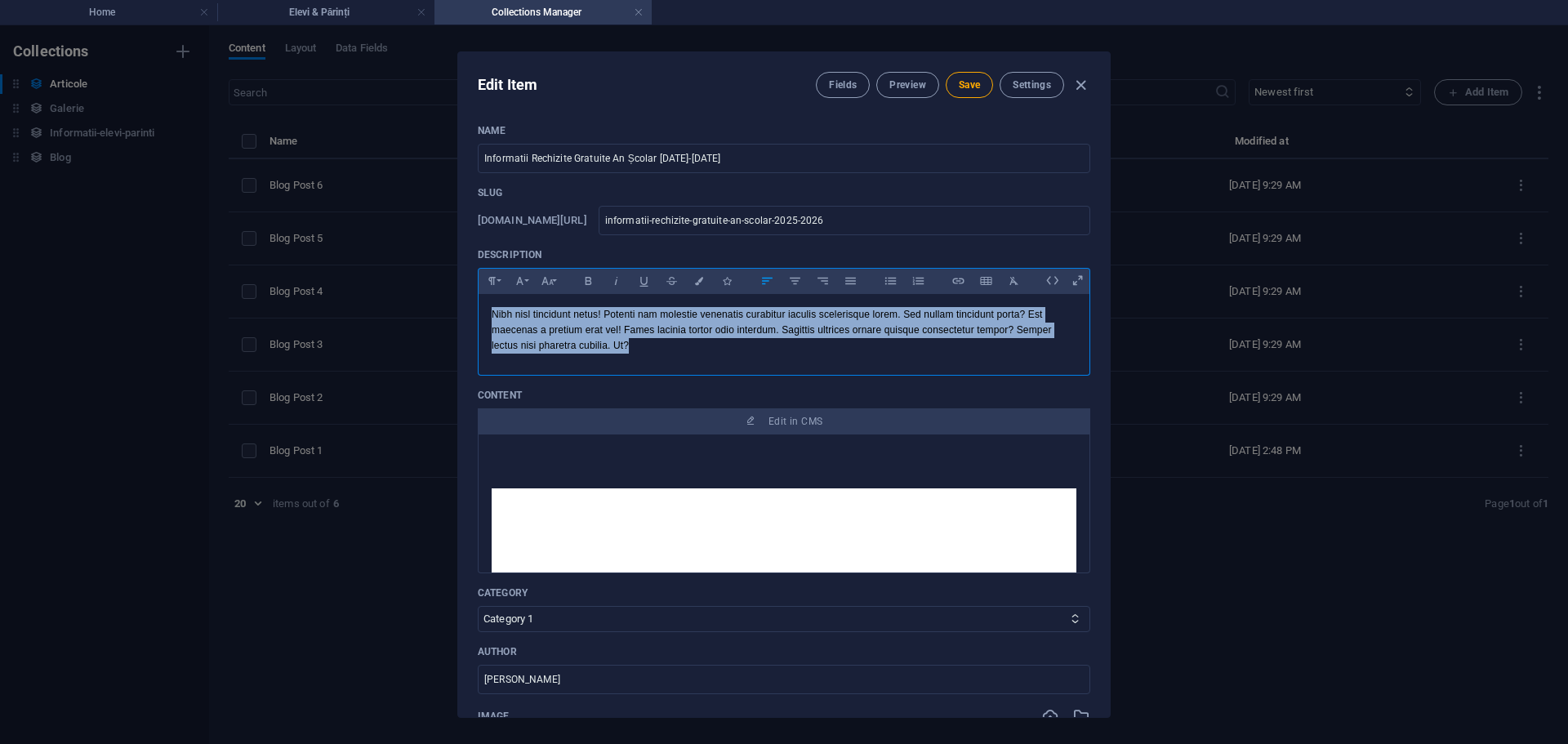
drag, startPoint x: 656, startPoint y: 330, endPoint x: 434, endPoint y: 277, distance: 228.2
click at [434, 277] on div "Edit Item Fields Preview Save Settings Name Informatii Rechizite Gratuite An Șc…" at bounding box center [784, 385] width 1568 height 719
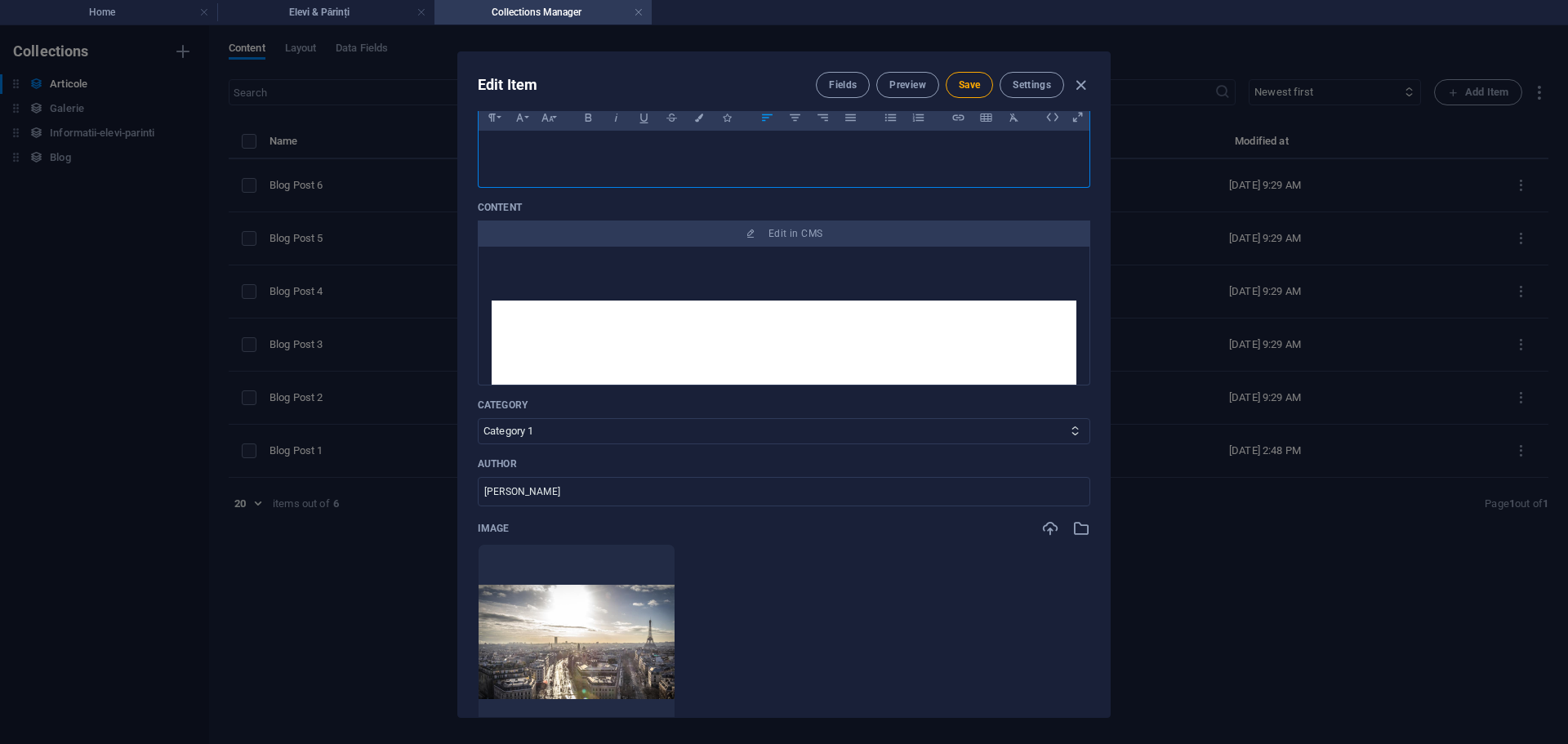
scroll to position [327, 0]
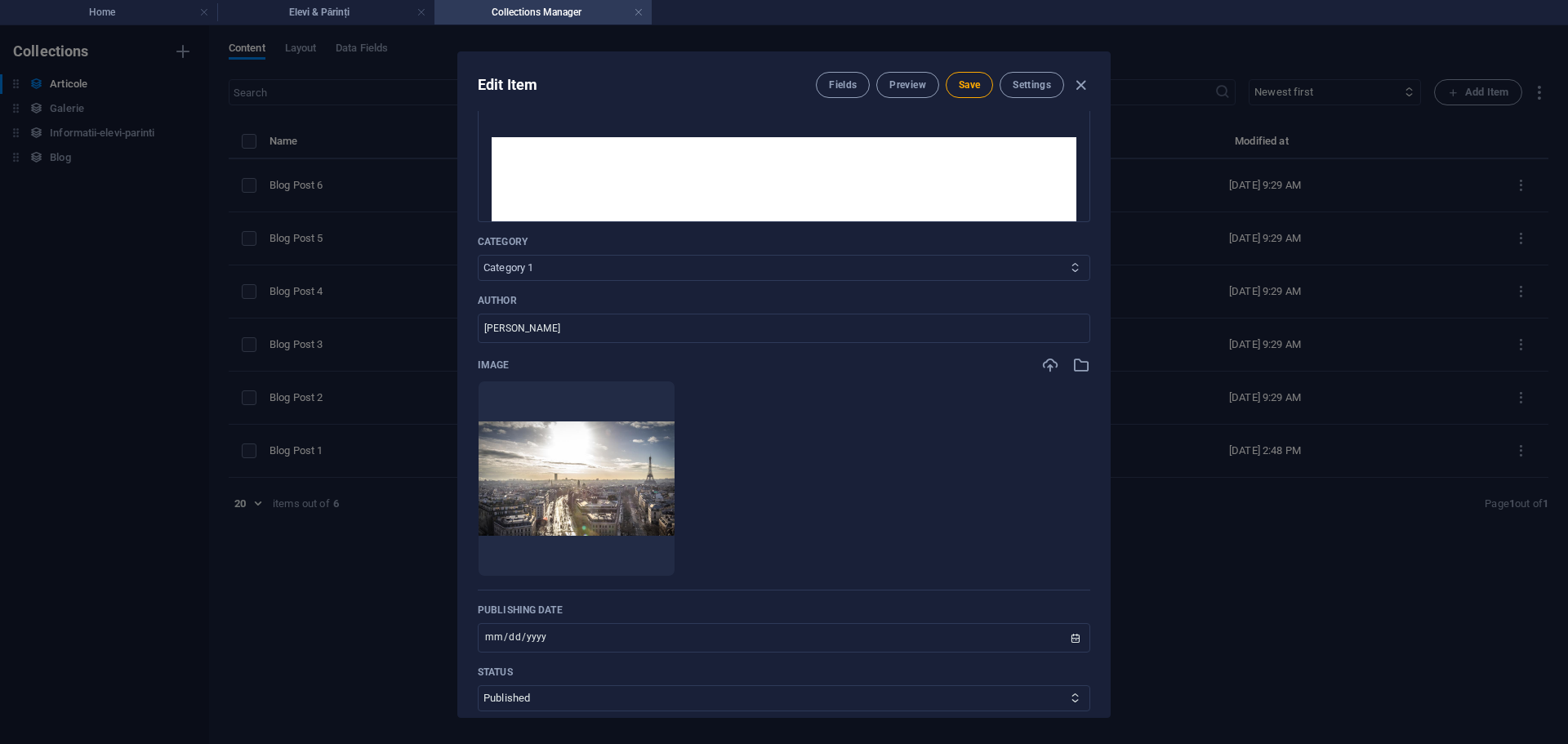
click at [542, 269] on select "Category 1 Category 2" at bounding box center [784, 268] width 613 height 26
drag, startPoint x: 542, startPoint y: 269, endPoint x: 575, endPoint y: 274, distance: 33.4
click at [542, 269] on select "Category 1 Category 2" at bounding box center [784, 268] width 613 height 26
drag, startPoint x: 644, startPoint y: 328, endPoint x: 463, endPoint y: 330, distance: 181.0
click at [463, 330] on div "Name Informatii Rechizite Gratuite An Școlar 2025-2026 ​ Slug www.example.com/a…" at bounding box center [784, 413] width 652 height 606
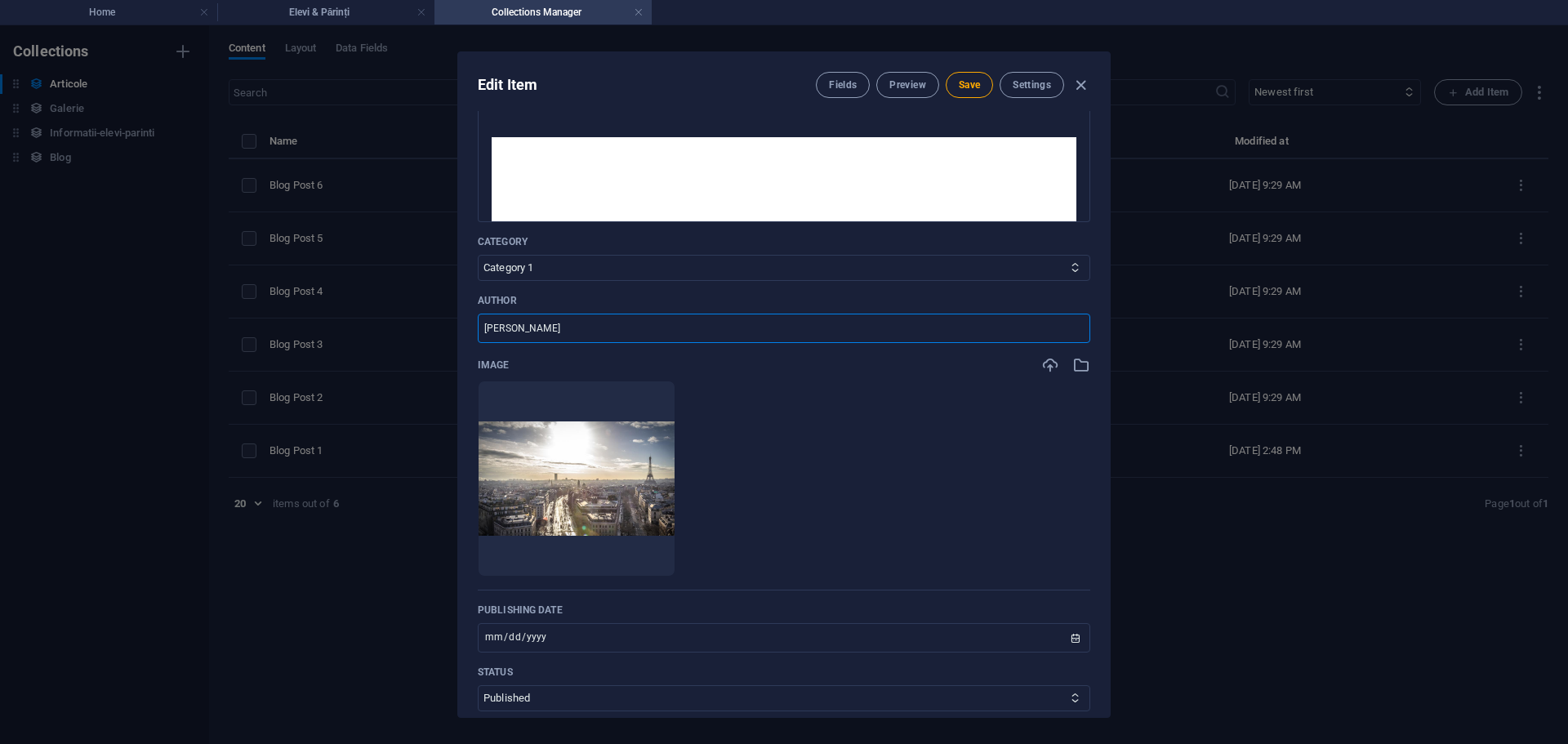
type input "A"
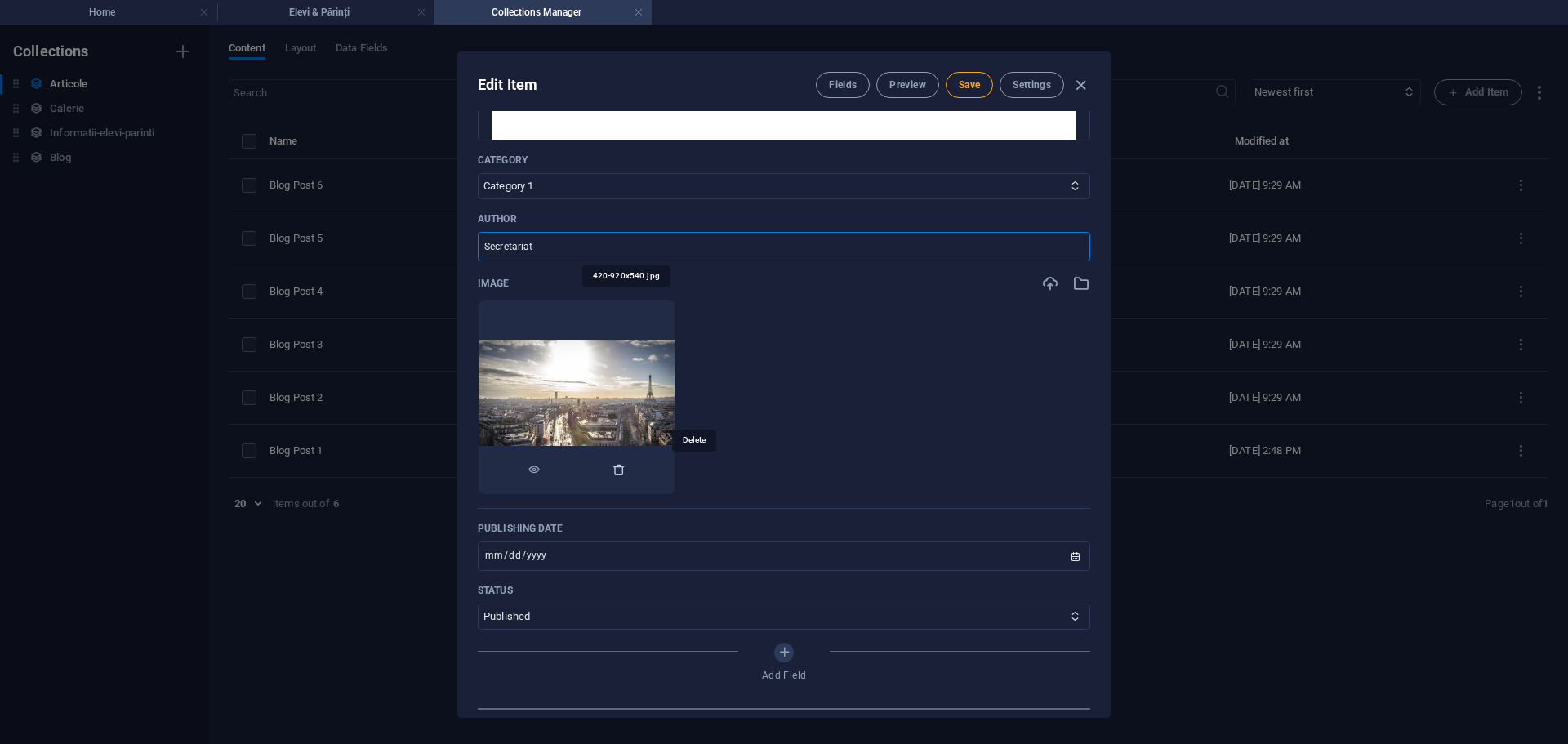
type input "Secretariat"
click at [626, 465] on icon "button" at bounding box center [620, 469] width 13 height 13
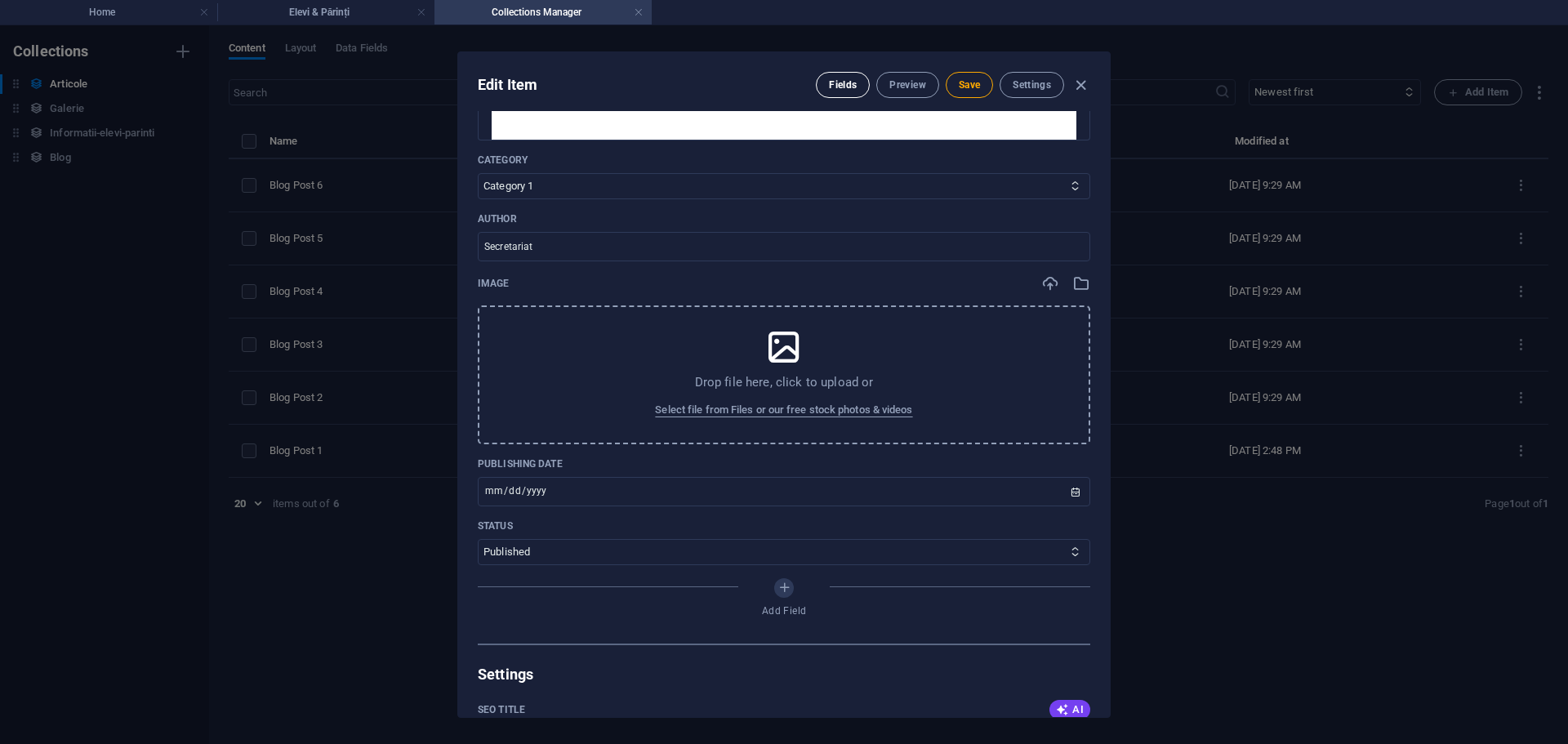
click at [826, 87] on button "Fields" at bounding box center [843, 85] width 54 height 26
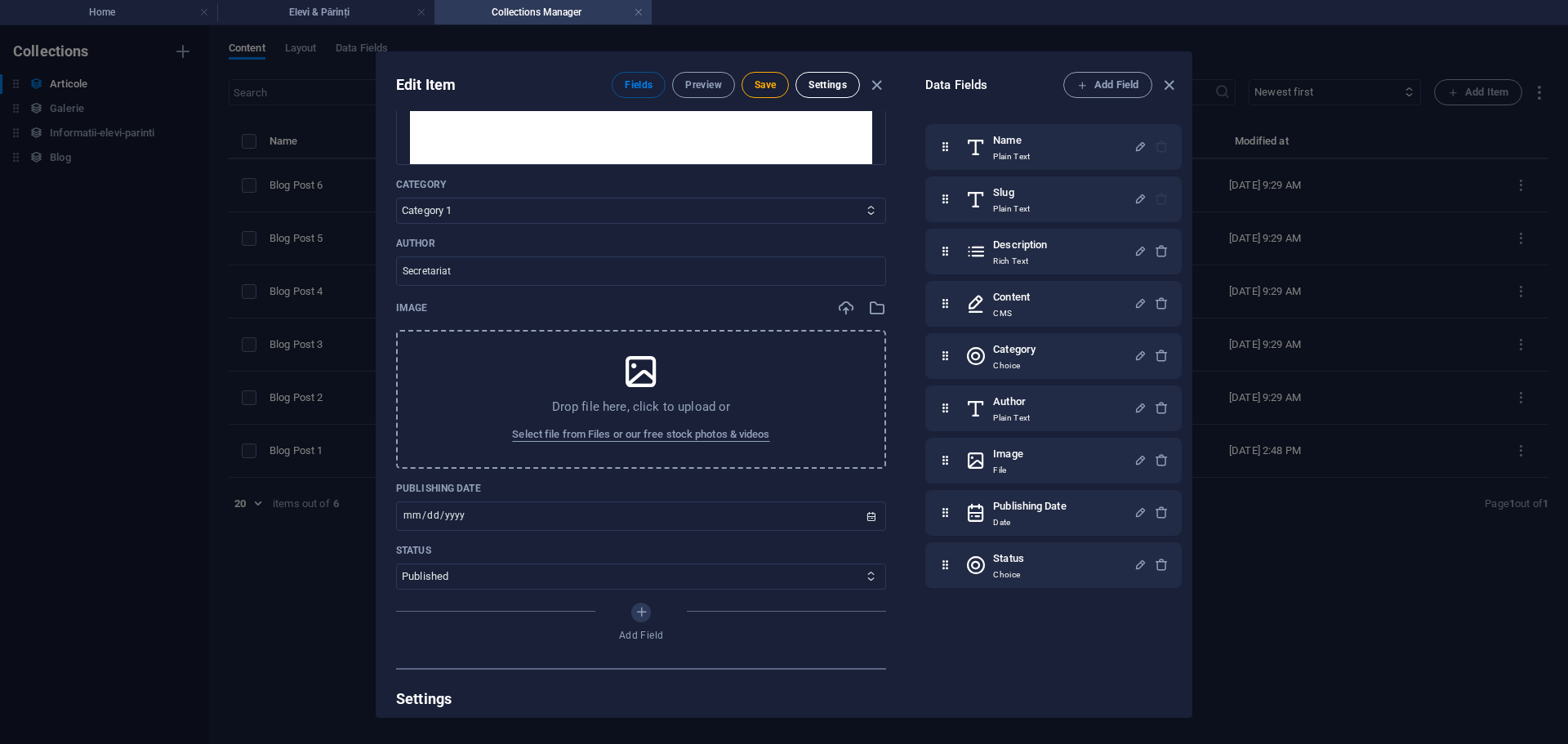
scroll to position [433, 0]
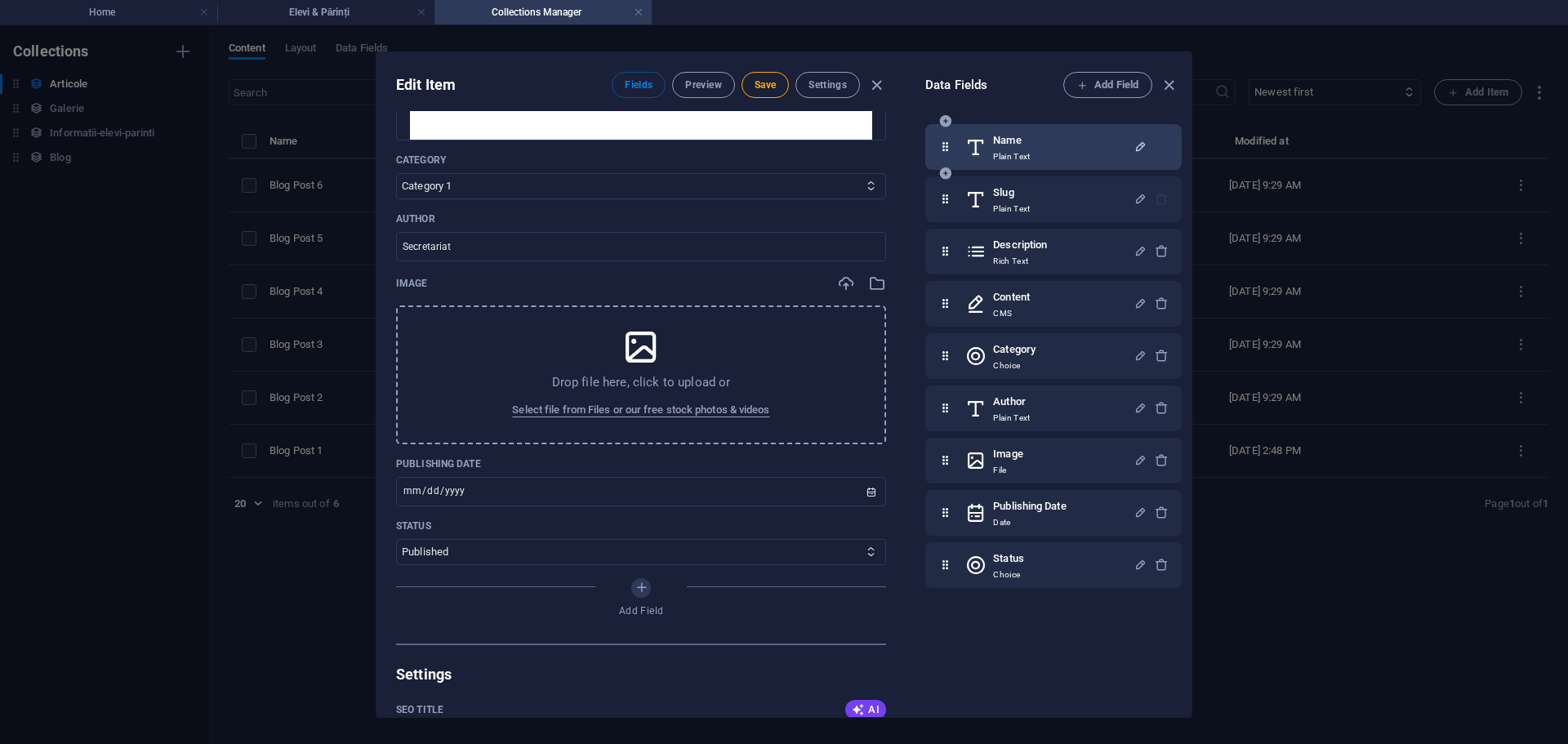
click at [1139, 143] on icon "button" at bounding box center [1140, 146] width 14 height 14
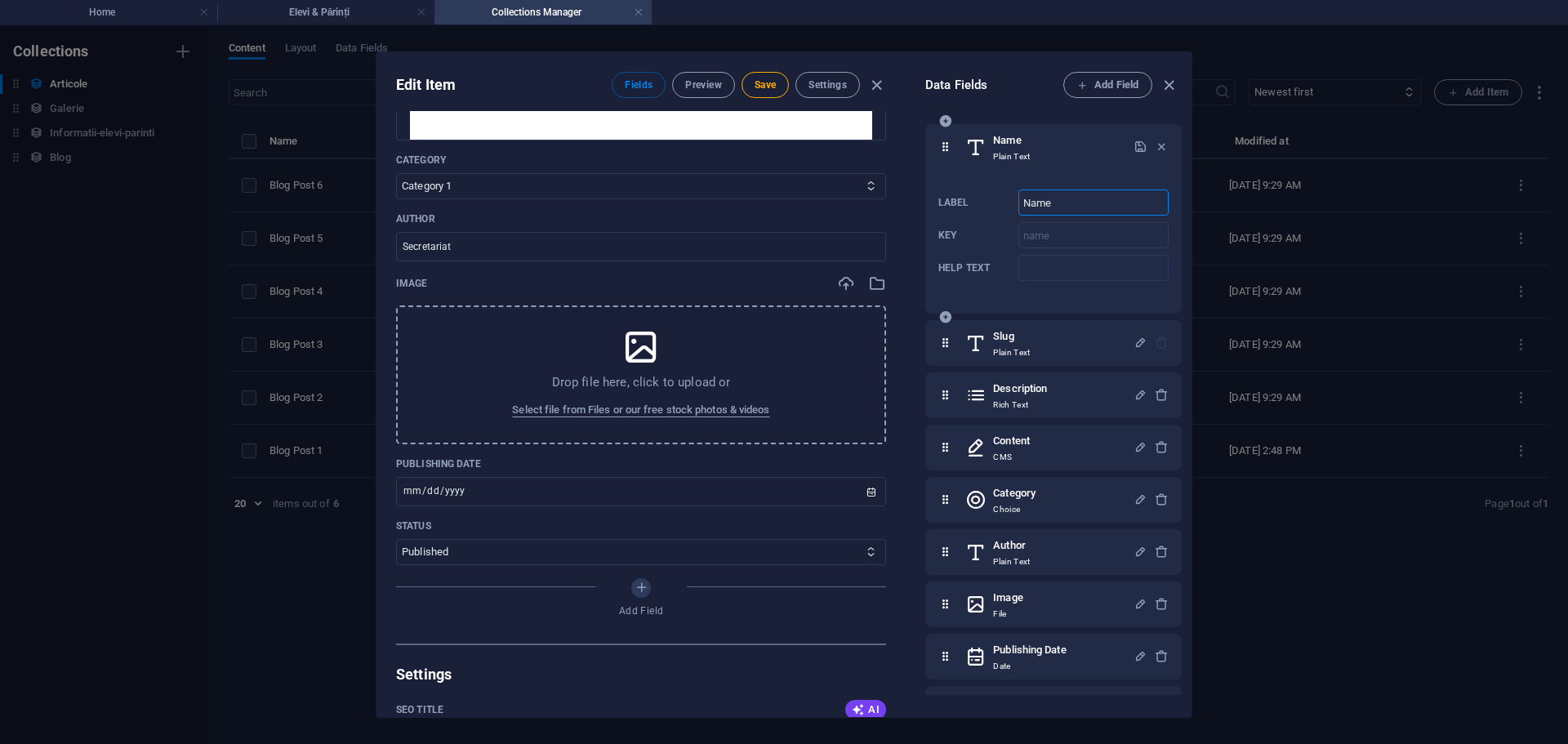
drag, startPoint x: 1079, startPoint y: 202, endPoint x: 984, endPoint y: 200, distance: 95.0
click at [984, 200] on div "Label Name ​ Key name ​ Help text ​" at bounding box center [1053, 235] width 230 height 104
type input "Titlu_Articol"
click at [1136, 151] on icon "button" at bounding box center [1140, 146] width 14 height 14
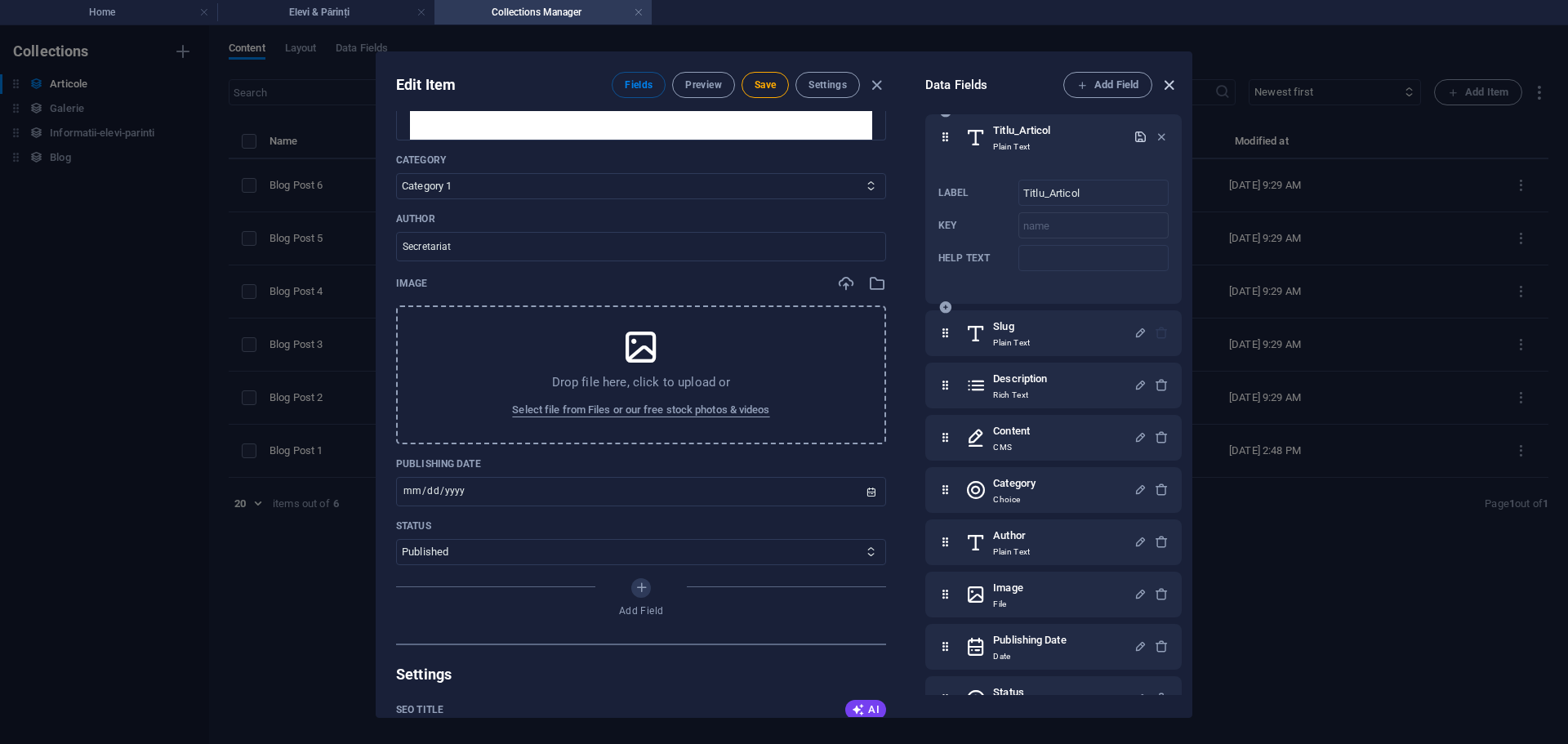
click at [1169, 86] on icon "button" at bounding box center [1169, 86] width 19 height 19
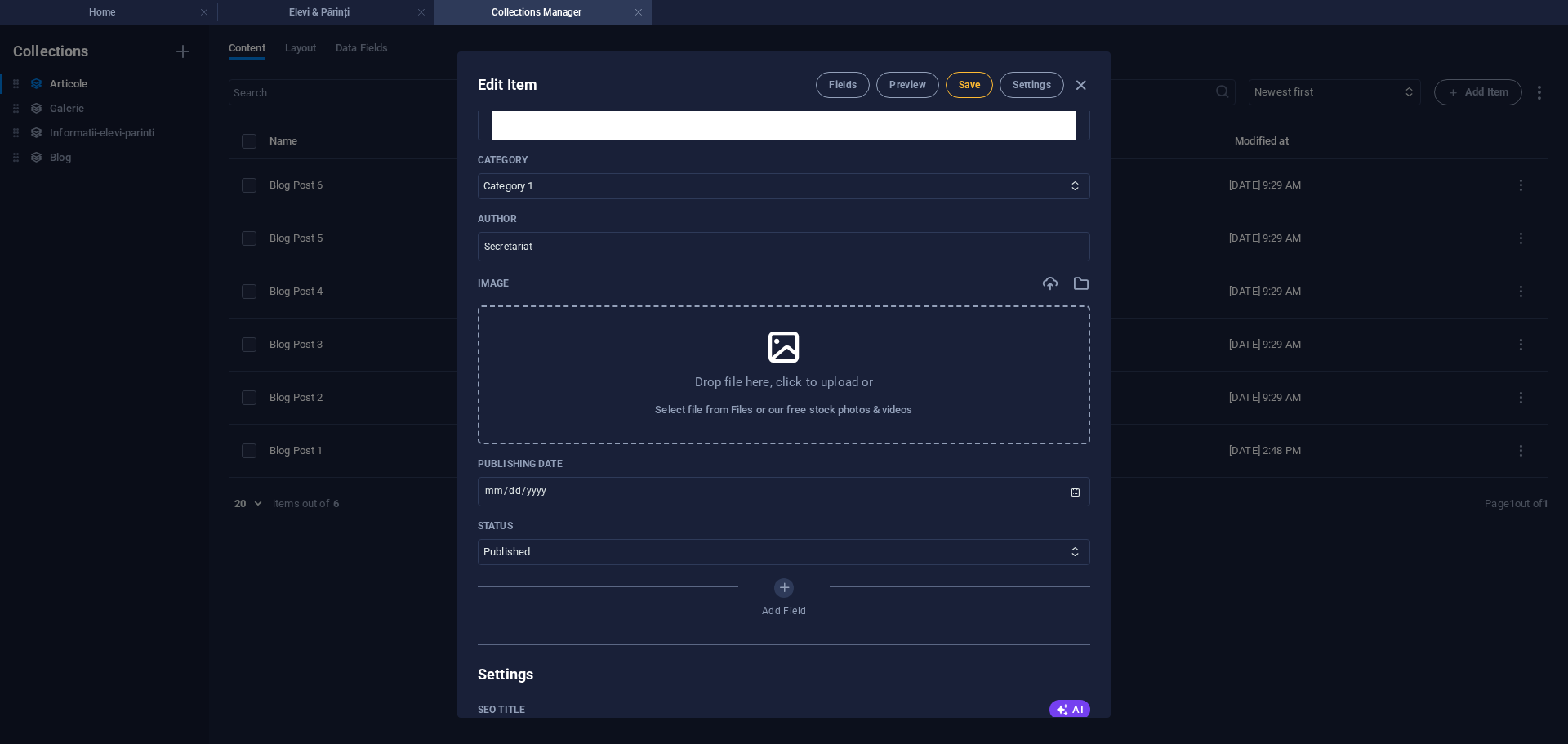
click at [975, 84] on span "Save" at bounding box center [969, 85] width 21 height 13
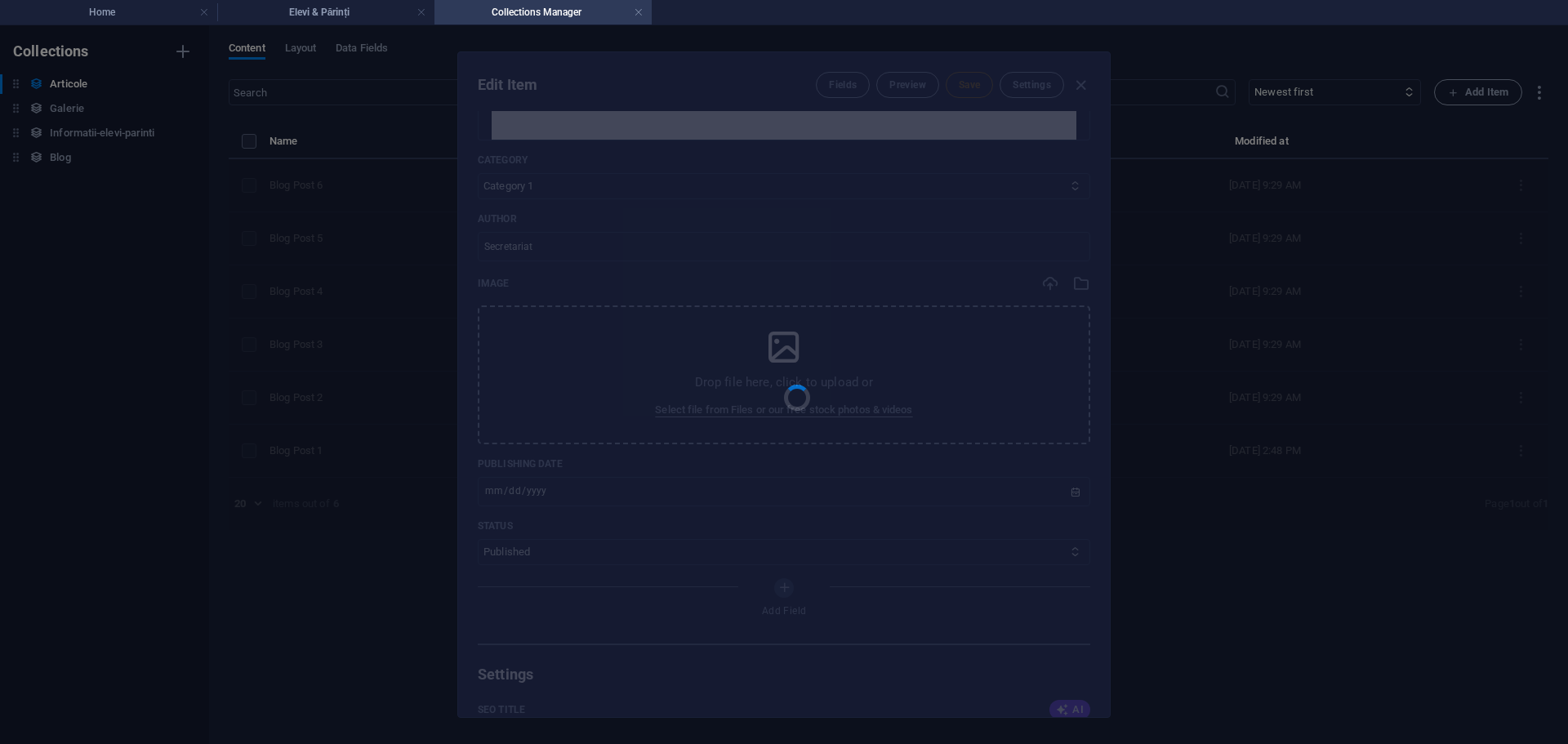
type input "informatii-rechizite-gratuite-an-scolar-2025-2026"
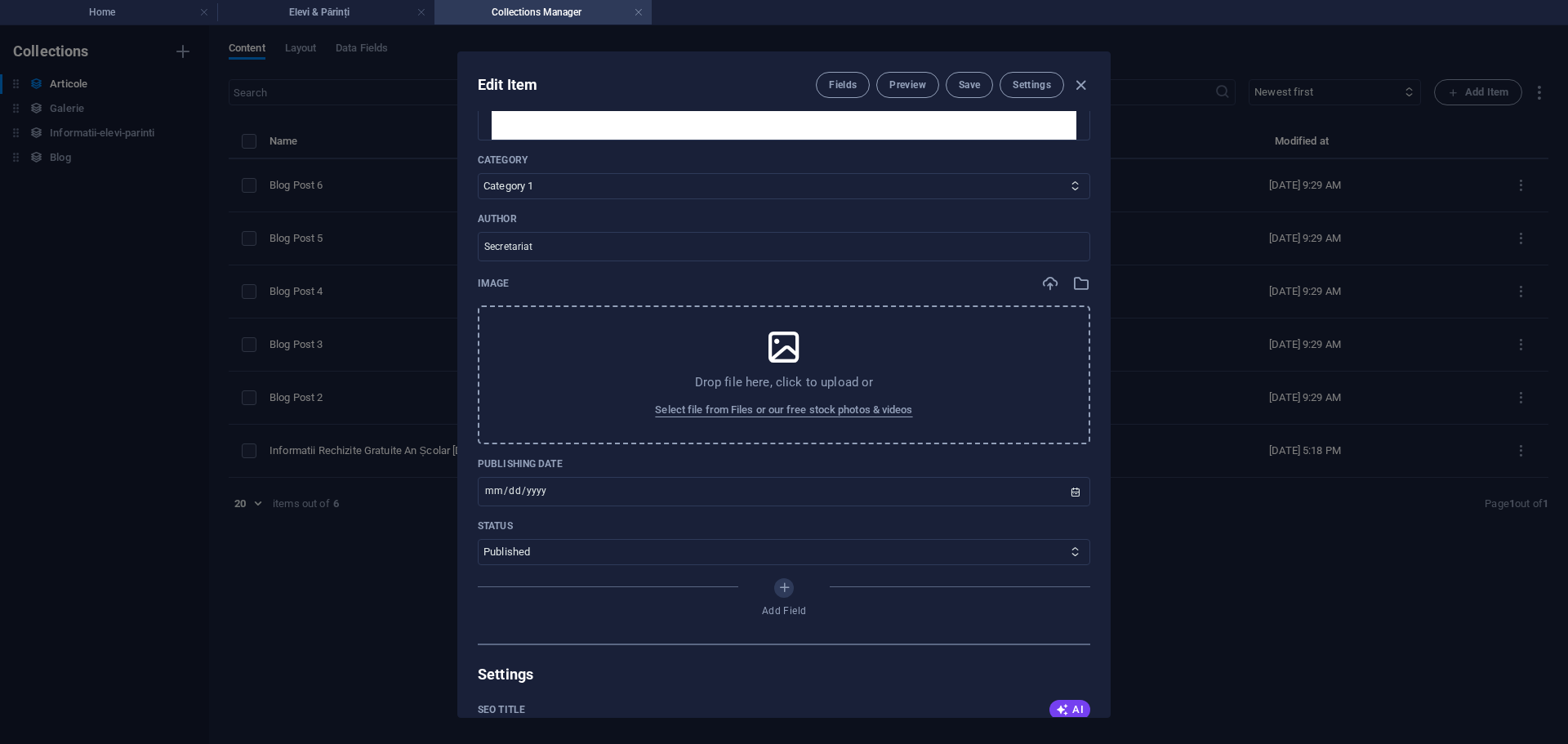
click at [633, 12] on h4 "Collections Manager" at bounding box center [542, 12] width 217 height 18
click at [350, 12] on h4 "Elevi & Părinți" at bounding box center [325, 12] width 217 height 18
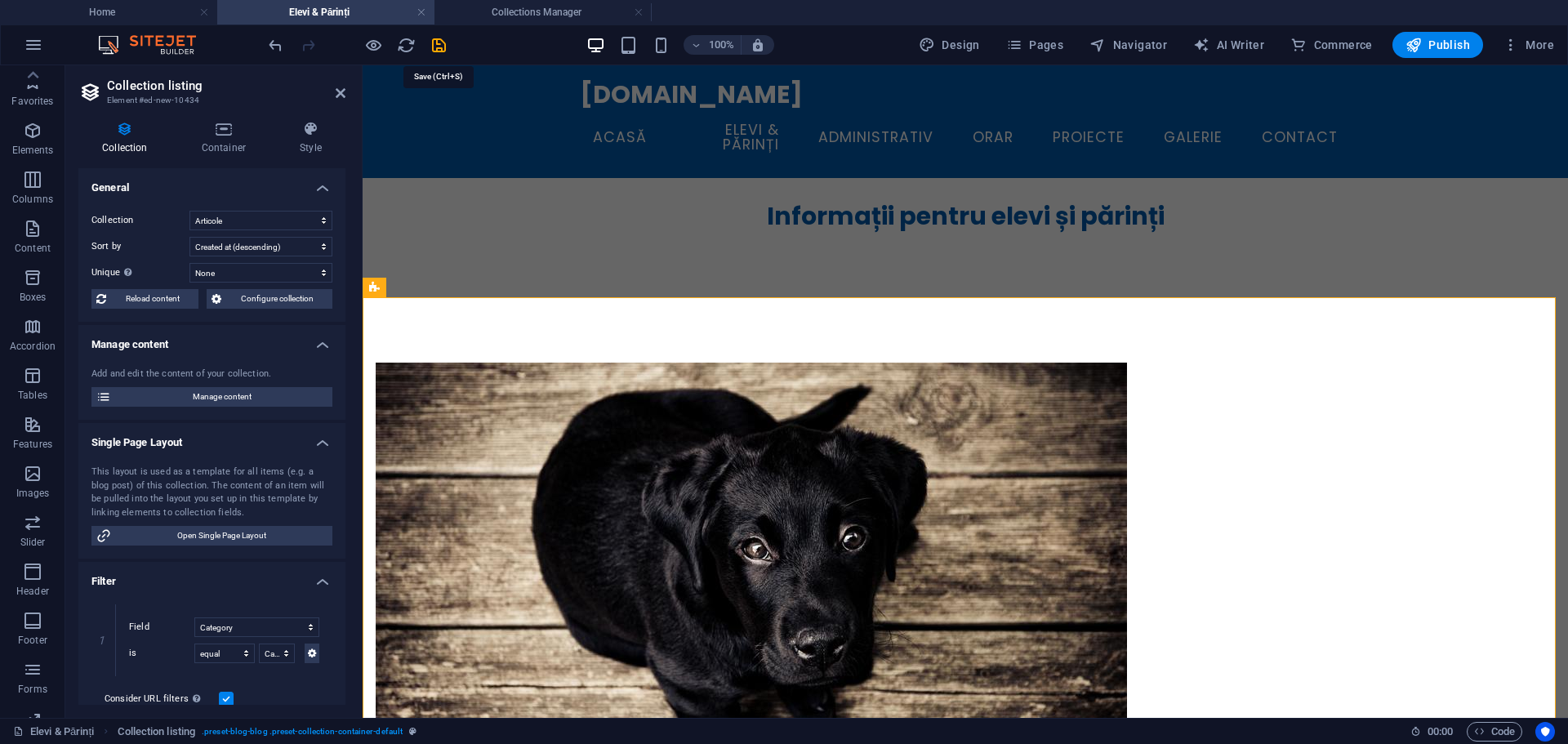
click at [442, 43] on icon "save" at bounding box center [439, 46] width 19 height 19
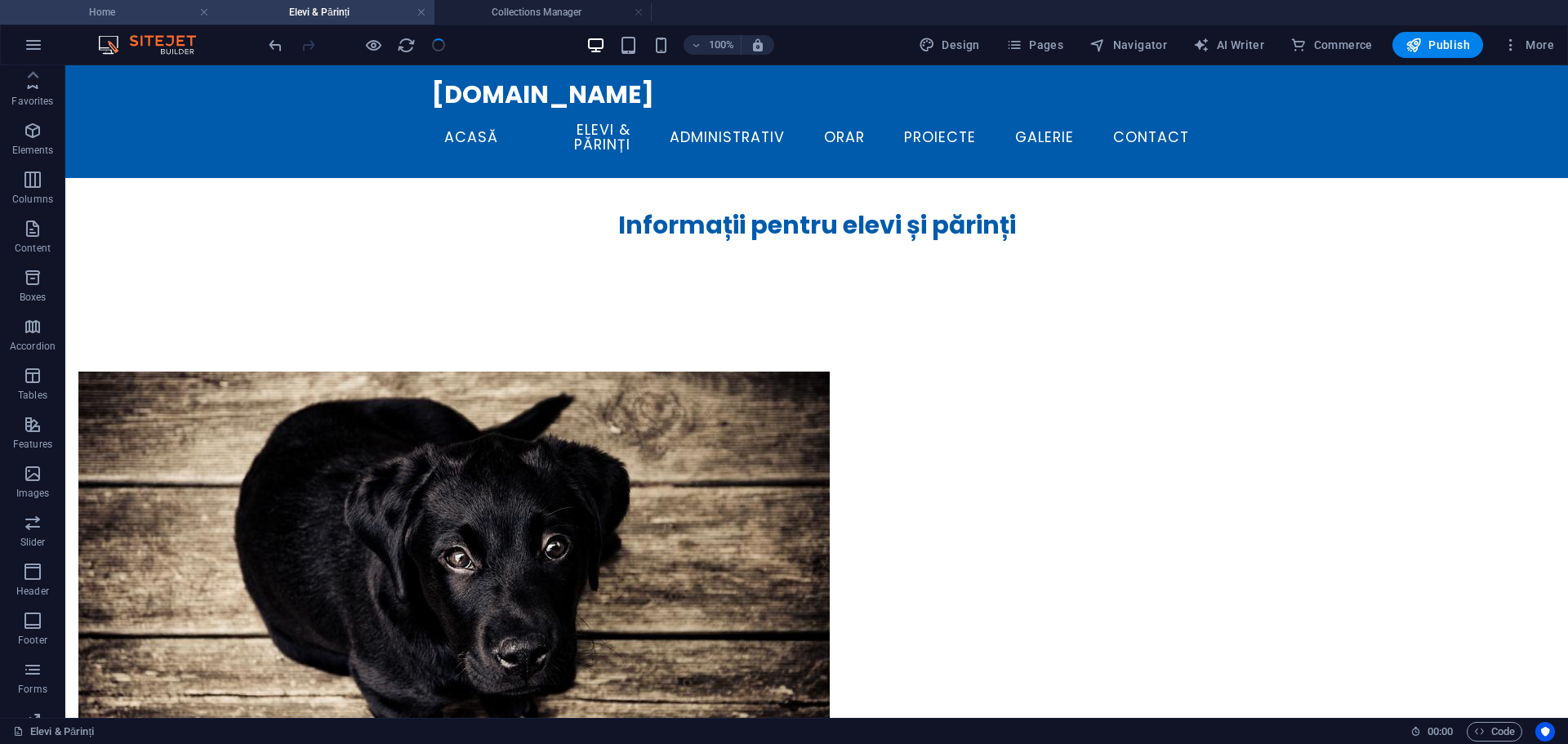
click at [113, 17] on h4 "Home" at bounding box center [108, 12] width 217 height 18
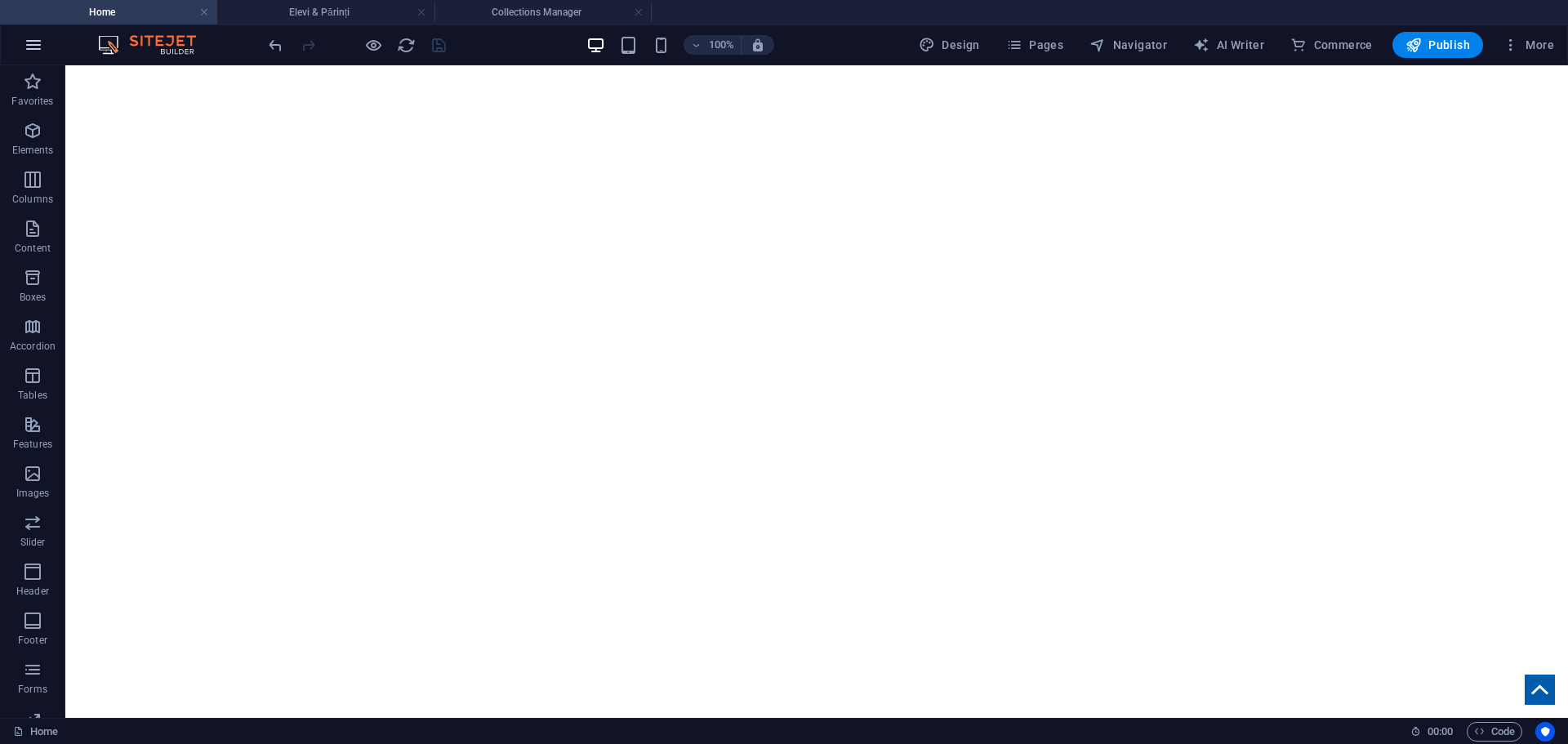
click at [25, 36] on icon "button" at bounding box center [33, 45] width 20 height 20
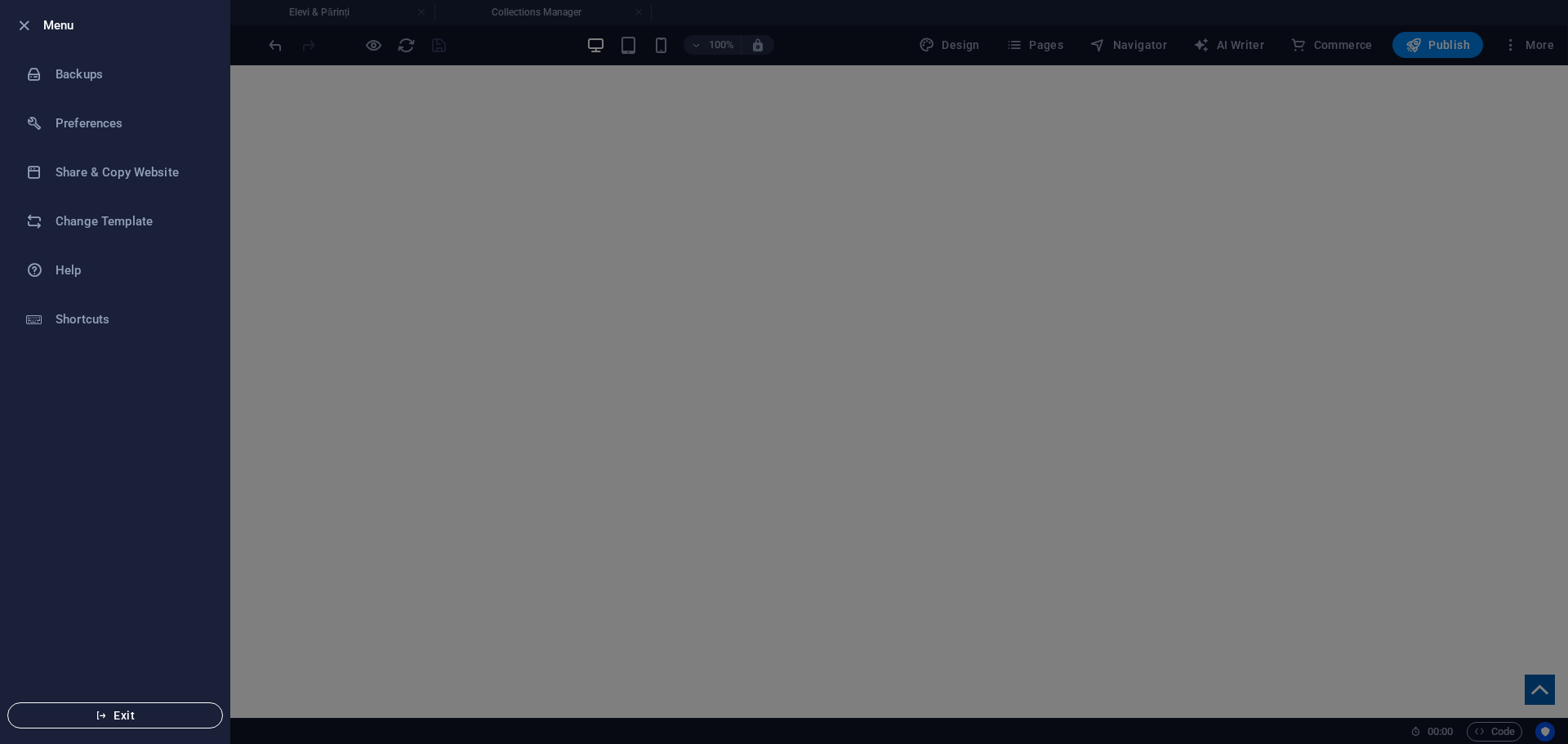
click at [86, 722] on button "Exit" at bounding box center [115, 715] width 215 height 26
